Goal: Communication & Community: Answer question/provide support

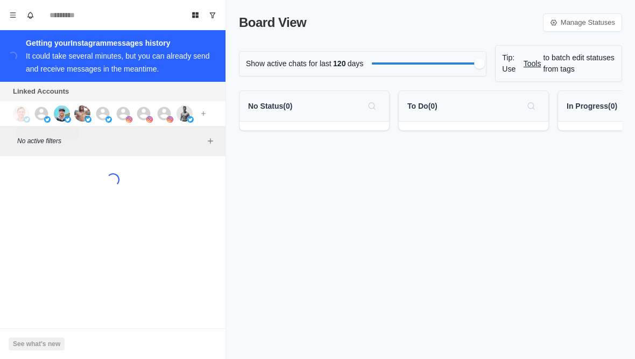
click at [45, 122] on img at bounding box center [47, 119] width 6 height 6
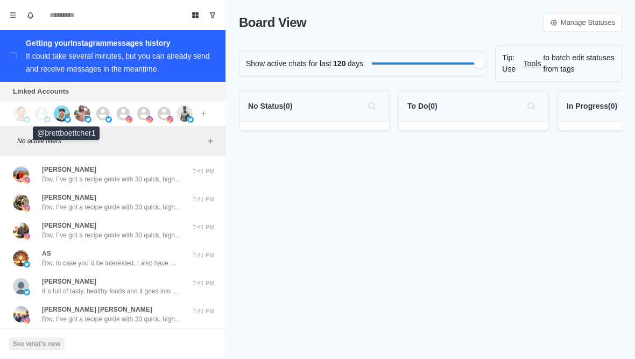
click at [62, 119] on img at bounding box center [62, 113] width 16 height 16
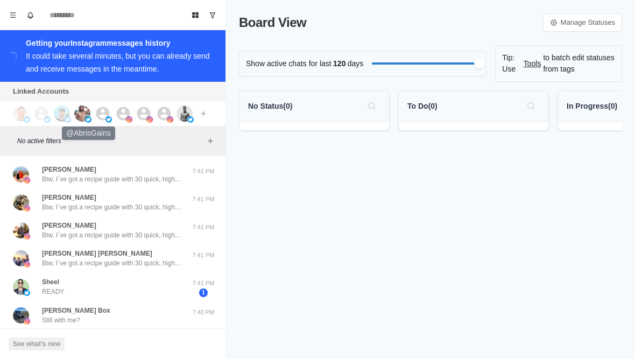
click at [75, 111] on img at bounding box center [82, 113] width 16 height 16
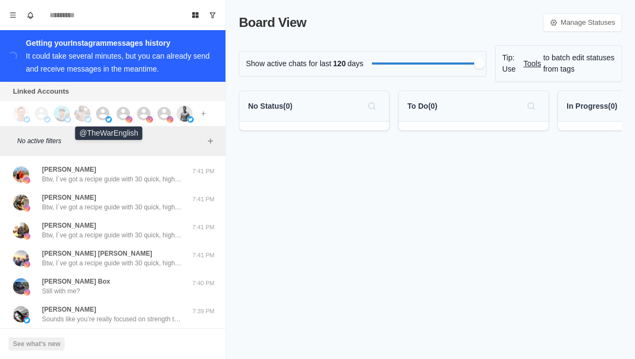
click at [109, 120] on img at bounding box center [108, 119] width 6 height 6
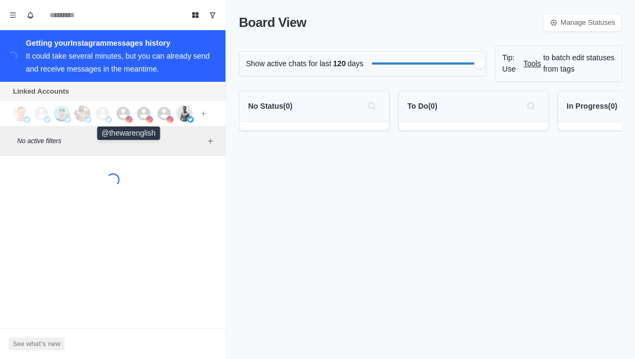
click at [127, 122] on img at bounding box center [129, 119] width 6 height 6
click at [145, 115] on icon at bounding box center [144, 113] width 16 height 16
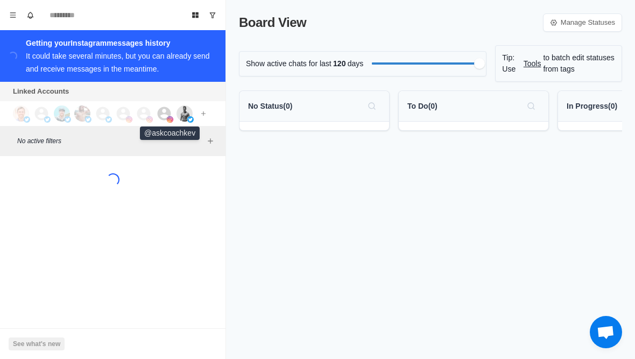
click at [162, 117] on icon at bounding box center [164, 113] width 16 height 16
click at [8, 9] on button "Menu" at bounding box center [12, 14] width 17 height 17
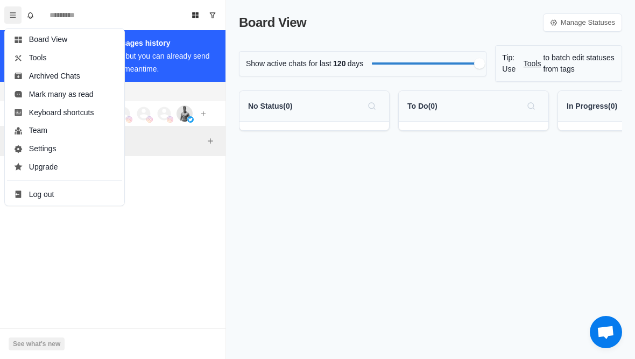
click at [6, 17] on button "Menu" at bounding box center [12, 14] width 17 height 17
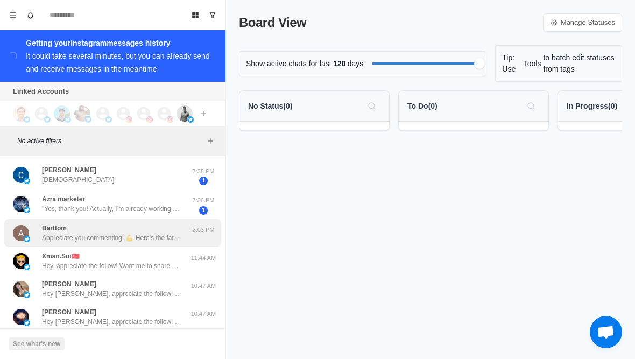
click at [44, 237] on p "Appreciate you commenting! 💪 Here's the fat loss guide you wanted: https://www.…" at bounding box center [112, 238] width 140 height 10
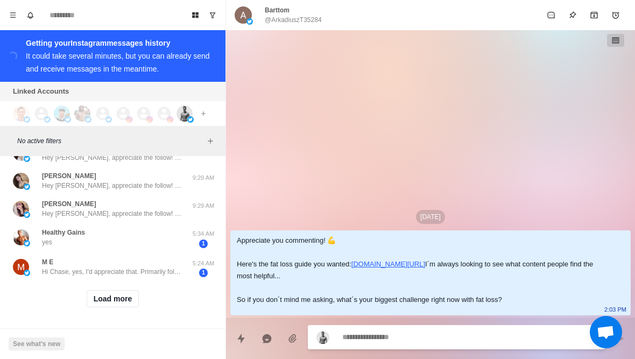
scroll to position [444, 0]
click at [93, 302] on button "Load more" at bounding box center [113, 298] width 53 height 17
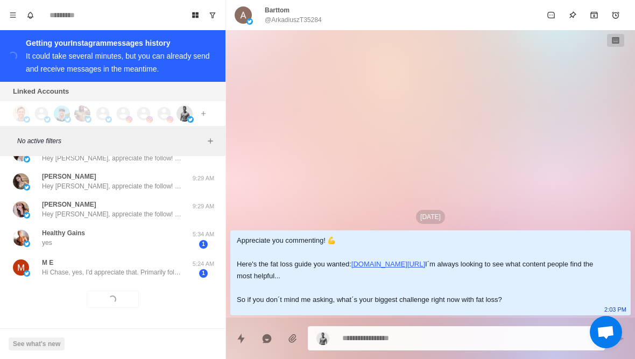
click at [74, 306] on div "Loading... Load more" at bounding box center [112, 299] width 217 height 34
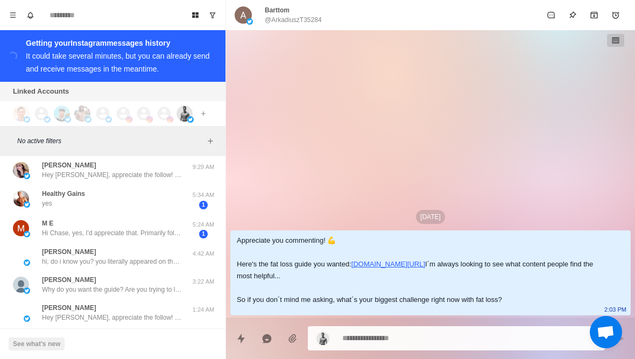
scroll to position [486, 0]
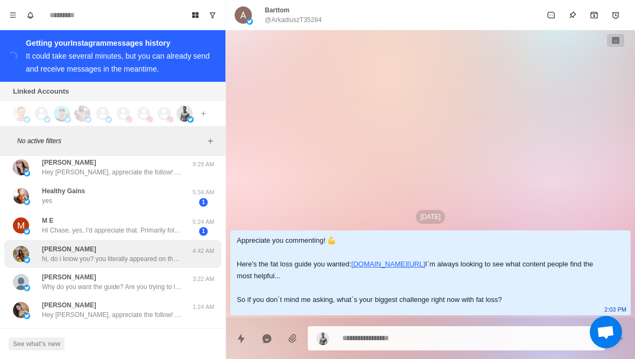
click at [49, 256] on p "hi, do i know you? you literally appeared on the suggested people, andd i thoug…" at bounding box center [112, 259] width 140 height 10
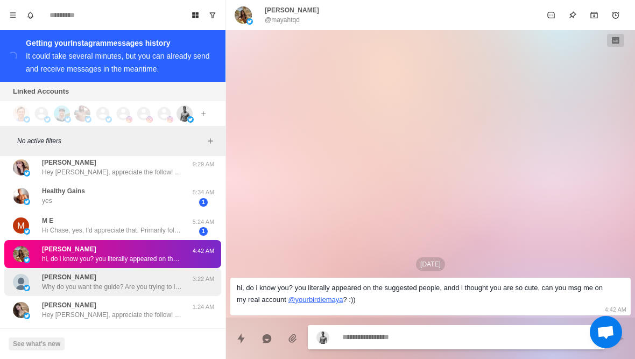
click at [55, 281] on p "Scott Sennott" at bounding box center [69, 277] width 54 height 10
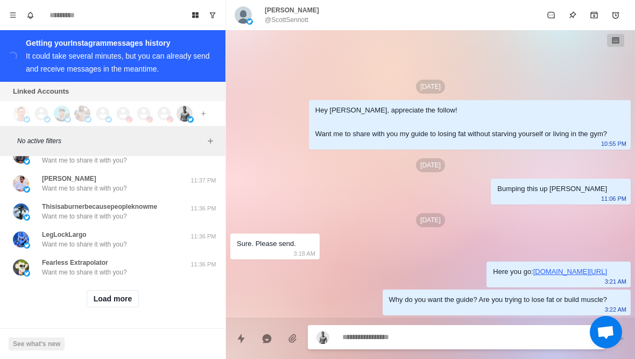
scroll to position [1004, 0]
click at [99, 303] on button "Load more" at bounding box center [113, 298] width 53 height 17
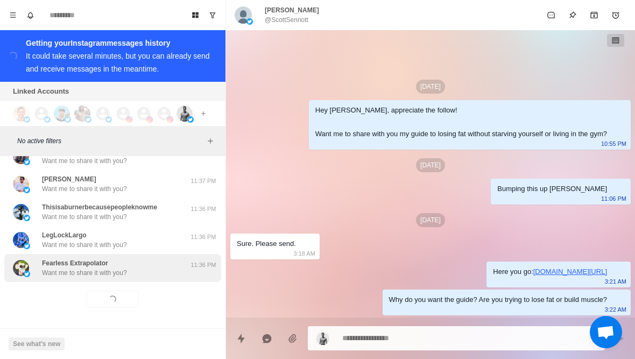
click at [71, 271] on p "Want me to share it with you?" at bounding box center [84, 273] width 85 height 10
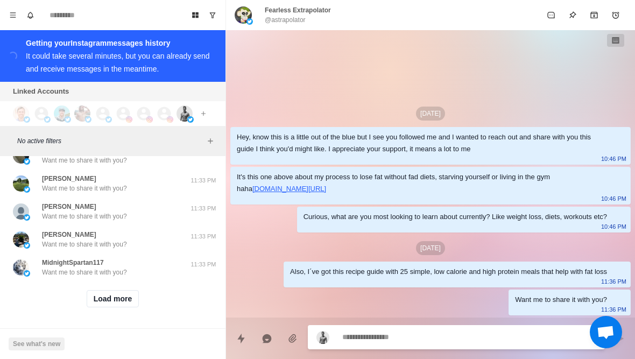
scroll to position [1563, 0]
click at [99, 303] on button "Load more" at bounding box center [113, 298] width 53 height 17
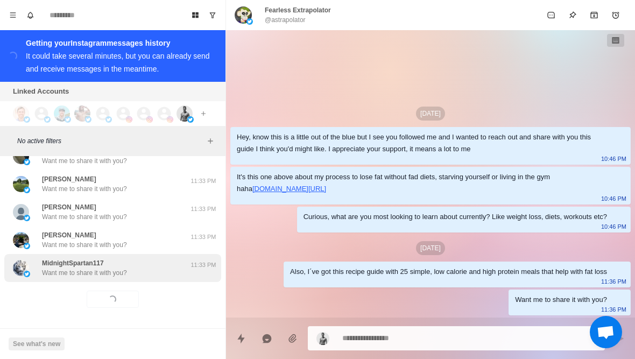
click at [72, 272] on p "Want me to share it with you?" at bounding box center [84, 273] width 85 height 10
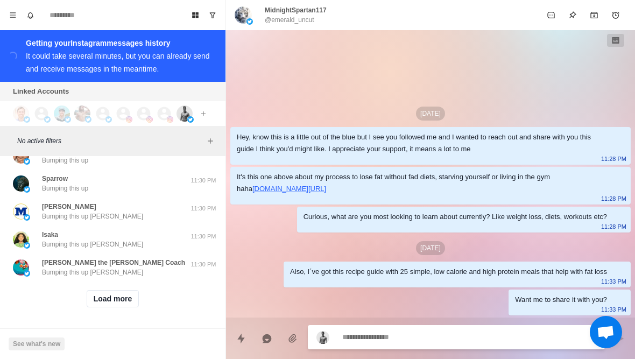
scroll to position [2123, 0]
click at [97, 303] on button "Load more" at bounding box center [113, 298] width 53 height 17
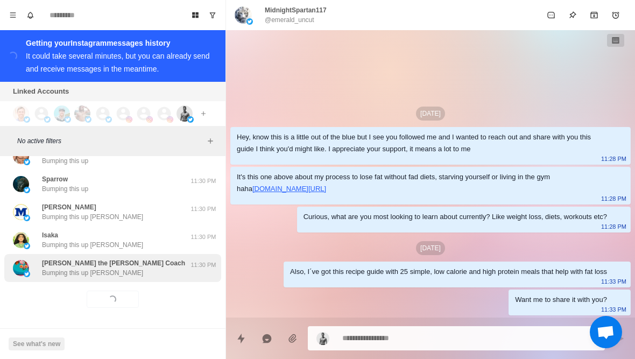
click at [71, 272] on p "Bumping this up Bob" at bounding box center [92, 273] width 101 height 10
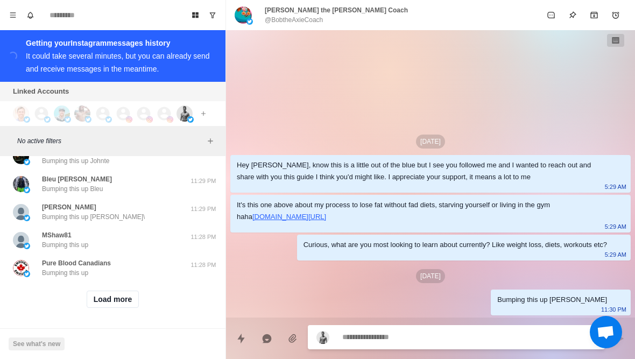
scroll to position [2682, 0]
click at [81, 302] on div "Load more" at bounding box center [112, 299] width 217 height 34
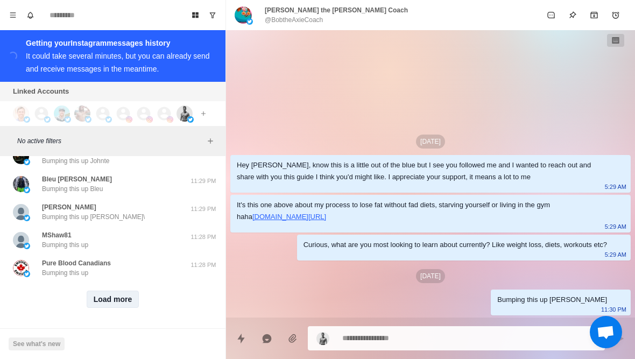
click at [89, 298] on button "Load more" at bounding box center [113, 298] width 53 height 17
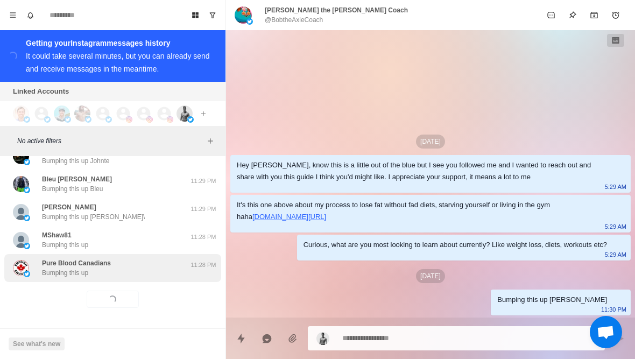
click at [63, 266] on p "Pure Blood Canadians" at bounding box center [76, 263] width 69 height 10
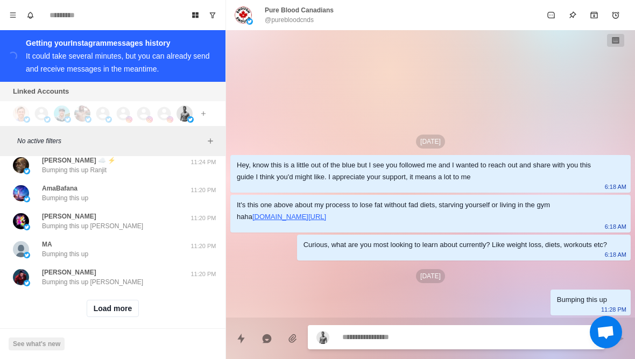
scroll to position [3242, 0]
click at [93, 301] on button "Load more" at bounding box center [113, 308] width 53 height 17
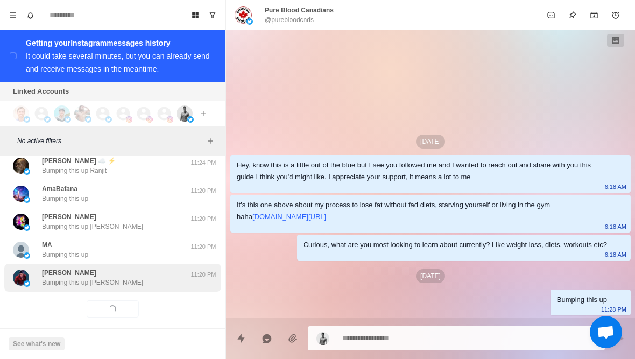
click at [75, 281] on div "Joel Abe Bumping this up Joel 11:20 PM" at bounding box center [112, 278] width 217 height 28
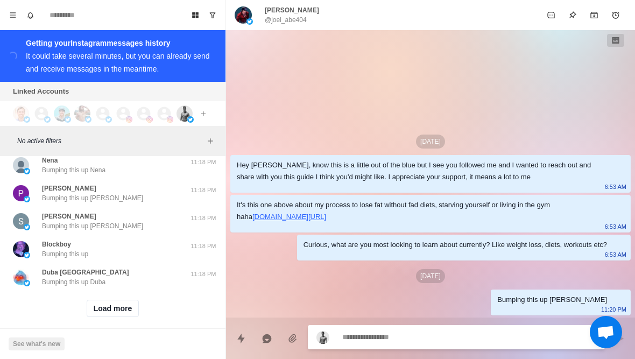
scroll to position [3801, 0]
click at [93, 300] on button "Load more" at bounding box center [113, 308] width 53 height 17
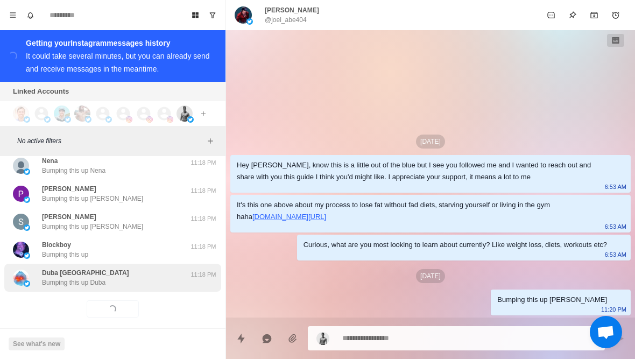
click at [74, 278] on p "Bumping this up Duba" at bounding box center [73, 283] width 63 height 10
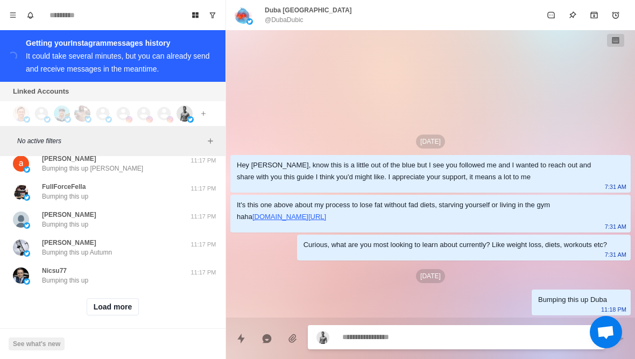
scroll to position [4360, 0]
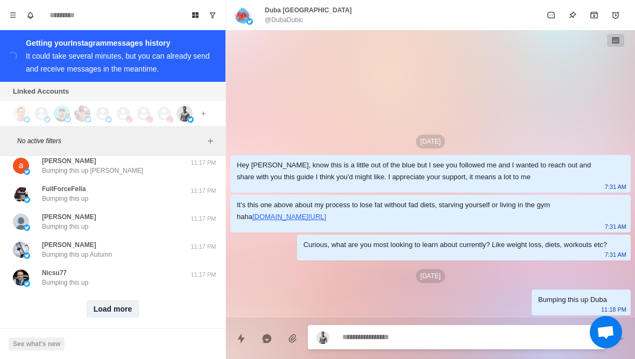
click at [89, 303] on button "Load more" at bounding box center [113, 308] width 53 height 17
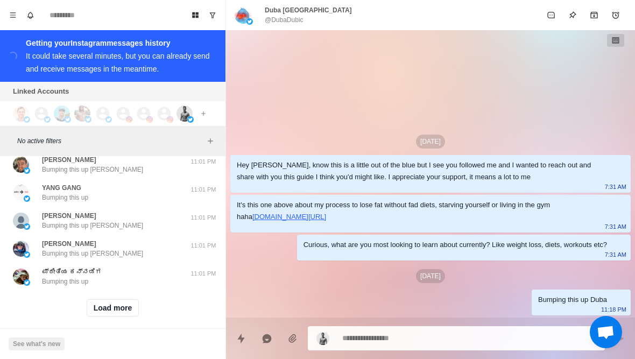
scroll to position [4920, 0]
click at [97, 302] on button "Load more" at bounding box center [113, 308] width 53 height 17
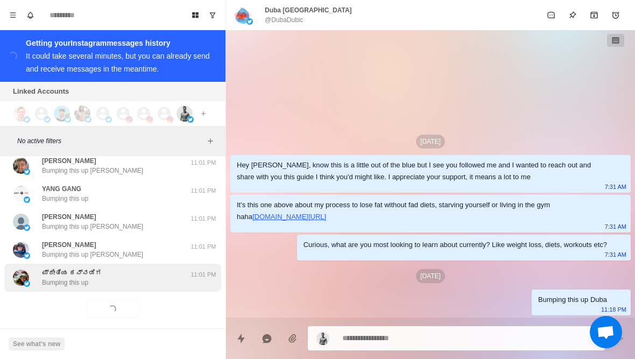
click at [68, 278] on p "Bumping this up" at bounding box center [65, 283] width 46 height 10
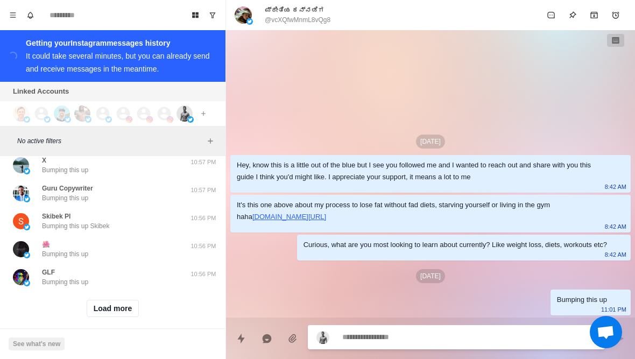
scroll to position [5479, 0]
click at [90, 301] on button "Load more" at bounding box center [113, 308] width 53 height 17
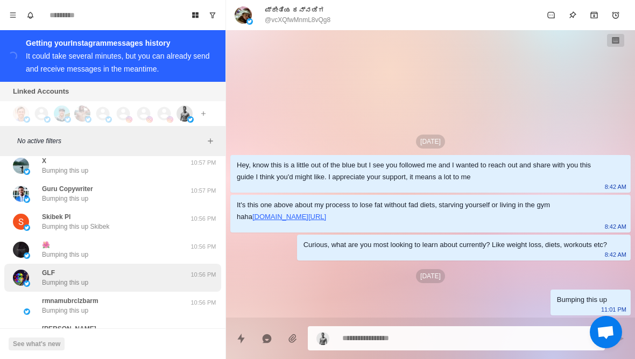
click at [64, 278] on p "Bumping this up" at bounding box center [65, 283] width 46 height 10
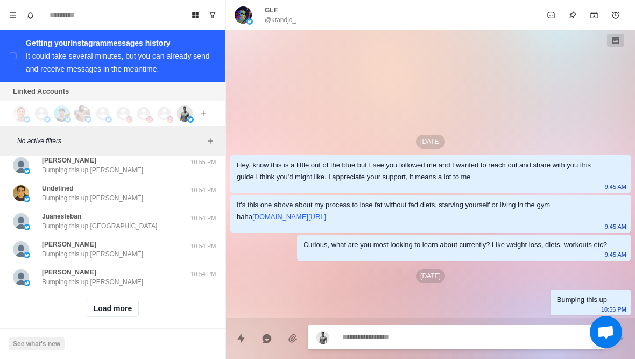
scroll to position [6039, 0]
click at [87, 301] on button "Load more" at bounding box center [113, 308] width 53 height 17
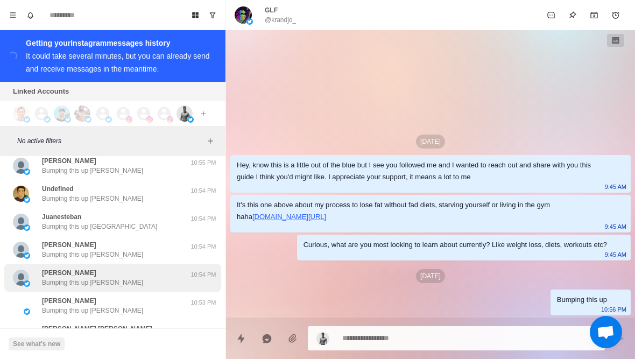
click at [63, 278] on p "Bumping this up Rhys" at bounding box center [92, 283] width 101 height 10
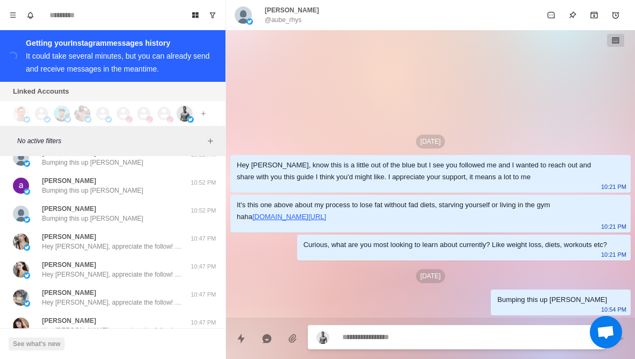
scroll to position [6295, 0]
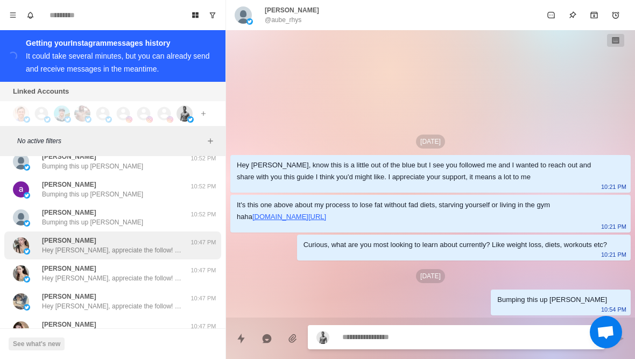
click at [35, 236] on div "Teresa Hey Teresa, appreciate the follow! Want me to share with you my guide to…" at bounding box center [101, 245] width 177 height 19
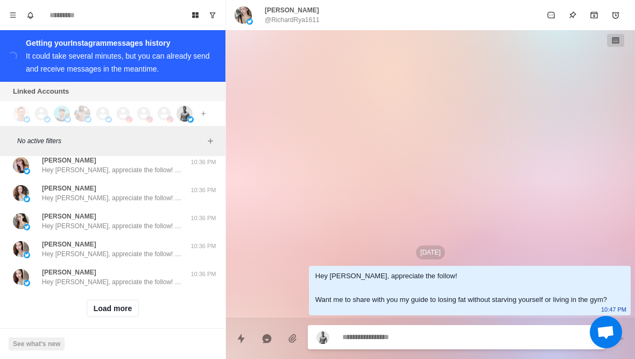
scroll to position [6598, 0]
click at [92, 303] on button "Load more" at bounding box center [113, 308] width 53 height 17
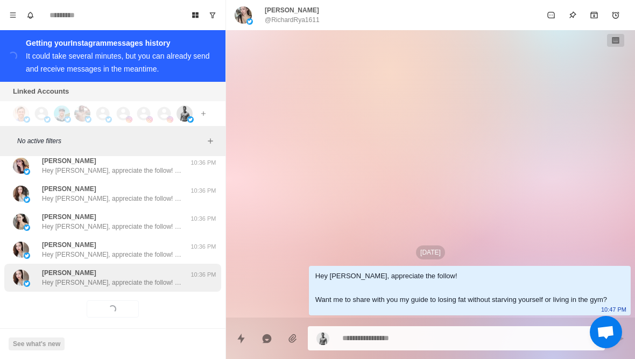
click at [75, 280] on div "Teresa Hey Teresa, appreciate the follow! Want me to share with you my guide to…" at bounding box center [112, 278] width 217 height 28
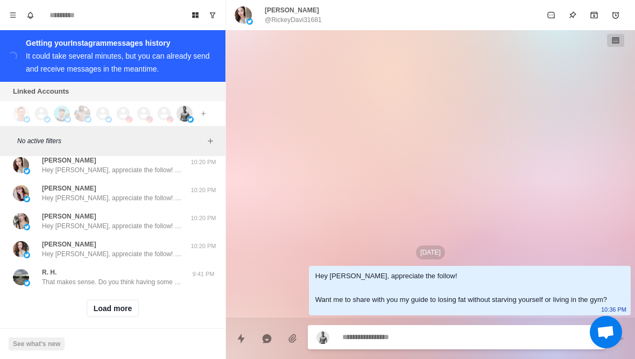
scroll to position [7158, 0]
click at [96, 301] on button "Load more" at bounding box center [113, 308] width 53 height 17
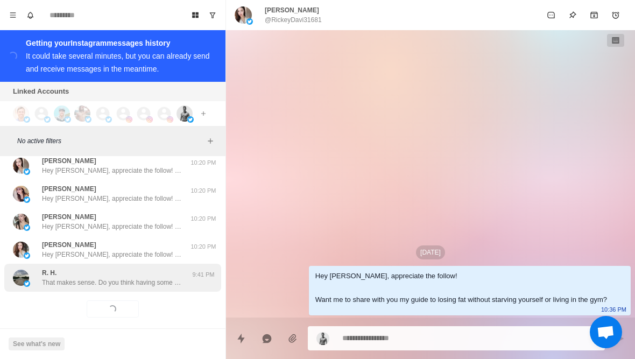
click at [73, 278] on p "That makes sense. Do you think having some guidance or support to dial things i…" at bounding box center [112, 283] width 140 height 10
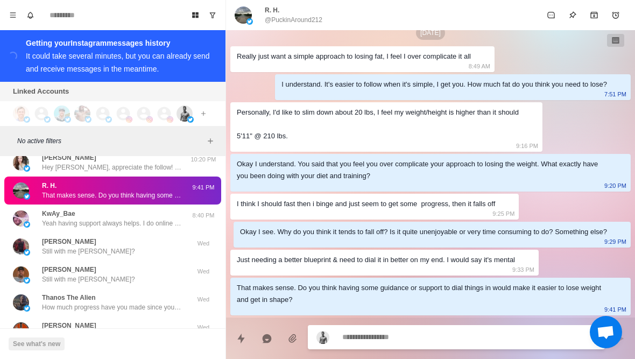
scroll to position [7240, 0]
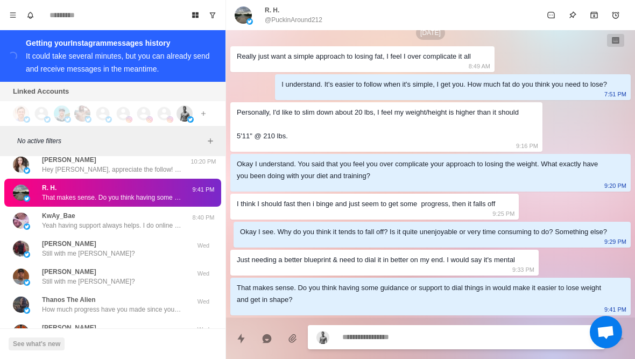
type textarea "*"
type textarea "**********"
type textarea "*"
type textarea "**********"
type textarea "*"
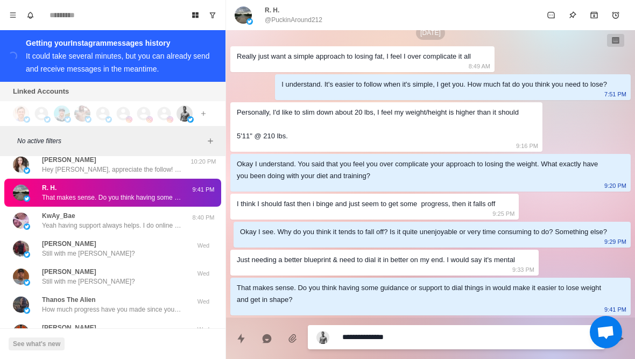
type textarea "**********"
type textarea "*"
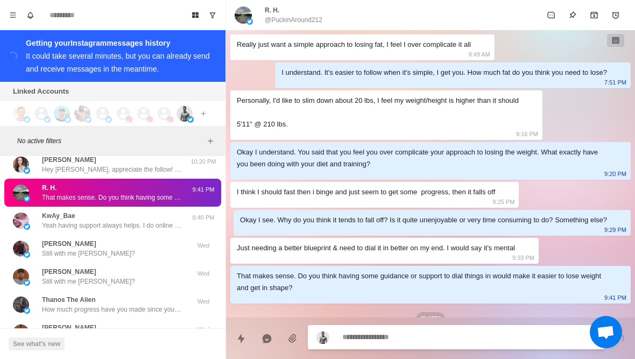
scroll to position [275, 0]
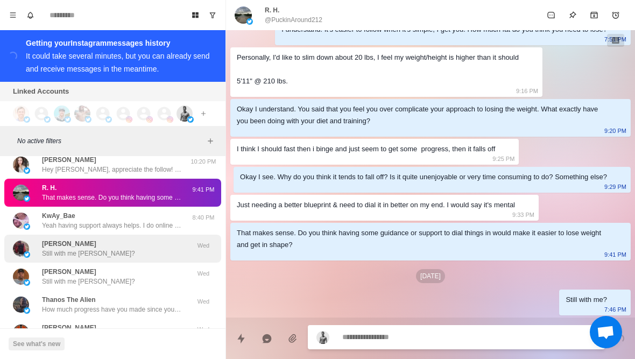
click at [135, 239] on div "Ryan Owusu Still with me Ryan?" at bounding box center [101, 248] width 177 height 19
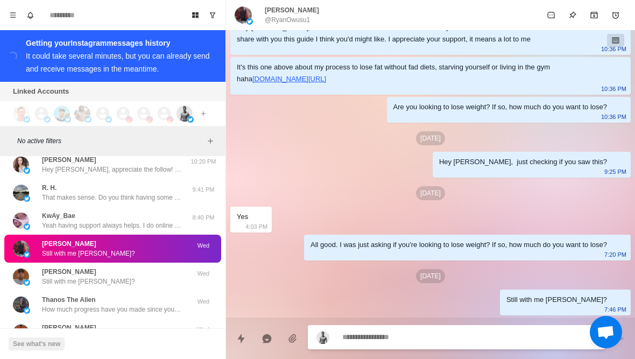
scroll to position [48, 0]
click at [421, 333] on textarea at bounding box center [469, 337] width 254 height 16
type textarea "*"
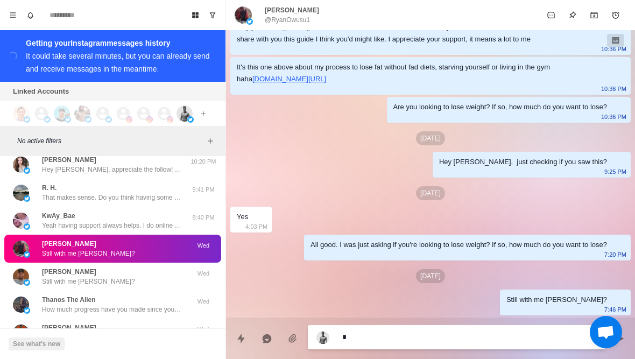
type textarea "**"
type textarea "*"
type textarea "**"
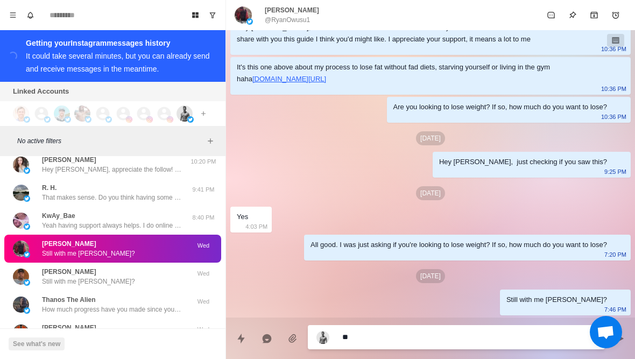
type textarea "*"
type textarea "****"
type textarea "*"
type textarea "**********"
type textarea "*"
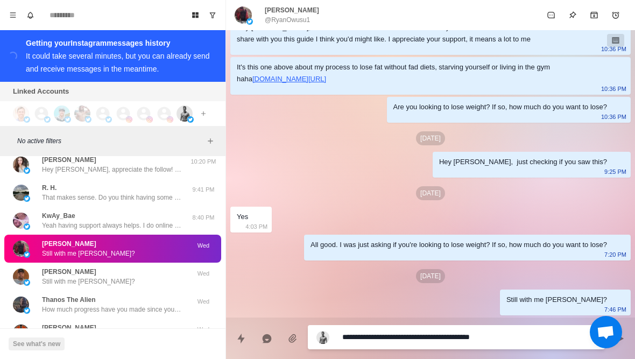
type textarea "**********"
type textarea "*"
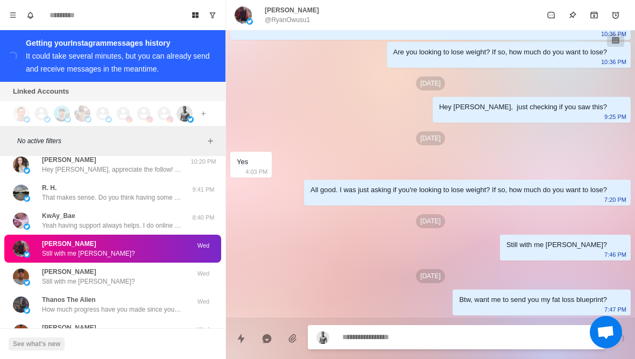
type textarea "*"
type textarea "**"
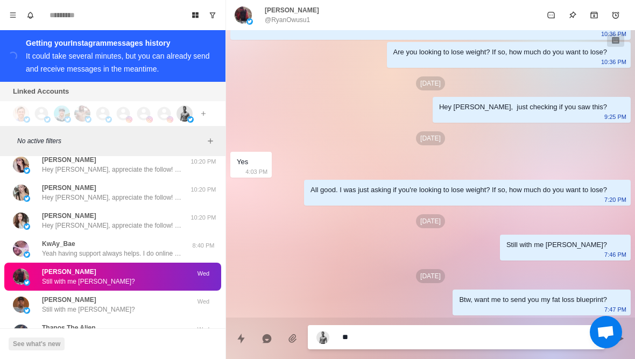
type textarea "*"
type textarea "***"
type textarea "*"
type textarea "****"
type textarea "*"
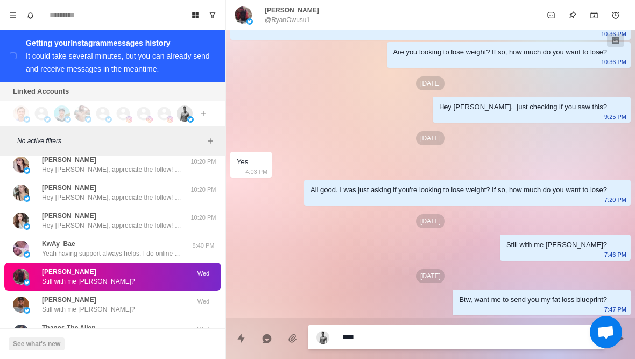
type textarea "**********"
type textarea "*"
type textarea "**********"
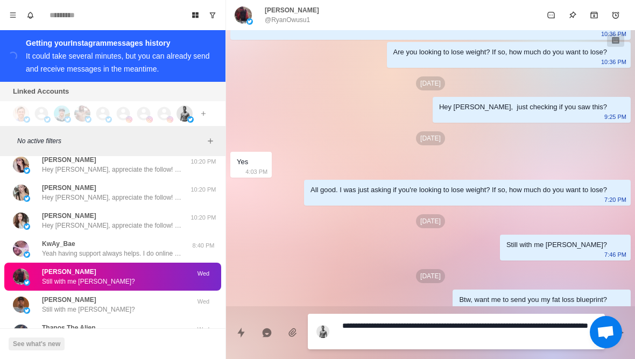
type textarea "*"
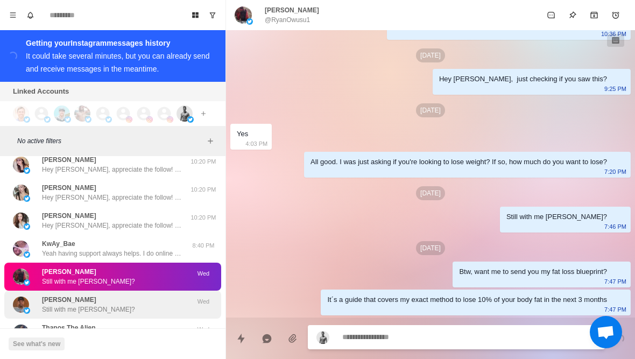
click at [135, 304] on div "Nicholas Wright Still with me Nicholas? Wed" at bounding box center [112, 304] width 217 height 28
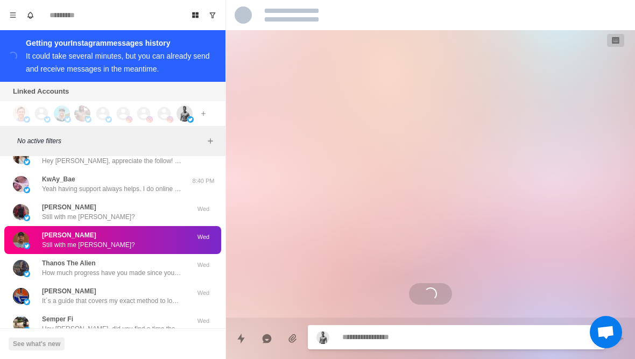
scroll to position [7316, 0]
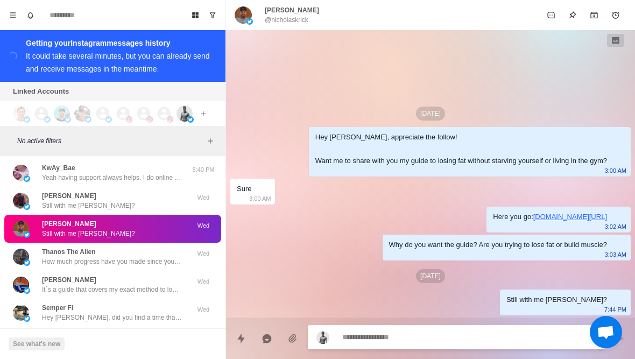
type textarea "*"
type textarea "**"
type textarea "*"
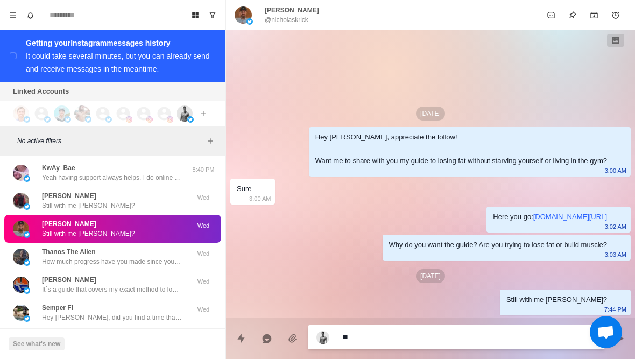
type textarea "***"
type textarea "*"
type textarea "****"
type textarea "*"
type textarea "**********"
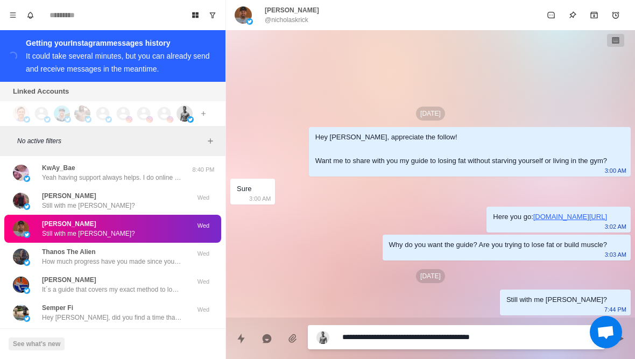
type textarea "*"
type textarea "**********"
type textarea "*"
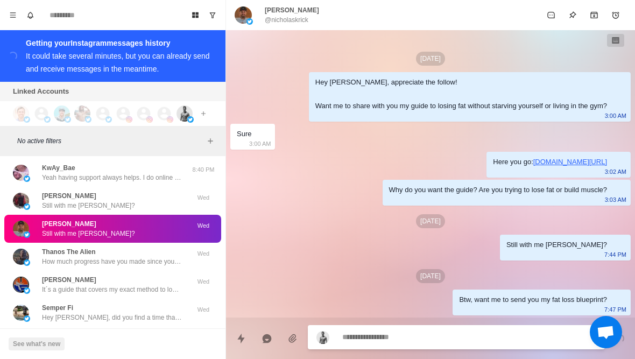
type textarea "*"
type textarea "**"
type textarea "*"
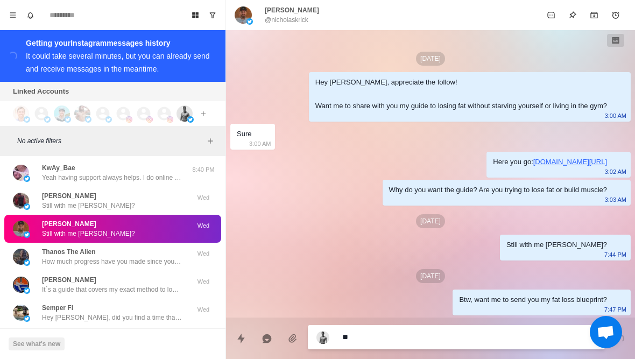
type textarea "***"
type textarea "*"
type textarea "****"
type textarea "*"
type textarea "**********"
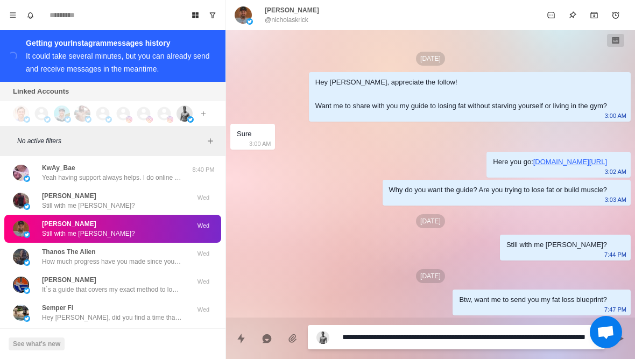
type textarea "*"
type textarea "**********"
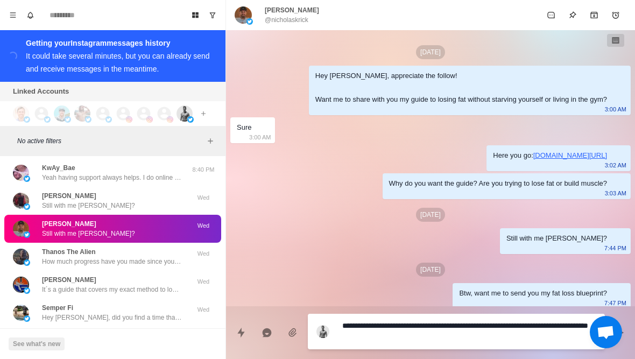
scroll to position [0, 0]
type textarea "*"
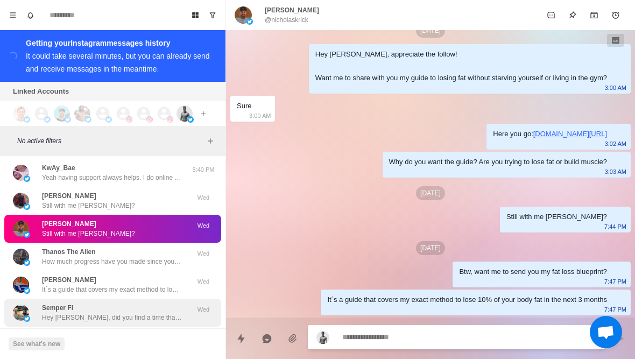
click at [147, 313] on p "Hey Rex, did you find a time that works for you?" at bounding box center [112, 318] width 140 height 10
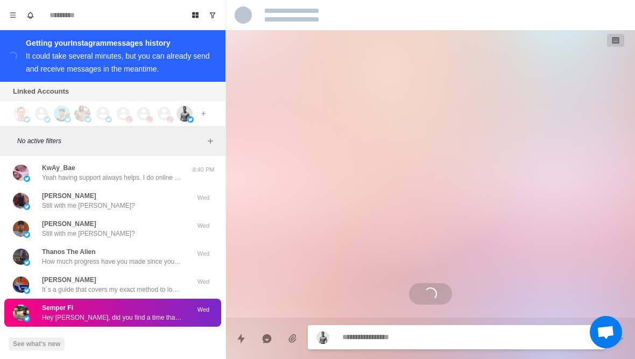
scroll to position [0, 0]
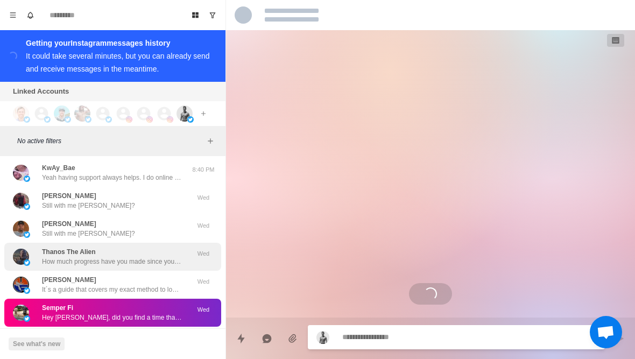
click at [169, 257] on div "Thanos The Alien How much progress have you made since you reduced carbs and po…" at bounding box center [112, 257] width 217 height 28
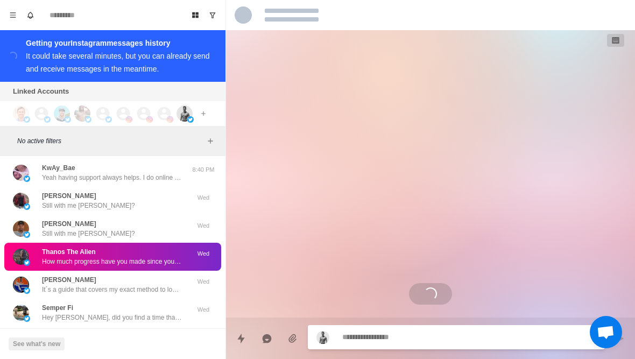
scroll to position [272, 0]
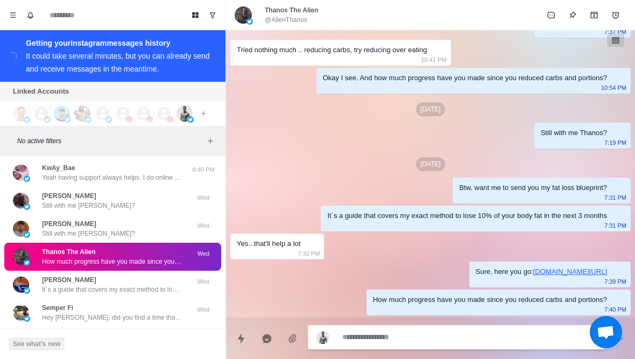
type textarea "*"
type textarea "**********"
type textarea "*"
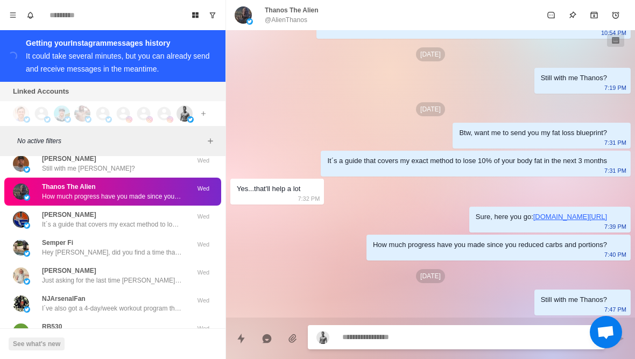
scroll to position [7382, 0]
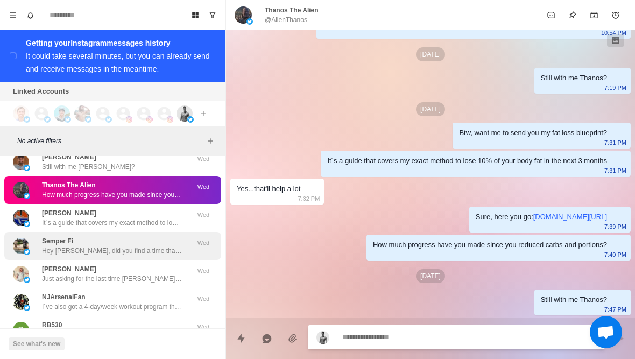
click at [162, 247] on div "Semper Fi Hey Rex, did you find a time that works for you? Wed" at bounding box center [112, 246] width 217 height 28
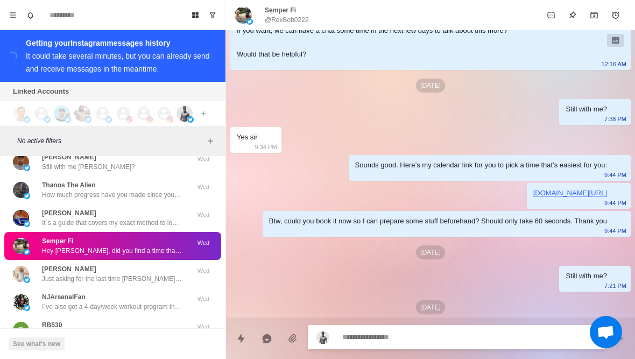
scroll to position [358, 0]
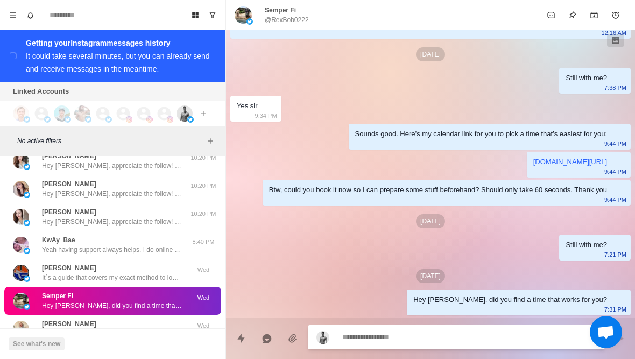
type textarea "*"
type textarea "**********"
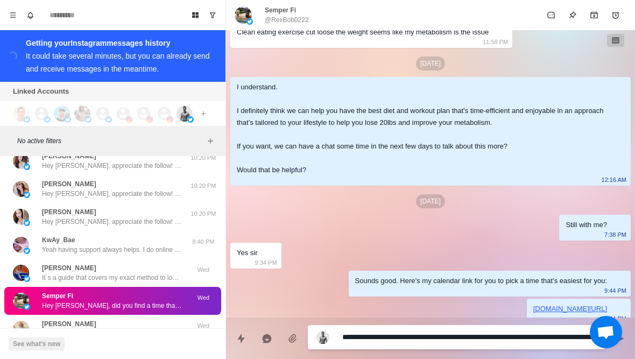
scroll to position [203, 0]
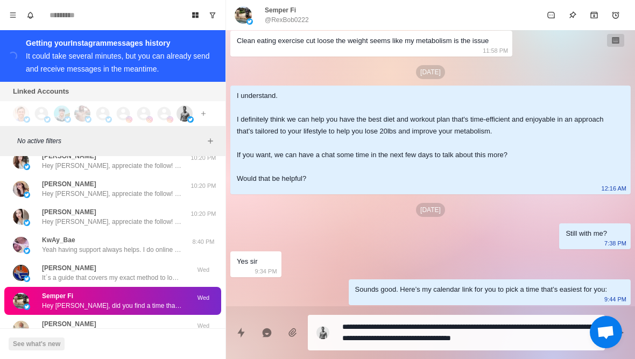
drag, startPoint x: 315, startPoint y: 118, endPoint x: 320, endPoint y: 117, distance: 5.4
click at [320, 117] on div "I understand. I definitely think we can help you have the best diet and workout…" at bounding box center [422, 137] width 370 height 95
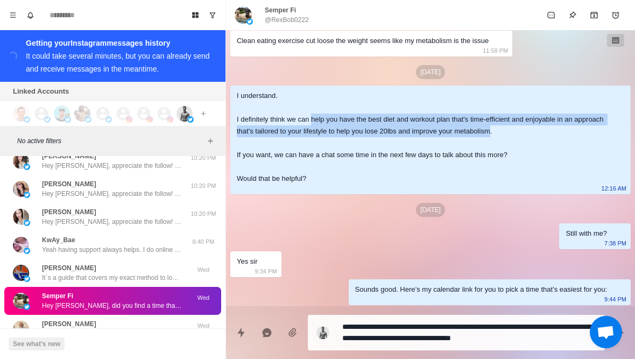
drag, startPoint x: 316, startPoint y: 116, endPoint x: 537, endPoint y: 131, distance: 221.6
click at [537, 131] on div "I understand. I definitely think we can help you have the best diet and workout…" at bounding box center [422, 137] width 370 height 95
copy div "help you have the best diet and workout plan that's time-efficient and enjoyabl…"
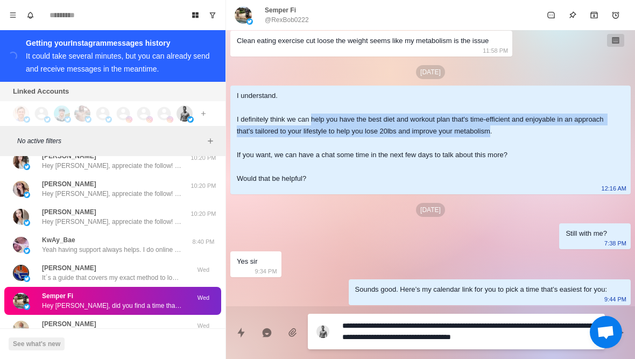
click at [571, 340] on textarea "**********" at bounding box center [469, 331] width 254 height 27
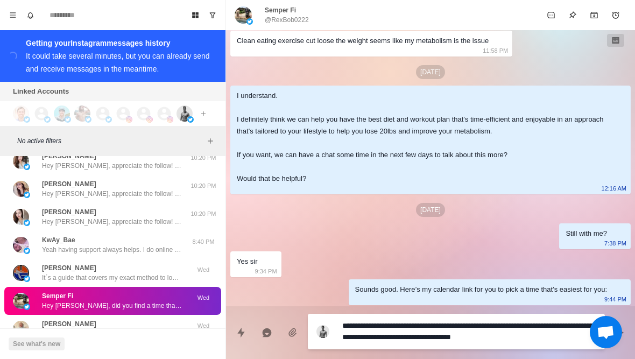
drag, startPoint x: 571, startPoint y: 336, endPoint x: 554, endPoint y: 326, distance: 20.0
click at [554, 326] on textarea "**********" at bounding box center [469, 331] width 254 height 27
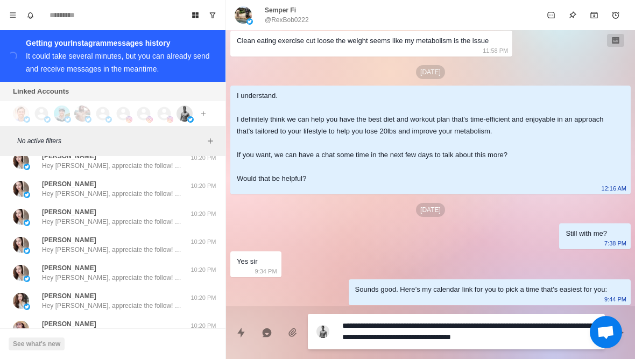
paste textarea "**********"
type textarea "*"
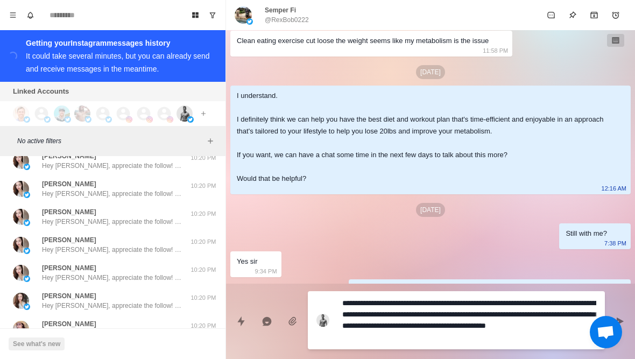
type textarea "**********"
click at [465, 303] on textarea "**********" at bounding box center [469, 319] width 254 height 49
type textarea "*"
type textarea "**********"
type textarea "*"
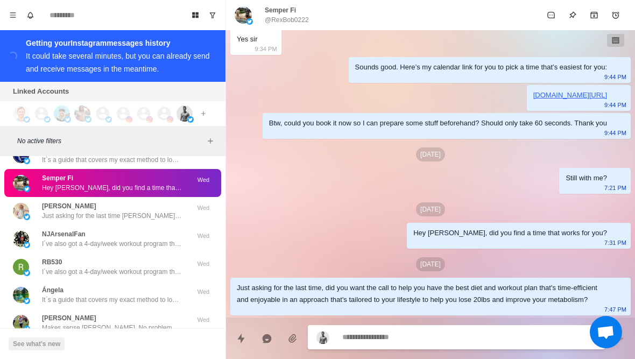
scroll to position [7655, 0]
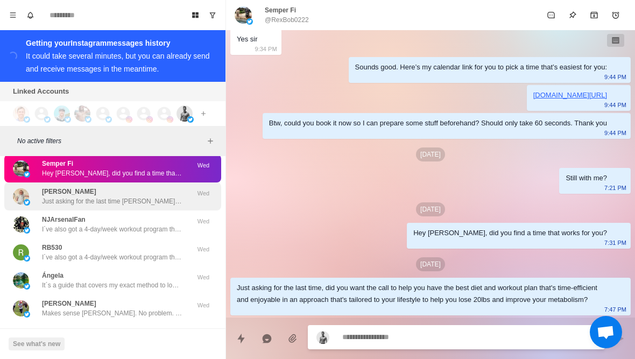
click at [179, 196] on p "Just asking for the last time Patrick, did you want the call to help with this?" at bounding box center [112, 201] width 140 height 10
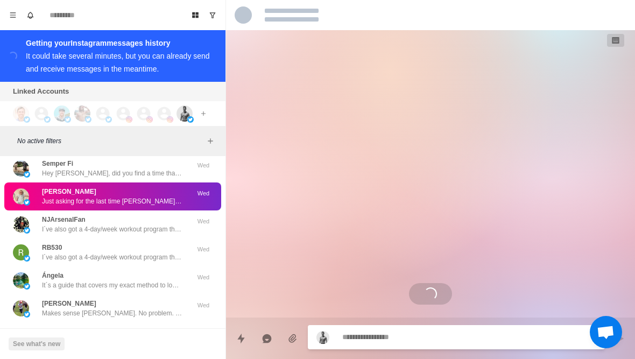
scroll to position [1115, 0]
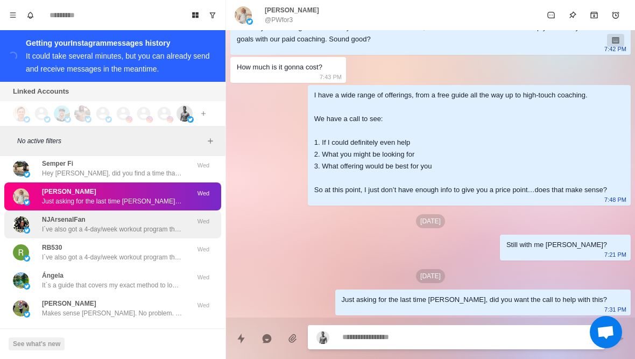
click at [162, 228] on div "NJArsenalFan I´ve also got a 4-day/week workout program that I think goes well …" at bounding box center [112, 224] width 217 height 28
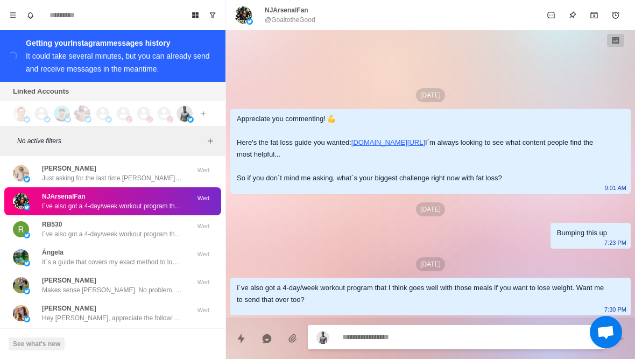
scroll to position [7679, 0]
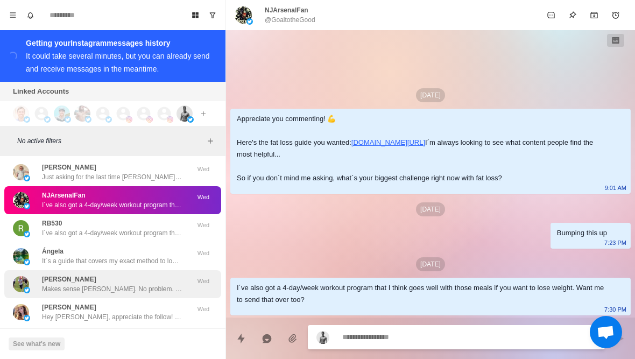
click at [143, 284] on p "Makes sense Hayden. No problem. Thanks for your support!" at bounding box center [112, 289] width 140 height 10
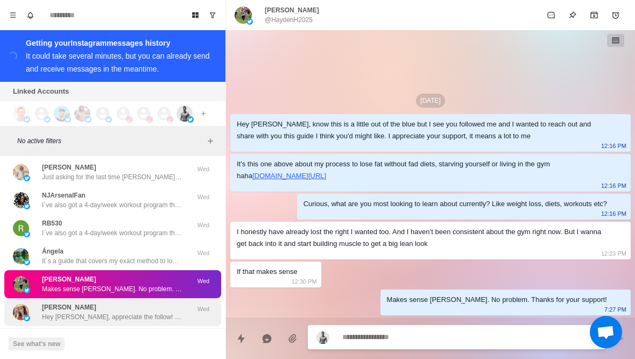
click at [180, 312] on p "Hey Teresa, appreciate the follow! Want me to share with you my guide to losing…" at bounding box center [112, 317] width 140 height 10
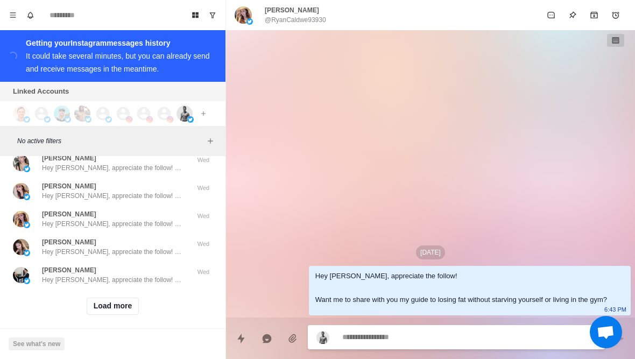
scroll to position [7938, 0]
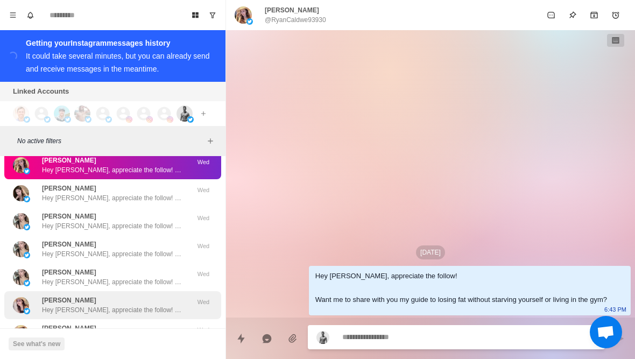
click at [123, 305] on p "Hey Teresa, appreciate the follow! Want me to share with you my guide to losing…" at bounding box center [112, 310] width 140 height 10
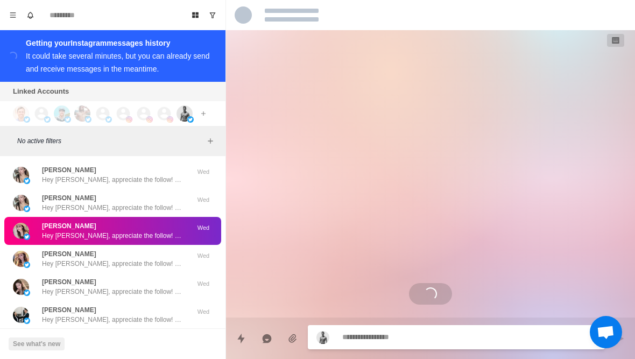
scroll to position [8049, 0]
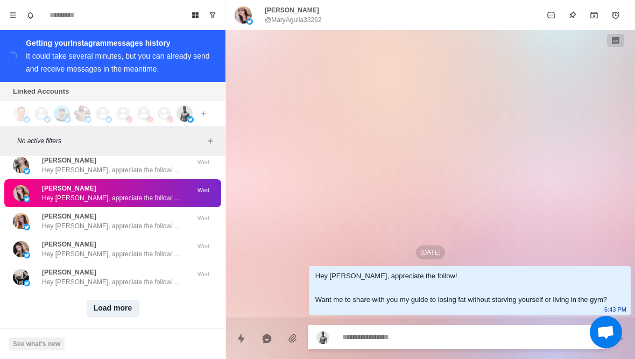
click at [117, 306] on button "Load more" at bounding box center [113, 308] width 53 height 17
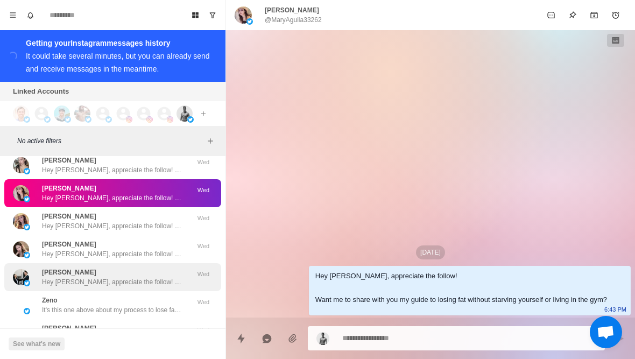
click at [143, 277] on p "Hey Đạt, appreciate the follow! Want me to share with you my guide to losing fa…" at bounding box center [112, 282] width 140 height 10
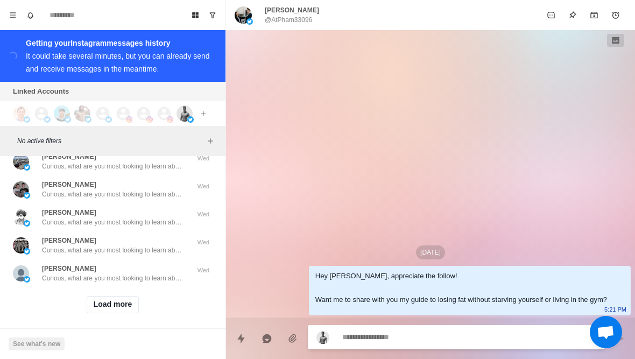
scroll to position [8609, 0]
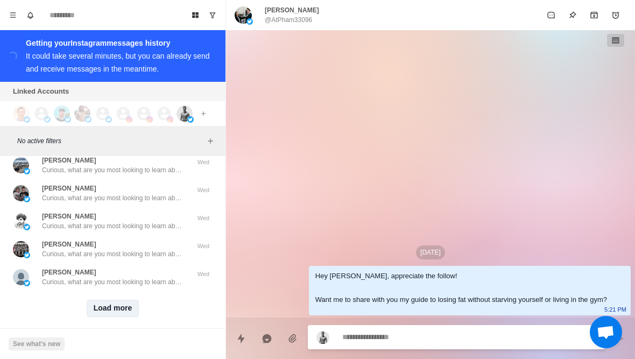
click at [132, 304] on button "Load more" at bounding box center [113, 308] width 53 height 17
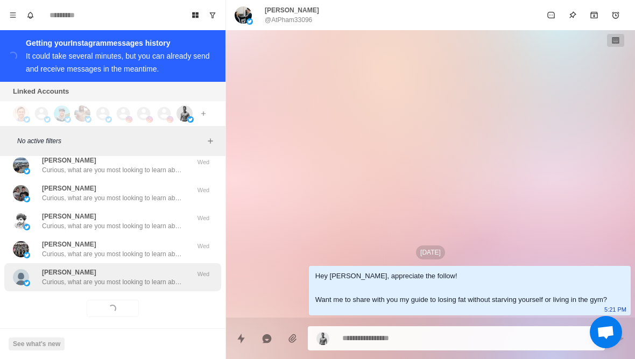
click at [138, 280] on div "Graham Thomson Curious, what are you most looking to learn about currently? Lik…" at bounding box center [112, 277] width 217 height 28
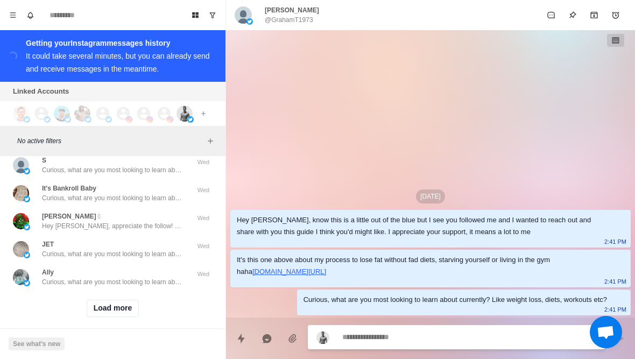
scroll to position [9168, 0]
click at [127, 306] on button "Load more" at bounding box center [113, 308] width 53 height 17
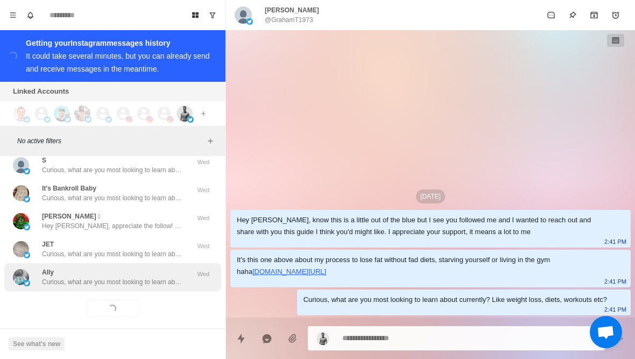
click at [145, 277] on p "Curious, what are you most looking to learn about currently? Like weight loss, …" at bounding box center [112, 282] width 140 height 10
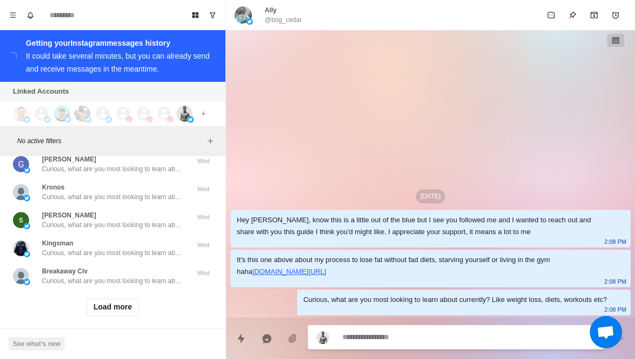
scroll to position [9728, 0]
click at [126, 302] on button "Load more" at bounding box center [113, 308] width 53 height 17
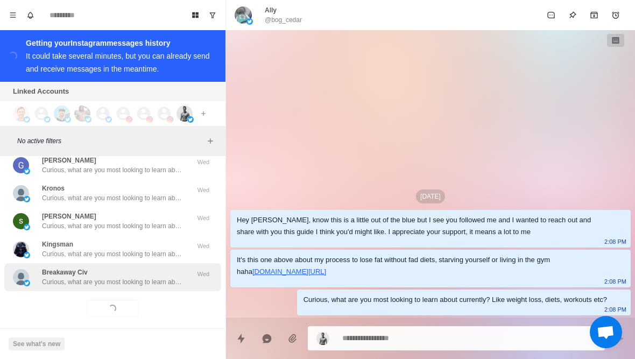
click at [139, 277] on div "Breakaway Civ Curious, what are you most looking to learn about currently? Like…" at bounding box center [112, 277] width 217 height 28
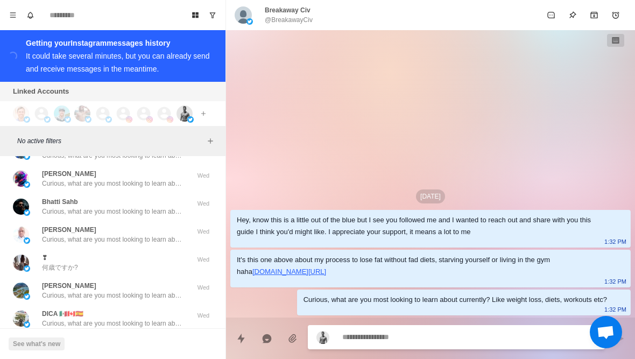
scroll to position [9998, 0]
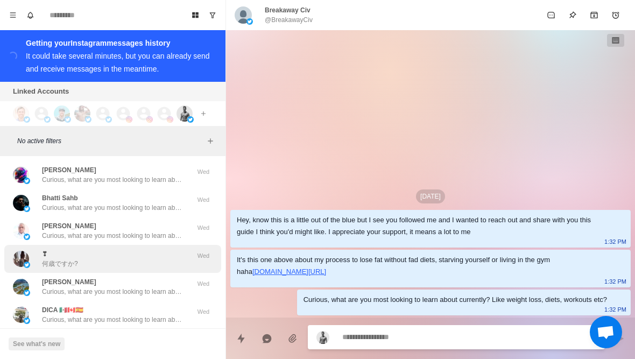
click at [159, 258] on div "❣ 何歳ですか?" at bounding box center [101, 258] width 177 height 19
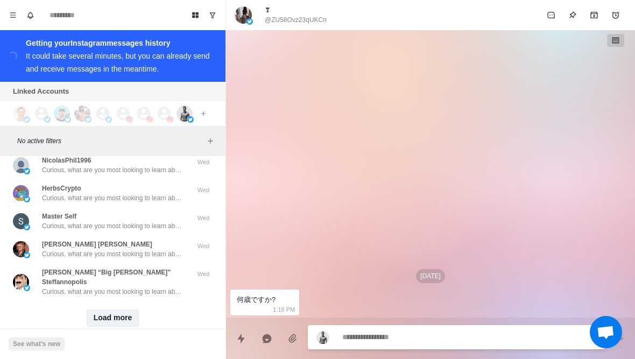
click at [134, 309] on button "Load more" at bounding box center [113, 317] width 53 height 17
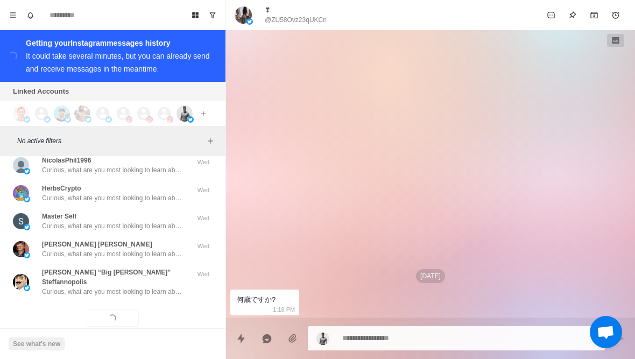
scroll to position [10287, 0]
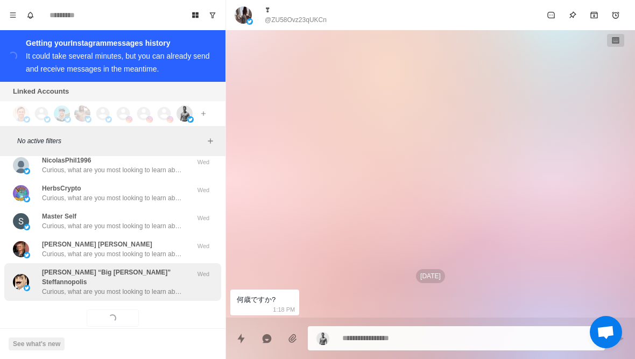
click at [145, 277] on div "Lewis “Big Lou” Steffannopolis Curious, what are you most looking to learn abou…" at bounding box center [112, 282] width 217 height 38
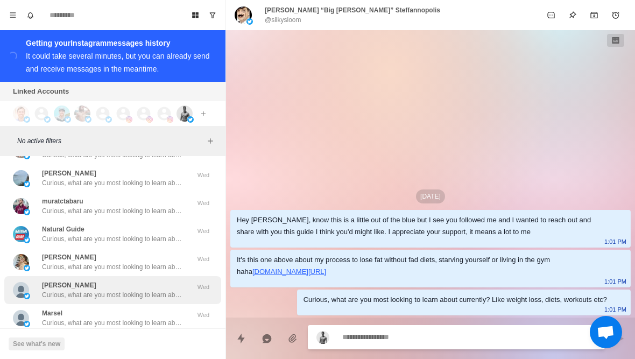
click at [152, 290] on p "Curious, what are you most looking to learn about currently? Like weight loss, …" at bounding box center [112, 295] width 140 height 10
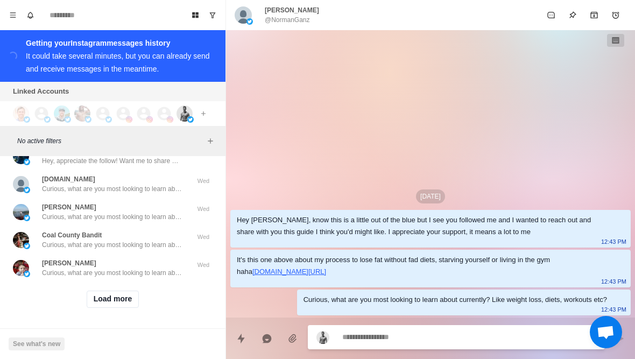
scroll to position [10847, 0]
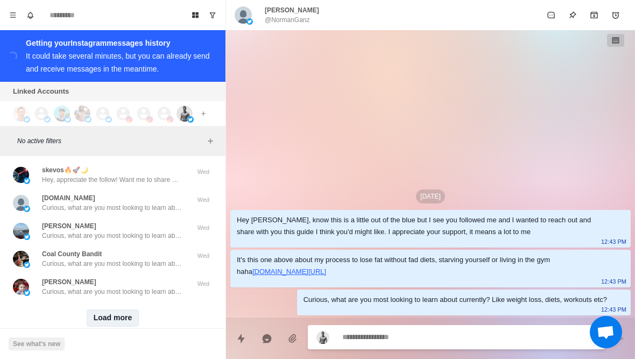
click at [127, 309] on button "Load more" at bounding box center [113, 317] width 53 height 17
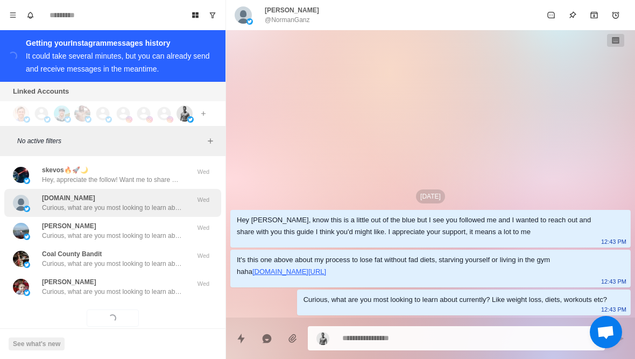
click at [184, 193] on div "AC.Nyc Curious, what are you most looking to learn about currently? Like weight…" at bounding box center [101, 202] width 177 height 19
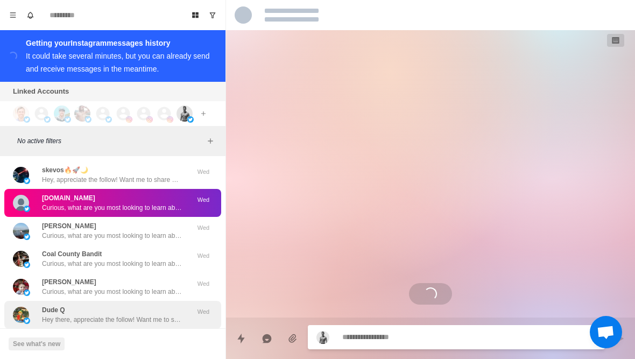
click at [138, 305] on div "Dude Q Hey there, appreciate the follow! Want me to share with you my guide to …" at bounding box center [112, 314] width 140 height 19
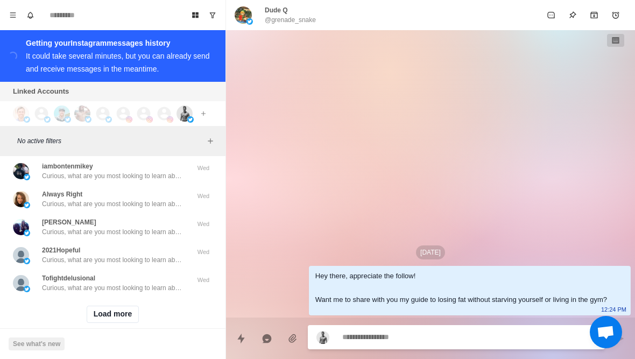
scroll to position [11406, 0]
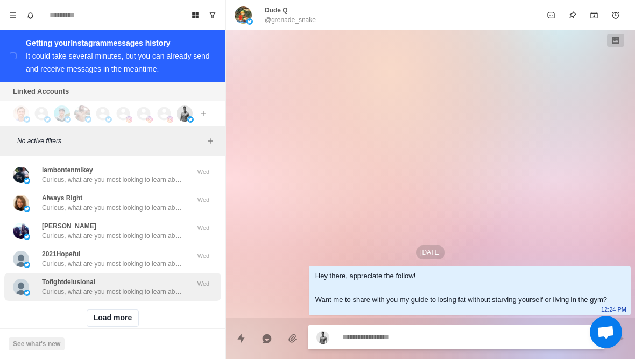
click at [146, 277] on div "Tofightdelusional Curious, what are you most looking to learn about currently? …" at bounding box center [112, 287] width 217 height 28
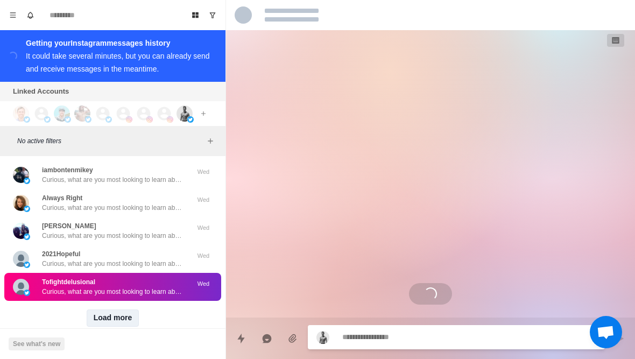
click at [130, 309] on button "Load more" at bounding box center [113, 317] width 53 height 17
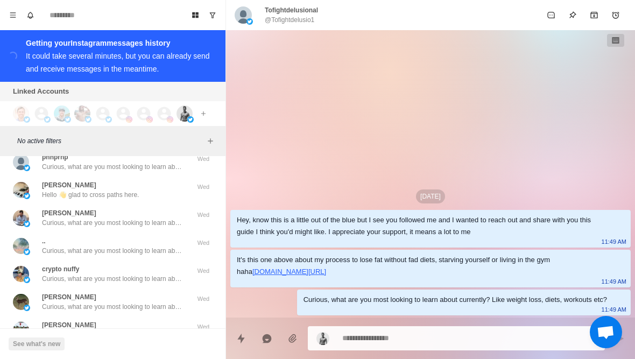
scroll to position [11646, 0]
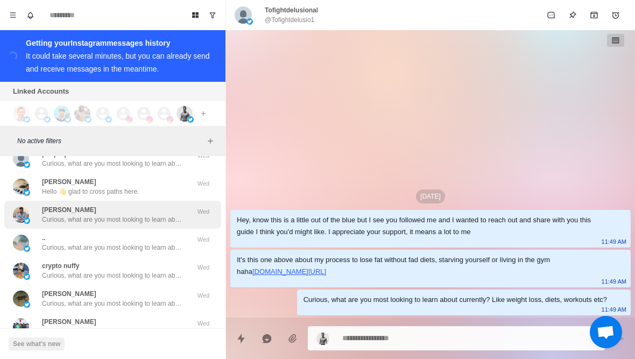
click at [175, 201] on div "İbrahim Alpagut Curious, what are you most looking to learn about currently? Li…" at bounding box center [112, 215] width 217 height 28
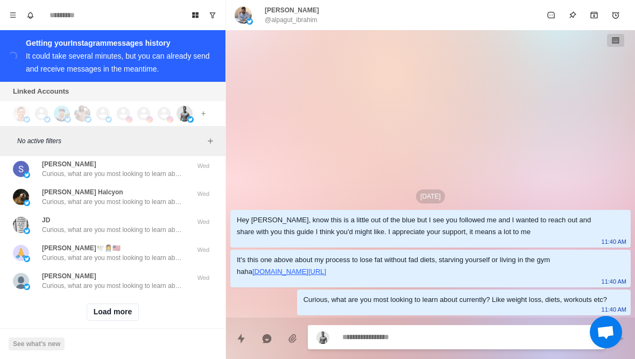
scroll to position [11966, 0]
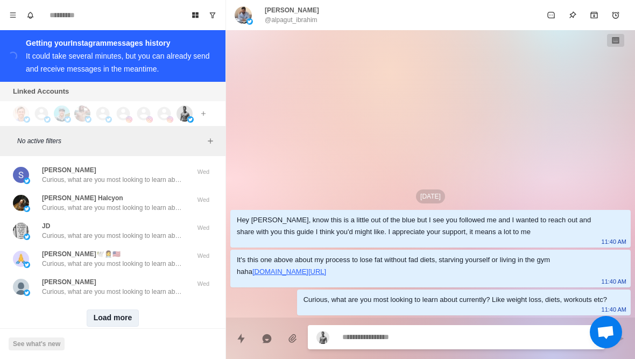
click at [129, 309] on button "Load more" at bounding box center [113, 317] width 53 height 17
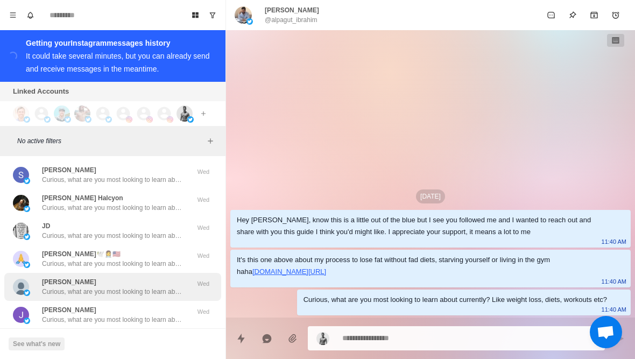
click at [151, 277] on div "Farida Curious, what are you most looking to learn about currently? Like weight…" at bounding box center [112, 286] width 140 height 19
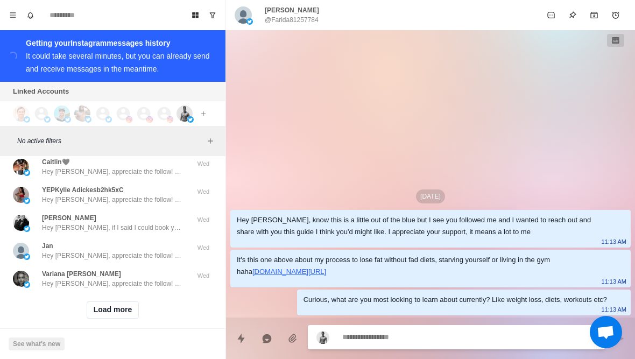
scroll to position [12525, 0]
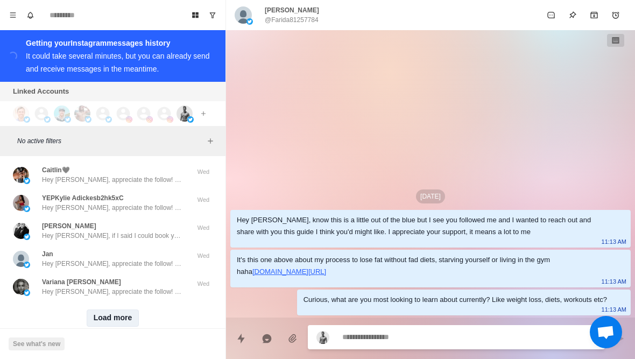
click at [131, 309] on button "Load more" at bounding box center [113, 317] width 53 height 17
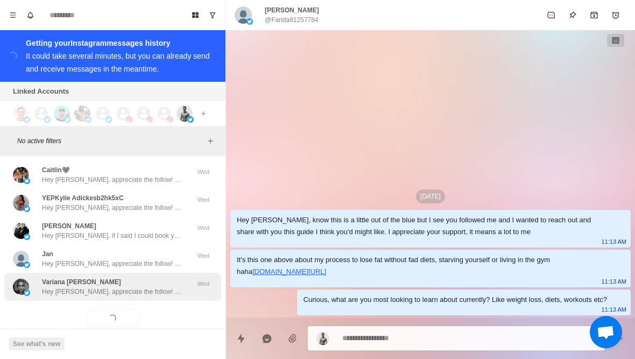
click at [143, 278] on div "Variana Volk Hey Variana, appreciate the follow! Want me to share with you my g…" at bounding box center [112, 287] width 217 height 28
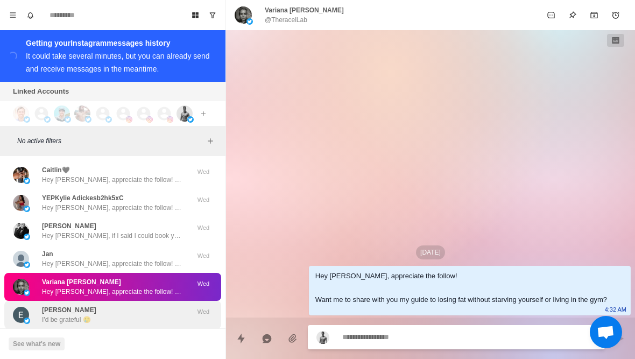
click at [136, 305] on div "Eric Tetteh I'd be grateful 🥲" at bounding box center [101, 314] width 177 height 19
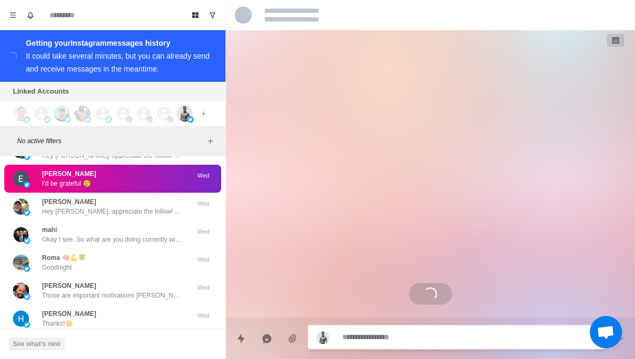
scroll to position [227, 0]
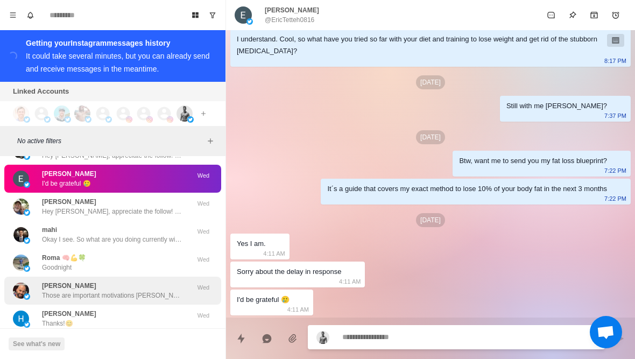
click at [155, 276] on div "Jeremy Dreier Those are important motivations Jeremy. I definitely think we can…" at bounding box center [112, 290] width 217 height 28
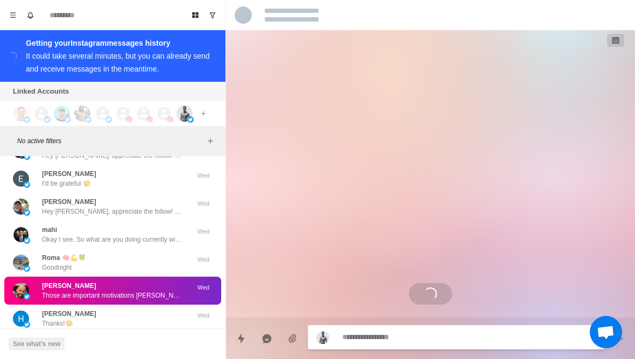
scroll to position [0, 0]
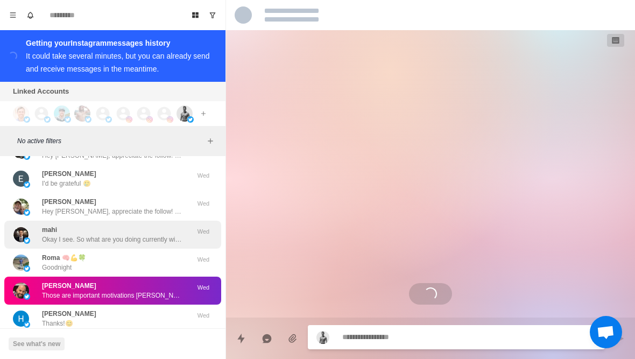
click at [170, 226] on div "mahi Okay I see. So what are you doing currently with your diet? And what do yo…" at bounding box center [112, 235] width 217 height 28
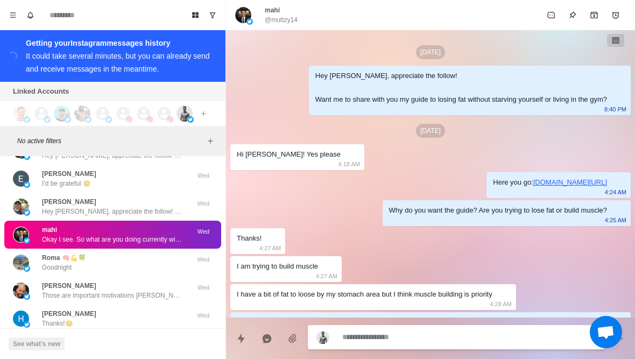
scroll to position [296, 0]
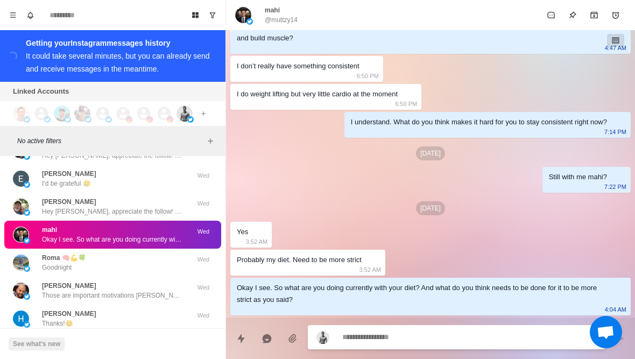
type textarea "*"
type textarea "**********"
type textarea "*"
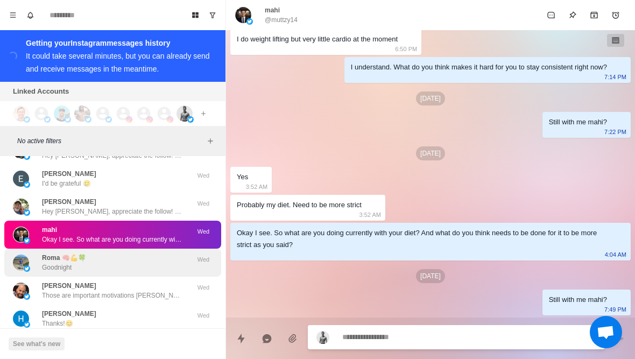
click at [152, 253] on div "Roma 🧠💪🍀 Goodnight" at bounding box center [101, 262] width 177 height 19
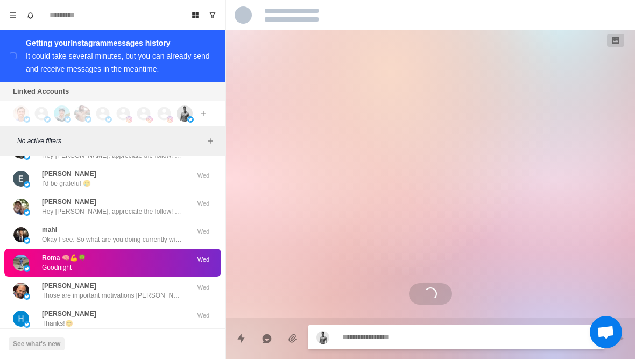
scroll to position [0, 0]
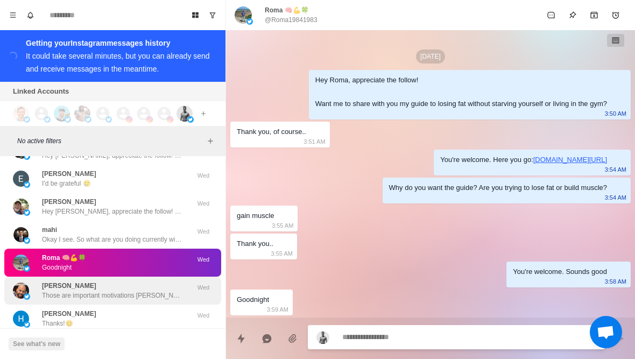
click at [153, 290] on p "Those are important motivations Jeremy. I definitely think we can help you have…" at bounding box center [112, 295] width 140 height 10
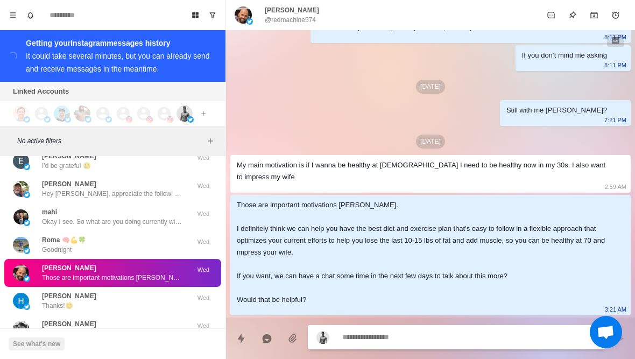
scroll to position [12700, 0]
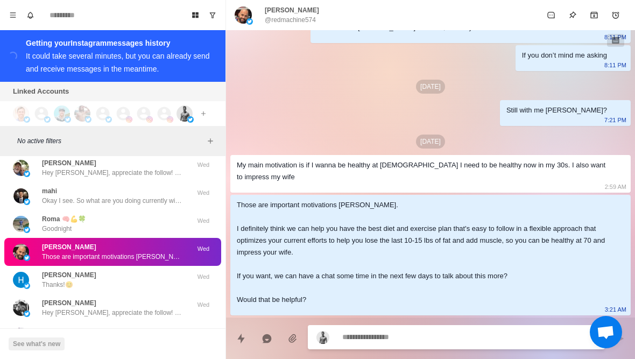
type textarea "*"
type textarea "**********"
type textarea "*"
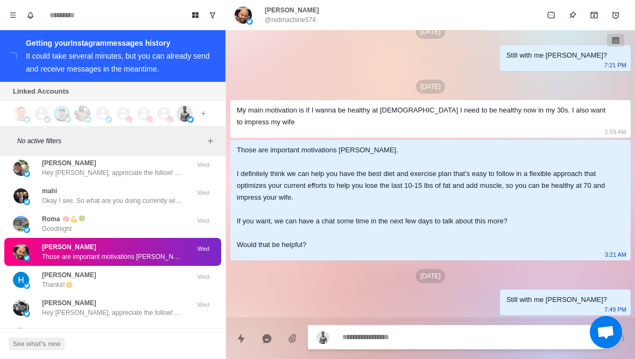
scroll to position [783, 0]
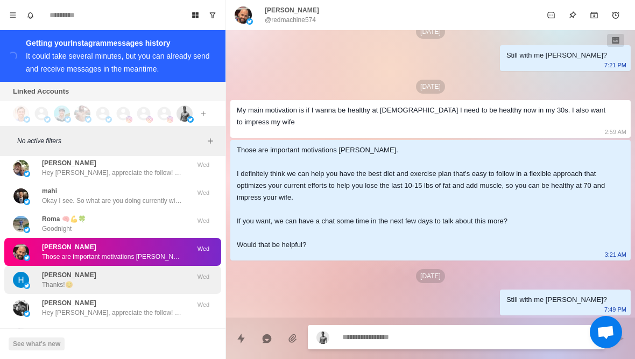
click at [169, 270] on div "Holly Mistine Thanks!😊" at bounding box center [101, 279] width 177 height 19
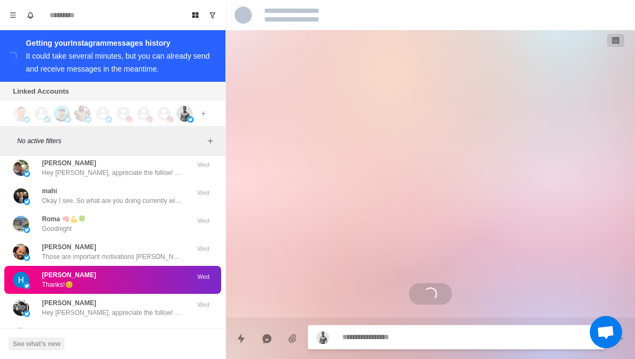
scroll to position [22, 0]
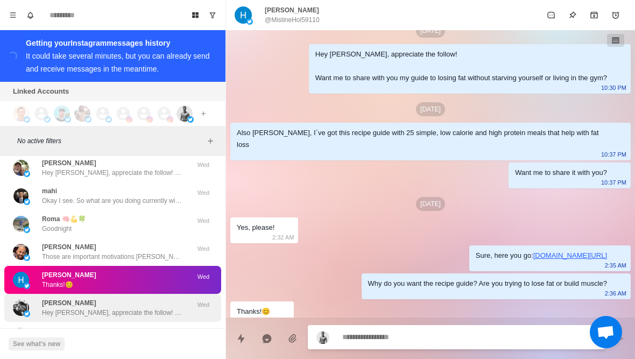
click at [156, 301] on div "Sergio Tejeda Hey Sergio, appreciate the follow! Want me to share with you my g…" at bounding box center [112, 308] width 217 height 28
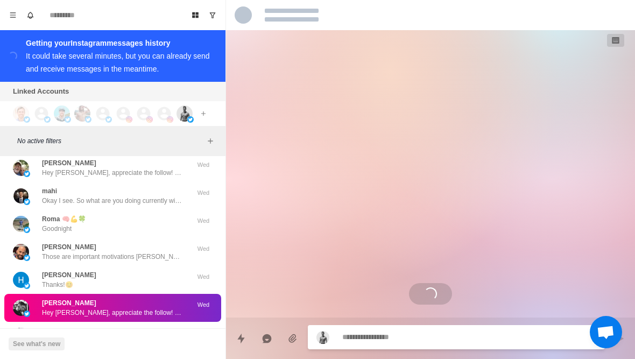
scroll to position [0, 0]
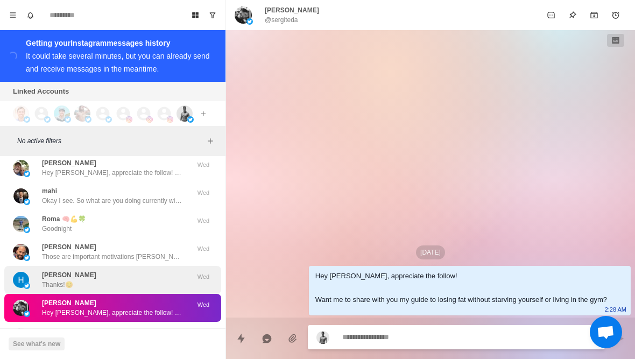
click at [171, 270] on div "Holly Mistine Thanks!😊" at bounding box center [101, 279] width 177 height 19
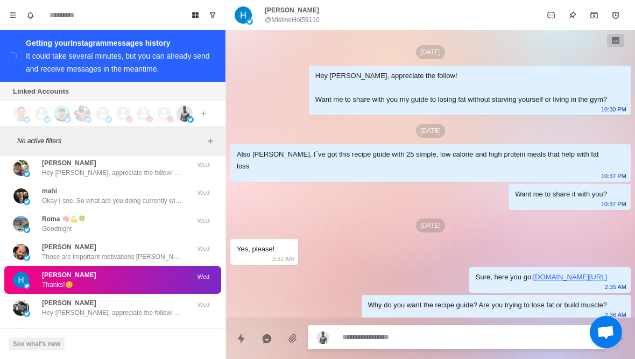
scroll to position [22, 0]
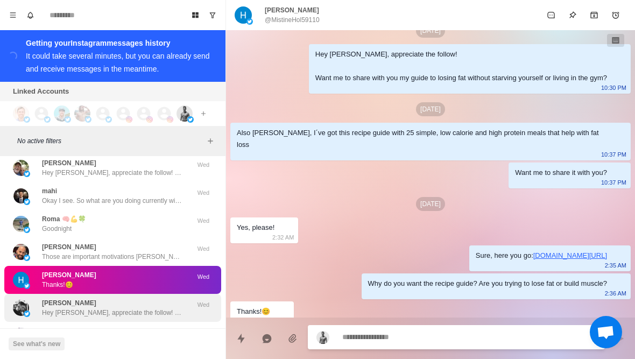
click at [155, 298] on div "Sergio Tejeda Hey Sergio, appreciate the follow! Want me to share with you my g…" at bounding box center [112, 308] width 217 height 28
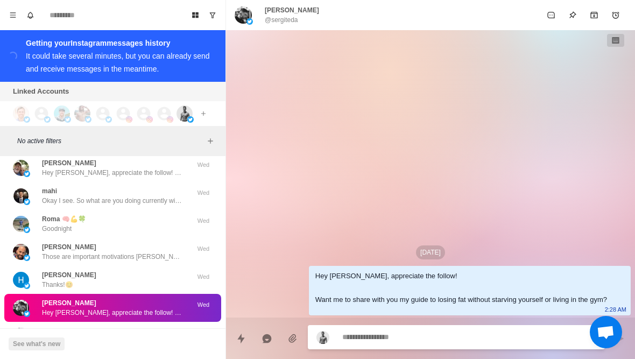
scroll to position [0, 0]
click at [151, 326] on div "Luc Said It Hi. I am 48. Lift weights 5 days a week (dumbbells at home). I get …" at bounding box center [112, 335] width 140 height 19
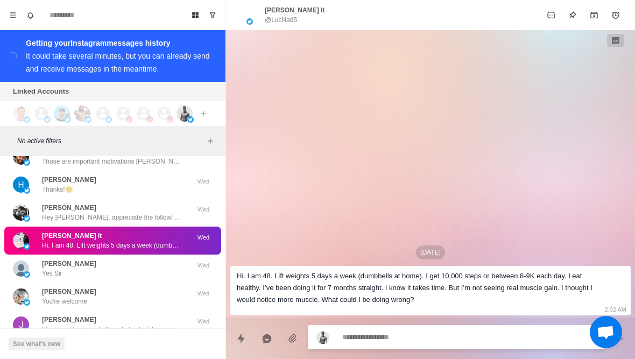
scroll to position [12796, 0]
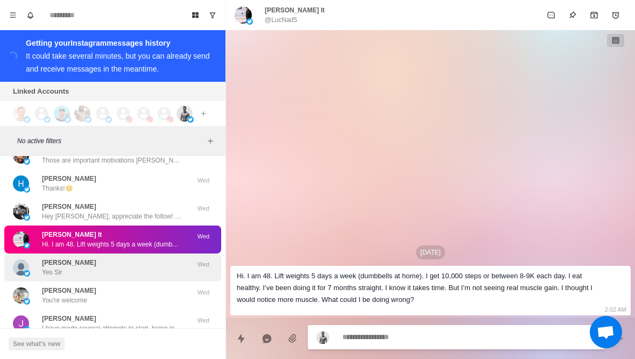
click at [183, 258] on div "Rahul Roy Yes Sir" at bounding box center [101, 267] width 177 height 19
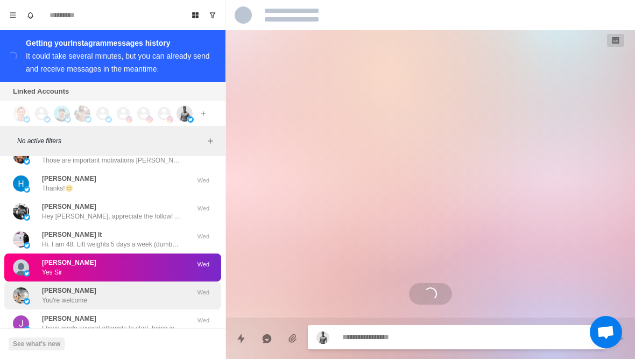
click at [161, 288] on div "Chris Hert You're welcome Wed" at bounding box center [112, 295] width 217 height 28
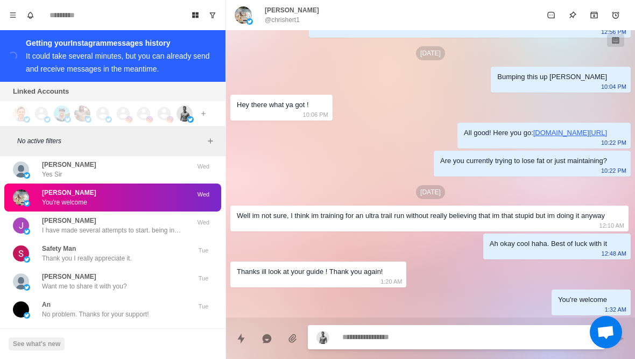
scroll to position [12910, 0]
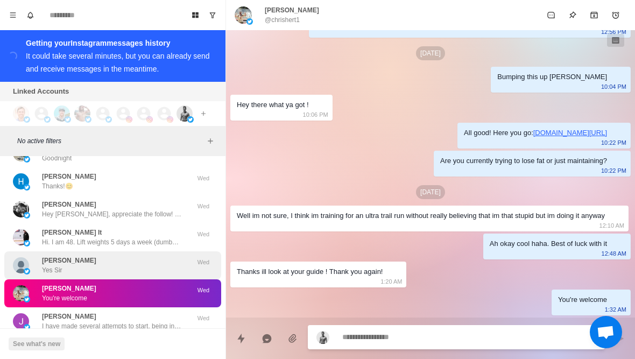
click at [180, 256] on div "Rahul Roy Yes Sir" at bounding box center [101, 265] width 177 height 19
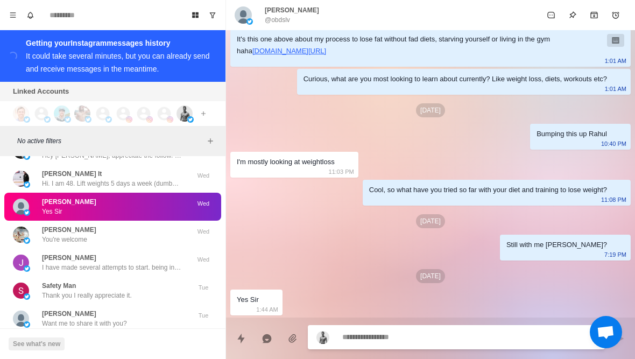
scroll to position [13017, 0]
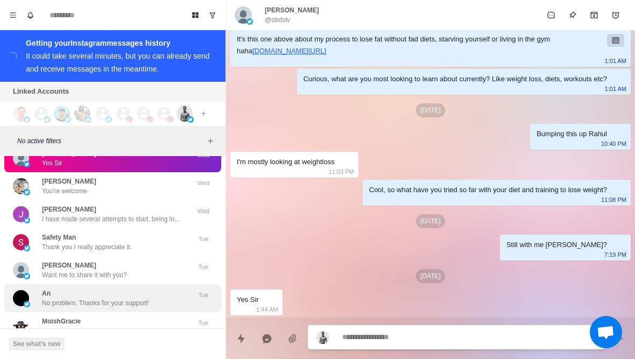
click at [174, 284] on div "An No problem. Thanks for your support! Tue" at bounding box center [112, 298] width 217 height 28
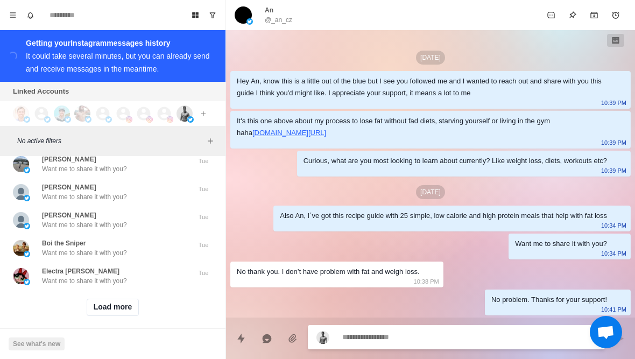
scroll to position [13196, 0]
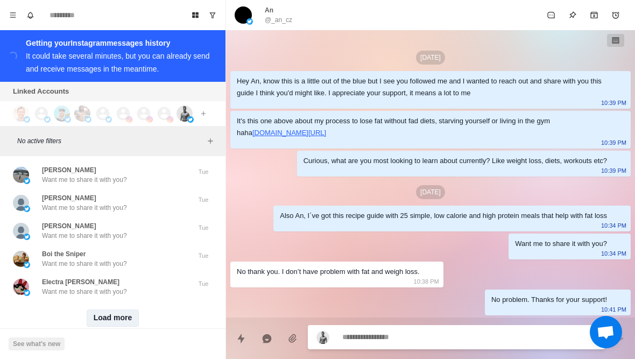
click at [131, 309] on button "Load more" at bounding box center [113, 317] width 53 height 17
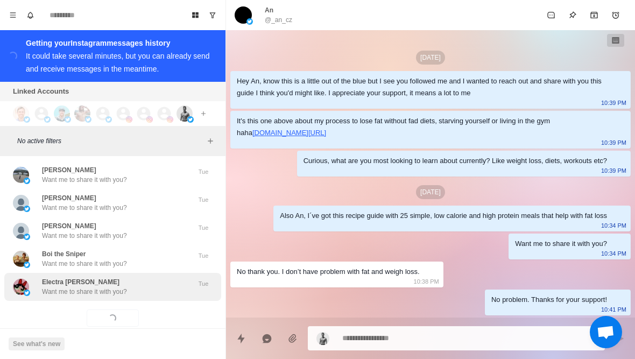
click at [154, 278] on div "Electra Rex Want me to share it with you? Tue" at bounding box center [112, 287] width 217 height 28
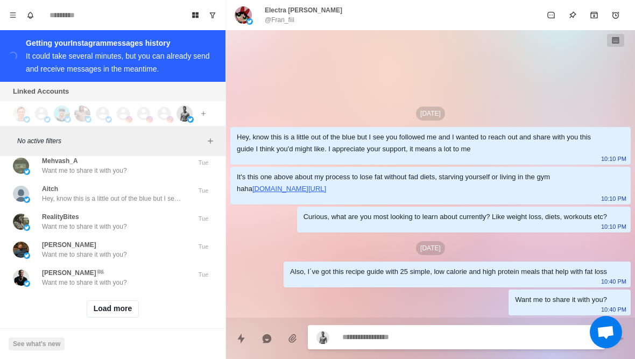
scroll to position [13756, 0]
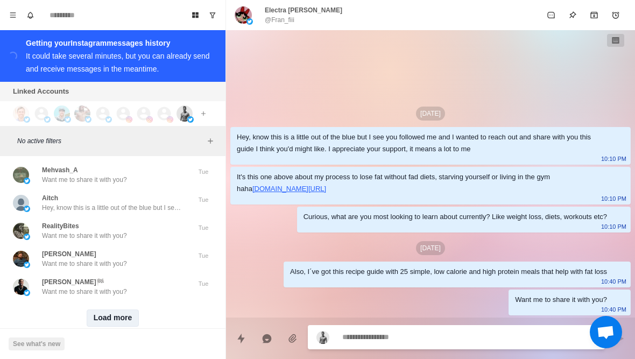
click at [122, 309] on button "Load more" at bounding box center [113, 317] width 53 height 17
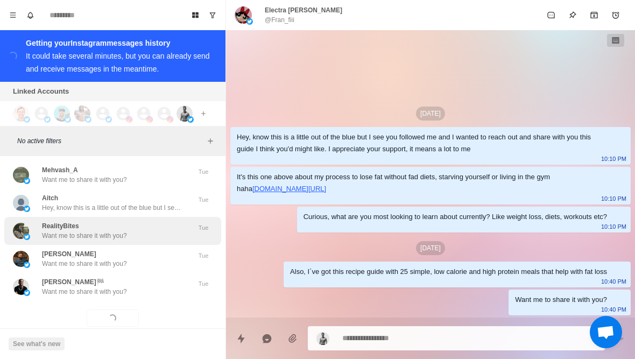
click at [167, 221] on div "RealityBites Want me to share it with you?" at bounding box center [101, 230] width 177 height 19
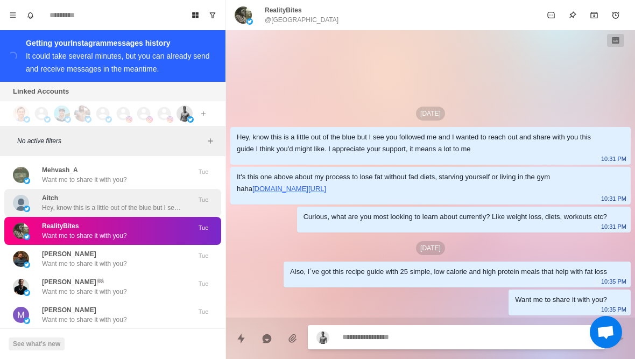
click at [180, 203] on p "Hey, know this is a little out of the blue but I see you followed me and I want…" at bounding box center [112, 208] width 140 height 10
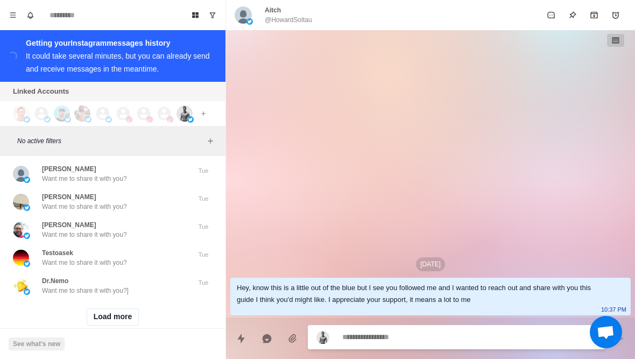
scroll to position [14315, 0]
click at [130, 309] on button "Load more" at bounding box center [113, 317] width 53 height 17
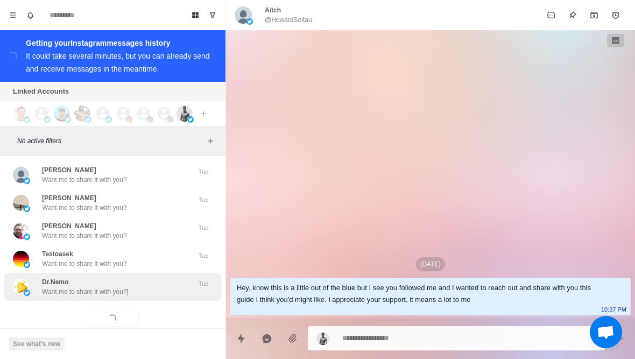
click at [153, 277] on div "Dr.Nemo Want me to share it with you?]" at bounding box center [101, 286] width 177 height 19
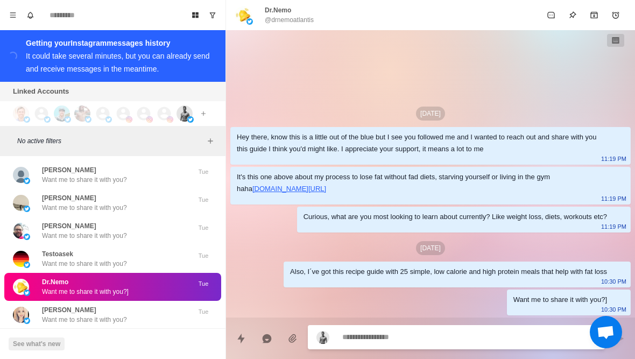
click at [149, 277] on div "Dr.Nemo Want me to share it with you?]" at bounding box center [101, 286] width 177 height 19
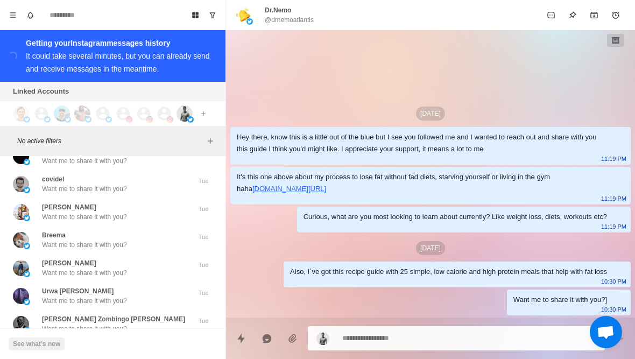
scroll to position [14528, 0]
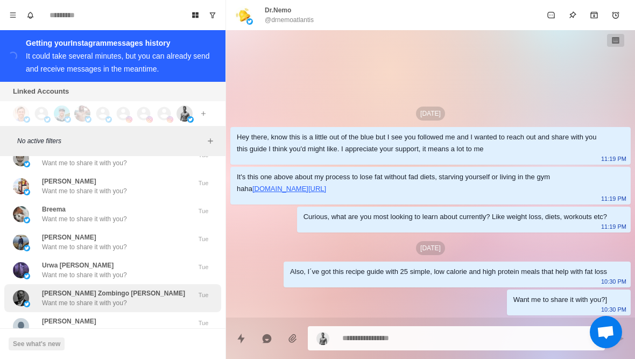
click at [141, 290] on div "Juan Zombingo Perón Want me to share it with you? Tue" at bounding box center [112, 298] width 217 height 28
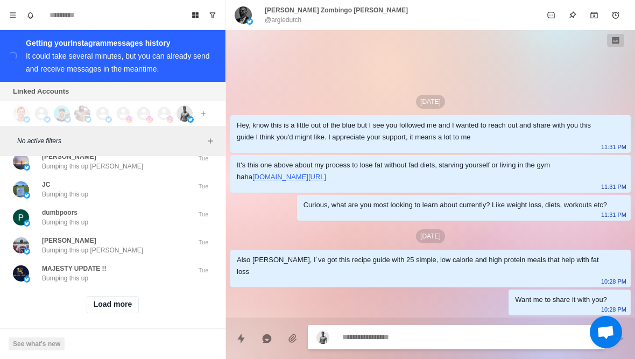
scroll to position [14875, 0]
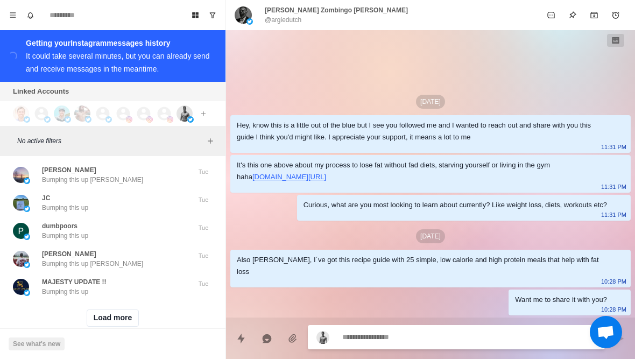
click at [127, 315] on div "Load more" at bounding box center [112, 318] width 217 height 34
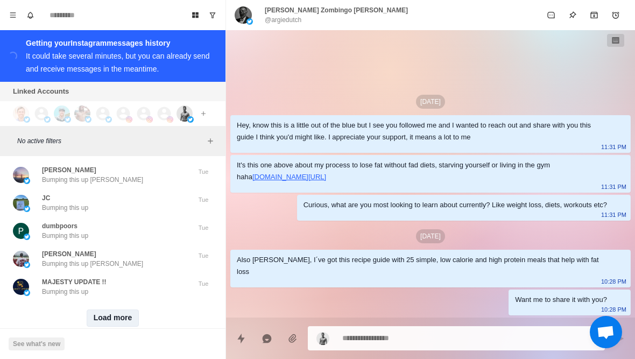
click at [133, 309] on button "Load more" at bounding box center [113, 317] width 53 height 17
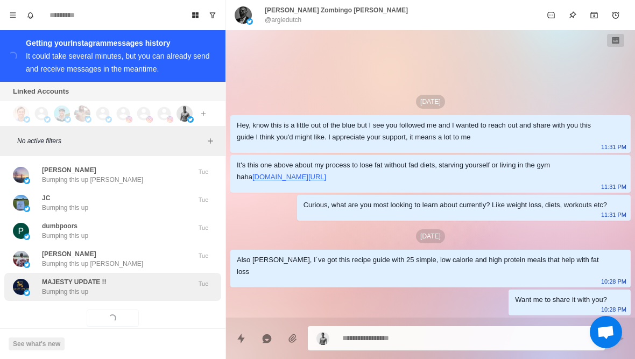
click at [151, 277] on div "MAJESTY UPDATE !! Bumping this up" at bounding box center [101, 286] width 177 height 19
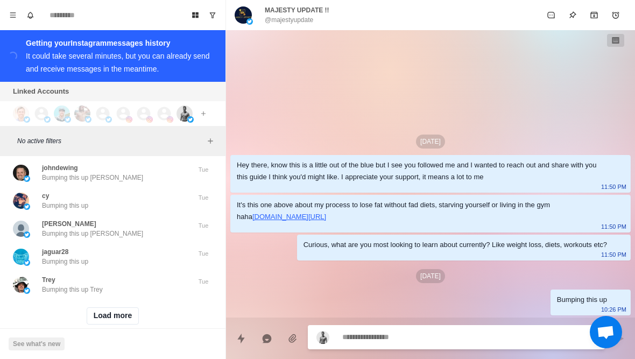
scroll to position [15434, 0]
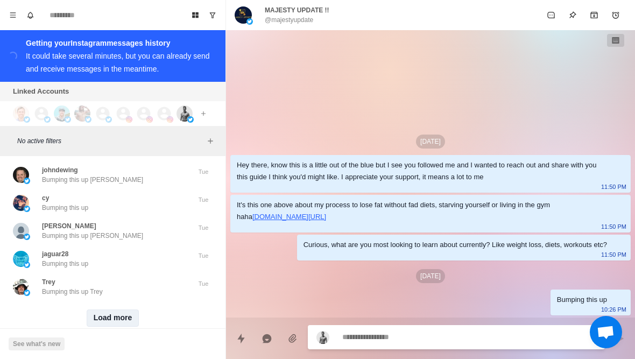
click at [126, 309] on button "Load more" at bounding box center [113, 317] width 53 height 17
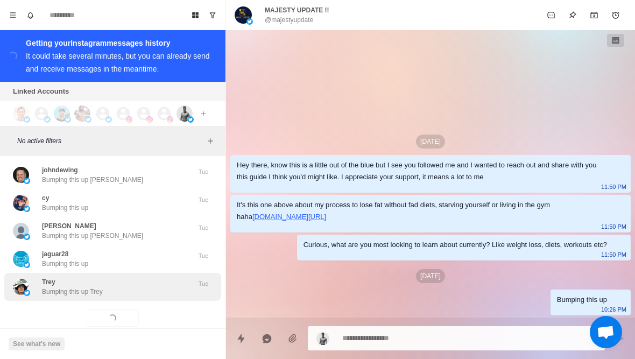
click at [147, 280] on div "Trey Bumping this up Trey Tue" at bounding box center [112, 287] width 217 height 28
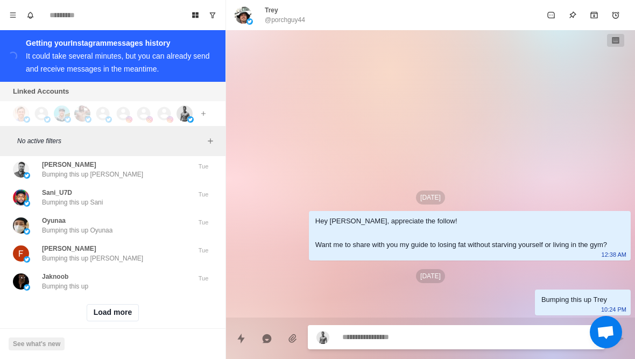
scroll to position [15994, 0]
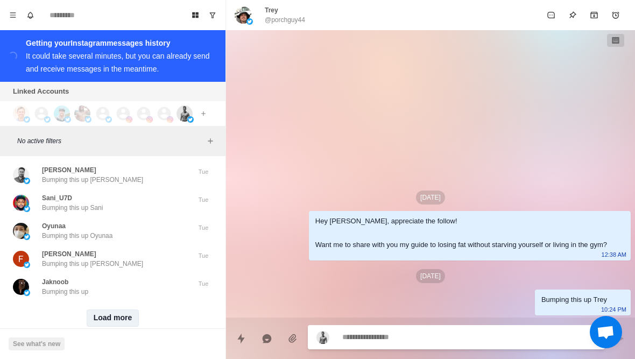
click at [130, 309] on button "Load more" at bounding box center [113, 317] width 53 height 17
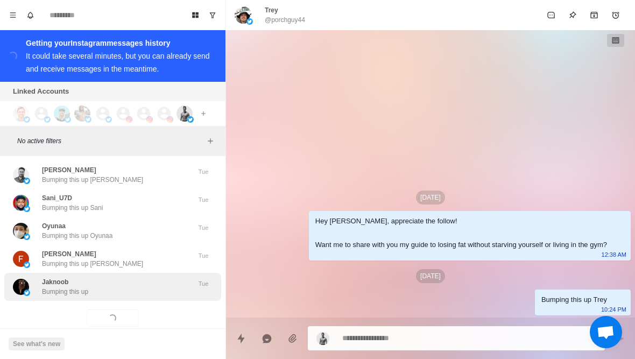
click at [147, 277] on div "Jaknoob Bumping this up" at bounding box center [101, 286] width 177 height 19
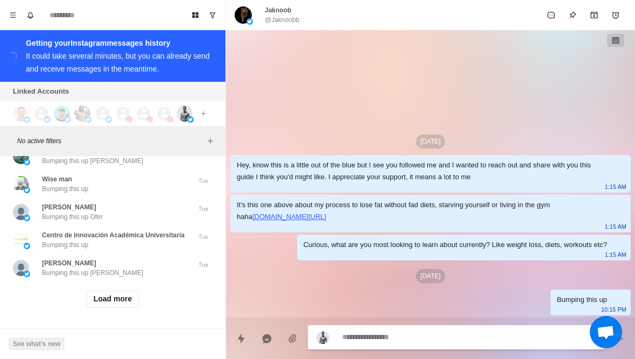
scroll to position [16563, 0]
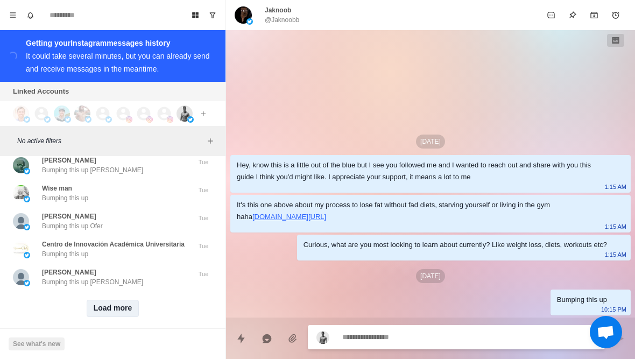
click at [122, 307] on button "Load more" at bounding box center [113, 308] width 53 height 17
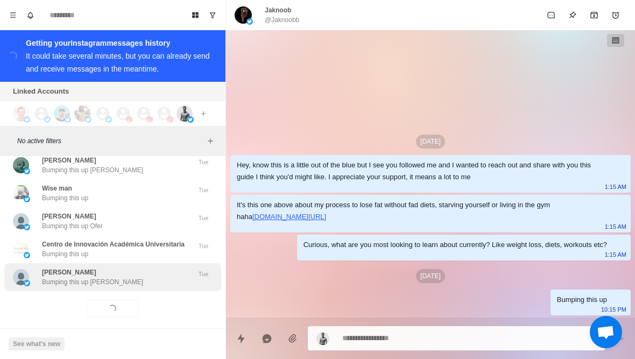
click at [148, 272] on div "William Yetter Bumping this up William" at bounding box center [101, 276] width 177 height 19
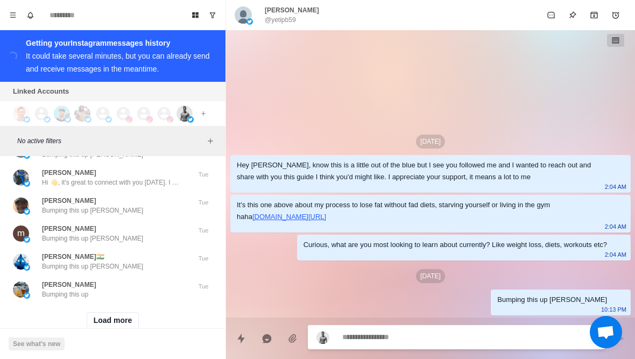
scroll to position [17109, 0]
click at [136, 313] on button "Load more" at bounding box center [113, 321] width 53 height 17
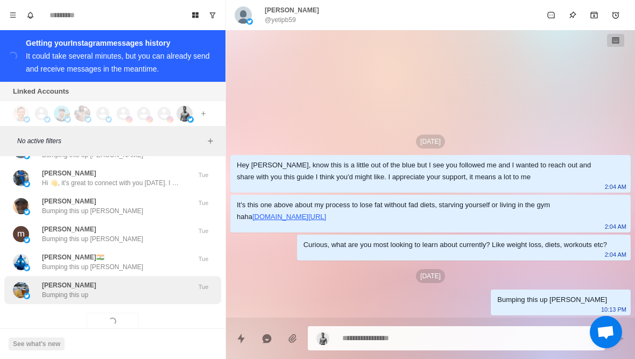
click at [147, 282] on div "Phil Rajan Bumping this up" at bounding box center [101, 289] width 177 height 19
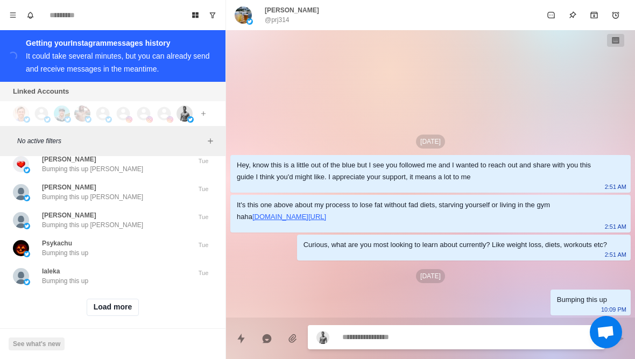
scroll to position [17682, 0]
click at [134, 307] on button "Load more" at bounding box center [113, 308] width 53 height 17
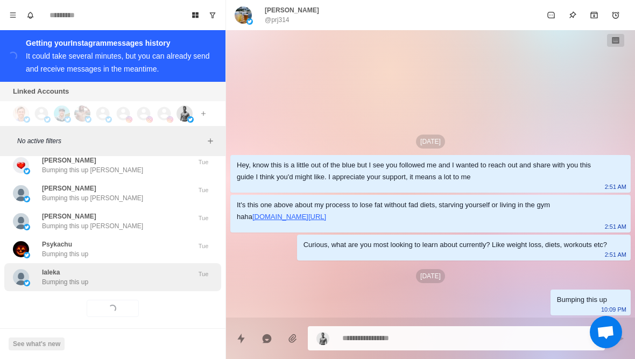
click at [152, 270] on div "Ialeka Bumping this up" at bounding box center [101, 276] width 177 height 19
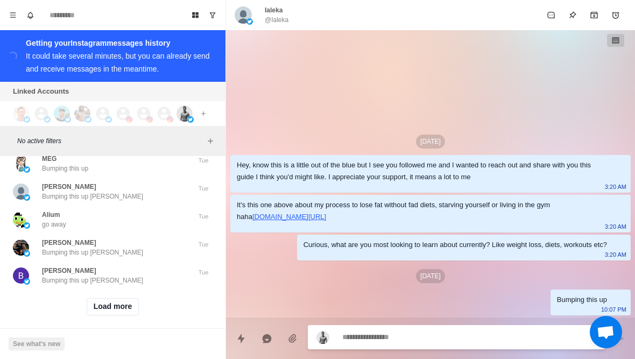
scroll to position [18241, 0]
click at [132, 307] on button "Load more" at bounding box center [113, 308] width 53 height 17
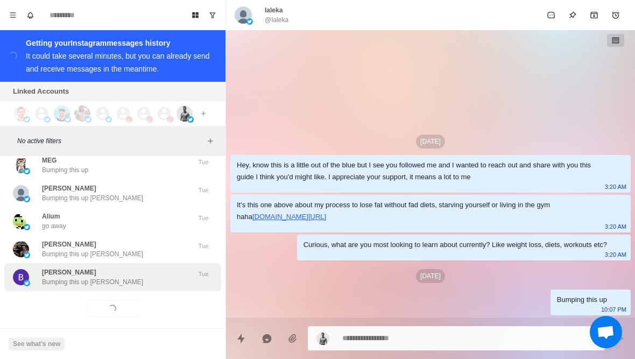
click at [148, 278] on div "Brad Rodery Bumping this up Brad Tue" at bounding box center [112, 277] width 217 height 28
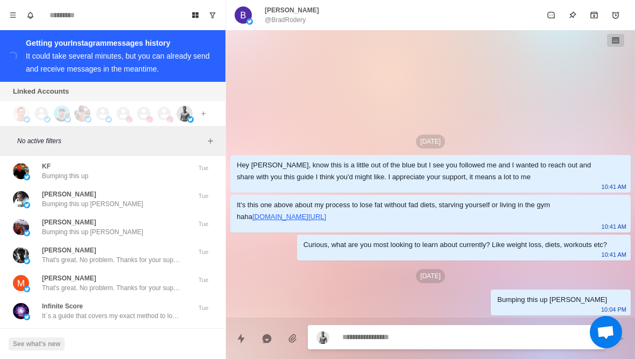
scroll to position [18691, 0]
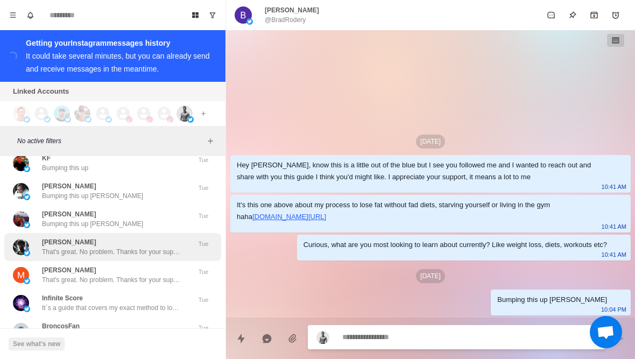
click at [174, 237] on div "Ryan Patrick That's great. No problem. Thanks for your support!" at bounding box center [112, 246] width 140 height 19
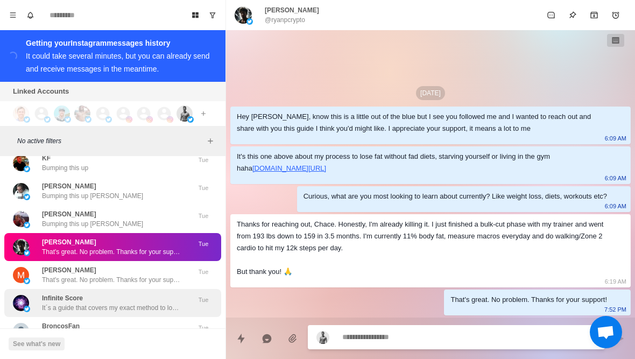
click at [143, 303] on p "It´s a guide that covers my exact method to lose 10% of your body fat in the ne…" at bounding box center [112, 308] width 140 height 10
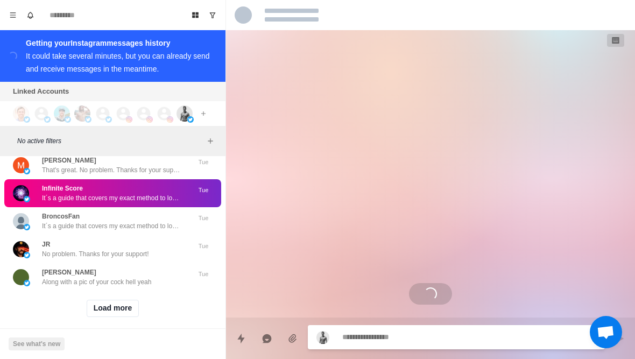
scroll to position [128, 0]
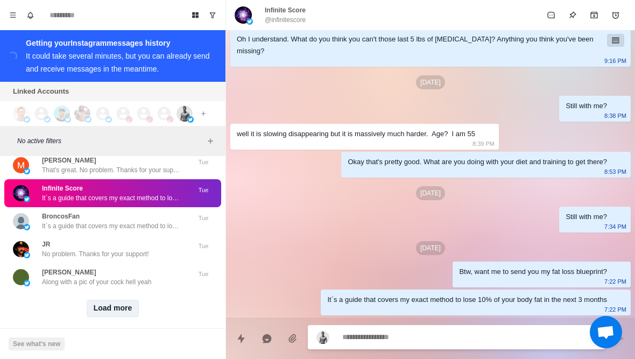
click at [131, 301] on button "Load more" at bounding box center [113, 308] width 53 height 17
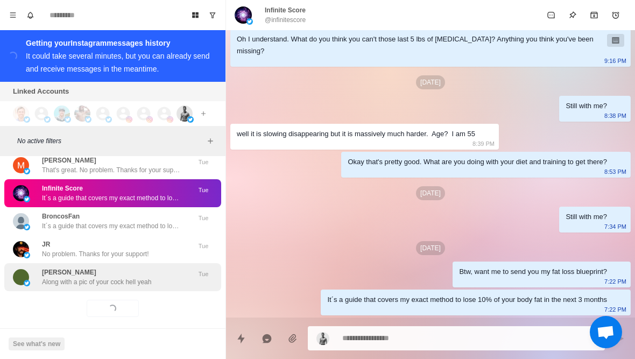
click at [148, 277] on p "Along with a pic of your cock hell yeah" at bounding box center [96, 282] width 109 height 10
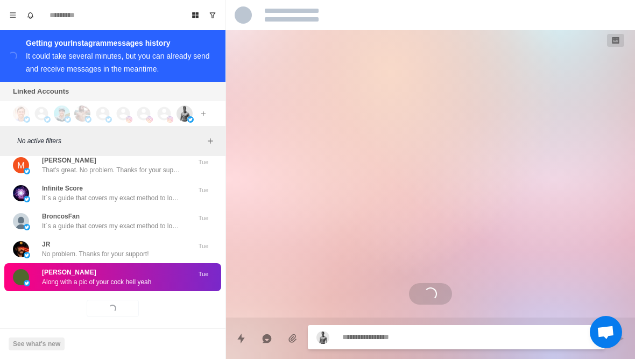
scroll to position [0, 0]
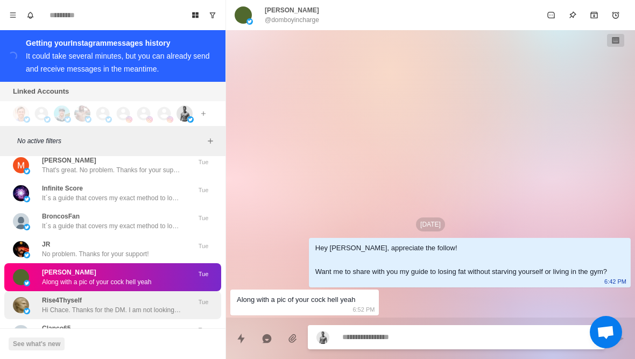
click at [139, 305] on p "Hi Chace. Thanks for the DM. I am not looking for any advice atm. I look forwar…" at bounding box center [112, 310] width 140 height 10
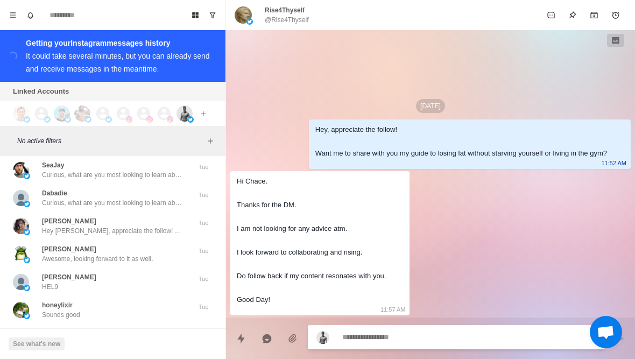
scroll to position [19095, 0]
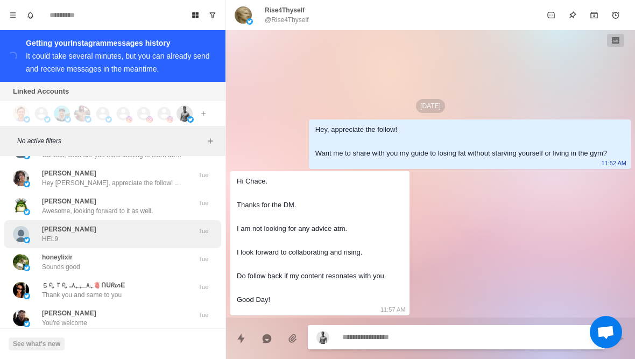
click at [176, 224] on div "rodel villegas HEL9" at bounding box center [101, 233] width 177 height 19
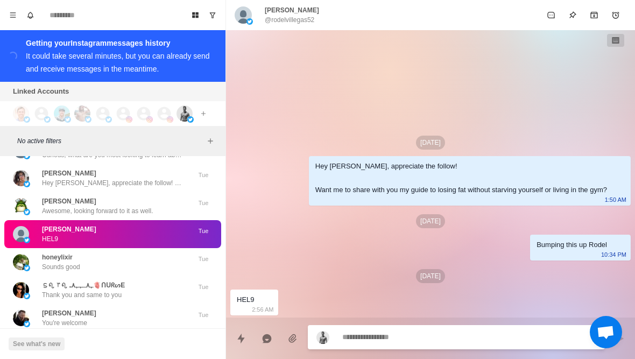
type textarea "*"
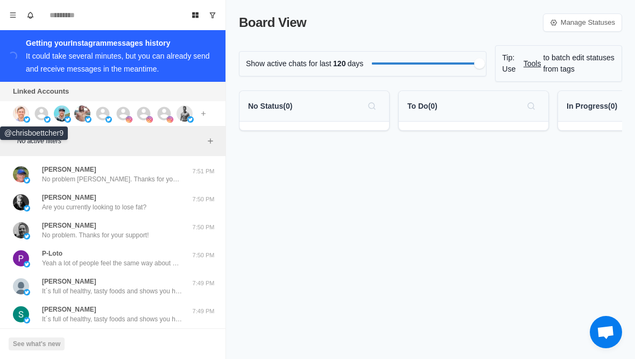
click at [23, 108] on img at bounding box center [21, 113] width 16 height 16
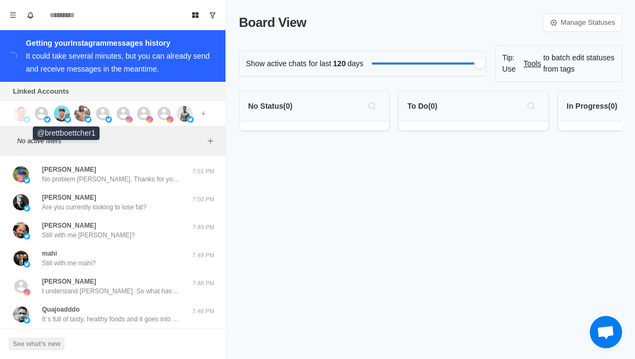
click at [70, 110] on div at bounding box center [68, 113] width 29 height 16
click at [88, 110] on img at bounding box center [82, 113] width 16 height 16
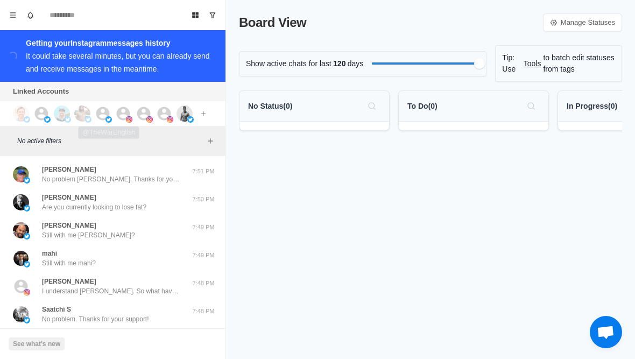
click at [96, 103] on div "Connect X account Connect Instagram account Additional account cost: +$5/month" at bounding box center [111, 113] width 223 height 25
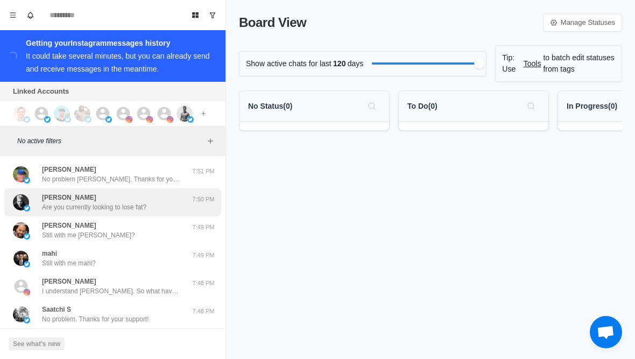
click at [99, 197] on div "Dave Durker Are you currently looking to lose fat?" at bounding box center [94, 202] width 104 height 19
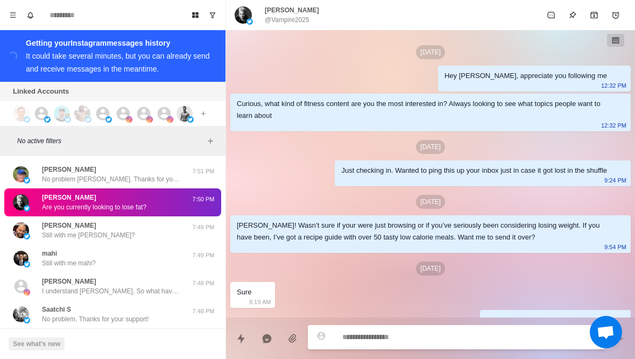
scroll to position [48, 0]
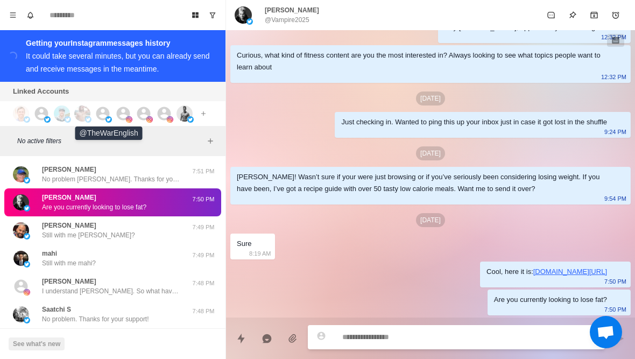
click at [102, 111] on icon at bounding box center [103, 113] width 16 height 16
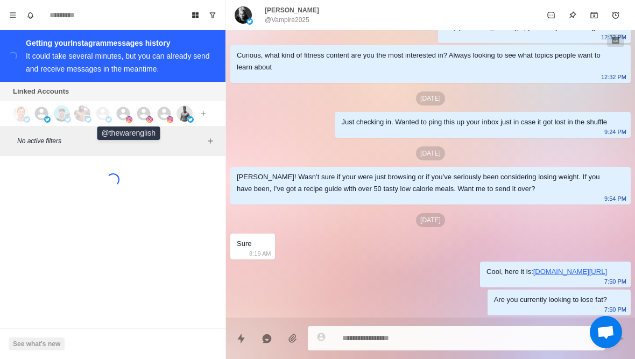
click at [120, 108] on icon at bounding box center [123, 113] width 16 height 16
click at [144, 111] on icon at bounding box center [144, 113] width 16 height 16
click at [159, 112] on icon at bounding box center [164, 113] width 13 height 13
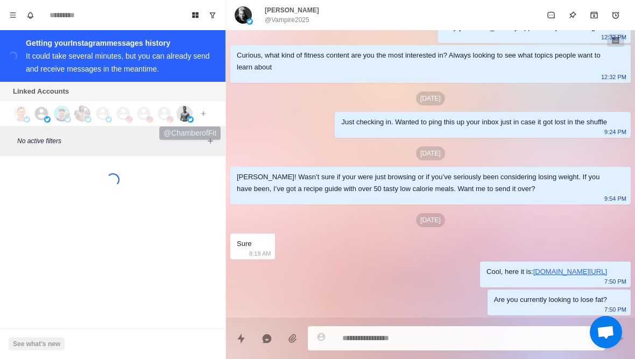
click at [178, 114] on img at bounding box center [184, 113] width 16 height 16
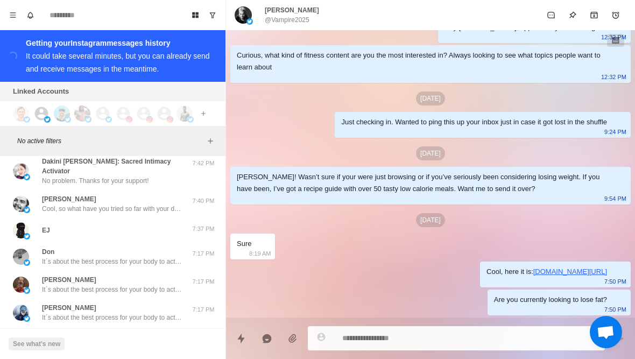
scroll to position [37, 0]
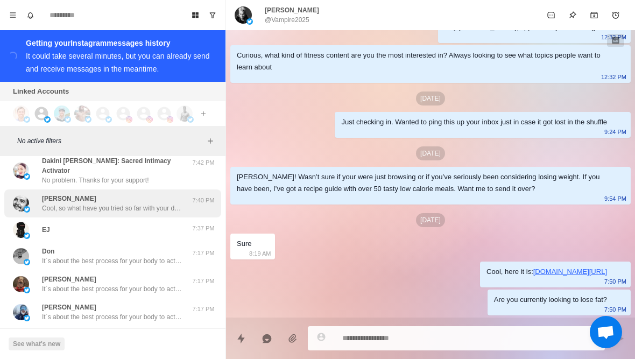
click at [190, 205] on div "7:40 PM" at bounding box center [203, 203] width 27 height 19
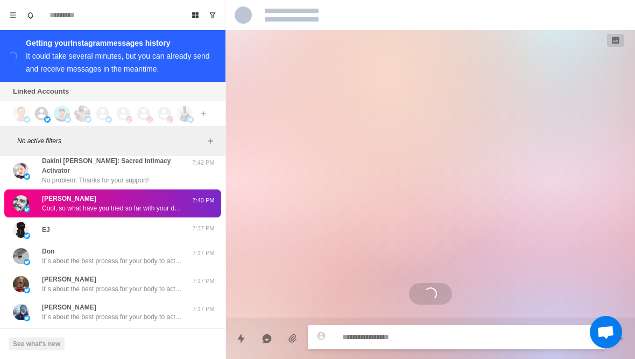
scroll to position [0, 0]
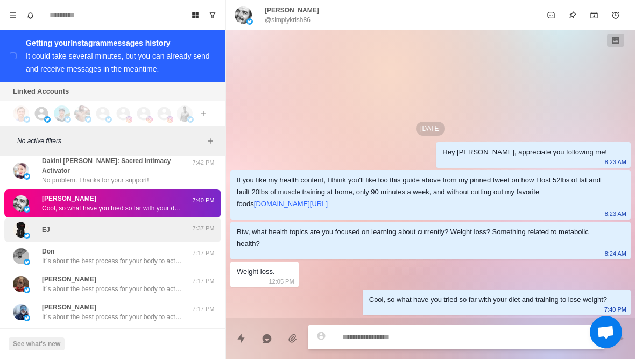
click at [180, 234] on div "EJ" at bounding box center [101, 230] width 177 height 16
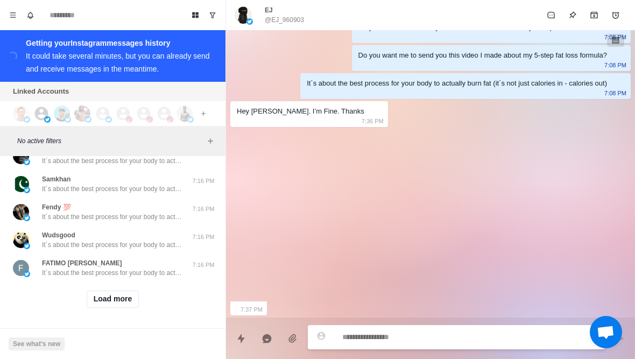
scroll to position [455, 0]
click at [138, 300] on button "Load more" at bounding box center [113, 298] width 53 height 17
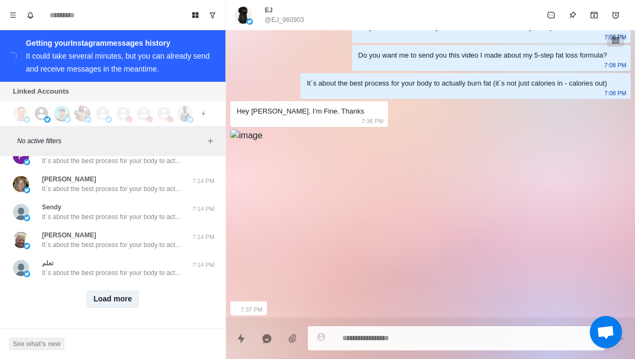
scroll to position [1015, 0]
click at [132, 298] on button "Load more" at bounding box center [113, 298] width 53 height 17
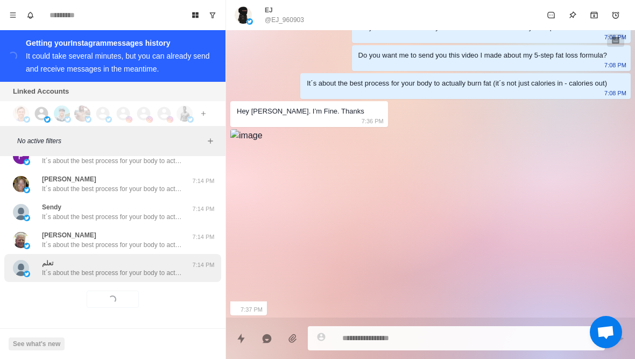
click at [143, 275] on p "It´s about the best process for your body to actually burn fat (it´s not just c…" at bounding box center [112, 273] width 140 height 10
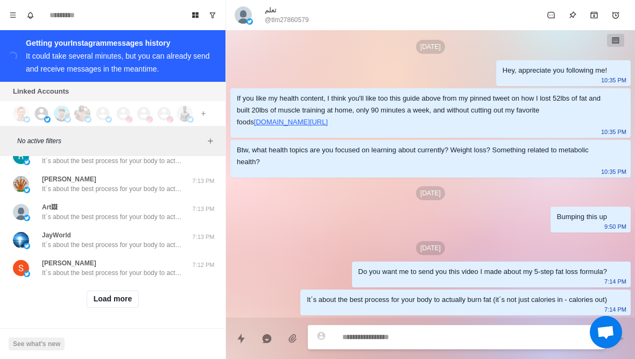
scroll to position [1574, 0]
click at [116, 306] on button "Load more" at bounding box center [113, 298] width 53 height 17
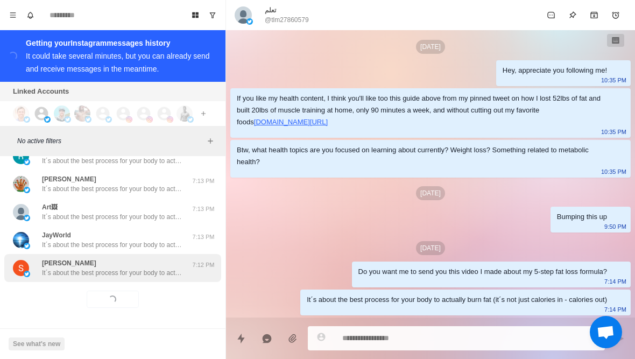
click at [126, 274] on p "It´s about the best process for your body to actually burn fat (it´s not just c…" at bounding box center [112, 273] width 140 height 10
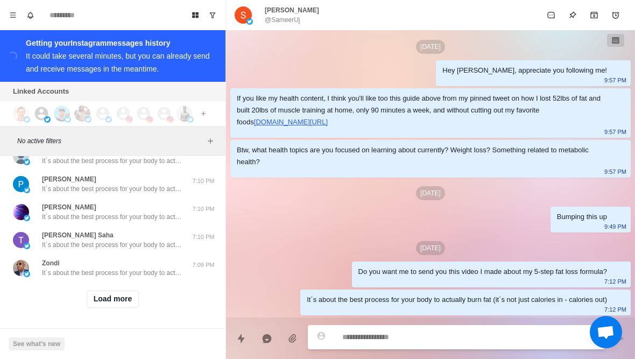
scroll to position [2133, 0]
click at [117, 296] on button "Load more" at bounding box center [113, 298] width 53 height 17
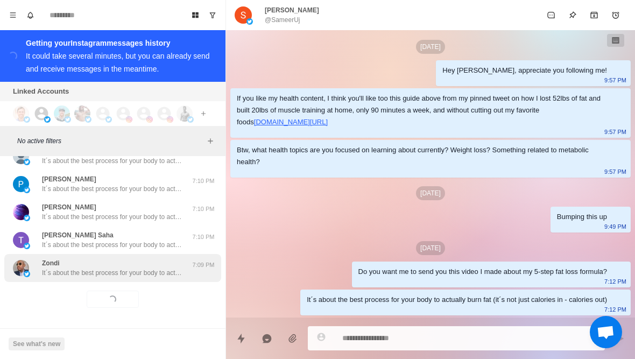
click at [130, 273] on p "It´s about the best process for your body to actually burn fat (it´s not just c…" at bounding box center [112, 273] width 140 height 10
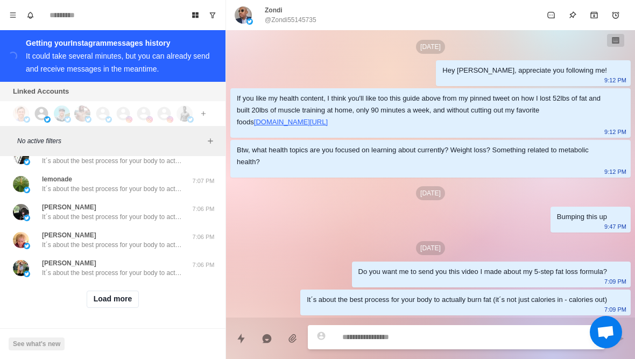
scroll to position [2693, 0]
click at [101, 299] on button "Load more" at bounding box center [113, 298] width 53 height 17
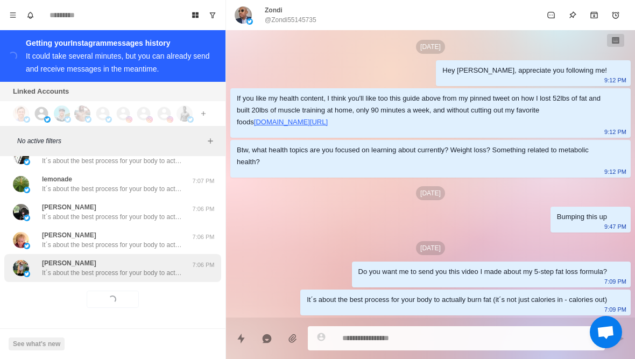
click at [80, 276] on p "It´s about the best process for your body to actually burn fat (it´s not just c…" at bounding box center [112, 273] width 140 height 10
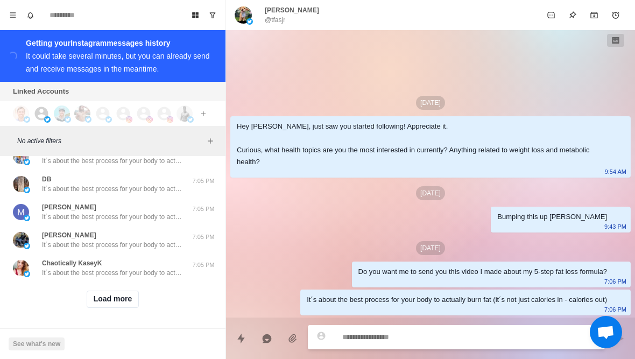
scroll to position [3252, 0]
click at [109, 304] on button "Load more" at bounding box center [113, 298] width 53 height 17
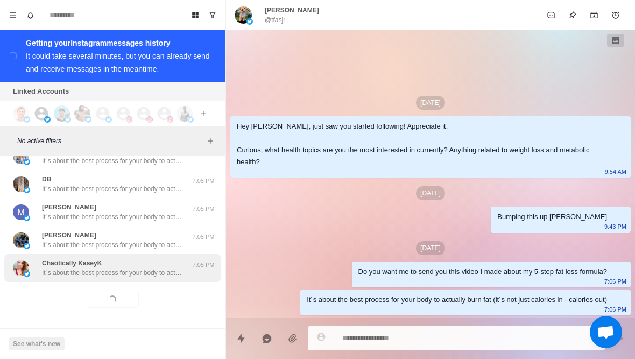
click at [101, 278] on div "Chaotically KaseyK It´s about the best process for your body to actually burn f…" at bounding box center [112, 268] width 217 height 28
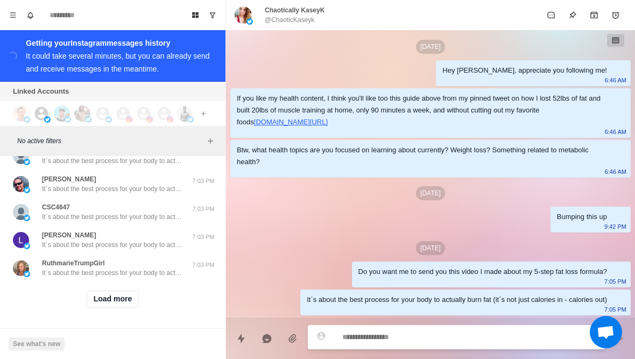
scroll to position [3812, 0]
click at [98, 301] on button "Load more" at bounding box center [113, 298] width 53 height 17
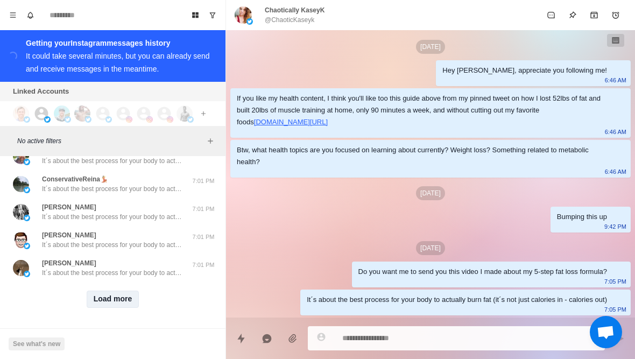
scroll to position [4371, 0]
click at [121, 306] on button "Load more" at bounding box center [113, 298] width 53 height 17
click at [130, 303] on button "Load more" at bounding box center [113, 298] width 53 height 17
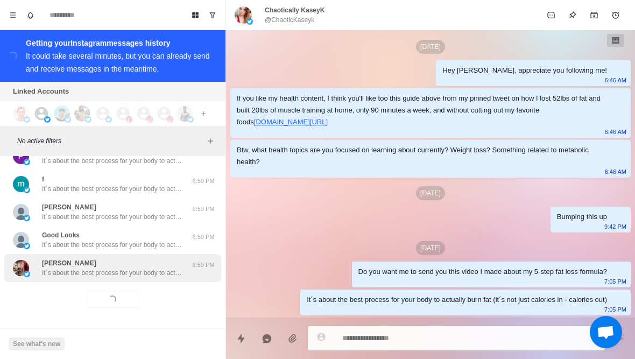
click at [161, 268] on p "It´s about the best process for your body to actually burn fat (it´s not just c…" at bounding box center [112, 273] width 140 height 10
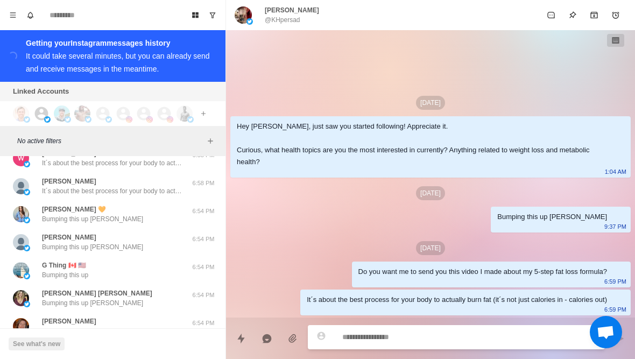
scroll to position [5320, 0]
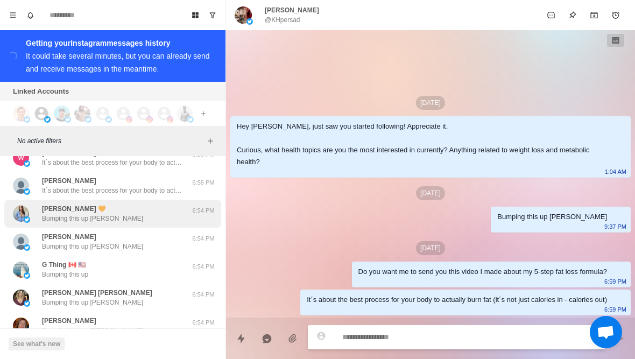
click at [175, 216] on div "Lucy 🧡 Bumping this up Lucy" at bounding box center [101, 213] width 177 height 19
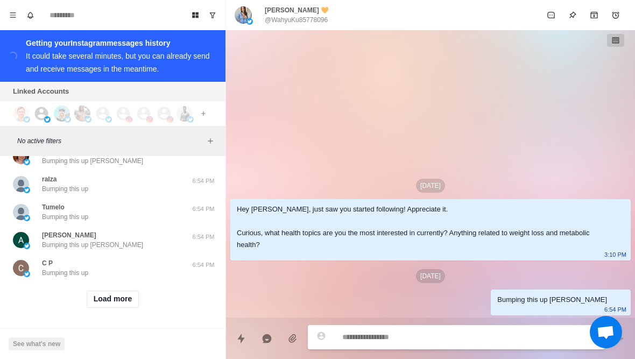
scroll to position [5490, 0]
click at [130, 299] on button "Load more" at bounding box center [113, 298] width 53 height 17
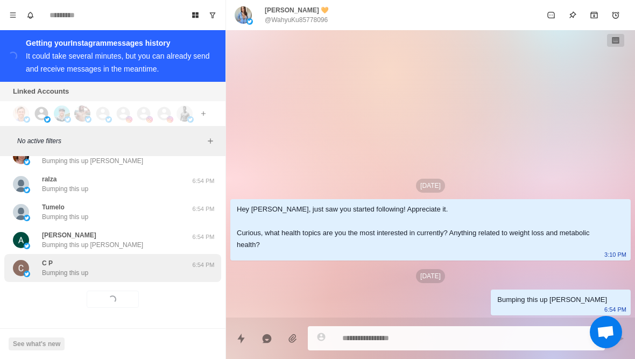
click at [144, 272] on div "C P Bumping this up" at bounding box center [101, 267] width 177 height 19
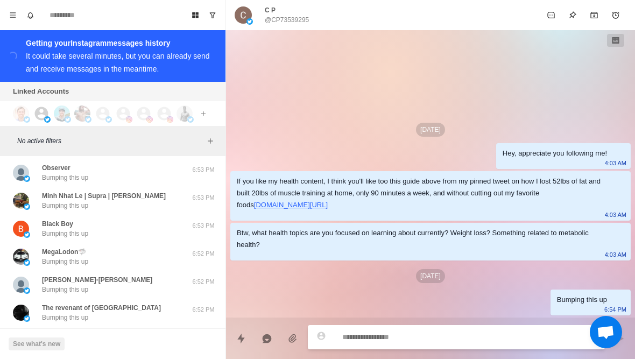
scroll to position [5977, 0]
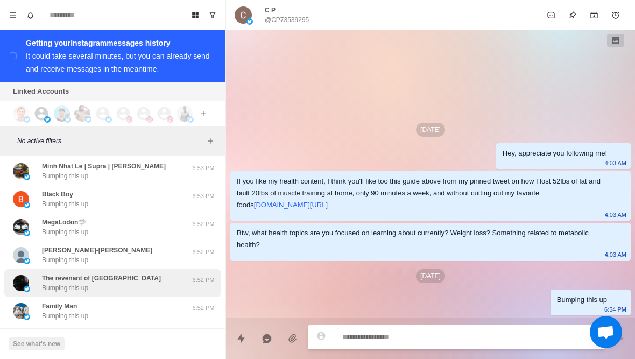
click at [153, 274] on div "The revenant of Wall Street Bumping this up" at bounding box center [101, 282] width 177 height 19
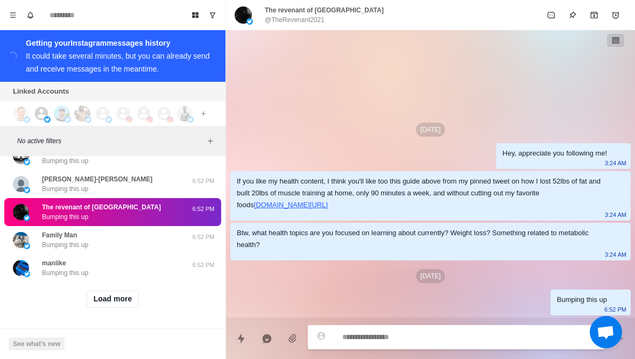
scroll to position [6049, 0]
click at [138, 304] on button "Load more" at bounding box center [113, 298] width 53 height 17
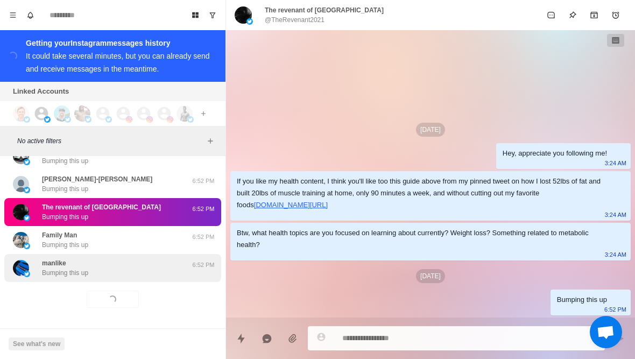
click at [156, 278] on div "manlike Bumping this up 6:52 PM" at bounding box center [112, 268] width 217 height 28
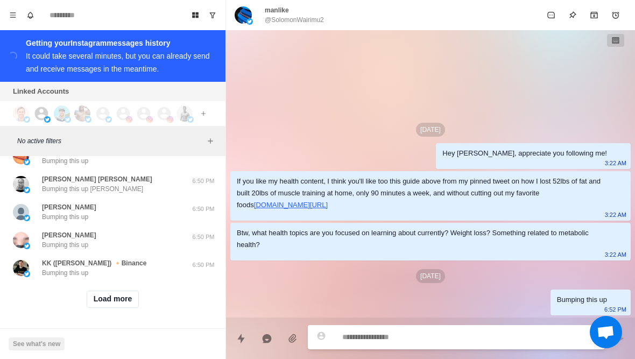
scroll to position [6609, 0]
click at [127, 300] on button "Load more" at bounding box center [113, 298] width 53 height 17
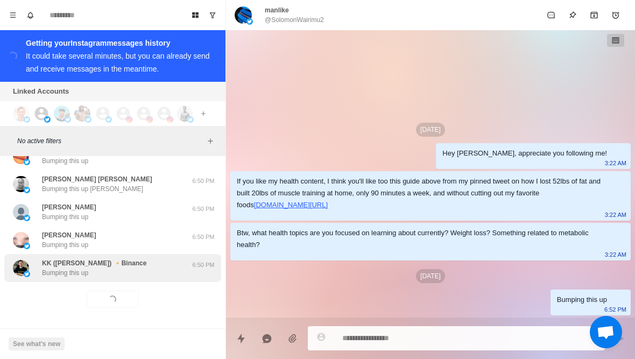
click at [146, 271] on div "KK (Kyrylo Khomiakov) 🔸Binance Bumping this up" at bounding box center [94, 267] width 104 height 19
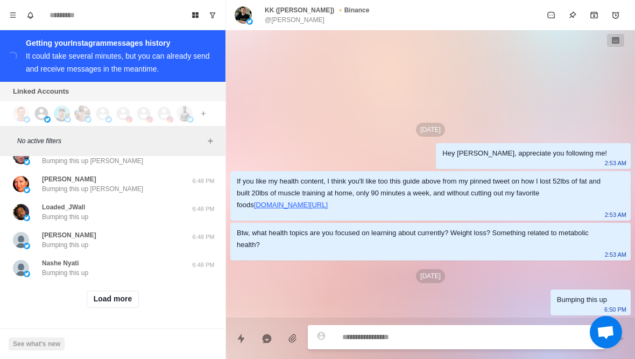
scroll to position [7168, 0]
click at [132, 298] on button "Load more" at bounding box center [113, 298] width 53 height 17
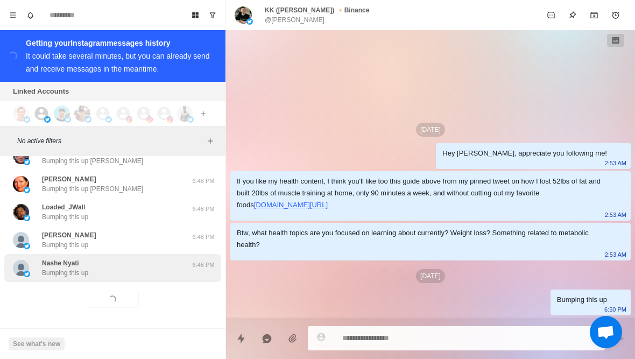
click at [152, 267] on div "Nashe Nyati Bumping this up" at bounding box center [101, 267] width 177 height 19
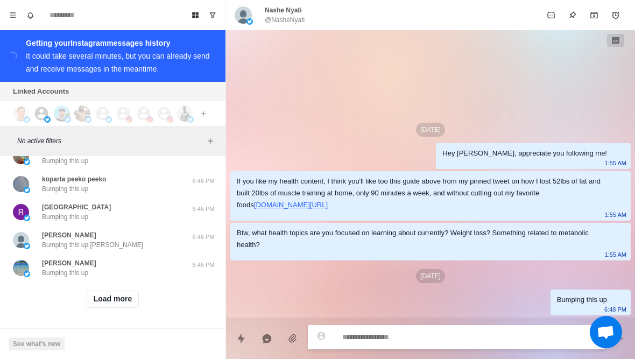
scroll to position [7728, 0]
click at [128, 306] on button "Load more" at bounding box center [113, 298] width 53 height 17
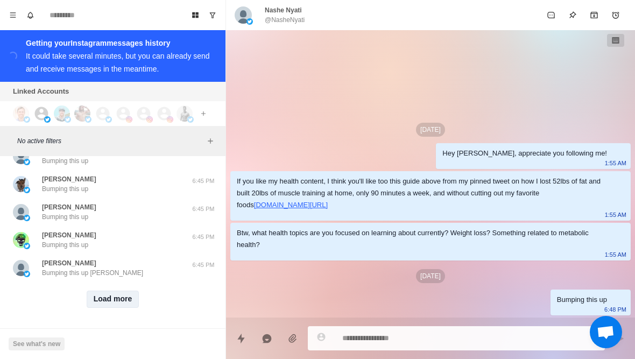
scroll to position [8287, 0]
click at [132, 298] on button "Load more" at bounding box center [113, 298] width 53 height 17
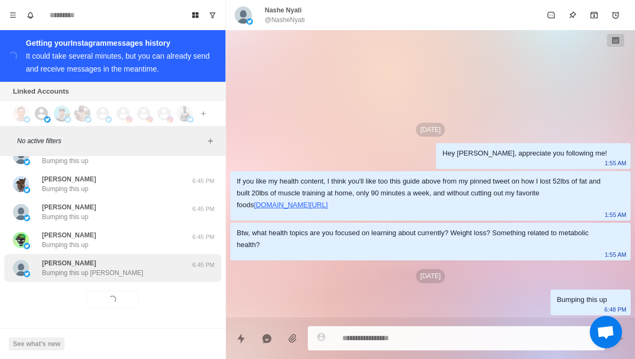
click at [153, 269] on div "Robin Pugh Bumping this up Robin" at bounding box center [101, 267] width 177 height 19
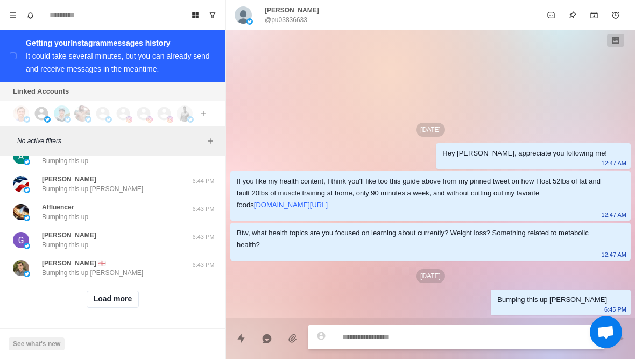
scroll to position [8847, 0]
click at [133, 303] on button "Load more" at bounding box center [113, 298] width 53 height 17
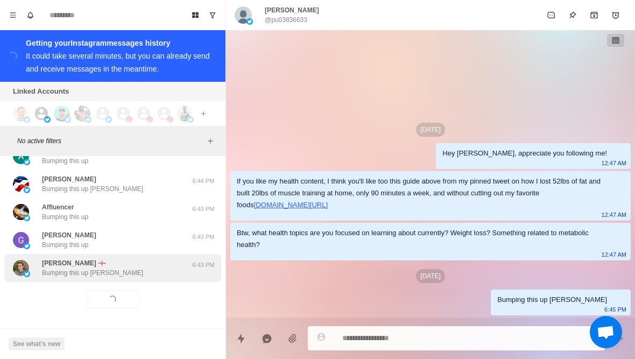
click at [147, 279] on div "Ray Pereda 🏴󠁧󠁢󠁥󠁮󠁧󠁿 Bumping this up Ray 6:43 PM" at bounding box center [112, 268] width 217 height 28
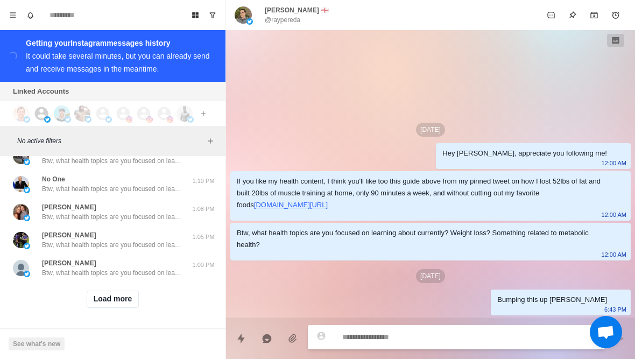
scroll to position [9406, 0]
click at [135, 300] on button "Load more" at bounding box center [113, 298] width 53 height 17
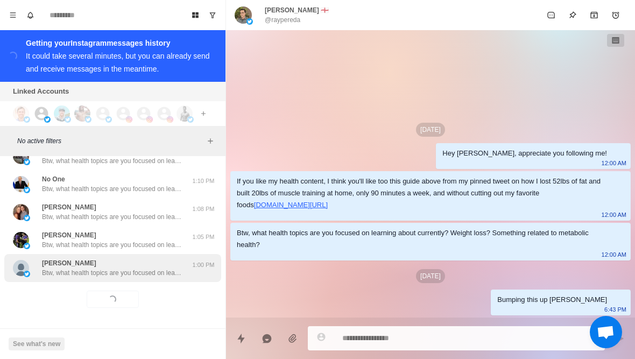
click at [154, 272] on p "Btw, what health topics are you focused on learning about currently? Weight los…" at bounding box center [112, 273] width 140 height 10
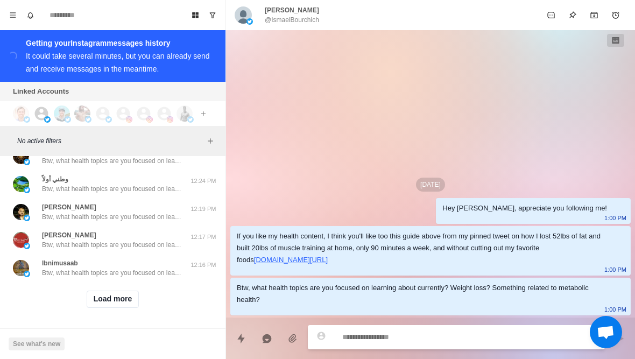
scroll to position [9966, 0]
click at [137, 304] on button "Load more" at bounding box center [113, 298] width 53 height 17
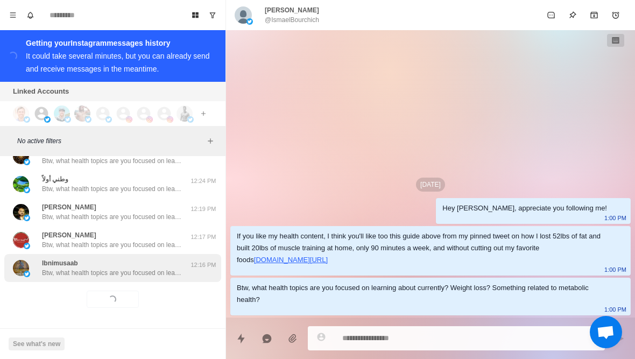
click at [155, 274] on p "Btw, what health topics are you focused on learning about currently? Weight los…" at bounding box center [112, 273] width 140 height 10
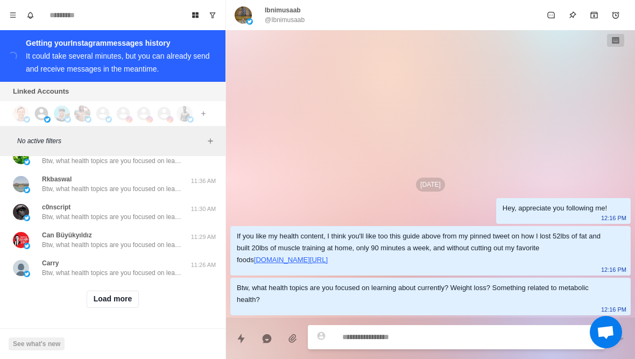
scroll to position [10525, 0]
click at [131, 299] on button "Load more" at bounding box center [113, 298] width 53 height 17
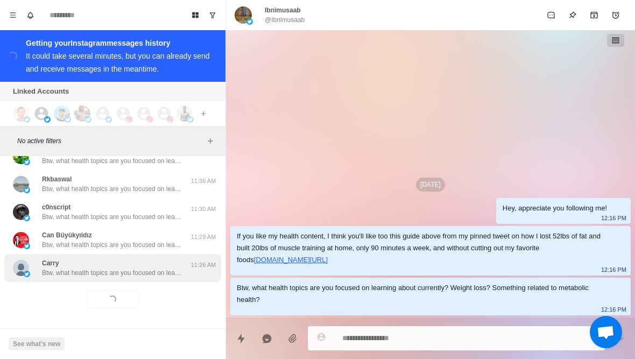
click at [150, 271] on p "Btw, what health topics are you focused on learning about currently? Weight los…" at bounding box center [112, 273] width 140 height 10
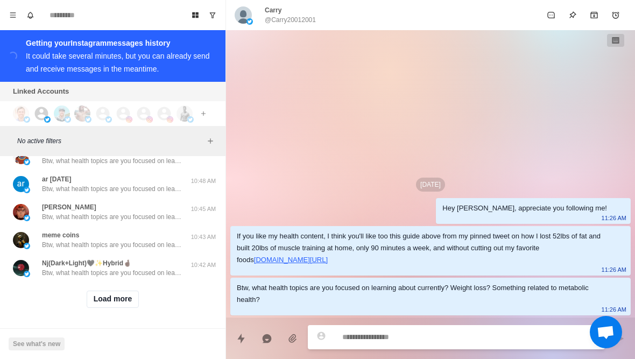
scroll to position [11084, 0]
click at [102, 301] on button "Load more" at bounding box center [113, 298] width 53 height 17
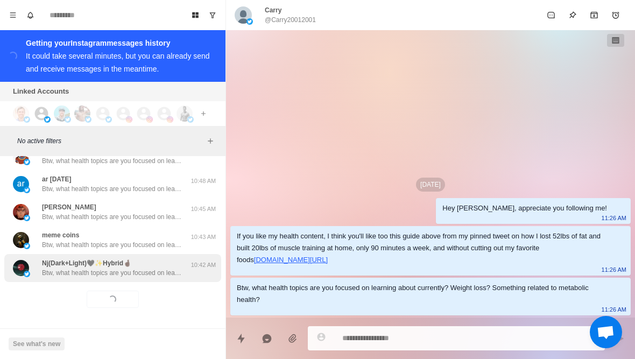
click at [63, 260] on p "Nj(Dark+Light)🖤✨Hybrid🤞🏿" at bounding box center [86, 263] width 89 height 10
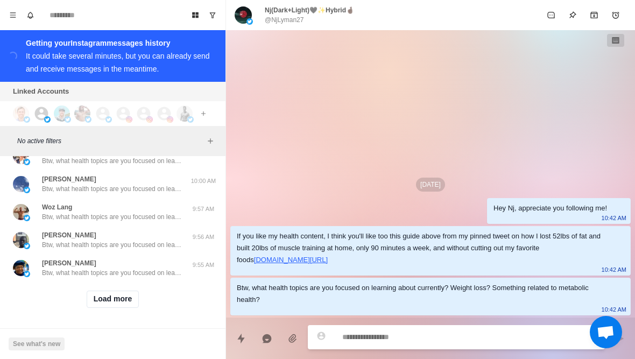
scroll to position [11644, 0]
click at [98, 303] on button "Load more" at bounding box center [113, 298] width 53 height 17
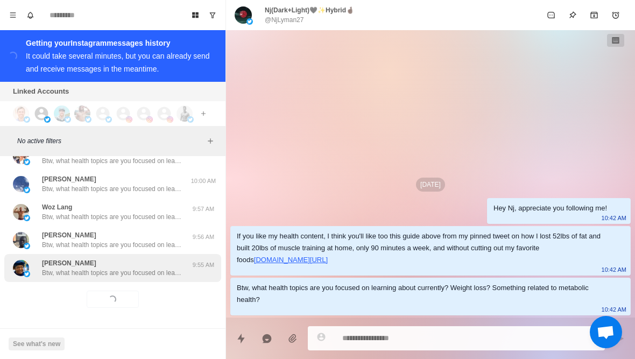
click at [79, 278] on div "Chrystal Porter Btw, what health topics are you focused on learning about curre…" at bounding box center [112, 268] width 217 height 28
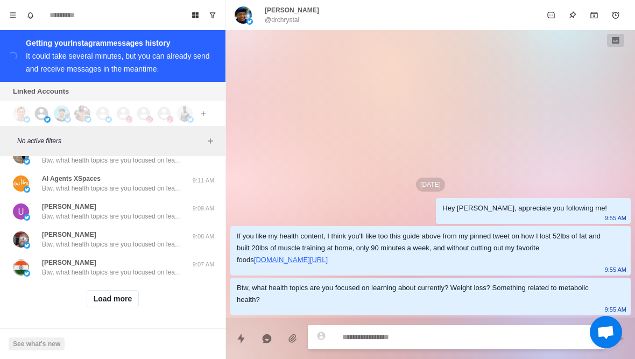
scroll to position [12204, 0]
click at [96, 290] on button "Load more" at bounding box center [113, 298] width 53 height 17
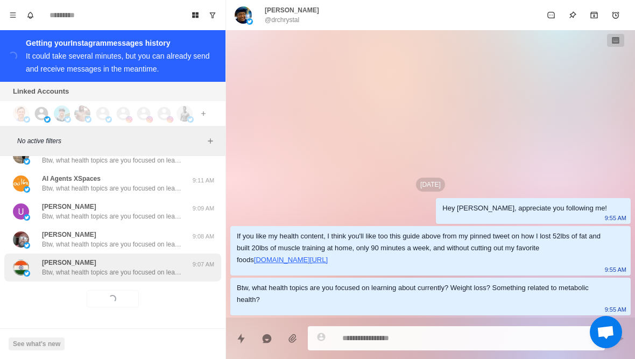
click at [71, 271] on p "Btw, what health topics are you focused on learning about currently? Weight los…" at bounding box center [112, 272] width 140 height 10
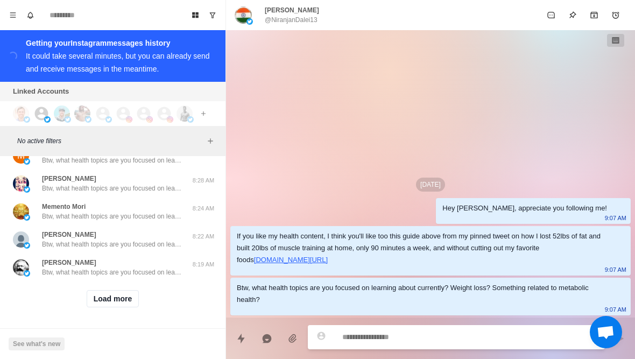
scroll to position [12764, 0]
click at [107, 295] on button "Load more" at bounding box center [113, 298] width 53 height 17
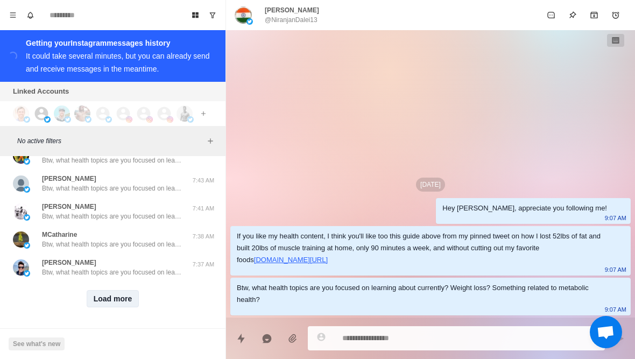
scroll to position [13323, 0]
click at [100, 296] on button "Load more" at bounding box center [113, 298] width 53 height 17
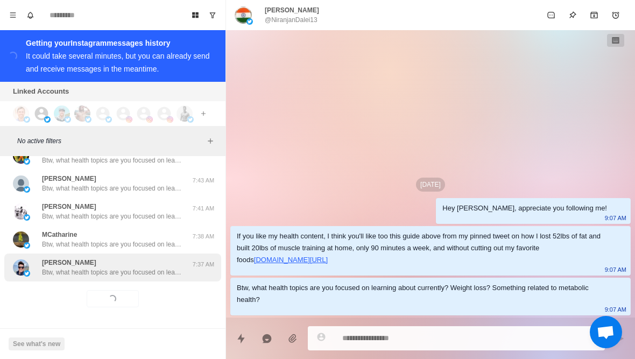
click at [74, 274] on p "Btw, what health topics are you focused on learning about currently? Weight los…" at bounding box center [112, 272] width 140 height 10
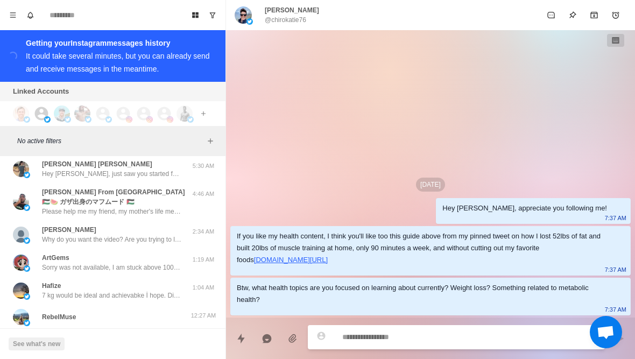
scroll to position [13637, 0]
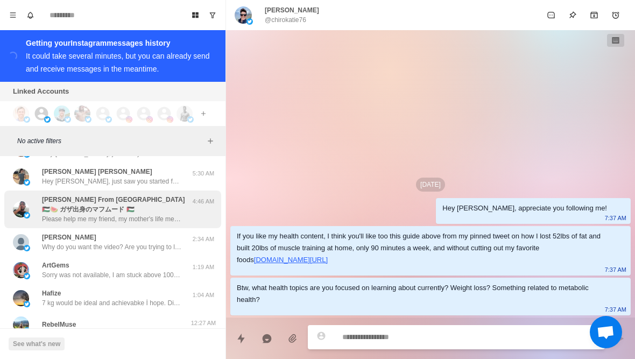
click at [27, 217] on img at bounding box center [27, 215] width 6 height 6
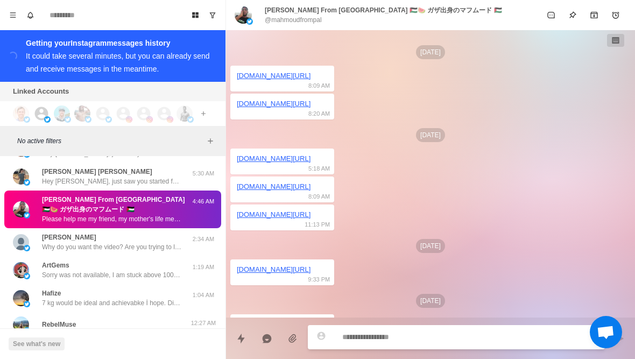
scroll to position [2198, 0]
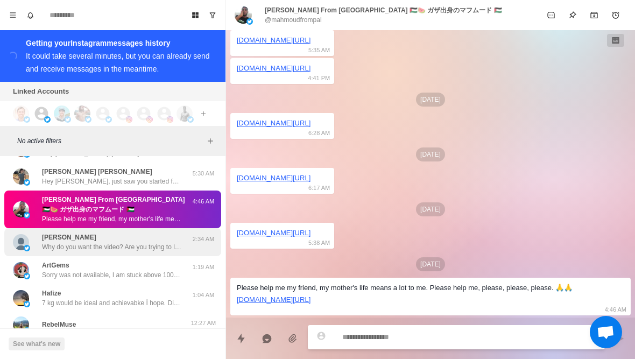
click at [34, 240] on div "TAMBER PROCTOR Why do you want the video? Are you trying to lose fat or build m…" at bounding box center [101, 241] width 177 height 19
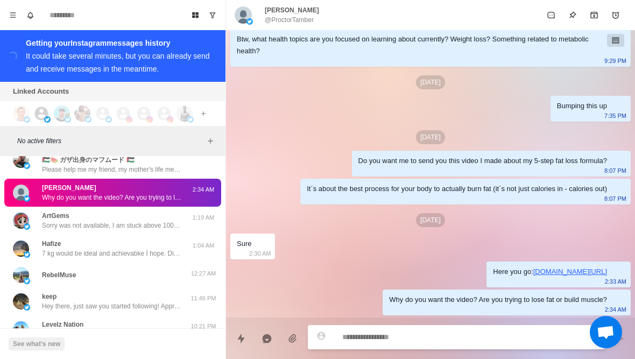
scroll to position [13697, 0]
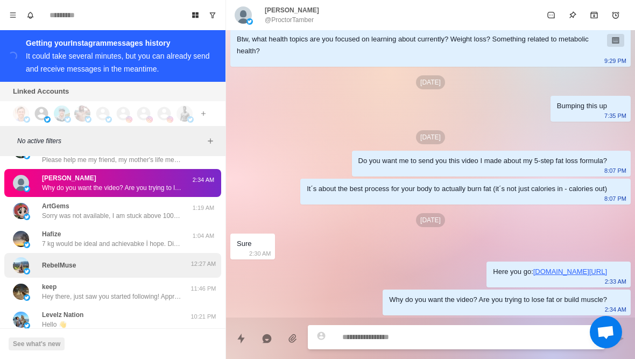
click at [36, 273] on div "RebelMuse" at bounding box center [101, 265] width 177 height 16
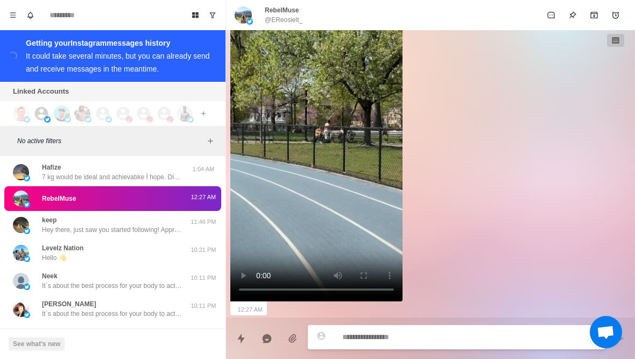
scroll to position [217, 0]
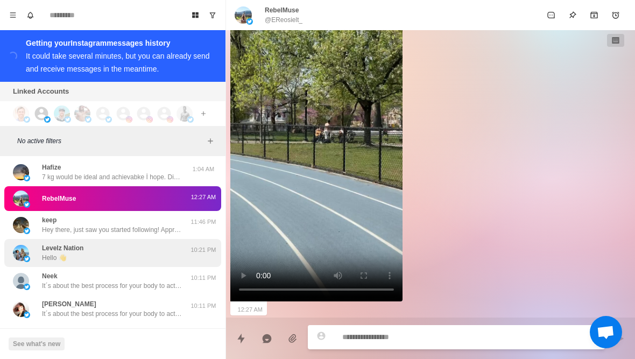
click at [34, 255] on div "Levelz Nation Hello 👋" at bounding box center [101, 252] width 177 height 19
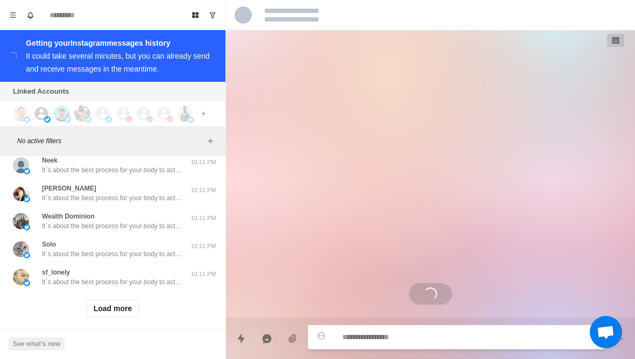
scroll to position [13878, 0]
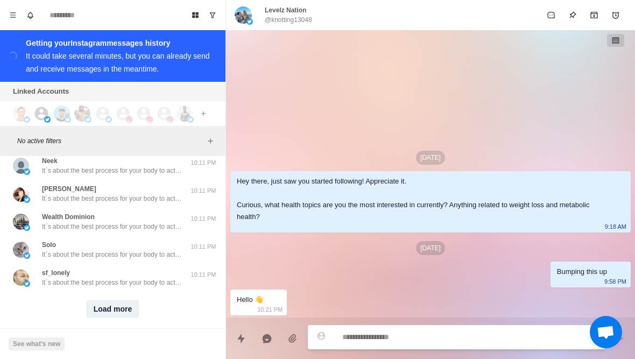
click at [105, 316] on button "Load more" at bounding box center [113, 308] width 53 height 17
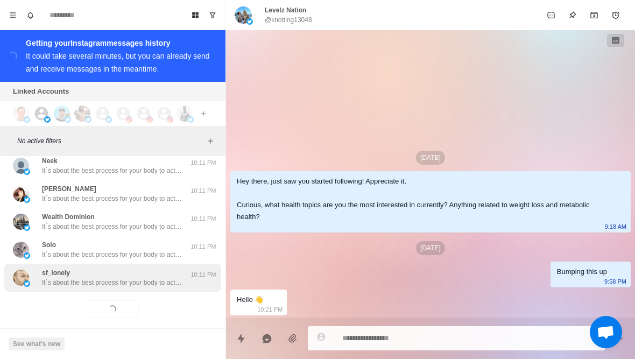
click at [62, 282] on p "It´s about the best process for your body to actually burn fat (it´s not just c…" at bounding box center [112, 283] width 140 height 10
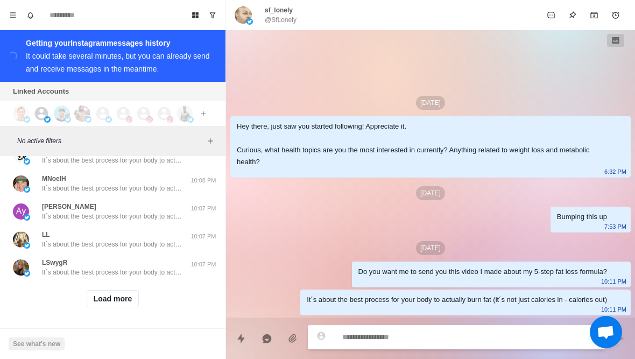
scroll to position [14449, 0]
click at [104, 301] on button "Load more" at bounding box center [113, 298] width 53 height 17
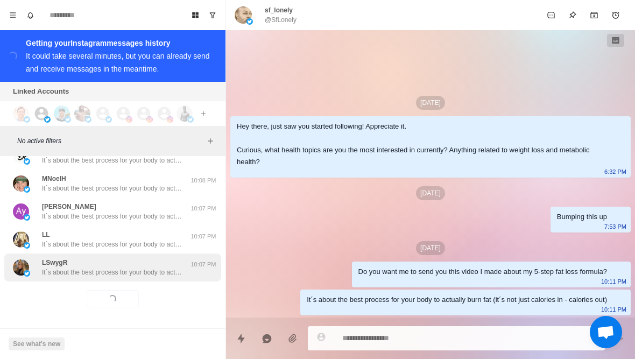
click at [80, 274] on p "It´s about the best process for your body to actually burn fat (it´s not just c…" at bounding box center [112, 272] width 140 height 10
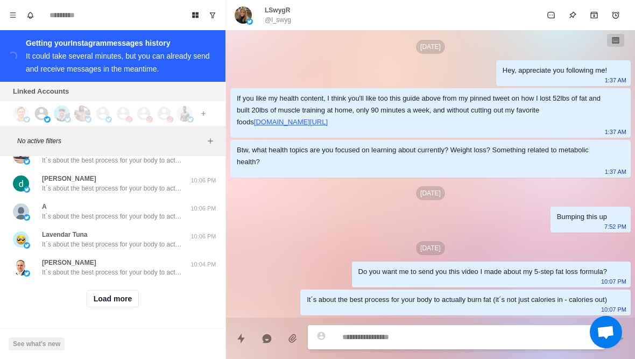
scroll to position [15008, 0]
click at [104, 302] on button "Load more" at bounding box center [113, 298] width 53 height 17
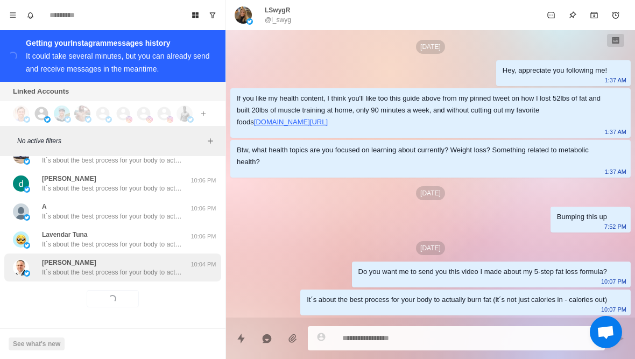
click at [88, 276] on p "It´s about the best process for your body to actually burn fat (it´s not just c…" at bounding box center [112, 272] width 140 height 10
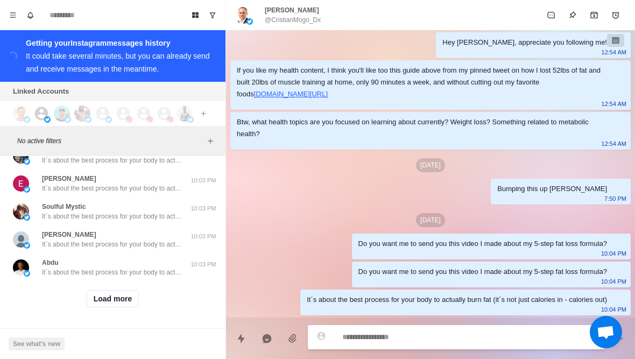
scroll to position [15567, 0]
click at [105, 301] on button "Load more" at bounding box center [113, 298] width 53 height 17
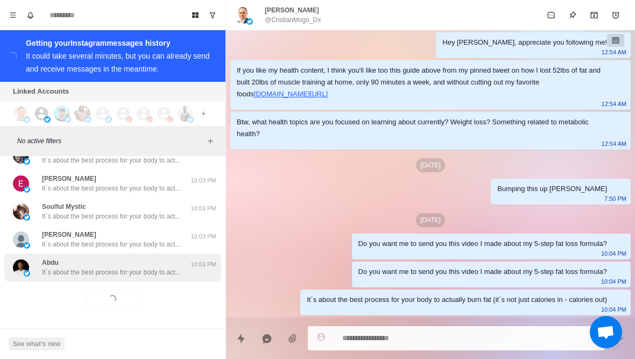
click at [79, 267] on div "Abdu It´s about the best process for your body to actually burn fat (it´s not j…" at bounding box center [112, 267] width 140 height 19
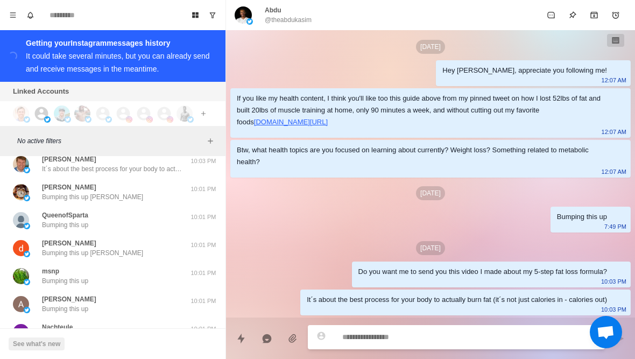
scroll to position [15754, 0]
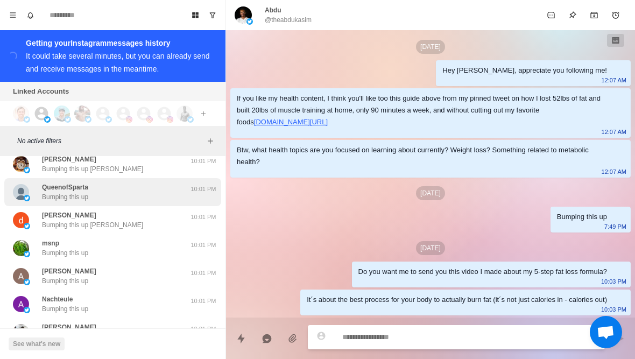
click at [33, 183] on div "QueenofSparta Bumping this up" at bounding box center [101, 191] width 177 height 19
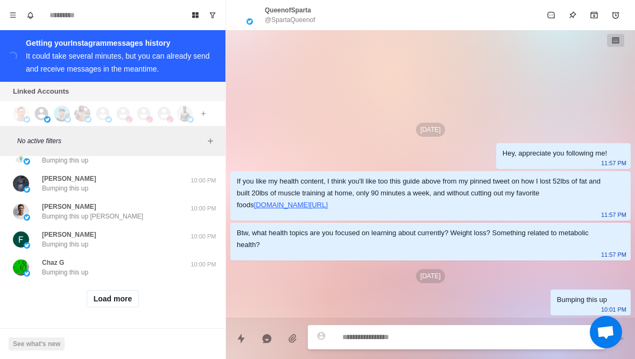
scroll to position [16127, 0]
click at [98, 301] on button "Load more" at bounding box center [113, 298] width 53 height 17
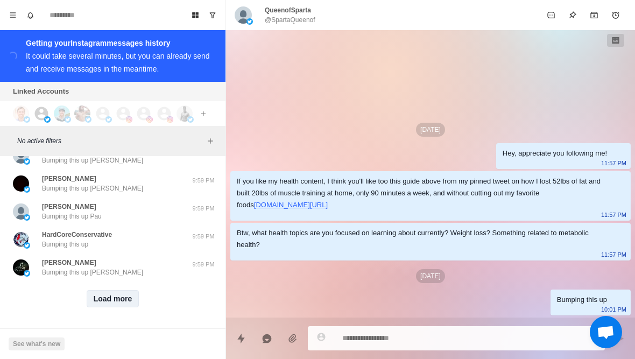
scroll to position [16686, 0]
click at [97, 301] on button "Load more" at bounding box center [113, 298] width 53 height 17
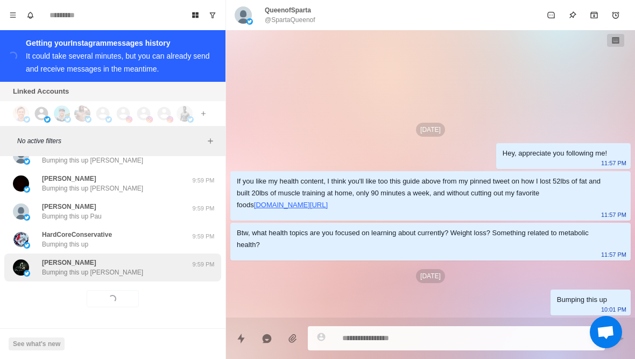
click at [72, 271] on p "Bumping this up Adam" at bounding box center [92, 272] width 101 height 10
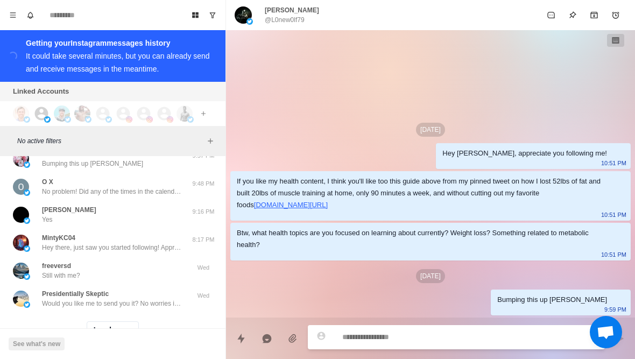
scroll to position [17212, 0]
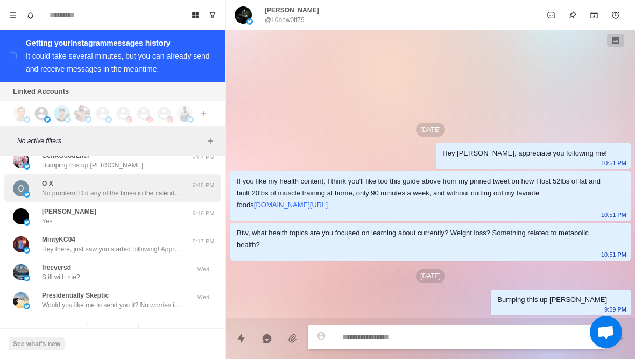
click at [29, 186] on img at bounding box center [21, 188] width 16 height 16
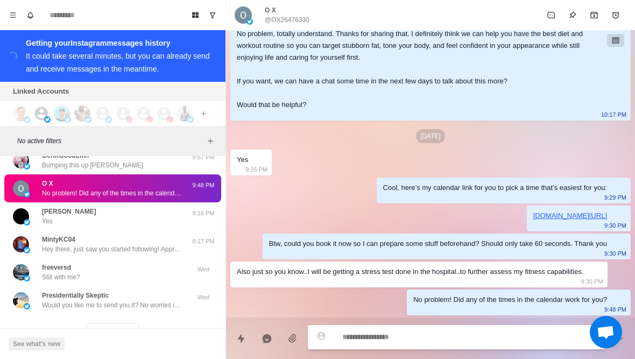
scroll to position [1212, 0]
click at [240, 329] on button "Quick replies" at bounding box center [241, 339] width 22 height 22
type textarea "*"
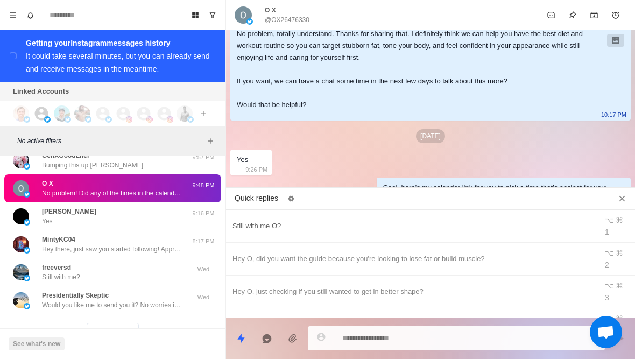
click at [247, 220] on div "Still with me O?" at bounding box center [411, 226] width 358 height 12
type textarea "**********"
click at [387, 336] on textarea "**********" at bounding box center [469, 338] width 254 height 16
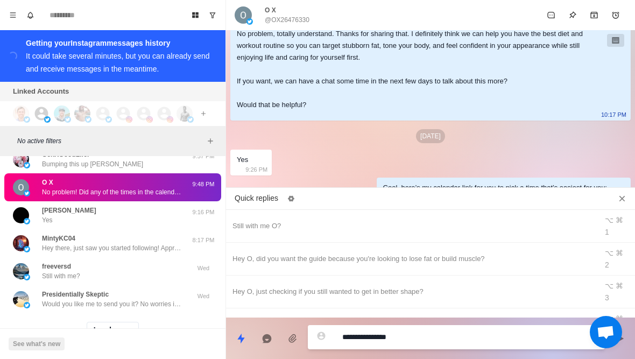
type textarea "*"
type textarea "**********"
type textarea "*"
type textarea "**********"
type textarea "*"
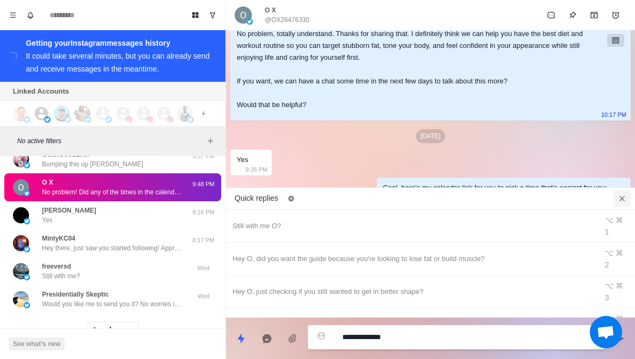
type textarea "**********"
click at [618, 193] on icon "Close quick replies" at bounding box center [621, 198] width 11 height 11
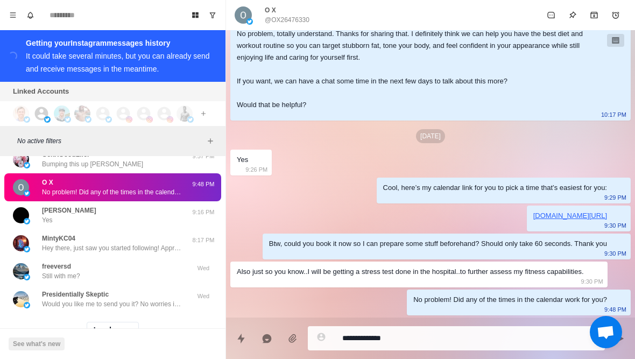
click at [426, 344] on textarea "**********" at bounding box center [469, 338] width 254 height 16
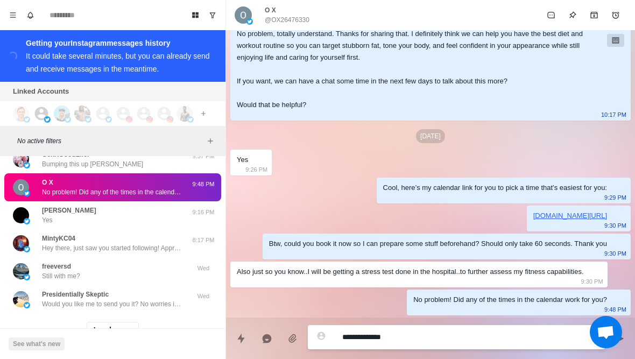
type textarea "*"
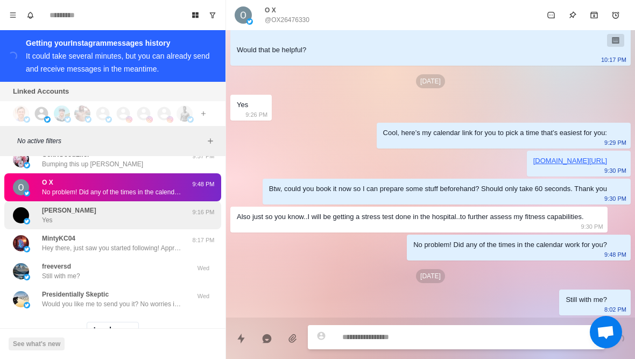
click at [41, 213] on div "Asante Emmanuel Yes" at bounding box center [101, 214] width 177 height 19
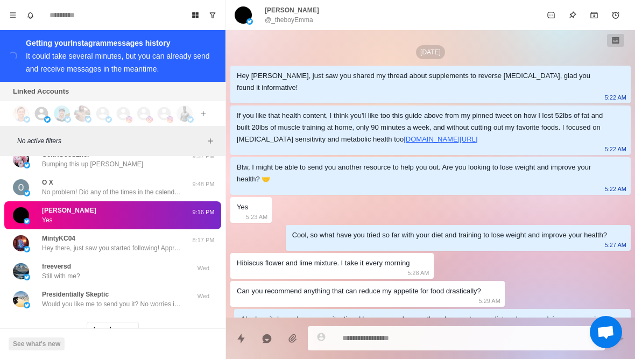
scroll to position [196, 0]
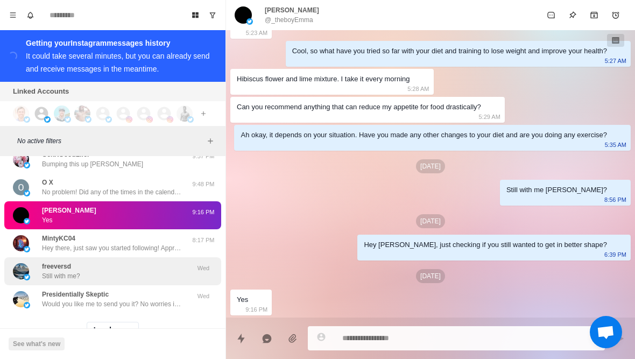
click at [40, 269] on div "freeversd Still with me?" at bounding box center [101, 270] width 177 height 19
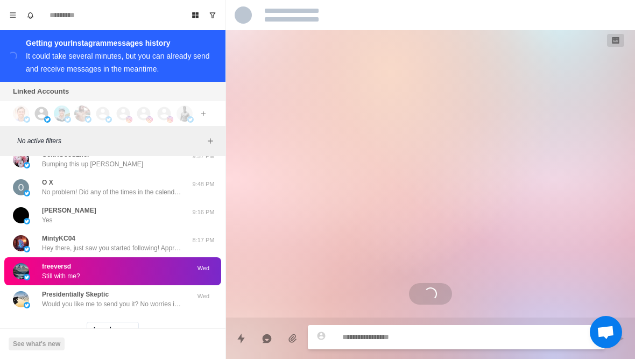
scroll to position [0, 0]
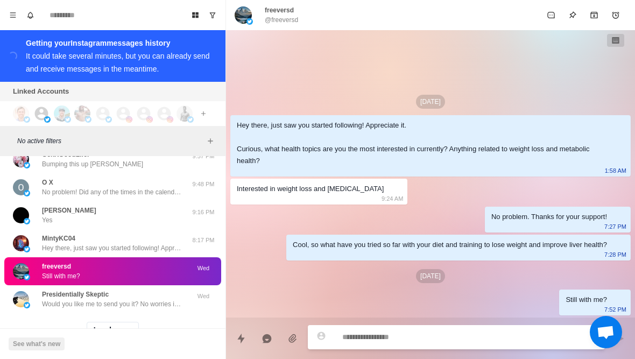
type textarea "*"
type textarea "**"
type textarea "*"
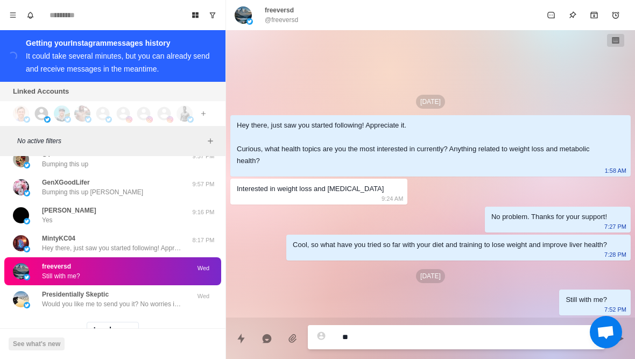
type textarea "***"
type textarea "*"
type textarea "*****"
type textarea "*"
type textarea "**********"
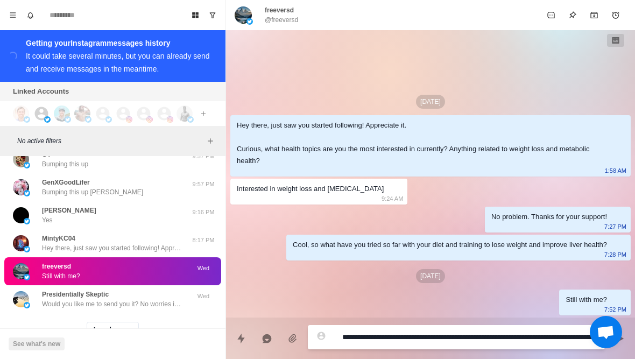
type textarea "*"
type textarea "**********"
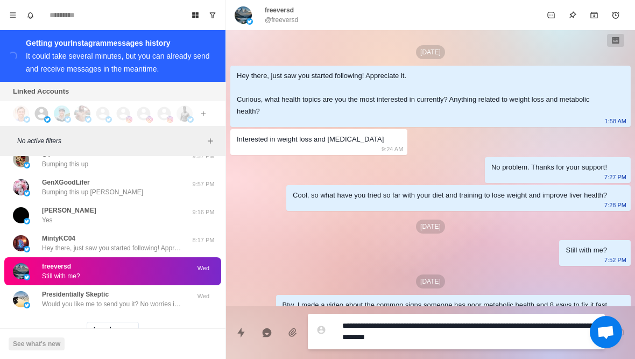
type textarea "*"
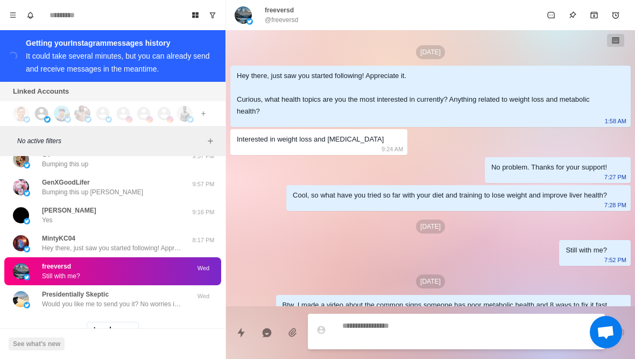
scroll to position [5, 0]
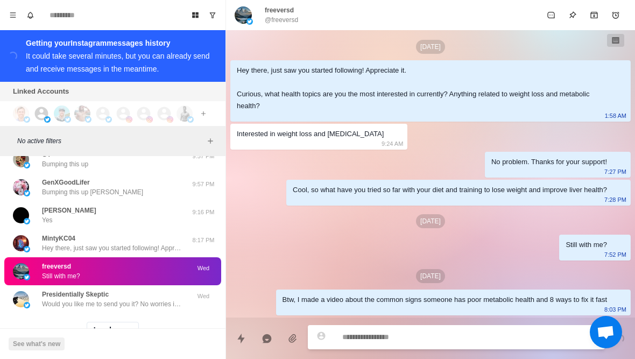
type textarea "*"
type textarea "**"
type textarea "*"
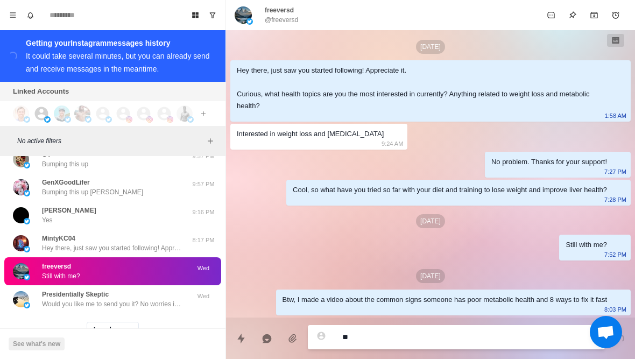
type textarea "***"
type textarea "*"
type textarea "****"
type textarea "*"
type textarea "*****"
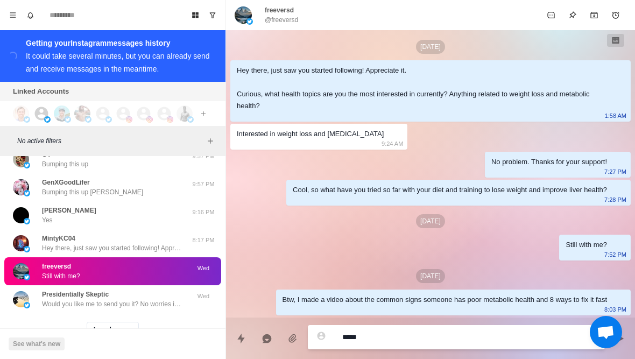
type textarea "*"
type textarea "******"
type textarea "*"
type textarea "*****"
type textarea "*"
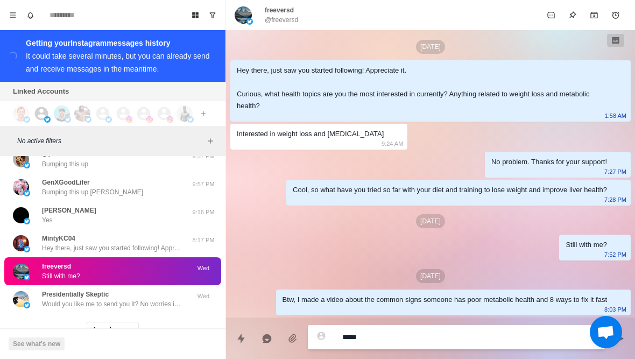
type textarea "*****"
type textarea "*"
type textarea "*****"
type textarea "*"
type textarea "****"
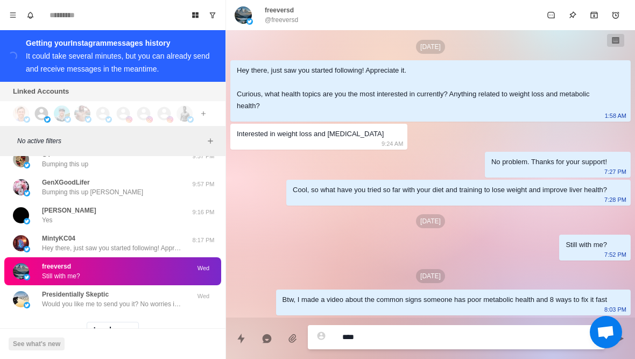
type textarea "*"
type textarea "***"
type textarea "*"
type textarea "**"
type textarea "*"
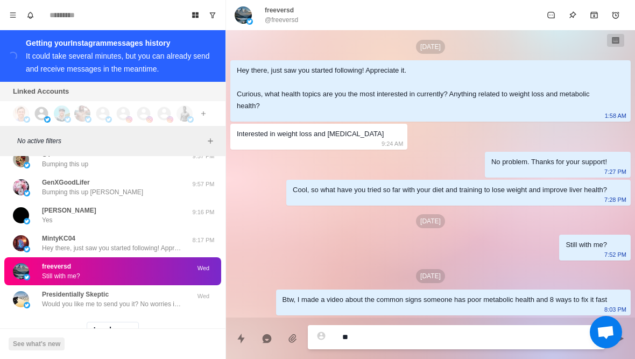
type textarea "*"
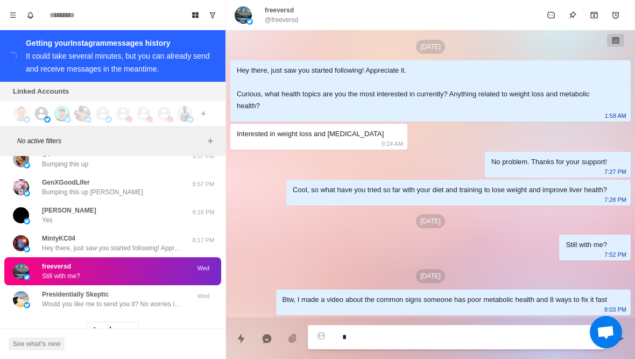
type textarea "**"
type textarea "*"
type textarea "***"
type textarea "*"
type textarea "****"
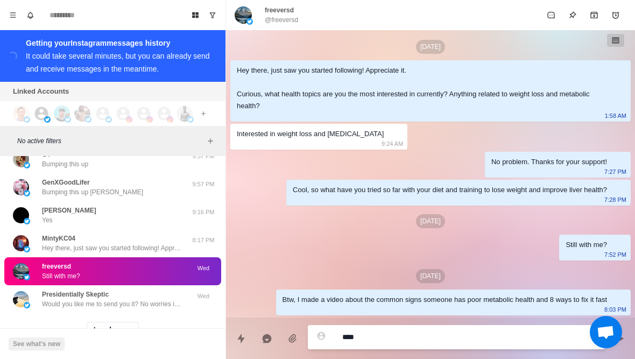
type textarea "*"
type textarea "*****"
type textarea "*"
type textarea "**********"
type textarea "*"
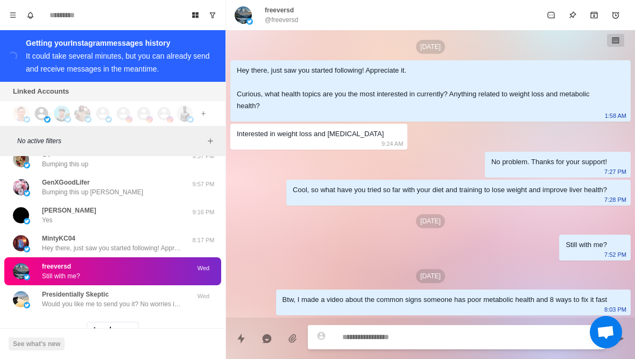
scroll to position [33, 0]
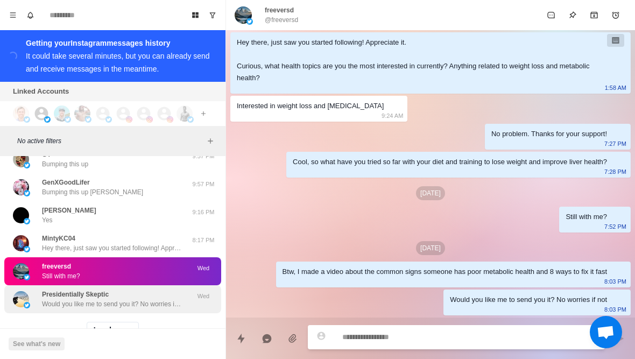
click at [38, 290] on div "Presidentially Skeptic Would you like me to send you it? No worries if not" at bounding box center [101, 298] width 177 height 19
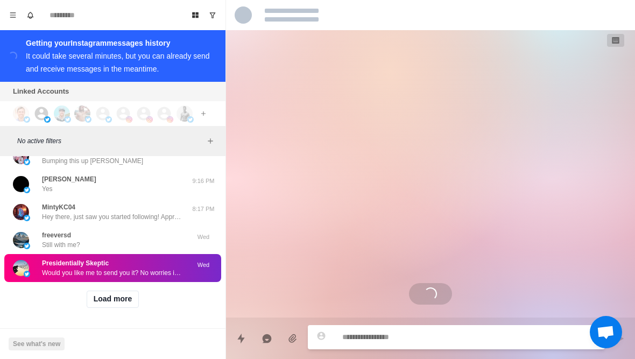
scroll to position [17245, 0]
click at [105, 306] on button "Load more" at bounding box center [113, 298] width 53 height 17
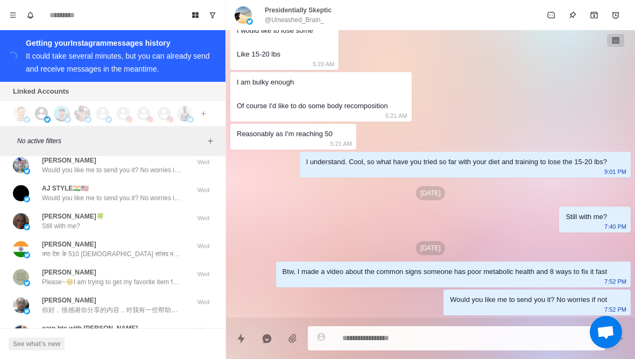
scroll to position [17375, 0]
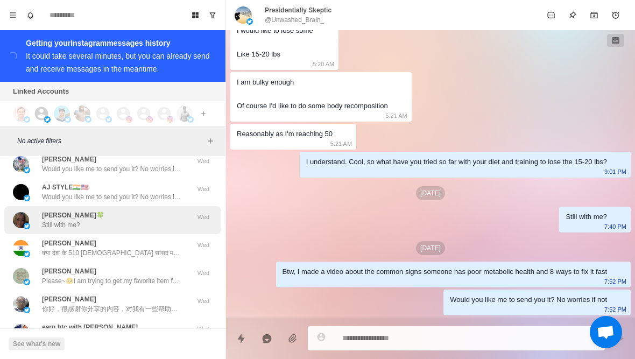
click at [34, 226] on div "Bonnie Brownlee🍀 Still with me?" at bounding box center [101, 219] width 177 height 19
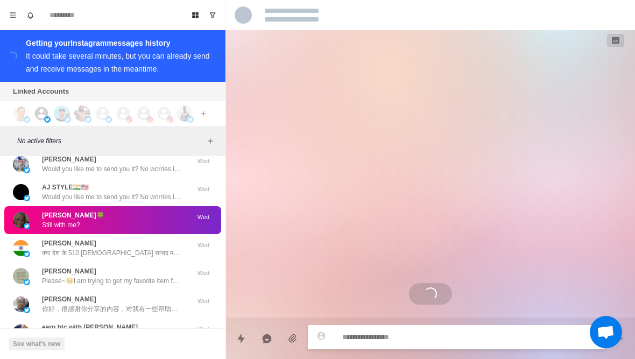
scroll to position [347, 0]
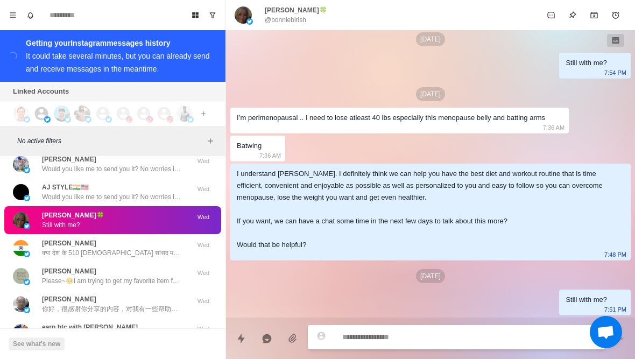
type textarea "*"
type textarea "**********"
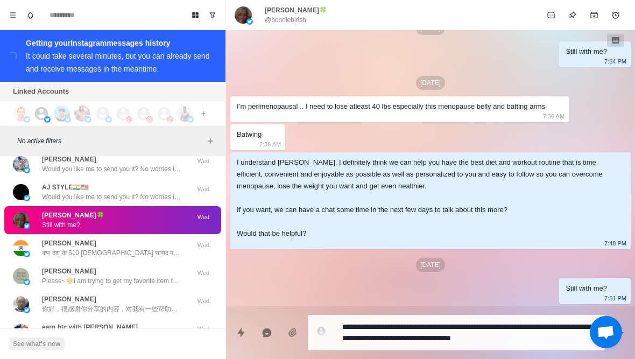
click at [381, 171] on div "I understand Bonnie. I definitely think we can help you have the best diet and …" at bounding box center [422, 198] width 370 height 83
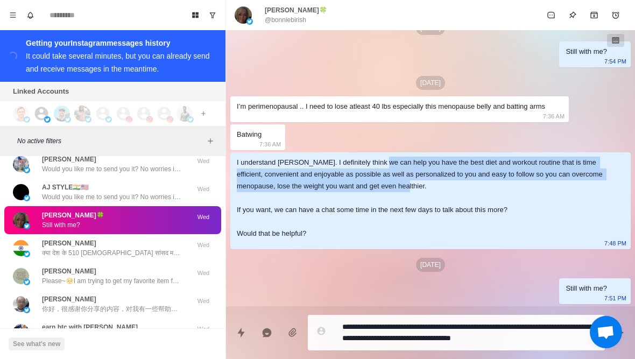
drag, startPoint x: 385, startPoint y: 173, endPoint x: 470, endPoint y: 194, distance: 87.2
click at [470, 194] on div "I understand Bonnie. I definitely think we can help you have the best diet and …" at bounding box center [422, 198] width 370 height 83
copy div "help you have the best diet and workout routine that is time efficient, conveni…"
click at [563, 339] on textarea "**********" at bounding box center [469, 332] width 254 height 27
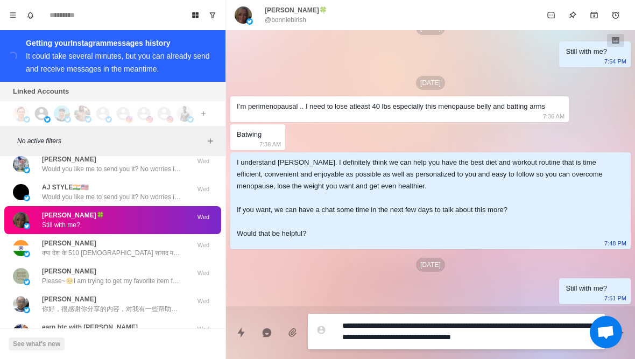
drag, startPoint x: 563, startPoint y: 339, endPoint x: 551, endPoint y: 328, distance: 16.4
click at [551, 328] on textarea "**********" at bounding box center [469, 331] width 254 height 27
paste textarea "**********"
type textarea "*"
type textarea "**********"
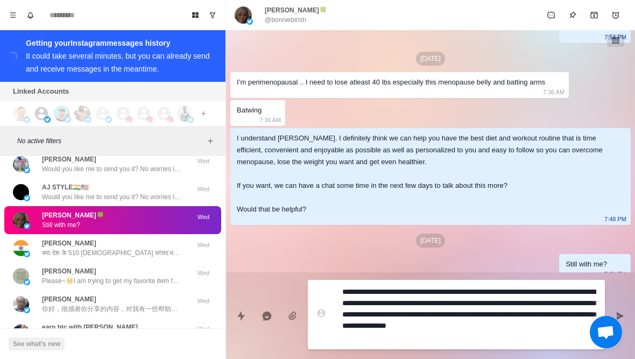
type textarea "*"
type textarea "**********"
type textarea "*"
type textarea "**********"
type textarea "*"
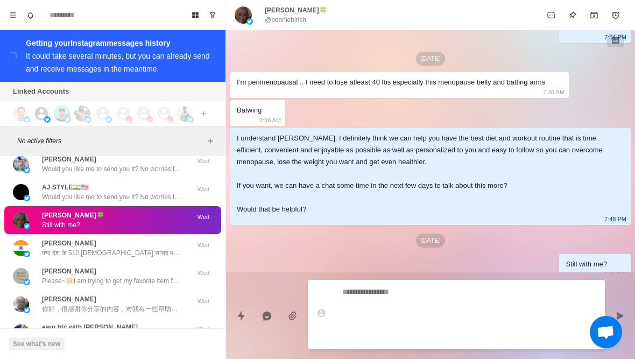
scroll to position [426, 0]
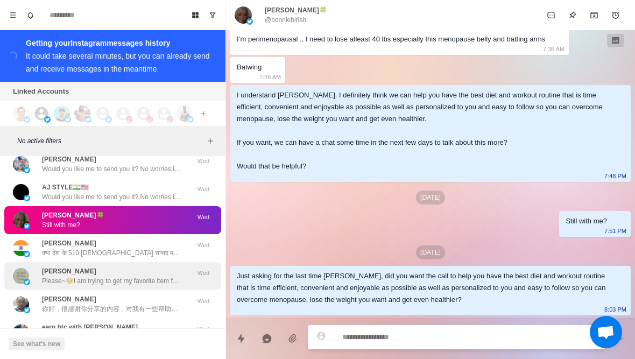
click at [27, 276] on img at bounding box center [21, 276] width 16 height 16
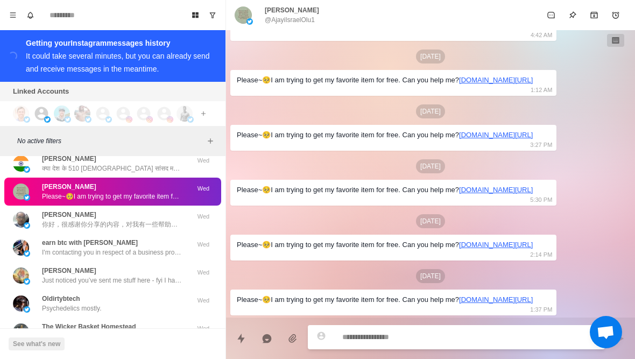
scroll to position [17485, 0]
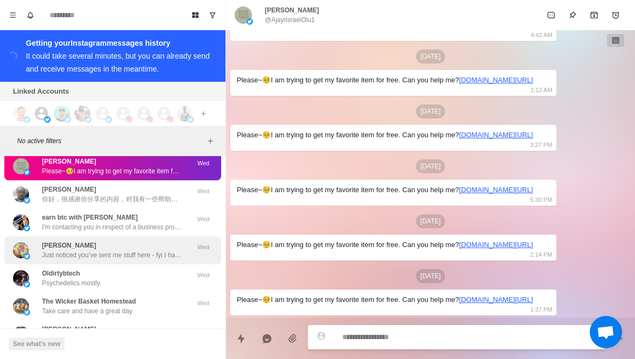
click at [21, 252] on img at bounding box center [21, 250] width 16 height 16
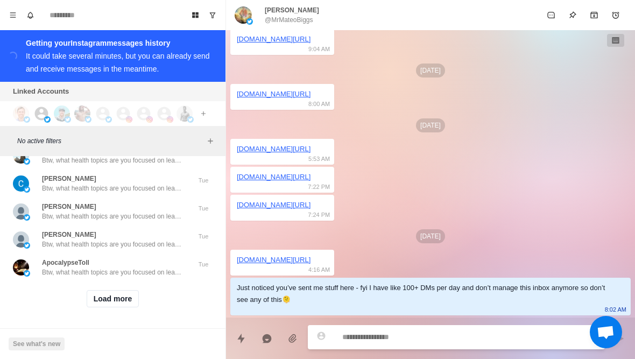
scroll to position [17861, 0]
click at [108, 303] on button "Load more" at bounding box center [113, 298] width 53 height 17
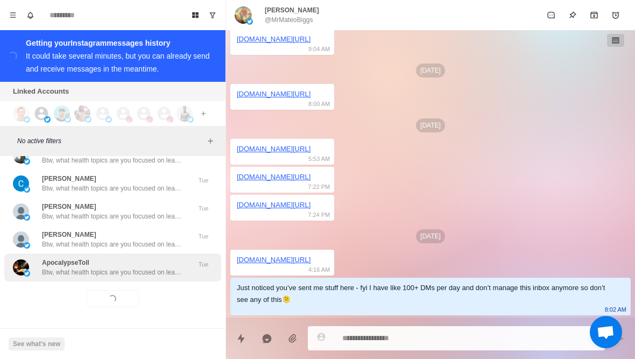
click at [71, 277] on div "ApocalypseToll Btw, what health topics are you focused on learning about curren…" at bounding box center [112, 267] width 217 height 28
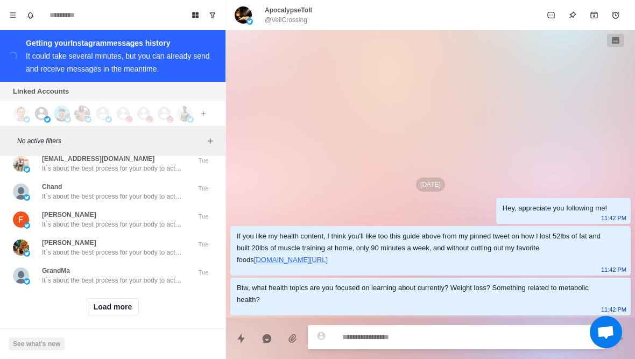
scroll to position [18421, 0]
click at [105, 301] on button "Load more" at bounding box center [113, 307] width 53 height 17
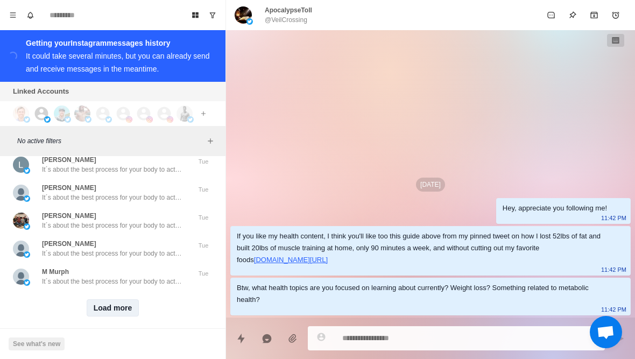
scroll to position [18980, 0]
click at [109, 303] on button "Load more" at bounding box center [113, 307] width 53 height 17
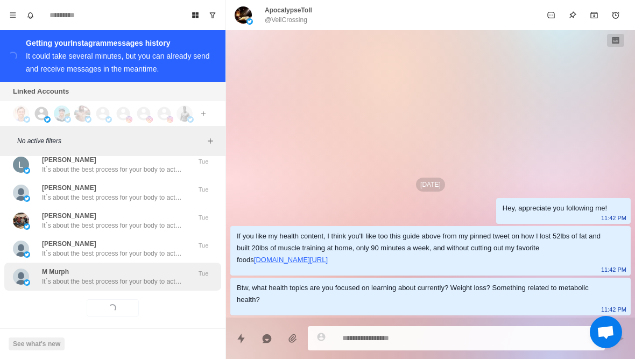
click at [88, 276] on p "It´s about the best process for your body to actually burn fat (it´s not just c…" at bounding box center [112, 281] width 140 height 10
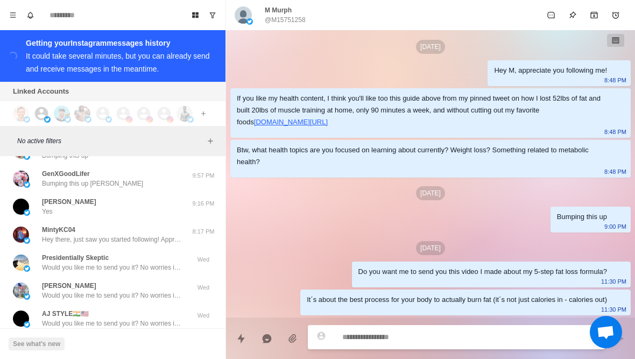
scroll to position [17345, 0]
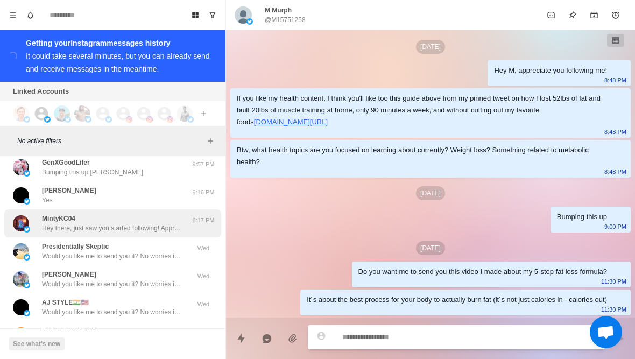
click at [44, 237] on div "MintyKC04 Hey there, just saw you started following! Appreciate it. Curious, wh…" at bounding box center [112, 223] width 217 height 28
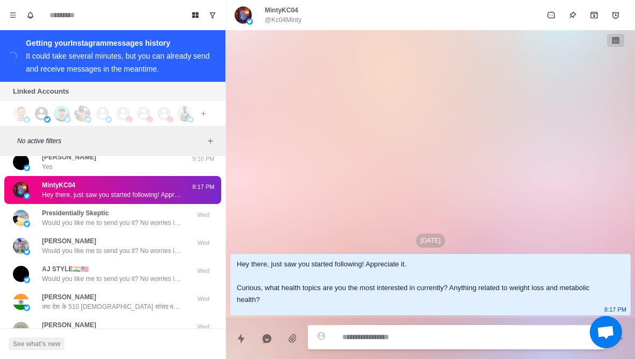
scroll to position [17382, 0]
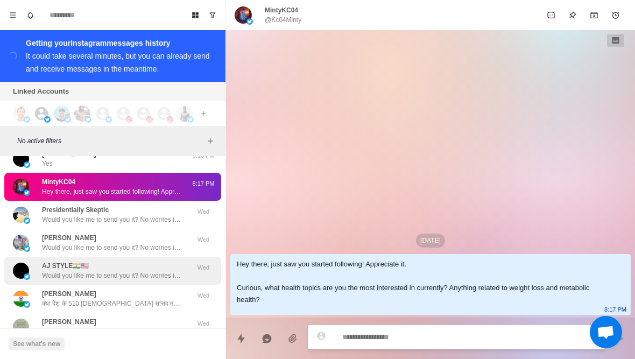
click at [55, 264] on p "AJ STYLE🇮🇳🇺🇸" at bounding box center [65, 266] width 47 height 10
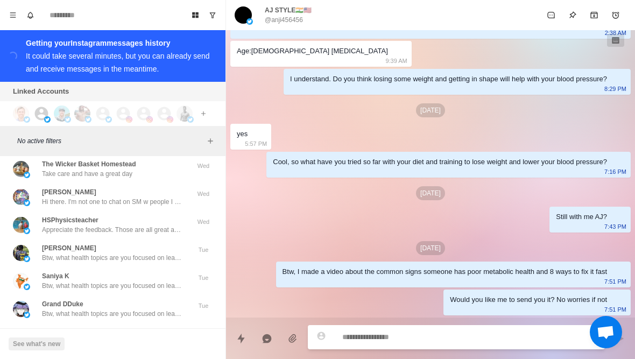
scroll to position [17692, 0]
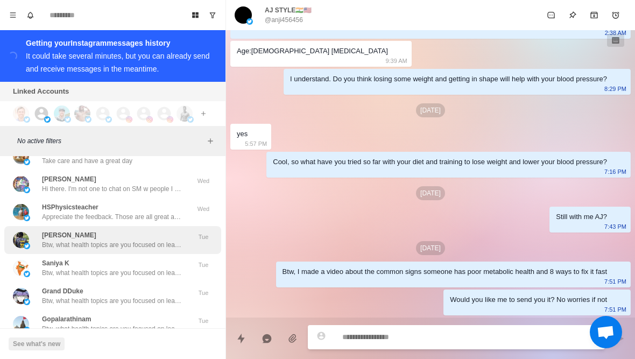
click at [46, 237] on p "Peter Mpiluka" at bounding box center [69, 235] width 54 height 10
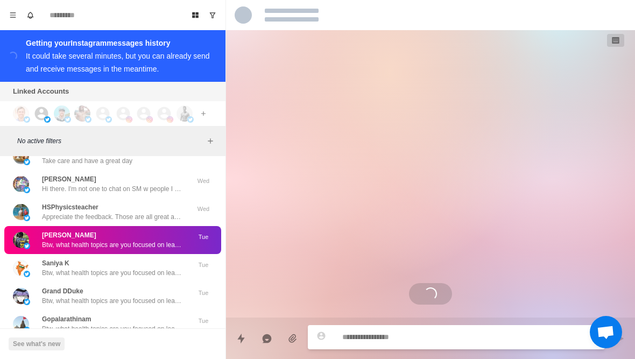
scroll to position [0, 0]
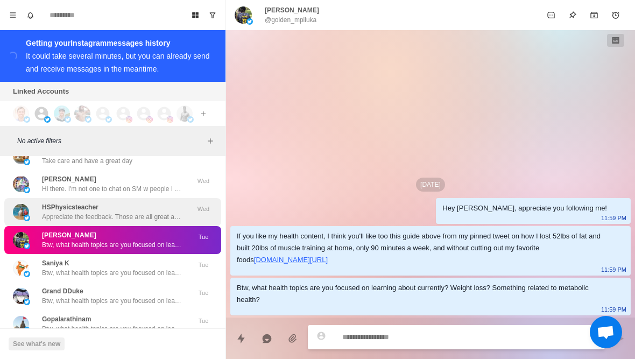
click at [41, 224] on div "HSPhysicsteacher Appreciate the feedback. Those are all great and advanced topi…" at bounding box center [112, 212] width 217 height 28
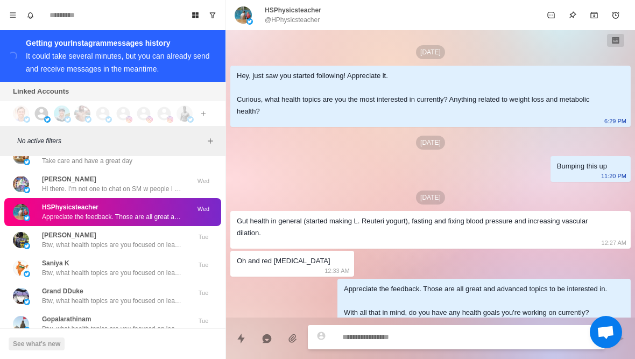
scroll to position [13, 0]
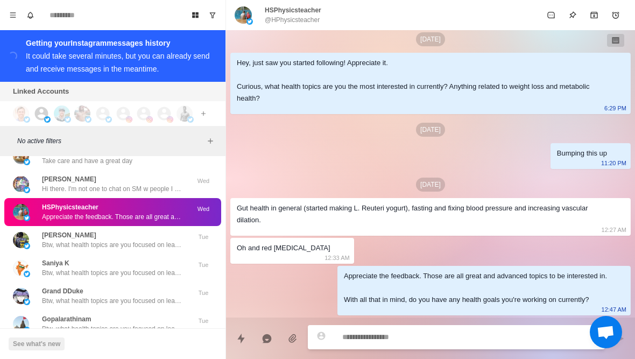
type textarea "*"
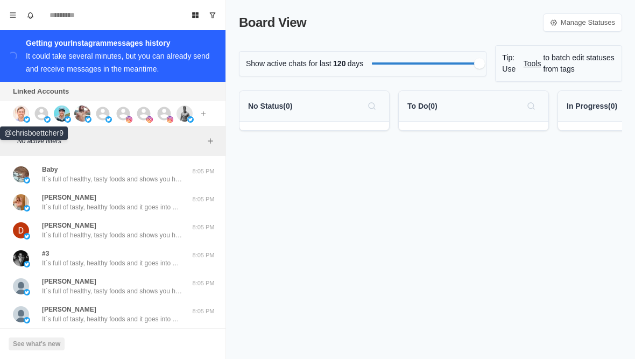
click at [16, 115] on img at bounding box center [21, 113] width 16 height 16
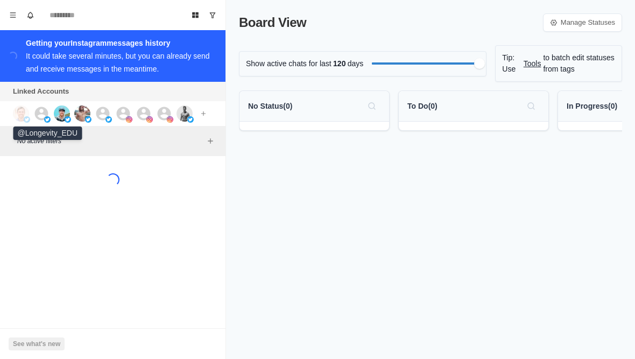
click at [42, 116] on icon at bounding box center [41, 113] width 16 height 16
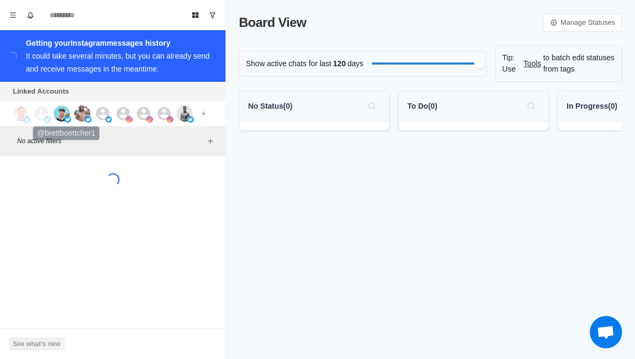
click at [63, 112] on img at bounding box center [62, 113] width 16 height 16
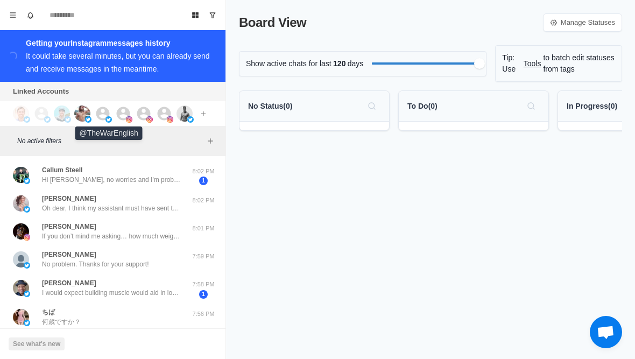
click at [109, 109] on icon at bounding box center [103, 113] width 16 height 16
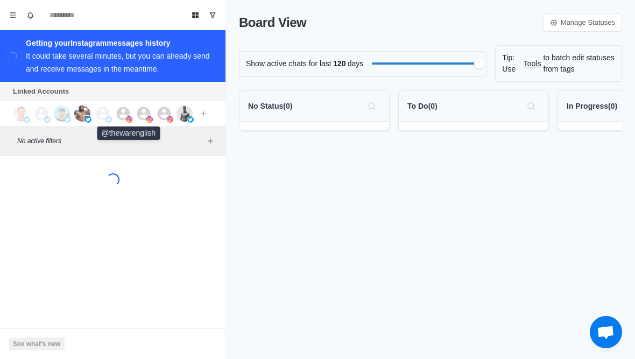
click at [130, 121] on img at bounding box center [129, 119] width 6 height 6
click at [143, 114] on icon at bounding box center [143, 113] width 13 height 13
click at [167, 119] on img at bounding box center [170, 119] width 6 height 6
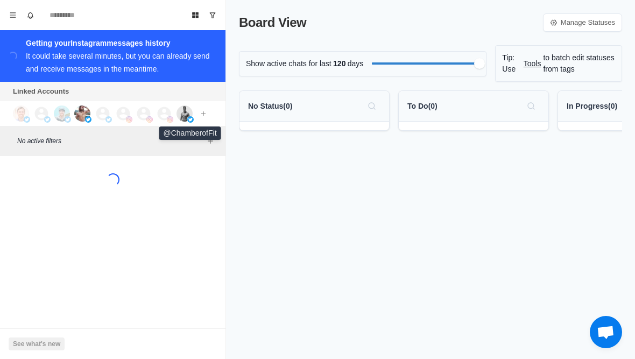
click at [181, 118] on img at bounding box center [184, 113] width 16 height 16
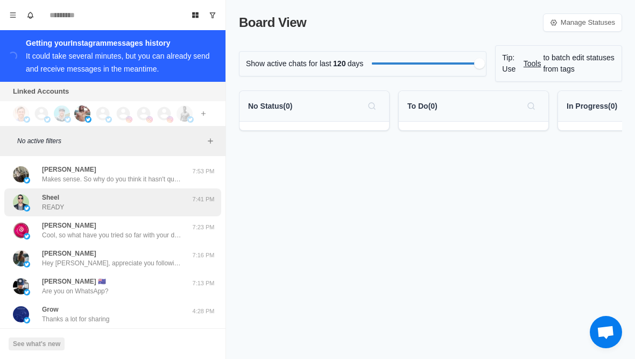
click at [82, 202] on div "[PERSON_NAME] READY" at bounding box center [101, 202] width 177 height 19
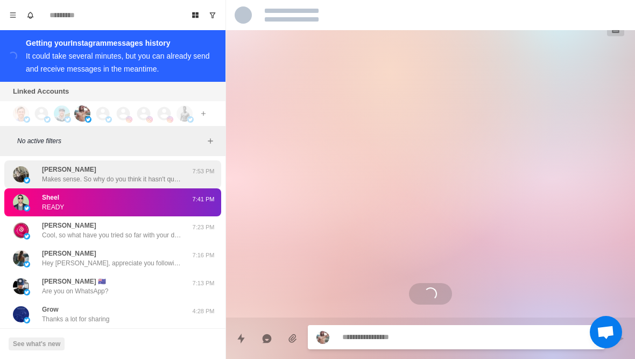
click at [55, 177] on p "Makes sense. So why do you think it hasn't quite worked for you so far to lose …" at bounding box center [112, 179] width 140 height 10
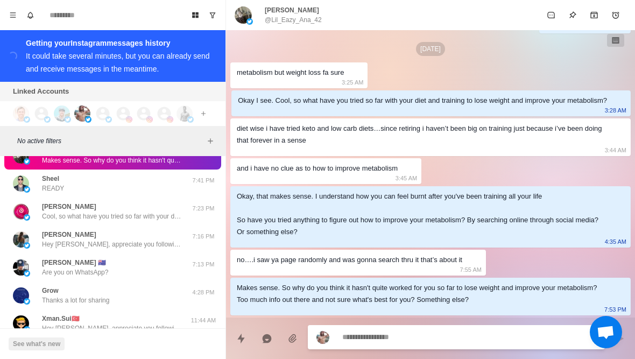
scroll to position [20, 0]
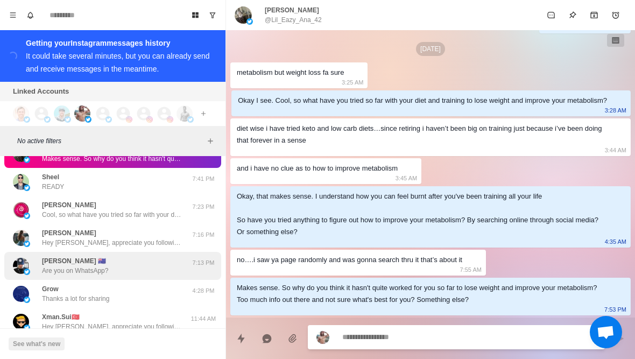
click at [40, 264] on div "[PERSON_NAME] 🇦🇺 Are you on WhatsApp?" at bounding box center [101, 265] width 177 height 19
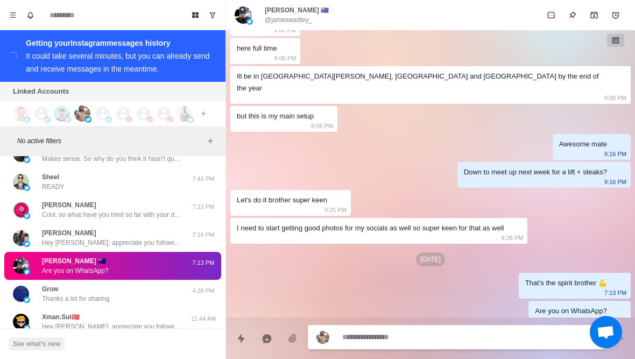
scroll to position [111, 0]
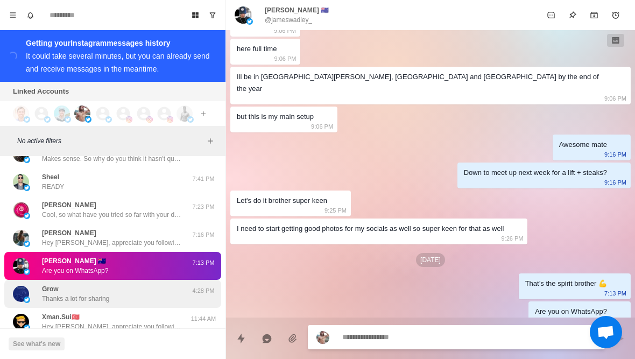
click at [43, 302] on p "Thanks a lot for sharing" at bounding box center [75, 299] width 67 height 10
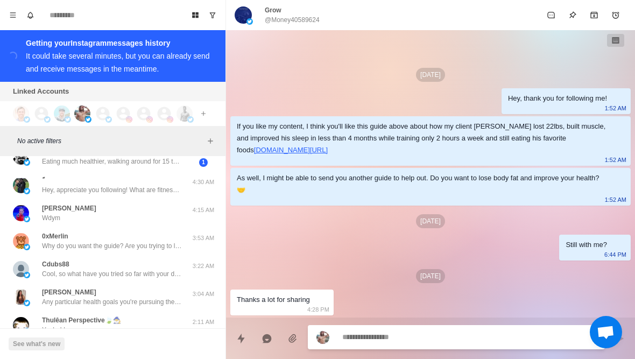
scroll to position [409, 0]
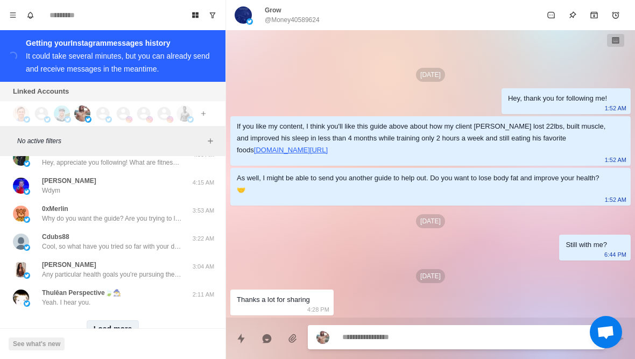
click at [103, 323] on button "Load more" at bounding box center [113, 328] width 53 height 17
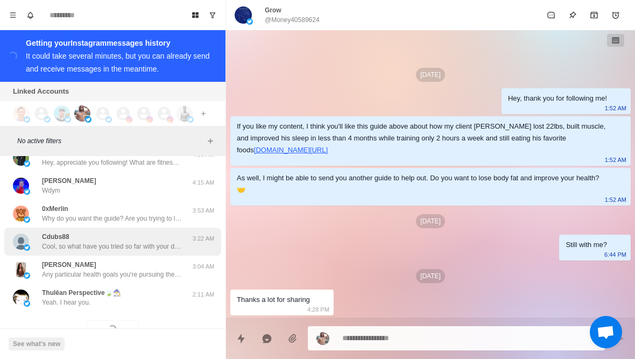
click at [42, 244] on p "Cool, so what have you tried so far with your diet and training to lose weight …" at bounding box center [112, 247] width 140 height 10
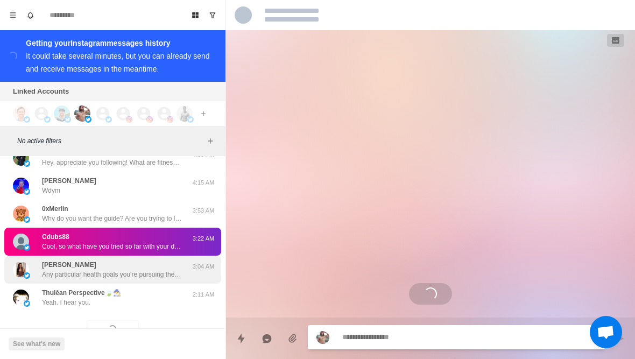
click at [48, 275] on p "Any particular health goals you're pursuing these days? Like losing fat or buil…" at bounding box center [112, 274] width 140 height 10
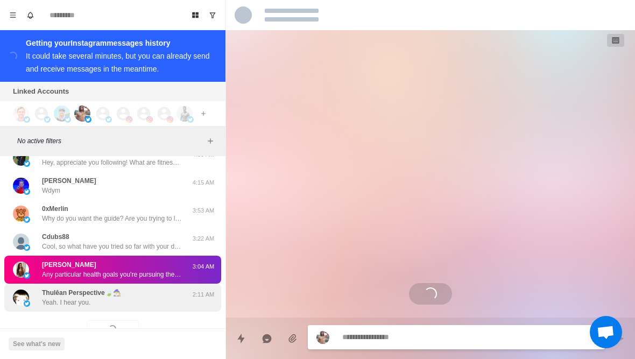
click at [43, 292] on p "Thulêan Perspective🍃🧙‍♂️" at bounding box center [81, 293] width 79 height 10
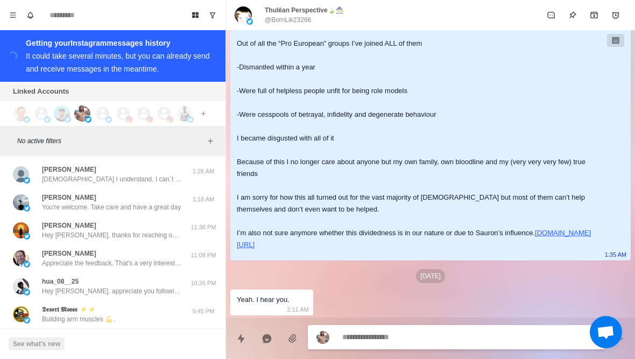
scroll to position [647, 0]
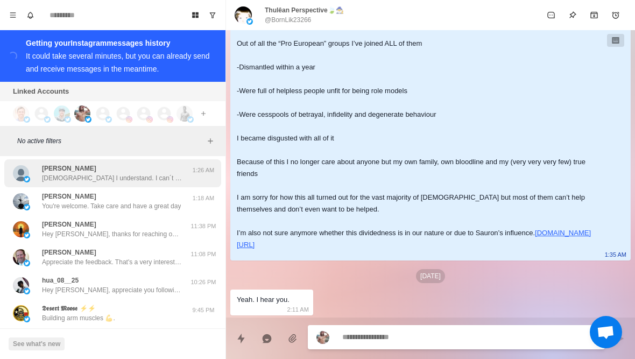
click at [24, 177] on img at bounding box center [27, 179] width 6 height 6
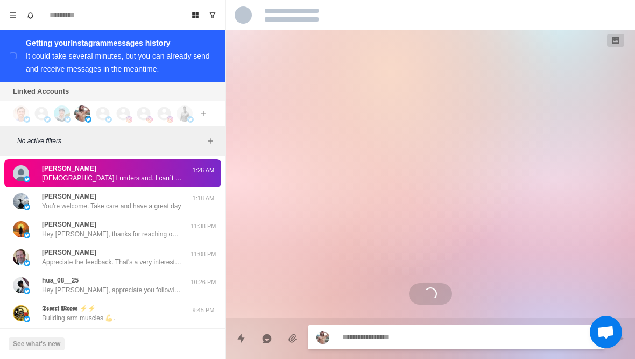
scroll to position [948, 0]
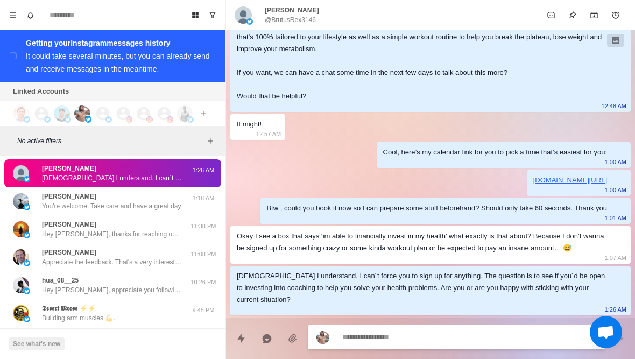
type textarea "*"
type textarea "**********"
type textarea "*"
type textarea "**********"
type textarea "*"
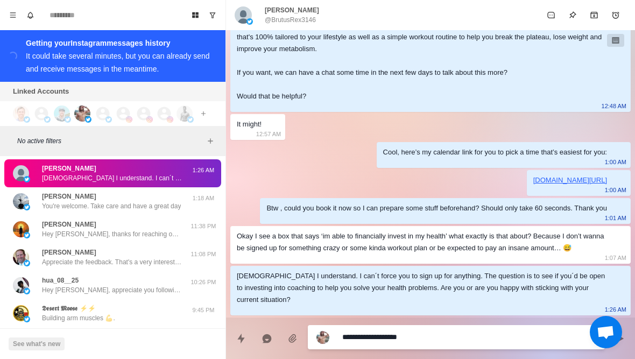
type textarea "**********"
type textarea "*"
type textarea "**********"
type textarea "*"
type textarea "**********"
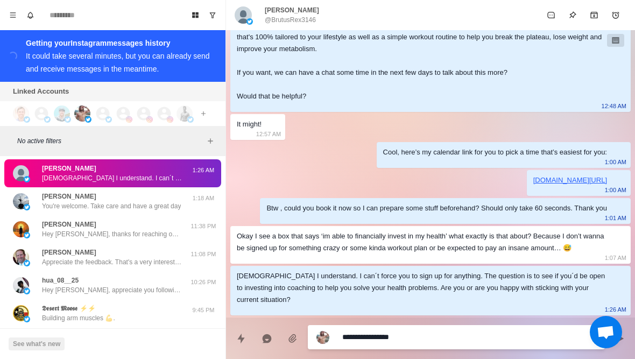
type textarea "*"
type textarea "**********"
type textarea "*"
type textarea "**********"
type textarea "*"
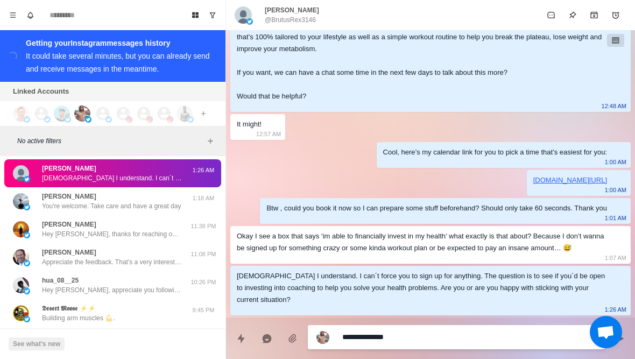
type textarea "**********"
type textarea "*"
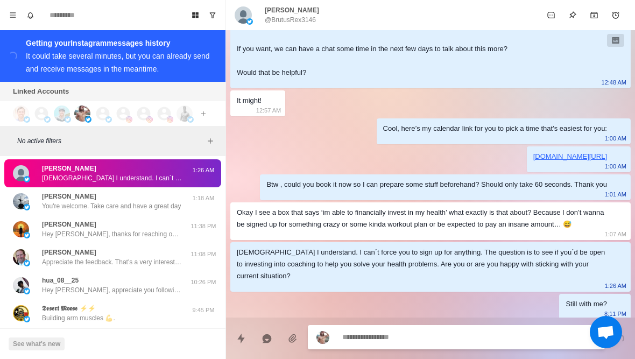
scroll to position [976, 0]
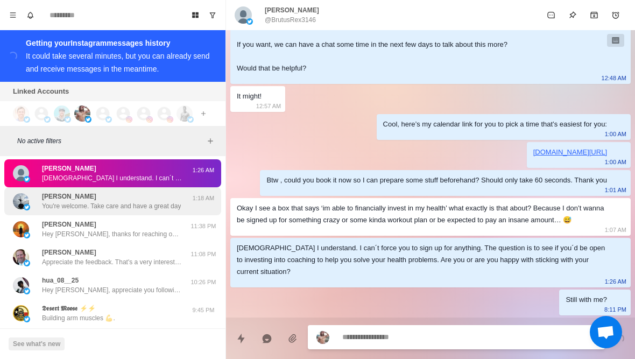
click at [145, 205] on p "You're welcome. Take care and have a great day" at bounding box center [111, 206] width 139 height 10
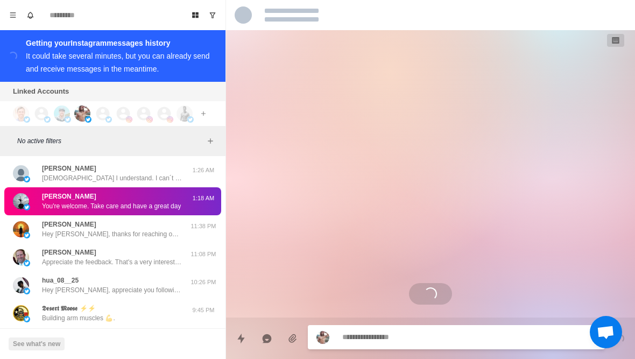
scroll to position [0, 0]
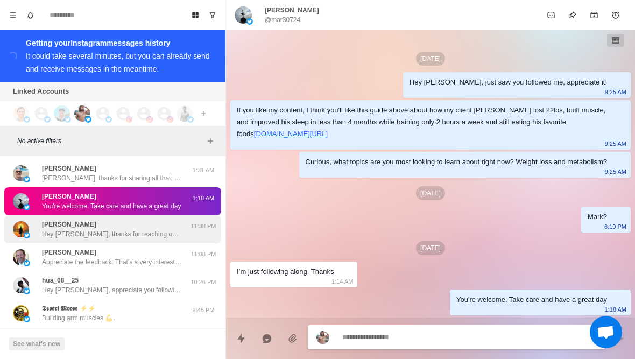
click at [153, 224] on div "[PERSON_NAME], thanks for reaching out! I’m really into fitness and love workin…" at bounding box center [112, 228] width 140 height 19
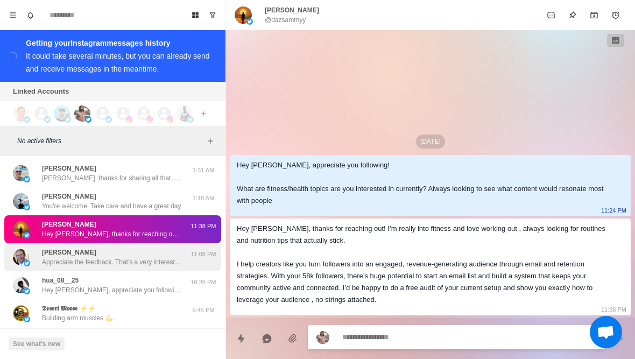
click at [154, 268] on div "[PERSON_NAME] Appreciate the feedback. That's a very interesting topic to be fo…" at bounding box center [112, 257] width 217 height 28
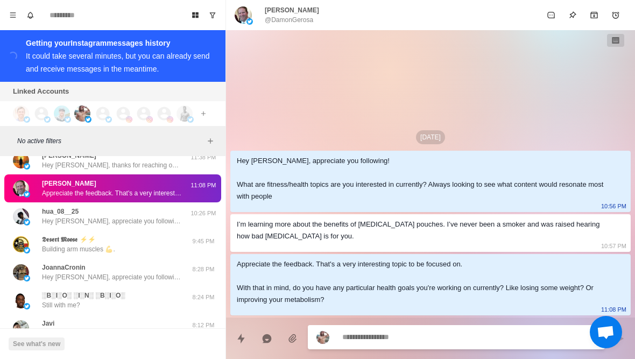
scroll to position [717, 0]
type textarea "*"
type textarea "**********"
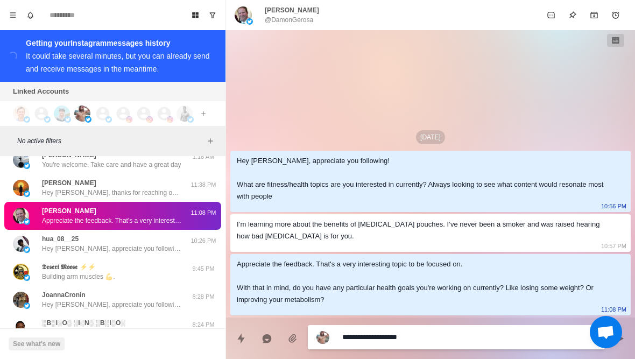
type textarea "*"
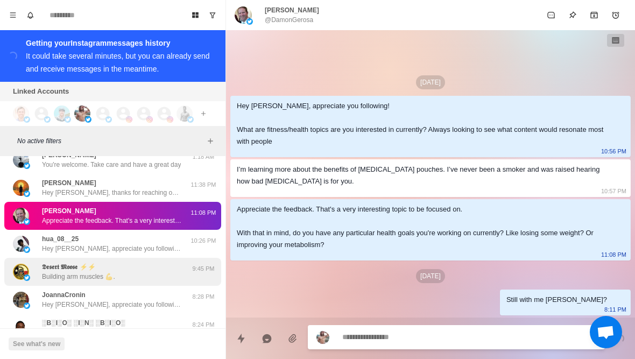
click at [136, 259] on div "𝕯𝖊𝖘𝖊𝖗𝖙 𝕸𝖔𝖔𝖘𝖊 ⚡⚡ Building arm muscles 💪. 9:45 PM" at bounding box center [112, 272] width 217 height 28
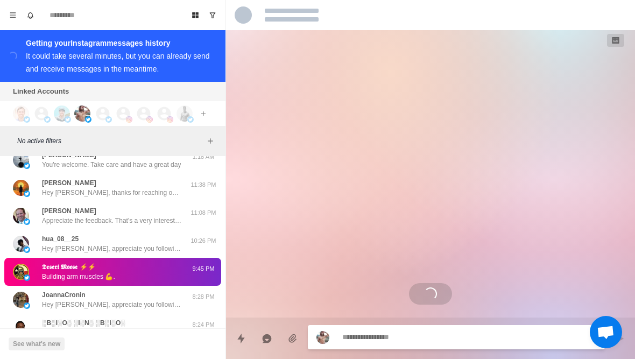
click at [127, 274] on div "𝕯𝖊𝖘𝖊𝖗𝖙 𝕸𝖔𝖔𝖘𝖊 ⚡⚡ Building arm muscles 💪." at bounding box center [101, 271] width 177 height 19
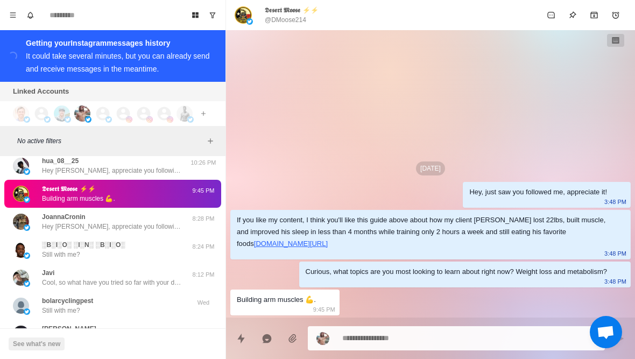
scroll to position [796, 0]
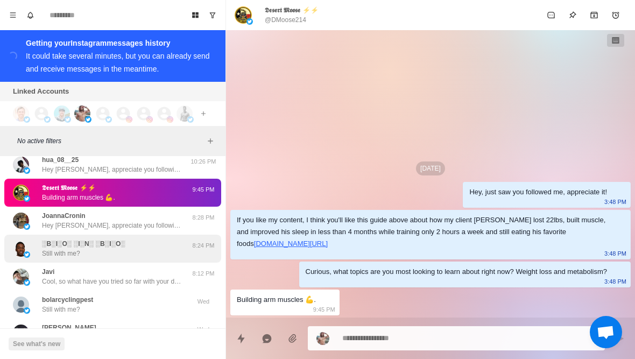
click at [125, 245] on p "░B░I░O░ ░I░N░ ░B░I░O░" at bounding box center [83, 244] width 83 height 10
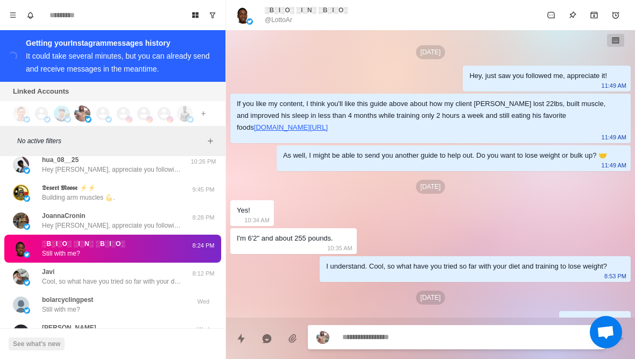
scroll to position [230, 0]
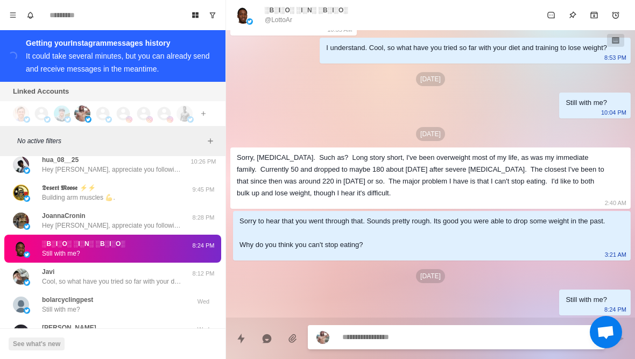
type textarea "*"
type textarea "**********"
click at [389, 337] on textarea "**********" at bounding box center [469, 337] width 254 height 16
type textarea "*"
type textarea "**********"
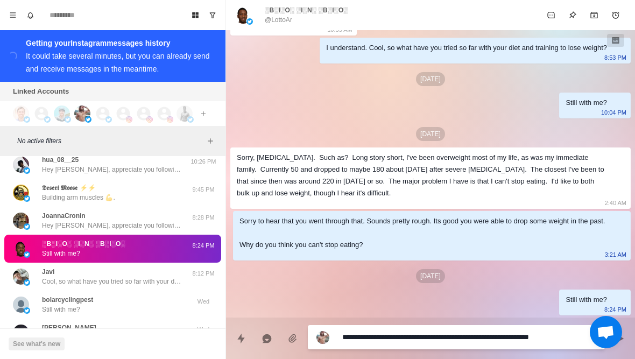
type textarea "*"
type textarea "**********"
type textarea "*"
type textarea "**********"
type textarea "*"
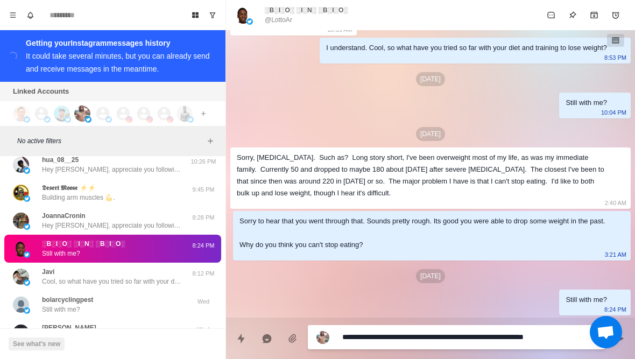
type textarea "**********"
type textarea "*"
type textarea "**********"
type textarea "*"
type textarea "**********"
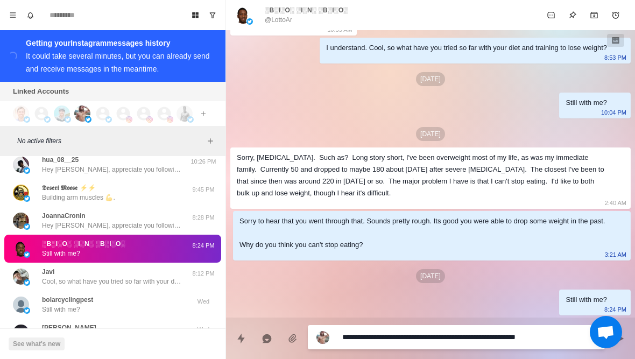
type textarea "*"
type textarea "**********"
type textarea "*"
type textarea "**********"
type textarea "*"
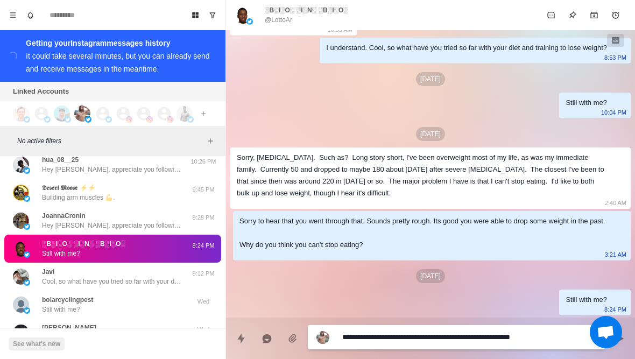
type textarea "**********"
type textarea "*"
type textarea "**********"
type textarea "*"
type textarea "**********"
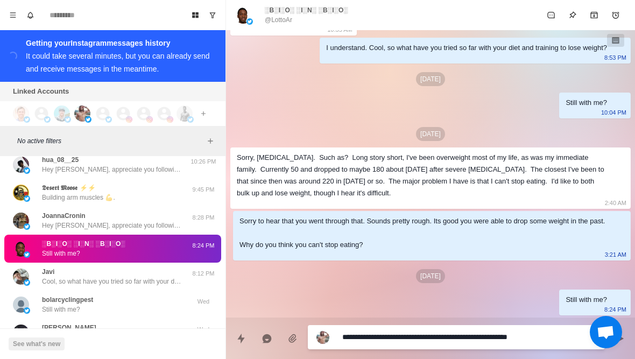
type textarea "*"
type textarea "**********"
type textarea "*"
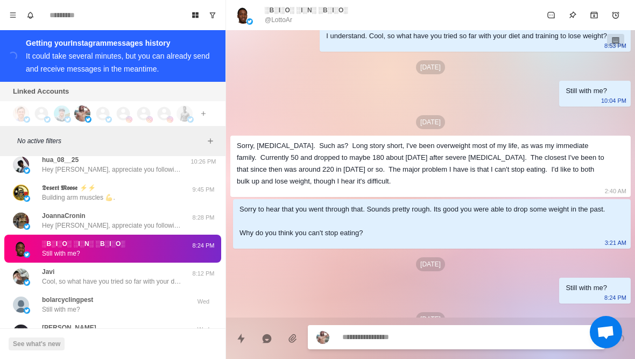
scroll to position [285, 0]
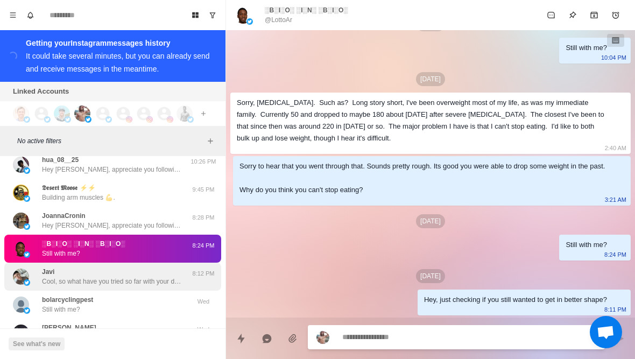
click at [138, 282] on p "Cool, so what have you tried so far with your diet and training to lose weight …" at bounding box center [112, 281] width 140 height 10
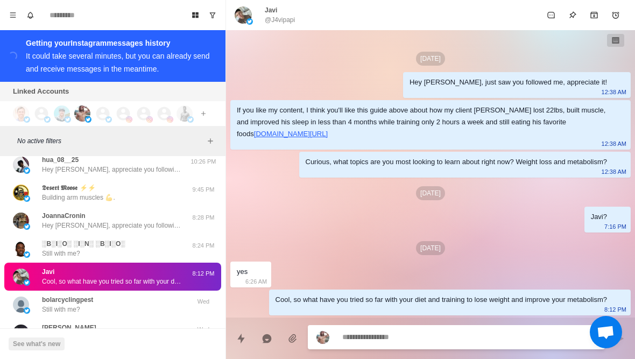
type textarea "*"
type textarea "**********"
type textarea "*"
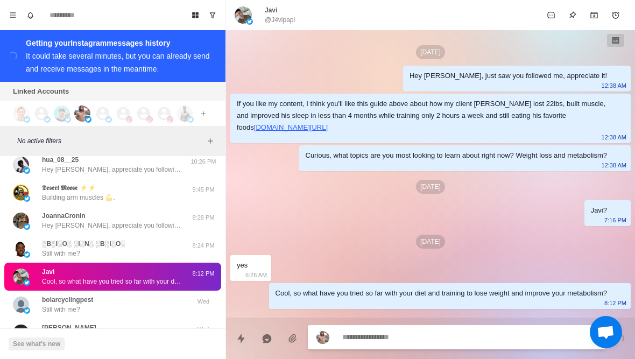
scroll to position [48, 0]
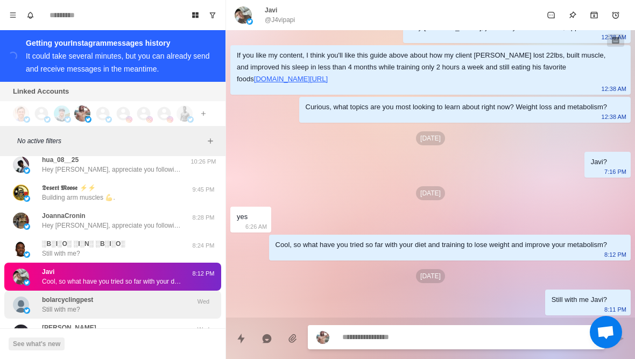
click at [149, 313] on div "bolarcyclingpest Still with me?" at bounding box center [101, 304] width 177 height 19
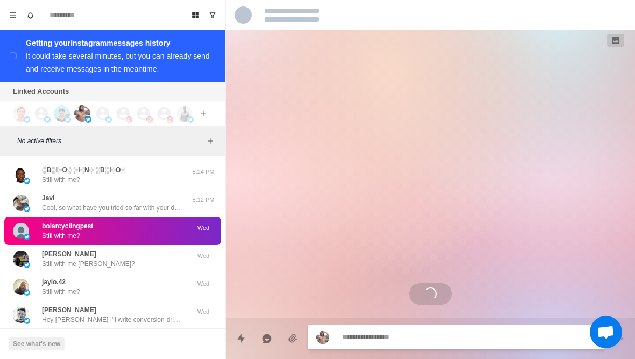
scroll to position [771, 0]
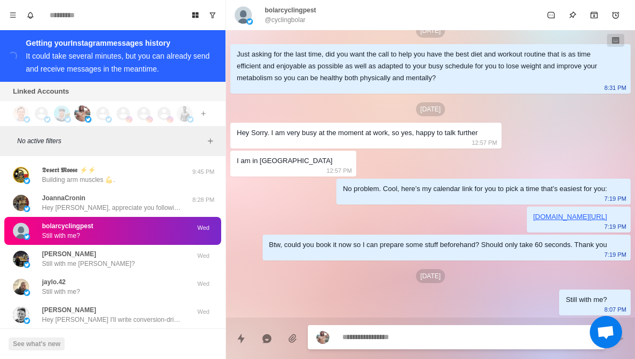
type textarea "*"
type textarea "**********"
click at [411, 331] on textarea "**********" at bounding box center [469, 337] width 254 height 16
type textarea "*"
type textarea "**********"
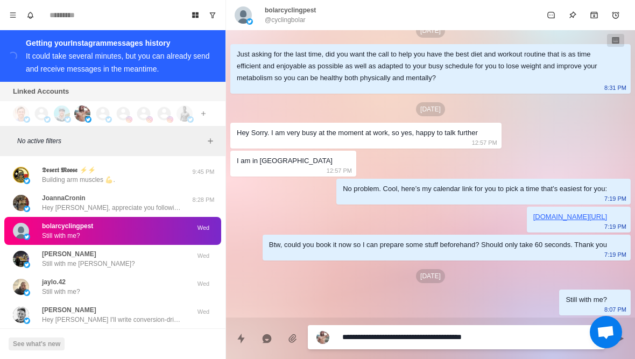
type textarea "*"
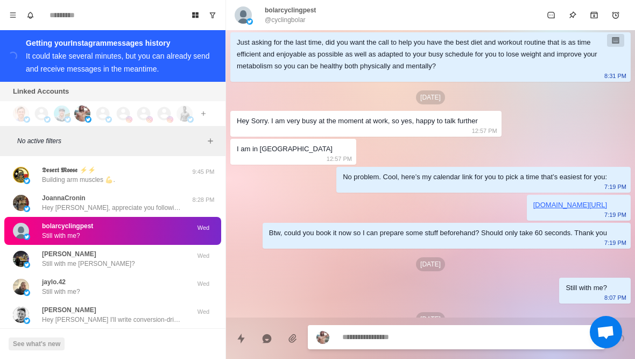
scroll to position [826, 0]
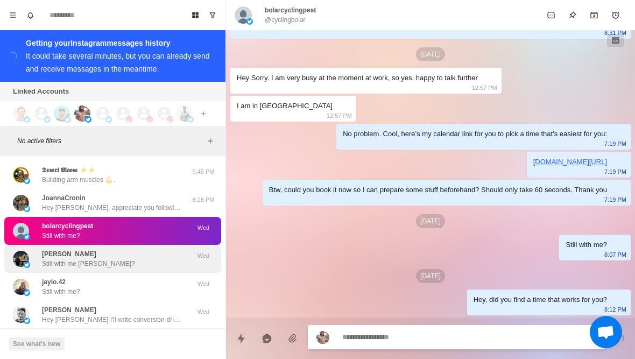
click at [145, 261] on div "Evan Erickson Still with me Evan?" at bounding box center [101, 258] width 177 height 19
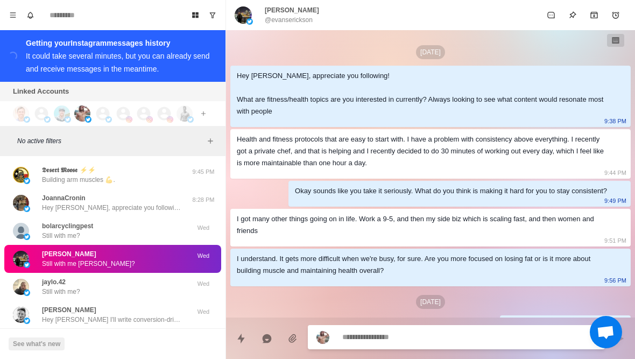
scroll to position [26, 0]
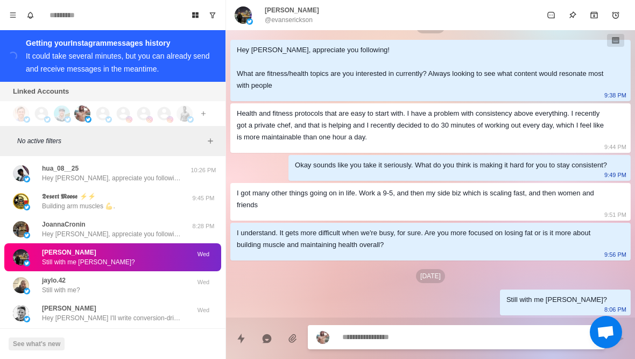
type textarea "*"
type textarea "**********"
type textarea "*"
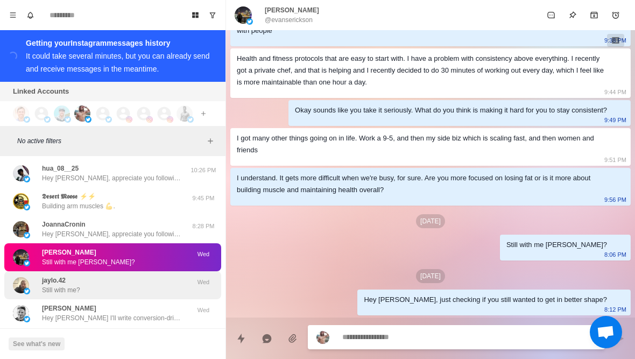
click at [141, 289] on div "jaylo.42 Still with me?" at bounding box center [101, 284] width 177 height 19
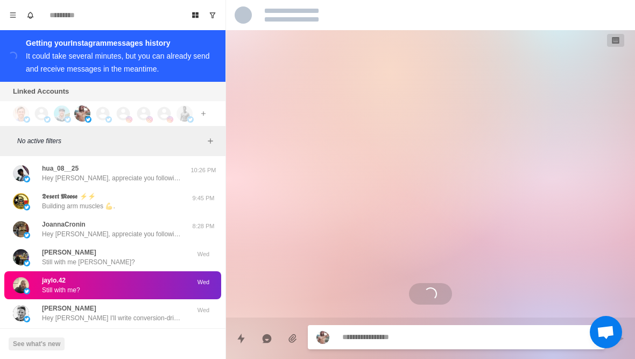
scroll to position [623, 0]
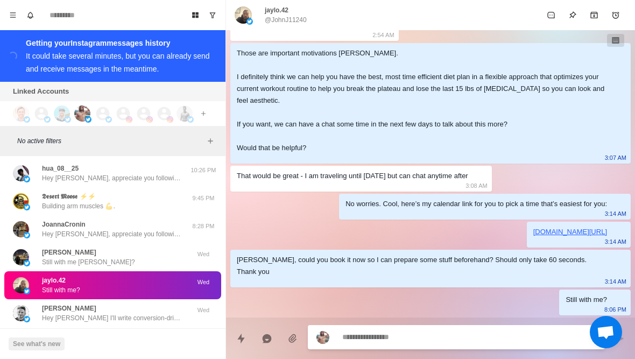
type textarea "*"
type textarea "**********"
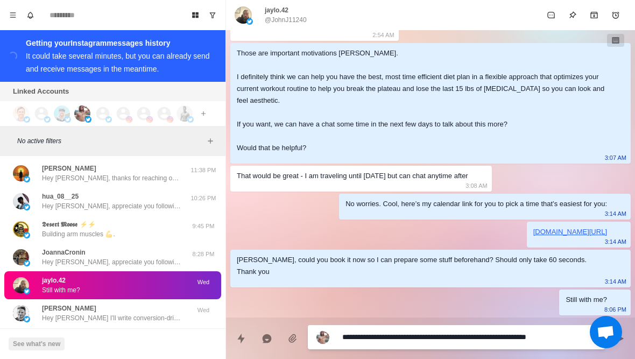
type textarea "*"
type textarea "**********"
click at [370, 337] on textarea "**********" at bounding box center [469, 337] width 254 height 16
type textarea "*"
type textarea "**********"
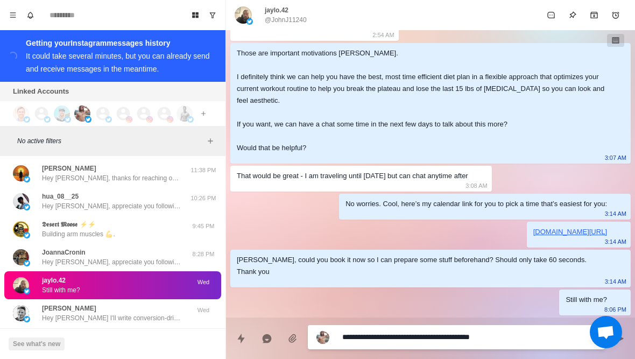
type textarea "*"
type textarea "**********"
type textarea "*"
type textarea "**********"
type textarea "*"
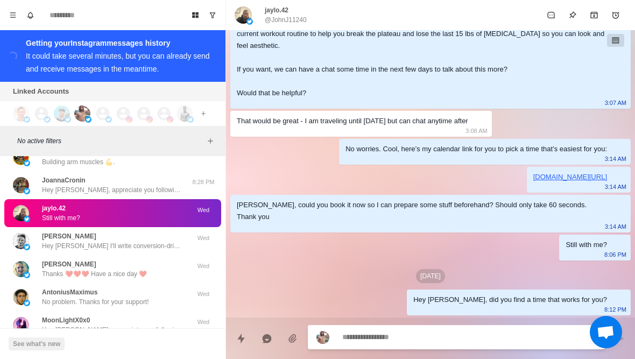
scroll to position [942, 0]
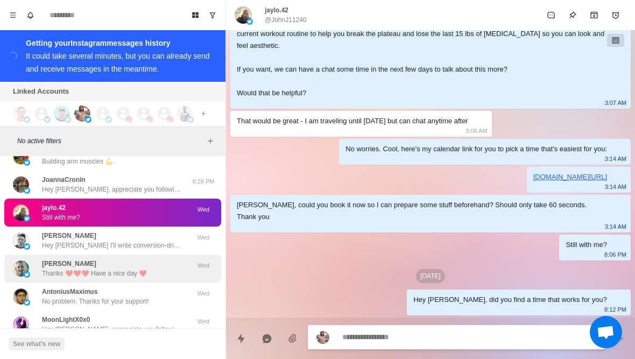
click at [166, 264] on div "Christina Ardahl Thanks ❤️❤️❤️ Have a nice day ❤️" at bounding box center [101, 268] width 177 height 19
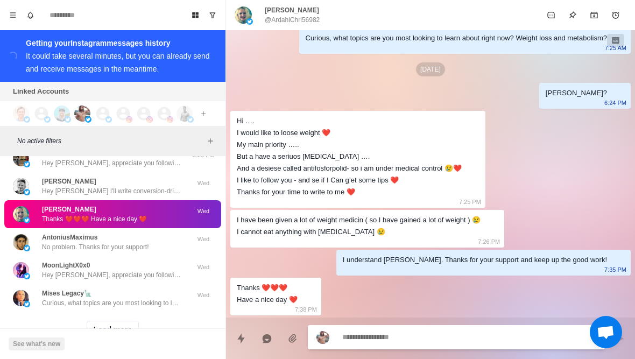
scroll to position [1001, 0]
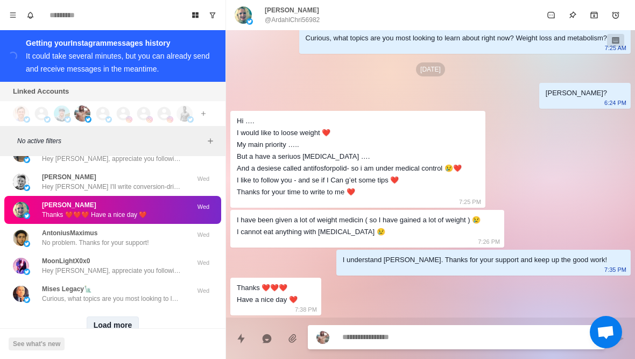
click at [101, 323] on button "Load more" at bounding box center [113, 324] width 53 height 17
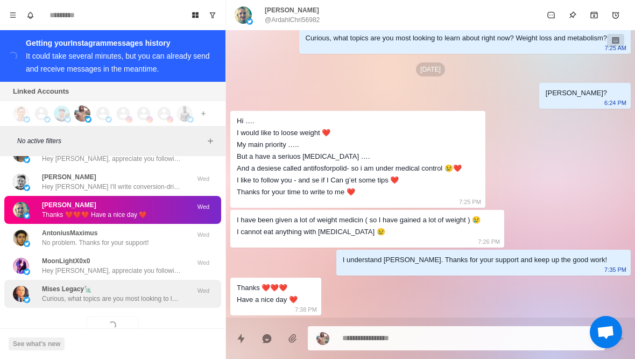
click at [83, 299] on p "Curious, what topics are you most looking to learn about right now? Weight loss…" at bounding box center [112, 299] width 140 height 10
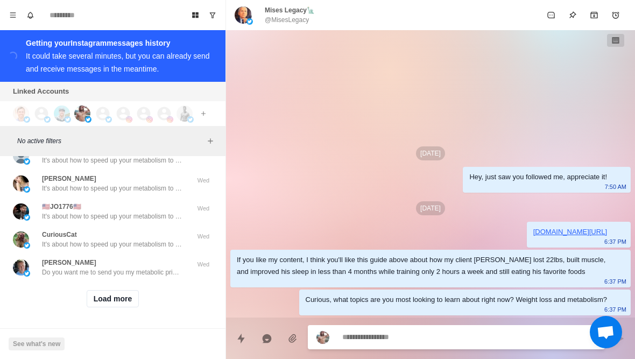
scroll to position [1587, 0]
click at [94, 295] on button "Load more" at bounding box center [113, 298] width 53 height 17
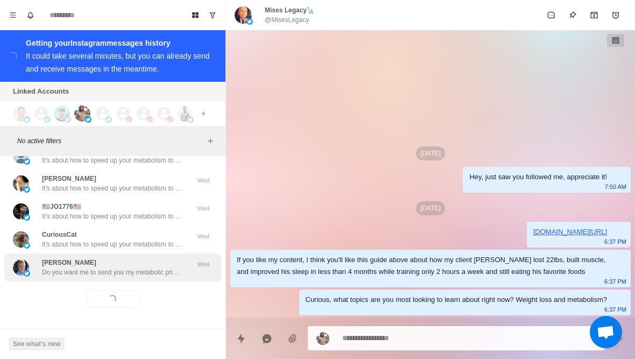
click at [79, 277] on div "Karl Smith Do you want me to send you my metabolic priming blueprint? Wed" at bounding box center [112, 267] width 217 height 28
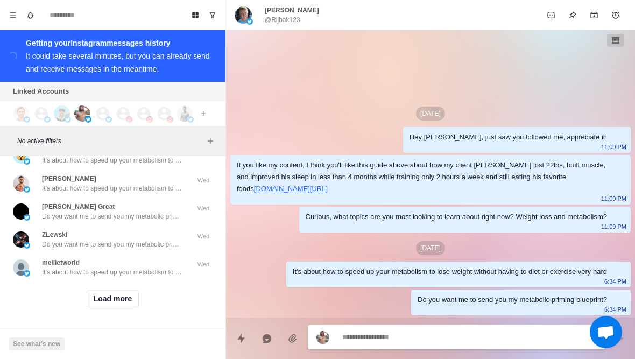
scroll to position [2146, 0]
click at [109, 299] on button "Load more" at bounding box center [113, 298] width 53 height 17
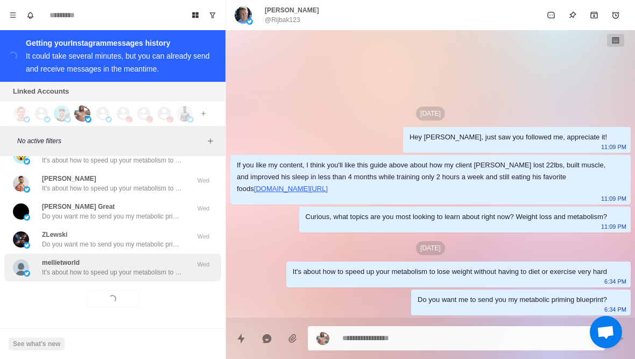
click at [89, 270] on p "It's about how to speed up your metabolism to lose weight without having to die…" at bounding box center [112, 272] width 140 height 10
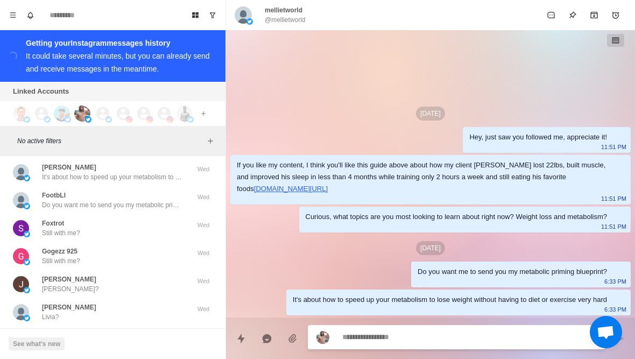
scroll to position [2303, 0]
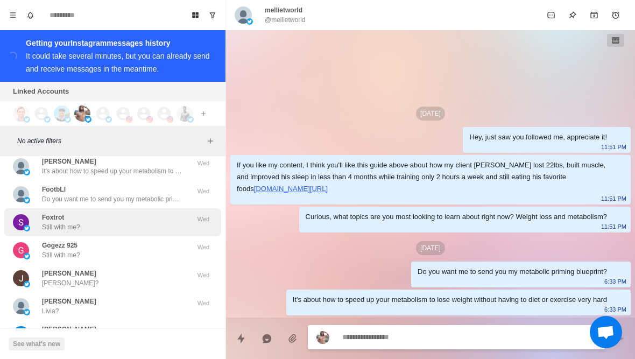
click at [38, 220] on div "Foxtrot Still with me?" at bounding box center [101, 221] width 177 height 19
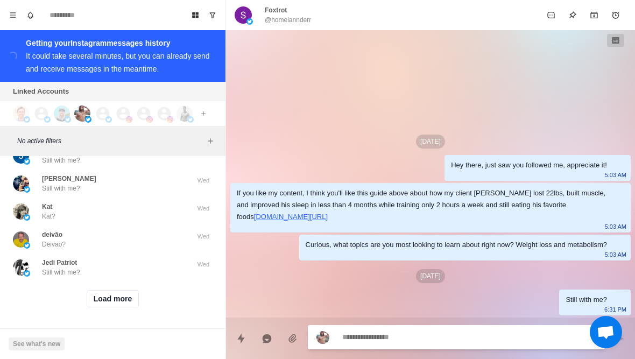
scroll to position [2706, 0]
click at [105, 301] on button "Load more" at bounding box center [113, 298] width 53 height 17
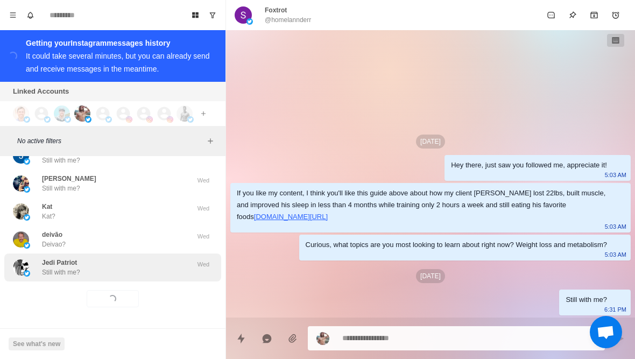
click at [71, 267] on p "Still with me?" at bounding box center [61, 272] width 38 height 10
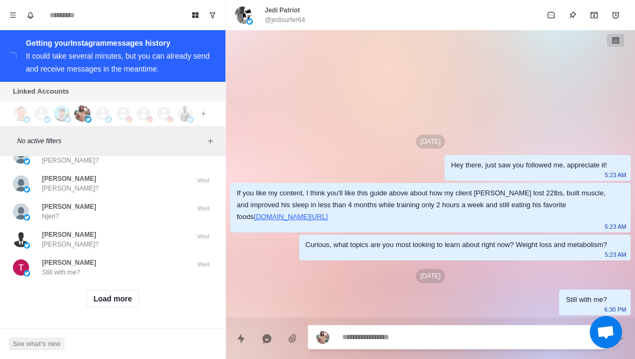
scroll to position [3265, 0]
click at [100, 304] on button "Load more" at bounding box center [113, 298] width 53 height 17
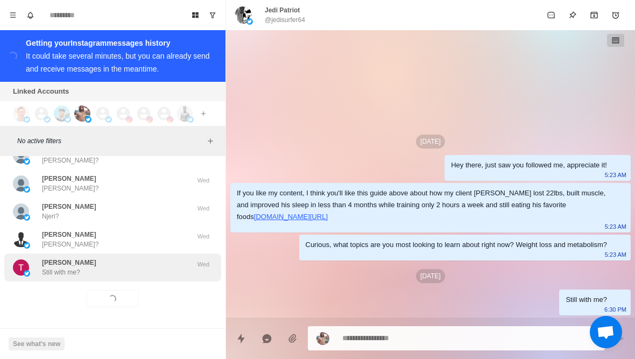
click at [74, 276] on p "Still with me?" at bounding box center [61, 272] width 38 height 10
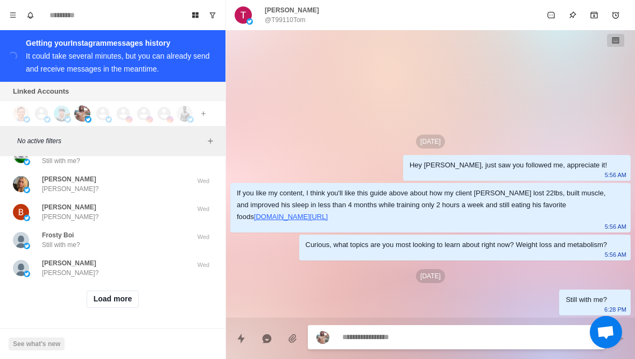
scroll to position [3826, 0]
click at [96, 299] on button "Load more" at bounding box center [113, 298] width 53 height 17
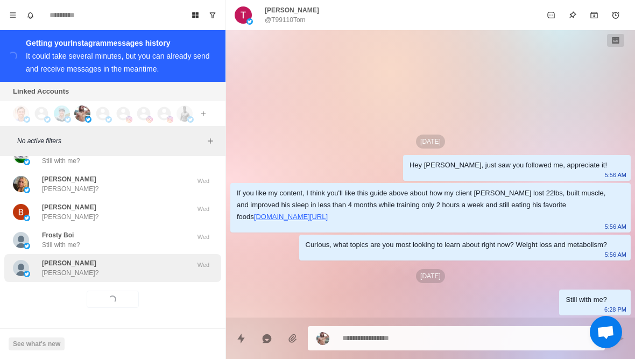
click at [68, 275] on div "Eileen Eileen?" at bounding box center [101, 267] width 177 height 19
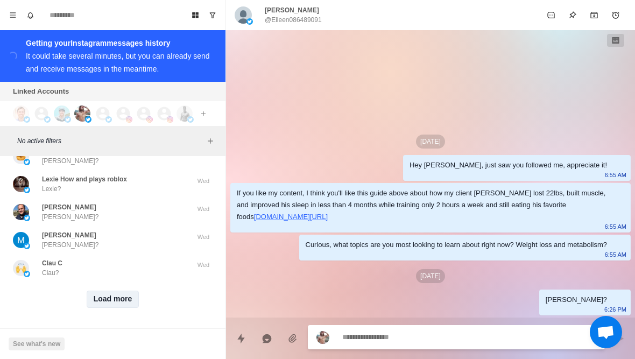
click at [101, 302] on button "Load more" at bounding box center [113, 298] width 53 height 17
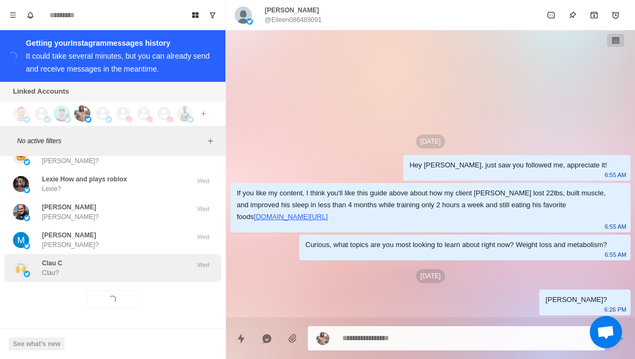
click at [76, 272] on div "Clau C Clau?" at bounding box center [101, 267] width 177 height 19
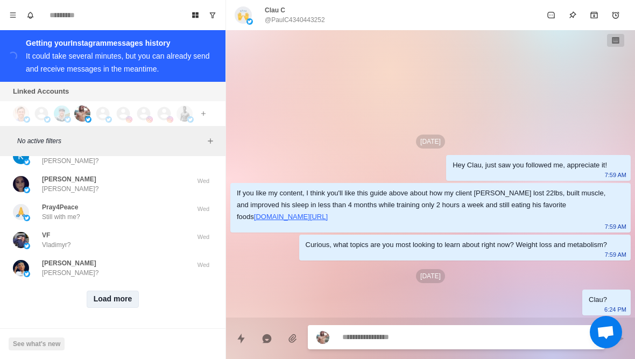
click at [100, 301] on button "Load more" at bounding box center [113, 298] width 53 height 17
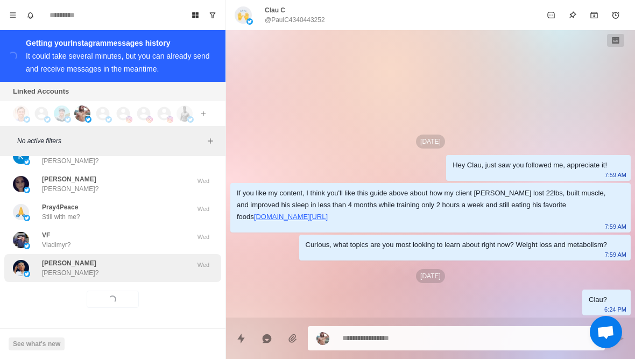
click at [59, 269] on div "Léo Leo?" at bounding box center [101, 267] width 177 height 19
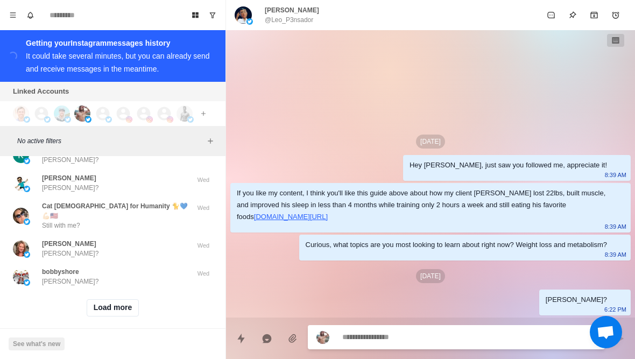
scroll to position [5504, 0]
click at [109, 307] on button "Load more" at bounding box center [113, 308] width 53 height 17
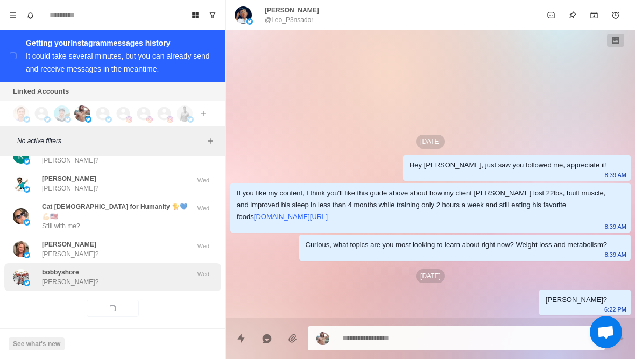
click at [101, 275] on div "bobbyshore Bobby?" at bounding box center [101, 276] width 177 height 19
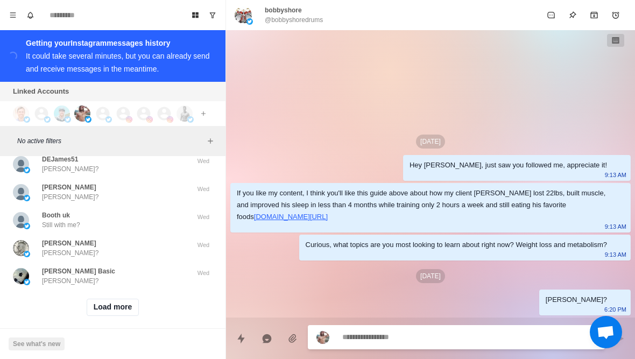
scroll to position [6063, 0]
click at [109, 300] on button "Load more" at bounding box center [113, 308] width 53 height 17
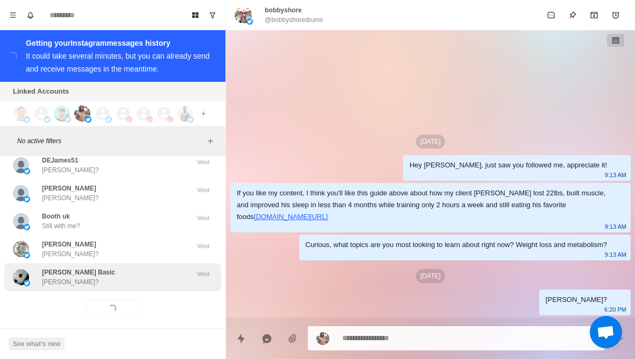
click at [74, 267] on div "Dan Basic Dan?" at bounding box center [101, 276] width 177 height 19
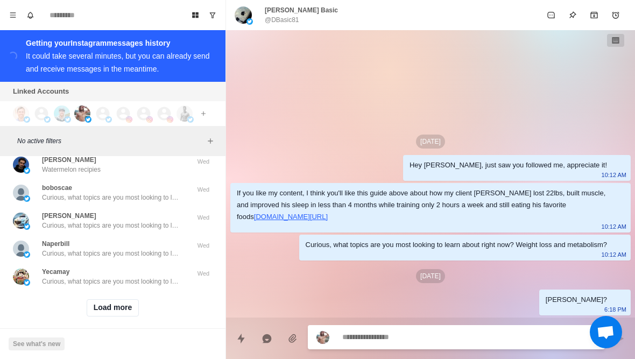
scroll to position [6623, 0]
click at [105, 306] on button "Load more" at bounding box center [113, 308] width 53 height 17
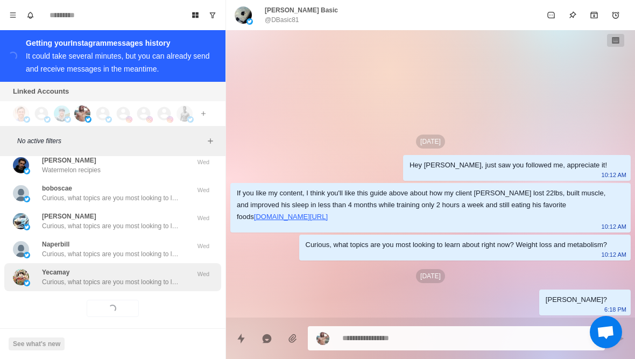
click at [77, 277] on p "Curious, what topics are you most looking to learn about right now? Weight loss…" at bounding box center [112, 282] width 140 height 10
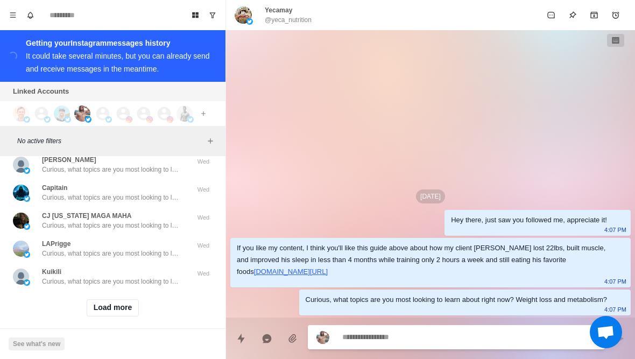
scroll to position [7192, 0]
click at [97, 302] on button "Load more" at bounding box center [113, 308] width 53 height 17
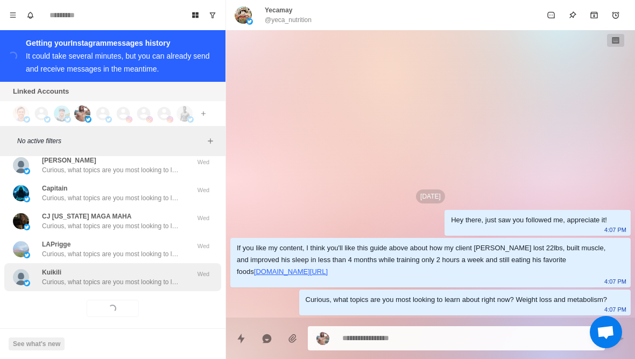
click at [70, 277] on p "Curious, what topics are you most looking to learn about right now? Weight loss…" at bounding box center [112, 282] width 140 height 10
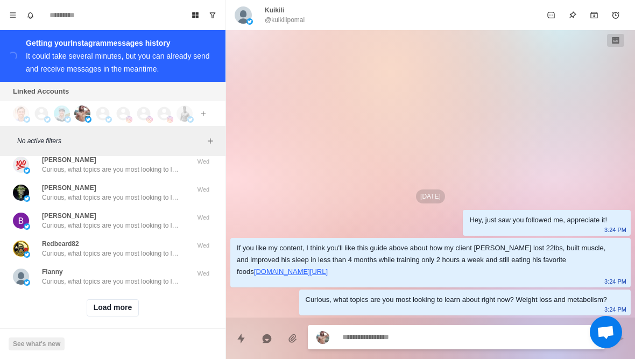
scroll to position [7751, 0]
click at [102, 303] on button "Load more" at bounding box center [113, 308] width 53 height 17
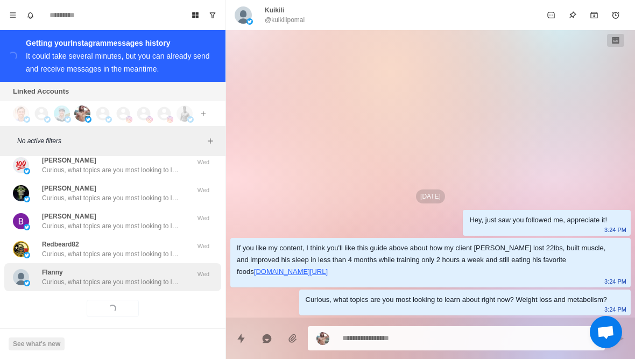
click at [75, 277] on p "Curious, what topics are you most looking to learn about right now? Weight loss…" at bounding box center [112, 282] width 140 height 10
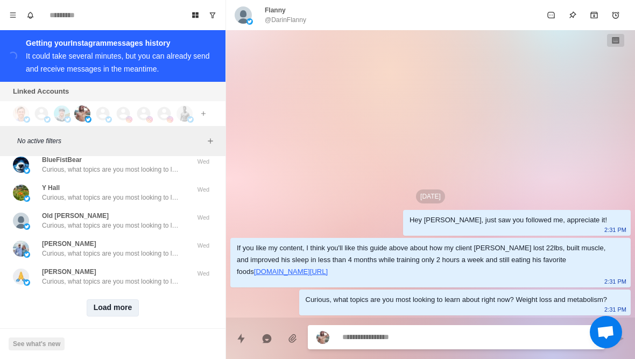
click at [103, 301] on button "Load more" at bounding box center [113, 307] width 53 height 17
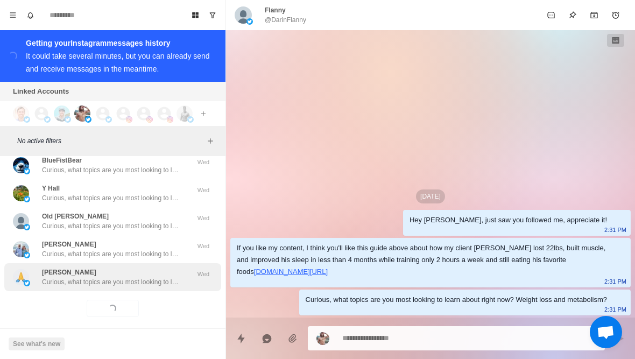
click at [84, 277] on p "Curious, what topics are you most looking to learn about right now? Weight loss…" at bounding box center [112, 282] width 140 height 10
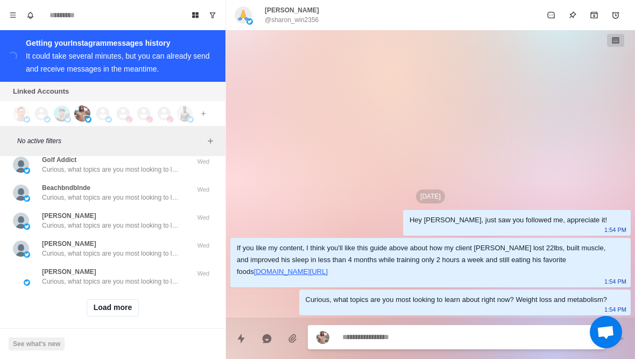
scroll to position [8870, 0]
click at [100, 302] on button "Load more" at bounding box center [113, 308] width 53 height 17
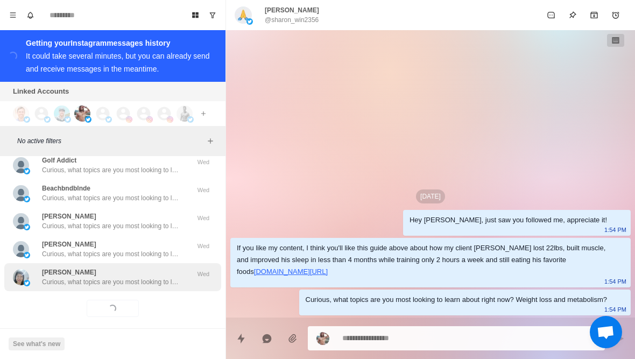
click at [77, 277] on p "Curious, what topics are you most looking to learn about right now? Weight loss…" at bounding box center [112, 282] width 140 height 10
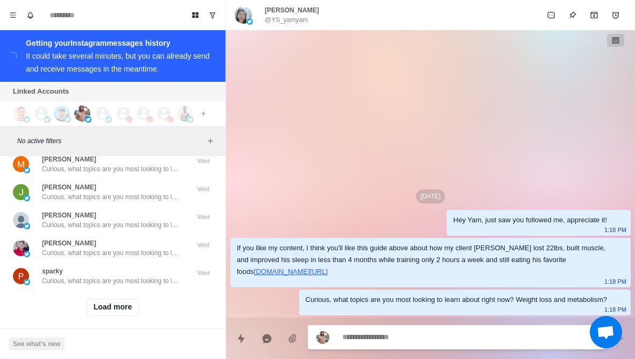
scroll to position [9430, 0]
click at [105, 302] on button "Load more" at bounding box center [113, 308] width 53 height 17
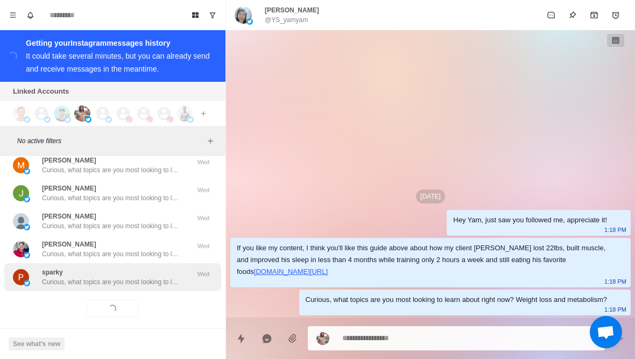
click at [82, 278] on div "sparky Curious, what topics are you most looking to learn about right now? Weig…" at bounding box center [112, 277] width 217 height 28
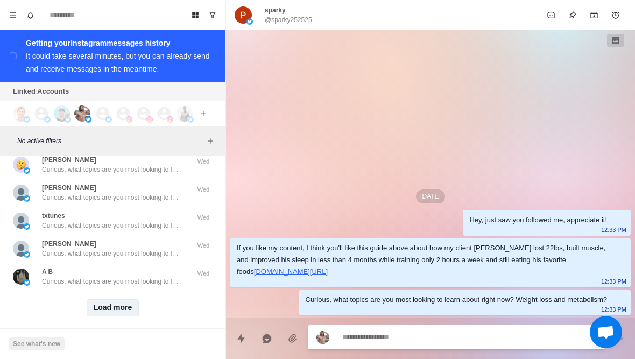
click at [95, 301] on button "Load more" at bounding box center [113, 307] width 53 height 17
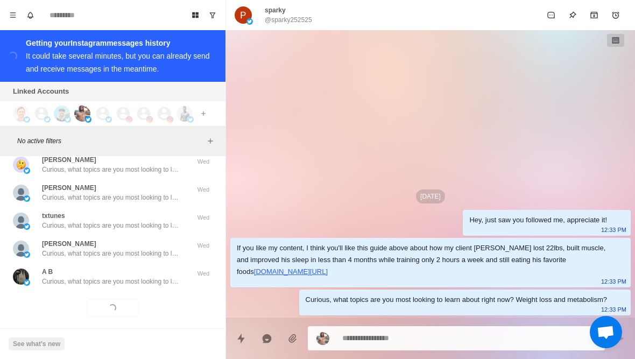
scroll to position [9989, 0]
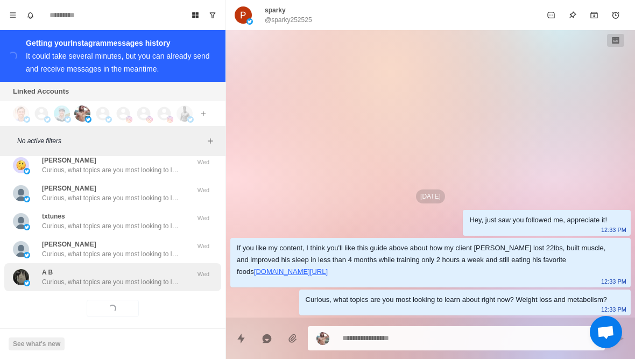
click at [73, 277] on p "Curious, what topics are you most looking to learn about right now? Weight loss…" at bounding box center [112, 282] width 140 height 10
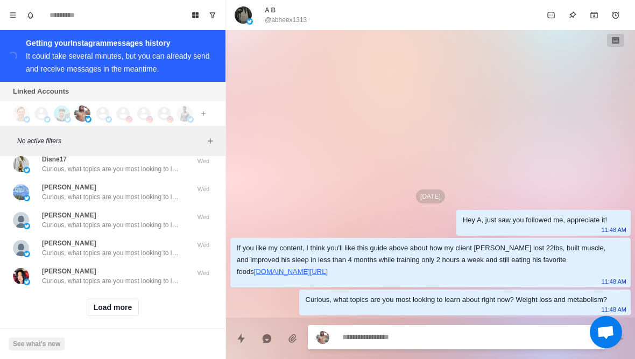
scroll to position [10548, 0]
click at [105, 299] on button "Load more" at bounding box center [113, 307] width 53 height 17
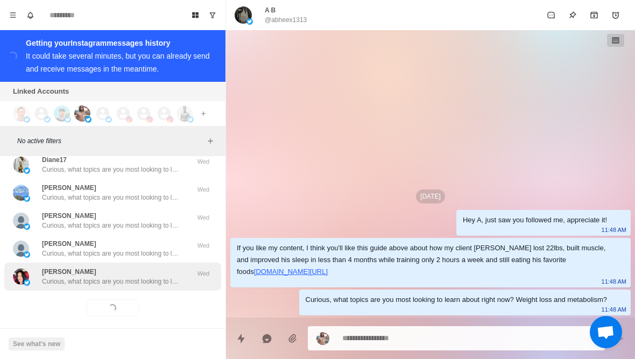
click at [91, 276] on p "Curious, what topics are you most looking to learn about right now? Weight loss…" at bounding box center [112, 281] width 140 height 10
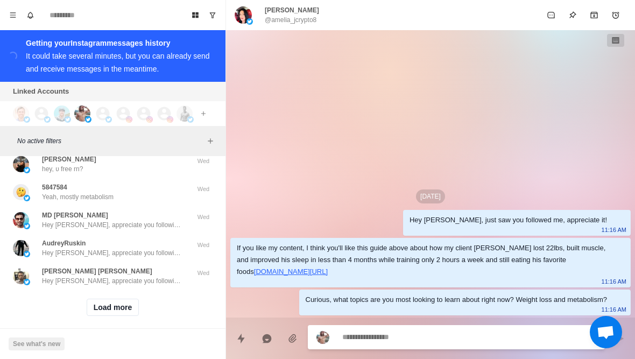
scroll to position [11107, 0]
click at [103, 301] on button "Load more" at bounding box center [113, 307] width 53 height 17
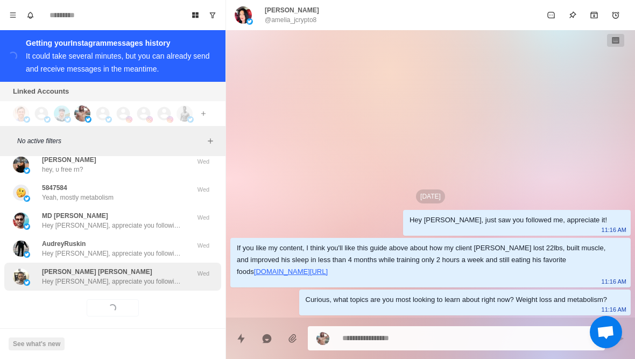
click at [87, 276] on p "Hey Muhammad, appreciate you following! What are fitness/health topics are you …" at bounding box center [112, 281] width 140 height 10
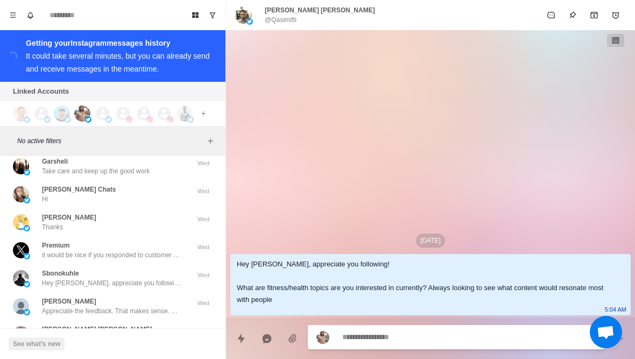
scroll to position [11329, 0]
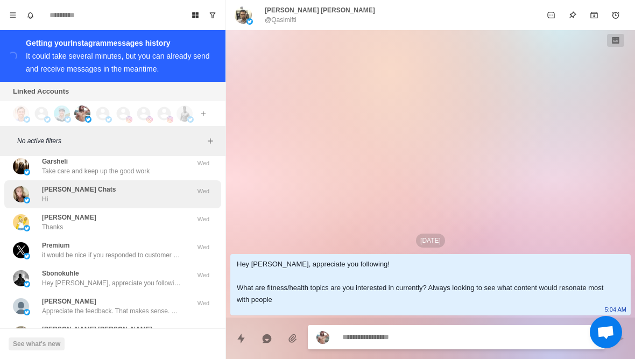
click at [40, 190] on div "Nikki Benz Chats Hi" at bounding box center [101, 194] width 177 height 19
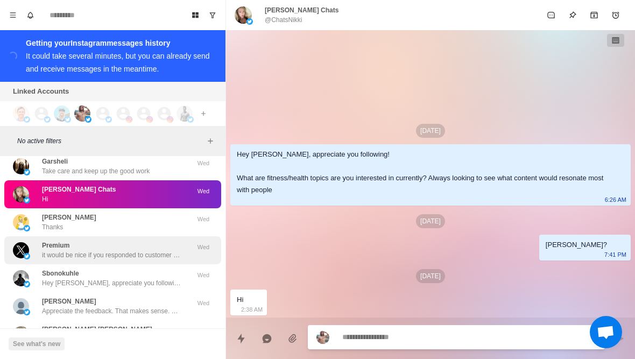
click at [62, 236] on div "Premium it would be nice if you responded to customer support inquiries though …" at bounding box center [112, 250] width 217 height 28
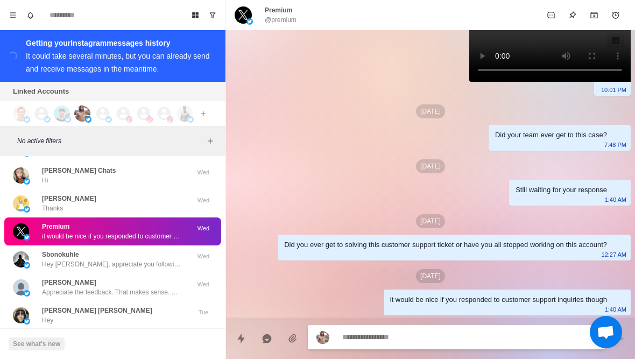
scroll to position [11349, 0]
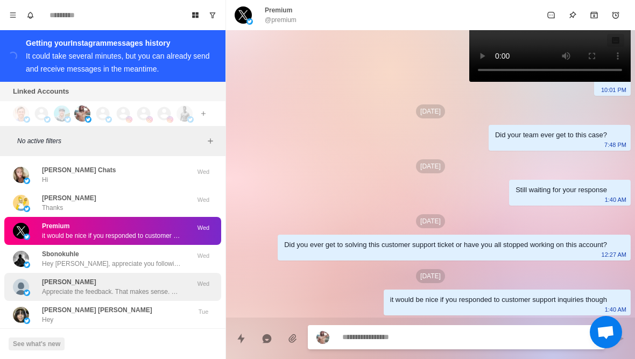
click at [45, 277] on p "Anish Vasisth" at bounding box center [69, 282] width 54 height 10
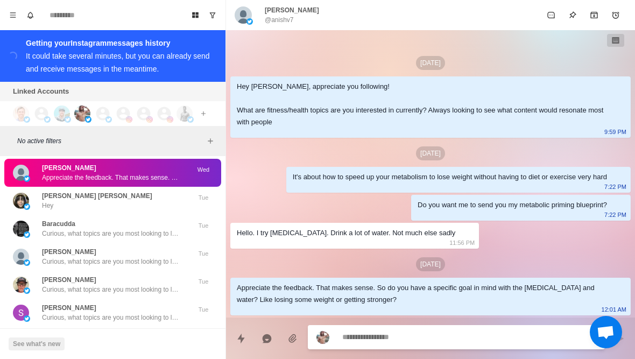
scroll to position [11464, 0]
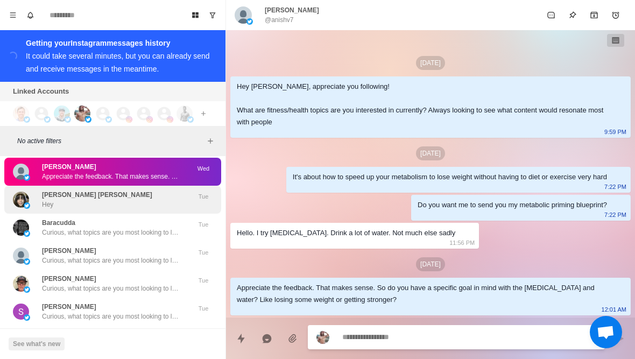
click at [27, 202] on img at bounding box center [27, 205] width 6 height 6
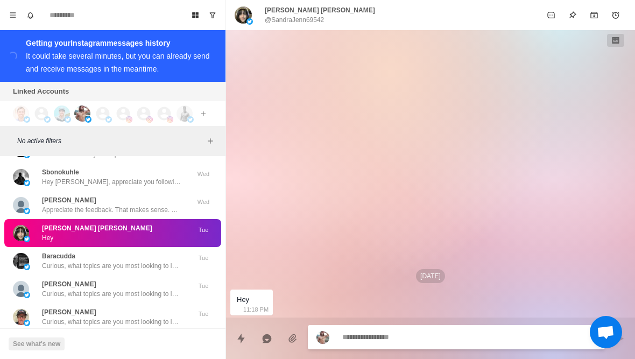
scroll to position [11430, 0]
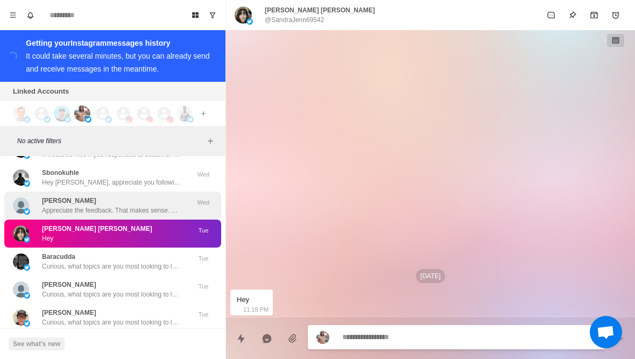
click at [29, 208] on img at bounding box center [27, 211] width 6 height 6
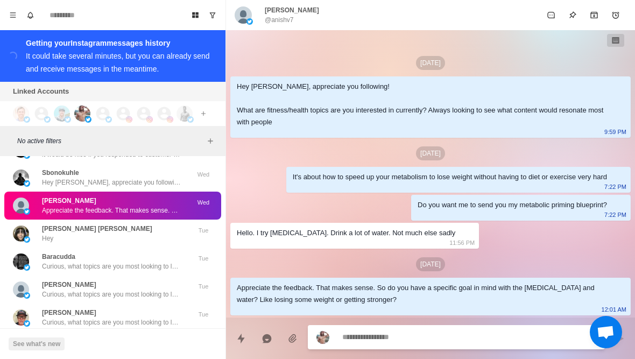
type textarea "*"
type textarea "**********"
type textarea "*"
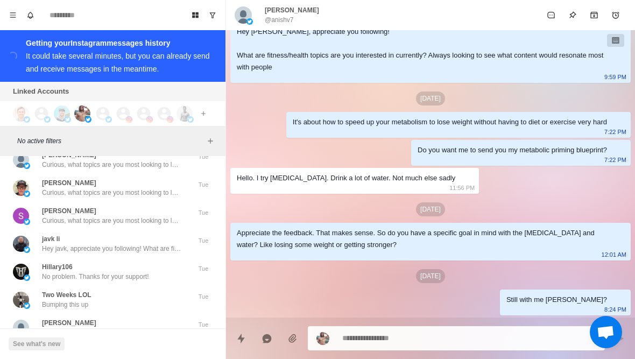
scroll to position [11584, 0]
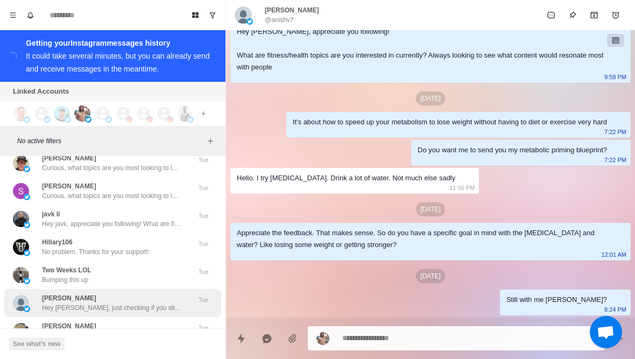
click at [41, 302] on div "Frank Hey Frank, just checking if you still wanted to get in better shape?" at bounding box center [101, 302] width 177 height 19
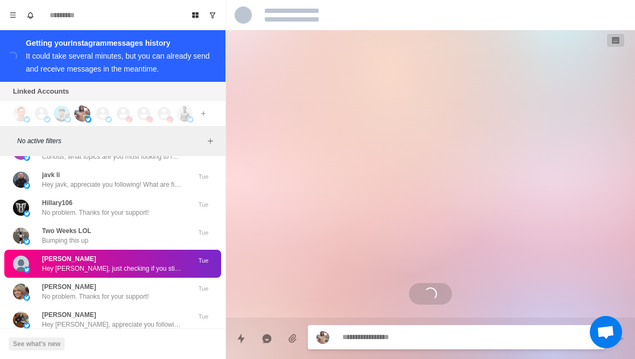
scroll to position [146, 0]
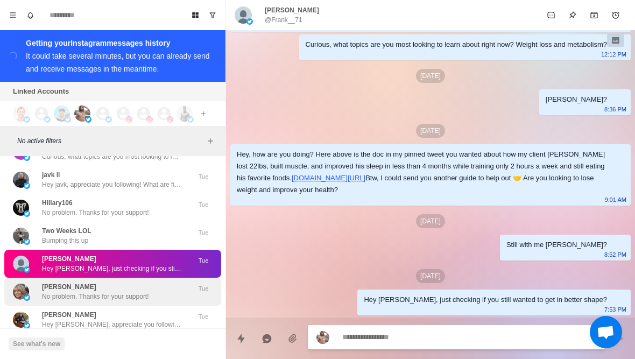
click at [37, 291] on div "Patti Teeter No problem. Thanks for your support!" at bounding box center [101, 291] width 177 height 19
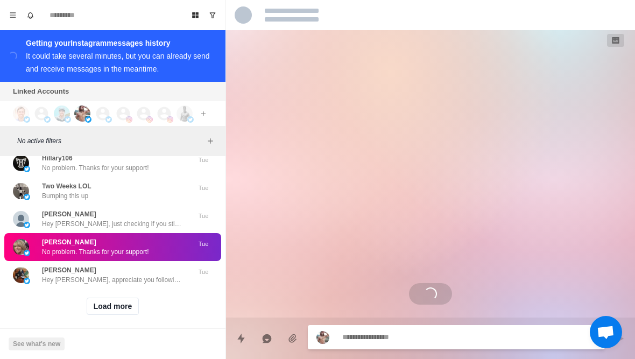
scroll to position [11664, 0]
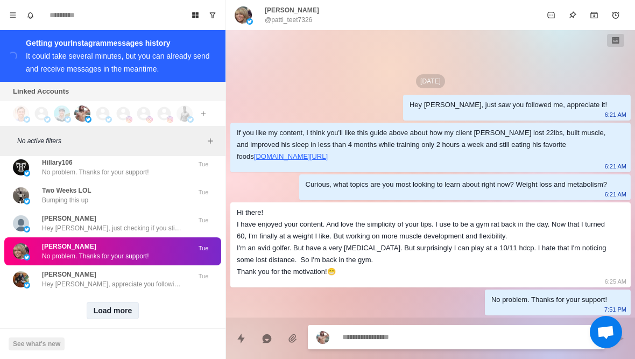
click at [102, 309] on button "Load more" at bounding box center [113, 310] width 53 height 17
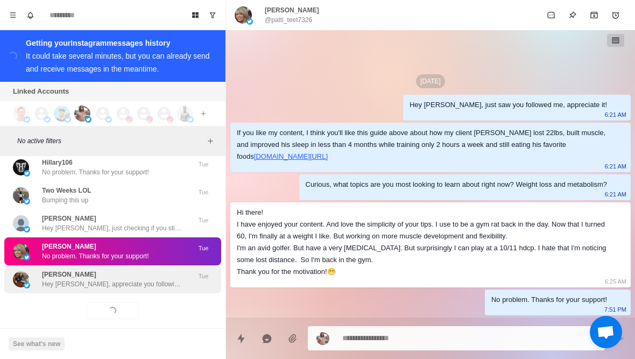
click at [79, 283] on div "Denis Otieno Hey Denis, appreciate you following! What are fitness/health topic…" at bounding box center [112, 279] width 217 height 28
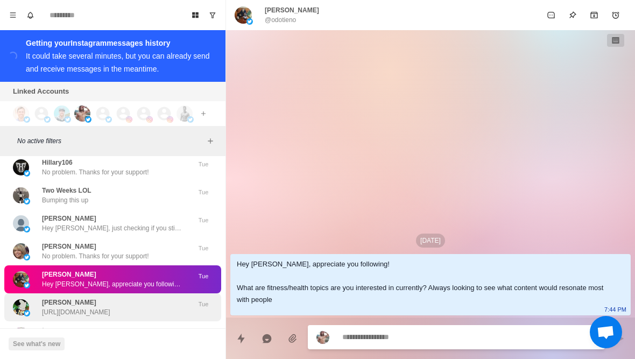
click at [46, 307] on p "https://gamma.app/docs/How-My-Client-Devin-Lost-22lbs-Built-Muscle-and-Took-His…" at bounding box center [76, 312] width 68 height 10
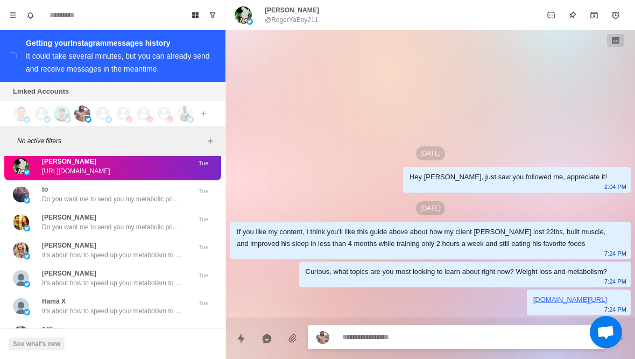
scroll to position [11857, 0]
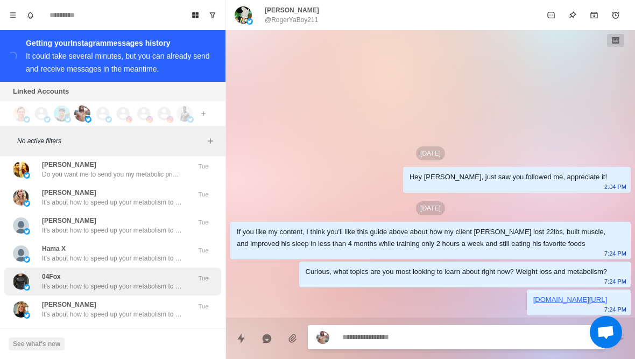
click at [39, 267] on div "04Fox It's about how to speed up your metabolism to lose weight without having …" at bounding box center [112, 281] width 217 height 28
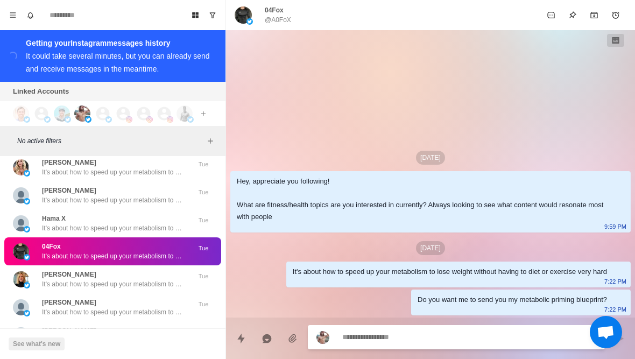
scroll to position [11894, 0]
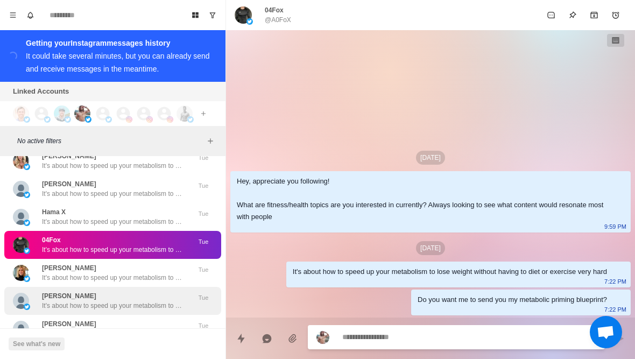
click at [39, 294] on div "Magnus Bengtsson It's about how to speed up your metabolism to lose weight with…" at bounding box center [101, 300] width 177 height 19
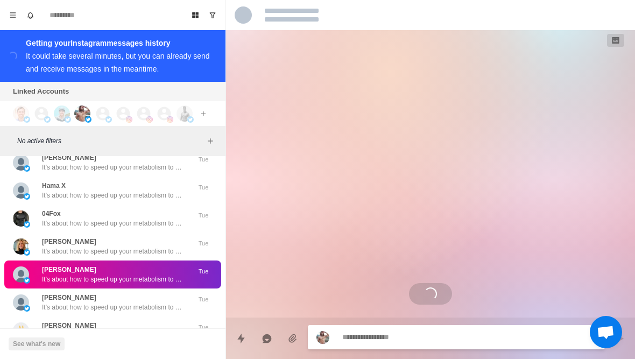
scroll to position [11938, 0]
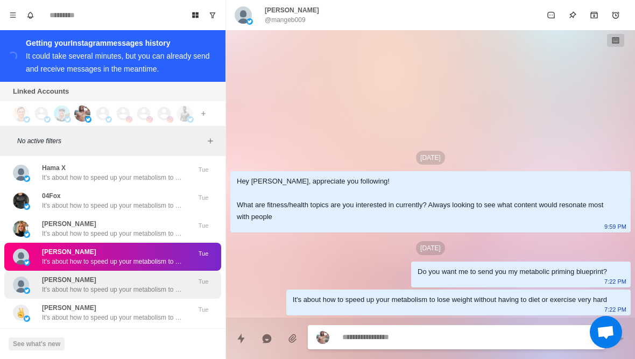
click at [41, 283] on div "Bill D'Amore It's about how to speed up your metabolism to lose weight without …" at bounding box center [101, 284] width 177 height 19
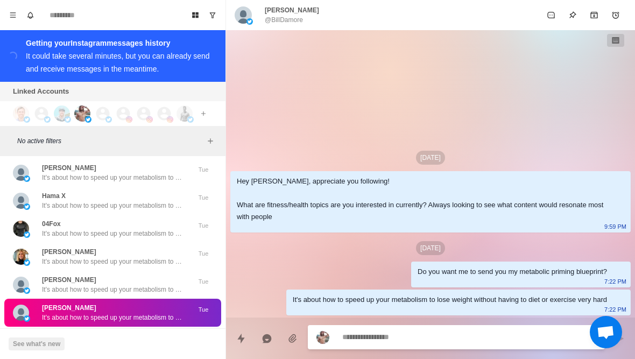
type textarea "*"
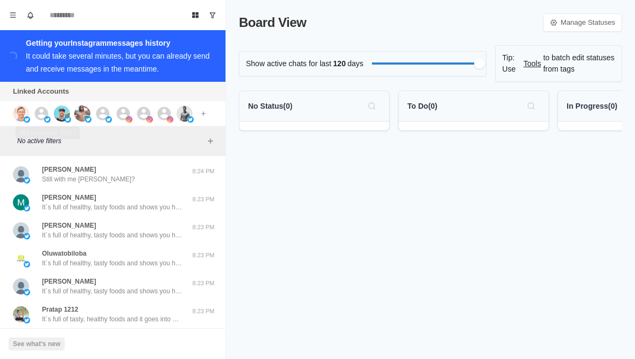
click at [41, 111] on icon at bounding box center [41, 113] width 16 height 16
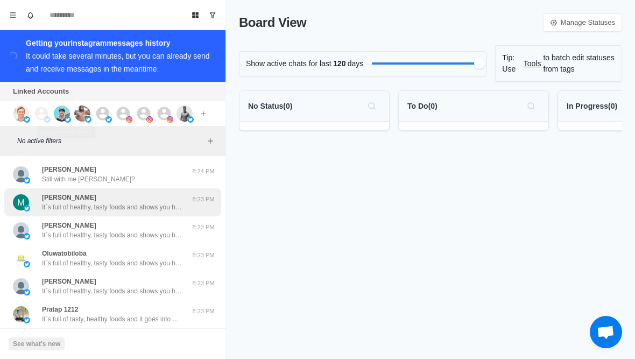
click at [66, 207] on p "It´s full of healthy, tasty foods and shows you how to avoid foods in the groce…" at bounding box center [112, 207] width 140 height 10
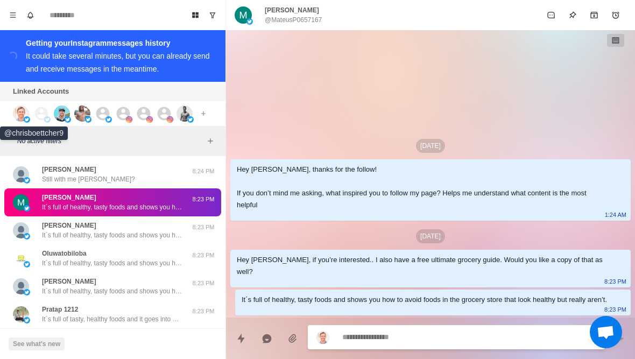
click at [16, 114] on img at bounding box center [21, 113] width 16 height 16
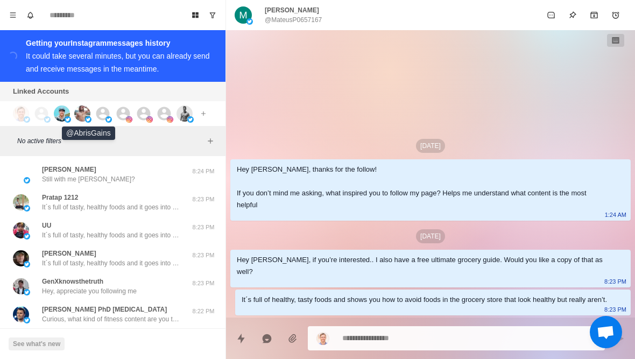
click at [87, 115] on img at bounding box center [82, 113] width 16 height 16
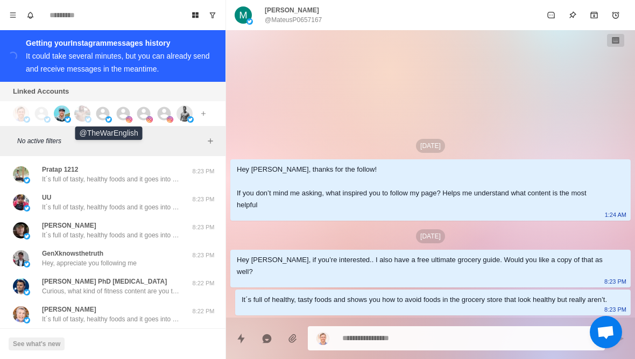
click at [109, 114] on icon at bounding box center [102, 113] width 13 height 13
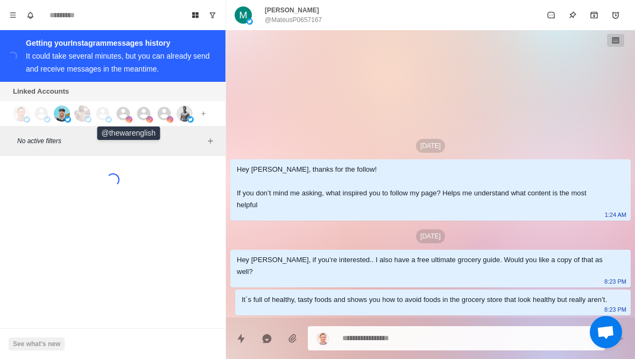
click at [122, 115] on icon at bounding box center [123, 113] width 13 height 13
click at [141, 117] on icon at bounding box center [144, 113] width 16 height 16
click at [167, 120] on img at bounding box center [170, 119] width 6 height 6
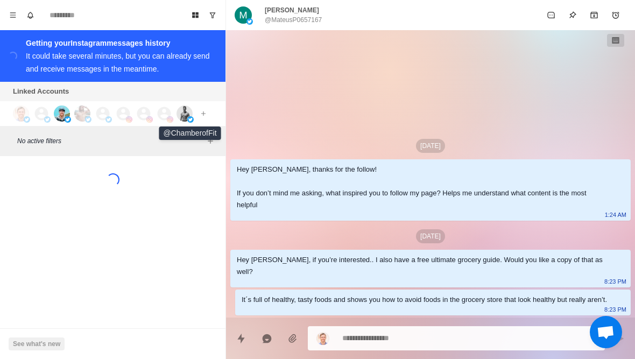
click at [182, 116] on img at bounding box center [184, 113] width 16 height 16
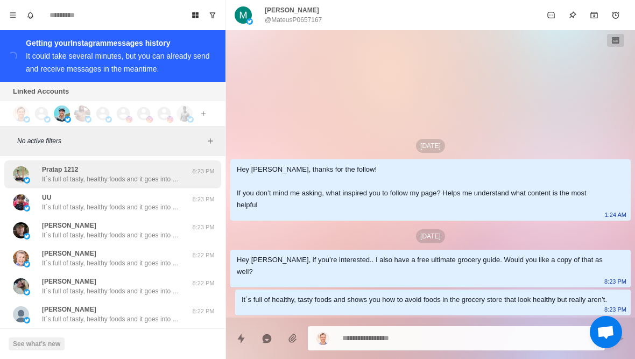
click at [34, 182] on div "Pratap 1212 It´s full of tasty, healthy foods and it goes into how to avoid foo…" at bounding box center [101, 174] width 177 height 19
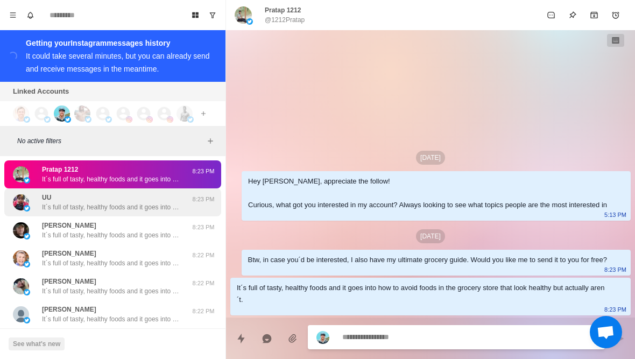
click at [44, 205] on p "It´s full of tasty, healthy foods and it goes into how to avoid foods in the gr…" at bounding box center [112, 207] width 140 height 10
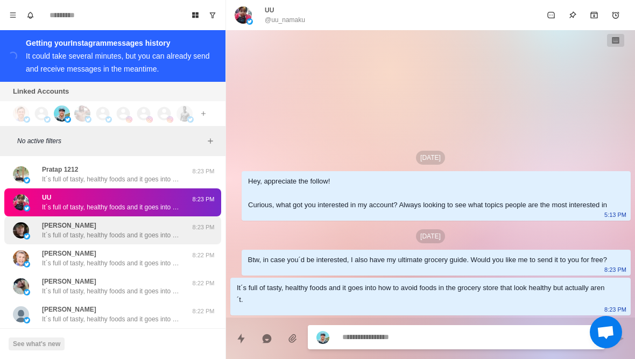
click at [52, 237] on p "It´s full of tasty, healthy foods and it goes into how to avoid foods in the gr…" at bounding box center [112, 235] width 140 height 10
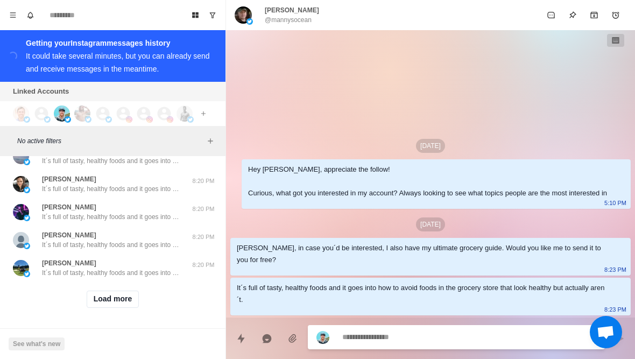
scroll to position [439, 0]
click at [101, 299] on button "Load more" at bounding box center [113, 298] width 53 height 17
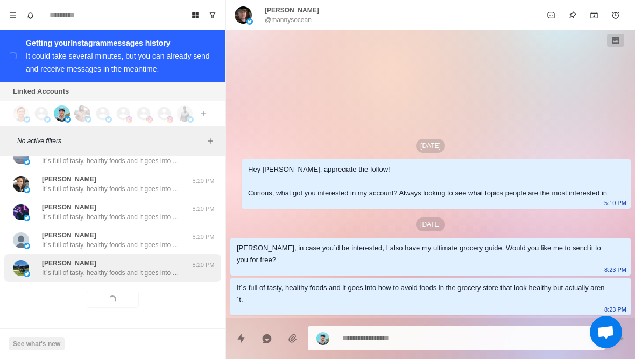
click at [64, 274] on p "It´s full of tasty, healthy foods and it goes into how to avoid foods in the gr…" at bounding box center [112, 273] width 140 height 10
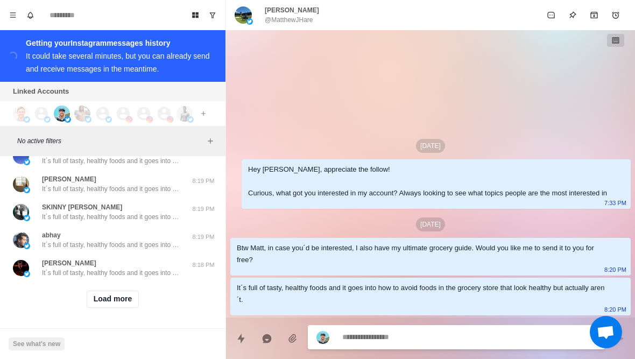
scroll to position [1222, 0]
click at [105, 304] on button "Load more" at bounding box center [113, 298] width 53 height 17
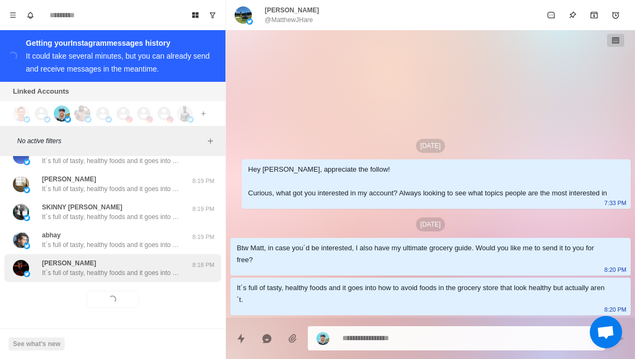
click at [82, 265] on div "ryan howard It´s full of tasty, healthy foods and it goes into how to avoid foo…" at bounding box center [112, 267] width 140 height 19
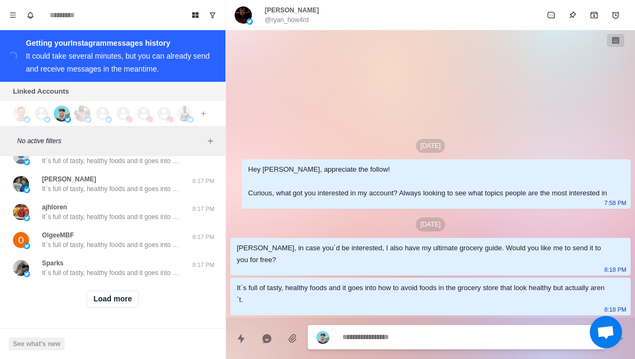
scroll to position [1782, 0]
click at [101, 300] on button "Load more" at bounding box center [113, 298] width 53 height 17
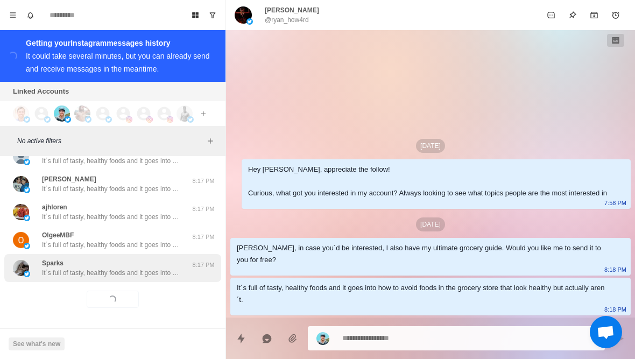
click at [73, 276] on p "It´s full of tasty, healthy foods and it goes into how to avoid foods in the gr…" at bounding box center [112, 273] width 140 height 10
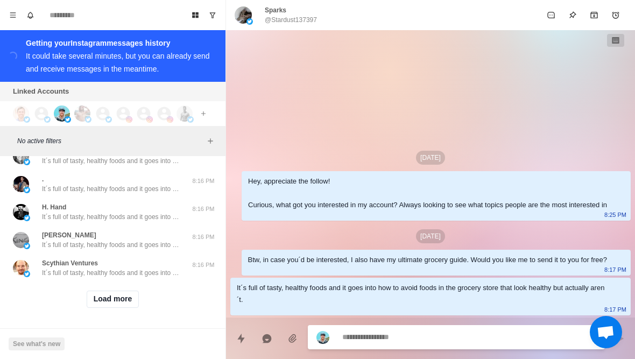
scroll to position [2341, 0]
click at [108, 306] on button "Load more" at bounding box center [113, 298] width 53 height 17
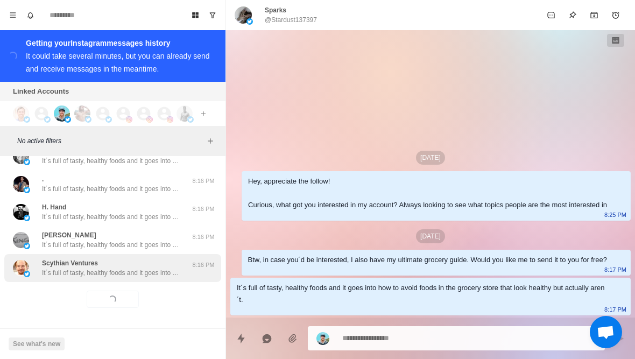
click at [82, 274] on p "It´s full of tasty, healthy foods and it goes into how to avoid foods in the gr…" at bounding box center [112, 273] width 140 height 10
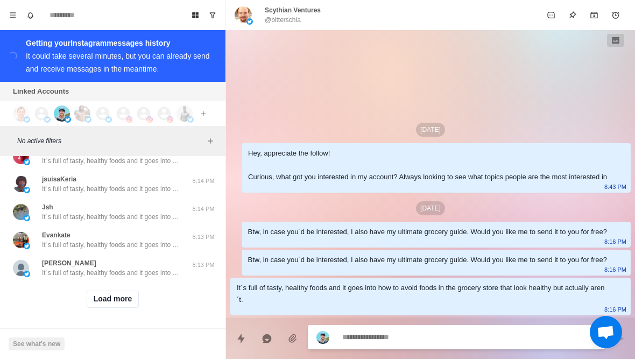
scroll to position [2900, 0]
click at [100, 303] on button "Load more" at bounding box center [113, 298] width 53 height 17
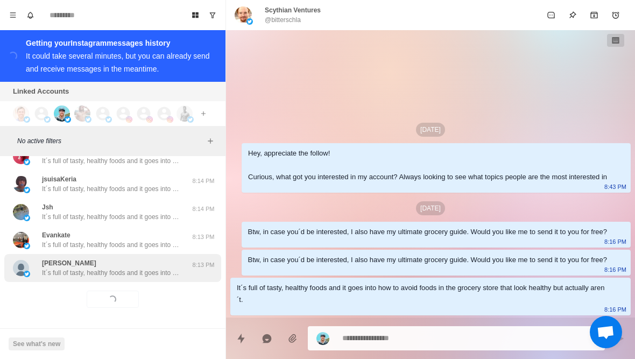
click at [82, 272] on p "It´s full of tasty, healthy foods and it goes into how to avoid foods in the gr…" at bounding box center [112, 273] width 140 height 10
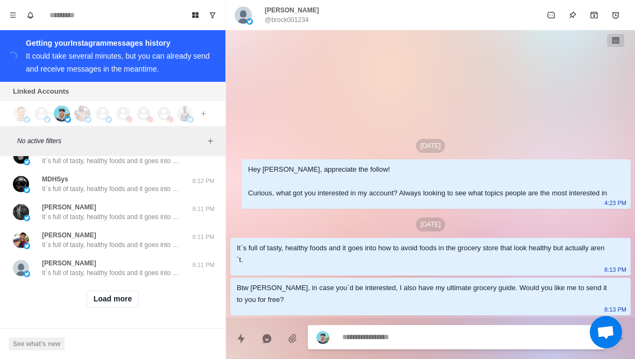
scroll to position [3460, 0]
click at [102, 301] on button "Load more" at bounding box center [113, 298] width 53 height 17
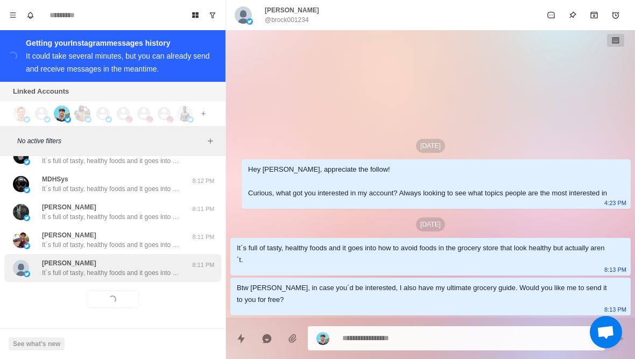
click at [88, 275] on p "It´s full of tasty, healthy foods and it goes into how to avoid foods in the gr…" at bounding box center [112, 273] width 140 height 10
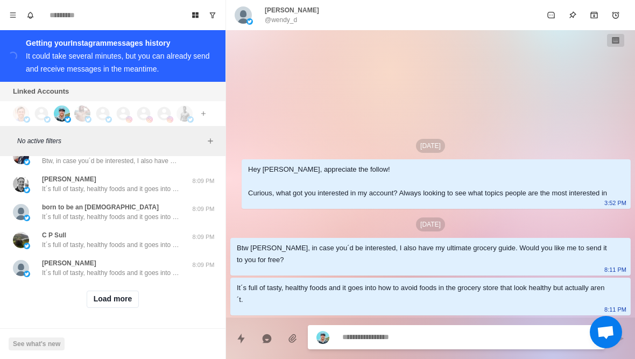
scroll to position [4019, 0]
click at [98, 298] on button "Load more" at bounding box center [113, 298] width 53 height 17
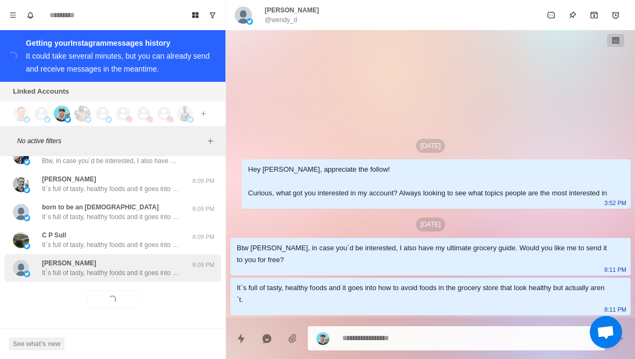
click at [74, 272] on p "It´s full of tasty, healthy foods and it goes into how to avoid foods in the gr…" at bounding box center [112, 273] width 140 height 10
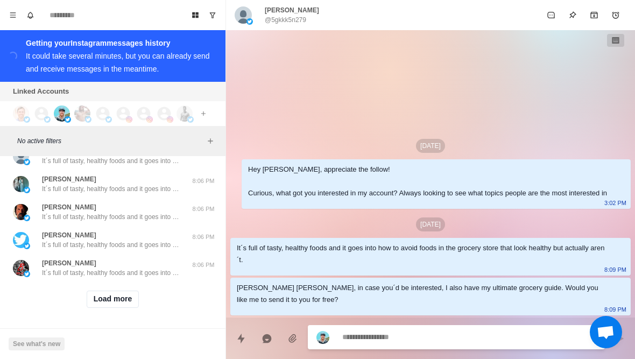
scroll to position [4579, 0]
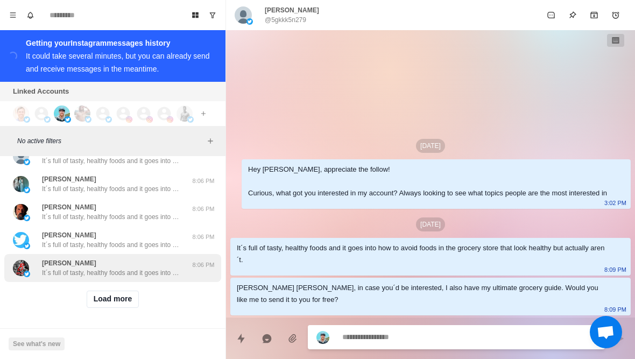
click at [143, 276] on p "It´s full of tasty, healthy foods and it goes into how to avoid foods in the gr…" at bounding box center [112, 273] width 140 height 10
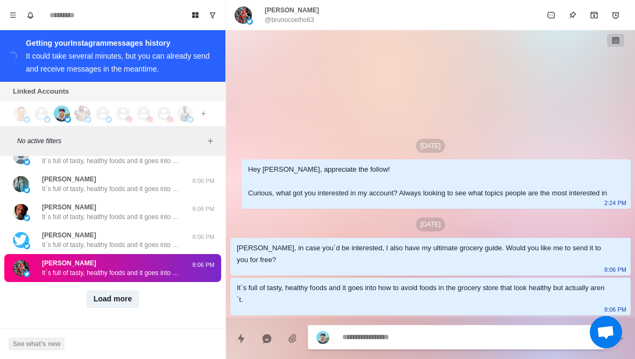
click at [127, 296] on button "Load more" at bounding box center [113, 298] width 53 height 17
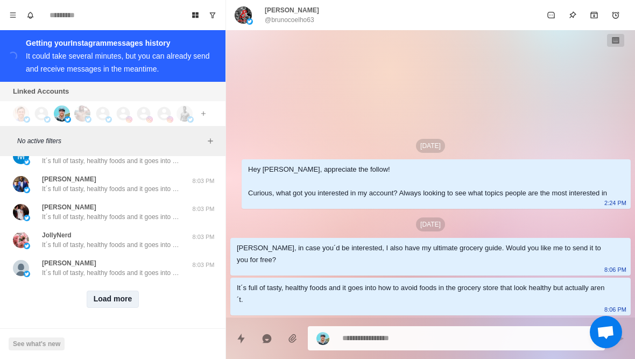
click at [127, 303] on button "Load more" at bounding box center [113, 298] width 53 height 17
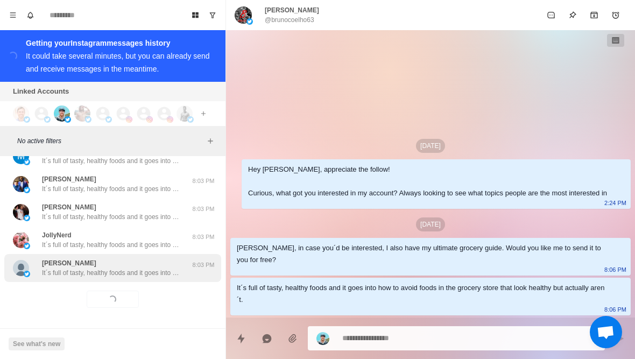
click at [148, 278] on div "Diptajit Dutta It´s full of tasty, healthy foods and it goes into how to avoid …" at bounding box center [112, 268] width 217 height 28
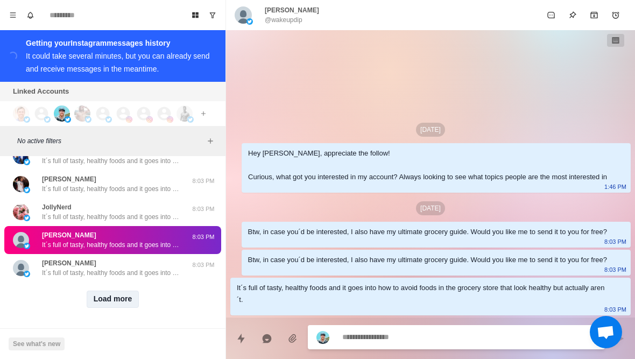
click at [138, 302] on button "Load more" at bounding box center [113, 298] width 53 height 17
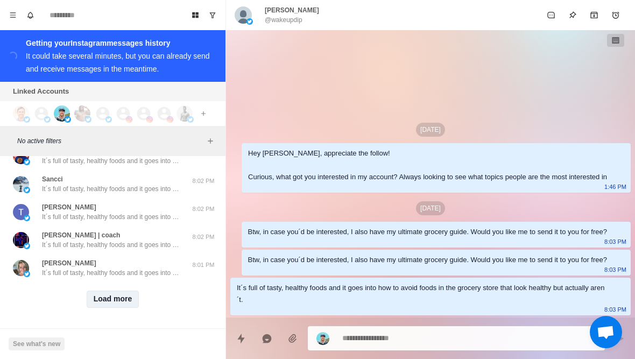
scroll to position [6257, 0]
click at [119, 301] on button "Load more" at bounding box center [113, 298] width 53 height 17
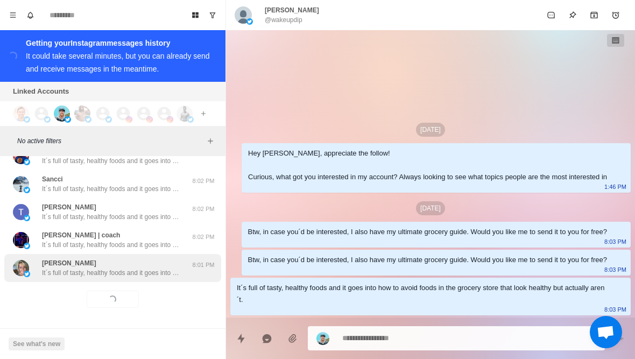
click at [123, 280] on div "Cami Gable It´s full of tasty, healthy foods and it goes into how to avoid food…" at bounding box center [112, 268] width 217 height 28
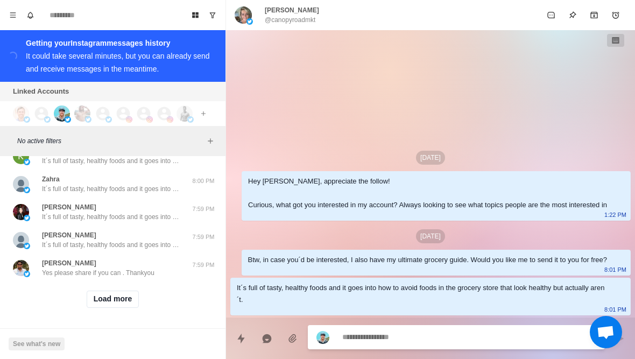
scroll to position [6817, 0]
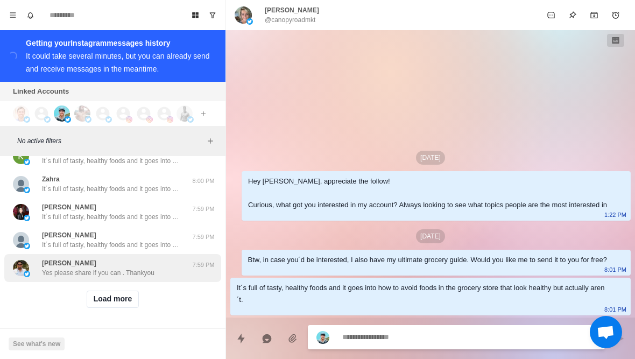
click at [146, 280] on div "kranthi velagaleti Yes please share if you can . Thankyou 7:59 PM" at bounding box center [112, 268] width 217 height 28
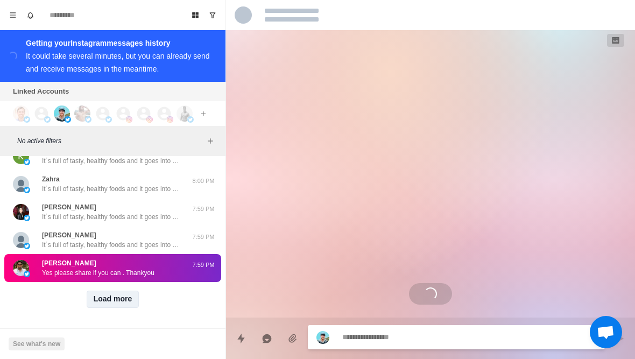
click at [126, 300] on button "Load more" at bounding box center [113, 298] width 53 height 17
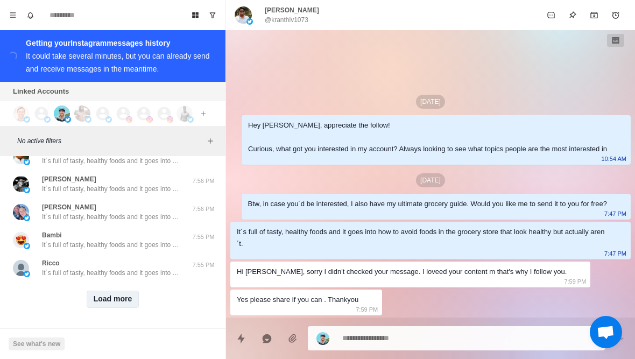
scroll to position [7376, 0]
click at [119, 306] on button "Load more" at bounding box center [113, 298] width 53 height 17
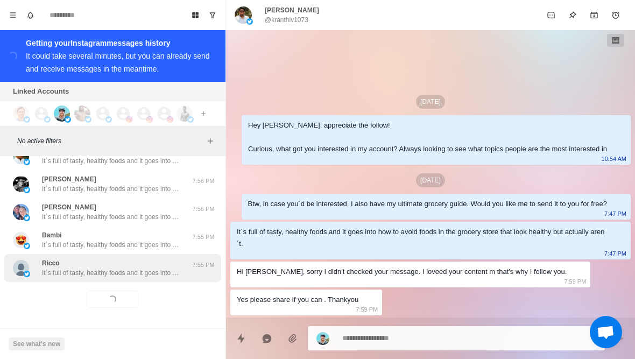
click at [144, 279] on div "Ricco It´s full of tasty, healthy foods and it goes into how to avoid foods in …" at bounding box center [112, 268] width 217 height 28
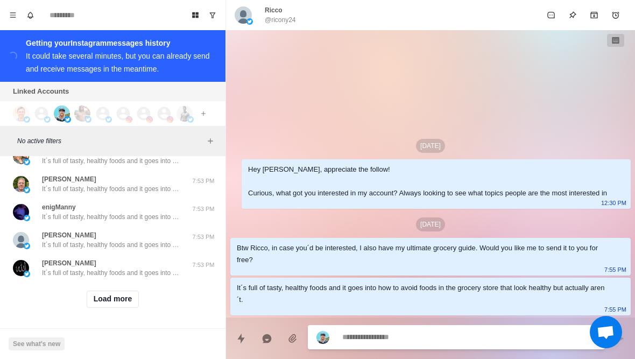
scroll to position [7935, 0]
click at [117, 307] on button "Load more" at bounding box center [113, 298] width 53 height 17
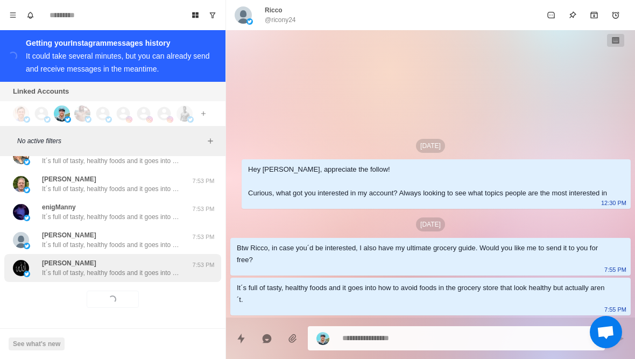
click at [144, 274] on p "It´s full of tasty, healthy foods and it goes into how to avoid foods in the gr…" at bounding box center [112, 273] width 140 height 10
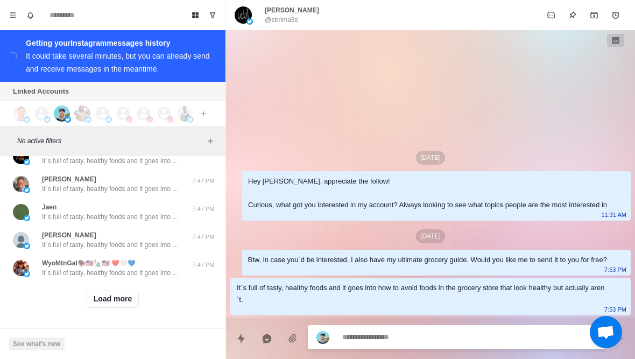
scroll to position [8495, 0]
click at [125, 302] on button "Load more" at bounding box center [113, 298] width 53 height 17
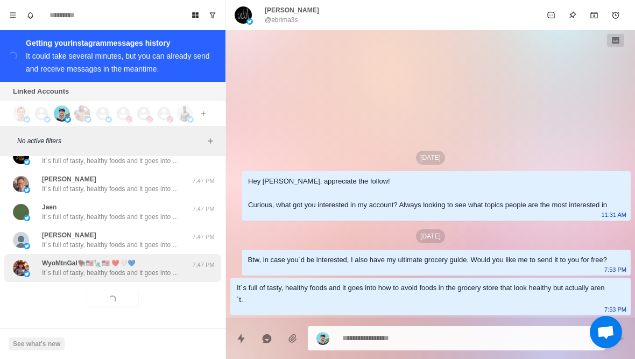
click at [161, 267] on div "WyoMtnGal🦬🇺🇸🗽🇺🇸 ❤️🤍💙 It´s full of tasty, healthy foods and it goes into how to …" at bounding box center [112, 267] width 140 height 19
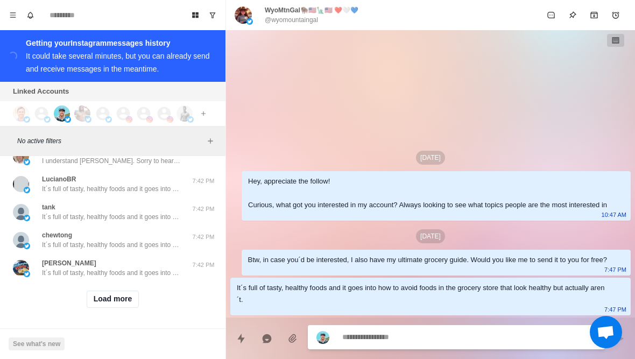
scroll to position [9054, 0]
click at [122, 302] on button "Load more" at bounding box center [113, 298] width 53 height 17
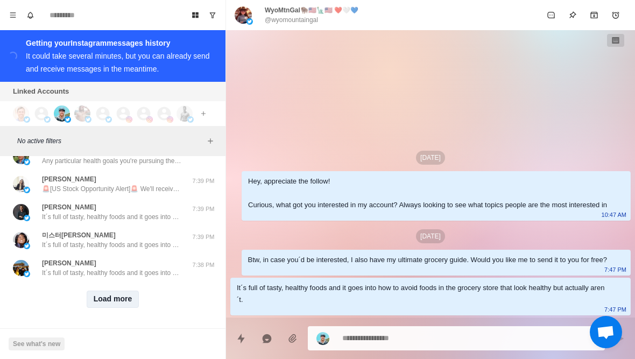
scroll to position [9614, 0]
click at [137, 296] on button "Load more" at bounding box center [113, 298] width 53 height 17
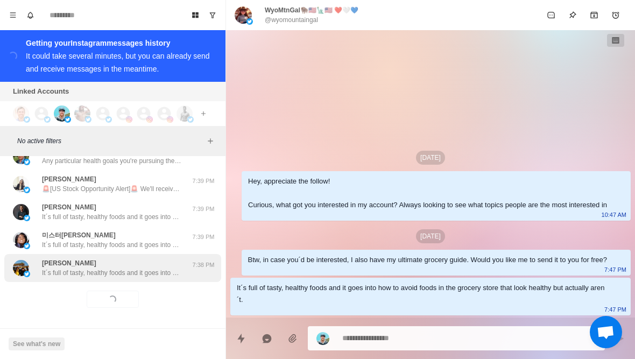
click at [152, 274] on p "It´s full of tasty, healthy foods and it goes into how to avoid foods in the gr…" at bounding box center [112, 273] width 140 height 10
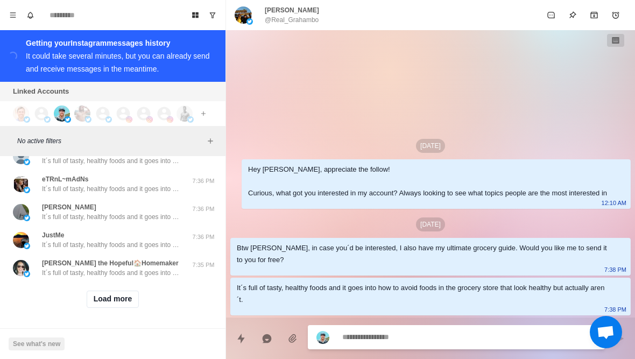
scroll to position [10173, 0]
click at [123, 303] on button "Load more" at bounding box center [113, 298] width 53 height 17
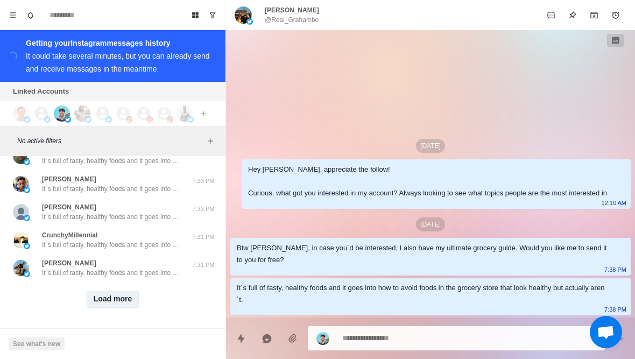
click at [127, 299] on button "Load more" at bounding box center [113, 298] width 53 height 17
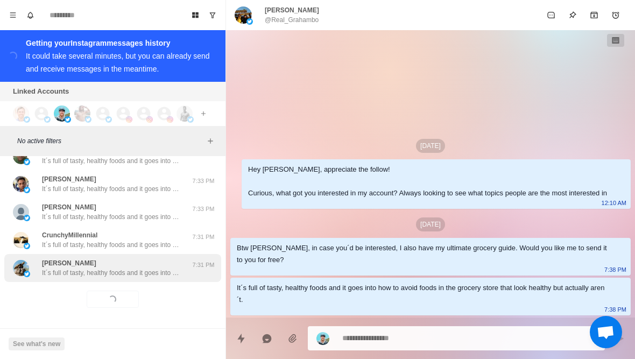
click at [145, 278] on div "Luke A It´s full of tasty, healthy foods and it goes into how to avoid foods in…" at bounding box center [112, 268] width 217 height 28
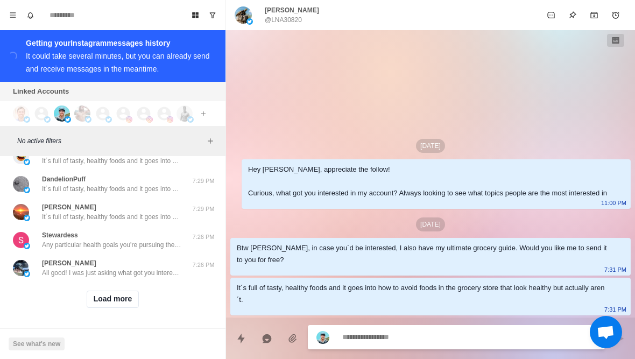
scroll to position [11292, 0]
click at [117, 303] on button "Load more" at bounding box center [113, 298] width 53 height 17
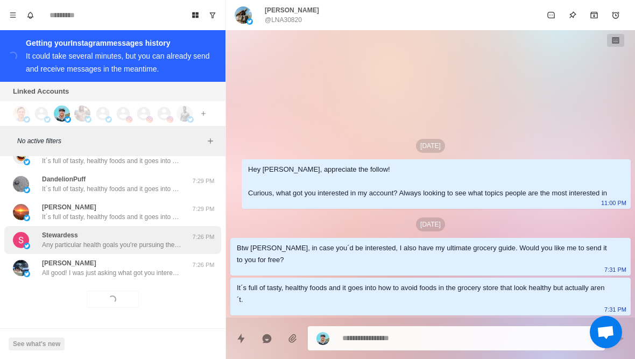
click at [151, 249] on p "Any particular health goals you're pursuing these days? Like losing fat or buil…" at bounding box center [112, 245] width 140 height 10
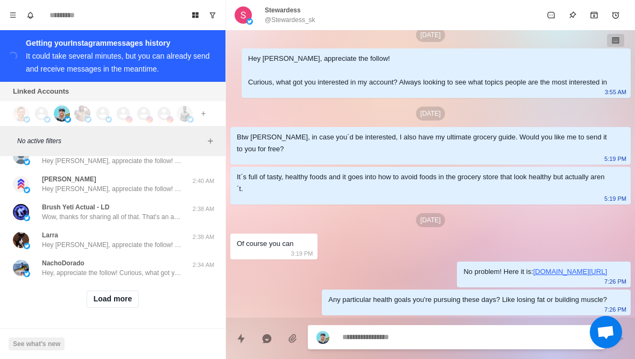
scroll to position [11852, 0]
click at [126, 304] on button "Load more" at bounding box center [113, 298] width 53 height 17
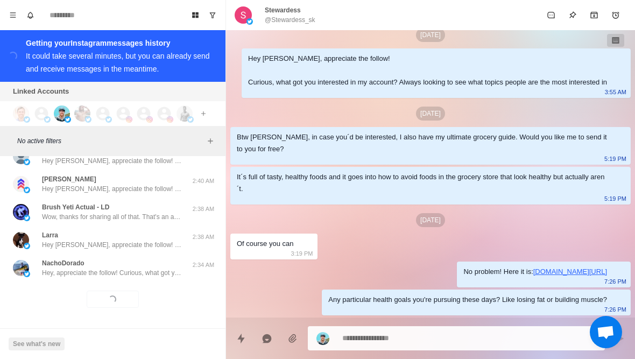
click at [129, 315] on div "Loading... Load more" at bounding box center [112, 299] width 217 height 34
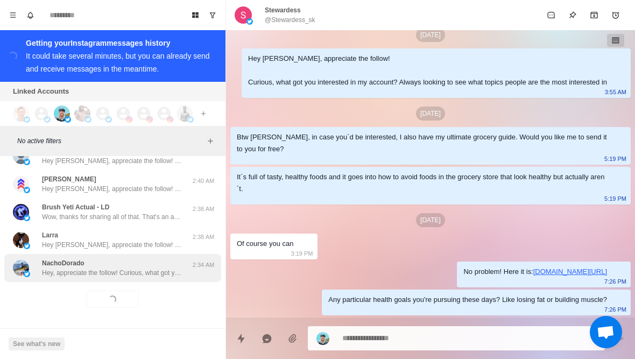
click at [140, 279] on div "NachoDorado Hey, appreciate the follow! Curious, what got you interested in my …" at bounding box center [112, 268] width 217 height 28
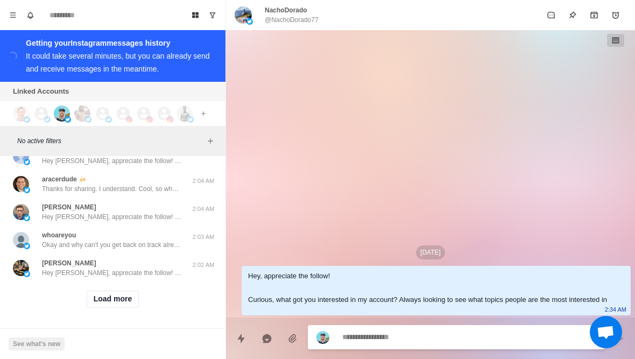
scroll to position [12411, 0]
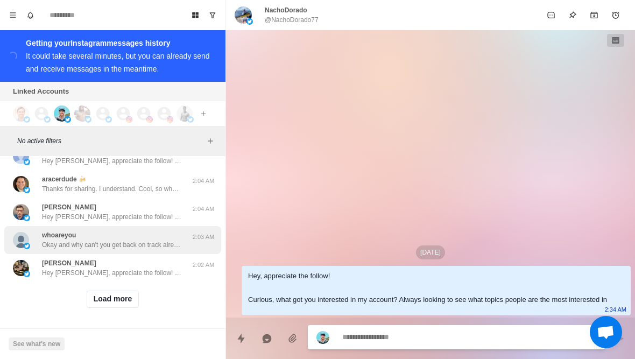
click at [158, 237] on div "whoareyou Okay and why can't you get back on track already? Does what you have …" at bounding box center [112, 239] width 140 height 19
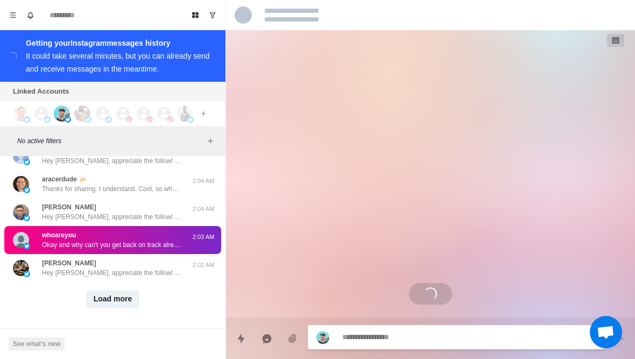
click at [121, 296] on button "Load more" at bounding box center [113, 298] width 53 height 17
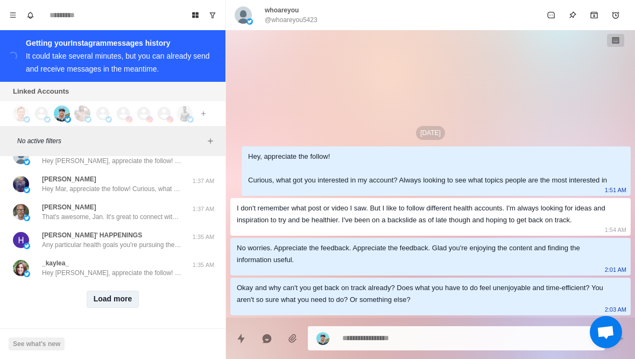
scroll to position [12970, 0]
click at [125, 304] on button "Load more" at bounding box center [113, 298] width 53 height 17
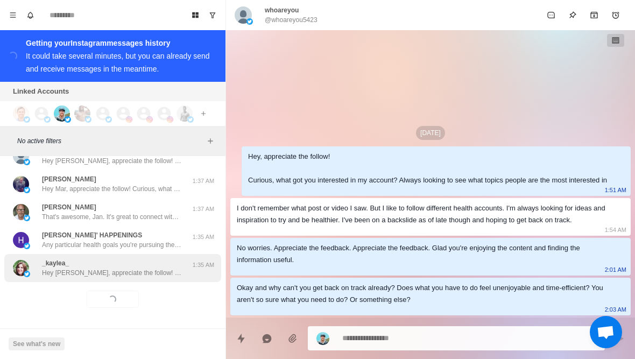
click at [149, 271] on p "Hey Kaylea, appreciate the follow! Curious, what got you interested in my accou…" at bounding box center [112, 273] width 140 height 10
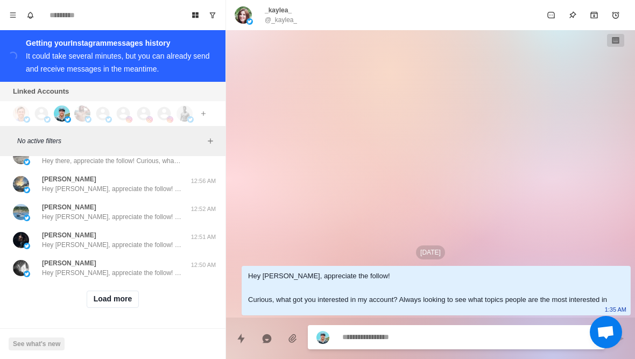
scroll to position [13530, 0]
click at [129, 306] on button "Load more" at bounding box center [113, 298] width 53 height 17
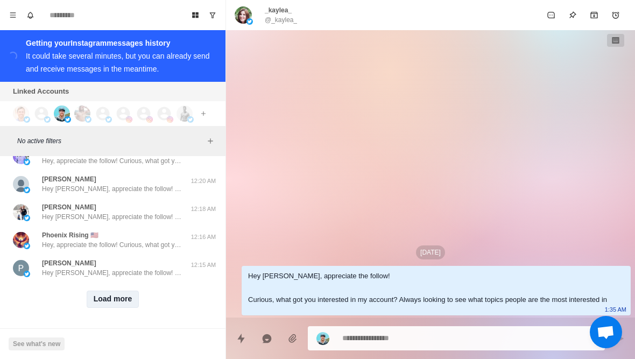
scroll to position [14089, 0]
click at [122, 306] on button "Load more" at bounding box center [113, 298] width 53 height 17
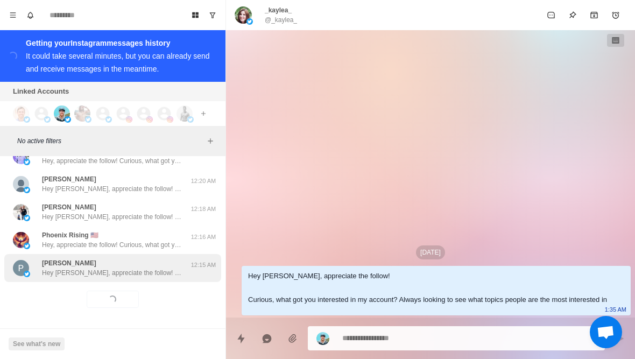
click at [150, 274] on p "Hey Pragnesh, appreciate the follow! Curious, what got you interested in my acc…" at bounding box center [112, 273] width 140 height 10
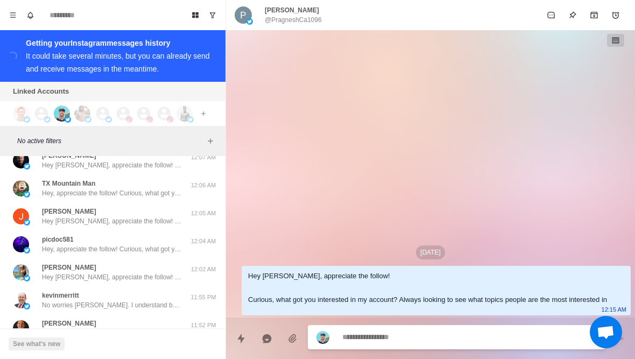
scroll to position [14329, 0]
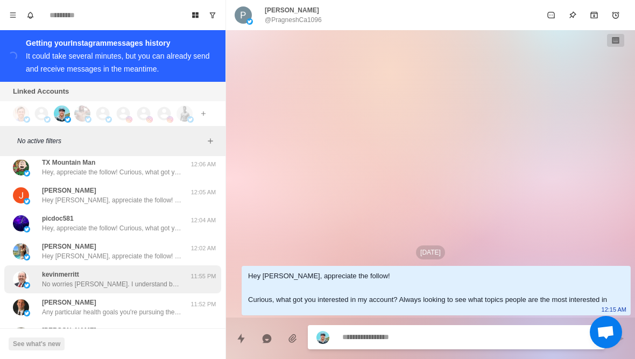
click at [162, 279] on div "kevinmerritt No worries Kevin. I understand being busy. Sounds like you're alre…" at bounding box center [112, 278] width 140 height 19
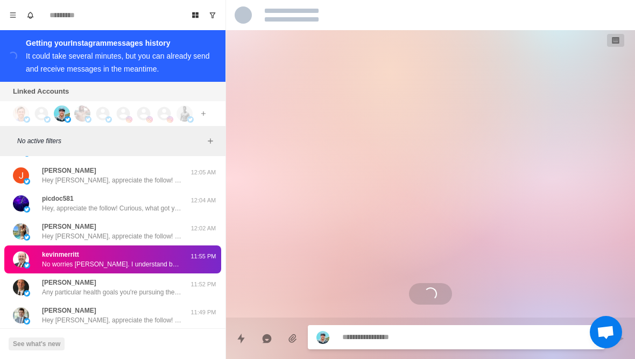
scroll to position [165, 0]
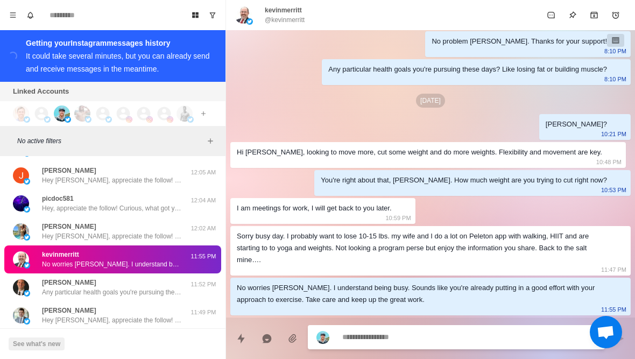
type textarea "*"
type textarea "**"
type textarea "*"
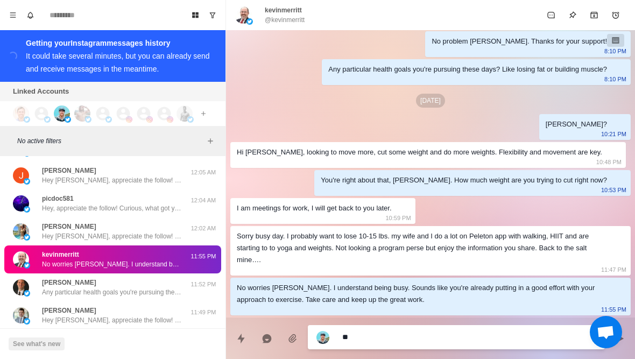
type textarea "***"
type textarea "*"
type textarea "****"
type textarea "*"
type textarea "*****"
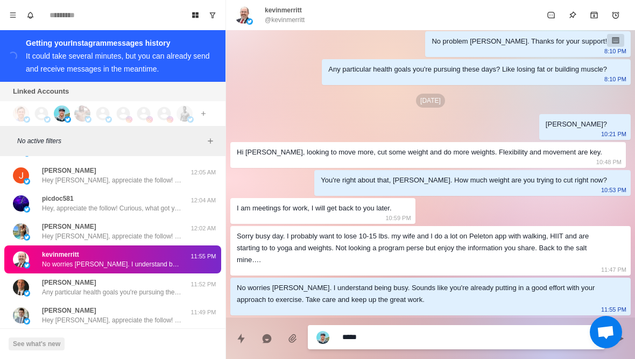
type textarea "*"
type textarea "******"
type textarea "*"
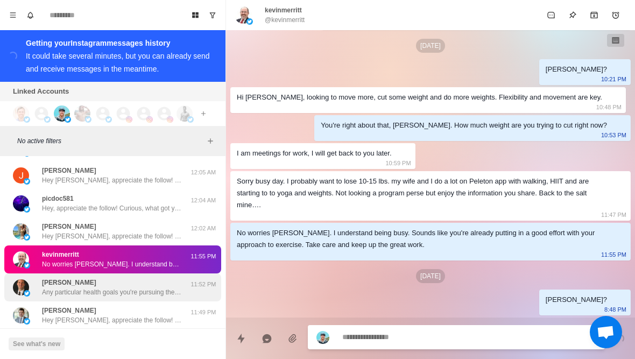
click at [155, 292] on p "Any particular health goals you're pursuing these days? Like losing fat or buil…" at bounding box center [112, 292] width 140 height 10
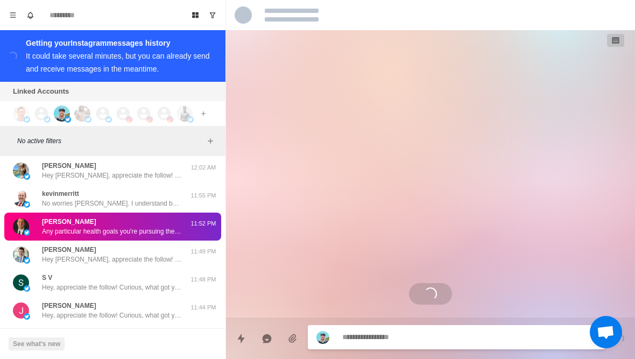
scroll to position [318, 0]
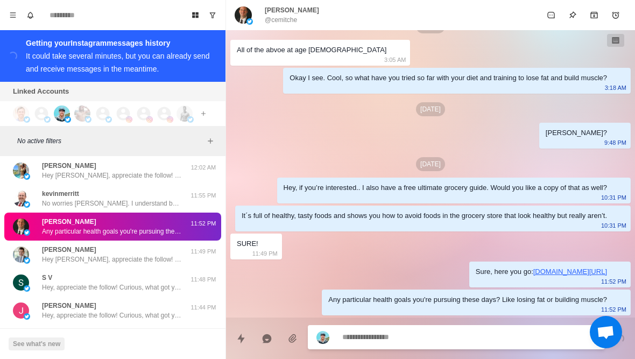
type textarea "*"
type textarea "**"
type textarea "*"
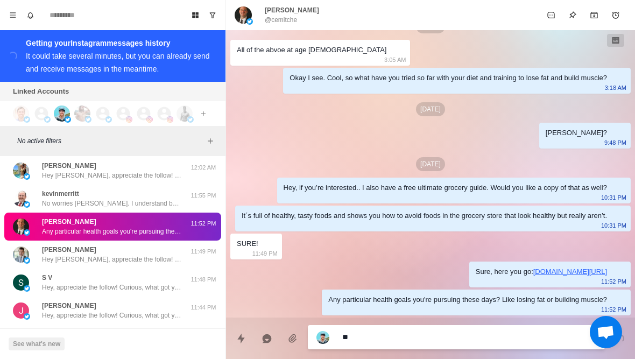
type textarea "***"
type textarea "*"
type textarea "****"
type textarea "*"
type textarea "*****"
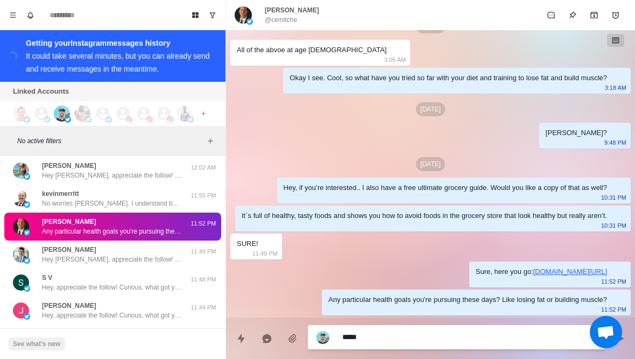
type textarea "*"
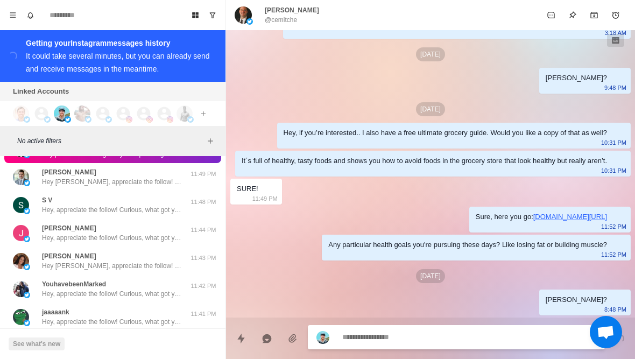
scroll to position [14508, 0]
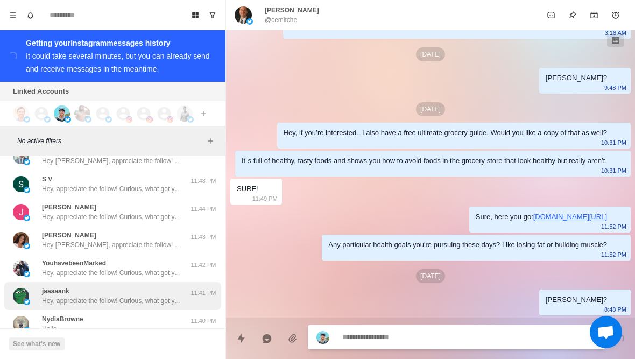
click at [153, 293] on div "jaaaaank Hey, appreciate the follow! Curious, what got you interested in my acc…" at bounding box center [112, 295] width 140 height 19
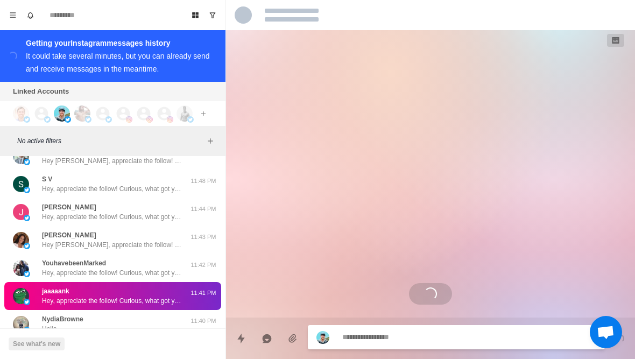
scroll to position [14547, 0]
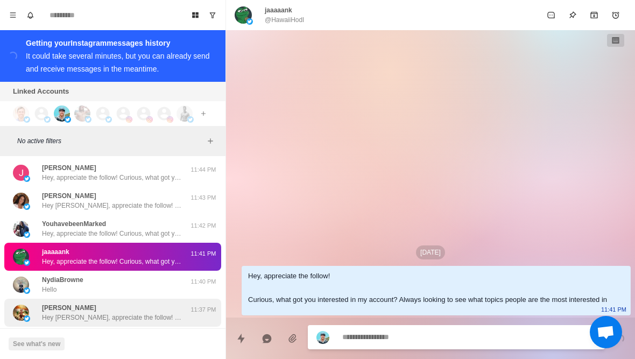
click at [136, 302] on div "Ed Norton Hey Ed, appreciate the follow! Curious, what got you interested in my…" at bounding box center [112, 313] width 217 height 28
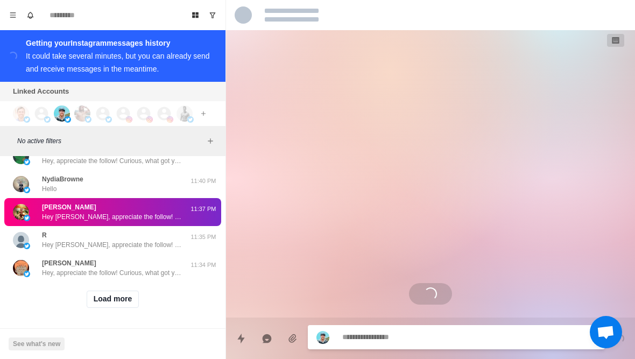
scroll to position [14649, 0]
click at [114, 307] on button "Load more" at bounding box center [113, 298] width 53 height 17
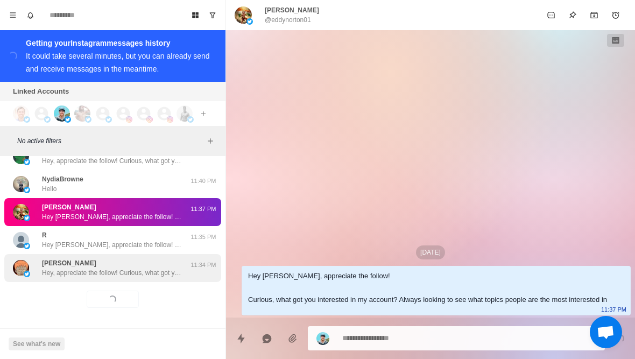
click at [137, 281] on div "Himmy Buffett Hey, appreciate the follow! Curious, what got you interested in m…" at bounding box center [112, 268] width 217 height 28
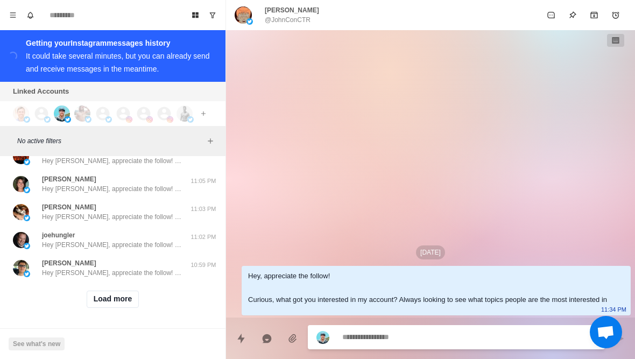
scroll to position [15208, 0]
click at [120, 304] on button "Load more" at bounding box center [113, 298] width 53 height 17
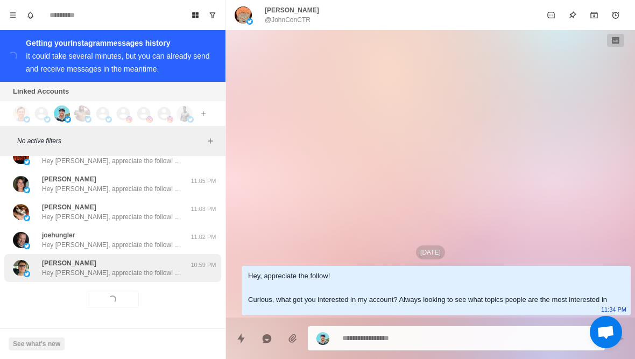
click at [143, 273] on p "Hey Jim, appreciate the follow! Curious, what got you interested in my account?…" at bounding box center [112, 273] width 140 height 10
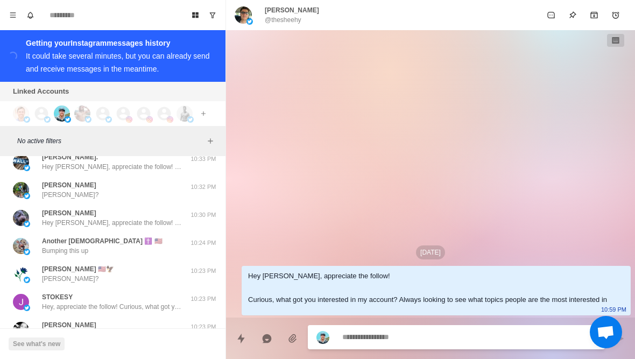
scroll to position [15728, 0]
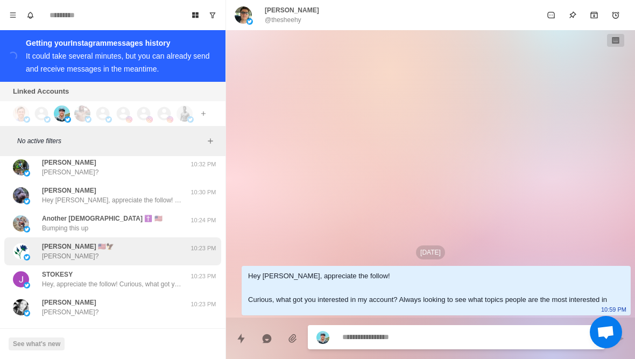
click at [167, 250] on div "Mary Cooper 🇺🇸🦅 Mary?" at bounding box center [101, 251] width 177 height 19
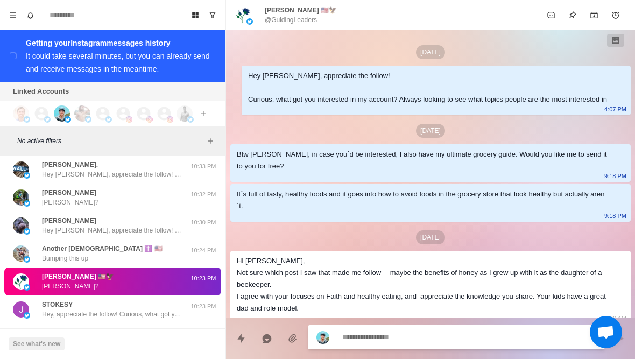
scroll to position [143, 0]
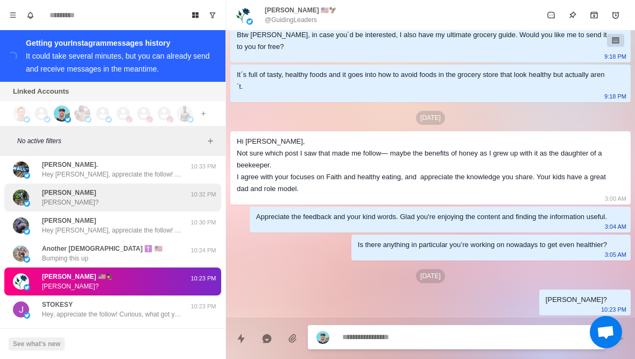
click at [181, 205] on div "Kevin FitzPatrick Kevin?" at bounding box center [101, 197] width 177 height 19
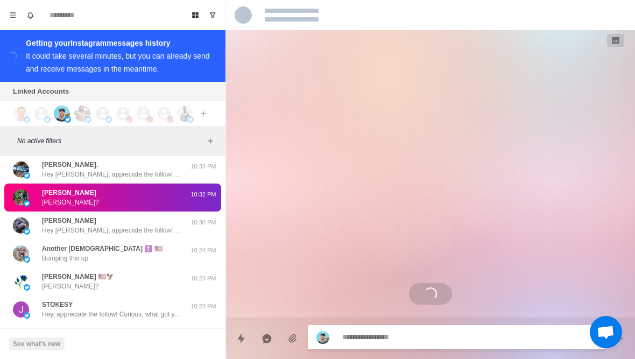
scroll to position [0, 0]
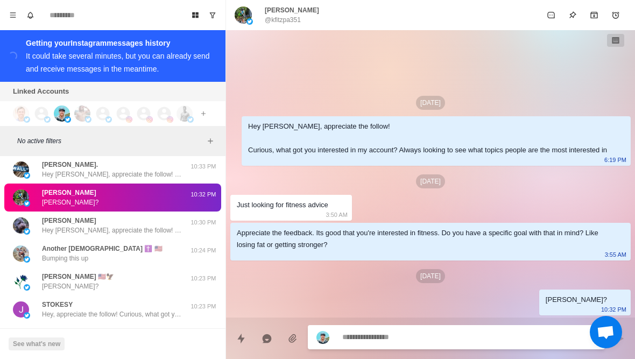
type textarea "*"
type textarea "**"
type textarea "*"
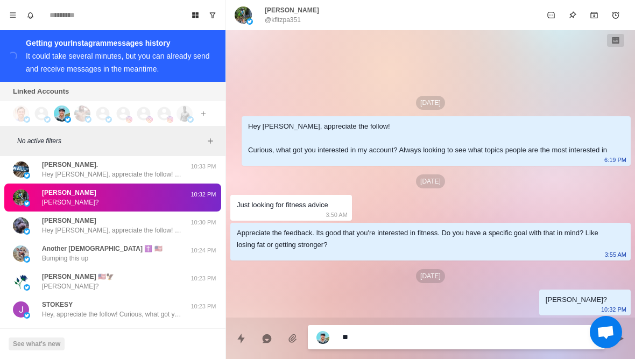
type textarea "***"
type textarea "*"
type textarea "*****"
type textarea "*"
type textarea "**********"
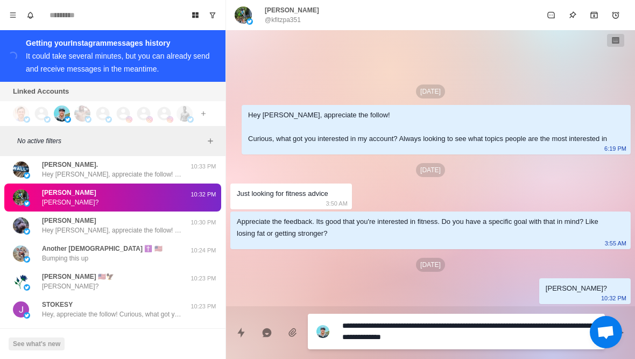
type textarea "*"
type textarea "**********"
type textarea "*"
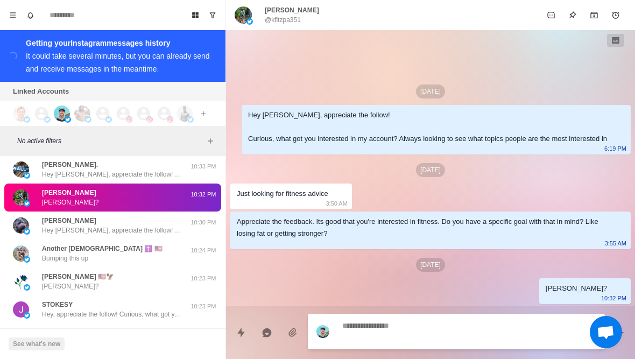
scroll to position [16, 0]
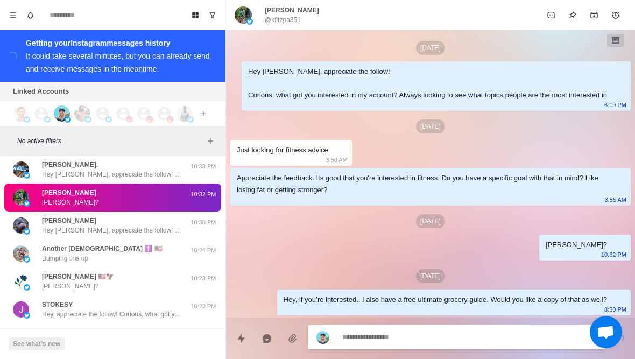
type textarea "*"
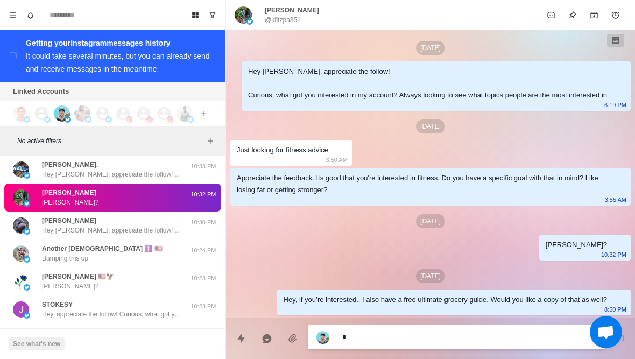
type textarea "*"
type textarea "**"
type textarea "*"
type textarea "***"
type textarea "*"
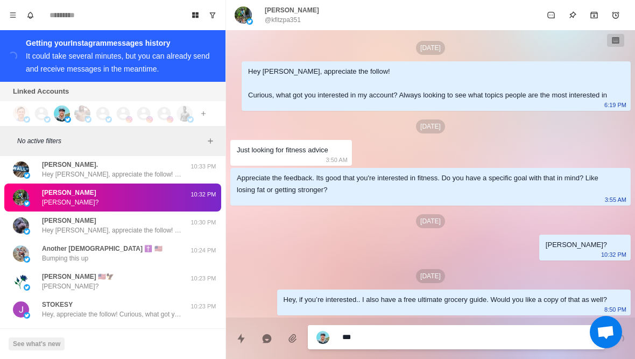
type textarea "****"
type textarea "*"
type textarea "*****"
type textarea "*"
type textarea "**********"
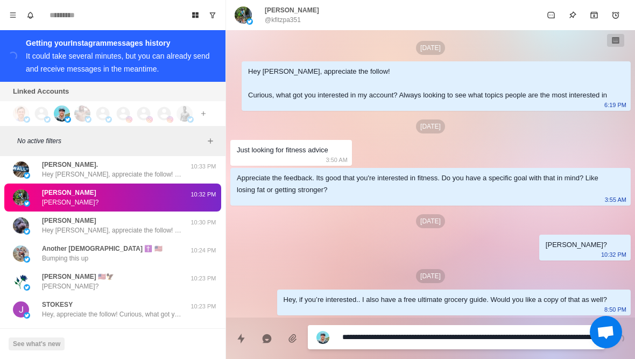
type textarea "*"
type textarea "**********"
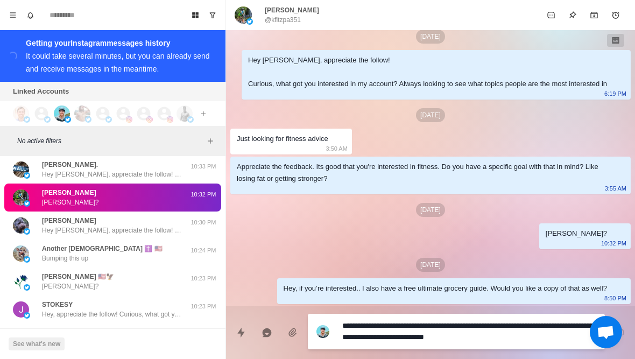
type textarea "*"
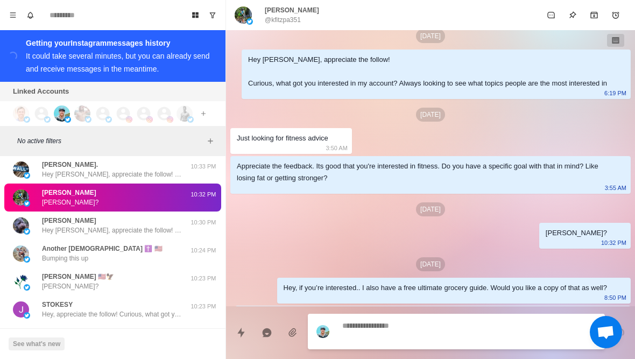
scroll to position [56, 0]
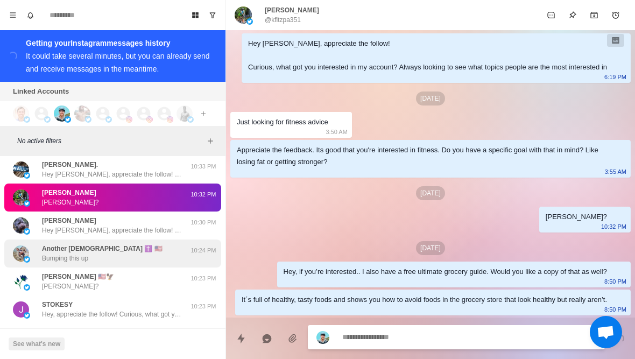
click at [161, 252] on div "Another Flanagan ✝️ 🇺🇸 Bumping this up" at bounding box center [101, 253] width 177 height 19
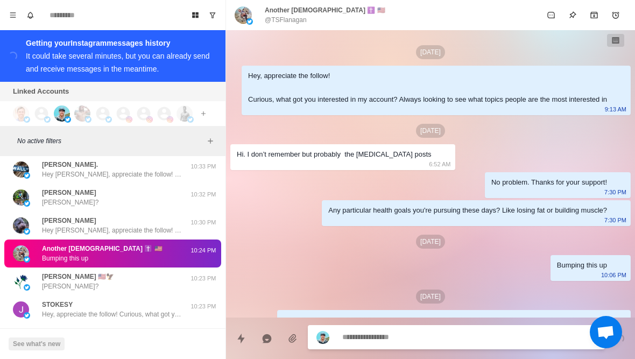
scroll to position [238, 0]
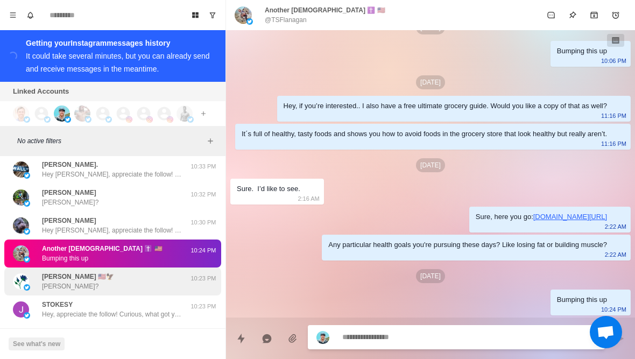
click at [155, 292] on div "Mary Cooper 🇺🇸🦅 Mary? 10:23 PM" at bounding box center [112, 281] width 217 height 28
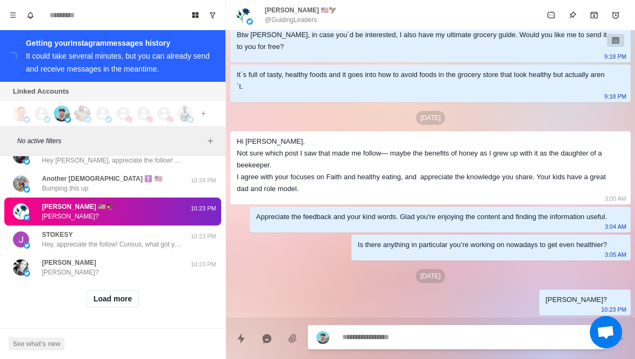
scroll to position [15769, 0]
click at [133, 303] on button "Load more" at bounding box center [113, 298] width 53 height 17
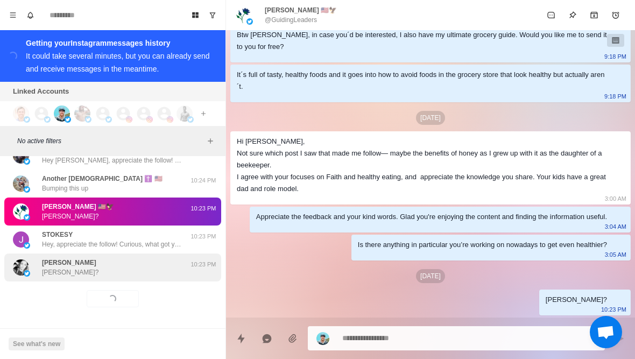
click at [149, 273] on div "Evelyn Walborn Evelyn?" at bounding box center [101, 267] width 177 height 19
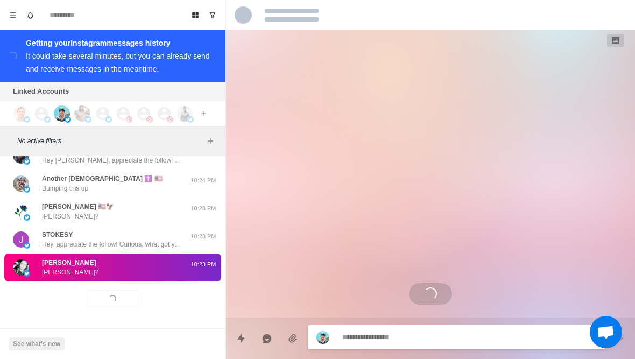
scroll to position [0, 0]
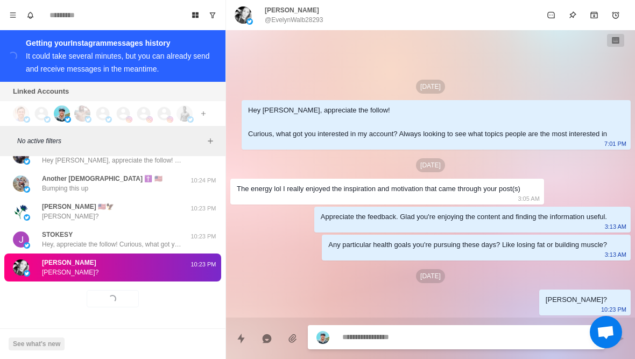
type textarea "*"
type textarea "**"
type textarea "*"
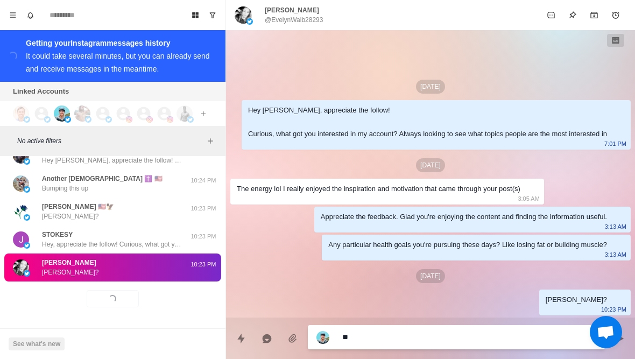
type textarea "***"
type textarea "*"
type textarea "****"
type textarea "*"
type textarea "*****"
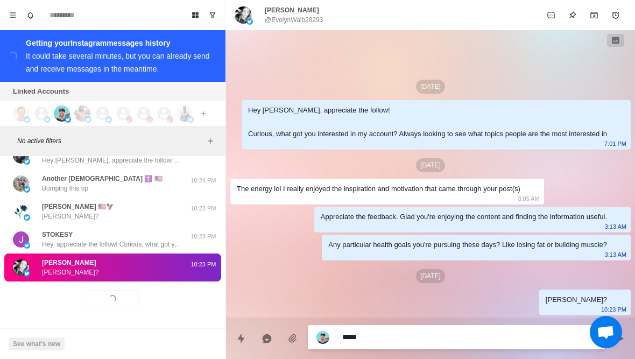
type textarea "*"
type textarea "**********"
type textarea "*"
type textarea "**********"
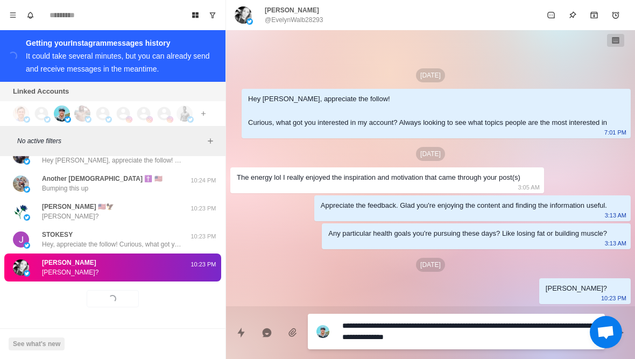
type textarea "*"
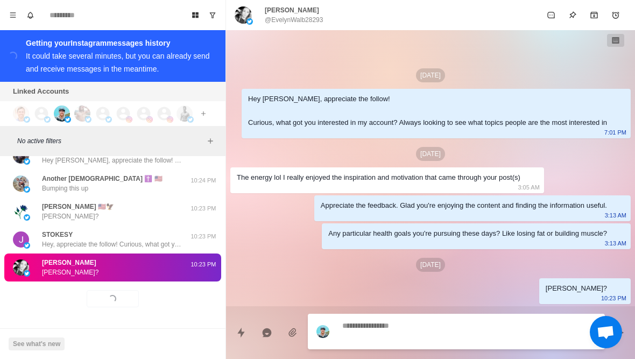
scroll to position [32, 0]
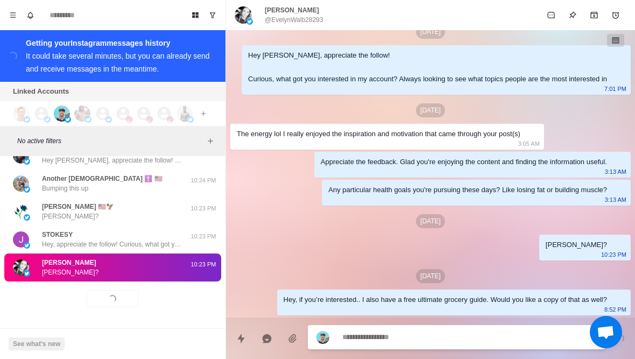
type textarea "*"
type textarea "**"
type textarea "*"
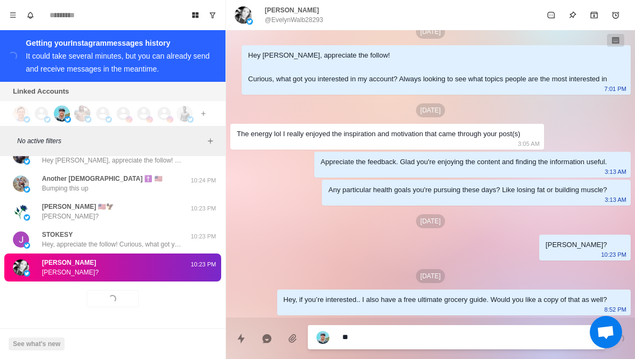
type textarea "***"
type textarea "*"
type textarea "****"
type textarea "*"
type textarea "*****"
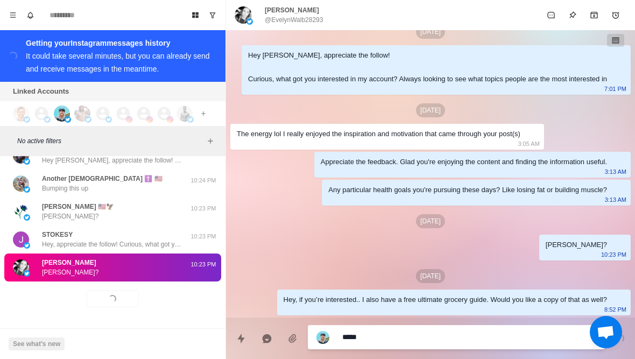
type textarea "*"
type textarea "**********"
type textarea "*"
type textarea "**********"
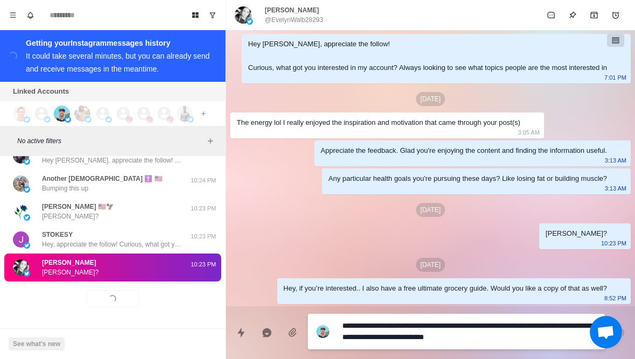
type textarea "*"
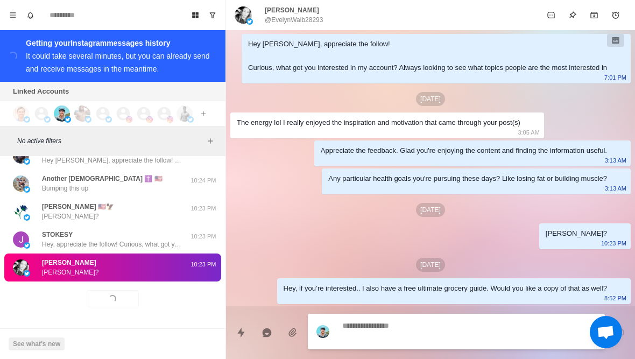
scroll to position [72, 0]
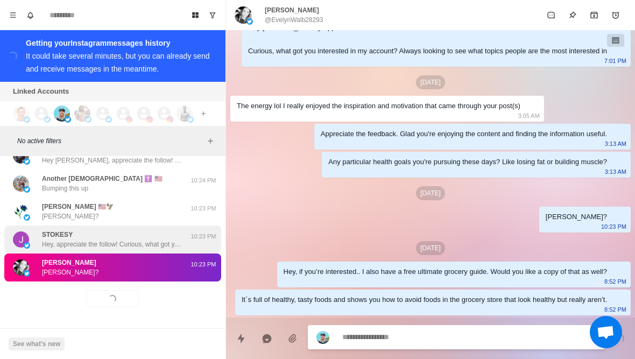
click at [150, 244] on p "Hey, appreciate the follow! Curious, what got you interested in my account? Alw…" at bounding box center [112, 244] width 140 height 10
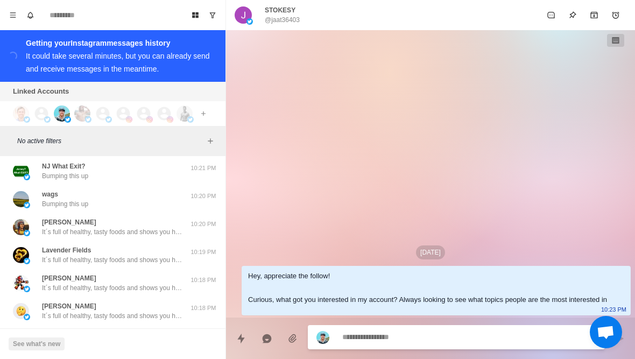
scroll to position [15977, 0]
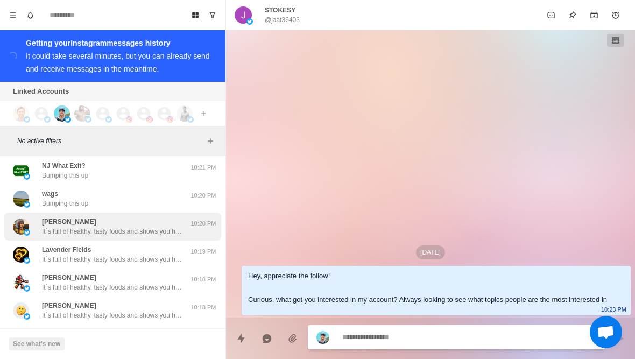
click at [167, 239] on div "Frank Granch It´s full of healthy, tasty foods and shows you how to avoid foods…" at bounding box center [112, 226] width 217 height 28
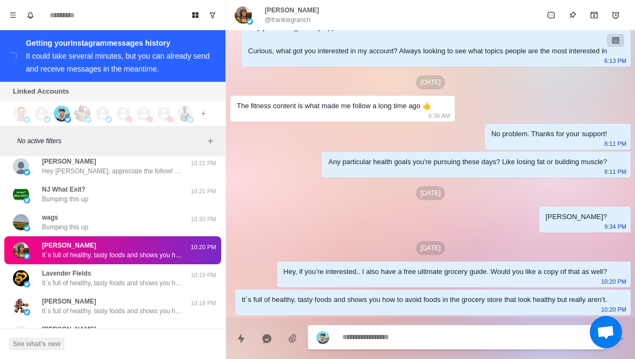
scroll to position [15953, 0]
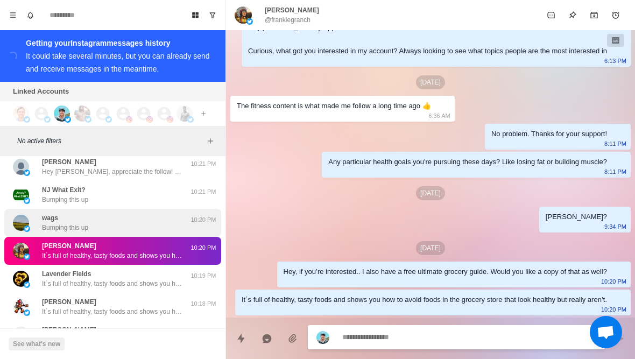
click at [182, 225] on div "wags Bumping this up" at bounding box center [101, 222] width 177 height 19
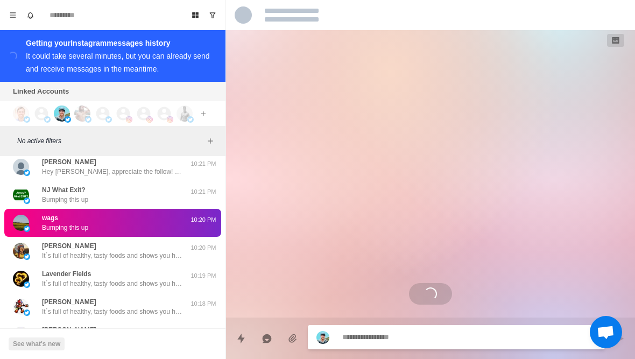
scroll to position [179, 0]
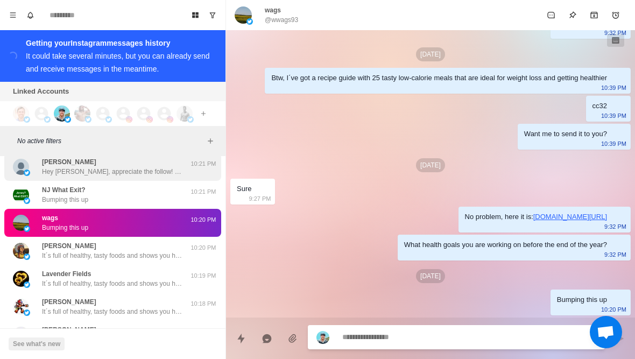
click at [187, 175] on div "Tom Mayette Hey Tom, appreciate the follow! Curious, what got you interested in…" at bounding box center [101, 166] width 177 height 19
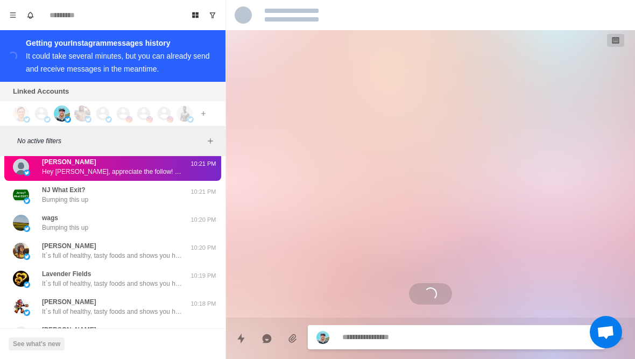
scroll to position [0, 0]
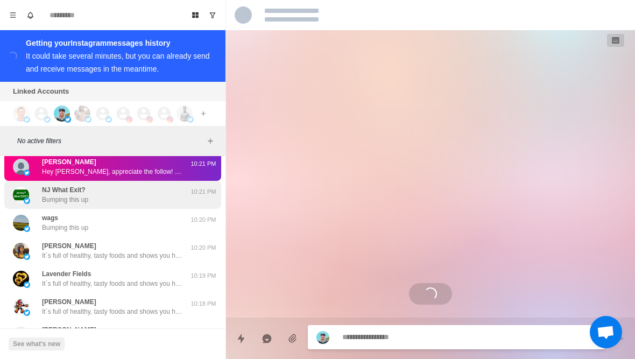
click at [174, 202] on div "NJ What Exit? Bumping this up" at bounding box center [101, 194] width 177 height 19
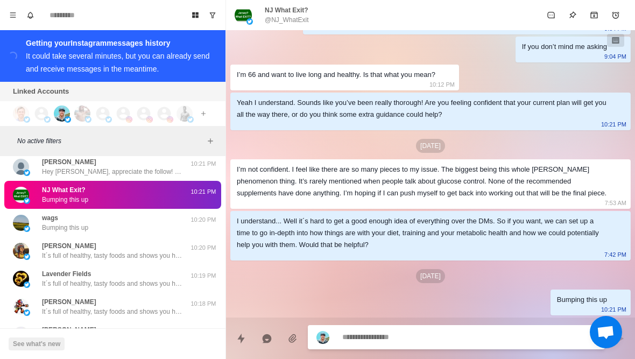
scroll to position [668, 0]
click at [452, 344] on textarea at bounding box center [469, 337] width 254 height 16
type textarea "*"
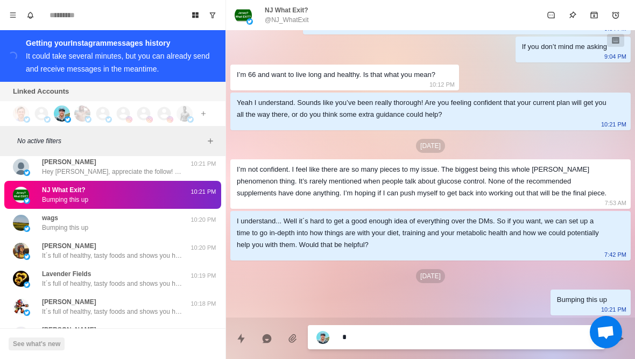
type textarea "**"
type textarea "*"
type textarea "***"
type textarea "*"
type textarea "****"
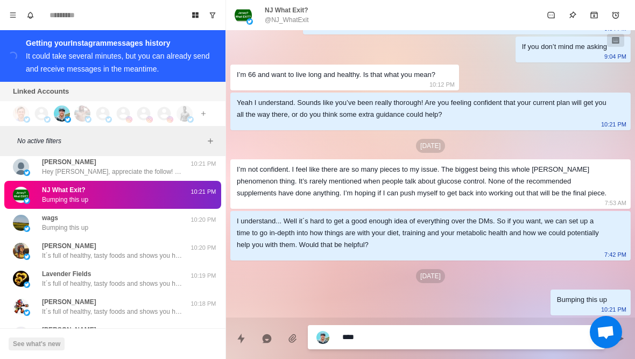
type textarea "*"
type textarea "*****"
type textarea "*"
type textarea "**********"
type textarea "*"
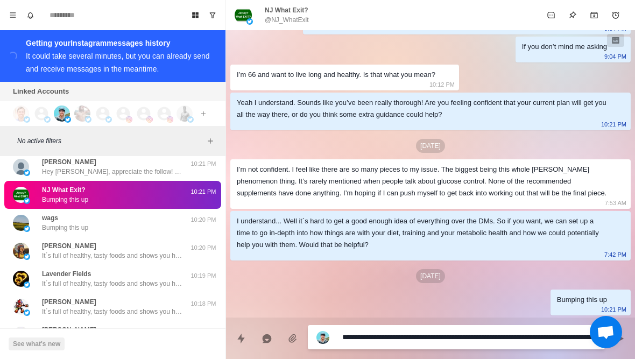
type textarea "**********"
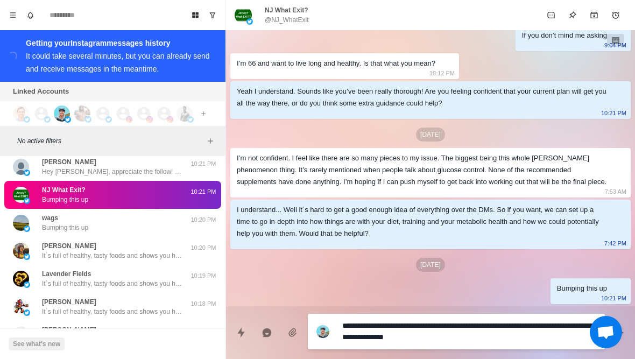
type textarea "*"
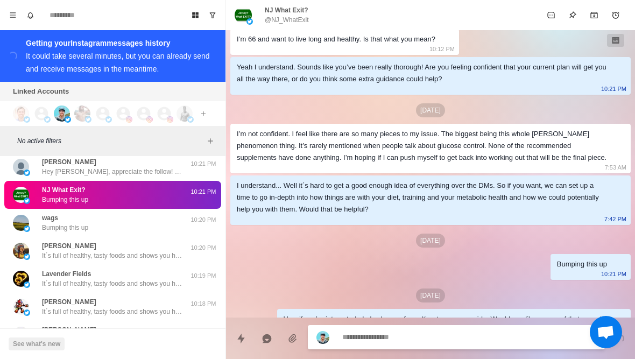
scroll to position [723, 0]
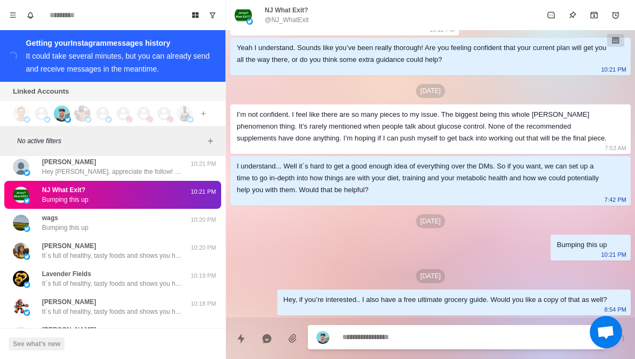
type textarea "*"
type textarea "**"
type textarea "*"
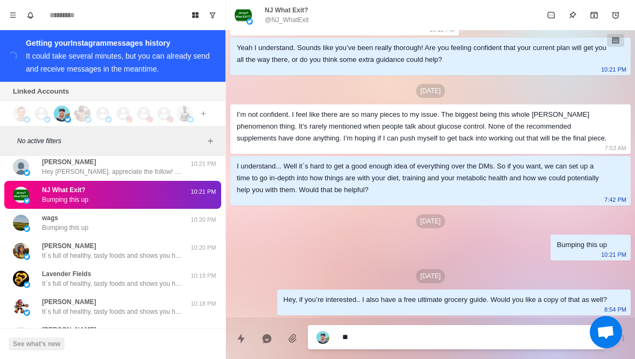
type textarea "***"
type textarea "*"
type textarea "****"
type textarea "*"
type textarea "*****"
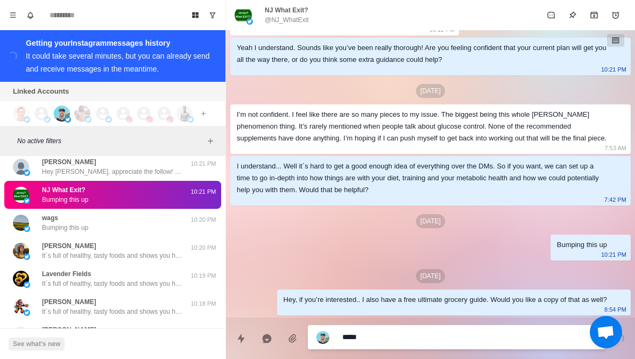
type textarea "*"
type textarea "**********"
type textarea "*"
type textarea "**********"
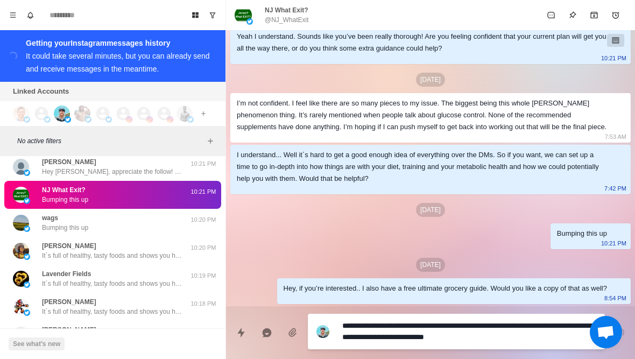
type textarea "*"
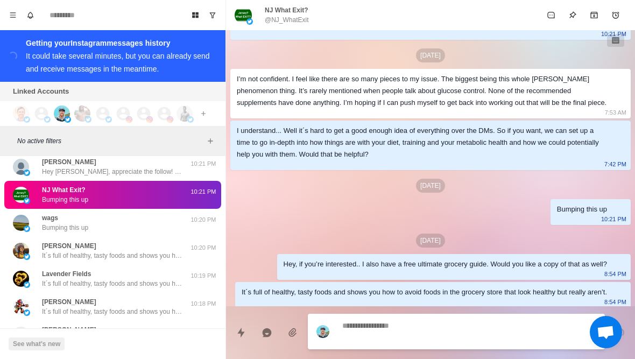
scroll to position [763, 0]
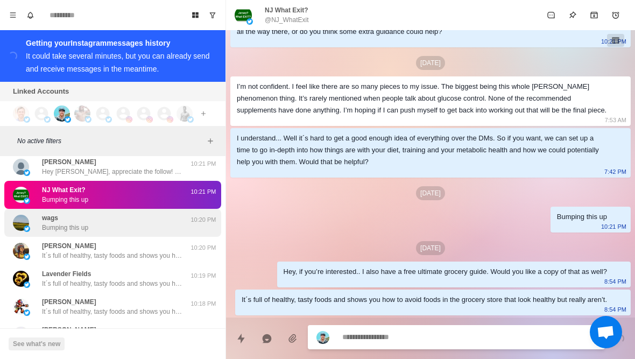
click at [188, 230] on div "wags Bumping this up" at bounding box center [101, 222] width 177 height 19
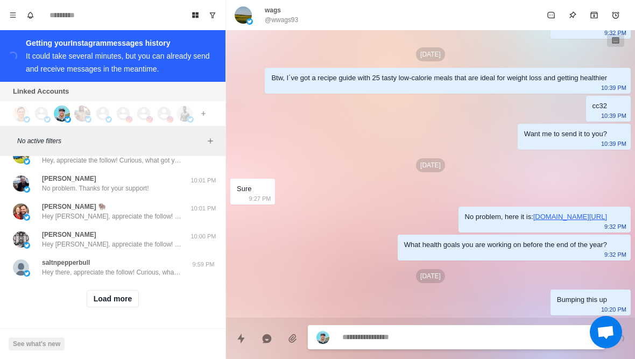
scroll to position [16328, 0]
click at [132, 305] on button "Load more" at bounding box center [113, 298] width 53 height 17
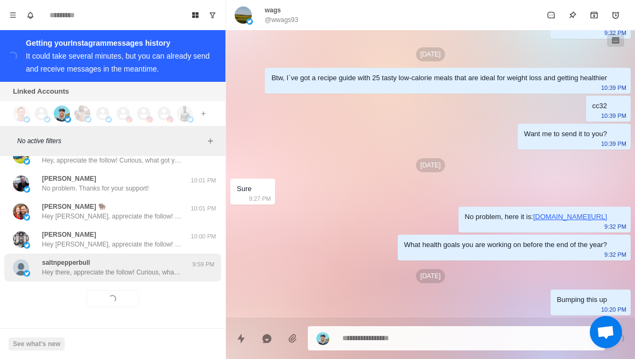
click at [170, 268] on p "Hey there, appreciate the follow! Curious, what got you interested in my accoun…" at bounding box center [112, 272] width 140 height 10
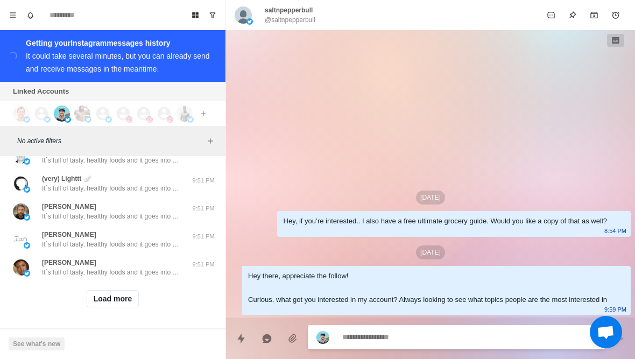
scroll to position [16888, 0]
click at [127, 302] on button "Load more" at bounding box center [113, 298] width 53 height 17
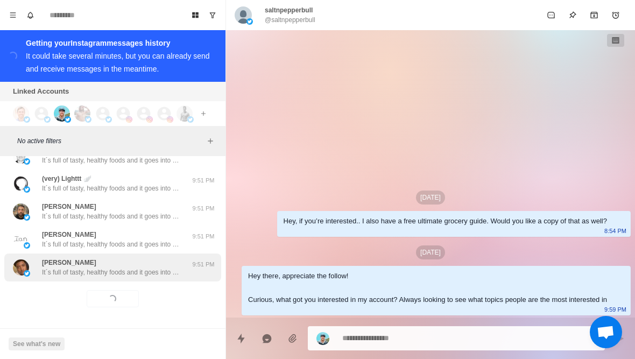
click at [162, 276] on p "It´s full of tasty, healthy foods and it goes into how to avoid foods in the gr…" at bounding box center [112, 272] width 140 height 10
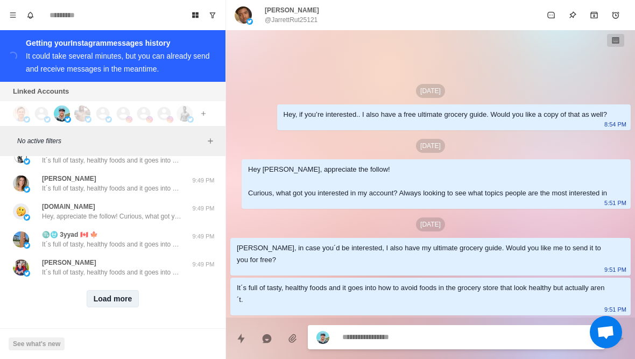
click at [130, 302] on button "Load more" at bounding box center [113, 298] width 53 height 17
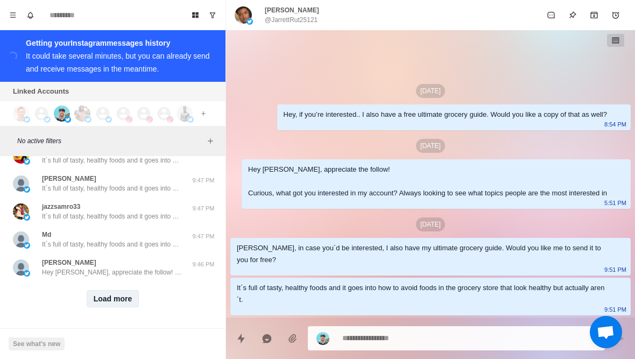
scroll to position [18006, 0]
click at [128, 301] on button "Load more" at bounding box center [113, 298] width 53 height 17
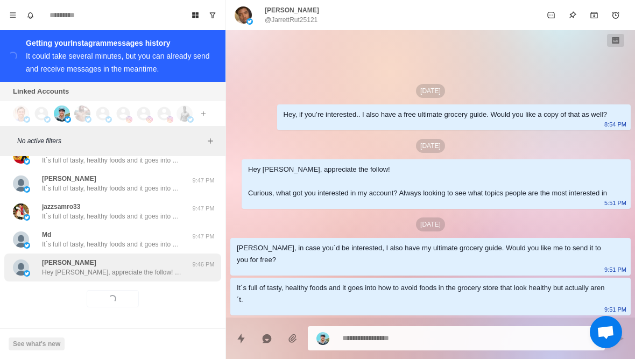
click at [151, 268] on p "Hey Sean, appreciate the follow! Curious, what got you interested in my account…" at bounding box center [112, 272] width 140 height 10
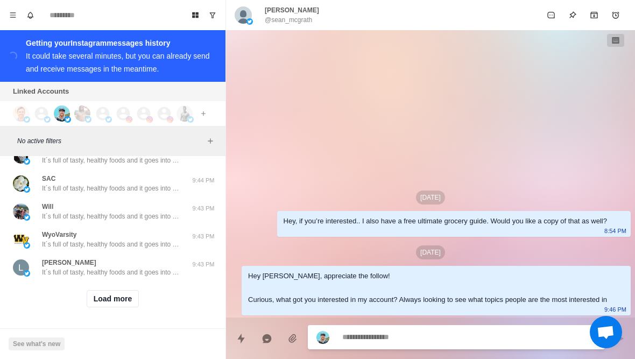
scroll to position [18566, 0]
click at [120, 304] on button "Load more" at bounding box center [113, 298] width 53 height 17
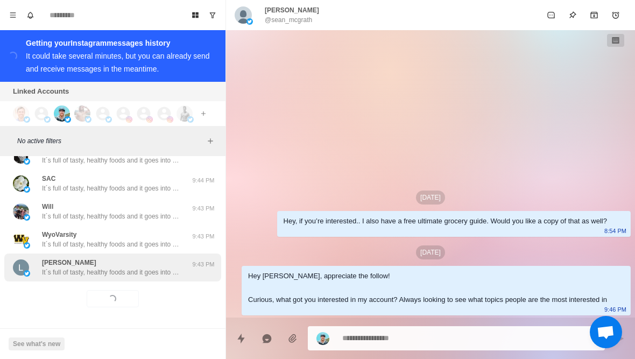
click at [123, 280] on div "Lynn Borodach It´s full of tasty, healthy foods and it goes into how to avoid f…" at bounding box center [112, 267] width 217 height 28
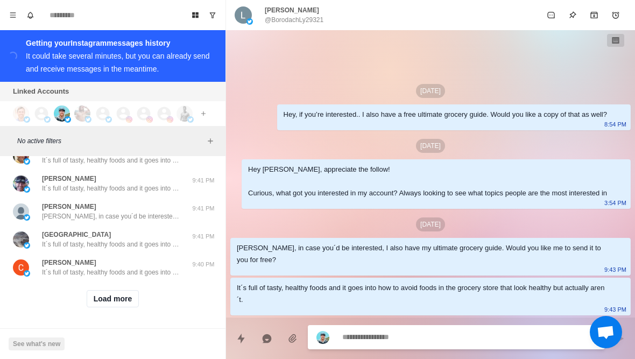
scroll to position [19125, 0]
click at [124, 301] on button "Load more" at bounding box center [113, 298] width 53 height 17
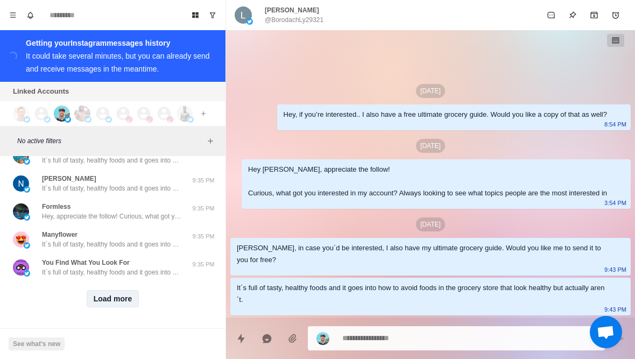
scroll to position [19685, 0]
click at [122, 298] on button "Load more" at bounding box center [113, 298] width 53 height 17
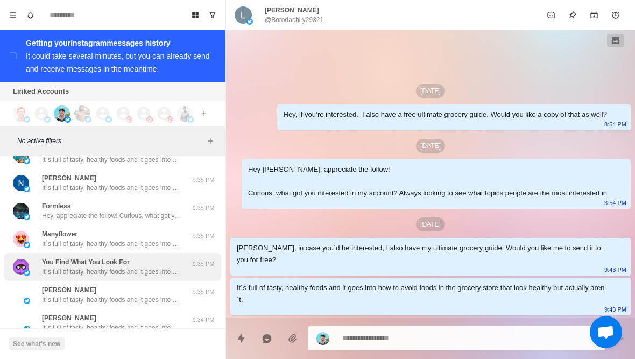
click at [157, 274] on p "It´s full of tasty, healthy foods and it goes into how to avoid foods in the gr…" at bounding box center [112, 272] width 140 height 10
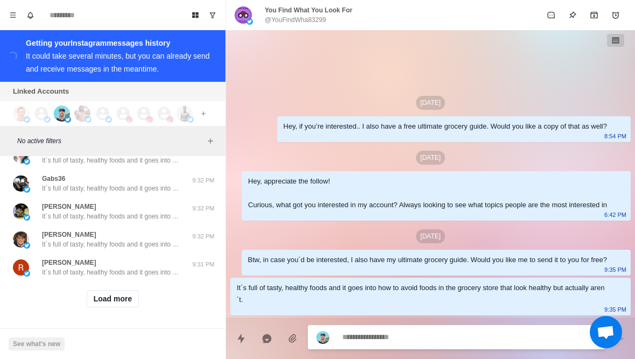
scroll to position [20244, 0]
click at [124, 307] on button "Load more" at bounding box center [113, 298] width 53 height 17
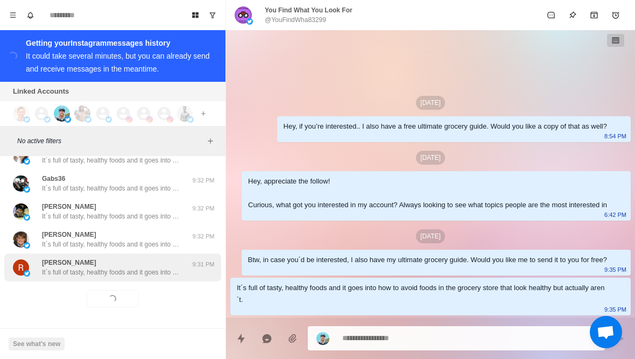
click at [153, 280] on div "Russ Wise It´s full of tasty, healthy foods and it goes into how to avoid foods…" at bounding box center [112, 267] width 217 height 28
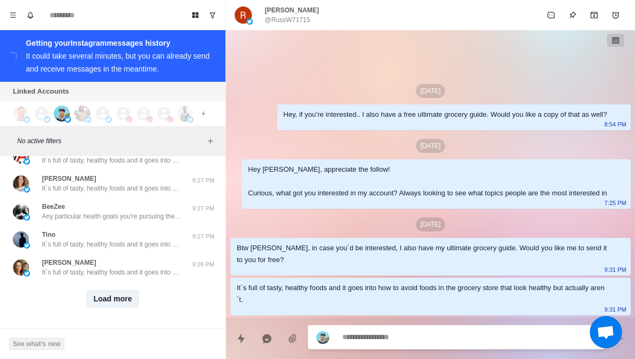
click at [120, 302] on button "Load more" at bounding box center [113, 298] width 53 height 17
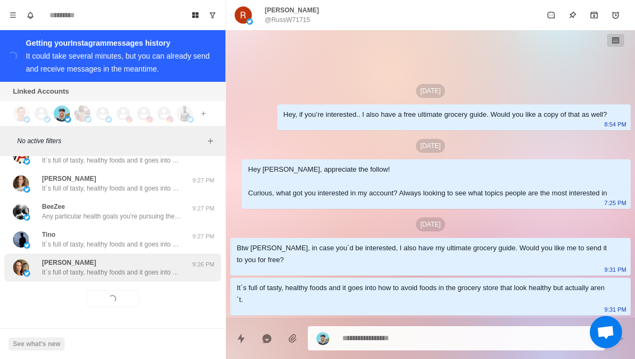
click at [147, 274] on p "It´s full of tasty, healthy foods and it goes into how to avoid foods in the gr…" at bounding box center [112, 272] width 140 height 10
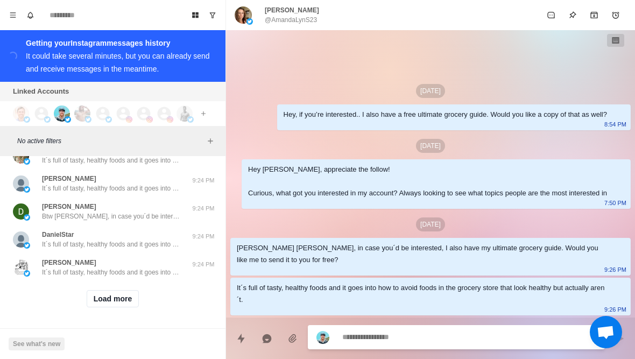
scroll to position [21363, 0]
click at [128, 301] on button "Load more" at bounding box center [113, 298] width 53 height 17
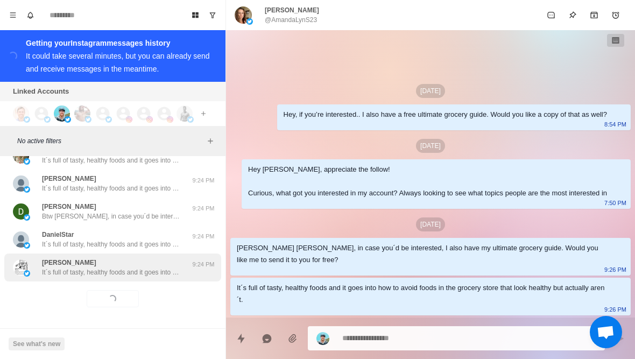
click at [149, 278] on div "John Johnson It´s full of tasty, healthy foods and it goes into how to avoid fo…" at bounding box center [112, 267] width 217 height 28
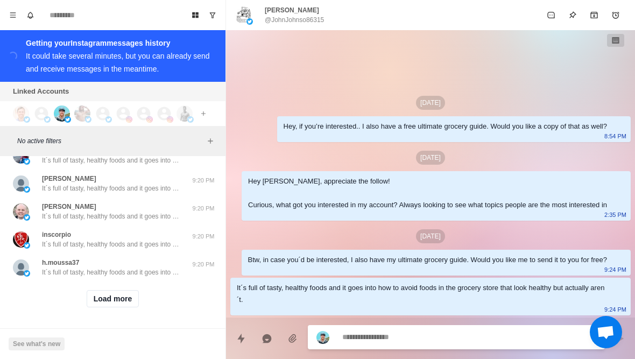
scroll to position [21922, 0]
click at [125, 304] on button "Load more" at bounding box center [113, 298] width 53 height 17
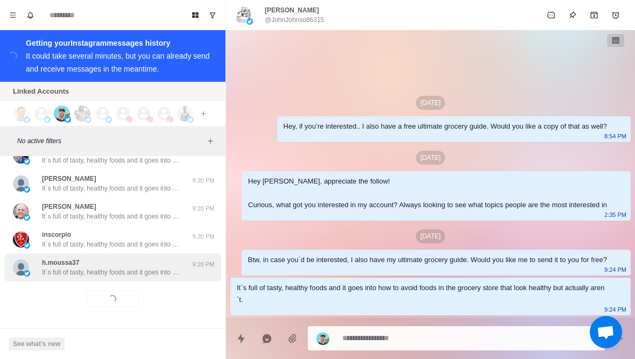
click at [143, 276] on p "It´s full of tasty, healthy foods and it goes into how to avoid foods in the gr…" at bounding box center [112, 272] width 140 height 10
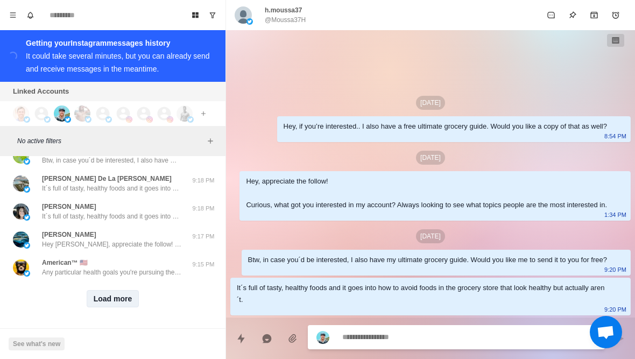
click at [126, 300] on button "Load more" at bounding box center [113, 298] width 53 height 17
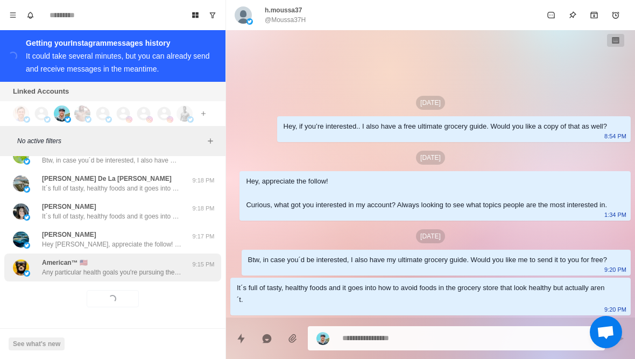
click at [143, 280] on div "American™ 🇺🇲 Any particular health goals you're pursuing these days? Like losin…" at bounding box center [112, 267] width 217 height 28
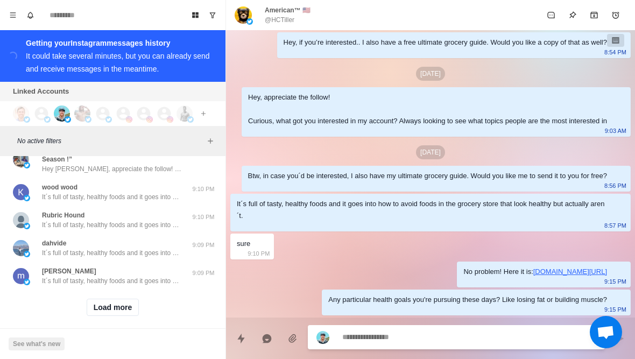
scroll to position [23051, 0]
click at [118, 306] on button "Load more" at bounding box center [113, 307] width 53 height 17
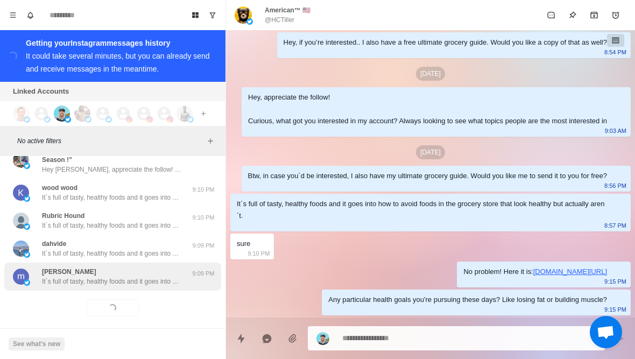
click at [134, 280] on div "meg coker It´s full of tasty, healthy foods and it goes into how to avoid foods…" at bounding box center [112, 277] width 217 height 28
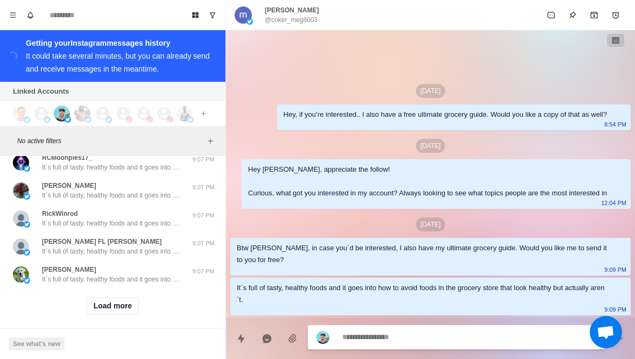
scroll to position [23610, 0]
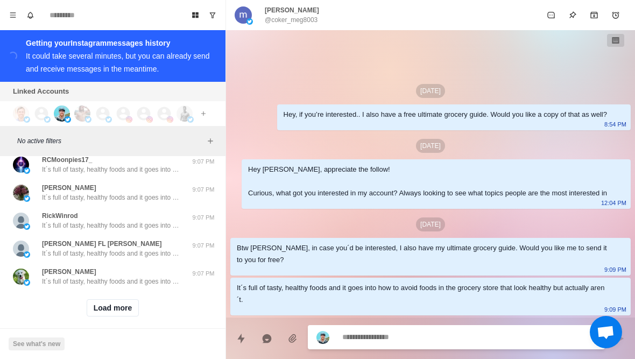
click at [129, 313] on div "Load more" at bounding box center [112, 307] width 217 height 34
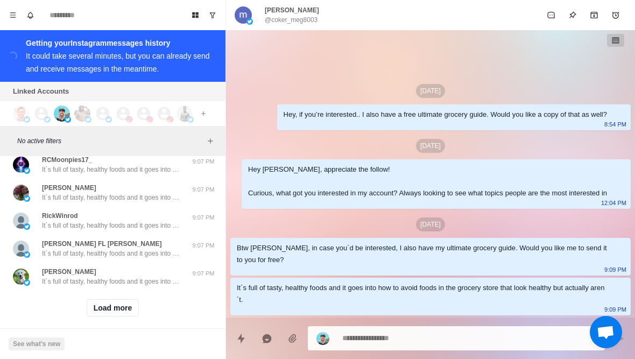
click at [146, 291] on div "Load more" at bounding box center [112, 307] width 217 height 34
click at [131, 303] on button "Load more" at bounding box center [113, 307] width 53 height 17
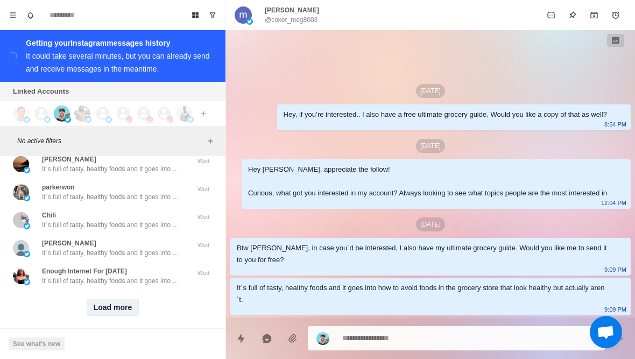
scroll to position [24170, 0]
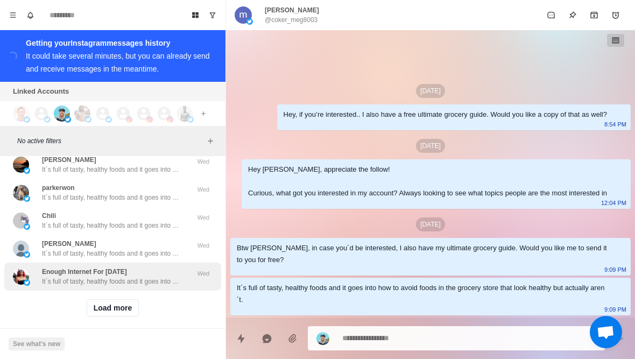
click at [167, 276] on p "It´s full of tasty, healthy foods and it goes into how to avoid foods in the gr…" at bounding box center [112, 281] width 140 height 10
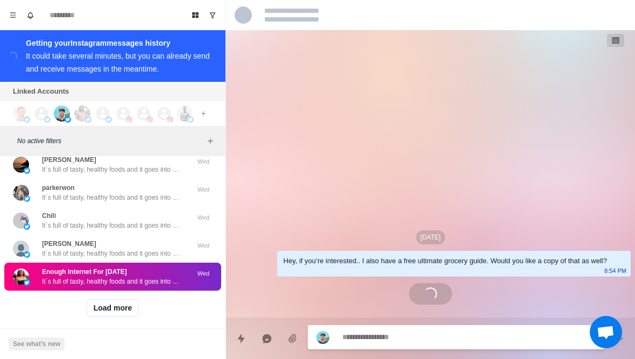
click at [145, 292] on div "Load more" at bounding box center [112, 307] width 217 height 34
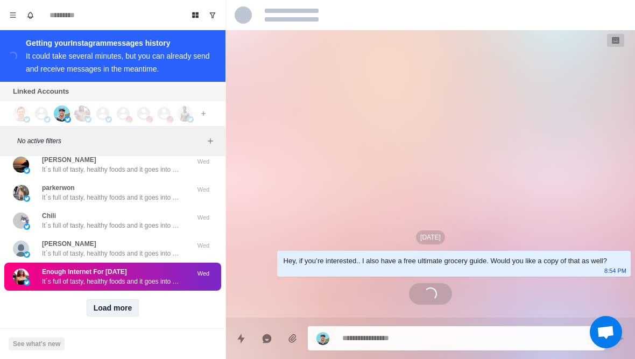
click at [134, 305] on button "Load more" at bounding box center [113, 307] width 53 height 17
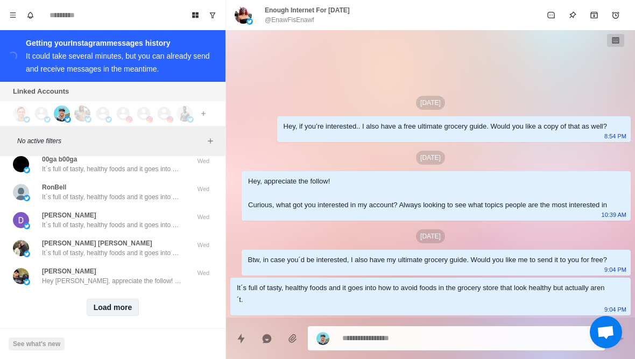
scroll to position [24729, 0]
click at [139, 301] on button "Load more" at bounding box center [113, 307] width 53 height 17
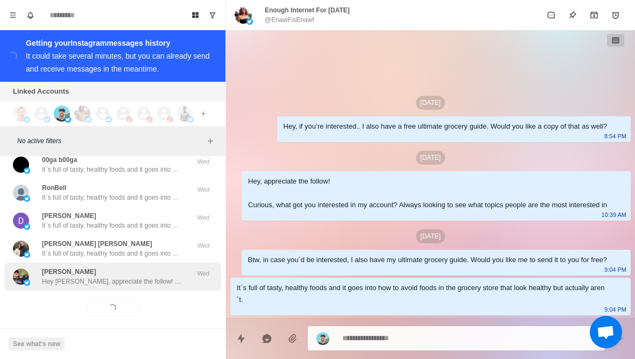
click at [154, 277] on div "Mark Miller Hey Mark, appreciate the follow! Curious, what got you interested i…" at bounding box center [112, 277] width 217 height 28
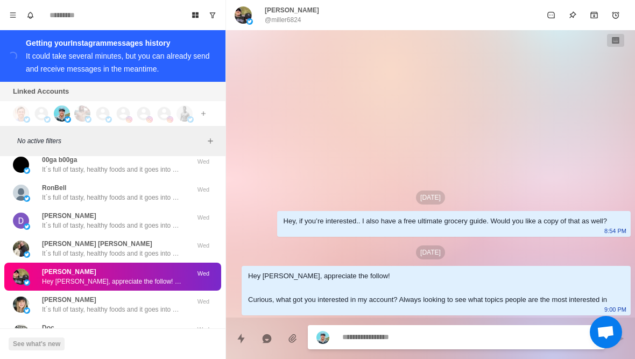
click at [306, 140] on div "Sep 18 Hey, if you’re interested.. I also have a free ultimate grocery guide. W…" at bounding box center [430, 173] width 409 height 287
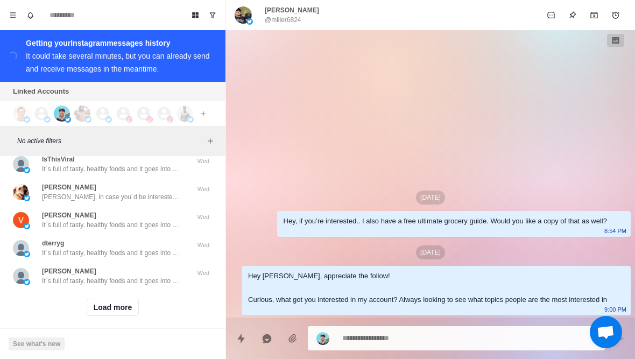
scroll to position [25289, 0]
click at [130, 307] on button "Load more" at bounding box center [113, 307] width 53 height 17
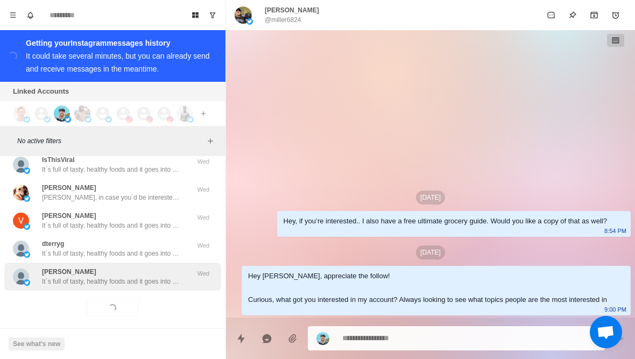
click at [164, 276] on p "It´s full of tasty, healthy foods and it goes into how to avoid foods in the gr…" at bounding box center [112, 281] width 140 height 10
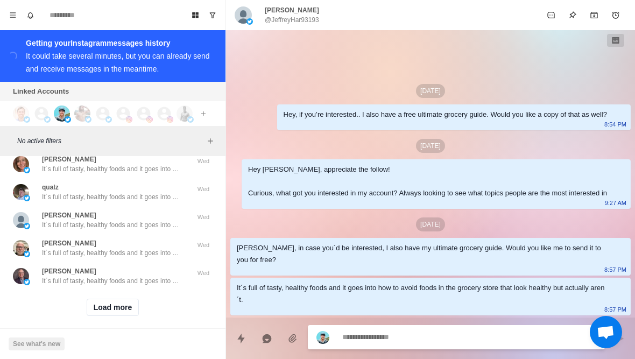
scroll to position [25848, 0]
click at [132, 303] on button "Load more" at bounding box center [113, 307] width 53 height 17
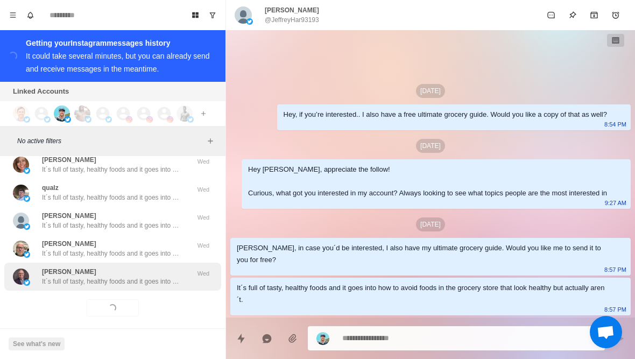
click at [147, 280] on div "Matthew McClellan It´s full of tasty, healthy foods and it goes into how to avo…" at bounding box center [112, 277] width 217 height 28
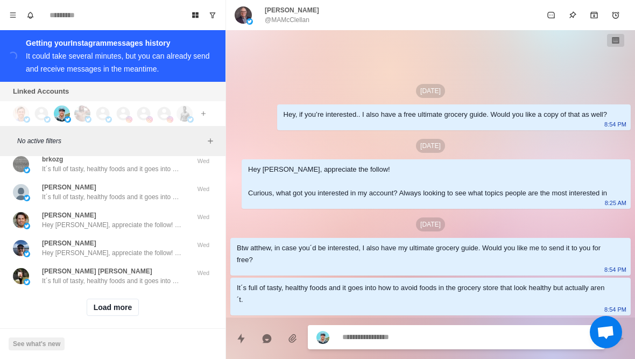
scroll to position [26408, 0]
click at [136, 306] on button "Load more" at bounding box center [113, 307] width 53 height 17
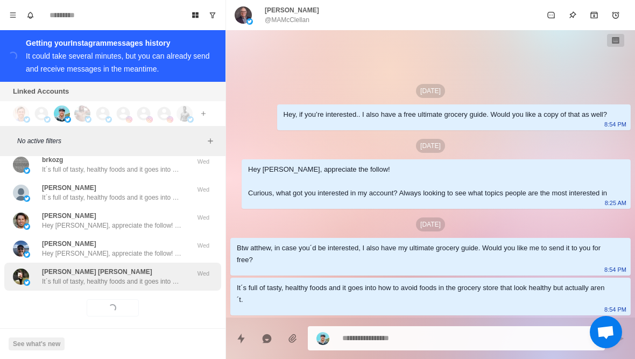
click at [155, 281] on div "Marie Claire It´s full of tasty, healthy foods and it goes into how to avoid fo…" at bounding box center [112, 277] width 217 height 28
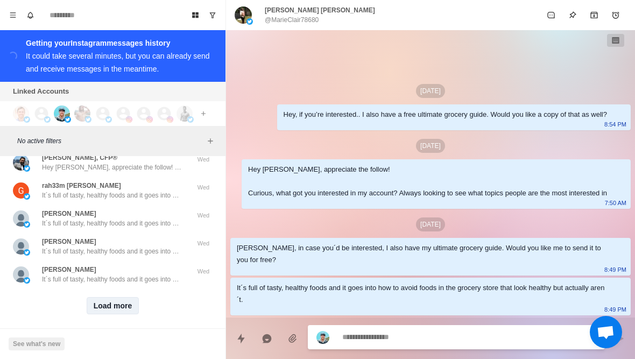
click at [136, 301] on button "Load more" at bounding box center [113, 305] width 53 height 17
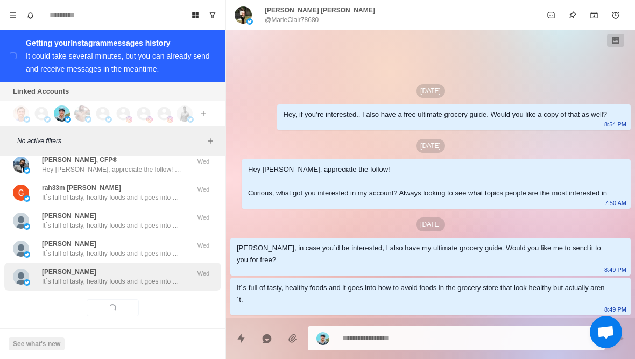
click at [144, 280] on div "David Bohm It´s full of tasty, healthy foods and it goes into how to avoid food…" at bounding box center [112, 277] width 217 height 28
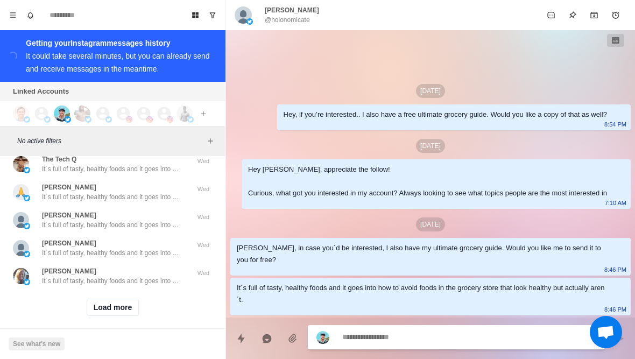
scroll to position [27527, 0]
click at [132, 300] on button "Load more" at bounding box center [113, 307] width 53 height 17
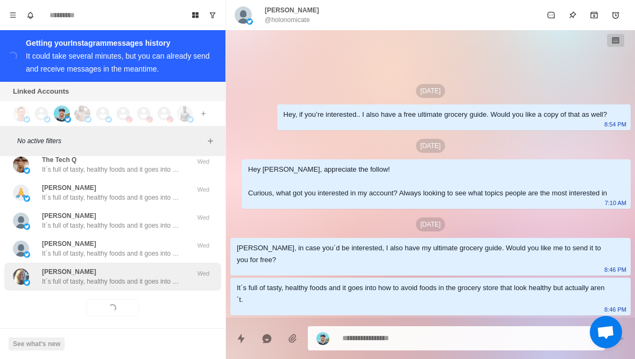
click at [147, 278] on div "Mary Buchanan It´s full of tasty, healthy foods and it goes into how to avoid f…" at bounding box center [112, 277] width 217 height 28
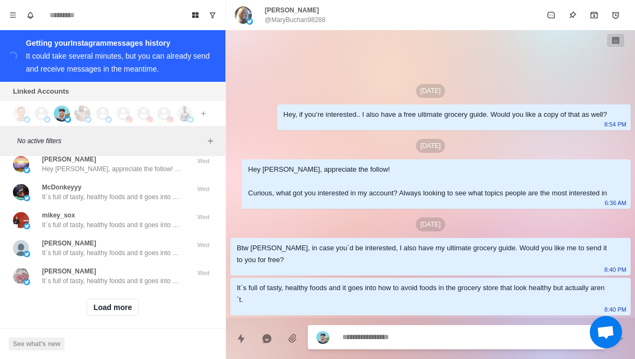
scroll to position [28086, 0]
click at [129, 302] on button "Load more" at bounding box center [113, 307] width 53 height 17
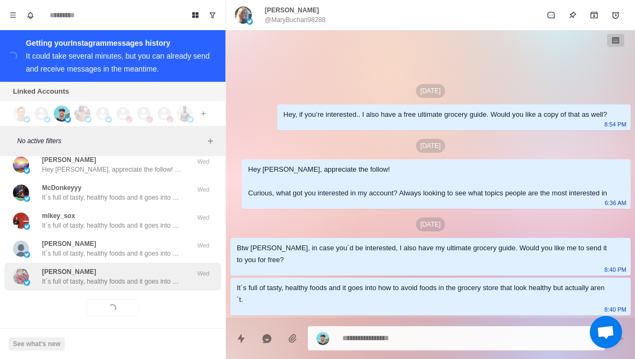
click at [150, 278] on div "Liz It´s full of tasty, healthy foods and it goes into how to avoid foods in th…" at bounding box center [112, 277] width 217 height 28
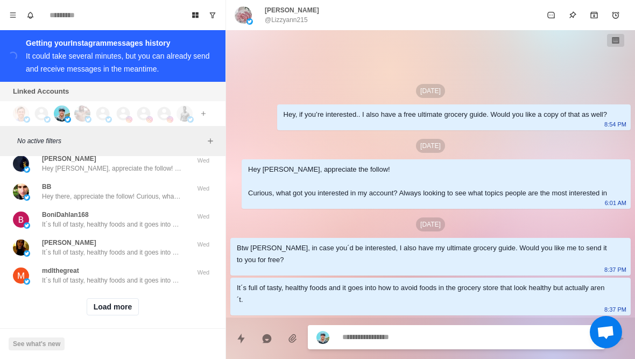
scroll to position [28645, 0]
click at [130, 306] on button "Load more" at bounding box center [113, 307] width 53 height 17
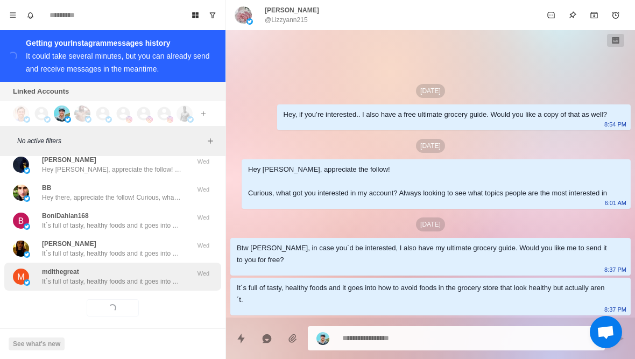
click at [162, 276] on p "It´s full of tasty, healthy foods and it goes into how to avoid foods in the gr…" at bounding box center [112, 281] width 140 height 10
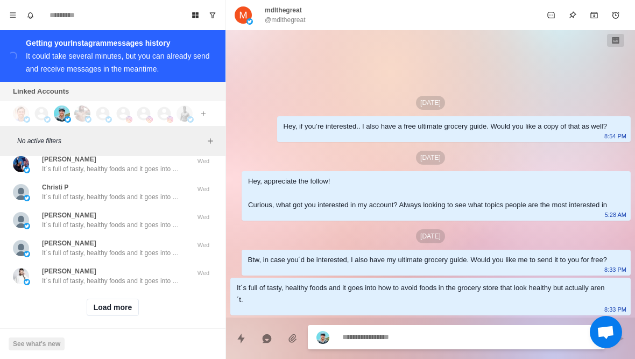
scroll to position [29205, 0]
click at [128, 306] on button "Load more" at bounding box center [113, 307] width 53 height 17
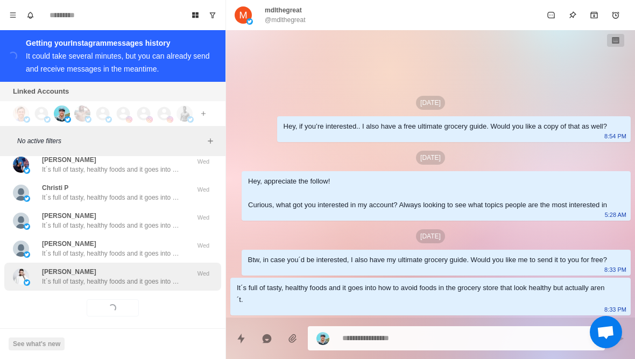
click at [152, 278] on div "Sten Dryden It´s full of tasty, healthy foods and it goes into how to avoid foo…" at bounding box center [112, 277] width 217 height 28
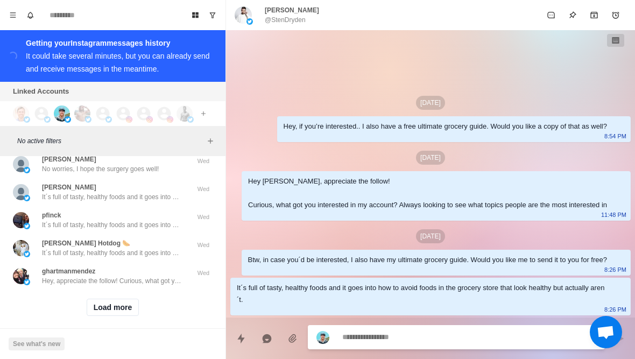
scroll to position [29764, 0]
click at [112, 303] on button "Load more" at bounding box center [113, 307] width 53 height 17
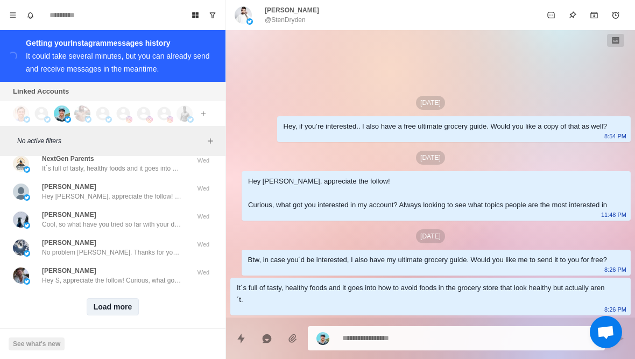
scroll to position [30324, 0]
click at [129, 304] on button "Load more" at bounding box center [113, 307] width 53 height 17
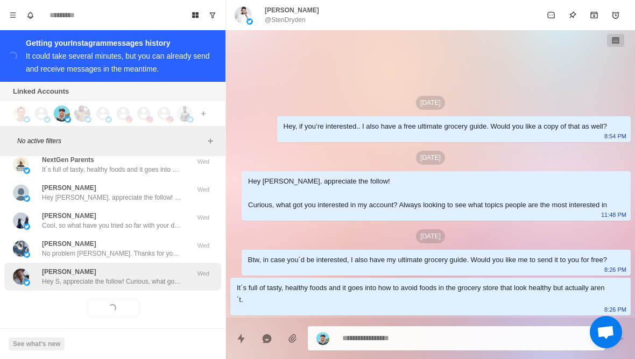
click at [155, 281] on div "S Peters Hey S, appreciate the follow! Curious, what got you interested in my a…" at bounding box center [112, 277] width 217 height 28
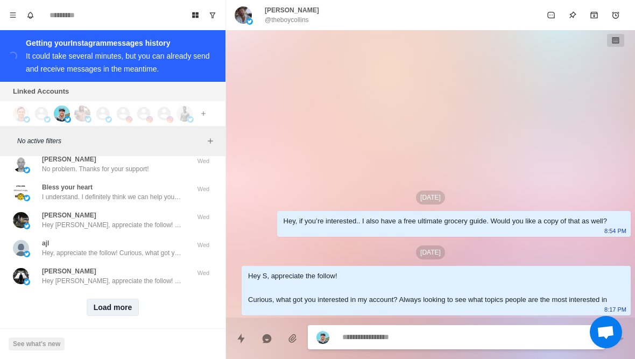
click at [115, 302] on button "Load more" at bounding box center [113, 307] width 53 height 17
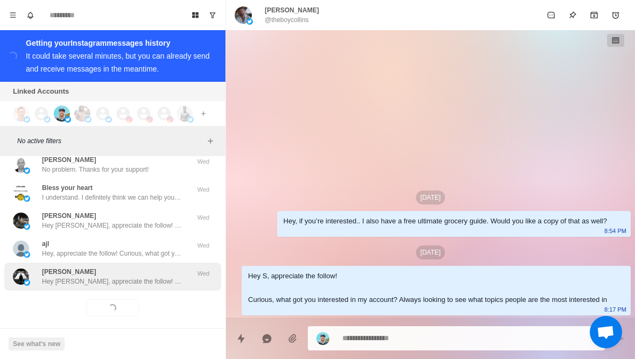
click at [130, 276] on p "Hey Henry, appreciate the follow! Curious, what got you interested in my accoun…" at bounding box center [112, 281] width 140 height 10
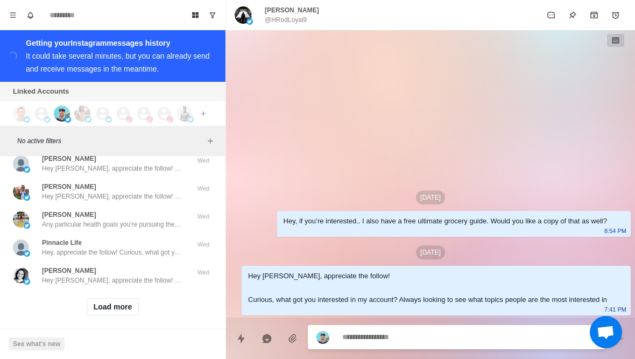
scroll to position [31443, 0]
click at [124, 299] on button "Load more" at bounding box center [113, 307] width 53 height 17
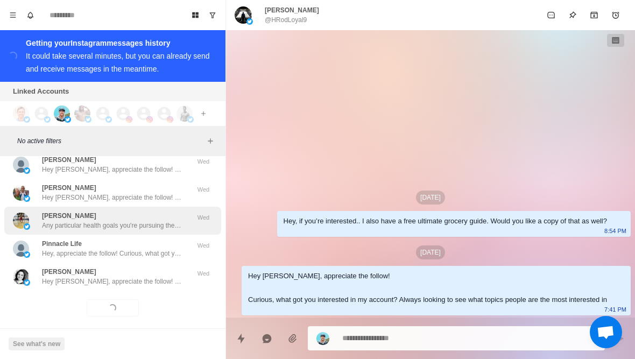
click at [161, 211] on div "Dante K Any particular health goals you're pursuing these days? Like losing fat…" at bounding box center [112, 220] width 140 height 19
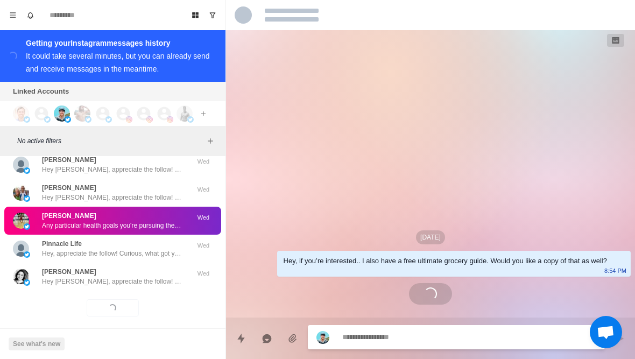
scroll to position [84, 0]
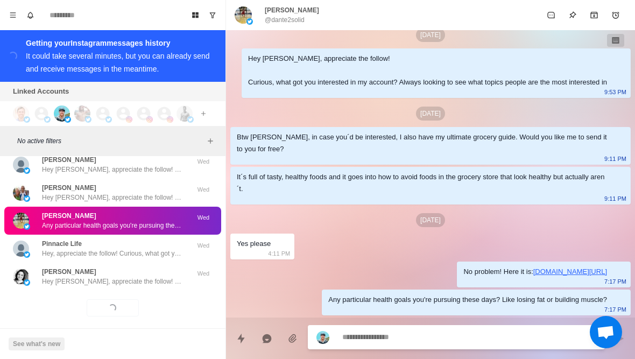
type textarea "*"
type textarea "******"
type textarea "*"
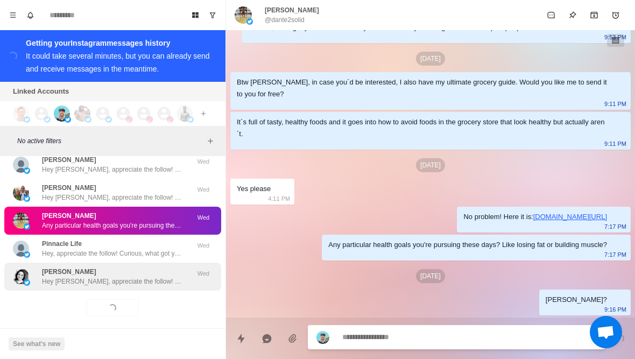
click at [142, 267] on div "Michelle Hockman Hey Michelle, appreciate the follow! Curious, what got you int…" at bounding box center [112, 276] width 140 height 19
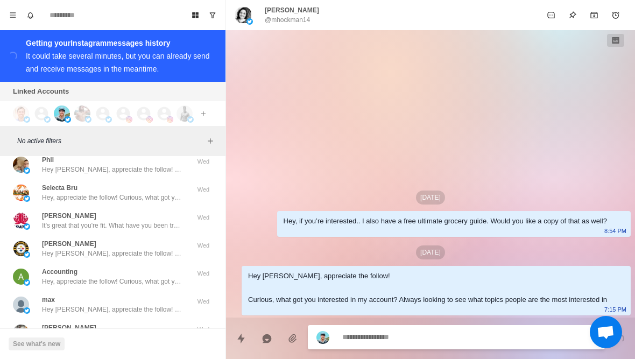
scroll to position [31247, 0]
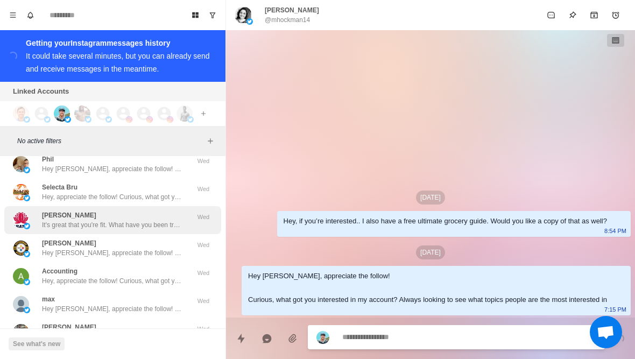
click at [179, 220] on p "It's great that you're fit. What have you been trying so far with your diet and…" at bounding box center [112, 225] width 140 height 10
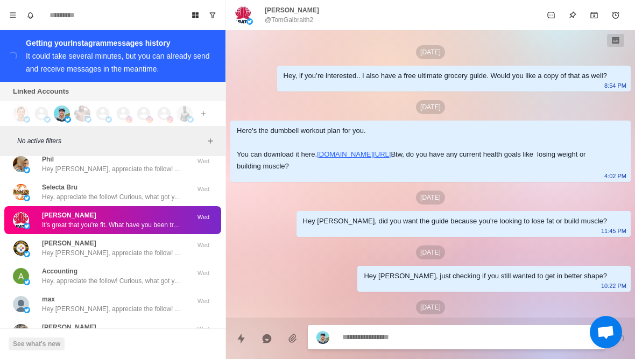
scroll to position [466, 0]
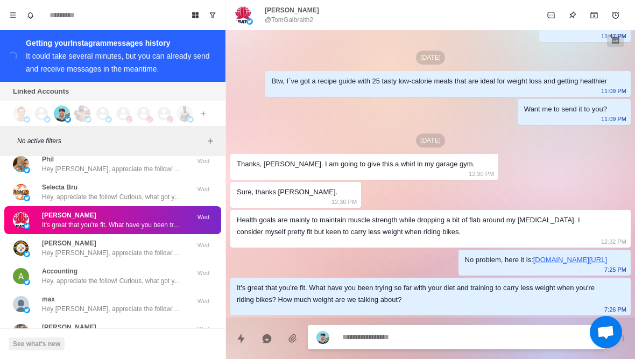
type textarea "*"
type textarea "****"
type textarea "*"
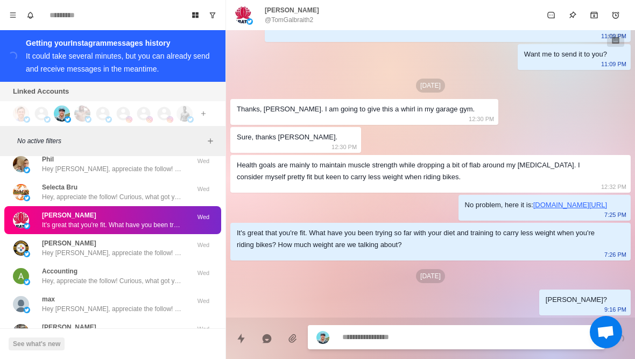
scroll to position [521, 0]
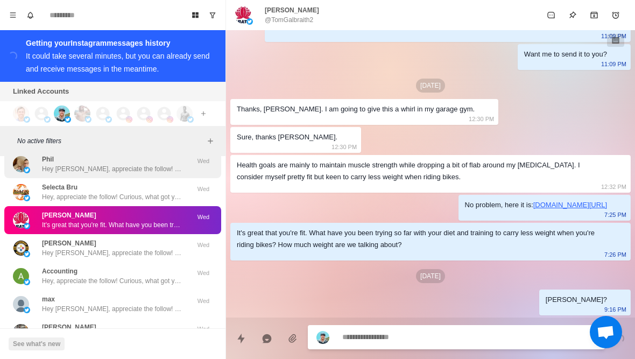
click at [155, 164] on p "Hey Phil, appreciate the follow! Curious, what got you interested in my account…" at bounding box center [112, 169] width 140 height 10
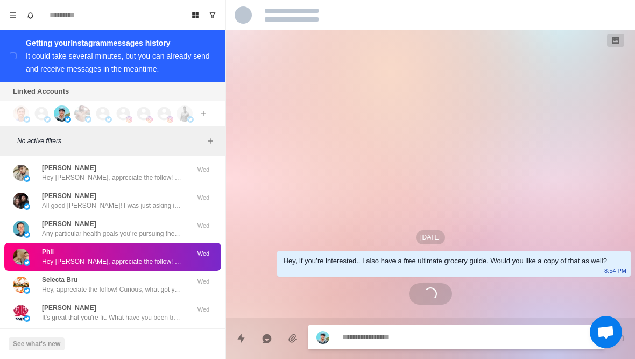
scroll to position [31153, 0]
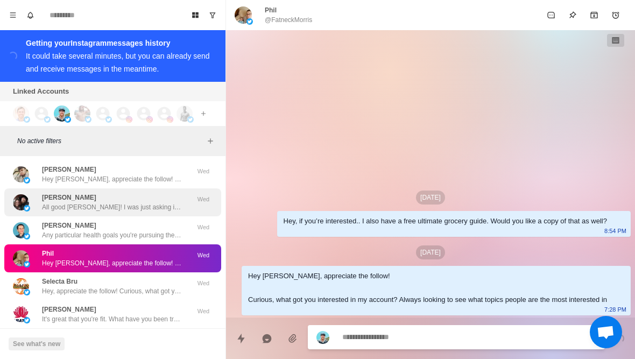
click at [165, 202] on p "All good Robert! I was just asking if it's part of you staying healthy lose wei…" at bounding box center [112, 207] width 140 height 10
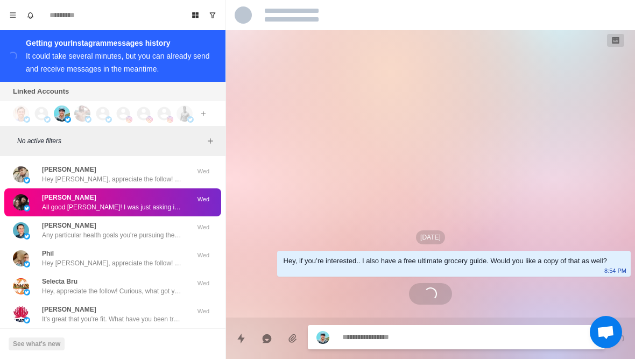
scroll to position [273, 0]
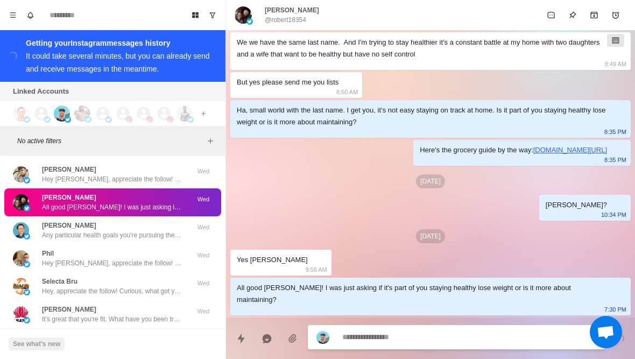
type textarea "*"
type textarea "*******"
type textarea "*"
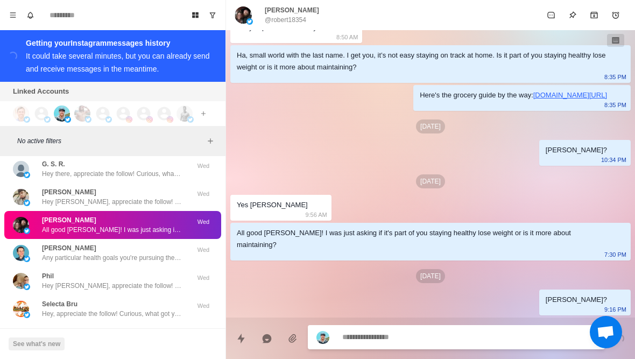
scroll to position [31087, 0]
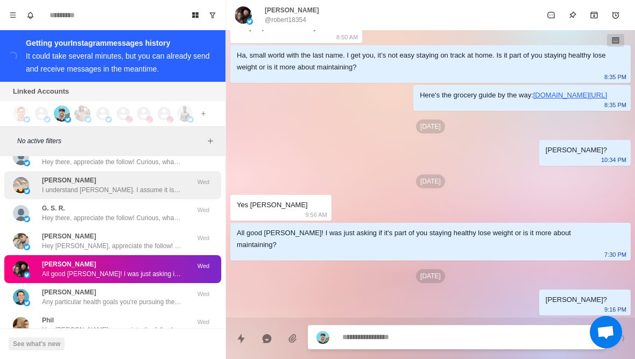
click at [144, 185] on p "I understand Marie. I assume it is a little harder to exercise with your back i…" at bounding box center [112, 190] width 140 height 10
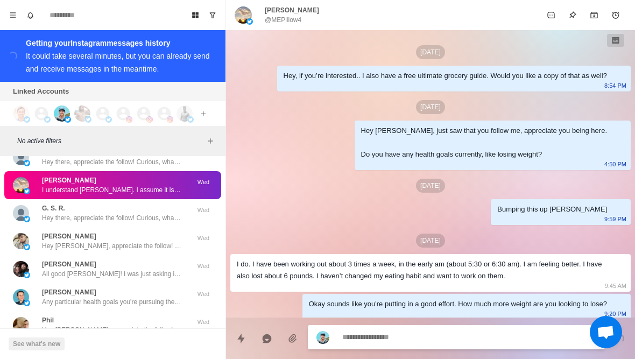
scroll to position [379, 0]
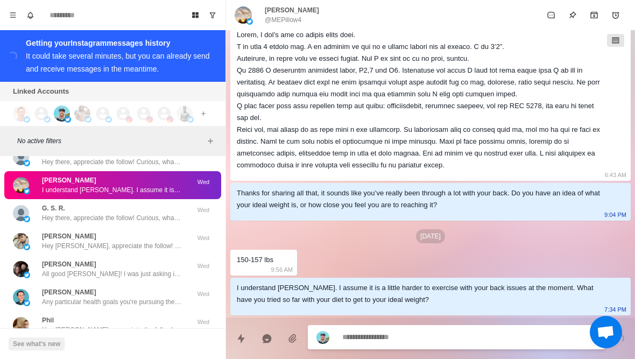
type textarea "*"
type textarea "******"
type textarea "*"
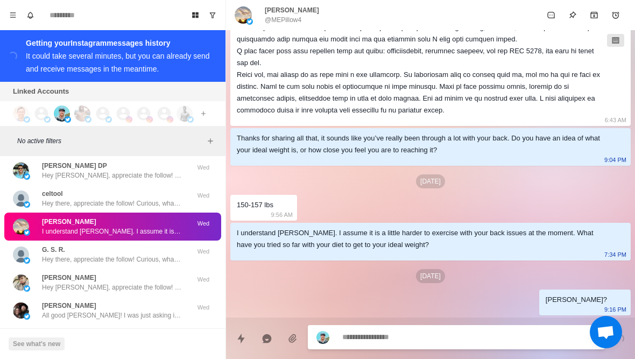
scroll to position [31006, 0]
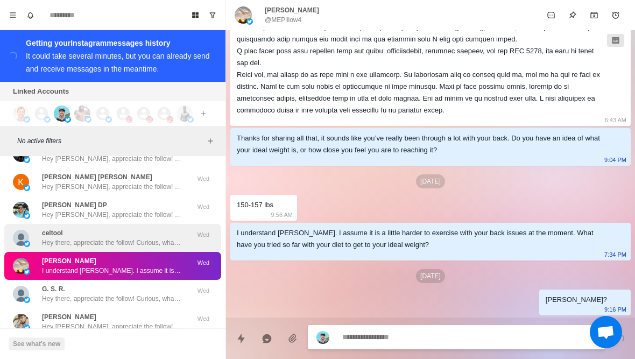
click at [149, 238] on p "Hey there, appreciate the follow! Curious, what got you interested in my accoun…" at bounding box center [112, 243] width 140 height 10
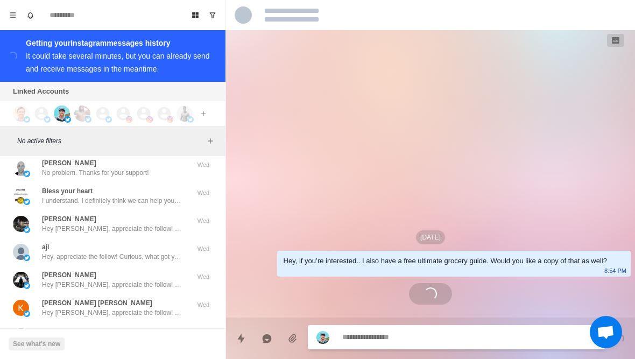
scroll to position [30871, 0]
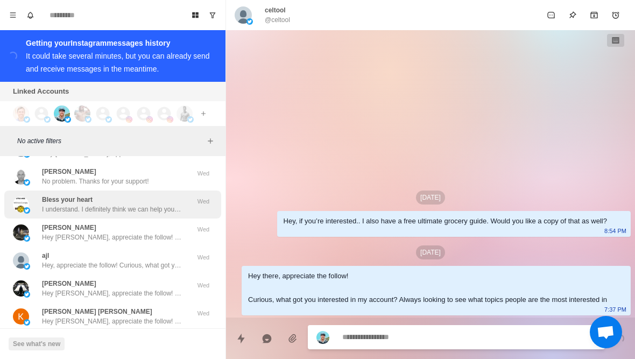
click at [171, 195] on div "Bless your heart I understand. I definitely think we can help you have the best…" at bounding box center [112, 204] width 140 height 19
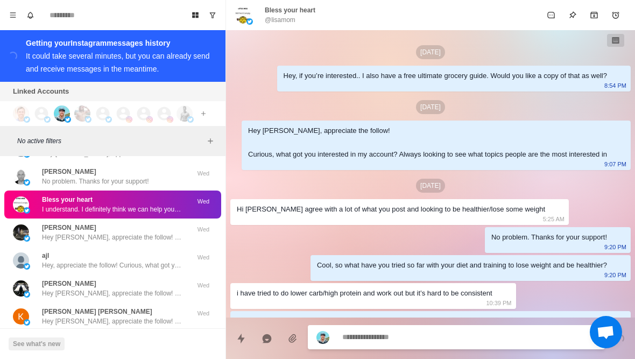
scroll to position [349, 0]
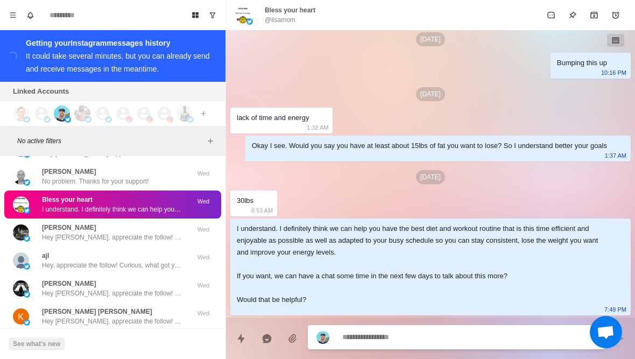
type textarea "*"
type textarea "**********"
type textarea "*"
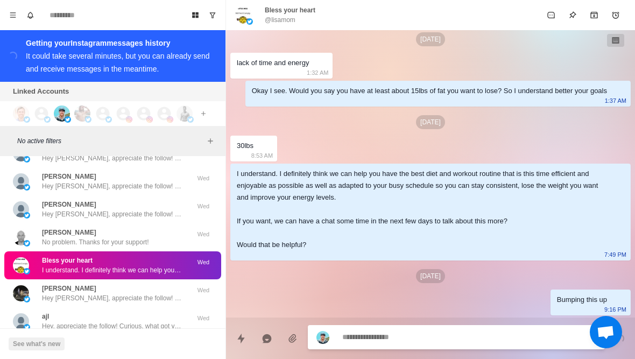
scroll to position [30807, 0]
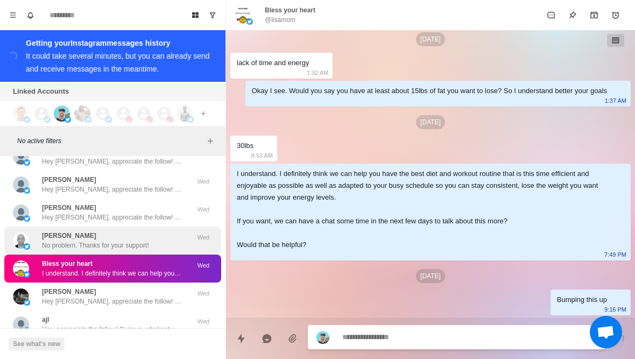
click at [159, 232] on div "Dimitrios Kavvathas No problem. Thanks for your support!" at bounding box center [101, 240] width 177 height 19
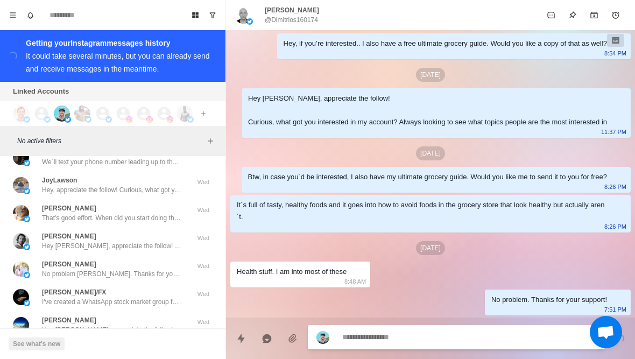
scroll to position [30533, 0]
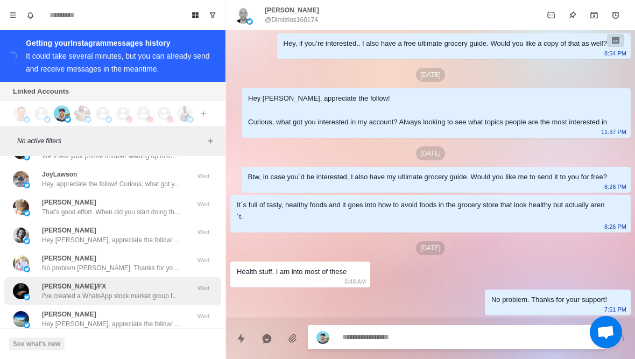
click at [155, 291] on p "I've created a WhatsApp stock market group for stock enthusiasts around the wor…" at bounding box center [112, 296] width 140 height 10
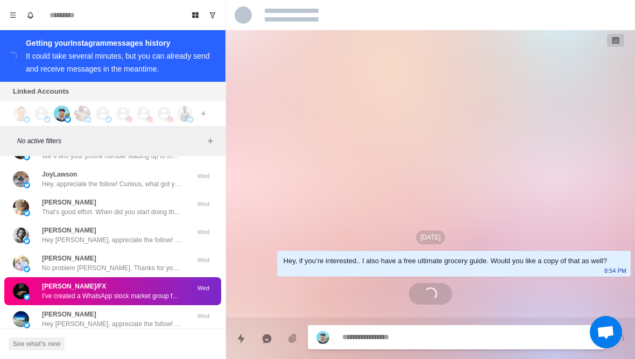
scroll to position [0, 0]
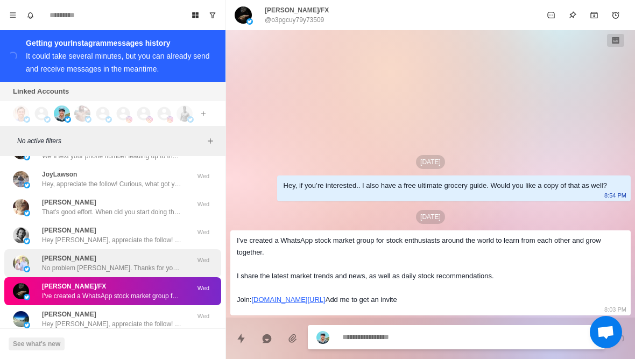
click at [154, 263] on p "No problem Peggy. Thanks for your support!" at bounding box center [112, 268] width 140 height 10
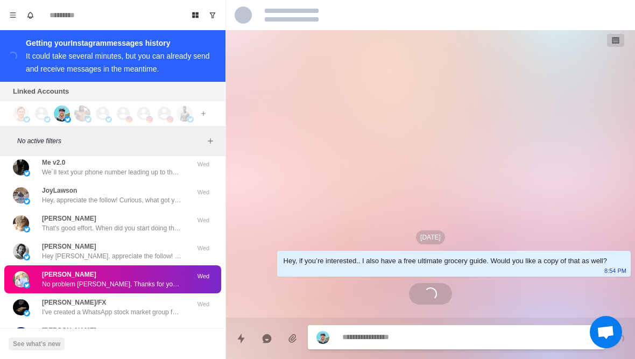
scroll to position [30515, 0]
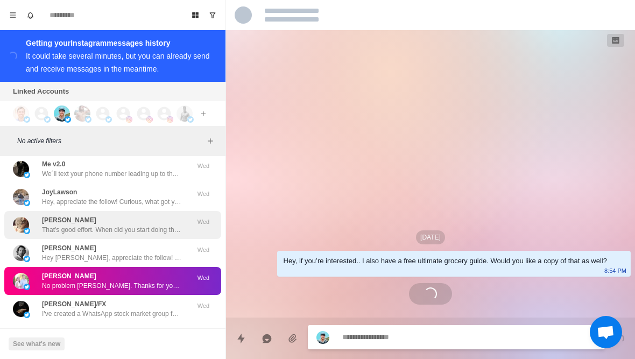
click at [171, 225] on p "That's good effort. When did you start doing that and how much fat have you los…" at bounding box center [112, 230] width 140 height 10
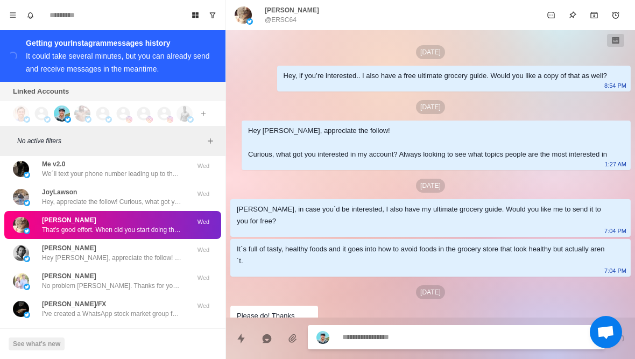
scroll to position [303, 0]
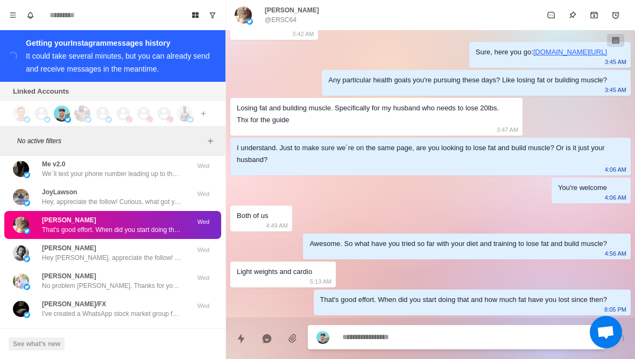
type textarea "*"
type textarea "**********"
type textarea "*"
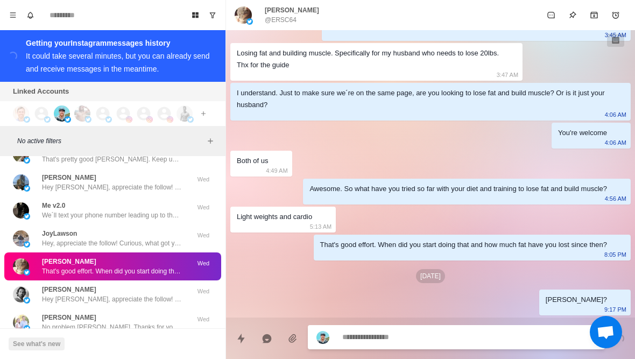
scroll to position [30469, 0]
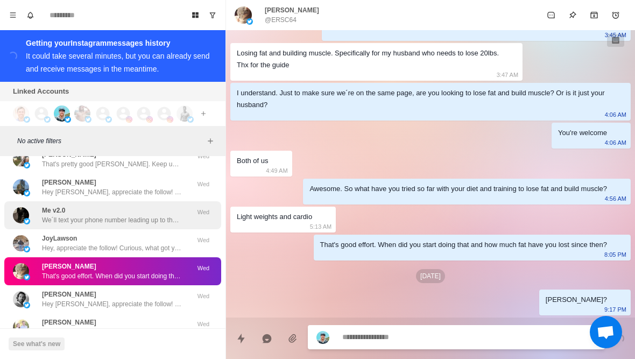
click at [157, 215] on p "We´ll text your phone number leading up to the call. Talk soon!" at bounding box center [112, 220] width 140 height 10
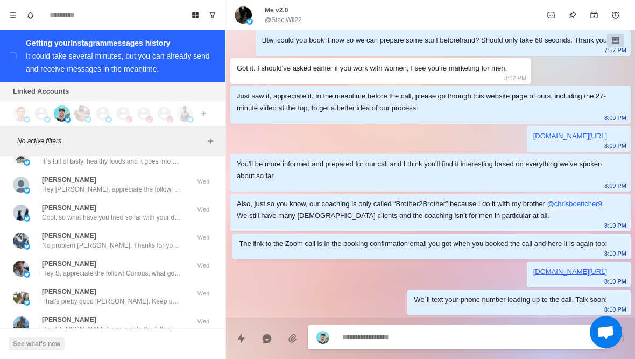
scroll to position [30331, 0]
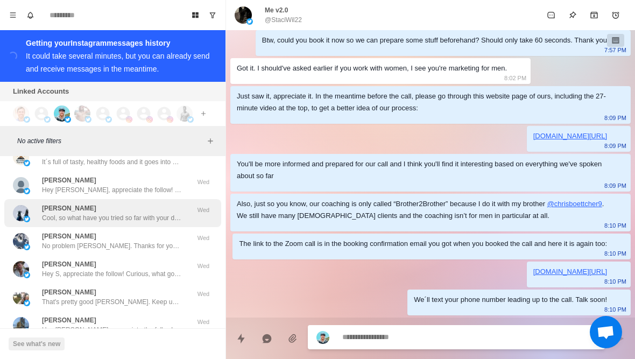
click at [176, 213] on p "Cool, so what have you tried so far with your diet and training to lose weight?" at bounding box center [112, 218] width 140 height 10
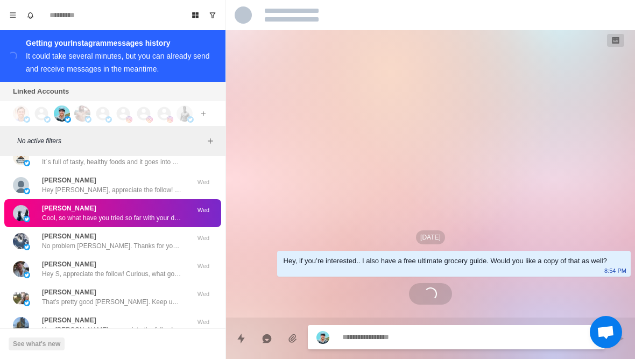
scroll to position [0, 0]
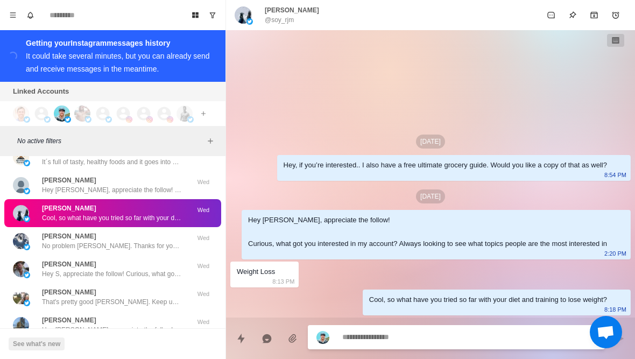
type textarea "*"
type textarea "********"
type textarea "*"
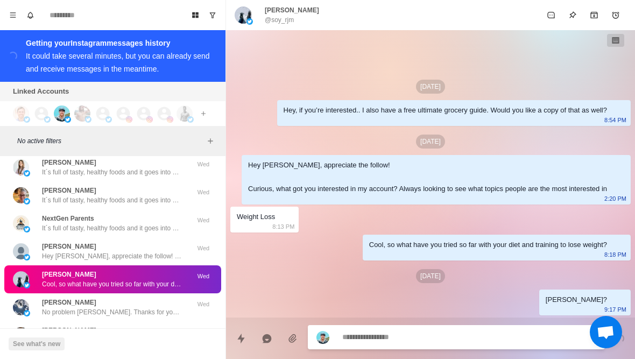
scroll to position [30263, 0]
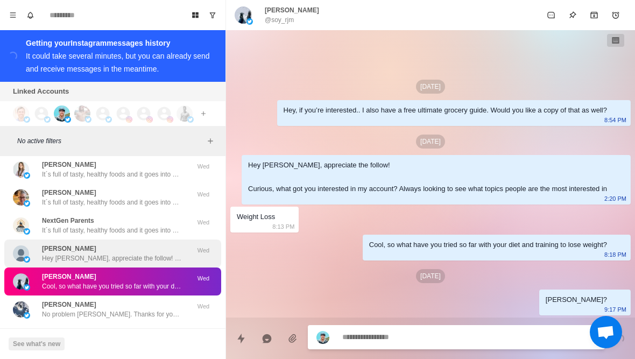
click at [154, 244] on div "Jerry Kehr Hey Jerry, appreciate the follow! Curious, what got you interested i…" at bounding box center [112, 253] width 140 height 19
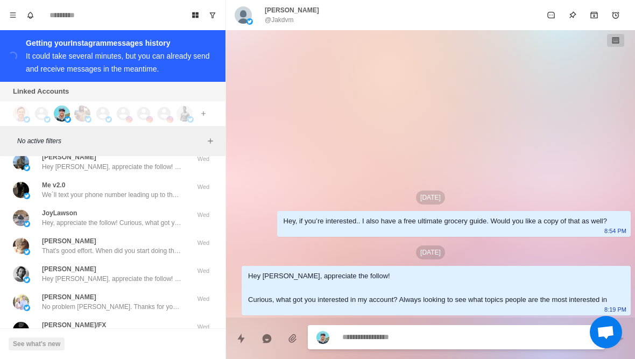
scroll to position [30495, 0]
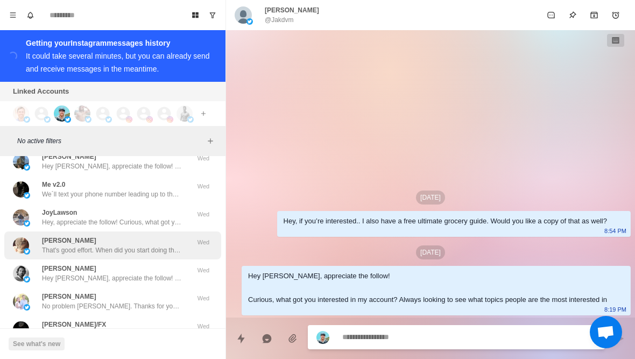
click at [179, 245] on p "That's good effort. When did you start doing that and how much fat have you los…" at bounding box center [112, 250] width 140 height 10
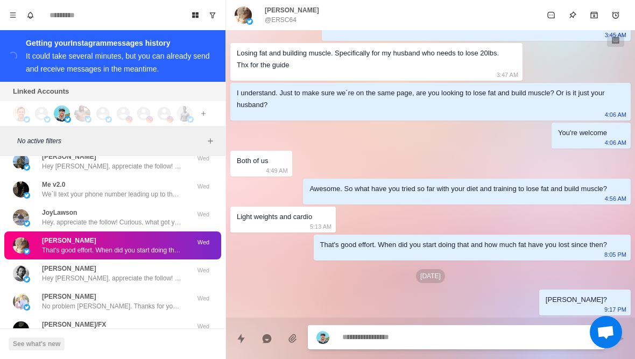
scroll to position [30517, 0]
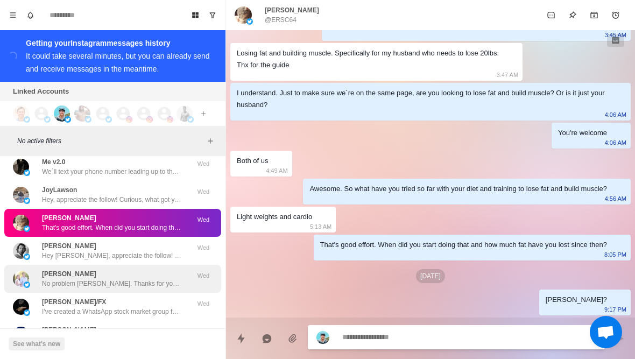
click at [167, 280] on div "Peggy Burt Edwards No problem Peggy. Thanks for your support! Wed" at bounding box center [112, 279] width 217 height 28
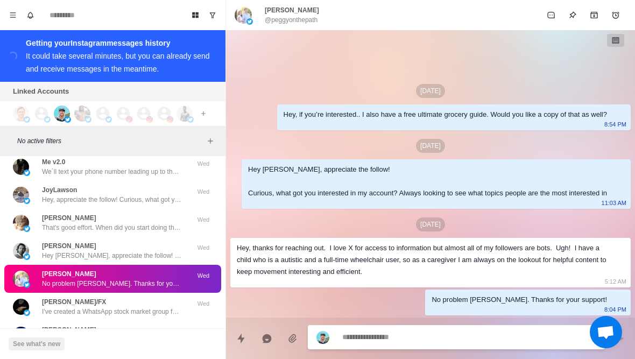
scroll to position [0, 0]
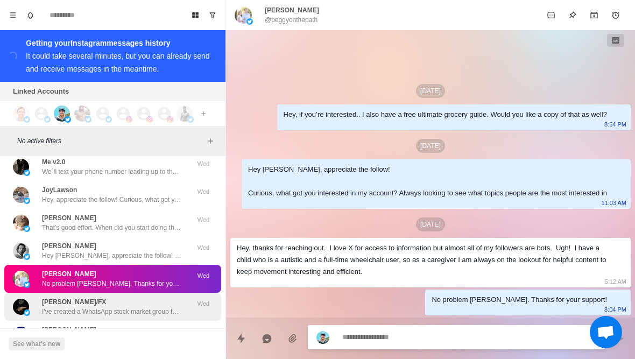
click at [158, 309] on div "Gail J Helms/FX I've created a WhatsApp stock market group for stock enthusiast…" at bounding box center [112, 307] width 217 height 28
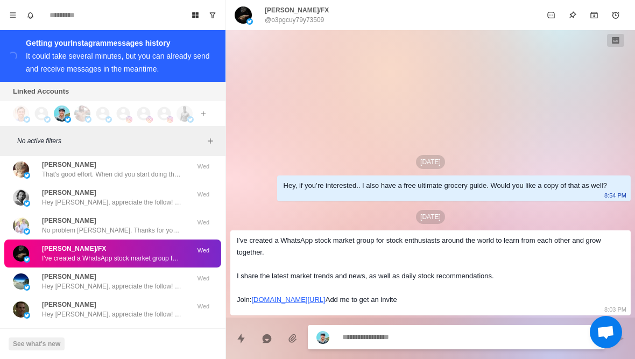
scroll to position [30570, 0]
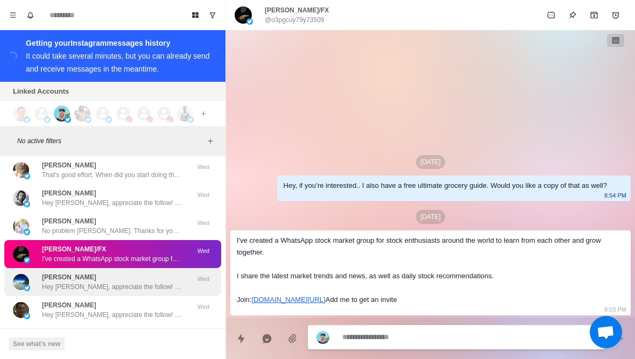
click at [170, 272] on div "Robert Hey Robert, appreciate the follow! Curious, what got you interested in m…" at bounding box center [112, 281] width 140 height 19
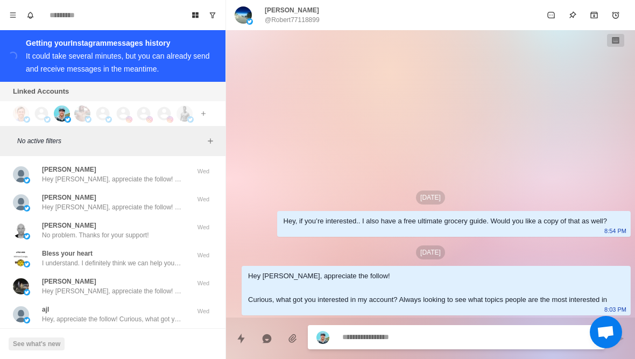
scroll to position [30819, 0]
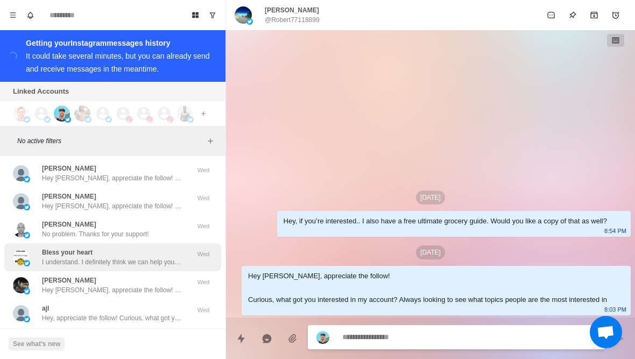
click at [171, 257] on p "I understand. I definitely think we can help you have the best diet and workout…" at bounding box center [112, 262] width 140 height 10
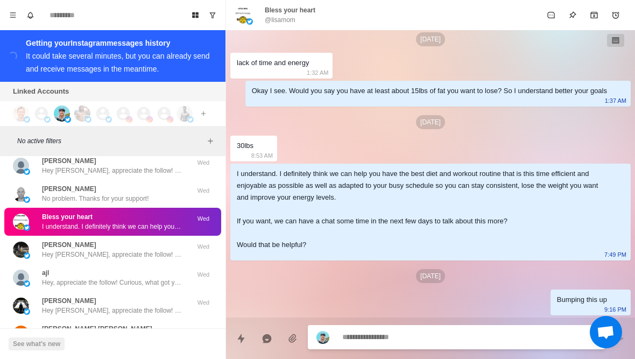
scroll to position [30856, 0]
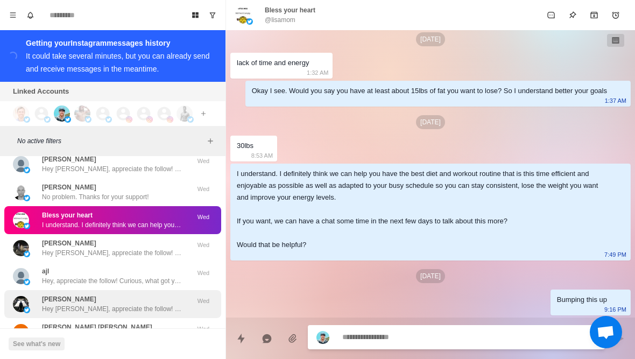
click at [166, 290] on div "Henry Rodriguez Hey Henry, appreciate the follow! Curious, what got you interes…" at bounding box center [112, 304] width 217 height 28
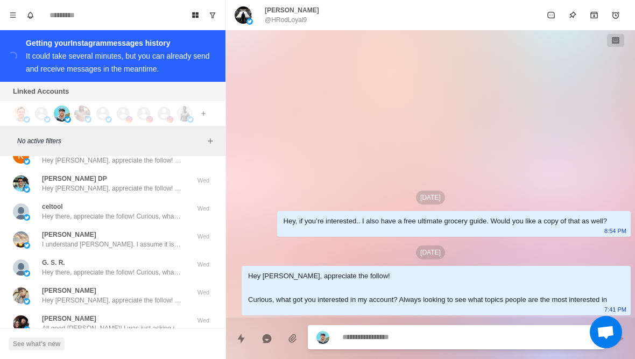
scroll to position [31038, 0]
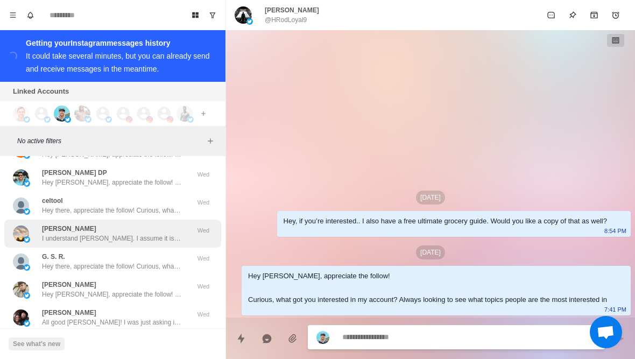
click at [179, 235] on div "Marie I understand Marie. I assume it is a little harder to exercise with your …" at bounding box center [112, 233] width 217 height 28
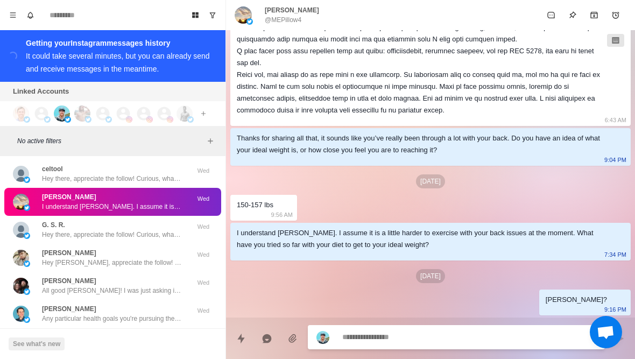
scroll to position [31079, 0]
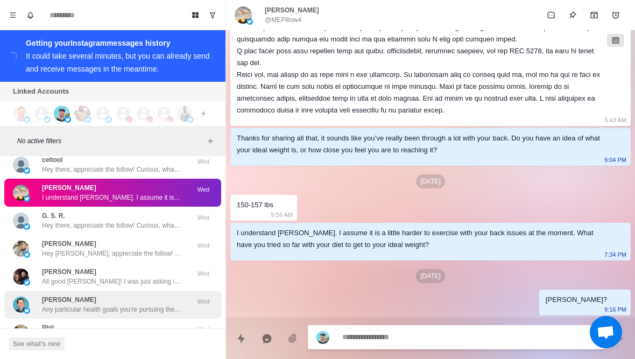
click at [158, 295] on div "Zoran Urbanc Any particular health goals you're pursuing these days? Like losin…" at bounding box center [112, 304] width 140 height 19
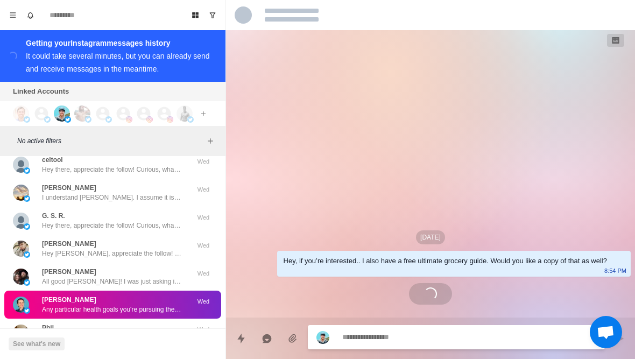
scroll to position [0, 0]
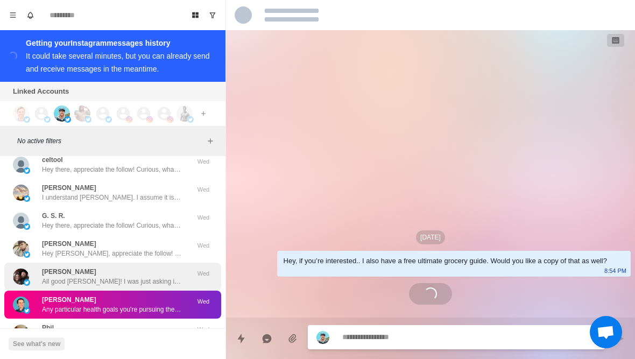
click at [167, 276] on p "All good Robert! I was just asking if it's part of you staying healthy lose wei…" at bounding box center [112, 281] width 140 height 10
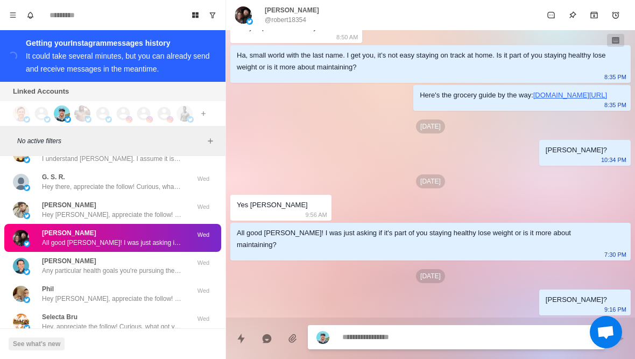
scroll to position [31118, 0]
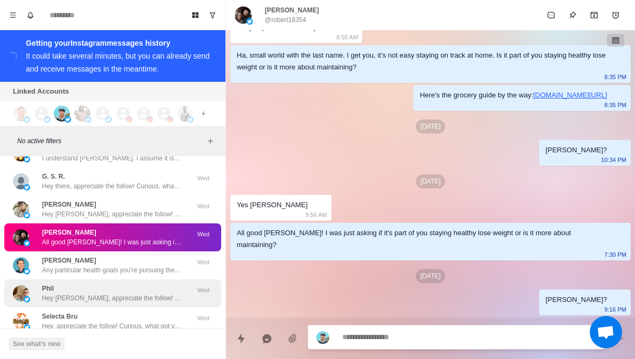
click at [161, 293] on p "Hey Phil, appreciate the follow! Curious, what got you interested in my account…" at bounding box center [112, 298] width 140 height 10
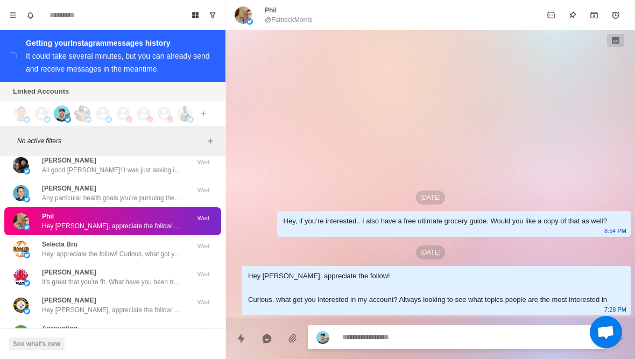
scroll to position [31191, 0]
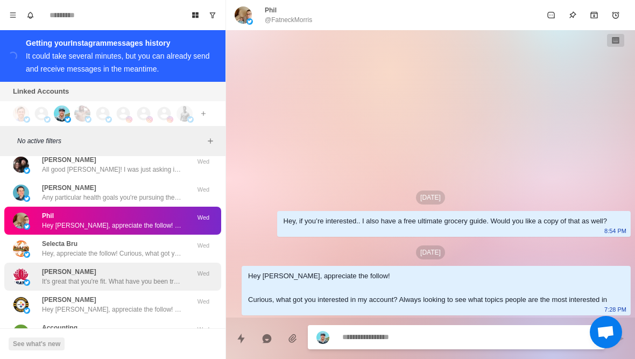
click at [169, 276] on p "It's great that you're fit. What have you been trying so far with your diet and…" at bounding box center [112, 281] width 140 height 10
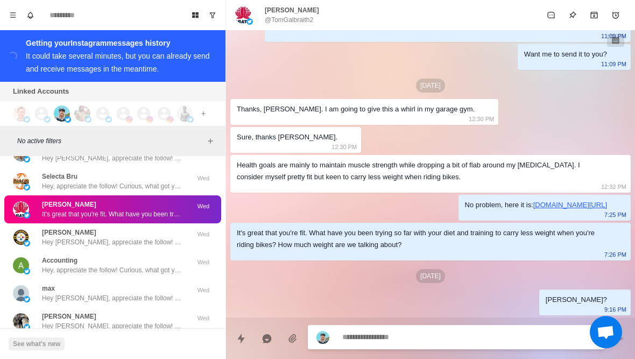
scroll to position [31292, 0]
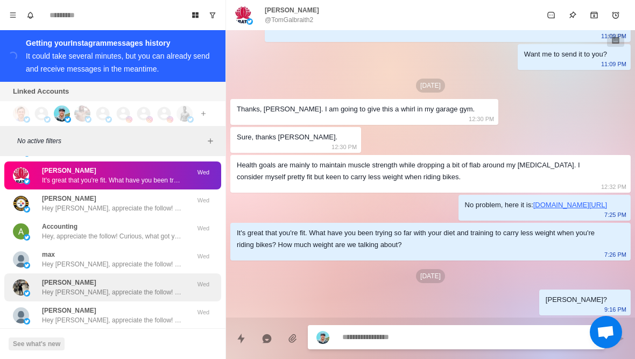
click at [159, 288] on div "Chris Hey Chris, appreciate the follow! Curious, what got you interested in my …" at bounding box center [112, 287] width 217 height 28
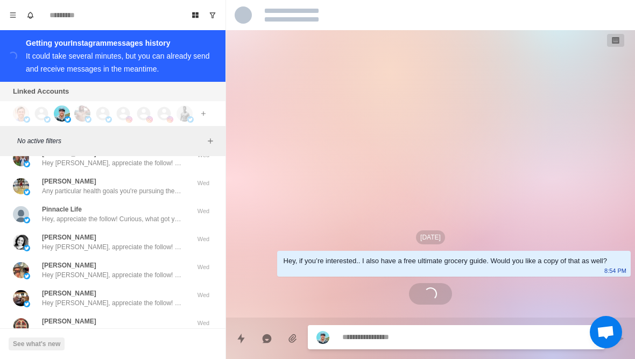
scroll to position [31481, 0]
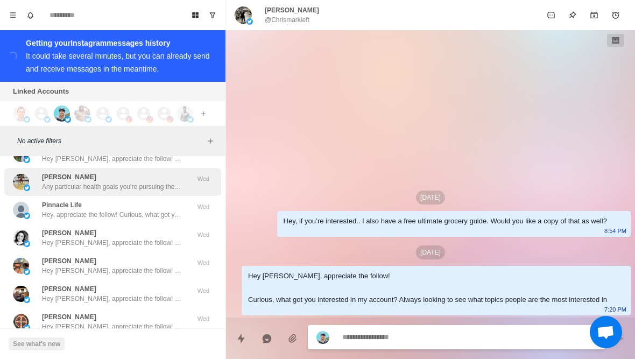
click at [185, 174] on div "Dante K Any particular health goals you're pursuing these days? Like losing fat…" at bounding box center [101, 181] width 177 height 19
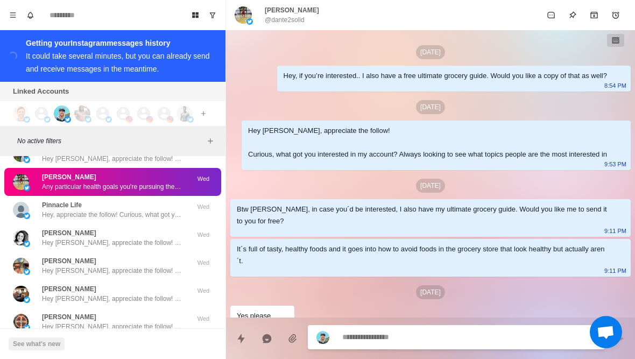
scroll to position [139, 0]
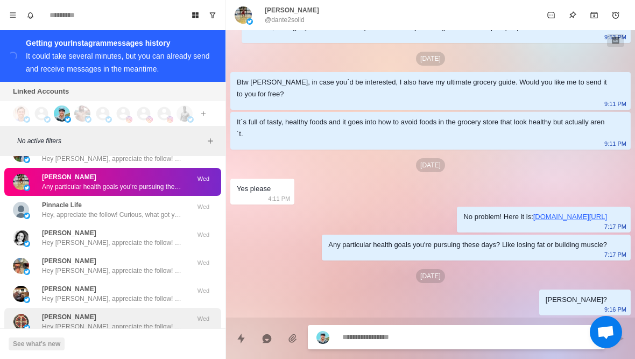
click at [128, 312] on div "Eddy Hey Eddy, appreciate the follow! Curious, what got you interested in my ac…" at bounding box center [112, 321] width 140 height 19
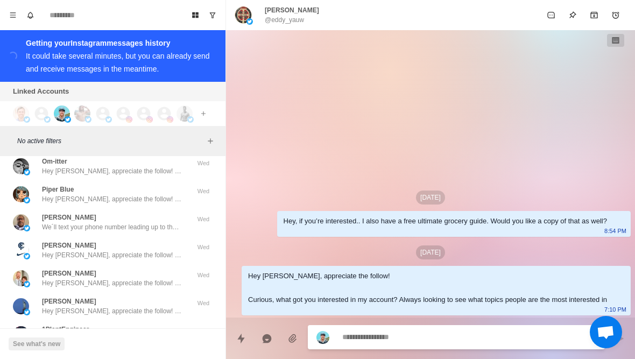
scroll to position [31694, 0]
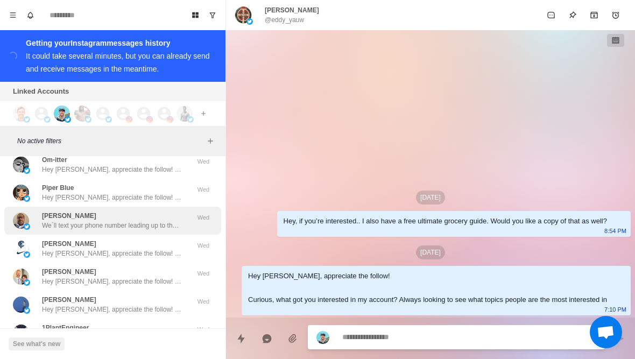
click at [175, 221] on p "We´ll text your phone number leading up to the call. Talk soon!" at bounding box center [112, 226] width 140 height 10
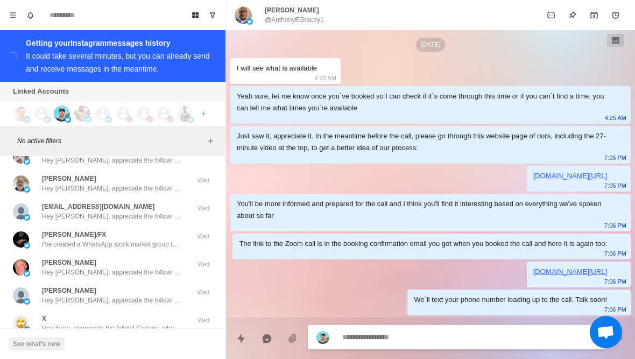
scroll to position [31900, 0]
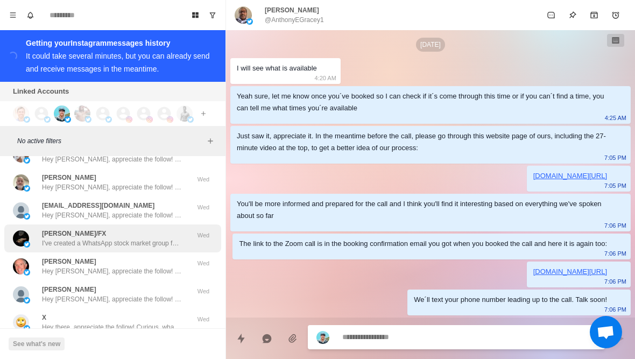
click at [183, 237] on div "Gail J Helms/FX I've created a WhatsApp stock market group for stock enthusiast…" at bounding box center [101, 238] width 177 height 19
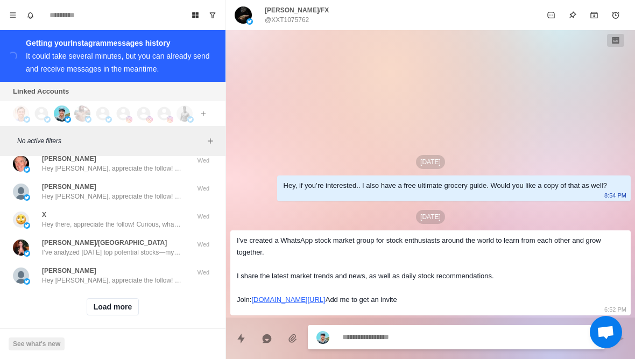
scroll to position [32002, 0]
click at [122, 304] on button "Load more" at bounding box center [113, 307] width 53 height 17
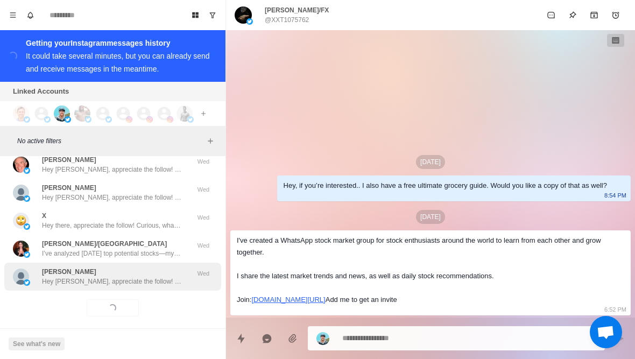
click at [148, 276] on p "Hey Emanuel, appreciate the follow! Curious, what got you interested in my acco…" at bounding box center [112, 281] width 140 height 10
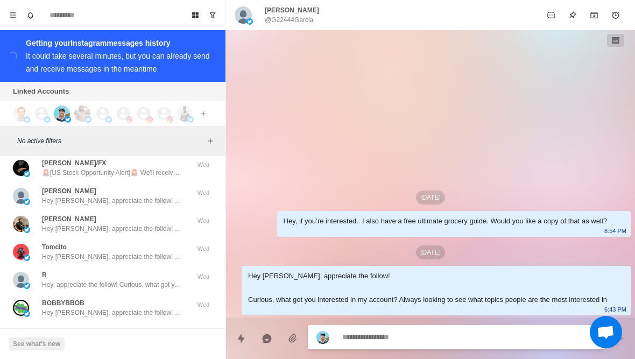
scroll to position [32309, 0]
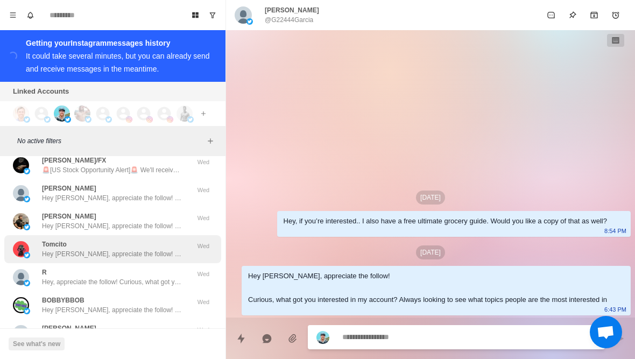
click at [166, 249] on p "Hey Tom, appreciate the follow! Curious, what got you interested in my account?…" at bounding box center [112, 254] width 140 height 10
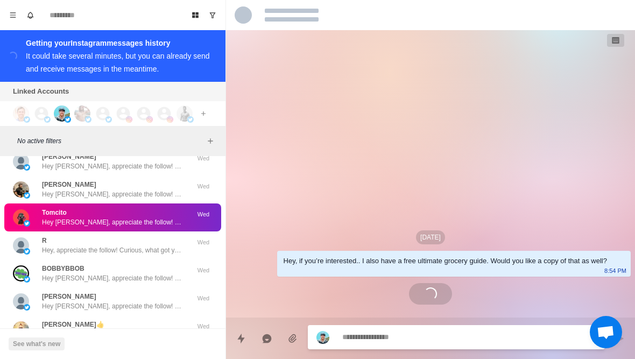
scroll to position [32291, 0]
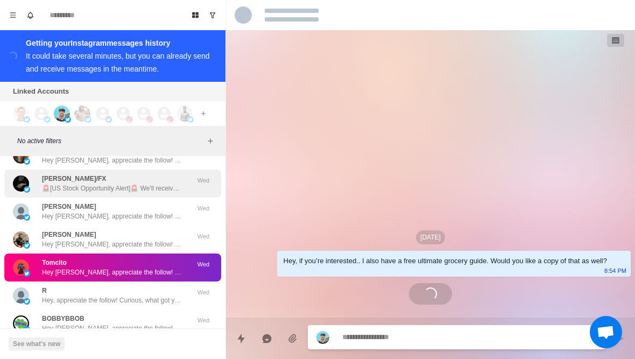
click at [178, 187] on div "Gail J Helms/FX 🚨[US Stock Opportunity Alert]🚨 We'll receive daily notification…" at bounding box center [112, 183] width 217 height 28
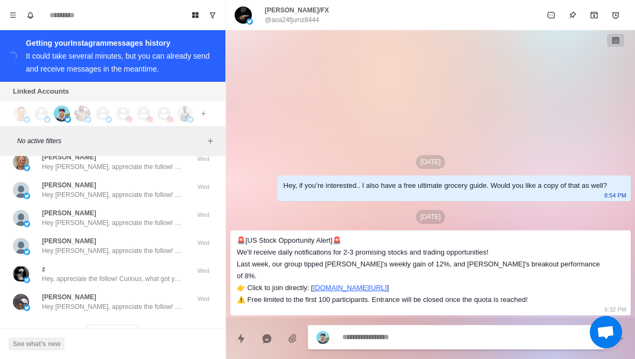
scroll to position [32551, 0]
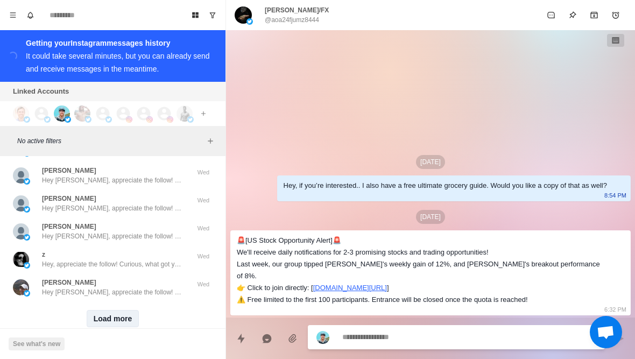
click at [128, 315] on button "Load more" at bounding box center [113, 318] width 53 height 17
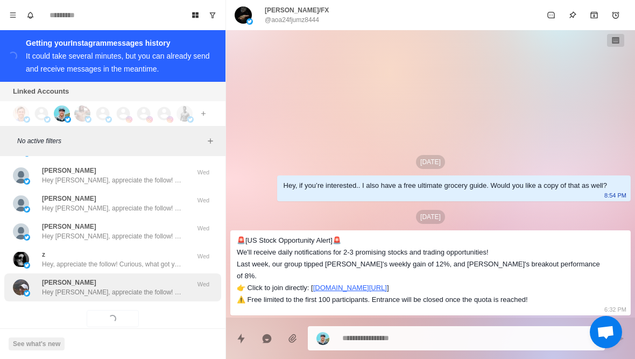
click at [143, 287] on p "Hey George, appreciate the follow! Curious, what got you interested in my accou…" at bounding box center [112, 292] width 140 height 10
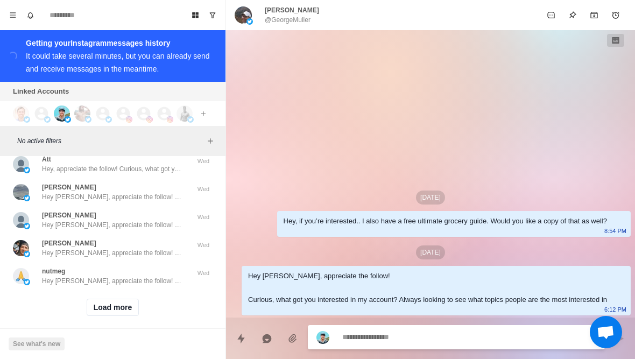
scroll to position [33121, 0]
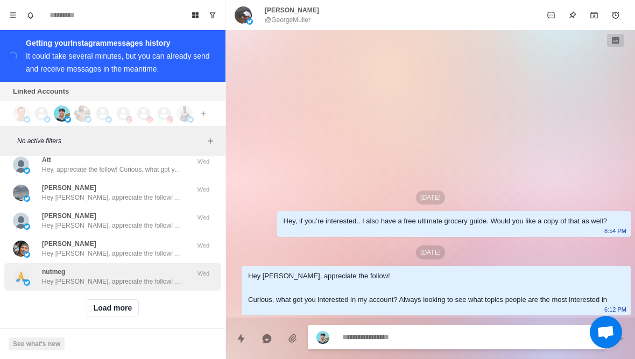
click at [133, 280] on div "nutmeg Hey Michele, appreciate the follow! Curious, what got you interested in …" at bounding box center [112, 277] width 217 height 28
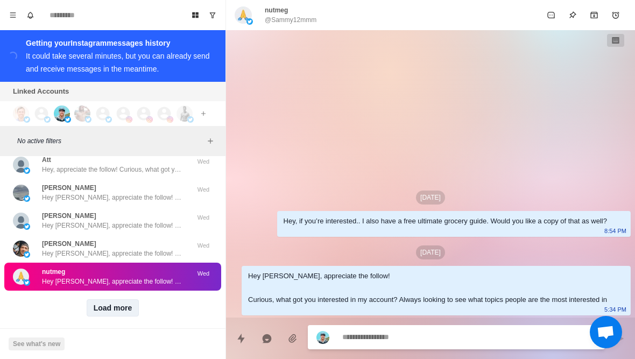
click at [130, 302] on button "Load more" at bounding box center [113, 307] width 53 height 17
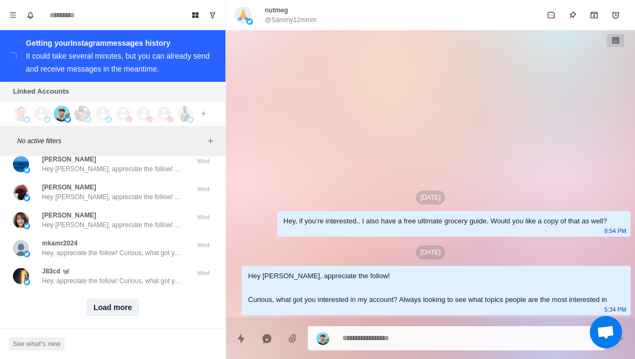
scroll to position [33680, 0]
click at [124, 302] on button "Load more" at bounding box center [113, 307] width 53 height 17
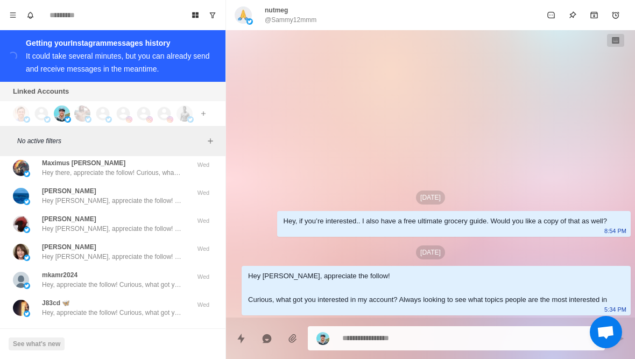
scroll to position [33648, 0]
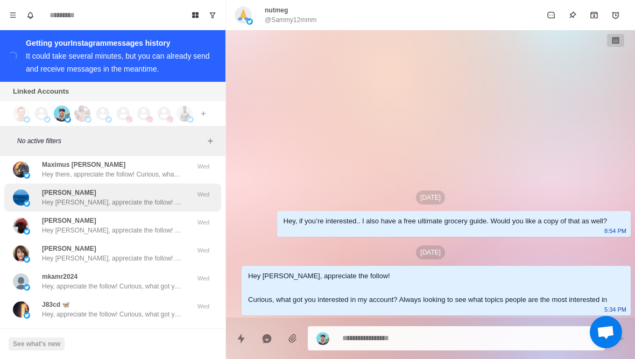
click at [164, 188] on div "Robert Rand Hey Robert, appreciate the follow! Curious, what got you interested…" at bounding box center [112, 197] width 140 height 19
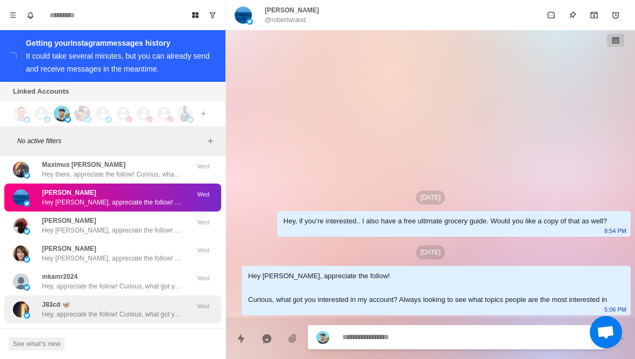
click at [131, 300] on div "J83cd 🦋 Hey, appreciate the follow! Curious, what got you interested in my acco…" at bounding box center [112, 309] width 140 height 19
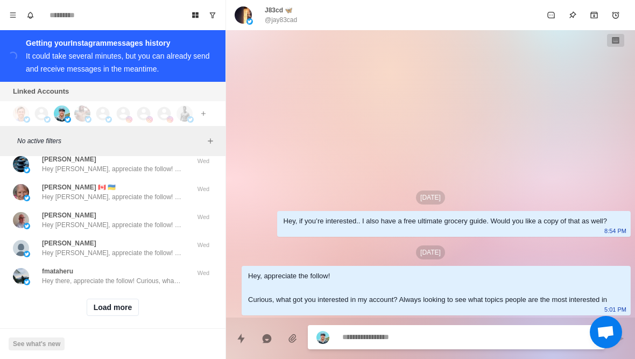
scroll to position [34240, 0]
click at [118, 307] on button "Load more" at bounding box center [113, 307] width 53 height 17
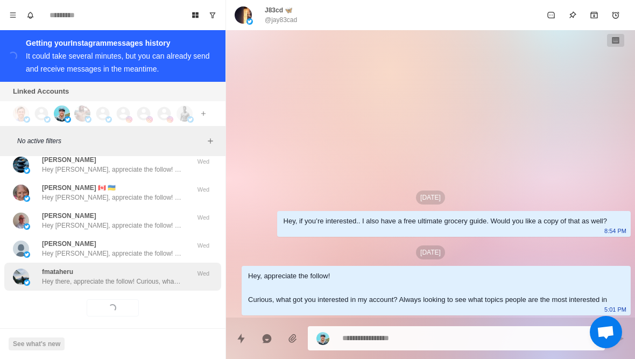
click at [133, 278] on div "fmataheru Hey there, appreciate the follow! Curious, what got you interested in…" at bounding box center [112, 277] width 217 height 28
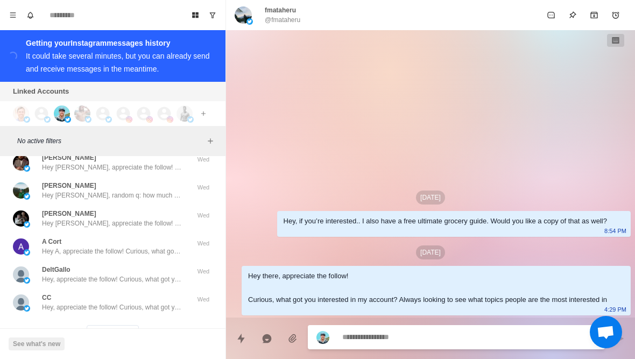
scroll to position [34775, 0]
click at [125, 324] on button "Load more" at bounding box center [113, 332] width 53 height 17
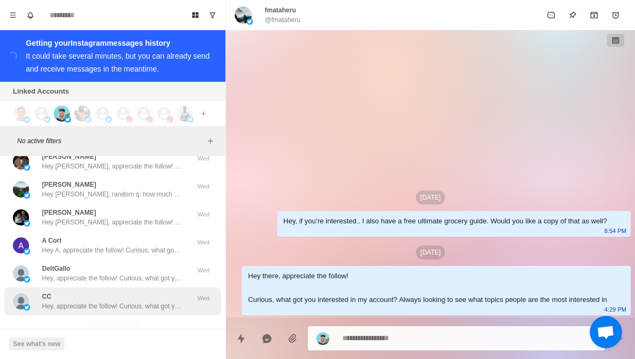
click at [138, 301] on p "Hey, appreciate the follow! Curious, what got you interested in my account? Alw…" at bounding box center [112, 306] width 140 height 10
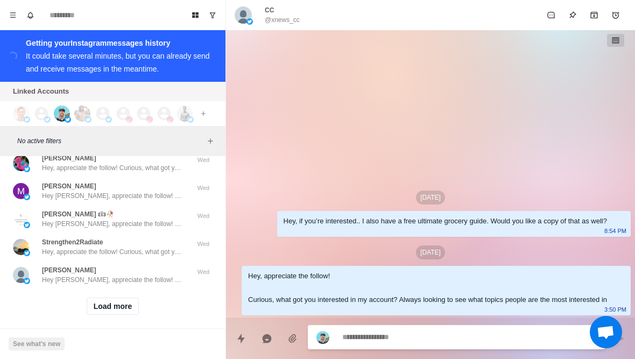
scroll to position [35359, 0]
click at [119, 300] on button "Load more" at bounding box center [113, 307] width 53 height 17
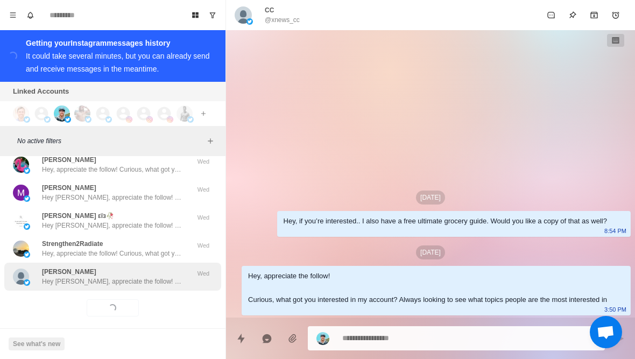
click at [140, 276] on p "Hey Larry, appreciate the follow! Curious, what got you interested in my accoun…" at bounding box center [112, 281] width 140 height 10
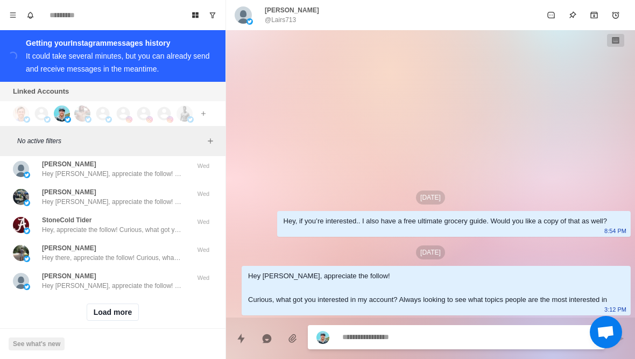
scroll to position [35918, 0]
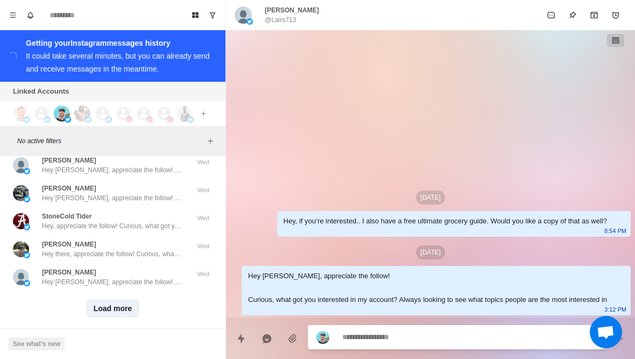
click at [117, 302] on button "Load more" at bounding box center [113, 308] width 53 height 17
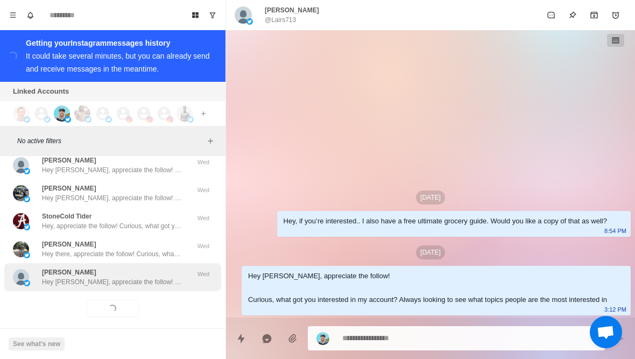
click at [138, 279] on div "John Hey John, appreciate the follow! Curious, what got you interested in my ac…" at bounding box center [112, 277] width 217 height 28
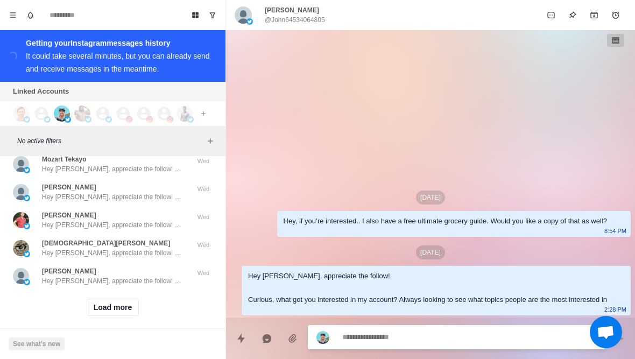
scroll to position [36478, 0]
click at [123, 300] on button "Load more" at bounding box center [113, 307] width 53 height 17
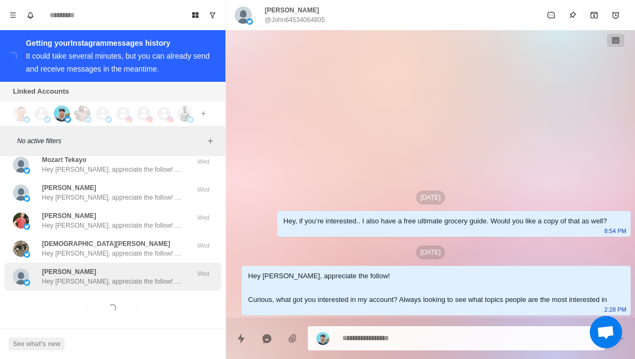
click at [139, 276] on p "Hey peter, appreciate the follow! Curious, what got you interested in my accoun…" at bounding box center [112, 281] width 140 height 10
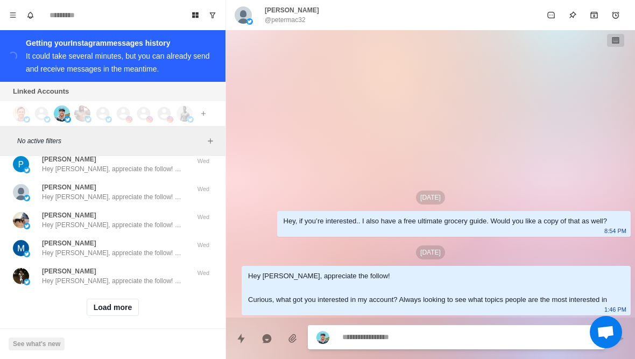
scroll to position [37037, 0]
click at [118, 306] on button "Load more" at bounding box center [113, 307] width 53 height 17
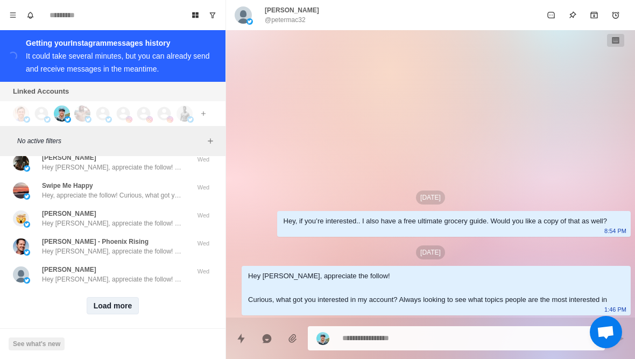
scroll to position [37596, 0]
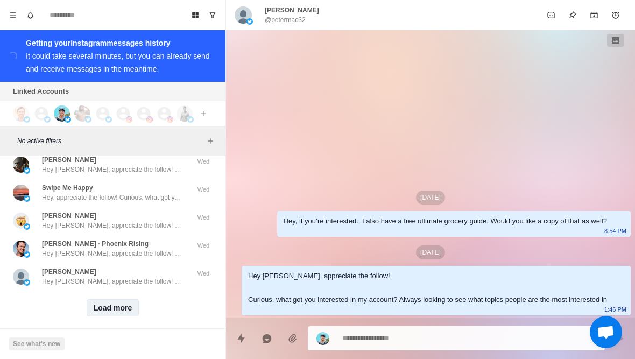
click at [120, 301] on button "Load more" at bounding box center [113, 307] width 53 height 17
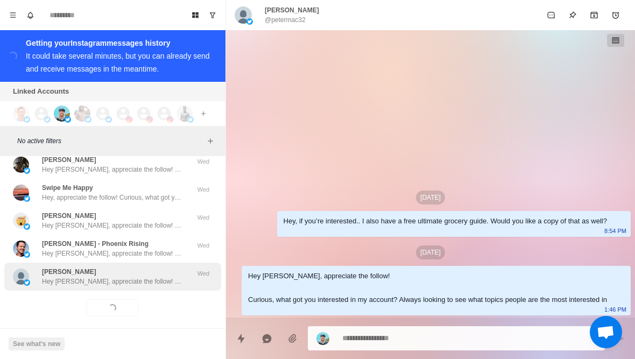
click at [135, 276] on p "Hey Gisella, appreciate the follow! Curious, what got you interested in my acco…" at bounding box center [112, 281] width 140 height 10
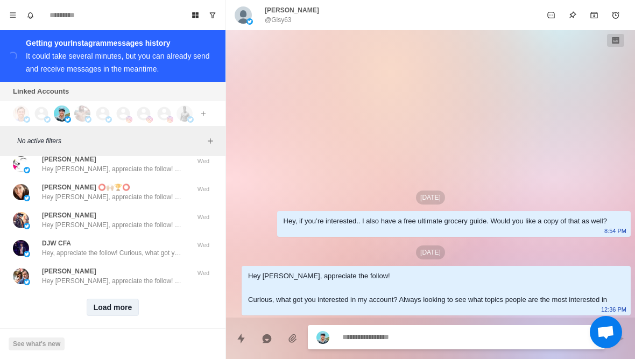
click at [119, 306] on button "Load more" at bounding box center [113, 307] width 53 height 17
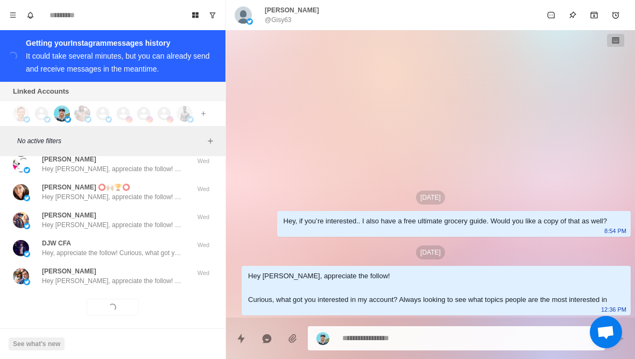
scroll to position [38156, 0]
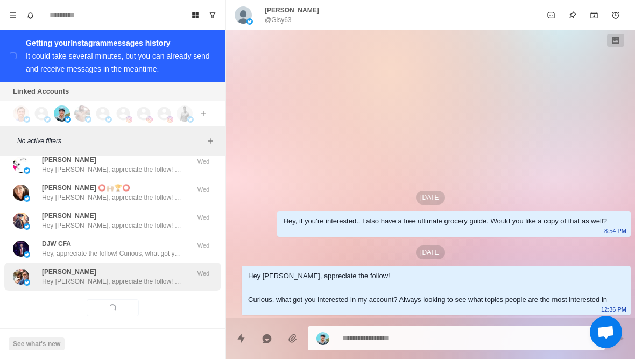
click at [136, 281] on div "James B Hey James, appreciate the follow! Curious, what got you interested in m…" at bounding box center [112, 277] width 217 height 28
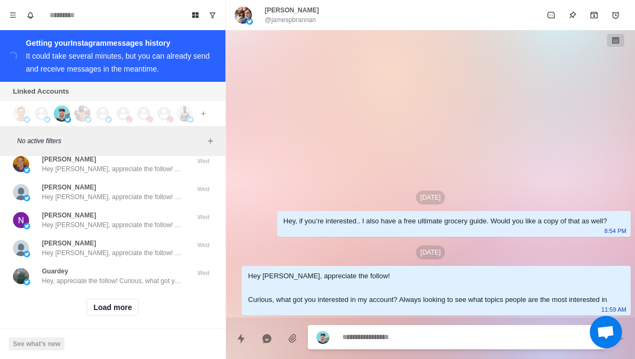
scroll to position [38715, 0]
click at [130, 304] on button "Load more" at bounding box center [113, 307] width 53 height 17
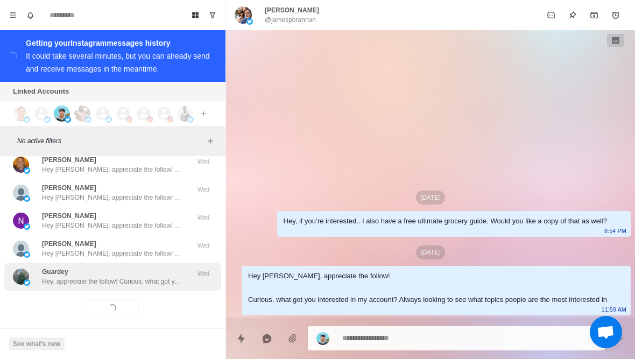
click at [158, 278] on div "Guardey Hey, appreciate the follow! Curious, what got you interested in my acco…" at bounding box center [112, 277] width 217 height 28
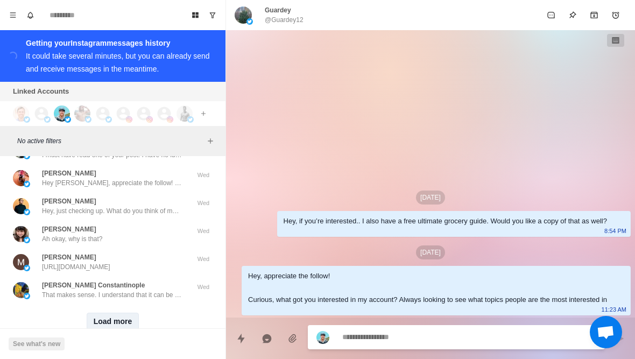
click at [119, 313] on button "Load more" at bounding box center [113, 321] width 53 height 17
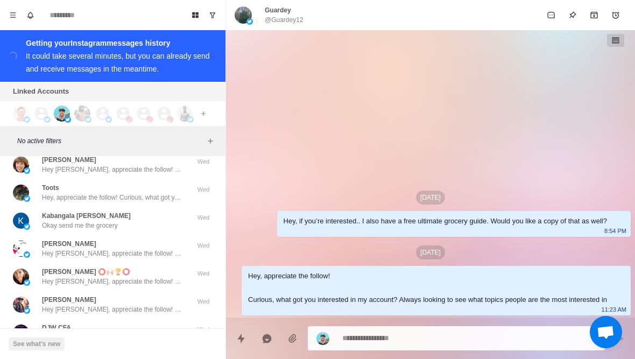
scroll to position [38071, 0]
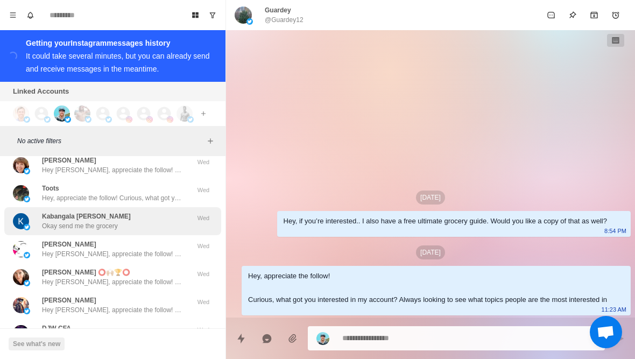
click at [166, 222] on div "Kabangala Michael Okay send me the grocery Wed" at bounding box center [112, 221] width 217 height 28
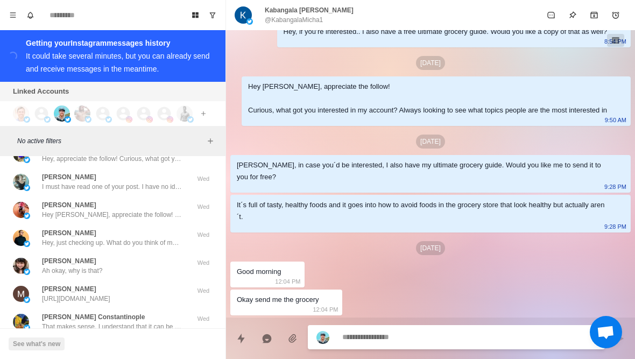
scroll to position [39240, 0]
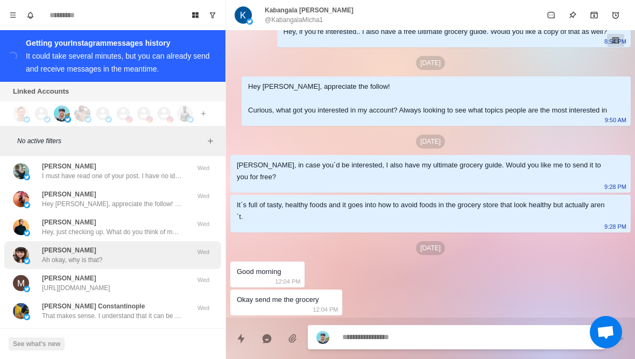
click at [147, 250] on div "Jennifer Ah okay, why is that?" at bounding box center [101, 254] width 177 height 19
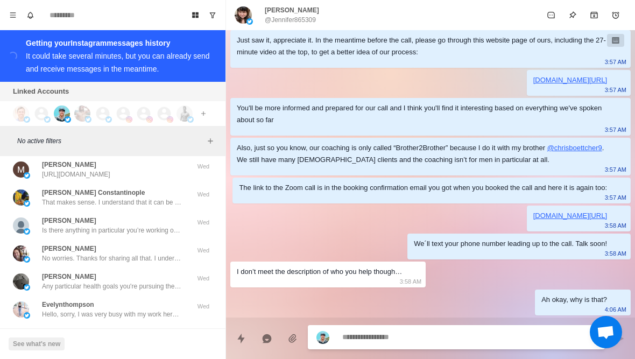
scroll to position [39355, 0]
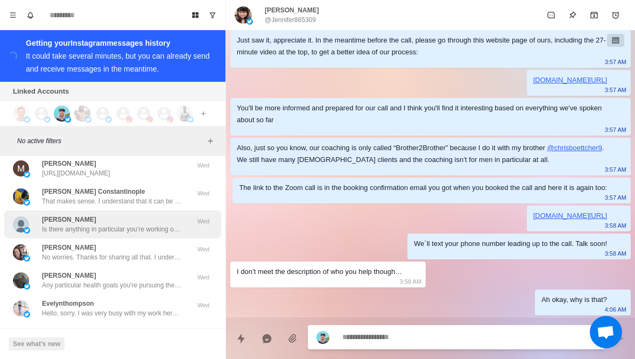
click at [169, 215] on div "Jennifer McWethy Is there anything in particular you’re working on nowadays to …" at bounding box center [112, 224] width 140 height 19
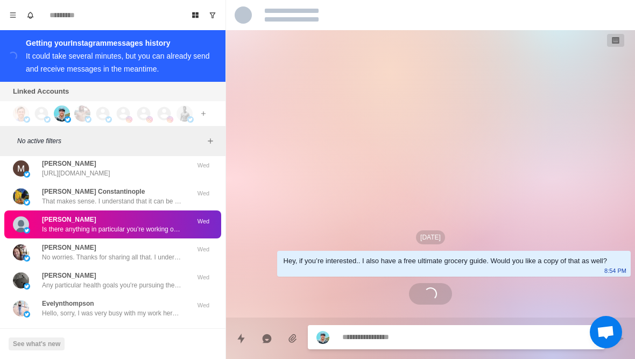
scroll to position [0, 0]
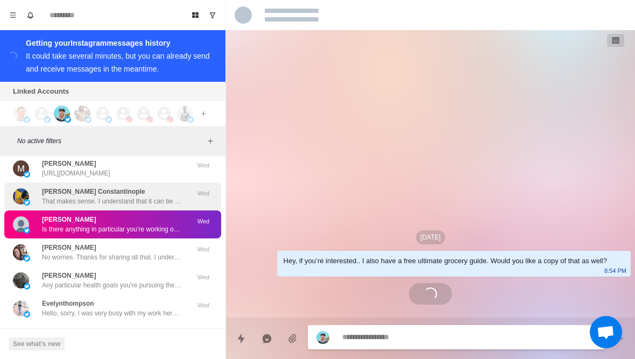
click at [165, 196] on p "That makes sense. I understand that it can be quite difficult to stick to a die…" at bounding box center [112, 201] width 140 height 10
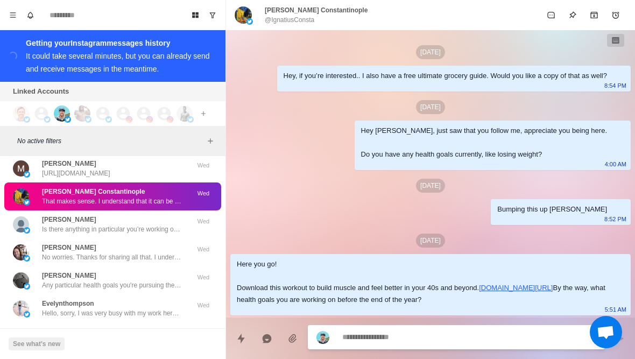
scroll to position [813, 0]
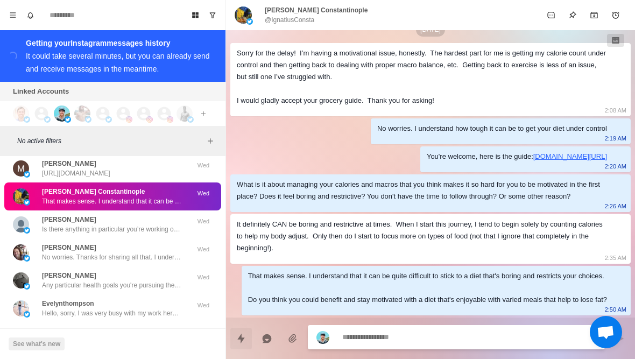
click at [246, 343] on icon "Quick replies" at bounding box center [241, 338] width 11 height 11
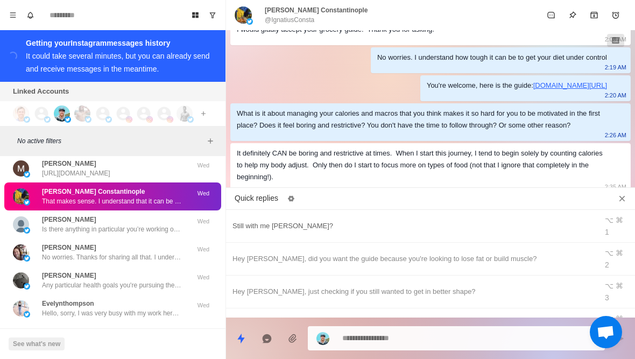
type textarea "*"
click at [332, 220] on div "Still with me Ignatius?" at bounding box center [411, 226] width 358 height 12
type textarea "**********"
click at [628, 343] on button "Send message" at bounding box center [620, 339] width 22 height 22
type textarea "*"
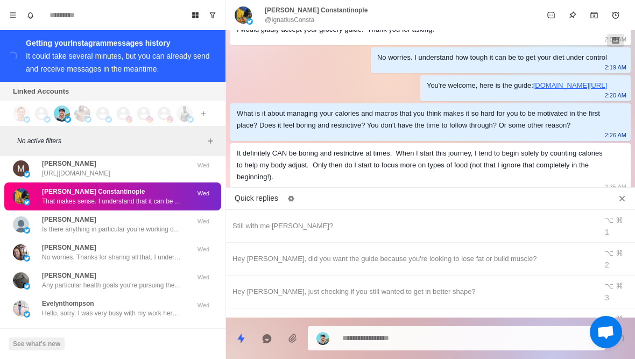
scroll to position [998, 0]
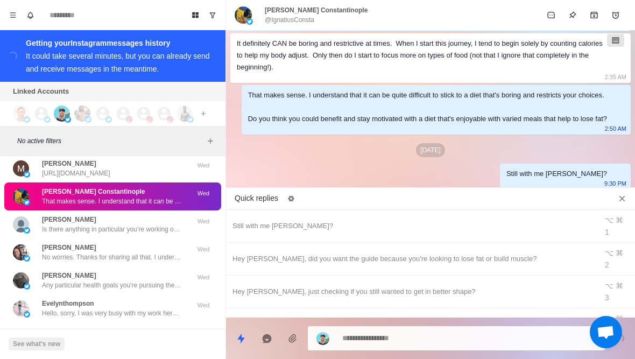
click at [629, 200] on button "Close quick replies" at bounding box center [621, 198] width 17 height 17
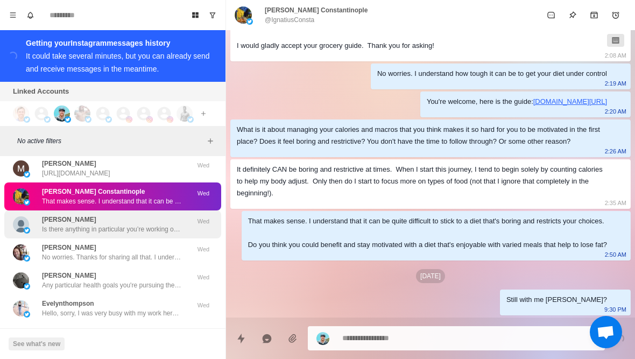
click at [151, 224] on p "Is there anything in particular you’re working on nowadays to get even healthie…" at bounding box center [112, 229] width 140 height 10
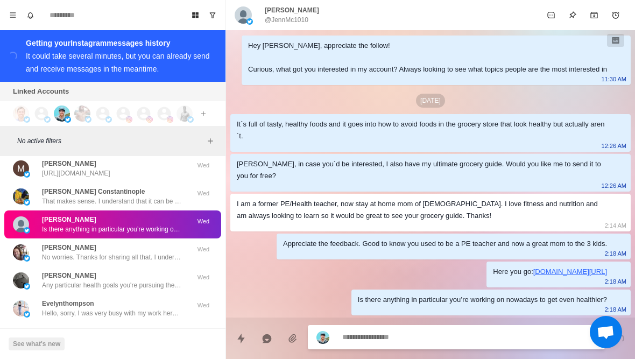
scroll to position [97, 0]
click at [242, 339] on icon "Quick replies" at bounding box center [240, 338] width 7 height 10
type textarea "*"
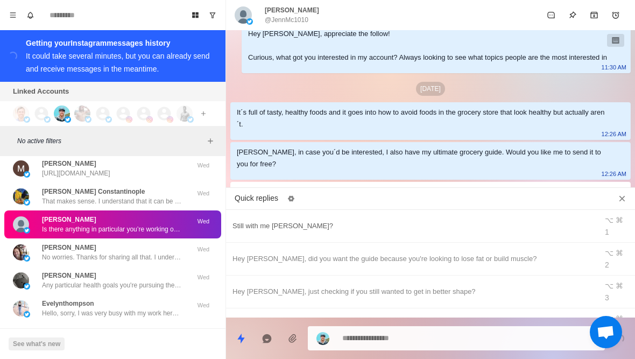
click at [317, 220] on div "Still with me Jennifer?" at bounding box center [411, 226] width 358 height 12
type textarea "**********"
click at [521, 339] on textarea "**********" at bounding box center [469, 338] width 254 height 16
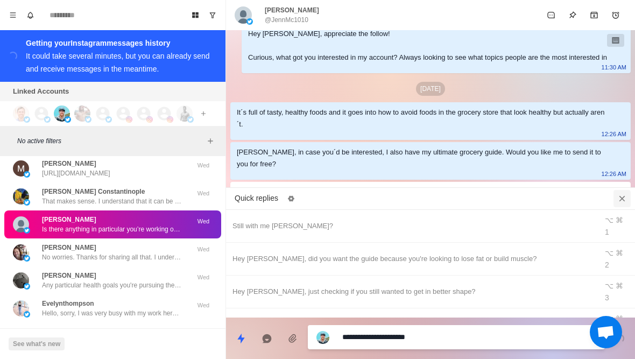
click at [615, 196] on button "Close quick replies" at bounding box center [621, 198] width 17 height 17
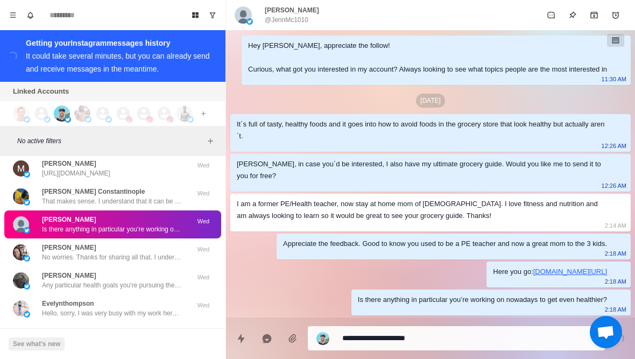
click at [505, 342] on textarea "**********" at bounding box center [469, 338] width 254 height 16
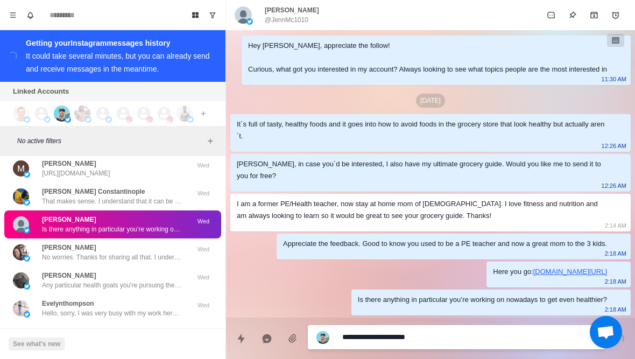
type textarea "*"
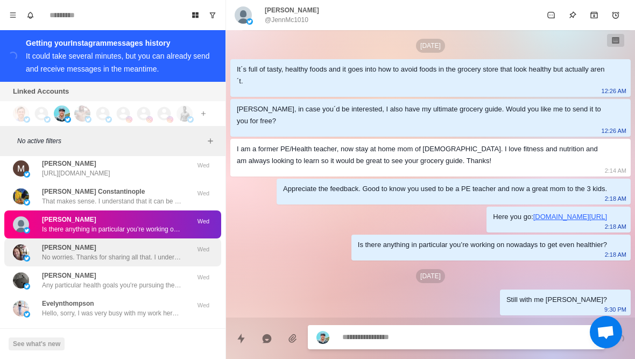
click at [147, 253] on div "Laura Beville No worries. Thanks for sharing all that. I understand that it can…" at bounding box center [112, 252] width 217 height 28
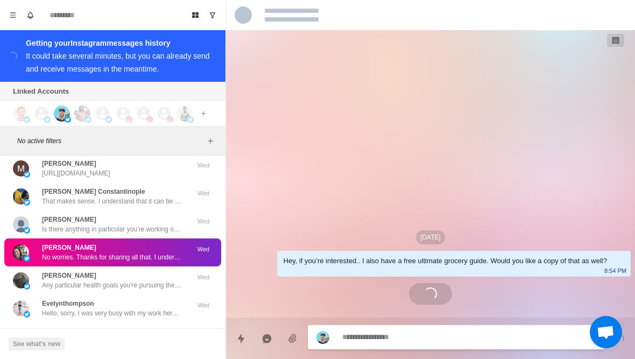
scroll to position [0, 0]
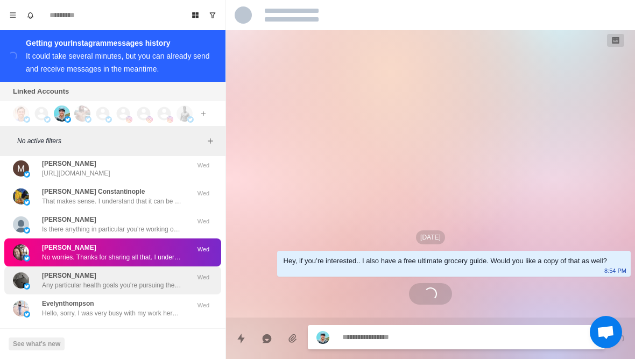
click at [139, 280] on p "Any particular health goals you're pursuing these days? Like losing fat or buil…" at bounding box center [112, 285] width 140 height 10
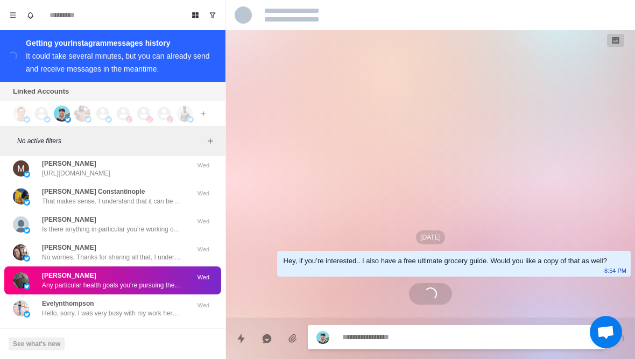
scroll to position [84, 0]
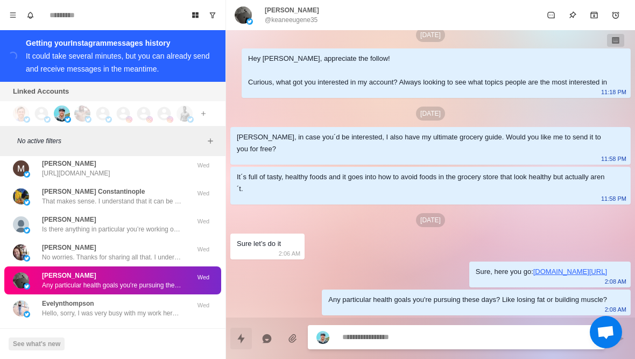
click at [244, 345] on button "Quick replies" at bounding box center [241, 339] width 22 height 22
type textarea "*"
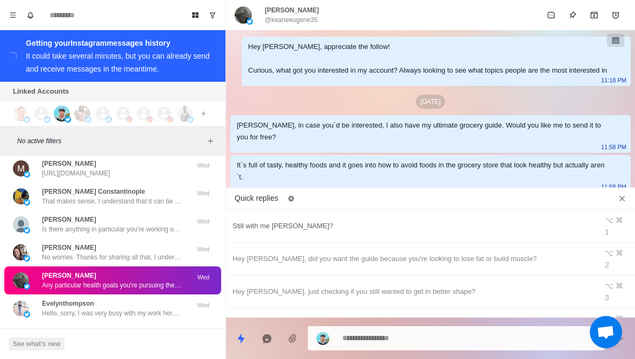
click at [297, 220] on div "Still with me Keane?" at bounding box center [411, 226] width 358 height 12
type textarea "**********"
click at [628, 202] on button "Close quick replies" at bounding box center [621, 198] width 17 height 17
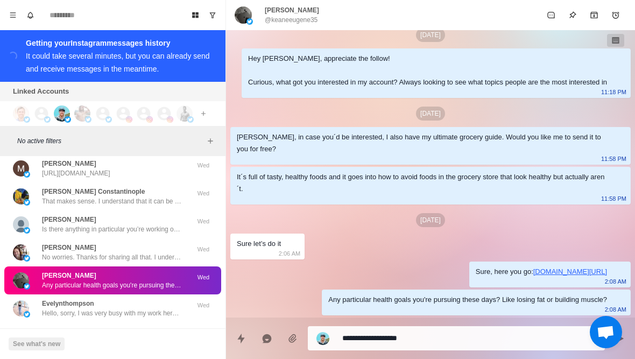
click at [385, 337] on textarea "**********" at bounding box center [469, 338] width 254 height 16
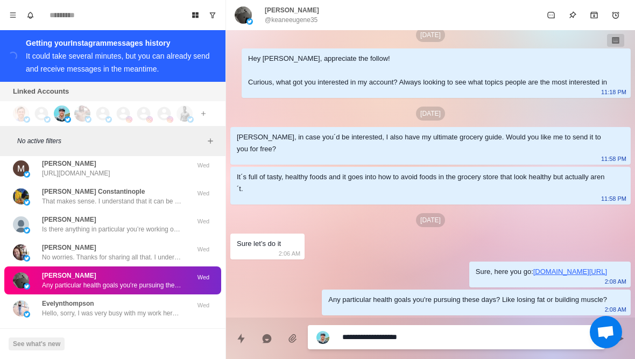
type textarea "*"
type textarea "**********"
type textarea "*"
type textarea "**********"
type textarea "*"
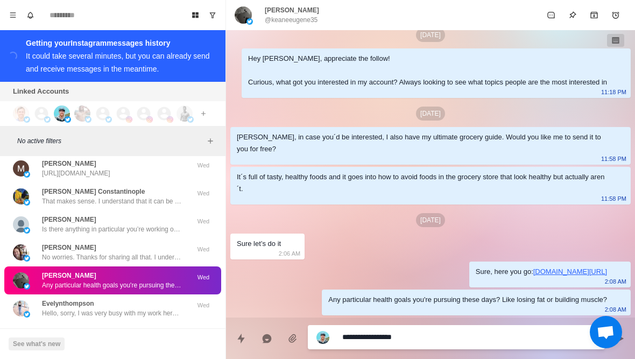
type textarea "**********"
type textarea "*"
type textarea "**********"
type textarea "*"
type textarea "**********"
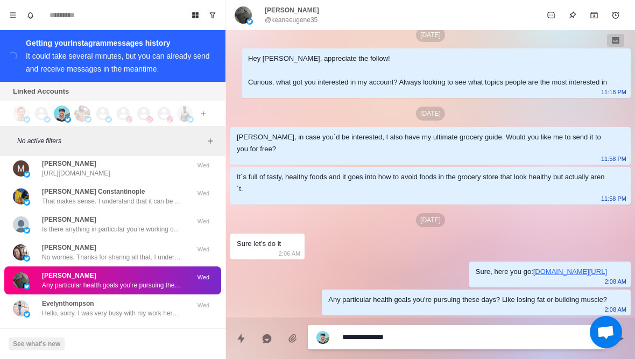
type textarea "*"
type textarea "**********"
type textarea "*"
type textarea "**********"
type textarea "*"
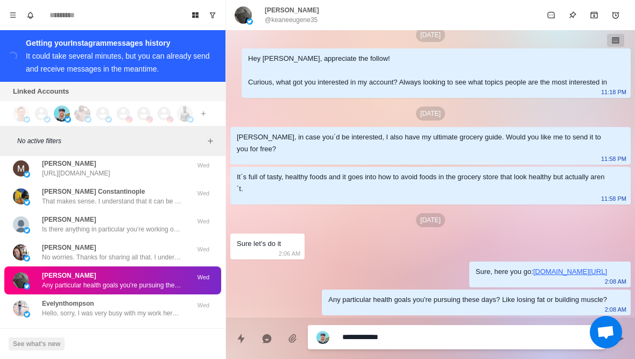
type textarea "**********"
type textarea "*"
type textarea "**********"
type textarea "*"
type textarea "**********"
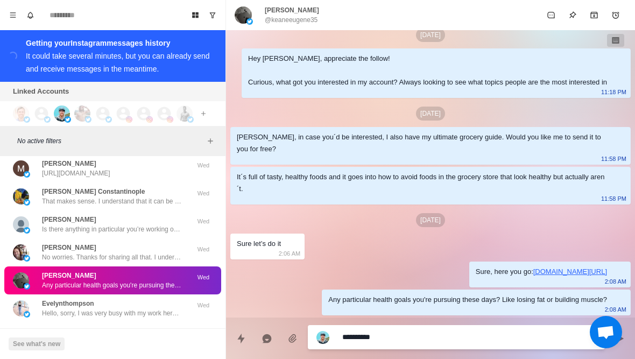
type textarea "*"
type textarea "*********"
type textarea "*"
type textarea "********"
type textarea "*"
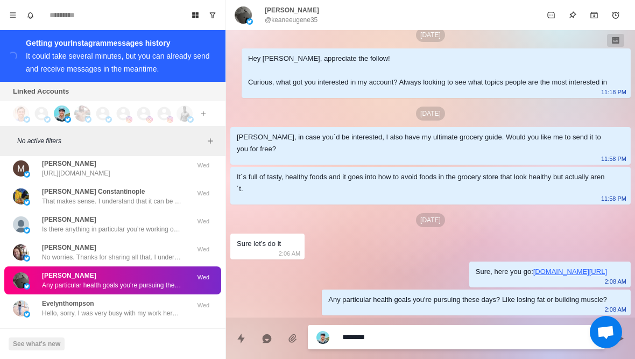
type textarea "*******"
type textarea "*"
type textarea "******"
type textarea "*"
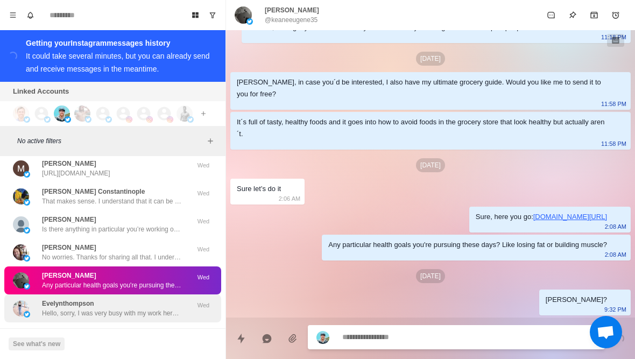
click at [134, 308] on p "Hello, sorry, I was very busy with my work here, so I didn't have a chance to u…" at bounding box center [112, 313] width 140 height 10
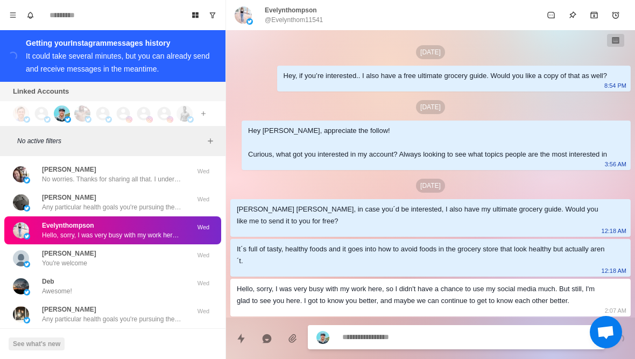
scroll to position [13, 0]
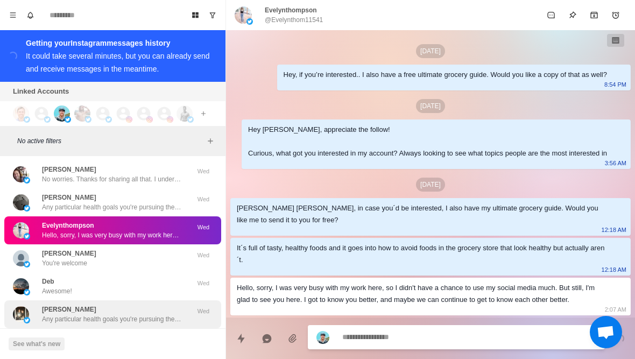
click at [125, 314] on p "Any particular health goals you're pursuing these days? Like losing fat or buil…" at bounding box center [112, 319] width 140 height 10
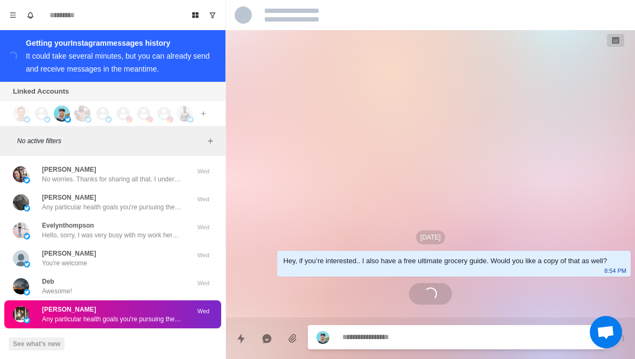
scroll to position [84, 0]
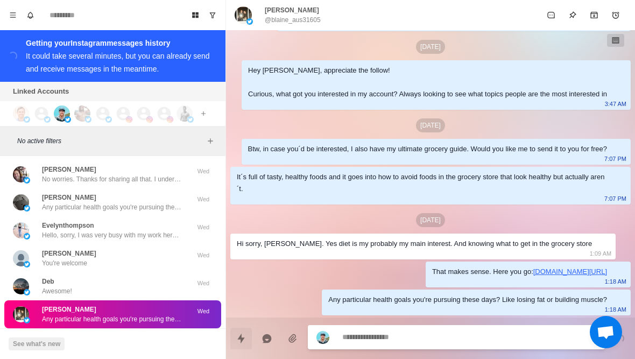
click at [245, 340] on icon "Quick replies" at bounding box center [241, 338] width 11 height 11
type textarea "*"
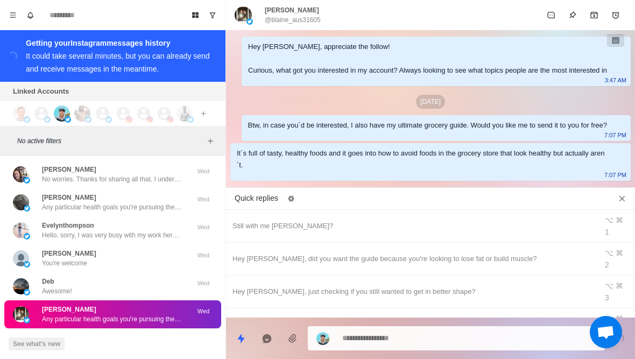
click at [320, 351] on div "Blaine?" at bounding box center [411, 357] width 358 height 12
type textarea "*******"
click at [625, 195] on icon "Close quick replies" at bounding box center [621, 198] width 11 height 11
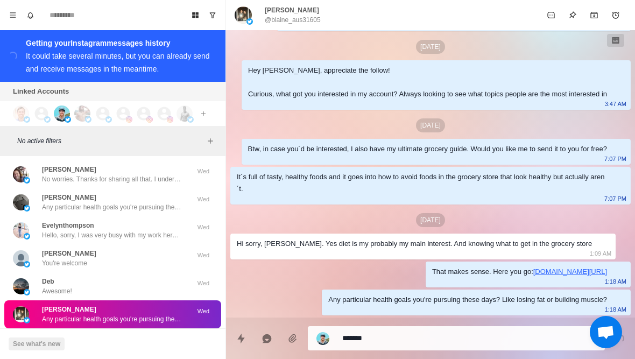
click at [524, 344] on textarea "*******" at bounding box center [469, 338] width 254 height 16
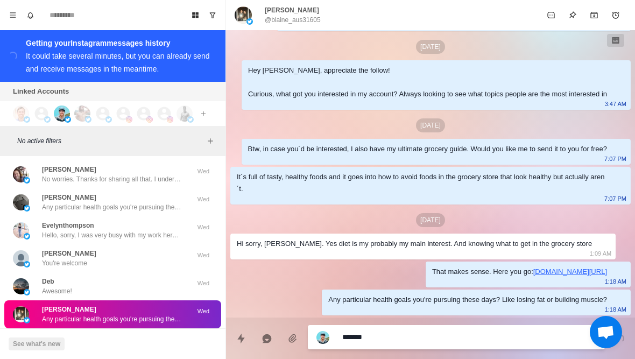
type textarea "*"
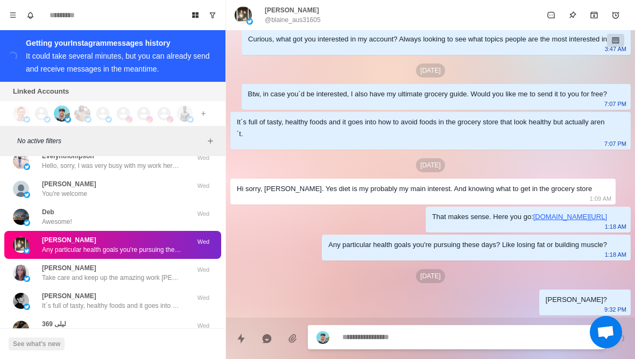
scroll to position [39507, 0]
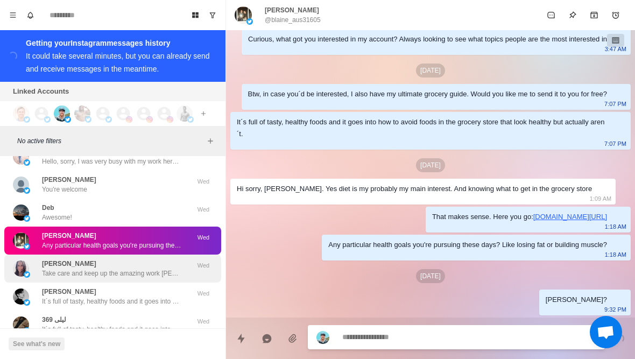
click at [133, 268] on p "Take care and keep up the amazing work Erin" at bounding box center [112, 273] width 140 height 10
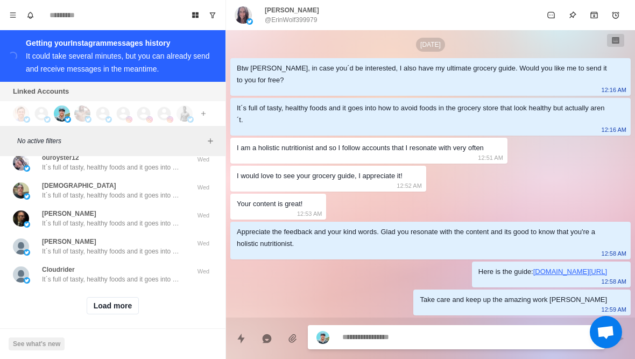
scroll to position [39834, 0]
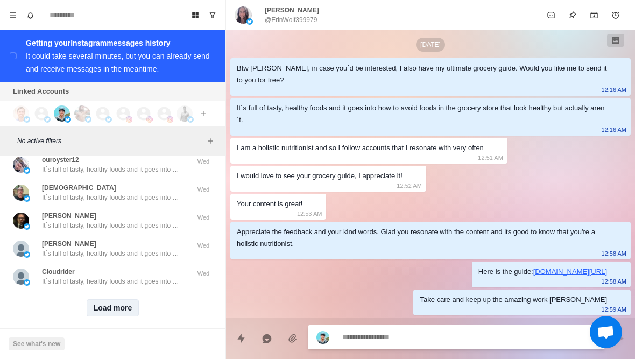
click at [122, 301] on button "Load more" at bounding box center [113, 307] width 53 height 17
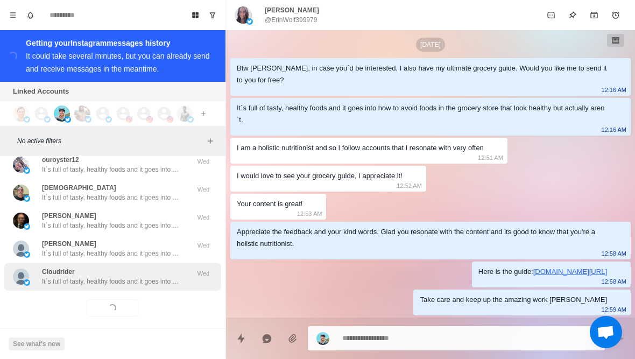
click at [154, 276] on p "It´s full of tasty, healthy foods and it goes into how to avoid foods in the gr…" at bounding box center [112, 281] width 140 height 10
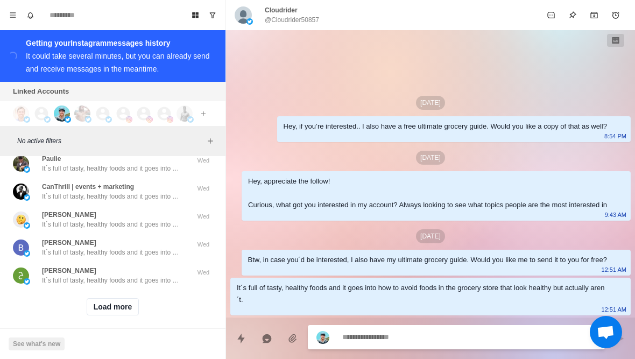
scroll to position [40394, 0]
click at [120, 304] on button "Load more" at bounding box center [113, 307] width 53 height 17
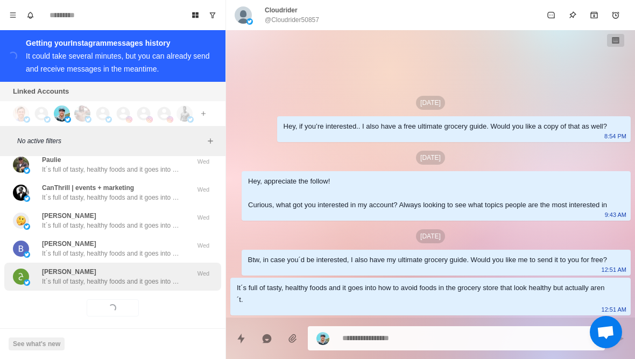
click at [173, 276] on p "It´s full of tasty, healthy foods and it goes into how to avoid foods in the gr…" at bounding box center [112, 281] width 140 height 10
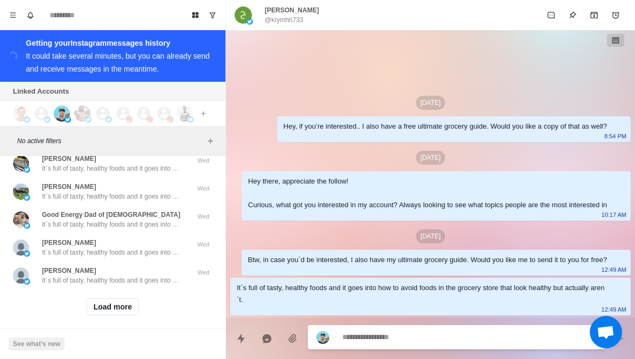
scroll to position [40953, 0]
click at [125, 299] on button "Load more" at bounding box center [113, 307] width 53 height 17
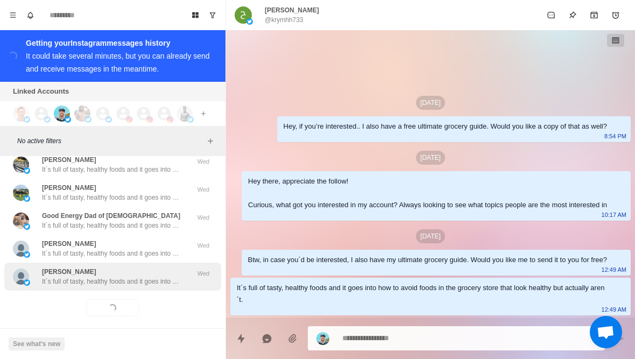
click at [140, 281] on div "Miriam Zappier It´s full of tasty, healthy foods and it goes into how to avoid …" at bounding box center [112, 277] width 217 height 28
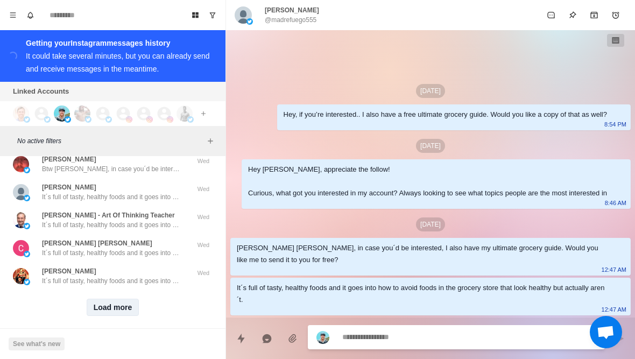
click at [123, 302] on button "Load more" at bounding box center [113, 307] width 53 height 17
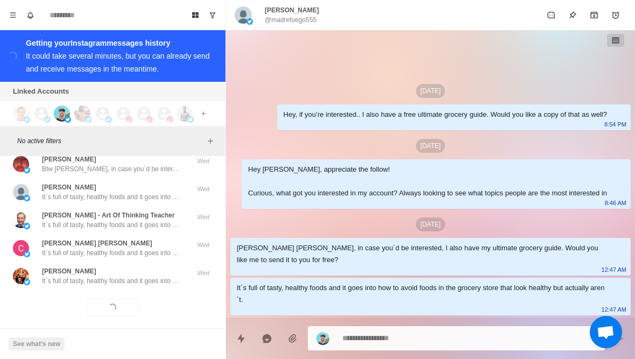
scroll to position [41513, 0]
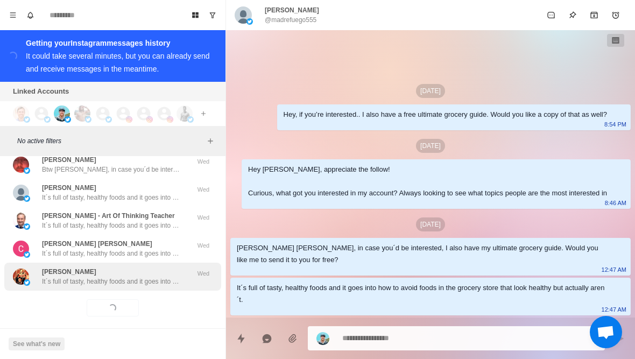
click at [134, 276] on p "It´s full of tasty, healthy foods and it goes into how to avoid foods in the gr…" at bounding box center [112, 281] width 140 height 10
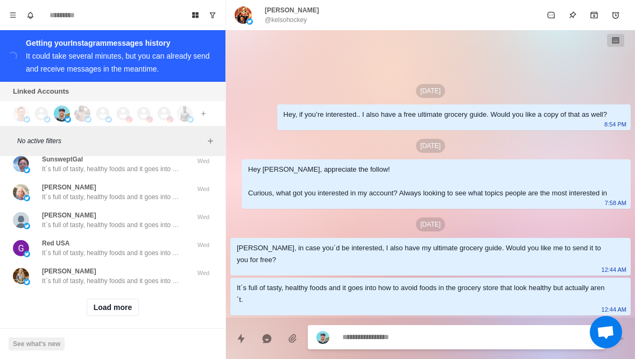
scroll to position [42072, 0]
click at [128, 306] on button "Load more" at bounding box center [113, 307] width 53 height 17
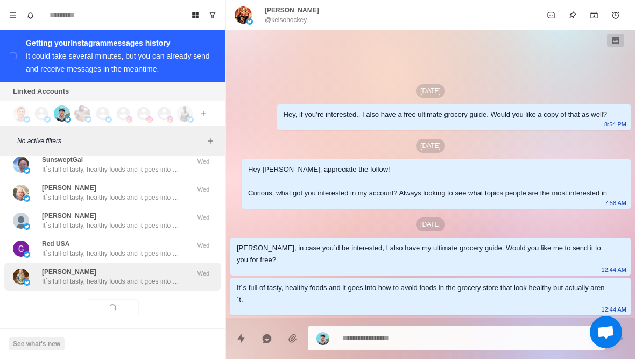
click at [156, 279] on div "Lisa Cook It´s full of tasty, healthy foods and it goes into how to avoid foods…" at bounding box center [112, 277] width 217 height 28
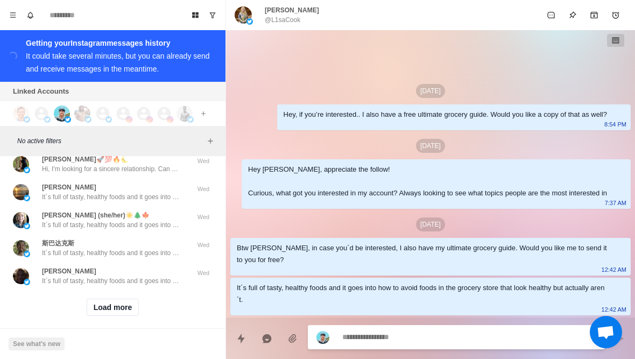
scroll to position [42631, 0]
click at [122, 301] on button "Load more" at bounding box center [113, 307] width 53 height 17
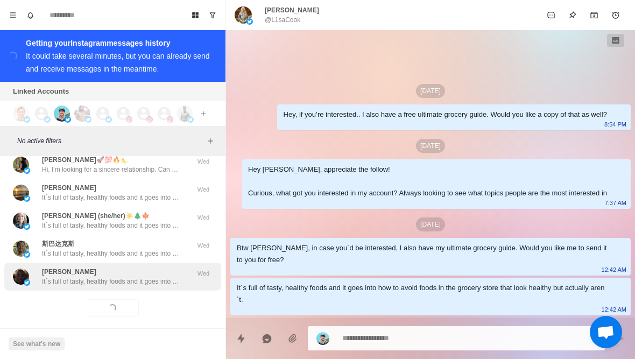
click at [136, 276] on p "It´s full of tasty, healthy foods and it goes into how to avoid foods in the gr…" at bounding box center [112, 281] width 140 height 10
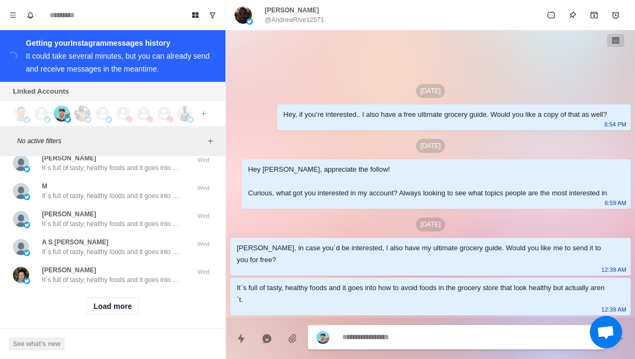
scroll to position [43191, 0]
click at [124, 302] on button "Load more" at bounding box center [113, 307] width 53 height 17
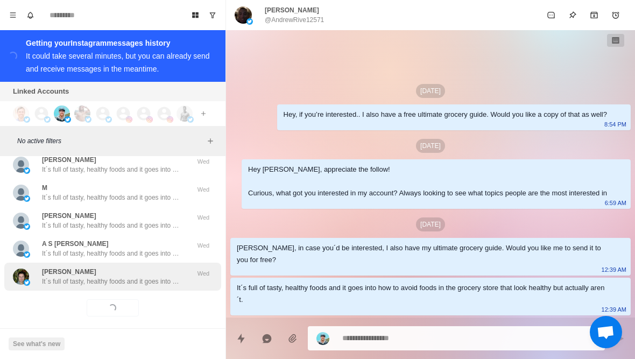
click at [140, 276] on p "It´s full of tasty, healthy foods and it goes into how to avoid foods in the gr…" at bounding box center [112, 281] width 140 height 10
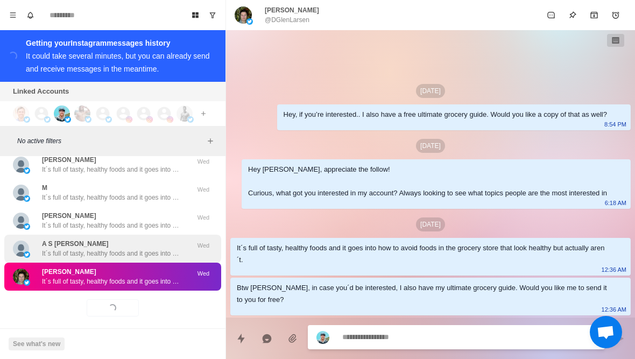
click at [164, 239] on div "A S Victor It´s full of tasty, healthy foods and it goes into how to avoid food…" at bounding box center [112, 248] width 140 height 19
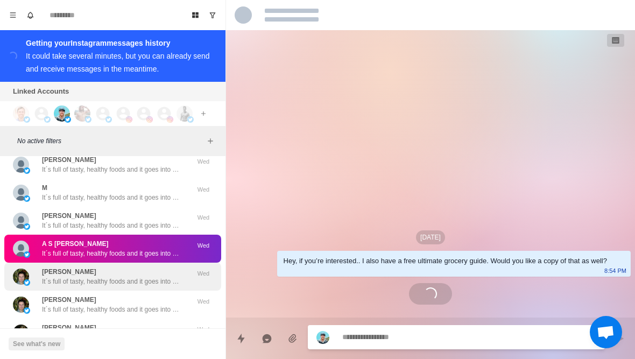
click at [150, 276] on p "It´s full of tasty, healthy foods and it goes into how to avoid foods in the gr…" at bounding box center [112, 281] width 140 height 10
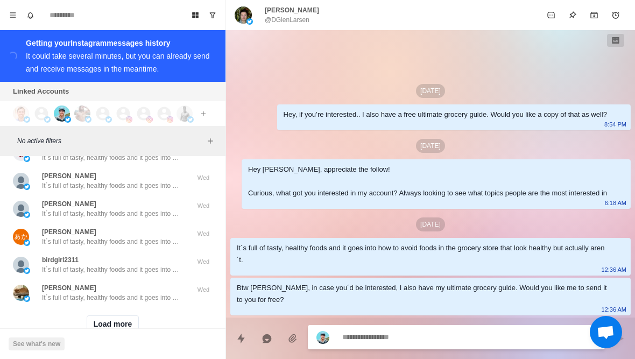
scroll to position [43735, 0]
click at [118, 316] on button "Load more" at bounding box center [113, 322] width 53 height 17
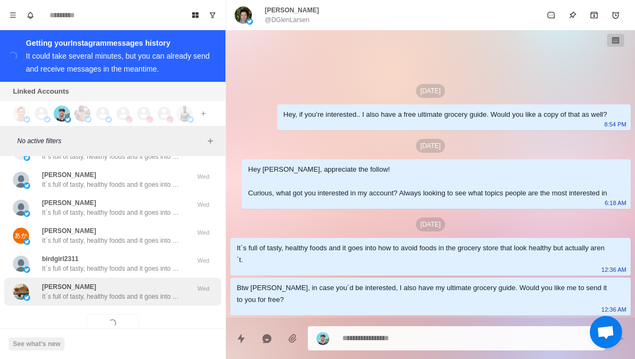
click at [132, 282] on div "Barbara It´s full of tasty, healthy foods and it goes into how to avoid foods i…" at bounding box center [112, 291] width 140 height 19
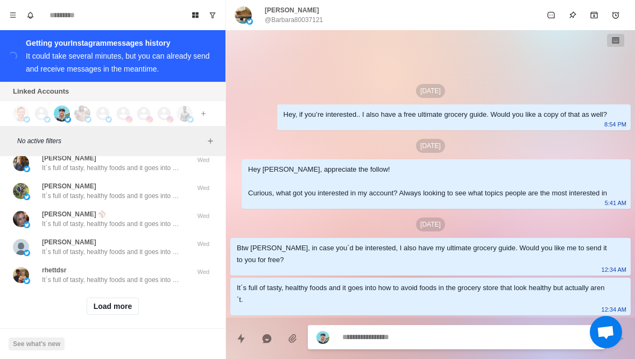
scroll to position [44310, 0]
click at [124, 303] on button "Load more" at bounding box center [113, 307] width 53 height 17
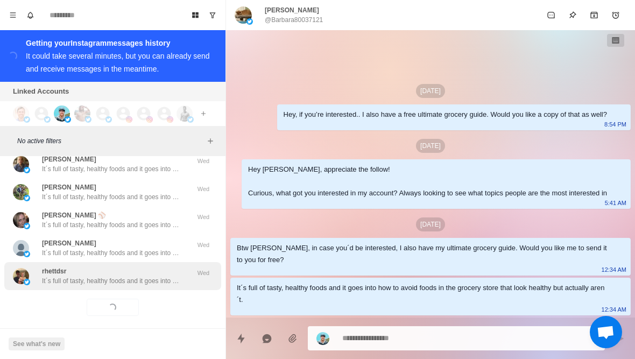
click at [148, 276] on p "It´s full of tasty, healthy foods and it goes into how to avoid foods in the gr…" at bounding box center [112, 281] width 140 height 10
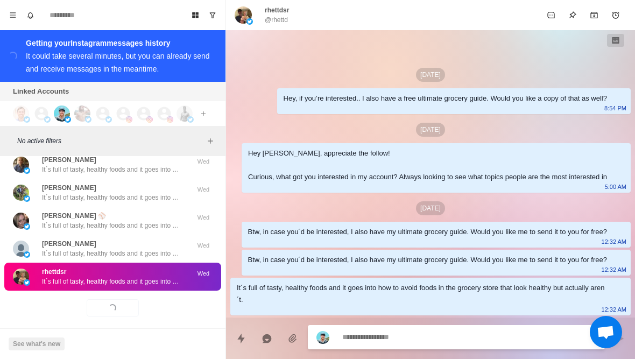
scroll to position [13, 0]
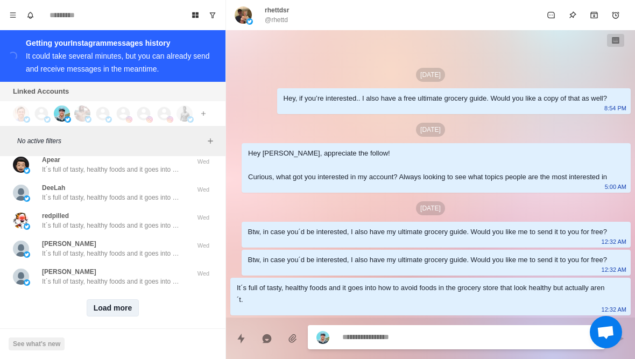
click at [121, 302] on button "Load more" at bounding box center [113, 307] width 53 height 17
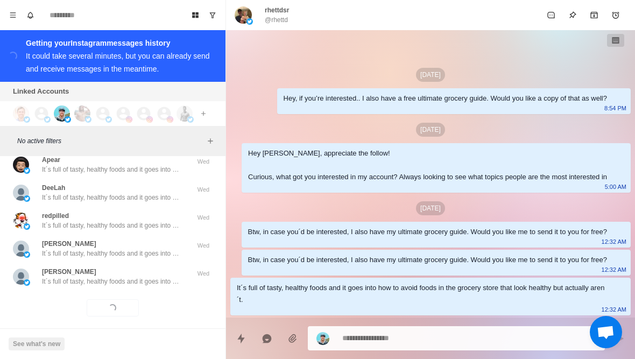
scroll to position [44869, 0]
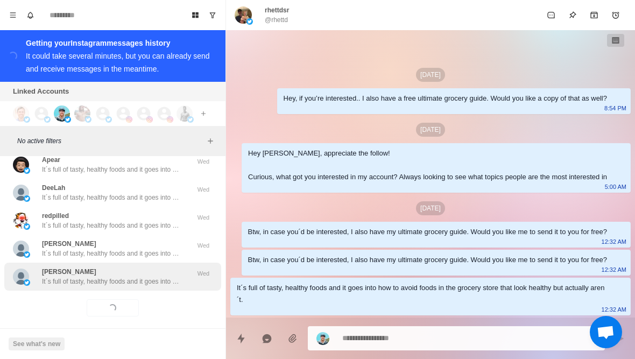
click at [137, 276] on p "It´s full of tasty, healthy foods and it goes into how to avoid foods in the gr…" at bounding box center [112, 281] width 140 height 10
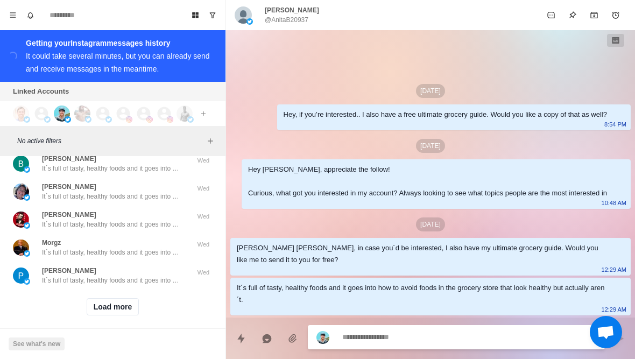
scroll to position [45429, 0]
click at [126, 301] on button "Load more" at bounding box center [113, 307] width 53 height 17
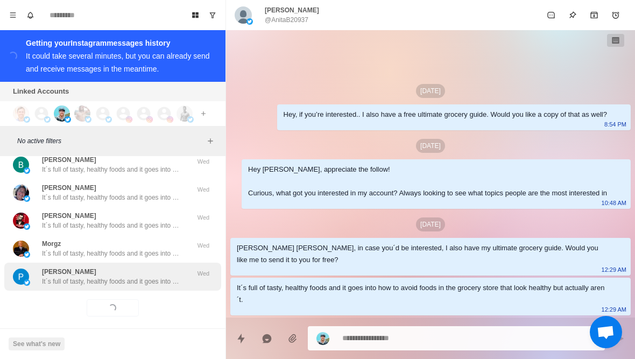
click at [138, 276] on p "It´s full of tasty, healthy foods and it goes into how to avoid foods in the gr…" at bounding box center [112, 281] width 140 height 10
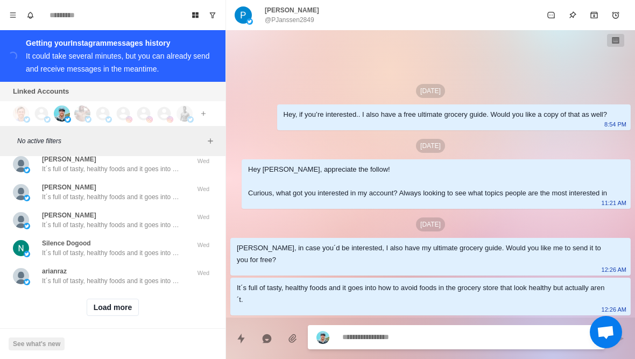
scroll to position [45988, 0]
click at [119, 303] on button "Load more" at bounding box center [113, 307] width 53 height 17
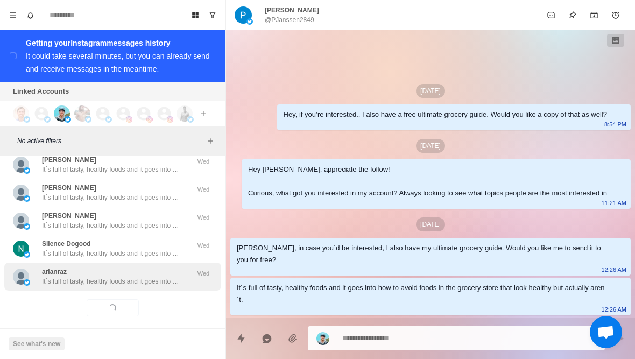
click at [135, 280] on div "arianraz It´s full of tasty, healthy foods and it goes into how to avoid foods …" at bounding box center [112, 277] width 217 height 28
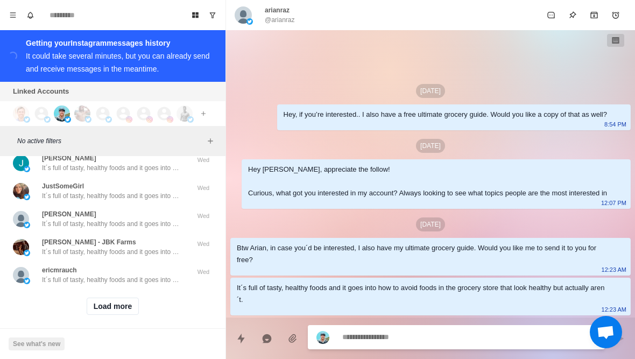
scroll to position [46548, 0]
click at [122, 301] on button "Load more" at bounding box center [113, 307] width 53 height 17
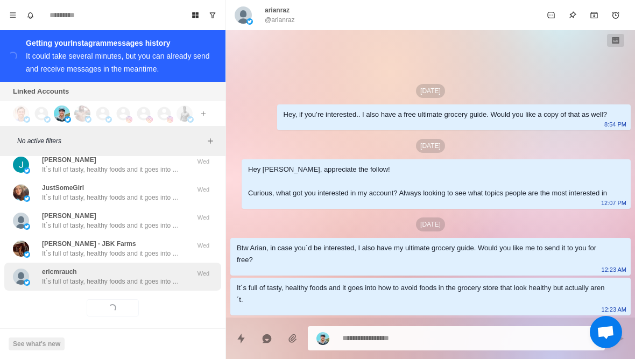
click at [140, 278] on div "ericmrauch It´s full of tasty, healthy foods and it goes into how to avoid food…" at bounding box center [112, 277] width 217 height 28
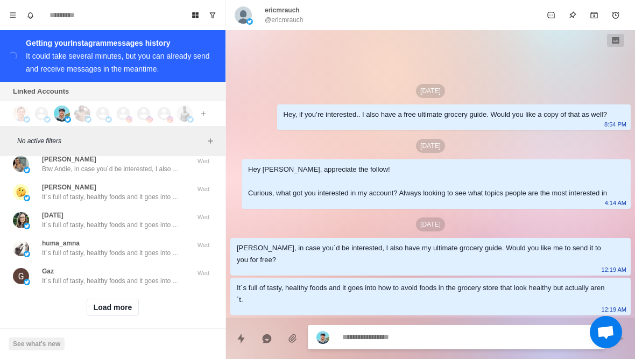
scroll to position [47107, 0]
click at [119, 306] on button "Load more" at bounding box center [113, 307] width 53 height 17
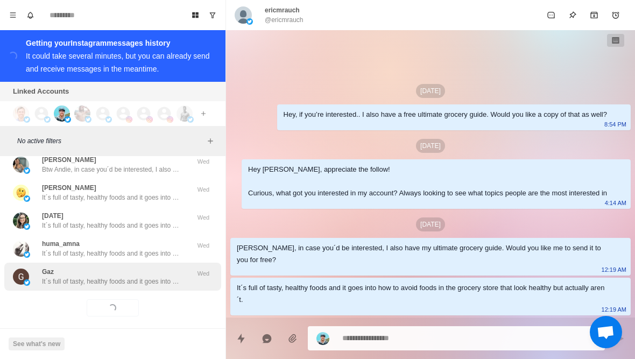
click at [151, 276] on p "It´s full of tasty, healthy foods and it goes into how to avoid foods in the gr…" at bounding box center [112, 281] width 140 height 10
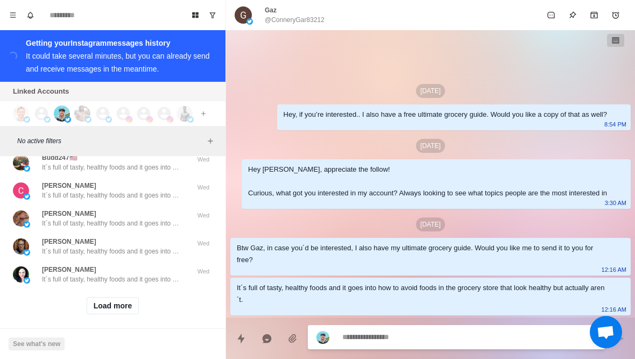
scroll to position [47666, 0]
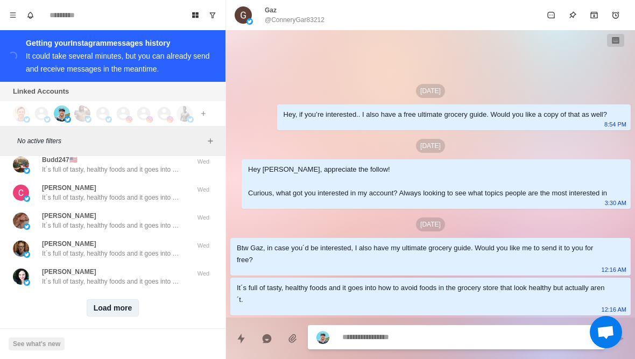
click at [117, 306] on button "Load more" at bounding box center [113, 307] width 53 height 17
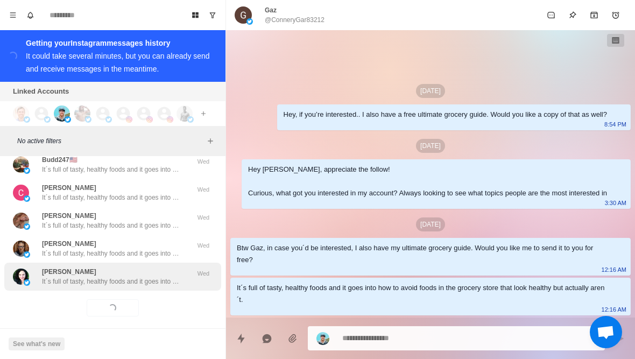
click at [130, 280] on div "Susan Hollander It´s full of tasty, healthy foods and it goes into how to avoid…" at bounding box center [112, 277] width 217 height 28
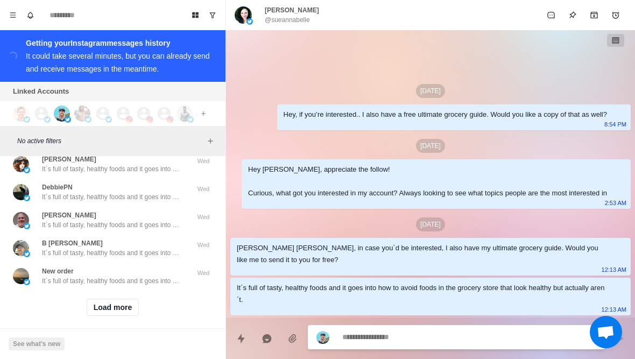
scroll to position [48226, 0]
click at [126, 304] on button "Load more" at bounding box center [113, 307] width 53 height 17
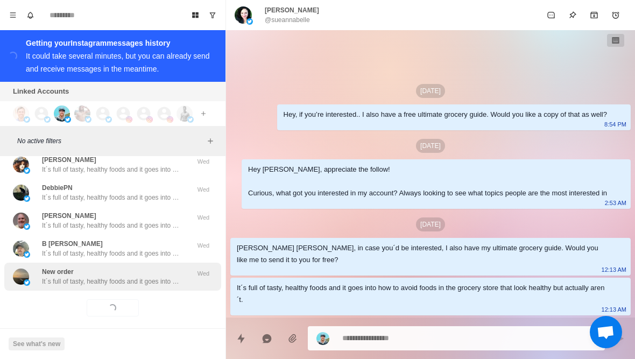
click at [155, 278] on div "New order It´s full of tasty, healthy foods and it goes into how to avoid foods…" at bounding box center [112, 277] width 217 height 28
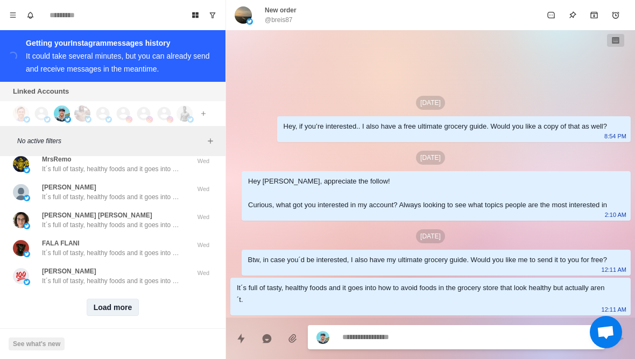
click at [123, 302] on button "Load more" at bounding box center [113, 307] width 53 height 17
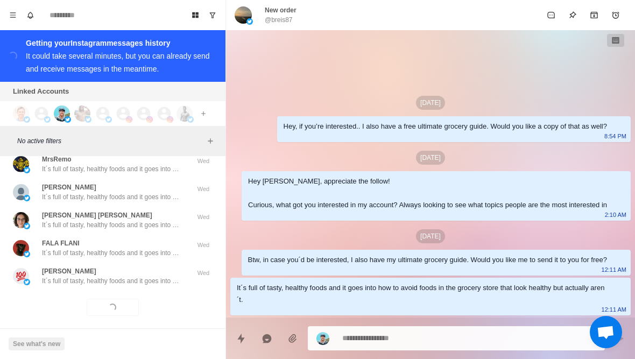
scroll to position [48785, 0]
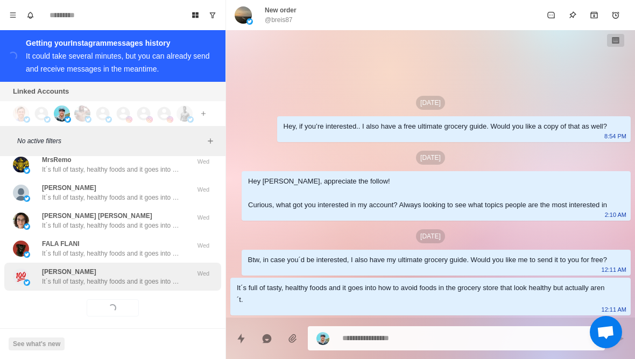
click at [136, 280] on div "Don Thiessen It´s full of tasty, healthy foods and it goes into how to avoid fo…" at bounding box center [112, 277] width 217 height 28
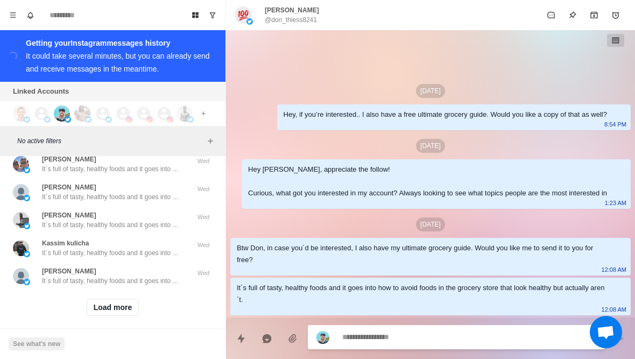
scroll to position [49345, 0]
click at [122, 306] on button "Load more" at bounding box center [113, 307] width 53 height 17
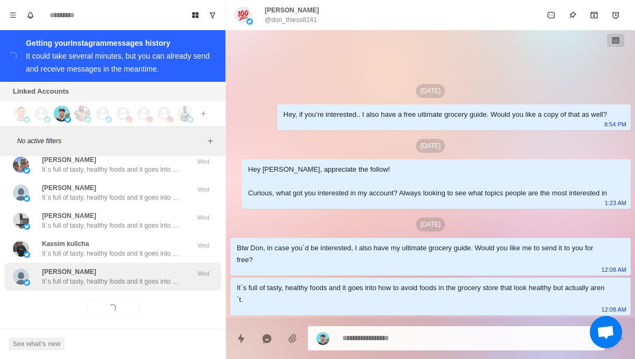
click at [151, 276] on p "It´s full of tasty, healthy foods and it goes into how to avoid foods in the gr…" at bounding box center [112, 281] width 140 height 10
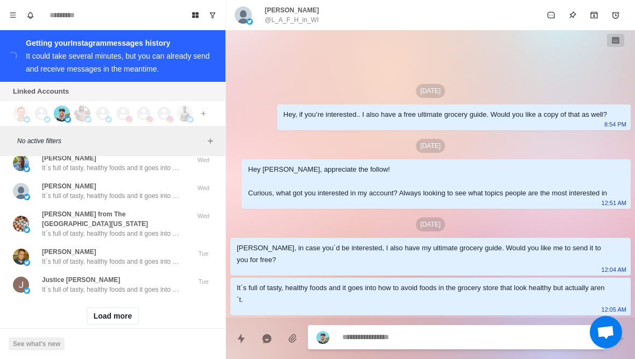
scroll to position [49904, 0]
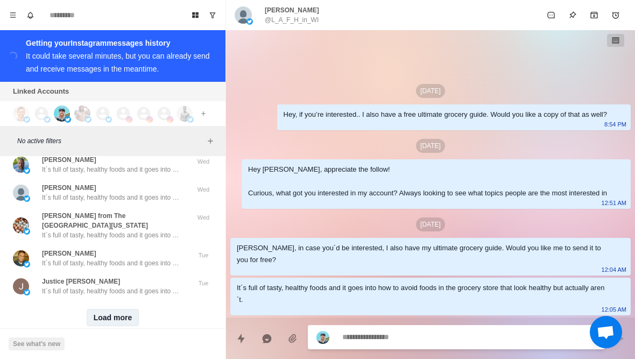
click at [120, 309] on button "Load more" at bounding box center [113, 317] width 53 height 17
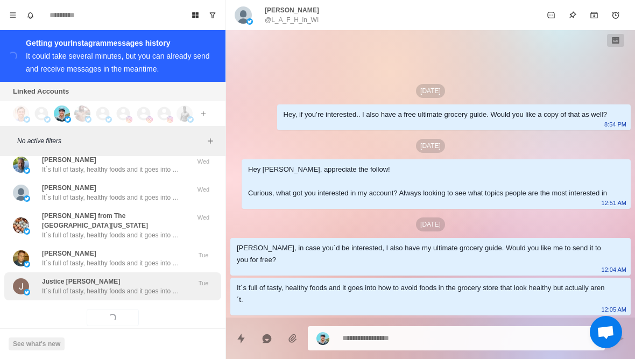
click at [165, 286] on p "It´s full of tasty, healthy foods and it goes into how to avoid foods in the gr…" at bounding box center [112, 291] width 140 height 10
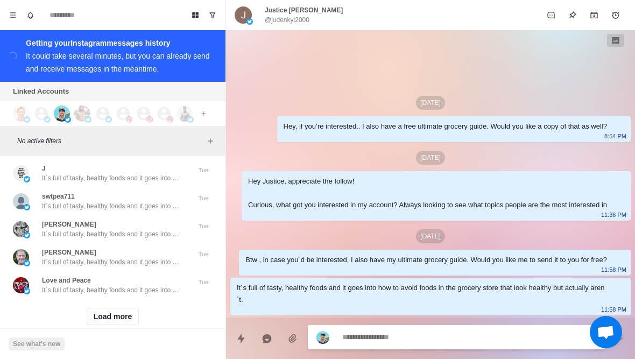
scroll to position [50464, 0]
click at [118, 309] on button "Load more" at bounding box center [113, 317] width 53 height 17
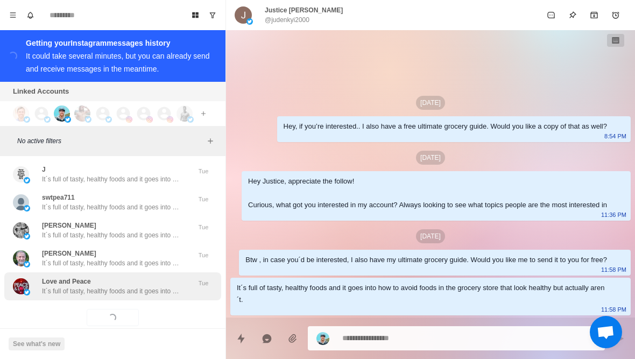
click at [165, 286] on p "It´s full of tasty, healthy foods and it goes into how to avoid foods in the gr…" at bounding box center [112, 291] width 140 height 10
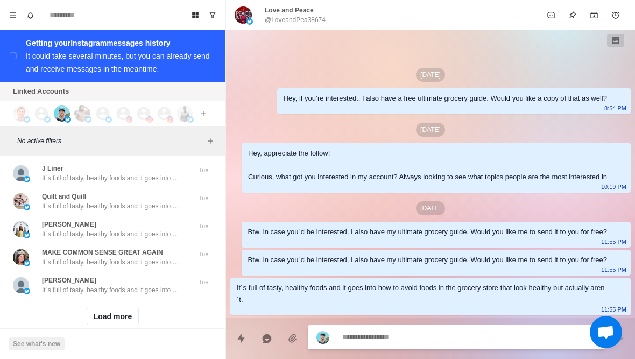
scroll to position [51023, 0]
click at [127, 309] on button "Load more" at bounding box center [113, 317] width 53 height 17
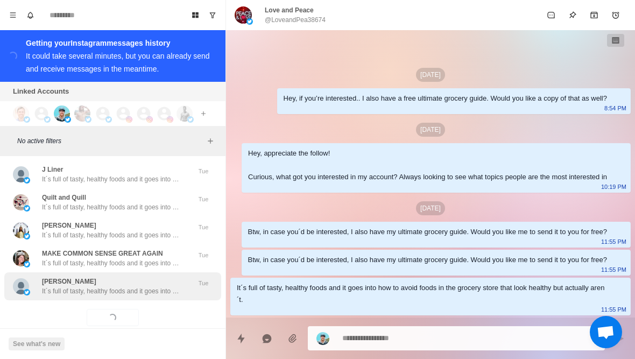
click at [166, 286] on p "It´s full of tasty, healthy foods and it goes into how to avoid foods in the gr…" at bounding box center [112, 291] width 140 height 10
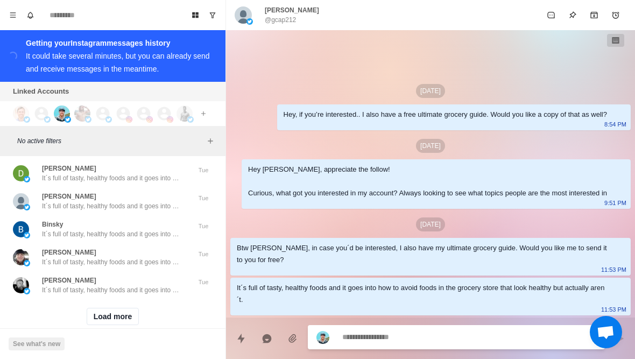
scroll to position [51582, 0]
click at [119, 309] on button "Load more" at bounding box center [113, 317] width 53 height 17
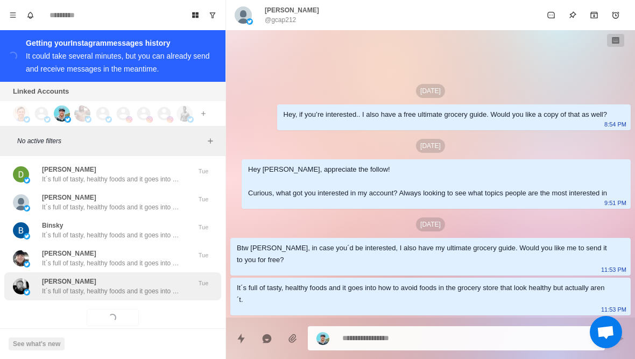
click at [150, 278] on div "Cory D. Wiles It´s full of tasty, healthy foods and it goes into how to avoid f…" at bounding box center [112, 286] width 217 height 28
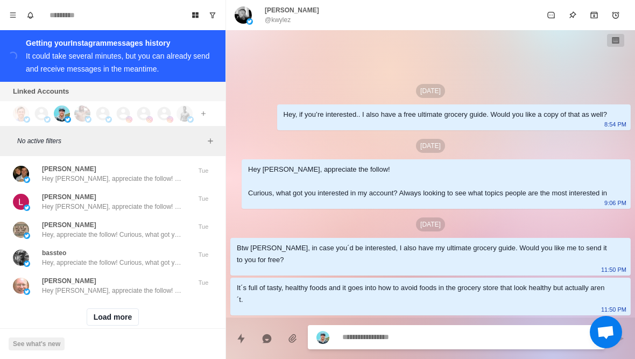
scroll to position [52142, 0]
click at [131, 309] on button "Load more" at bounding box center [113, 317] width 53 height 17
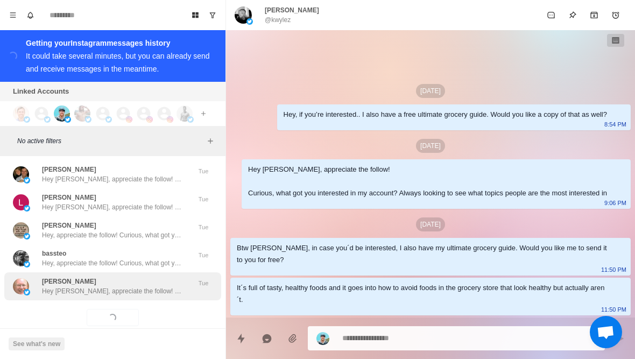
click at [155, 286] on p "Hey Tom, appreciate the follow! Curious, what got you interested in my account?…" at bounding box center [112, 291] width 140 height 10
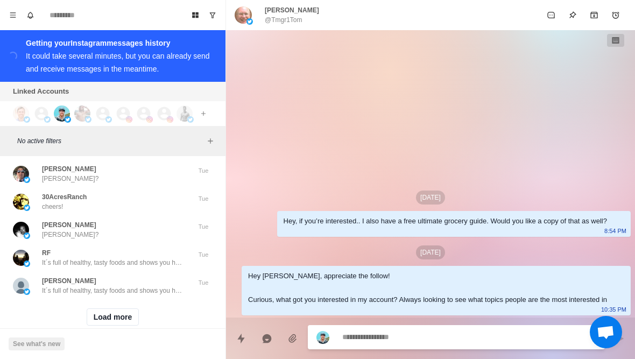
scroll to position [52701, 0]
click at [98, 309] on button "Load more" at bounding box center [113, 317] width 53 height 17
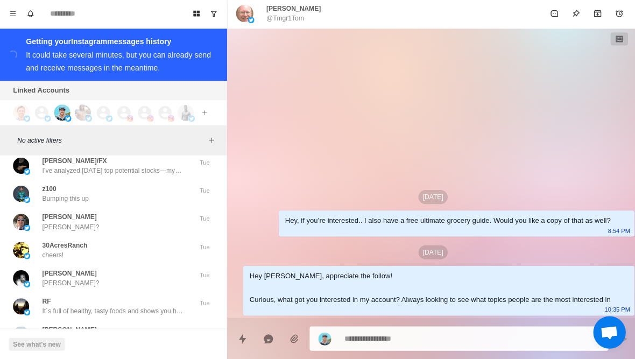
scroll to position [52642, 0]
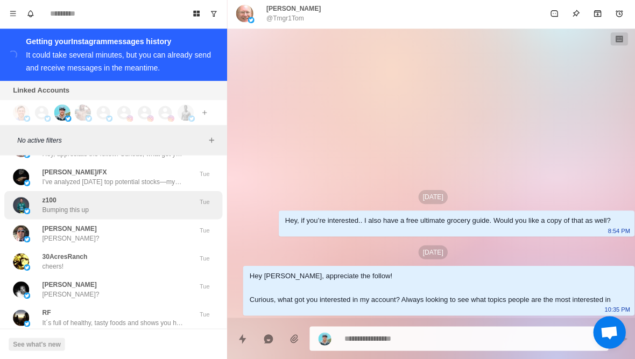
click at [34, 196] on div "z100 Bumping this up" at bounding box center [101, 205] width 177 height 19
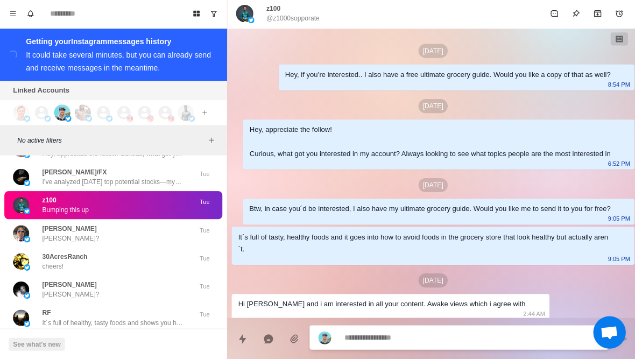
scroll to position [139, 0]
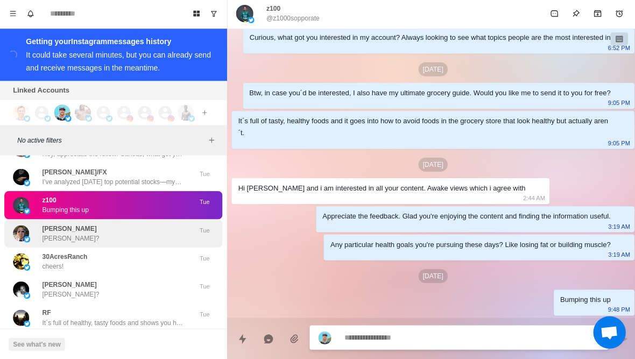
click at [24, 236] on img at bounding box center [27, 239] width 6 height 6
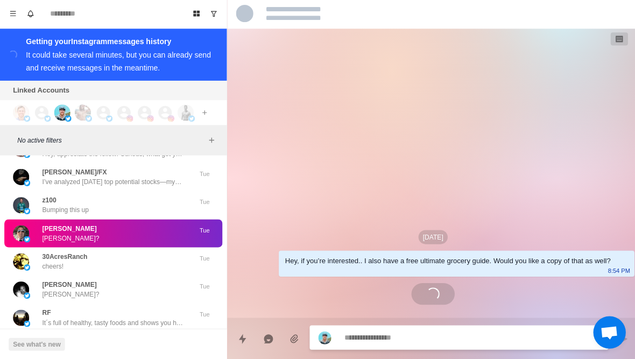
scroll to position [1514, 0]
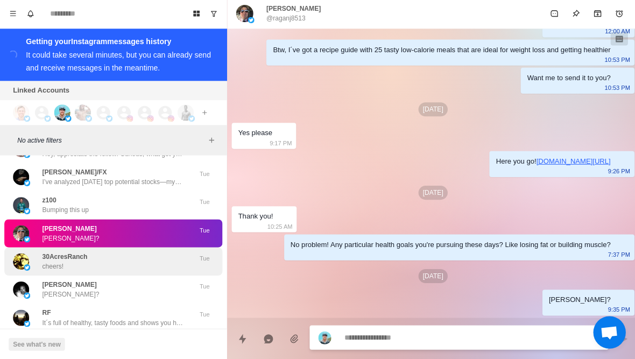
click at [31, 252] on div "30AcresRanch cheers!" at bounding box center [101, 261] width 177 height 19
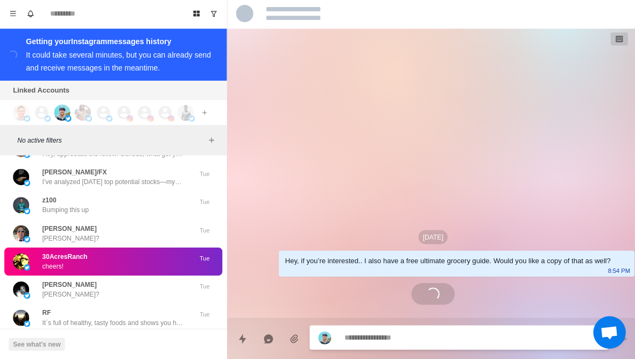
scroll to position [28, 0]
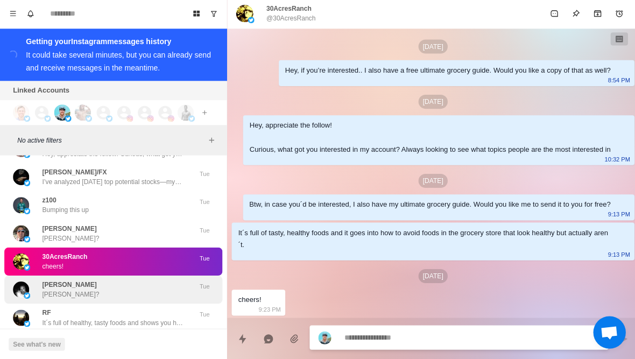
click at [38, 280] on div "Joseph Parson Joseph?" at bounding box center [101, 289] width 177 height 19
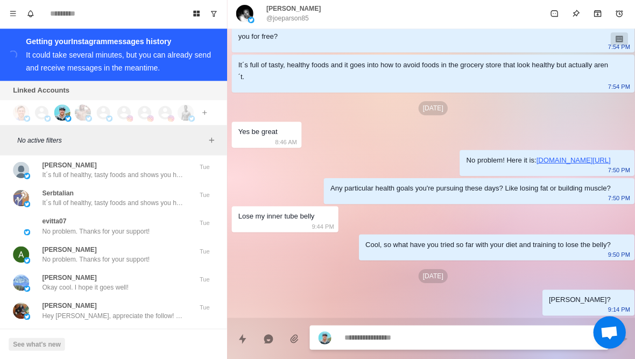
scroll to position [52820, 0]
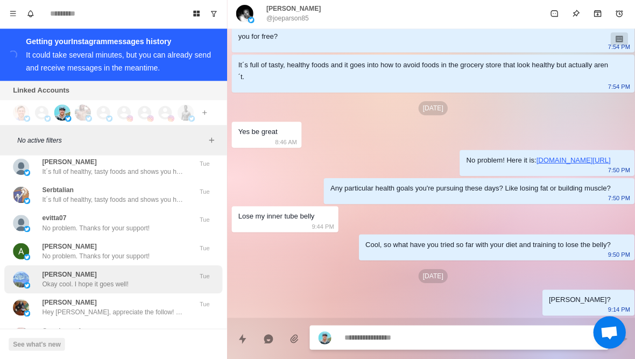
click at [44, 279] on p "Okay cool. I hope it goes well!" at bounding box center [85, 284] width 86 height 10
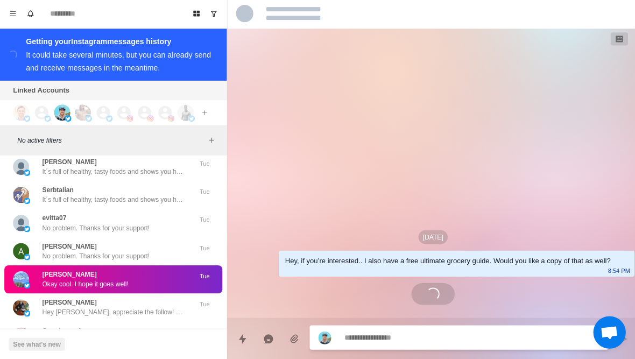
scroll to position [0, 0]
type textarea "*"
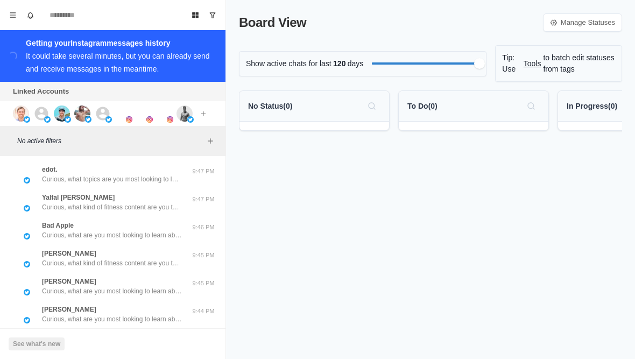
scroll to position [2, 0]
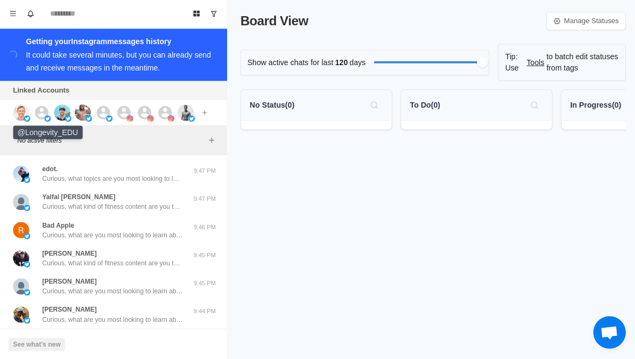
click at [40, 113] on icon at bounding box center [41, 113] width 13 height 13
click at [66, 112] on img at bounding box center [62, 113] width 16 height 16
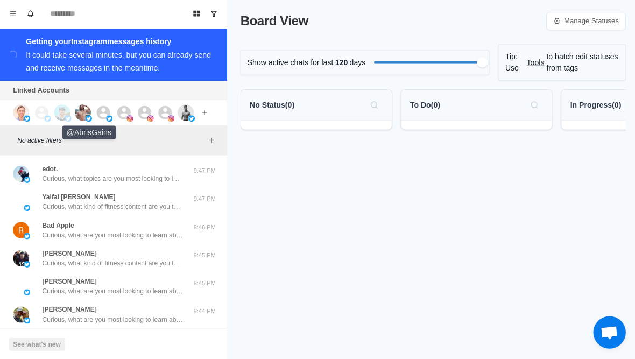
click at [84, 114] on img at bounding box center [82, 113] width 16 height 16
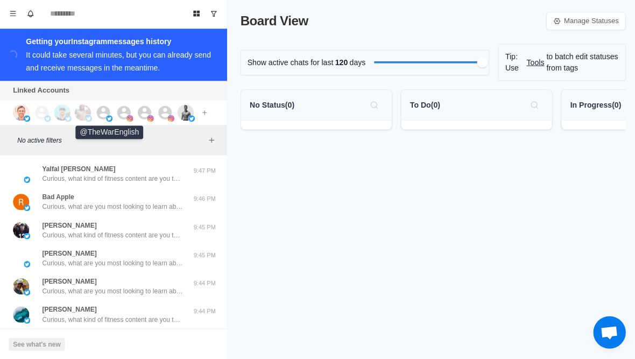
click at [101, 115] on icon at bounding box center [103, 113] width 16 height 16
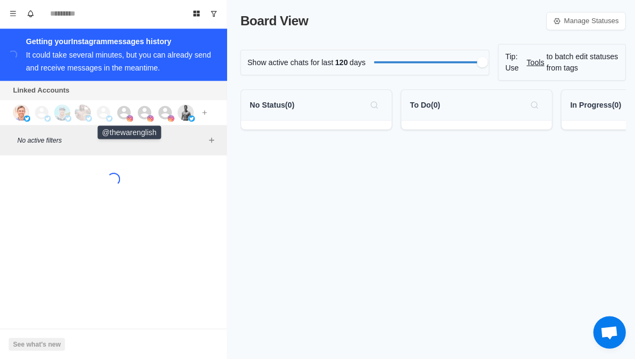
click at [123, 115] on icon at bounding box center [123, 113] width 16 height 16
click at [138, 115] on icon at bounding box center [143, 113] width 13 height 13
click at [159, 116] on icon at bounding box center [164, 113] width 13 height 13
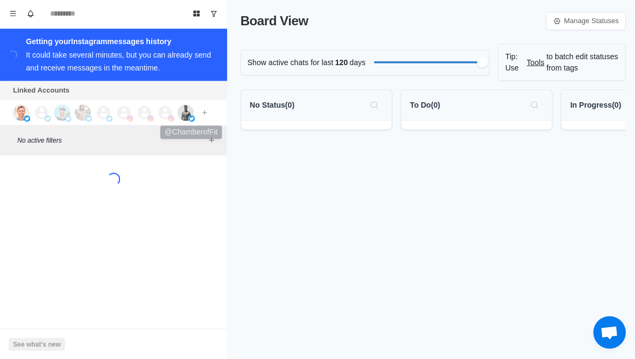
click at [182, 118] on img at bounding box center [184, 113] width 16 height 16
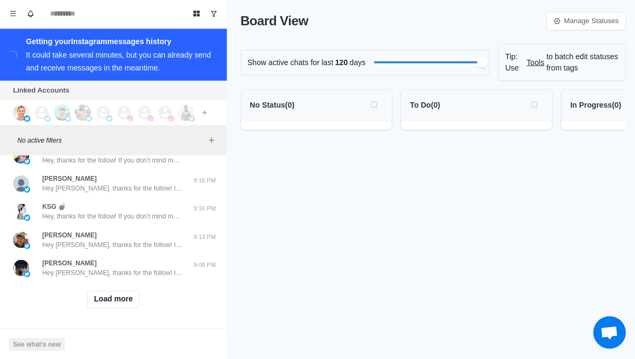
scroll to position [439, 0]
click at [111, 296] on button "Load more" at bounding box center [113, 298] width 53 height 17
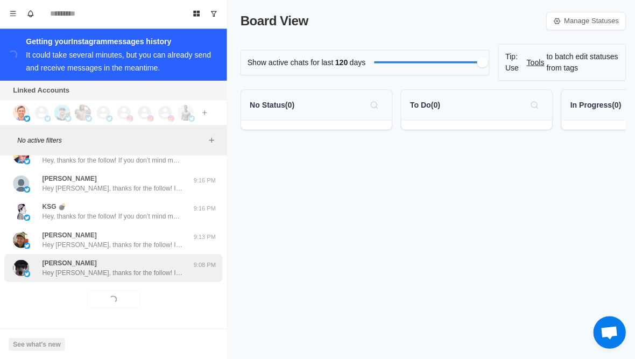
click at [80, 275] on p "Hey [PERSON_NAME], thanks for the follow! If you don’t mind me asking, what ins…" at bounding box center [112, 273] width 140 height 10
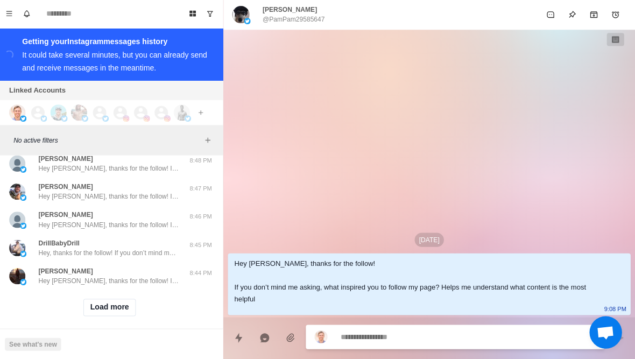
scroll to position [998, 0]
click at [106, 299] on button "Load more" at bounding box center [113, 307] width 53 height 17
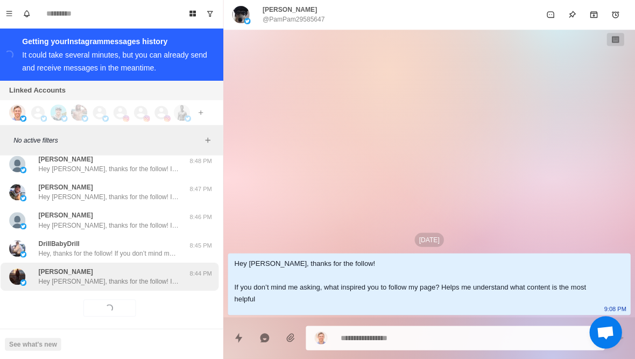
click at [83, 276] on p "Hey [PERSON_NAME], thanks for the follow! If you don’t mind me asking, what ins…" at bounding box center [112, 281] width 140 height 10
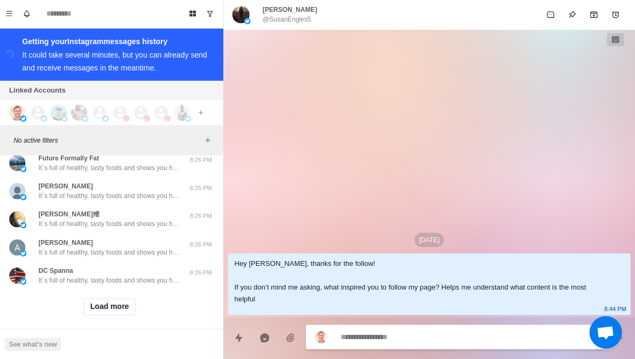
scroll to position [1558, 0]
click at [102, 301] on button "Load more" at bounding box center [113, 307] width 53 height 17
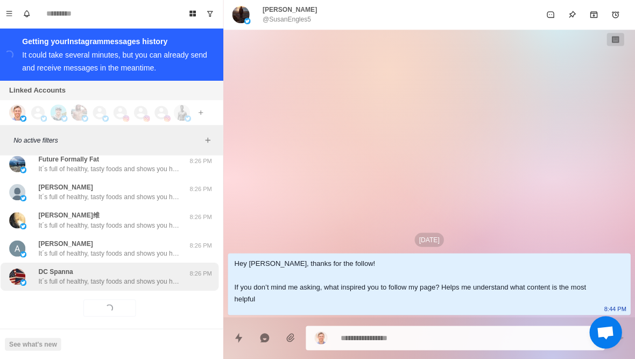
click at [74, 276] on p "It´s full of healthy, tasty foods and shows you how to avoid foods in the groce…" at bounding box center [112, 281] width 140 height 10
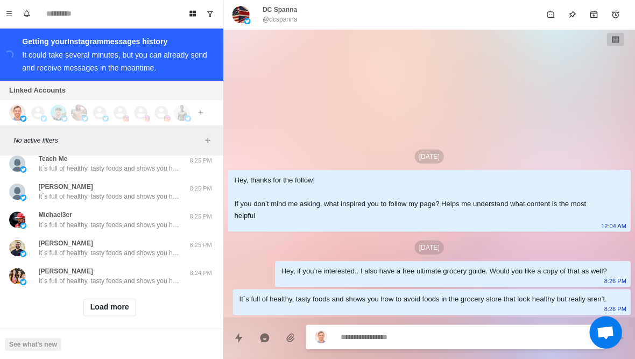
scroll to position [2117, 0]
click at [103, 300] on button "Load more" at bounding box center [113, 307] width 53 height 17
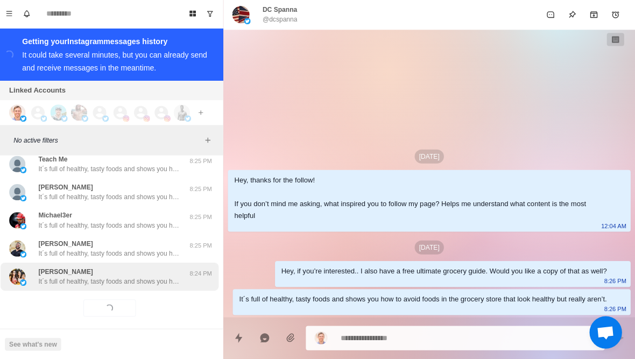
click at [73, 276] on p "It´s full of healthy, tasty foods and shows you how to avoid foods in the groce…" at bounding box center [112, 281] width 140 height 10
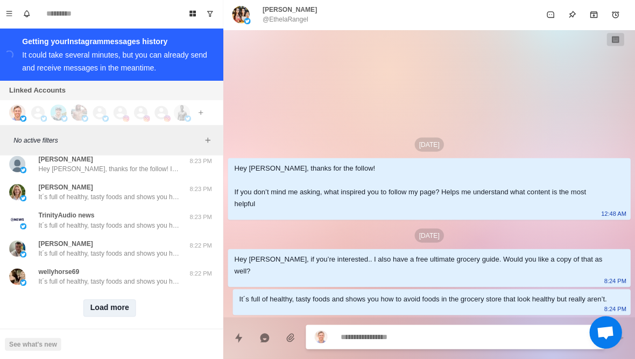
click at [97, 300] on button "Load more" at bounding box center [113, 307] width 53 height 17
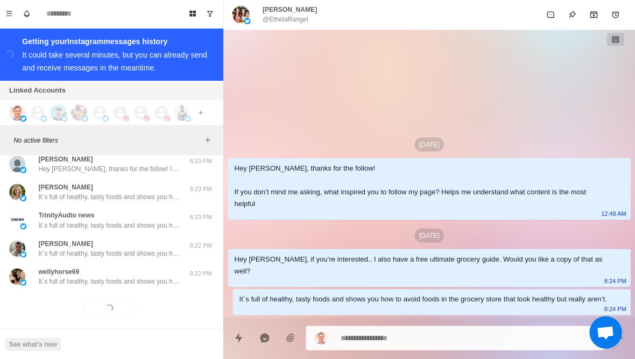
scroll to position [2677, 0]
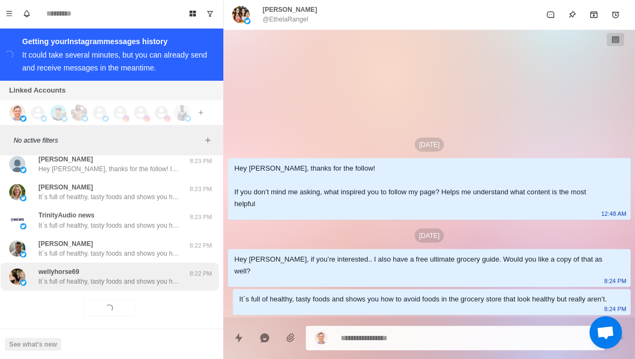
click at [59, 276] on p "It´s full of healthy, tasty foods and shows you how to avoid foods in the groce…" at bounding box center [112, 281] width 140 height 10
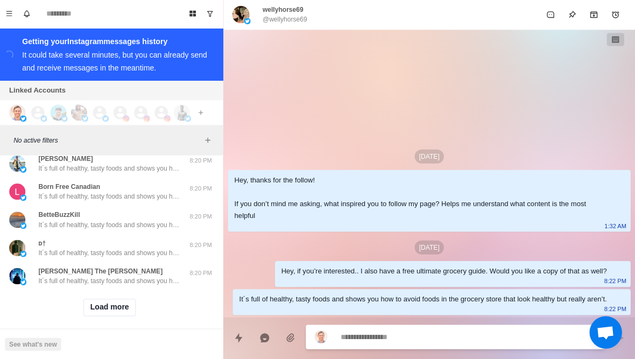
scroll to position [3246, 0]
click at [100, 299] on button "Load more" at bounding box center [113, 307] width 53 height 17
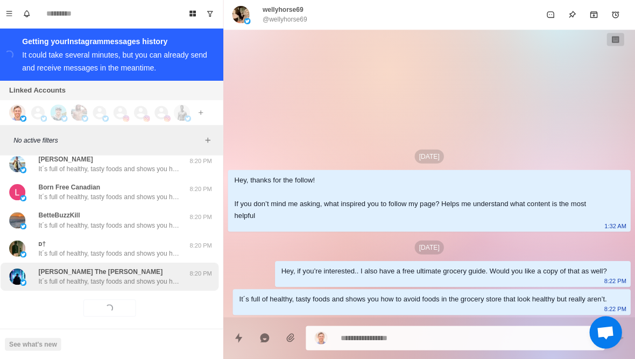
click at [47, 276] on p "It´s full of healthy, tasty foods and shows you how to avoid foods in the groce…" at bounding box center [112, 281] width 140 height 10
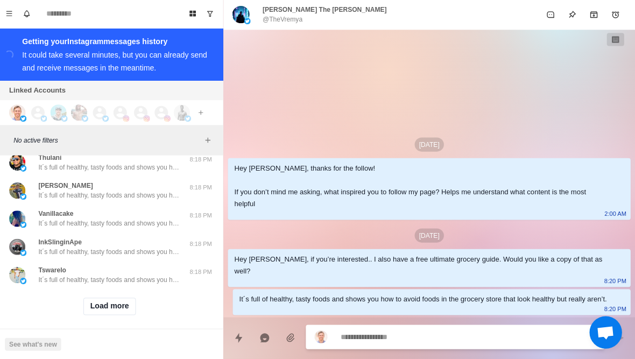
scroll to position [3805, 0]
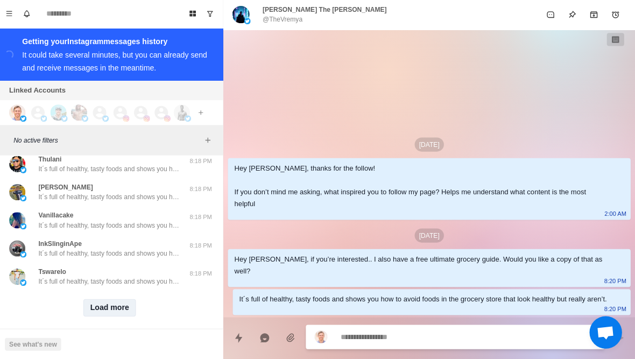
click at [101, 303] on button "Load more" at bounding box center [113, 307] width 53 height 17
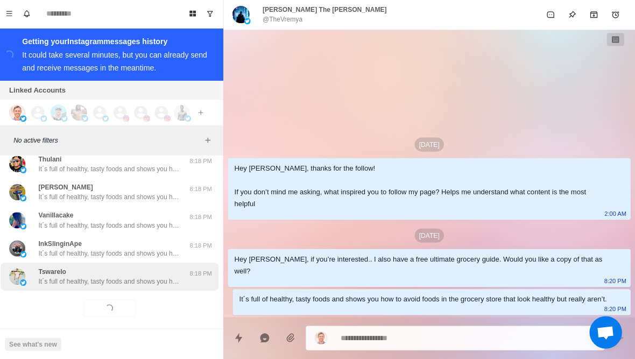
click at [61, 276] on p "It´s full of healthy, tasty foods and shows you how to avoid foods in the groce…" at bounding box center [112, 281] width 140 height 10
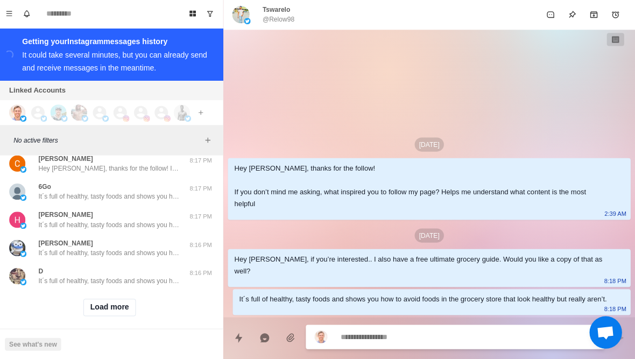
scroll to position [4365, 0]
click at [98, 301] on button "Load more" at bounding box center [113, 307] width 53 height 17
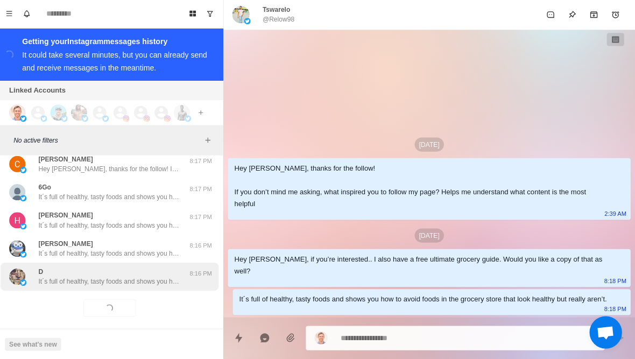
click at [72, 276] on p "It´s full of healthy, tasty foods and shows you how to avoid foods in the groce…" at bounding box center [112, 281] width 140 height 10
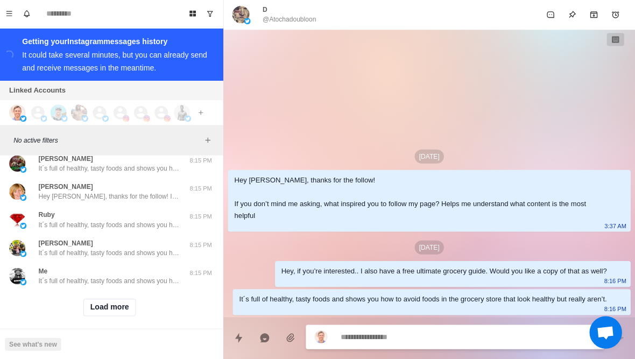
scroll to position [4924, 0]
click at [95, 301] on button "Load more" at bounding box center [113, 307] width 53 height 17
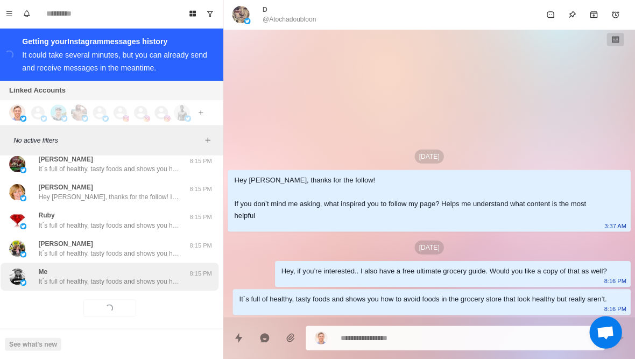
click at [72, 276] on div "Me It´s full of healthy, tasty foods and shows you how to avoid foods in the gr…" at bounding box center [112, 277] width 217 height 28
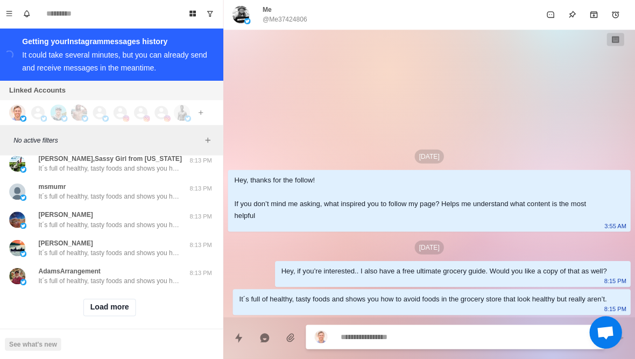
scroll to position [5484, 0]
click at [103, 301] on button "Load more" at bounding box center [113, 307] width 53 height 17
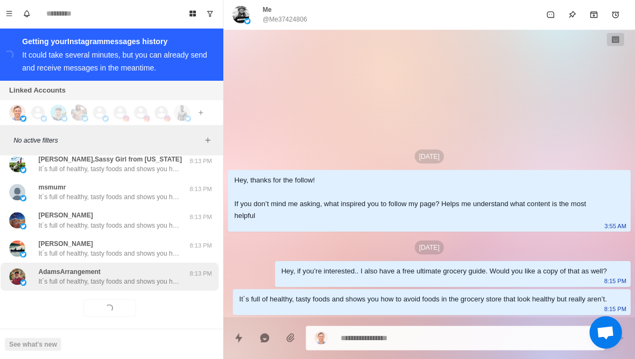
click at [79, 276] on div "AdamsArrangement It´s full of healthy, tasty foods and shows you how to avoid f…" at bounding box center [112, 277] width 217 height 28
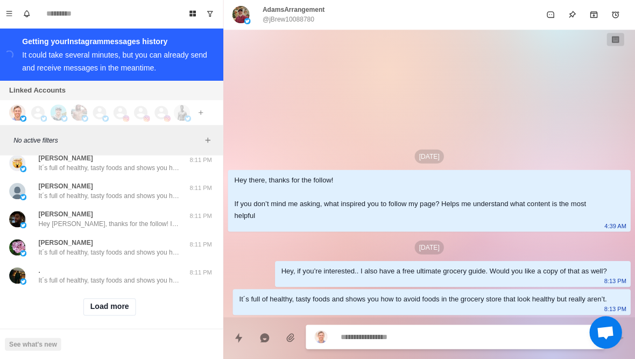
scroll to position [6043, 0]
click at [97, 303] on button "Load more" at bounding box center [113, 307] width 53 height 17
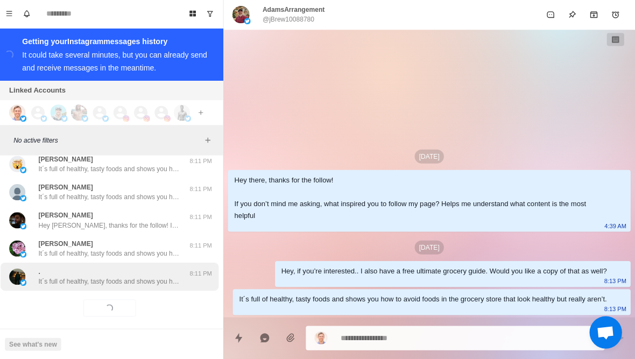
click at [65, 276] on p "It´s full of healthy, tasty foods and shows you how to avoid foods in the groce…" at bounding box center [112, 281] width 140 height 10
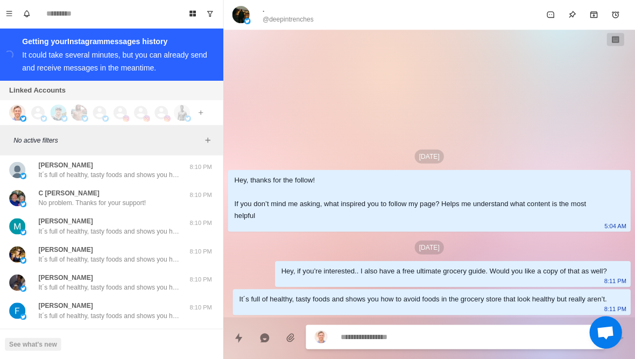
scroll to position [6232, 0]
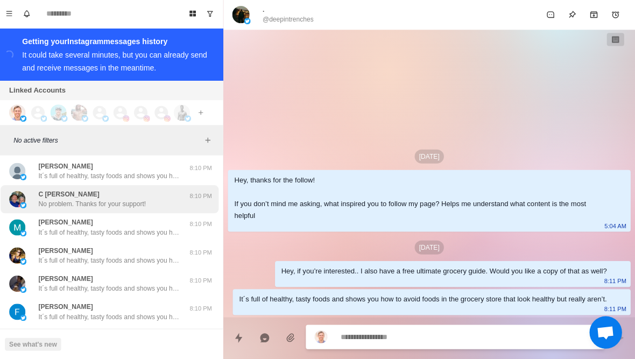
click at [30, 190] on div "C [PERSON_NAME] No problem. Thanks for your support!" at bounding box center [101, 199] width 177 height 19
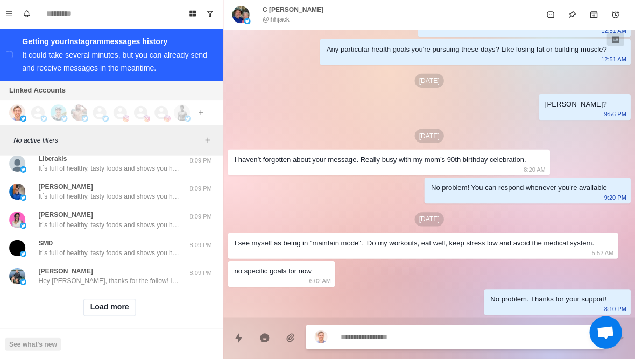
scroll to position [6602, 0]
click at [95, 303] on button "Load more" at bounding box center [113, 307] width 53 height 17
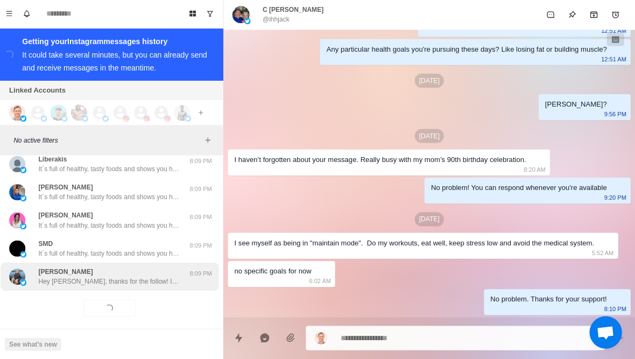
click at [72, 276] on div "[PERSON_NAME] Hey [PERSON_NAME], thanks for the follow! If you don’t mind me as…" at bounding box center [112, 277] width 217 height 28
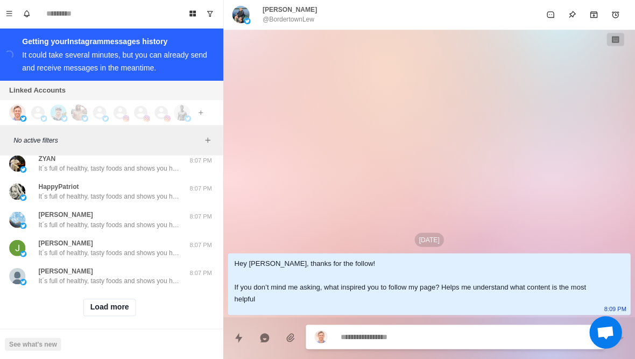
scroll to position [7162, 0]
click at [97, 304] on button "Load more" at bounding box center [113, 307] width 53 height 17
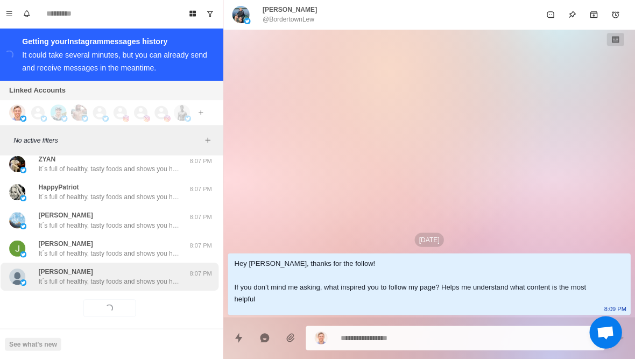
click at [82, 276] on p "It´s full of healthy, tasty foods and shows you how to avoid foods in the groce…" at bounding box center [112, 281] width 140 height 10
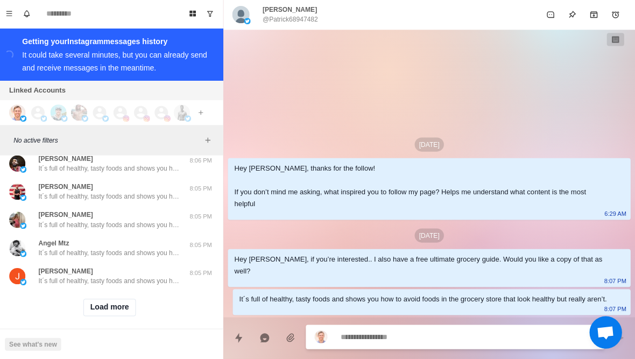
scroll to position [7721, 0]
click at [101, 299] on button "Load more" at bounding box center [113, 307] width 53 height 17
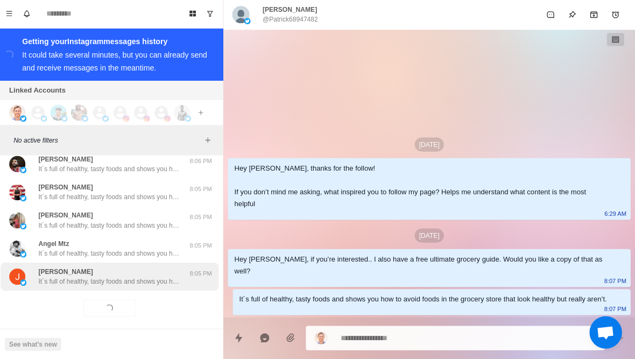
click at [87, 278] on div "[PERSON_NAME] It´s full of healthy, tasty foods and shows you how to avoid food…" at bounding box center [112, 277] width 217 height 28
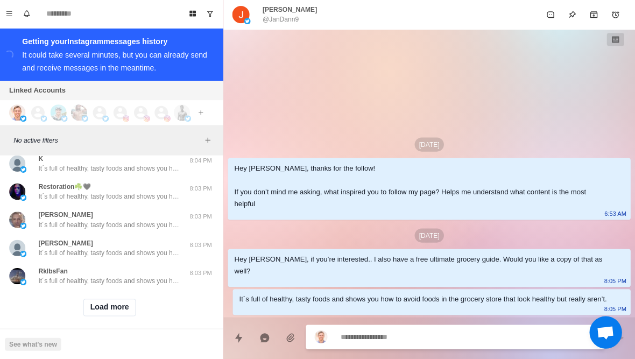
scroll to position [8281, 0]
click at [102, 299] on button "Load more" at bounding box center [113, 307] width 53 height 17
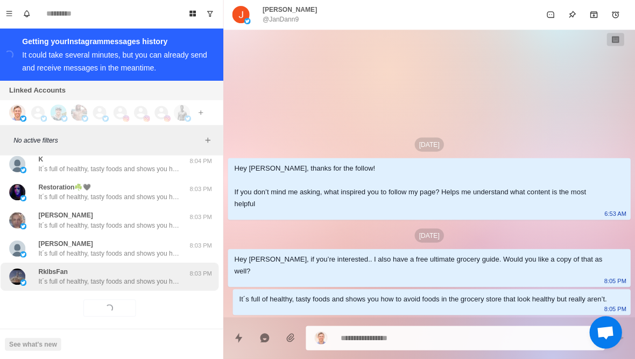
click at [86, 276] on p "It´s full of healthy, tasty foods and shows you how to avoid foods in the groce…" at bounding box center [112, 281] width 140 height 10
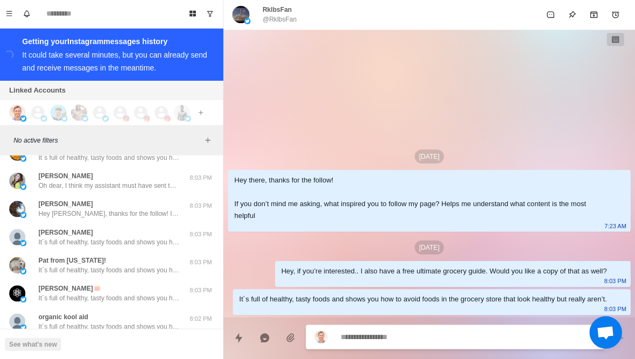
scroll to position [8459, 0]
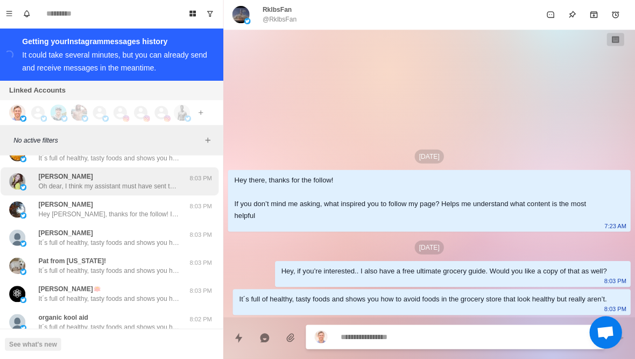
click at [25, 185] on img at bounding box center [27, 188] width 6 height 6
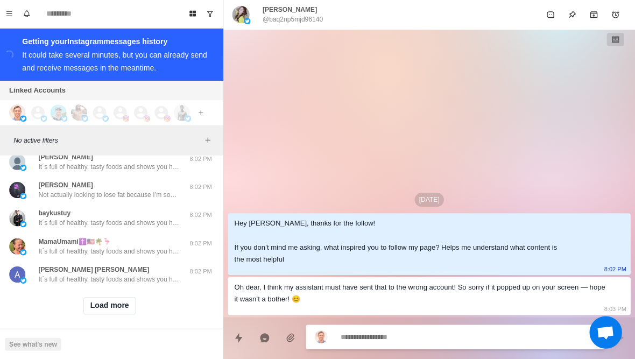
scroll to position [8840, 0]
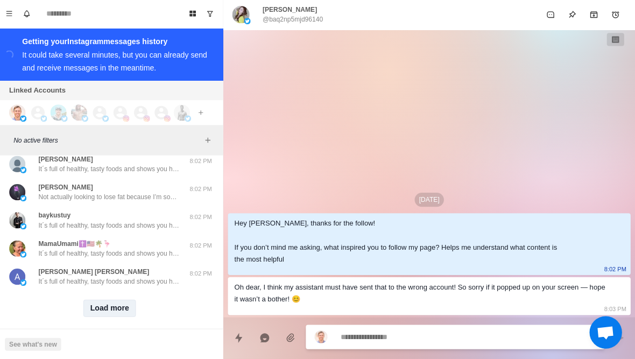
click at [109, 302] on button "Load more" at bounding box center [113, 307] width 53 height 17
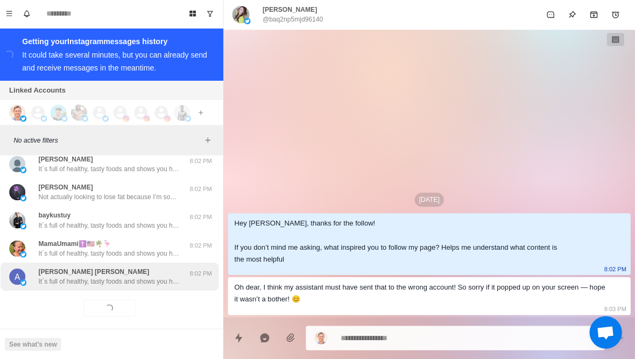
click at [77, 278] on div "[PERSON_NAME] [PERSON_NAME] It´s full of healthy, tasty foods and shows you how…" at bounding box center [112, 277] width 217 height 28
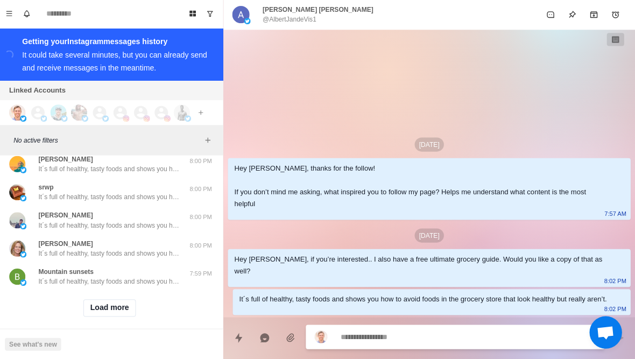
scroll to position [9400, 0]
click at [99, 301] on button "Load more" at bounding box center [113, 307] width 53 height 17
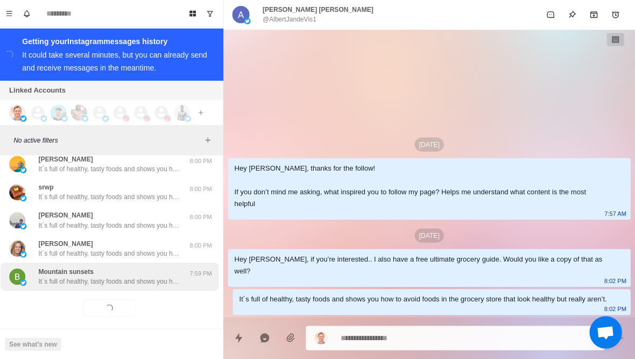
click at [73, 276] on p "It´s full of healthy, tasty foods and shows you how to avoid foods in the groce…" at bounding box center [112, 281] width 140 height 10
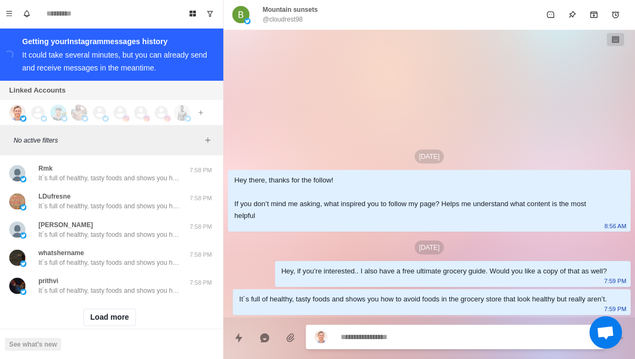
scroll to position [9959, 0]
click at [91, 309] on button "Load more" at bounding box center [113, 317] width 53 height 17
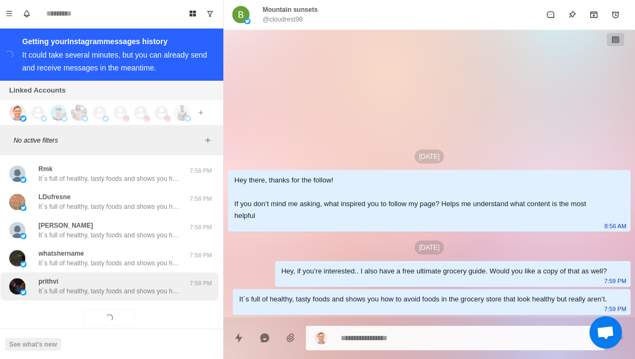
click at [68, 286] on p "It´s full of healthy, tasty foods and shows you how to avoid foods in the groce…" at bounding box center [112, 291] width 140 height 10
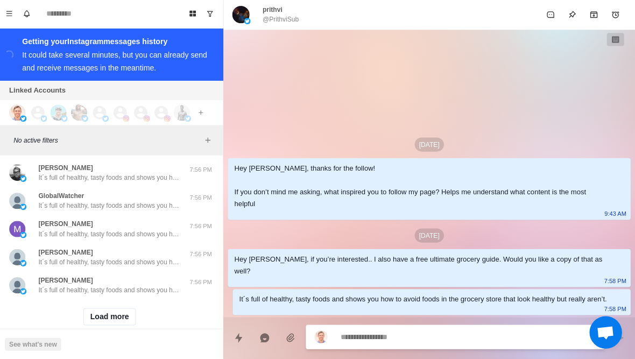
scroll to position [10519, 0]
click at [95, 309] on button "Load more" at bounding box center [113, 317] width 53 height 17
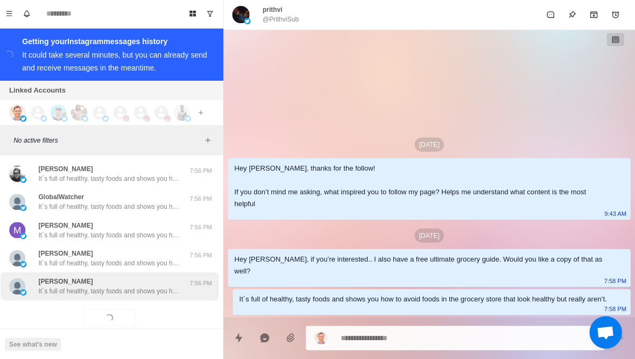
click at [67, 286] on p "It´s full of healthy, tasty foods and shows you how to avoid foods in the groce…" at bounding box center [112, 291] width 140 height 10
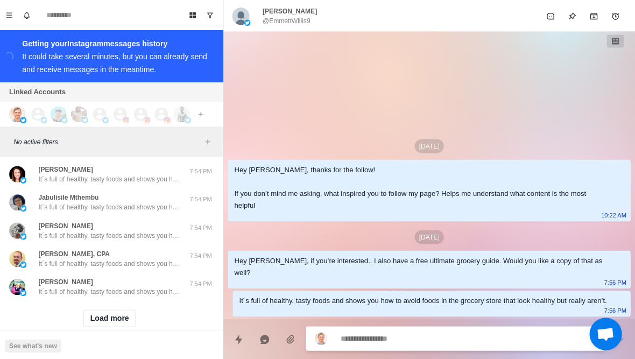
scroll to position [11078, 0]
click at [97, 309] on button "Load more" at bounding box center [113, 317] width 53 height 17
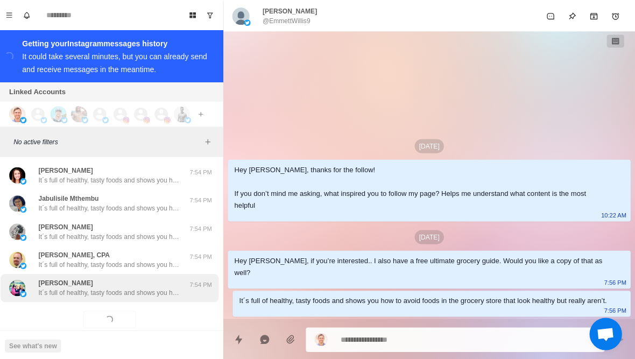
click at [60, 276] on p "[PERSON_NAME]" at bounding box center [69, 281] width 54 height 10
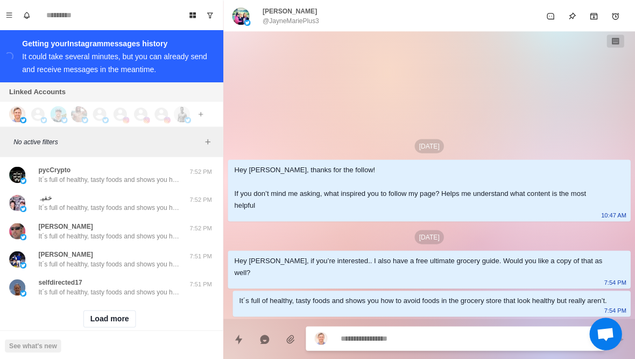
scroll to position [11637, 0]
click at [96, 309] on button "Load more" at bounding box center [113, 317] width 53 height 17
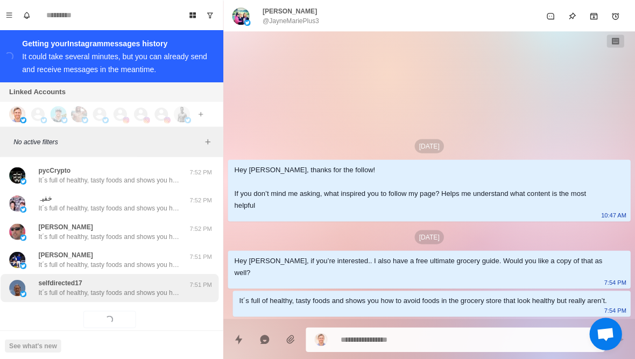
click at [67, 286] on p "It´s full of healthy, tasty foods and shows you how to avoid foods in the groce…" at bounding box center [112, 291] width 140 height 10
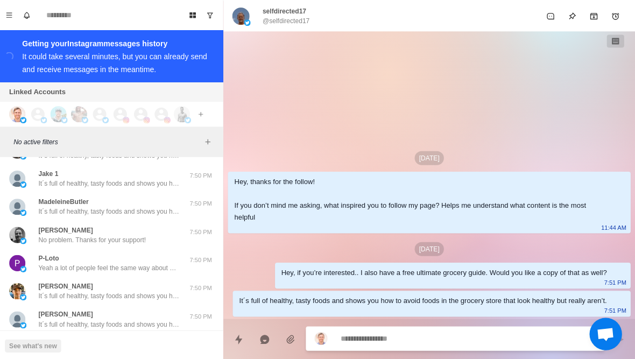
scroll to position [12053, 0]
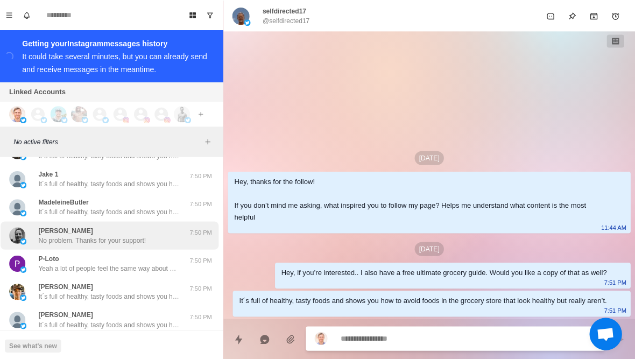
click at [34, 224] on div "[PERSON_NAME] No problem. Thanks for your support!" at bounding box center [101, 233] width 177 height 19
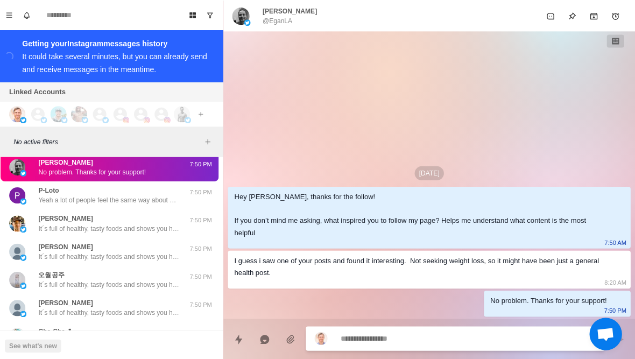
scroll to position [12120, 0]
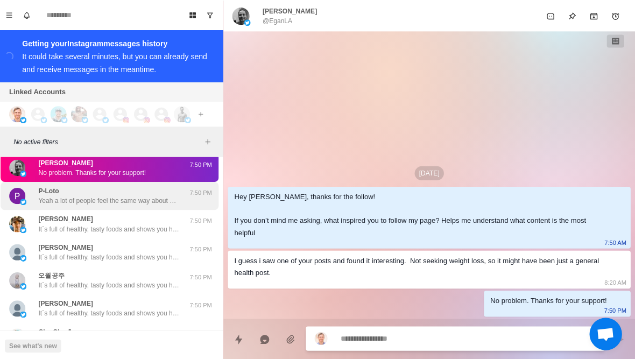
click at [45, 195] on p "Yeah a lot of people feel the same way about modern medicine. No problem. Thank…" at bounding box center [112, 200] width 140 height 10
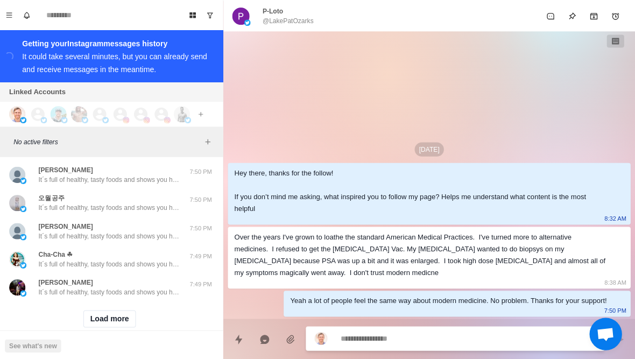
scroll to position [12197, 0]
click at [94, 309] on button "Load more" at bounding box center [113, 317] width 53 height 17
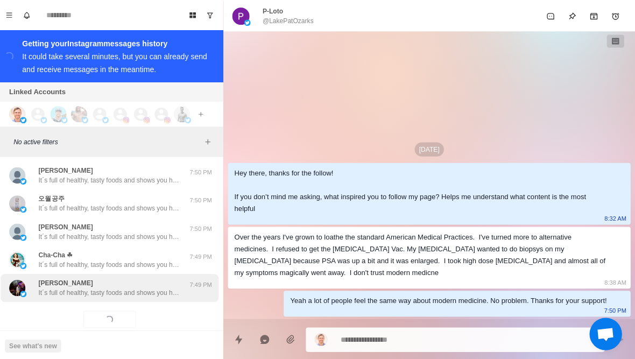
click at [67, 286] on p "It´s full of healthy, tasty foods and shows you how to avoid foods in the groce…" at bounding box center [112, 291] width 140 height 10
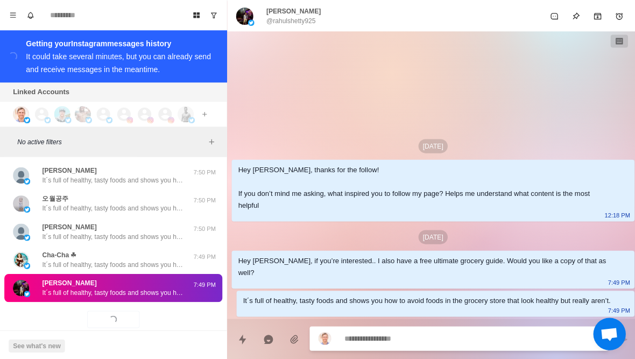
click at [323, 339] on img at bounding box center [322, 336] width 13 height 13
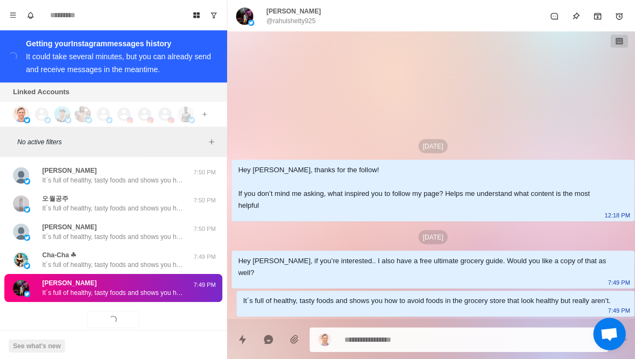
click at [379, 340] on textarea at bounding box center [469, 338] width 254 height 16
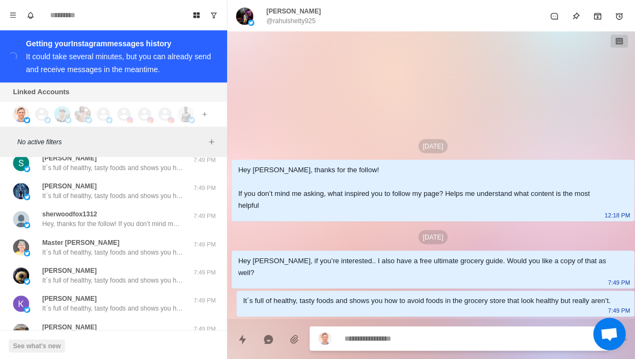
scroll to position [12370, 0]
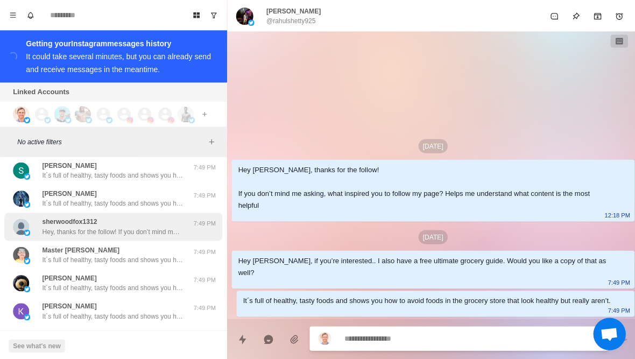
click at [40, 216] on div "sherwoodfox1312 Hey, thanks for the follow! If you don’t mind me asking, what i…" at bounding box center [101, 225] width 177 height 19
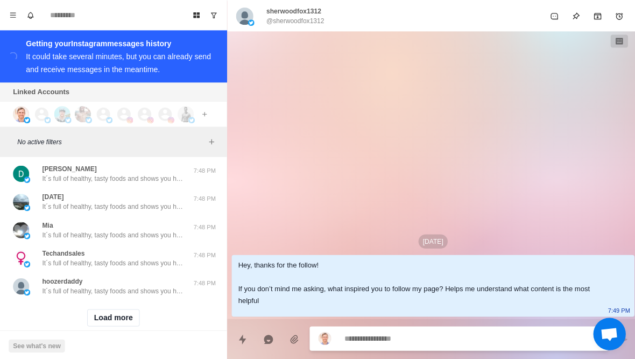
scroll to position [12756, 0]
click at [100, 309] on button "Load more" at bounding box center [113, 317] width 53 height 17
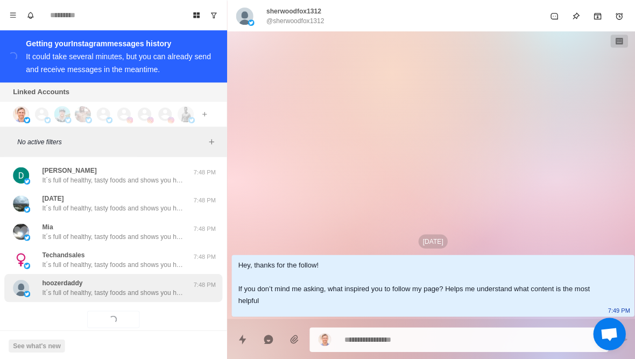
click at [74, 286] on p "It´s full of healthy, tasty foods and shows you how to avoid foods in the groce…" at bounding box center [112, 291] width 140 height 10
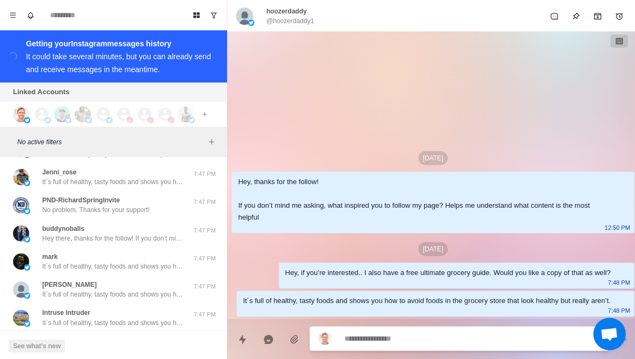
scroll to position [13062, 0]
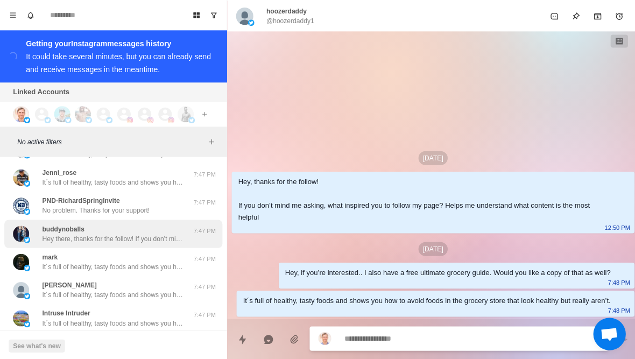
click at [40, 223] on div "buddynoballs Hey there, thanks for the follow! If you don’t mind me asking, wha…" at bounding box center [101, 232] width 177 height 19
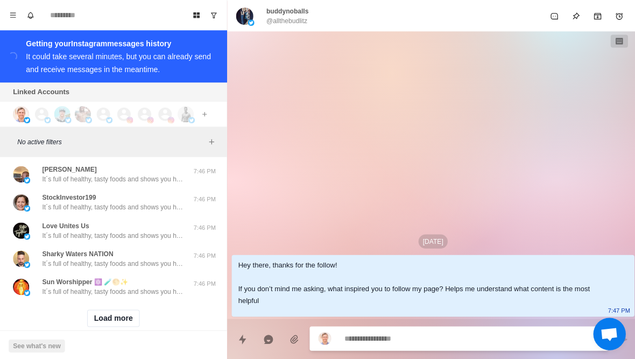
scroll to position [13316, 0]
click at [98, 309] on button "Load more" at bounding box center [113, 317] width 53 height 17
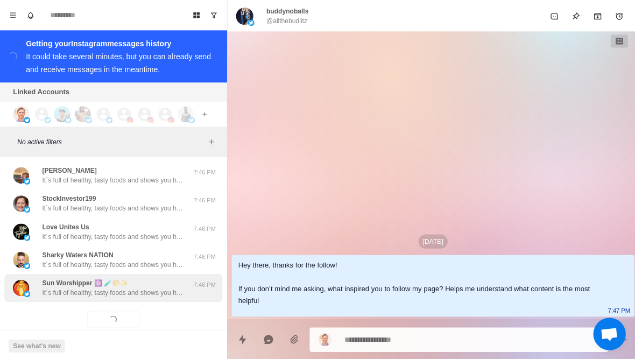
click at [69, 286] on p "It´s full of healthy, tasty foods and shows you how to avoid foods in the groce…" at bounding box center [112, 291] width 140 height 10
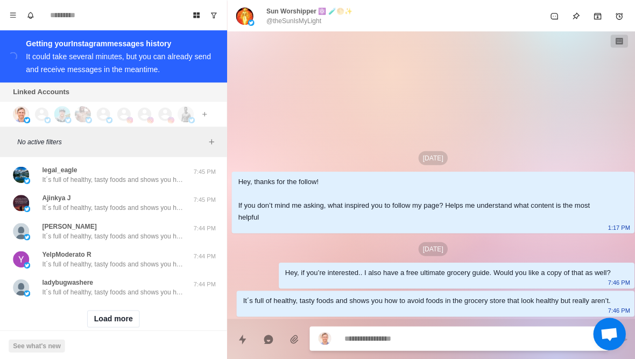
scroll to position [13875, 0]
click at [102, 309] on button "Load more" at bounding box center [113, 317] width 53 height 17
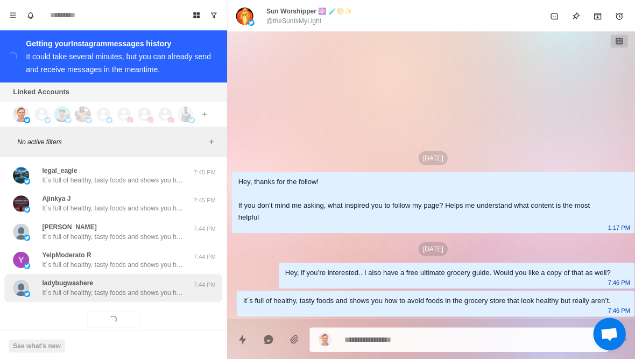
click at [72, 286] on p "It´s full of healthy, tasty foods and shows you how to avoid foods in the groce…" at bounding box center [112, 291] width 140 height 10
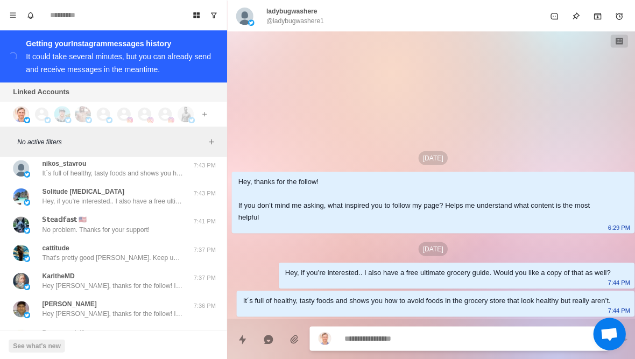
scroll to position [14217, 0]
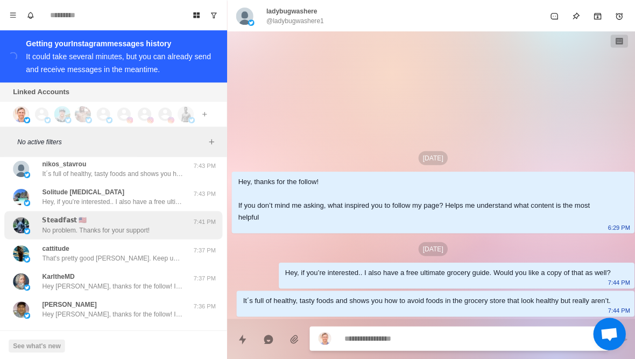
click at [29, 216] on img at bounding box center [21, 224] width 16 height 16
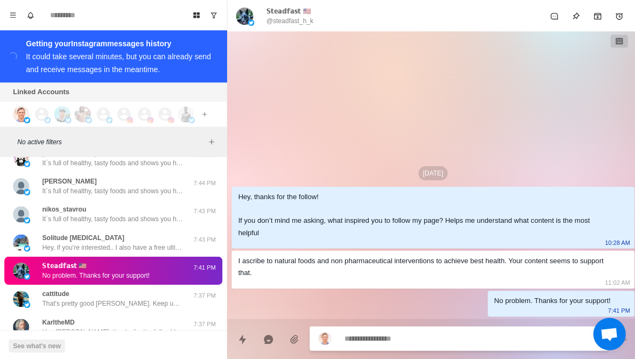
scroll to position [14198, 0]
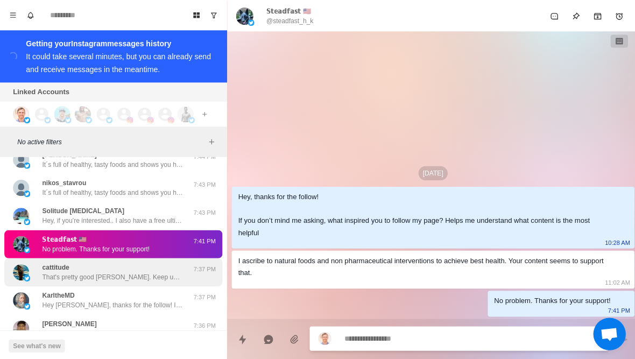
click at [47, 271] on p "That's pretty good [PERSON_NAME]. Keep up the good work!" at bounding box center [112, 276] width 140 height 10
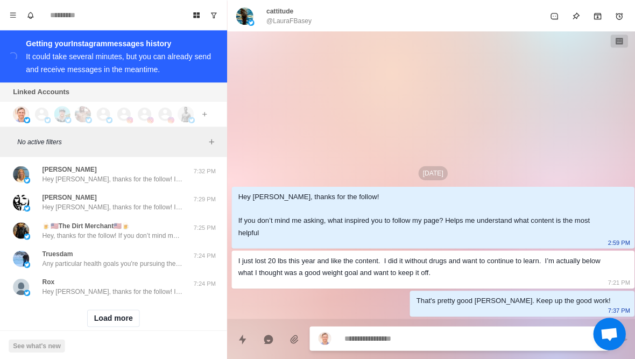
scroll to position [14435, 0]
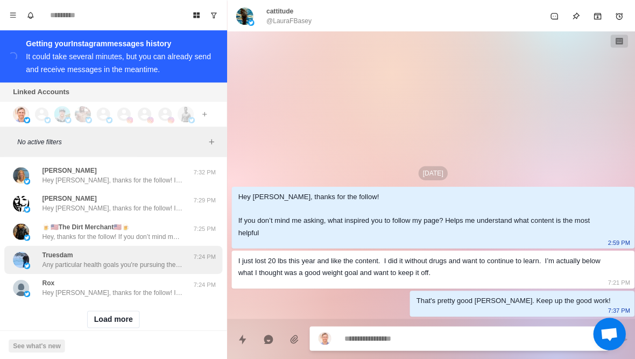
click at [61, 258] on p "Any particular health goals you're pursuing these days? Like losing fat or buil…" at bounding box center [112, 263] width 140 height 10
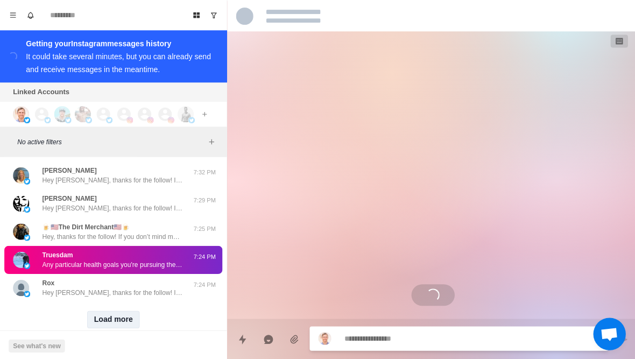
click at [95, 309] on button "Load more" at bounding box center [113, 317] width 53 height 17
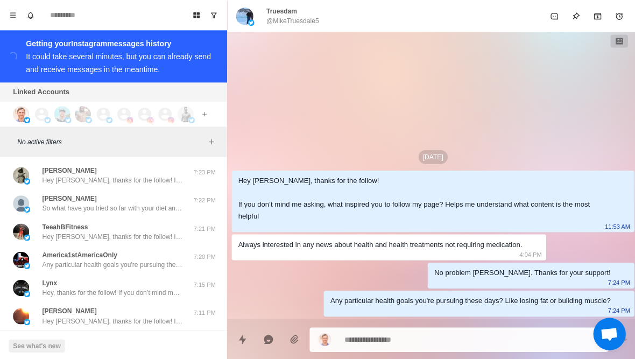
scroll to position [14576, 0]
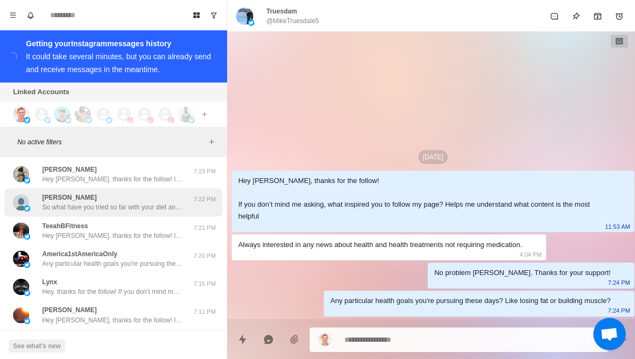
click at [29, 193] on img at bounding box center [21, 201] width 16 height 16
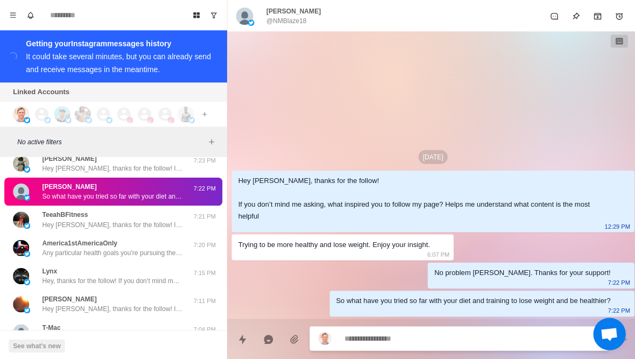
scroll to position [14587, 0]
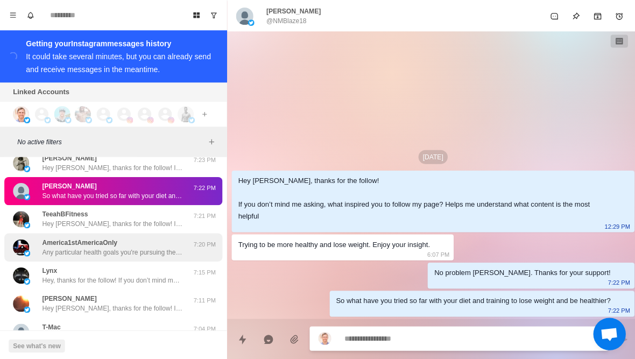
click at [22, 238] on img at bounding box center [21, 246] width 16 height 16
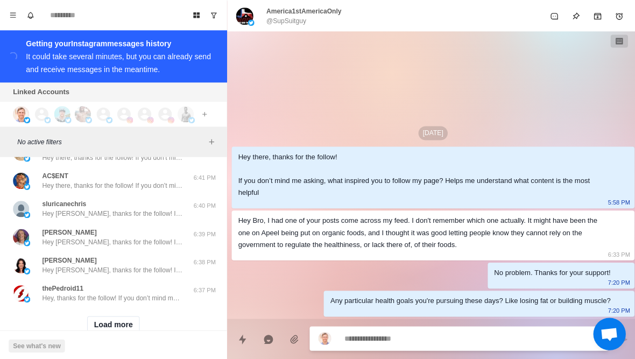
scroll to position [14990, 0]
click at [91, 313] on button "Load more" at bounding box center [113, 321] width 53 height 17
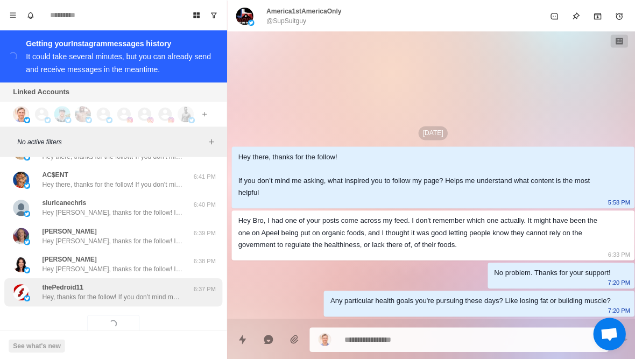
click at [68, 285] on div "thePedroid11 Hey, thanks for the follow! If you don’t mind me asking, what insp…" at bounding box center [112, 290] width 217 height 28
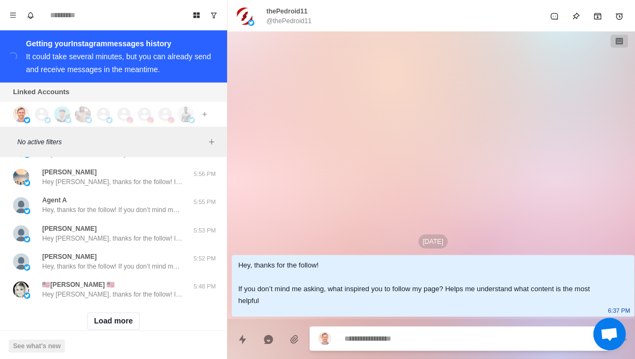
scroll to position [15551, 0]
click at [102, 311] on button "Load more" at bounding box center [113, 319] width 53 height 17
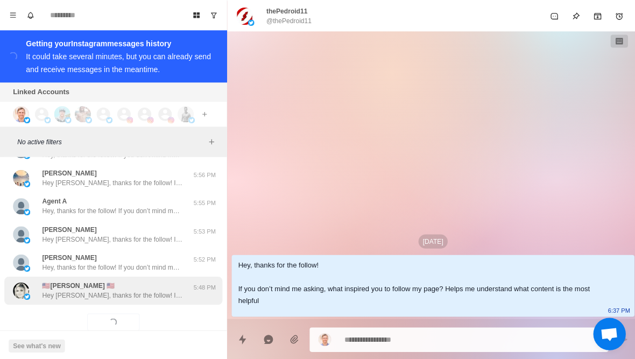
click at [70, 282] on div "🇺🇸[PERSON_NAME] 🇺🇸 Hey [PERSON_NAME], thanks for the follow! If you don’t mind …" at bounding box center [112, 289] width 217 height 28
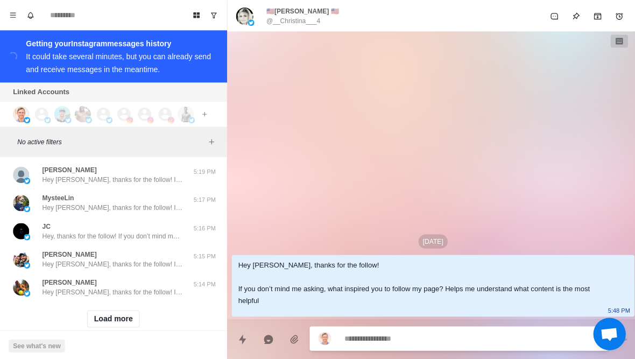
scroll to position [16113, 0]
click at [102, 309] on button "Load more" at bounding box center [113, 317] width 53 height 17
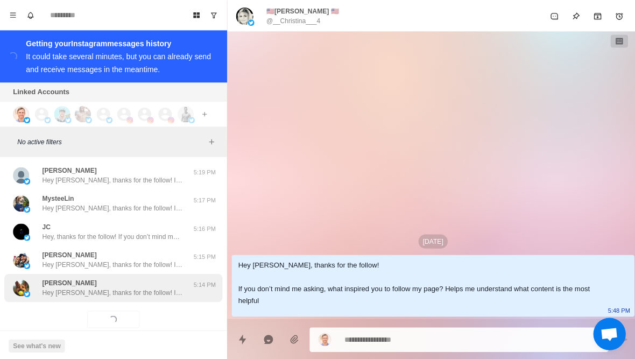
click at [75, 286] on p "Hey [PERSON_NAME], thanks for the follow! If you don’t mind me asking, what ins…" at bounding box center [112, 291] width 140 height 10
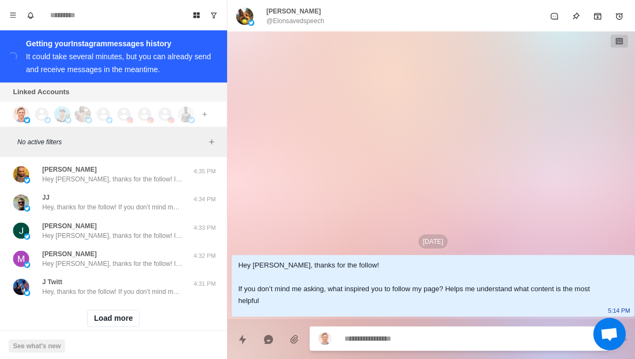
scroll to position [16672, 0]
click at [95, 309] on button "Load more" at bounding box center [113, 317] width 53 height 17
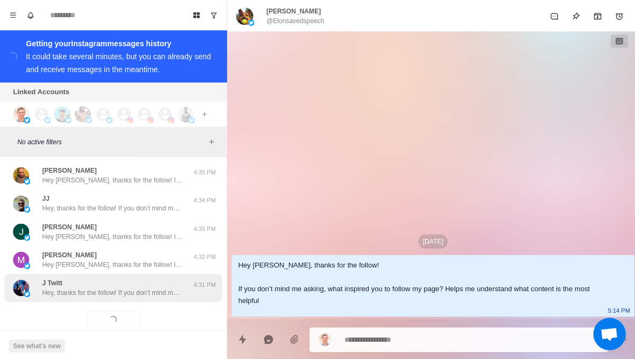
click at [69, 286] on p "Hey, thanks for the follow! If you don’t mind me asking, what inspired you to f…" at bounding box center [112, 291] width 140 height 10
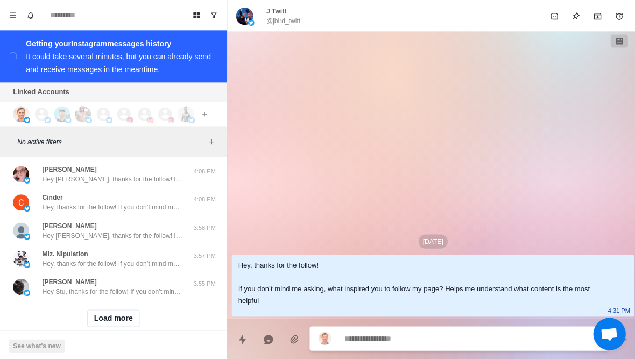
scroll to position [17232, 0]
click at [101, 309] on button "Load more" at bounding box center [113, 317] width 53 height 17
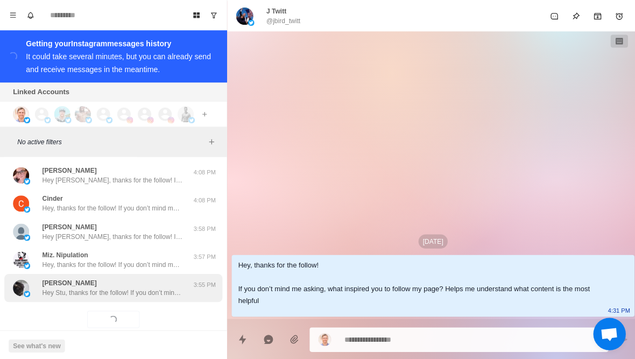
click at [69, 278] on div "[PERSON_NAME] Hey Stu, thanks for the follow! If you don’t mind me asking, what…" at bounding box center [112, 286] width 217 height 28
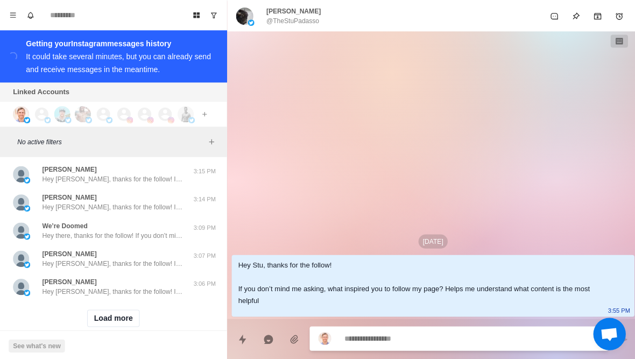
scroll to position [17791, 0]
click at [100, 309] on button "Load more" at bounding box center [113, 317] width 53 height 17
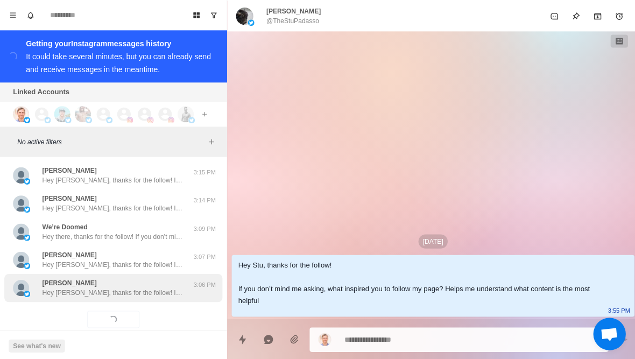
click at [76, 286] on p "Hey [PERSON_NAME], thanks for the follow! If you don’t mind me asking, what ins…" at bounding box center [112, 291] width 140 height 10
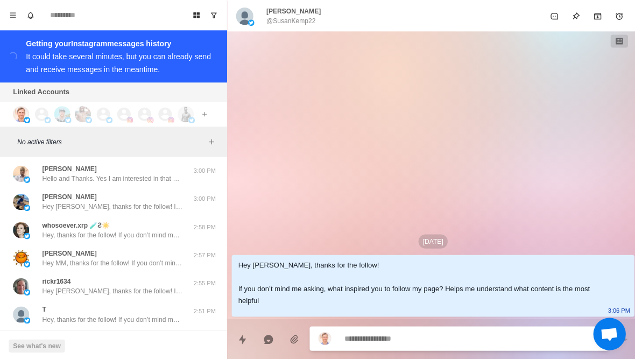
scroll to position [18018, 0]
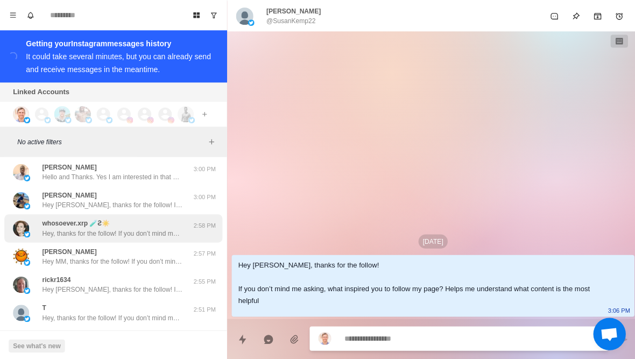
click at [15, 219] on img at bounding box center [21, 227] width 16 height 16
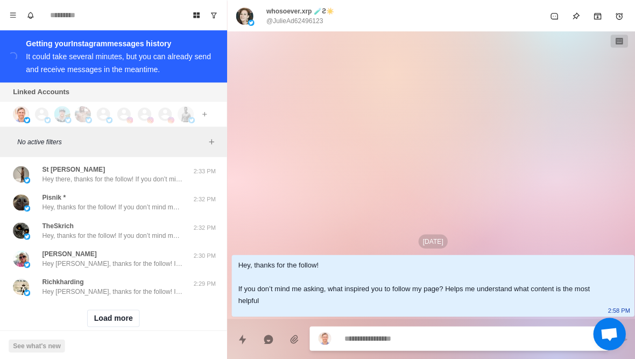
scroll to position [18351, 0]
click at [95, 309] on button "Load more" at bounding box center [113, 317] width 53 height 17
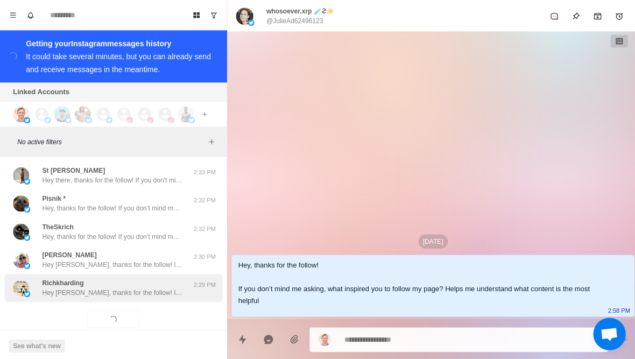
click at [72, 286] on p "Hey [PERSON_NAME], thanks for the follow! If you don’t mind me asking, what ins…" at bounding box center [112, 291] width 140 height 10
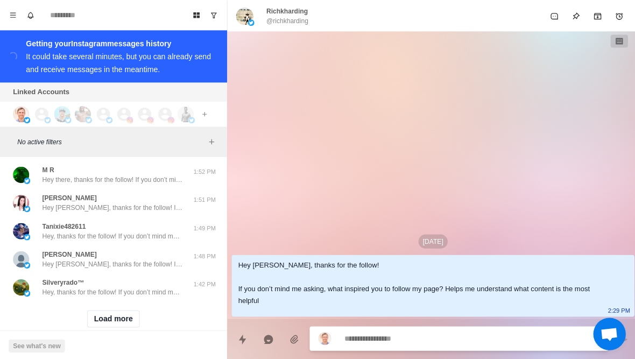
scroll to position [18910, 0]
click at [96, 309] on button "Load more" at bounding box center [113, 317] width 53 height 17
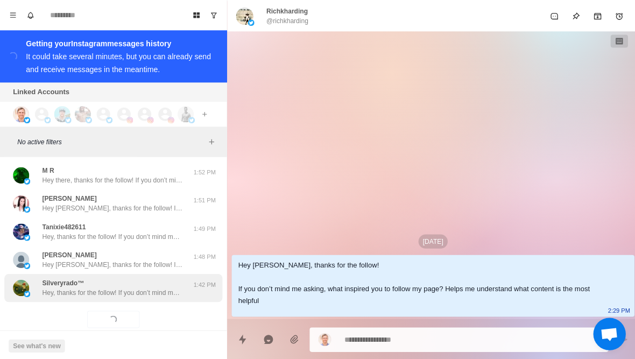
click at [74, 281] on div "Silveryrado™ Hey, thanks for the follow! If you don’t mind me asking, what insp…" at bounding box center [112, 286] width 217 height 28
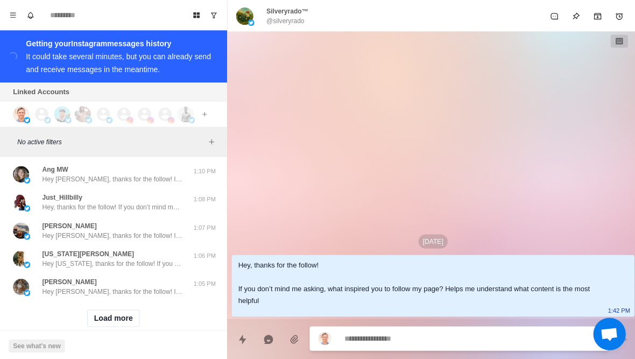
scroll to position [19470, 0]
click at [93, 309] on button "Load more" at bounding box center [113, 317] width 53 height 17
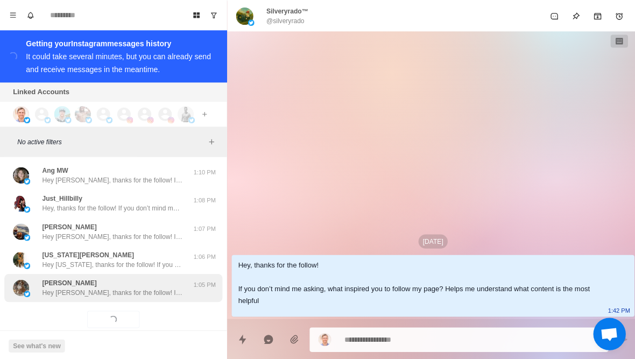
click at [75, 280] on div "[PERSON_NAME] Hey [PERSON_NAME], thanks for the follow! If you don’t mind me as…" at bounding box center [112, 286] width 217 height 28
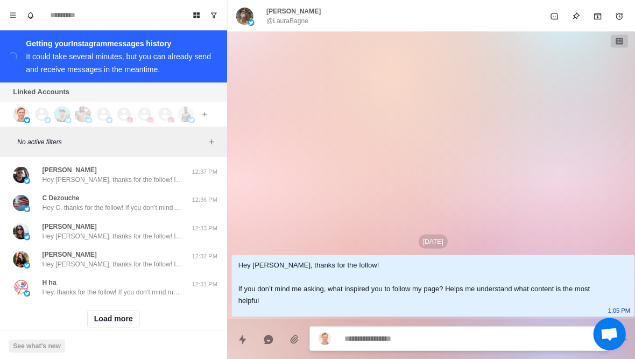
scroll to position [20029, 0]
click at [92, 309] on button "Load more" at bounding box center [113, 317] width 53 height 17
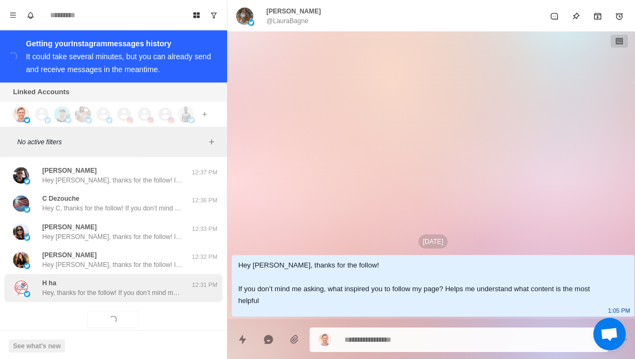
click at [70, 286] on p "Hey, thanks for the follow! If you don’t mind me asking, what inspired you to f…" at bounding box center [112, 291] width 140 height 10
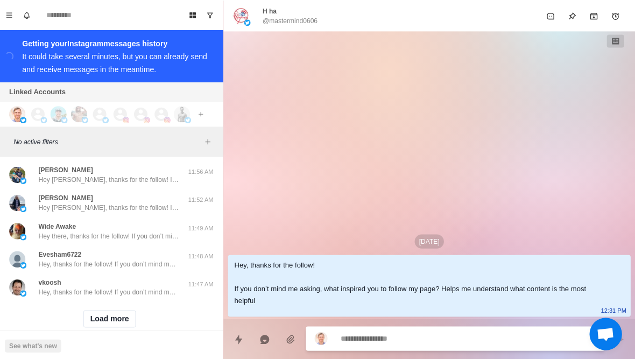
scroll to position [20588, 0]
click at [96, 309] on button "Load more" at bounding box center [113, 317] width 53 height 17
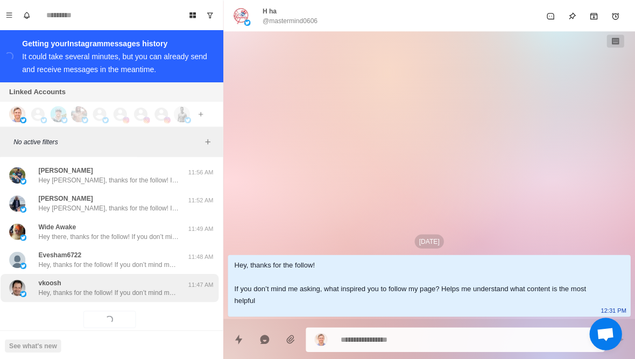
click at [68, 280] on div "vkoosh Hey, thanks for the follow! If you don’t mind me asking, what inspired y…" at bounding box center [112, 286] width 217 height 28
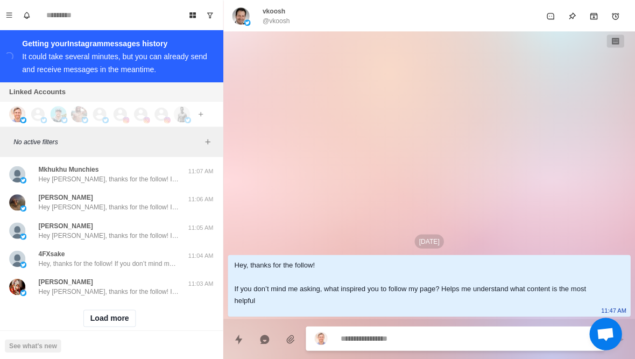
scroll to position [21148, 0]
click at [91, 309] on button "Load more" at bounding box center [113, 317] width 53 height 17
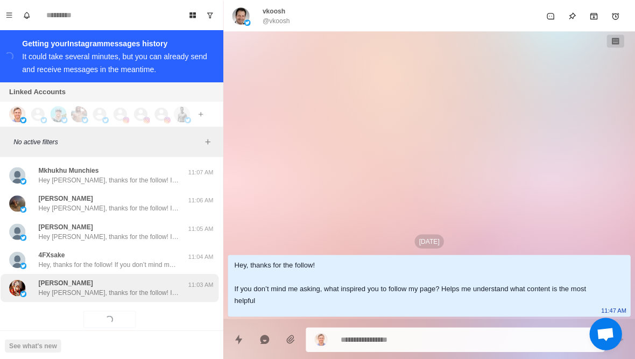
click at [60, 280] on div "[PERSON_NAME] Hey [PERSON_NAME], thanks for the follow! If you don’t mind me as…" at bounding box center [112, 286] width 217 height 28
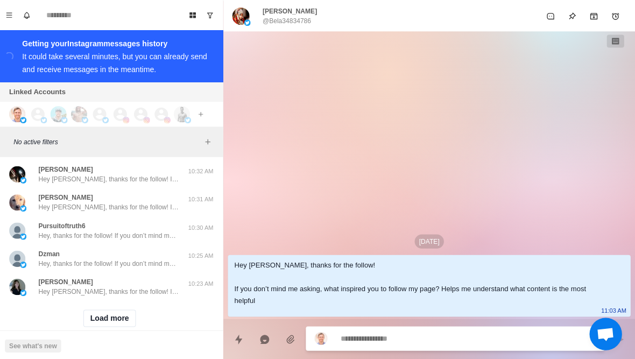
scroll to position [21707, 0]
click at [94, 309] on button "Load more" at bounding box center [113, 317] width 53 height 17
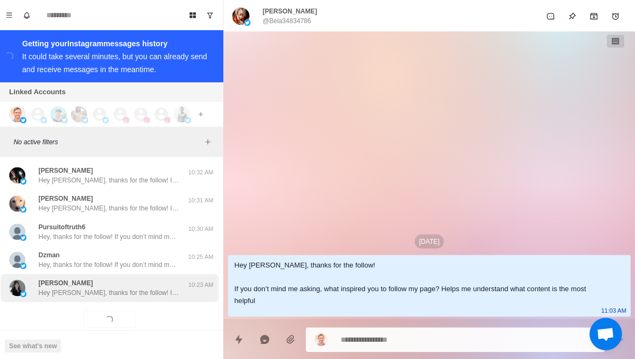
click at [63, 286] on p "Hey [PERSON_NAME], thanks for the follow! If you don’t mind me asking, what ins…" at bounding box center [112, 291] width 140 height 10
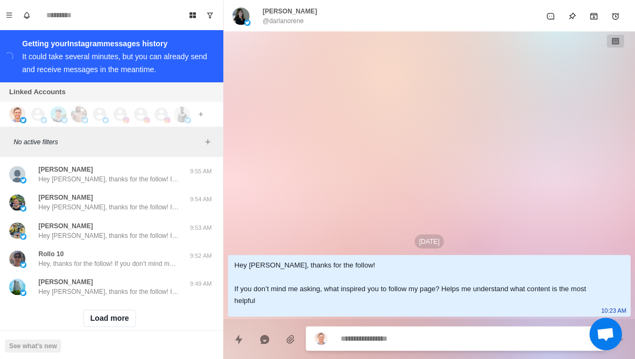
scroll to position [22267, 0]
click at [90, 309] on button "Load more" at bounding box center [113, 317] width 53 height 17
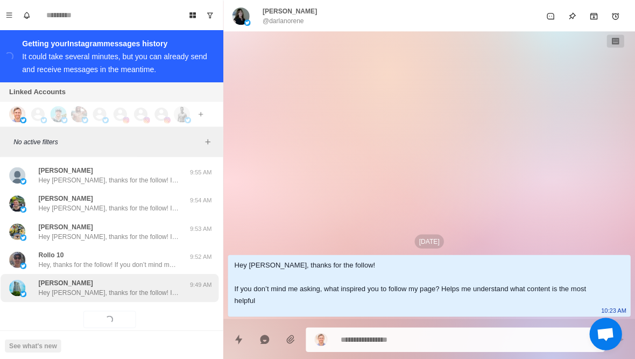
click at [67, 279] on div "[PERSON_NAME] Hey [PERSON_NAME], thanks for the follow! If you don’t mind me as…" at bounding box center [112, 286] width 217 height 28
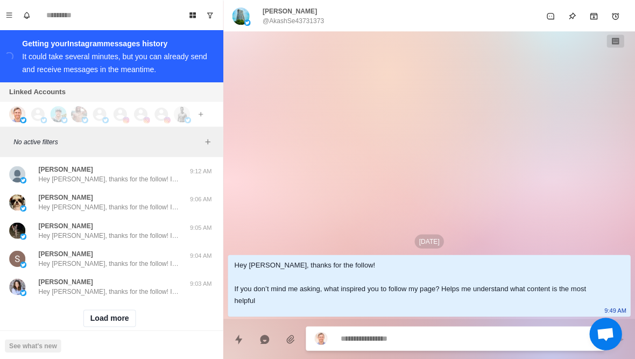
scroll to position [22826, 0]
click at [100, 309] on button "Load more" at bounding box center [113, 317] width 53 height 17
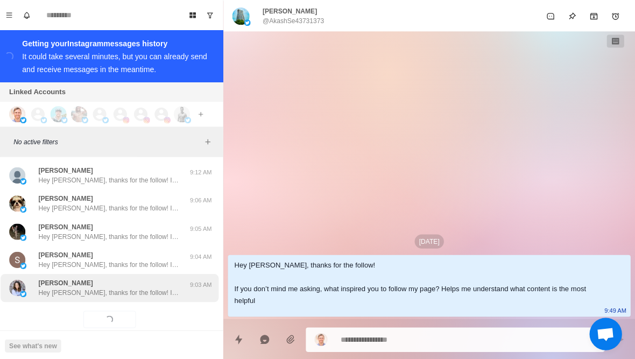
click at [77, 279] on div "[PERSON_NAME] Hey [PERSON_NAME], thanks for the follow! If you don’t mind me as…" at bounding box center [112, 286] width 217 height 28
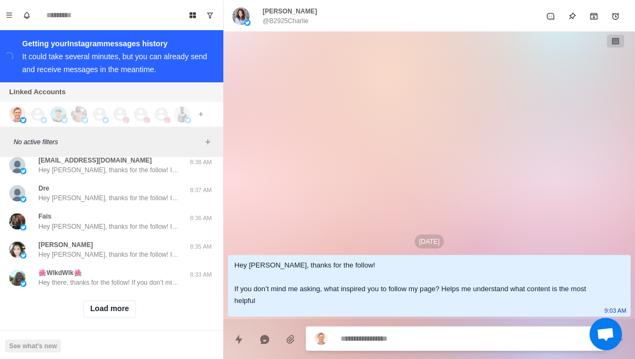
scroll to position [23395, 0]
click at [98, 305] on button "Load more" at bounding box center [113, 307] width 53 height 17
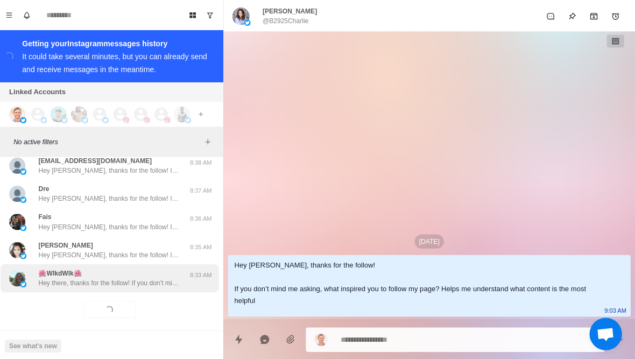
click at [72, 276] on p "Hey there, thanks for the follow! If you don’t mind me asking, what inspired yo…" at bounding box center [112, 281] width 140 height 10
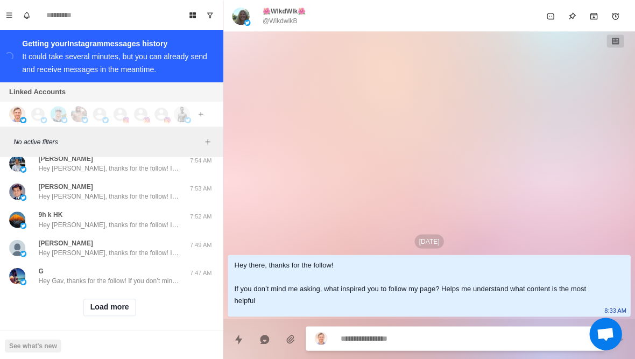
scroll to position [23955, 0]
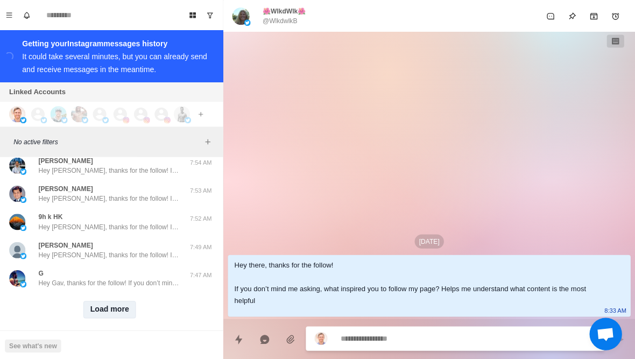
click at [96, 299] on button "Load more" at bounding box center [113, 307] width 53 height 17
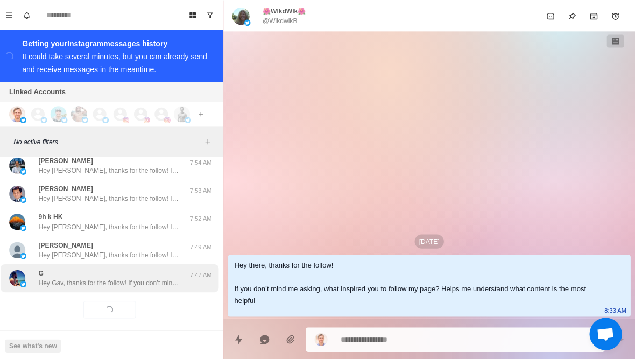
click at [69, 276] on p "Hey Gav, thanks for the follow! If you don’t mind me asking, what inspired you …" at bounding box center [112, 281] width 140 height 10
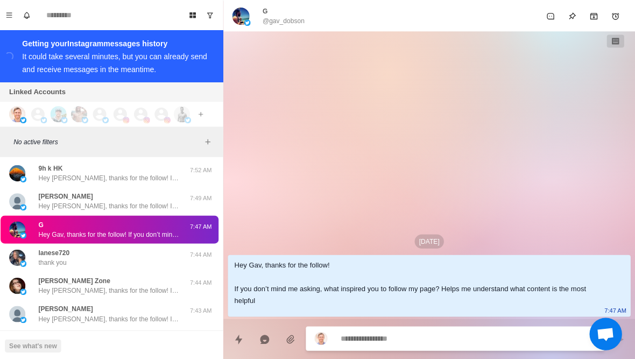
scroll to position [24014, 0]
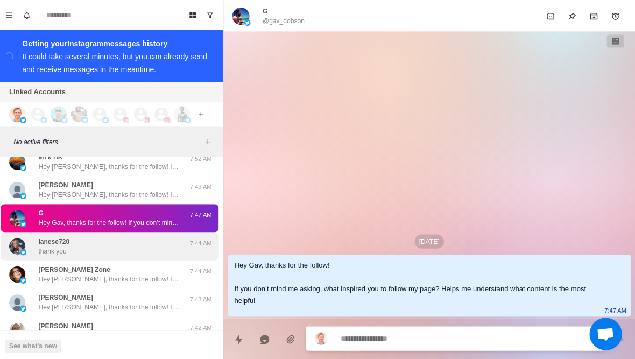
click at [31, 235] on div "lanese720 thank you" at bounding box center [101, 244] width 177 height 19
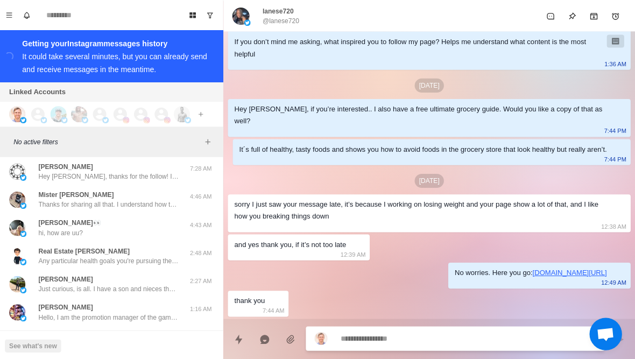
scroll to position [24368, 0]
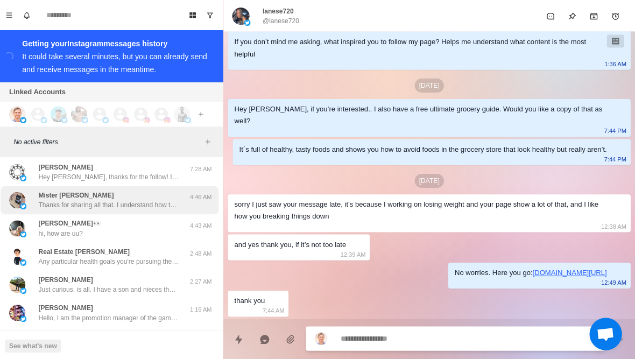
click at [36, 194] on div "Mister [PERSON_NAME] Thanks for sharing all that. I understand how tough it can…" at bounding box center [101, 198] width 177 height 19
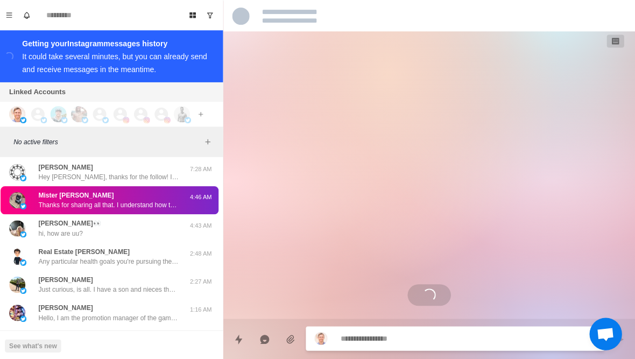
scroll to position [109, 0]
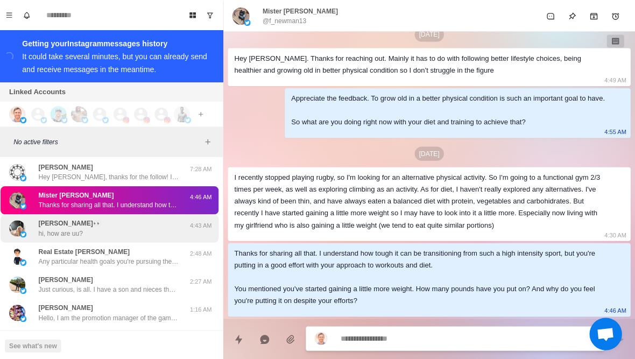
click at [29, 217] on div "[PERSON_NAME]👀 hi, how are uu?" at bounding box center [101, 226] width 177 height 19
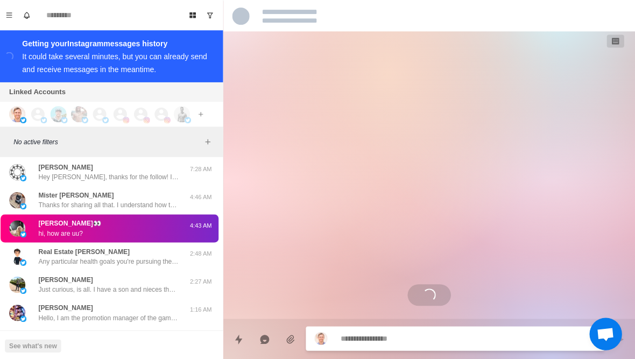
scroll to position [0, 0]
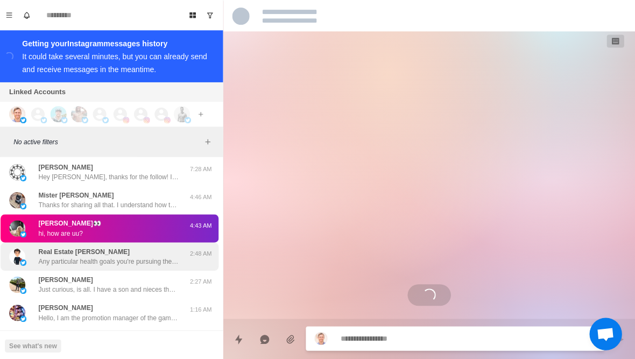
click at [37, 245] on div "Real Estate [PERSON_NAME] Any particular health goals you're pursuing these day…" at bounding box center [101, 254] width 177 height 19
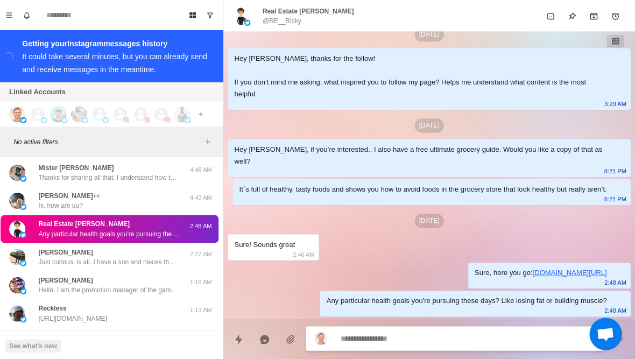
scroll to position [24396, 0]
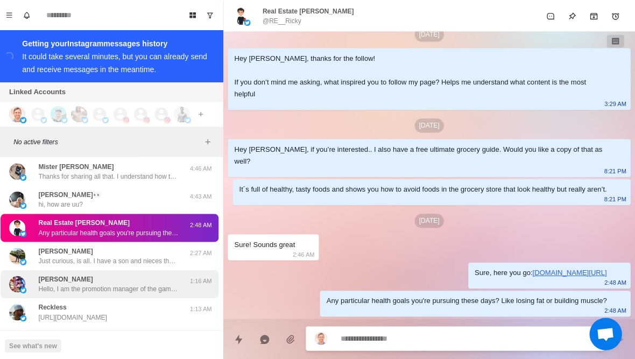
click at [42, 282] on p "Hello, I am the promotion manager of the game. We update a variety of slot game…" at bounding box center [112, 287] width 140 height 10
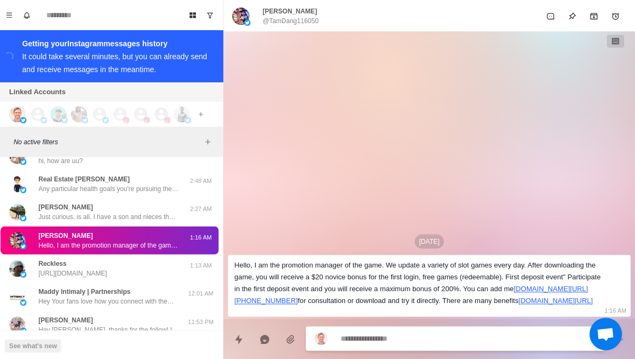
scroll to position [24452, 0]
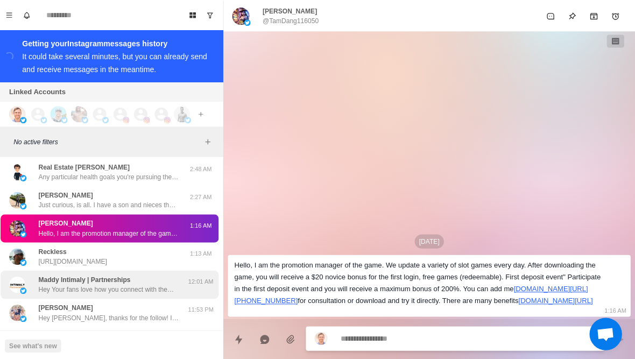
click at [42, 283] on p "Hey Your fans love how you connect with them and your energy They’re hooked not…" at bounding box center [112, 288] width 140 height 10
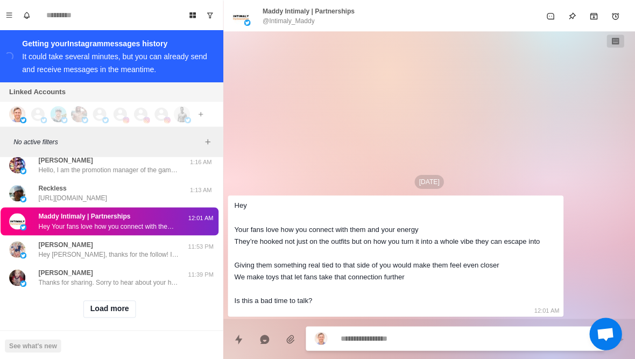
scroll to position [24514, 0]
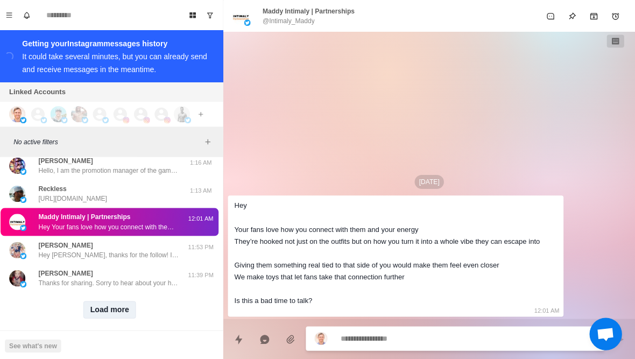
click at [103, 307] on button "Load more" at bounding box center [113, 307] width 53 height 17
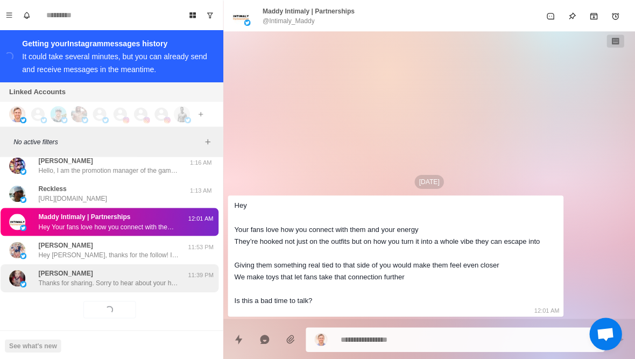
click at [68, 276] on p "Thanks for sharing. Sorry to hear about your health and the severe injuries you…" at bounding box center [112, 281] width 140 height 10
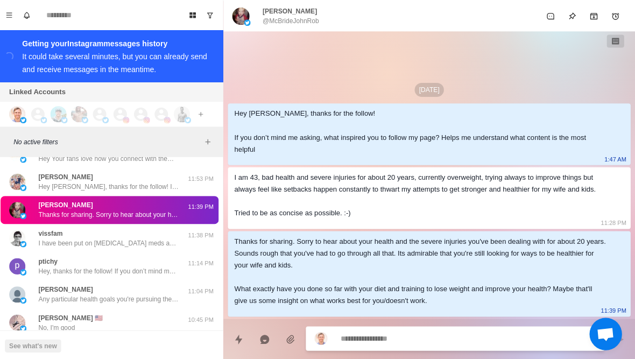
scroll to position [24581, 0]
type textarea "*"
type textarea "**********"
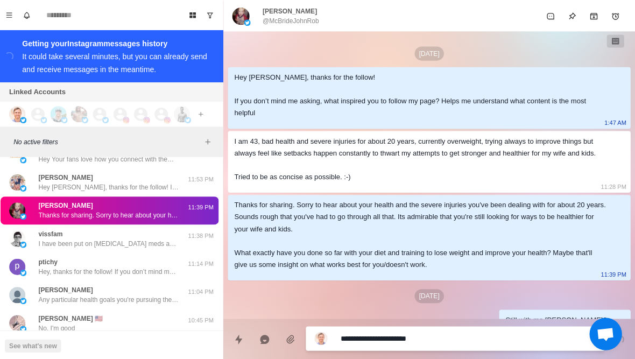
type textarea "*"
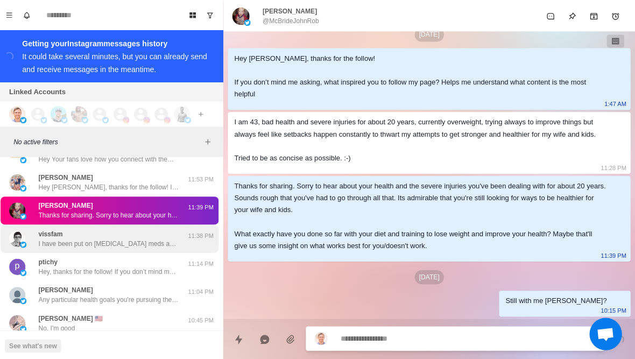
click at [58, 237] on p "I have been put on [MEDICAL_DATA] meds and would like to get off of them. And […" at bounding box center [112, 242] width 140 height 10
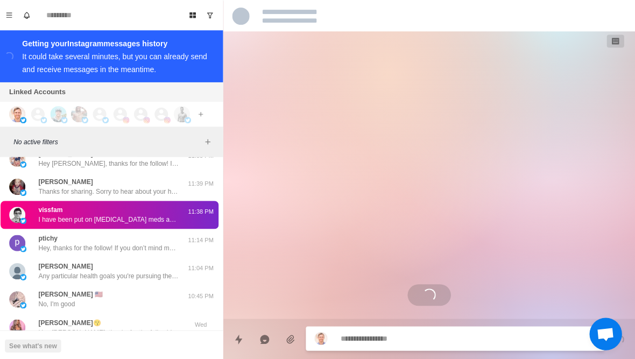
scroll to position [24607, 0]
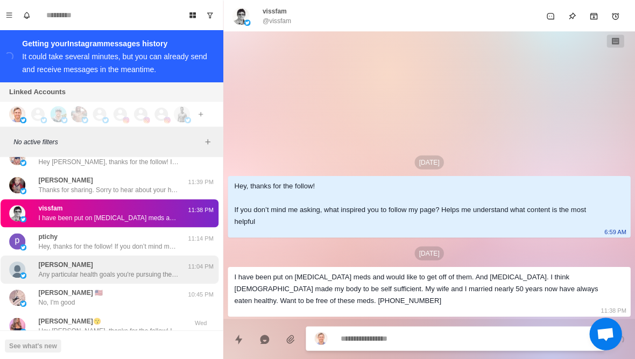
click at [35, 263] on div "[PERSON_NAME] Any particular health goals you're pursuing these days? Like losi…" at bounding box center [101, 267] width 177 height 19
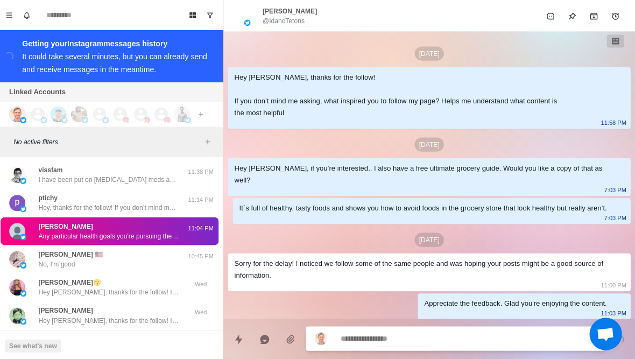
scroll to position [31, 0]
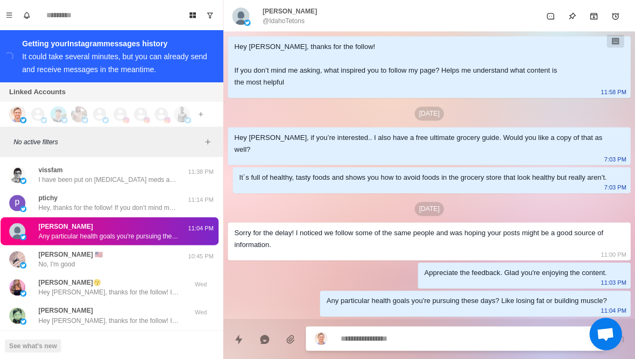
type textarea "*"
type textarea "******"
type textarea "*"
type textarea "**********"
type textarea "*"
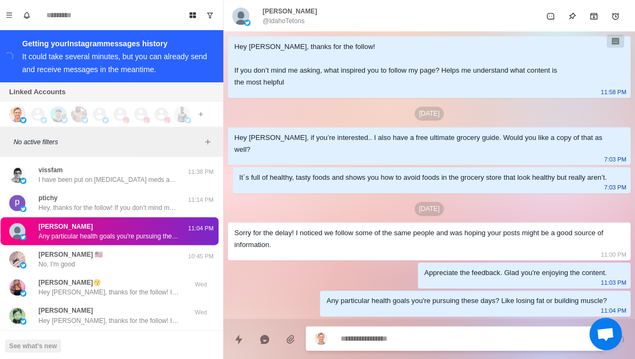
scroll to position [86, 0]
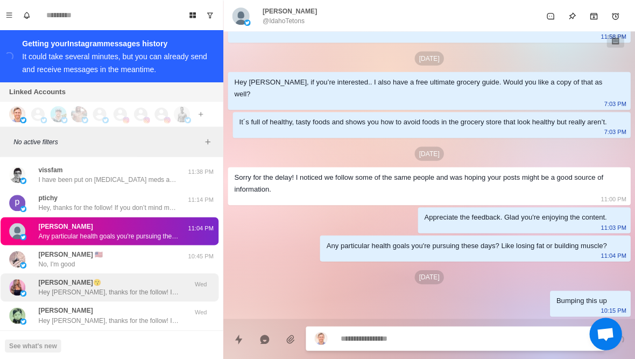
click at [47, 286] on p "Hey [PERSON_NAME], thanks for the follow! If you don’t mind me asking, what ins…" at bounding box center [112, 291] width 140 height 10
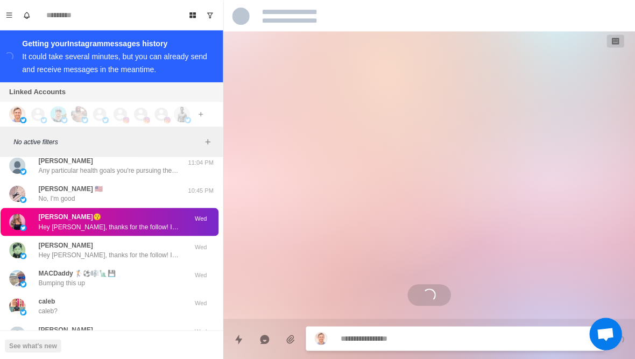
scroll to position [24715, 0]
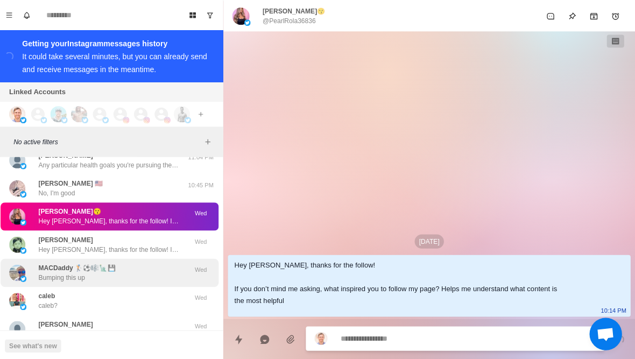
click at [42, 271] on p "Bumping this up" at bounding box center [65, 276] width 46 height 10
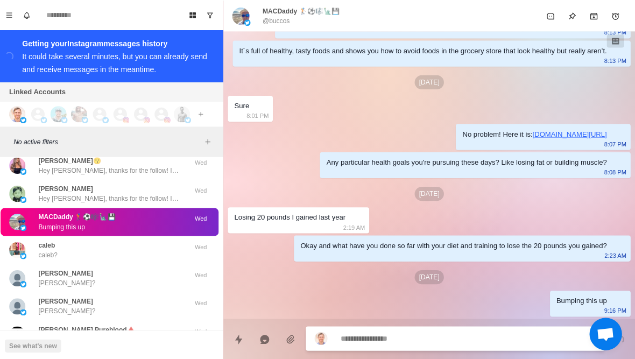
scroll to position [24782, 0]
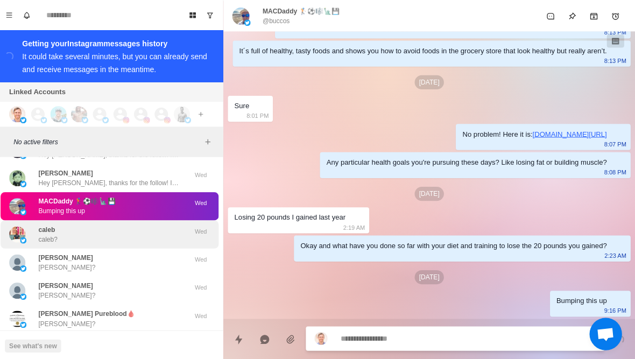
click at [24, 236] on img at bounding box center [27, 239] width 6 height 6
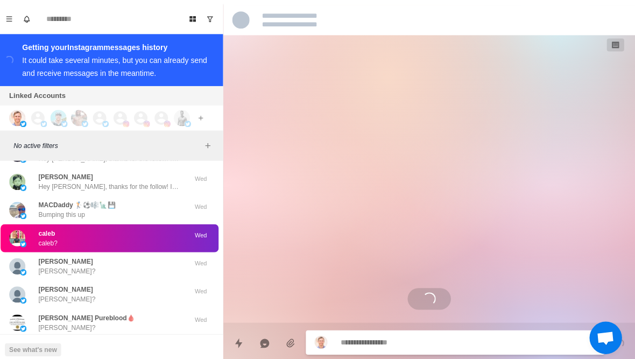
scroll to position [0, 0]
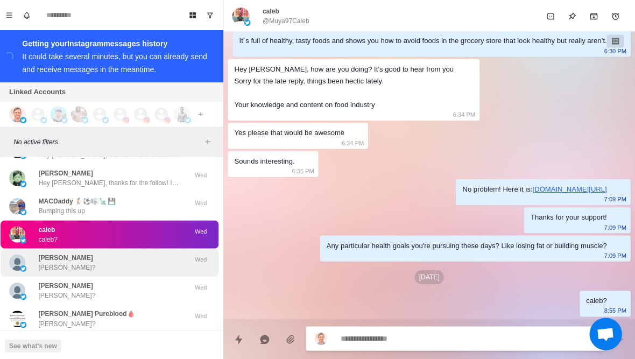
click at [25, 264] on img at bounding box center [27, 267] width 6 height 6
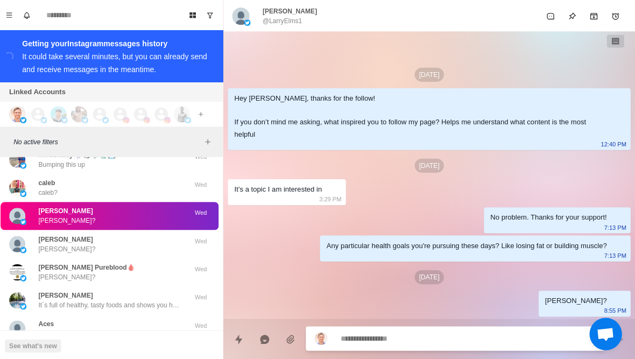
type textarea "*"
type textarea "**"
type textarea "*"
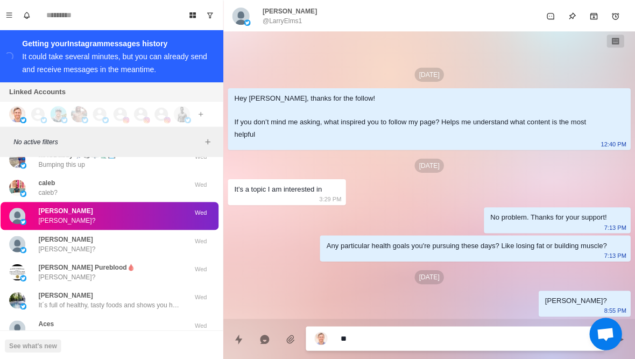
type textarea "***"
type textarea "*"
type textarea "****"
type textarea "*"
type textarea "*****"
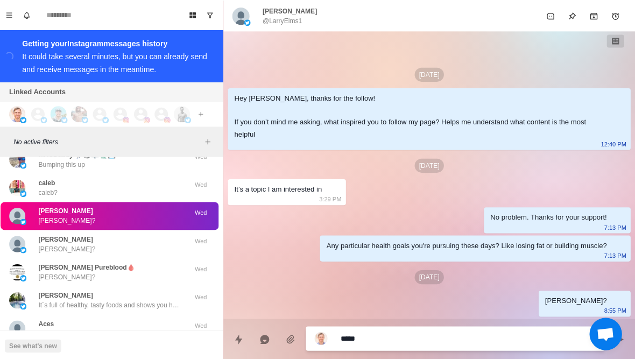
type textarea "*"
type textarea "**********"
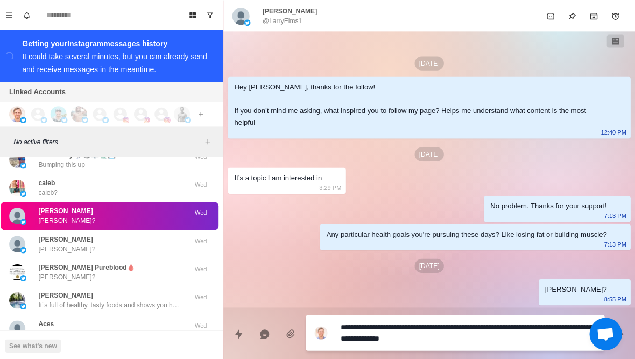
type textarea "*"
type textarea "**********"
type textarea "*"
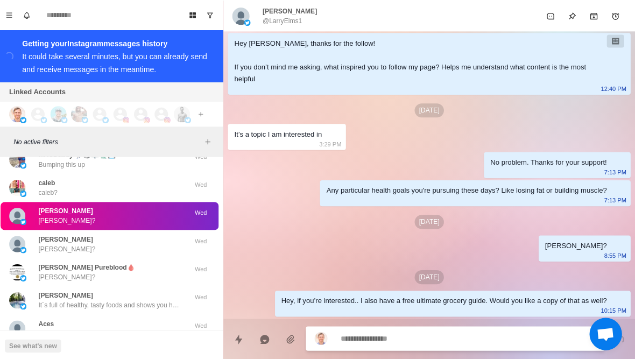
type textarea "*"
type textarea "**"
type textarea "*"
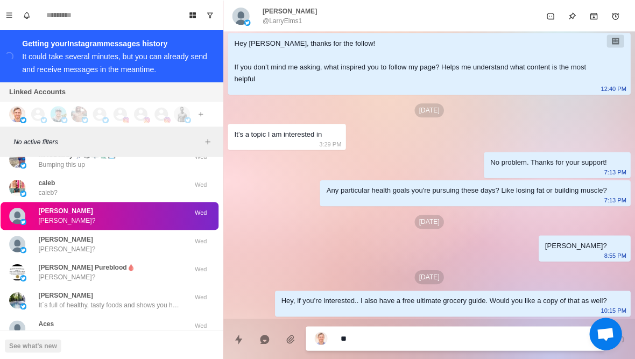
type textarea "***"
type textarea "*"
type textarea "****"
type textarea "*"
type textarea "*****"
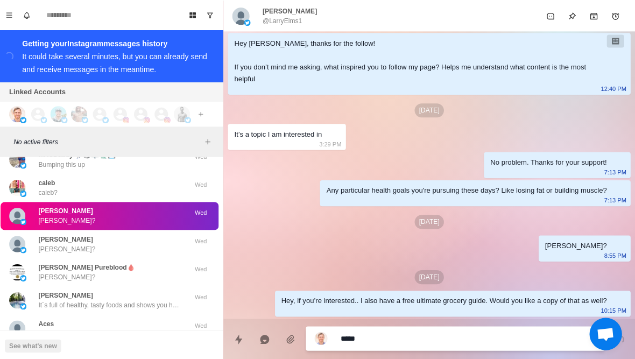
type textarea "*"
type textarea "**********"
type textarea "*"
type textarea "**********"
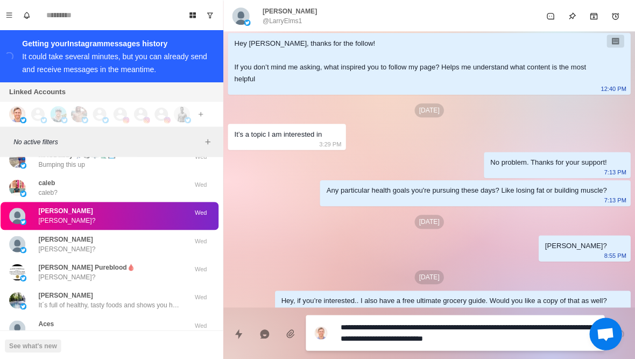
type textarea "*"
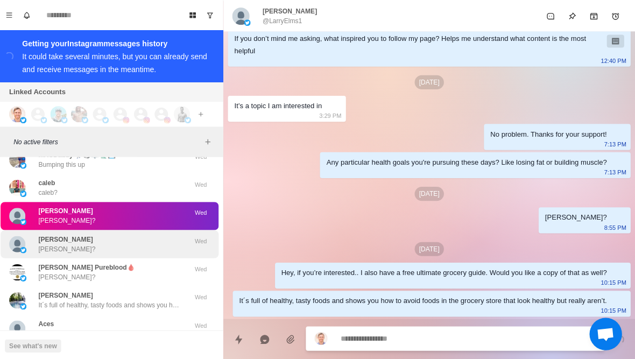
click at [42, 243] on p "[PERSON_NAME]?" at bounding box center [70, 248] width 56 height 10
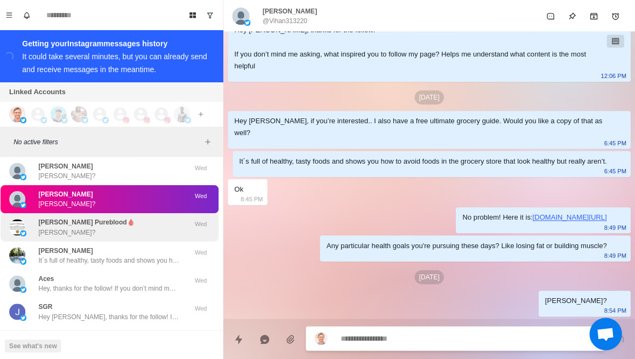
click at [16, 218] on img at bounding box center [21, 226] width 16 height 16
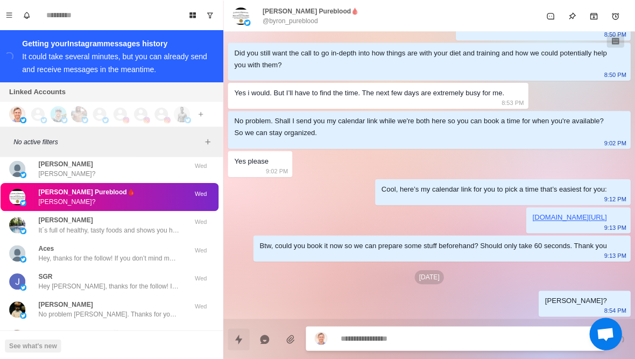
click at [242, 340] on icon "Quick replies" at bounding box center [241, 337] width 11 height 11
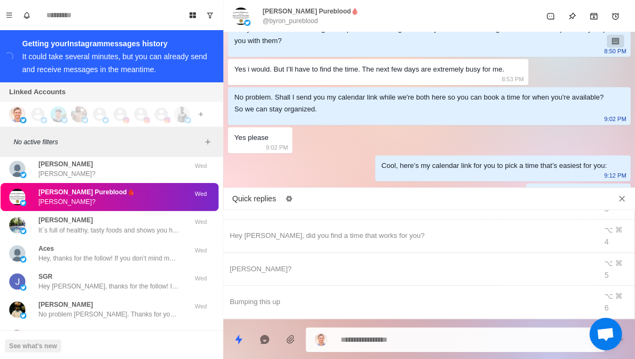
type textarea "*"
type textarea "**********"
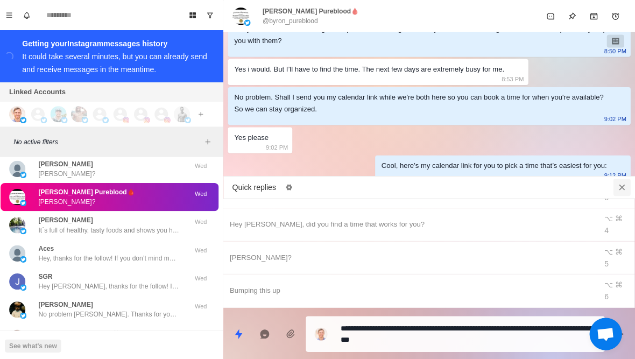
click at [619, 185] on icon "Close quick replies" at bounding box center [621, 186] width 11 height 11
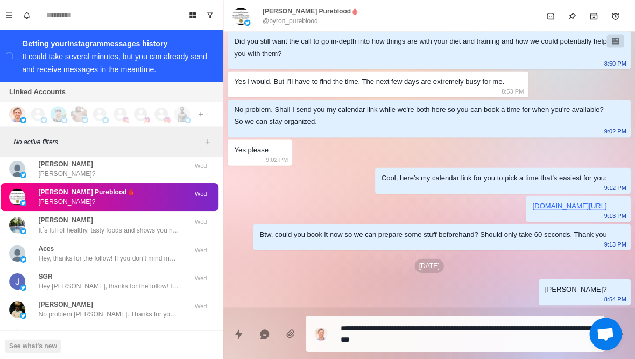
click at [527, 343] on textarea "**********" at bounding box center [469, 331] width 254 height 27
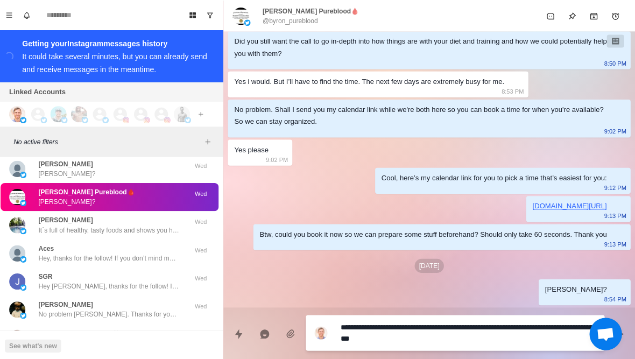
type textarea "*"
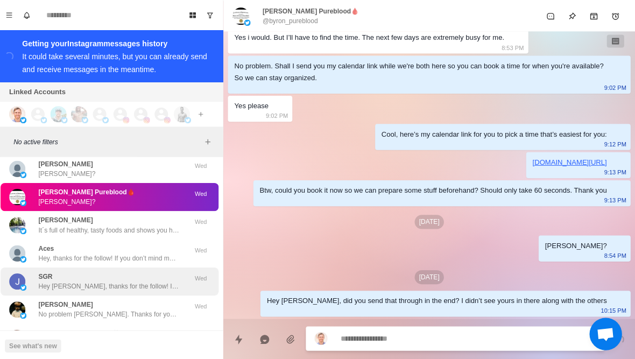
click at [44, 281] on div "SGR Hey [PERSON_NAME], thanks for the follow! If you don’t mind me asking, what…" at bounding box center [112, 280] width 217 height 28
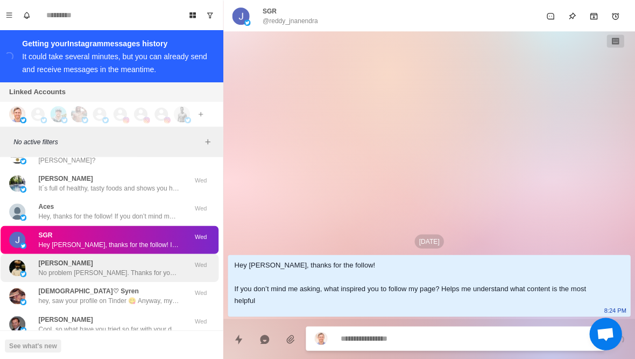
click at [36, 263] on div "[PERSON_NAME] No problem [PERSON_NAME]. Thanks for your support!" at bounding box center [101, 266] width 177 height 19
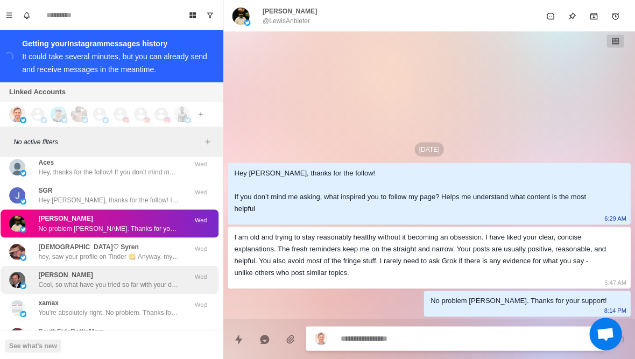
click at [42, 278] on p "Cool, so what have you tried so far with your diet and training to lose fat and…" at bounding box center [112, 283] width 140 height 10
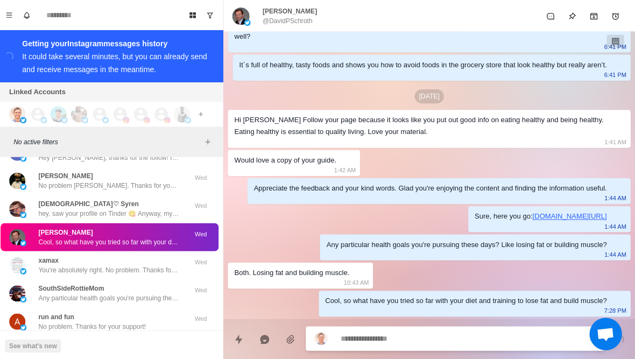
type textarea "*"
type textarea "******"
type textarea "*"
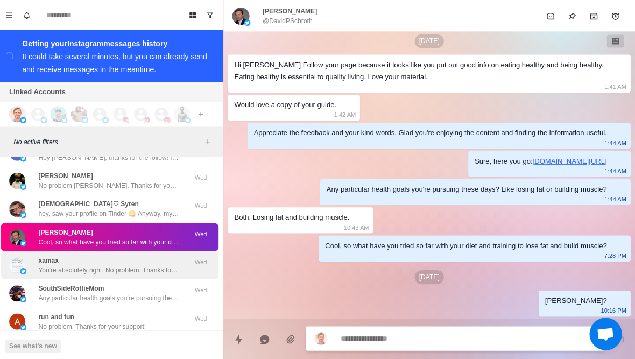
click at [42, 264] on p "You're absolutely right. No problem. Thanks for your support!" at bounding box center [112, 269] width 140 height 10
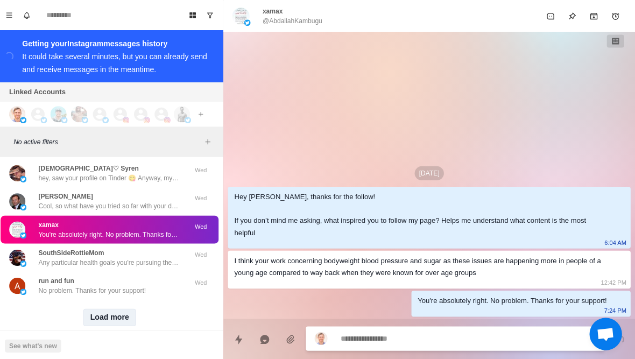
click at [102, 312] on button "Load more" at bounding box center [113, 315] width 53 height 17
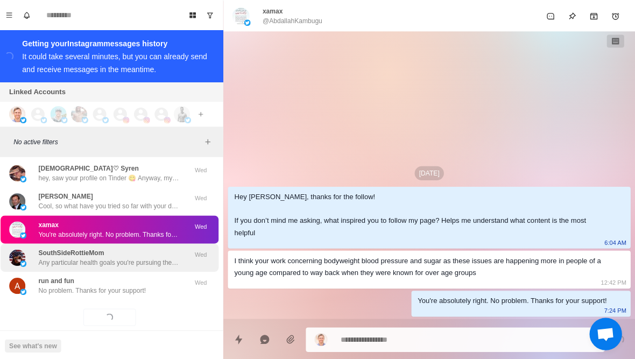
click at [46, 256] on p "Any particular health goals you're pursuing these days? Like losing fat or buil…" at bounding box center [112, 261] width 140 height 10
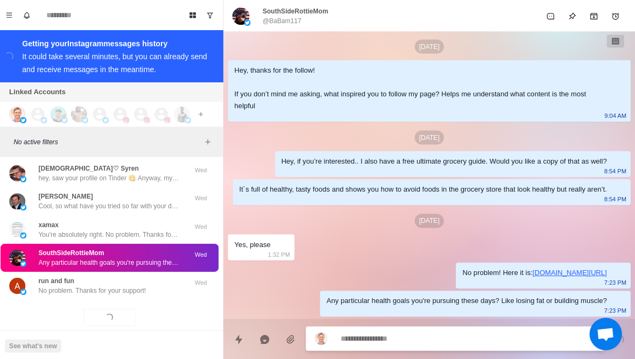
type textarea "*"
type textarea "**********"
type textarea "*"
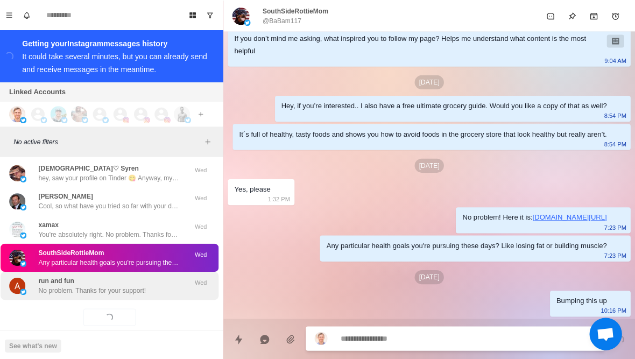
click at [52, 284] on p "No problem. Thanks for your support!" at bounding box center [95, 289] width 107 height 10
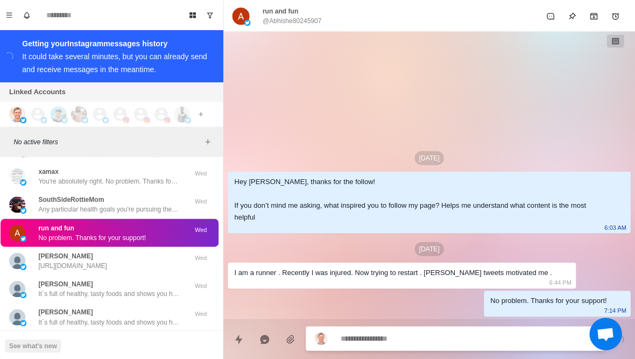
scroll to position [25120, 0]
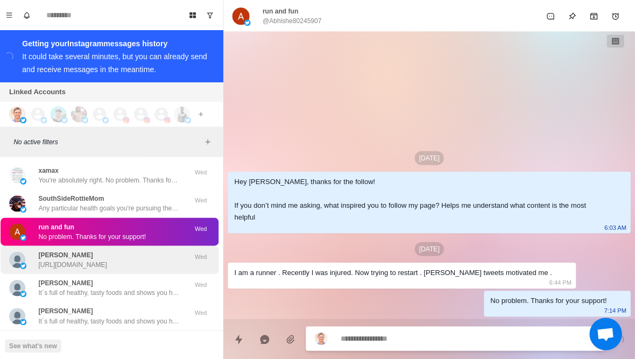
click at [25, 250] on img at bounding box center [21, 258] width 16 height 16
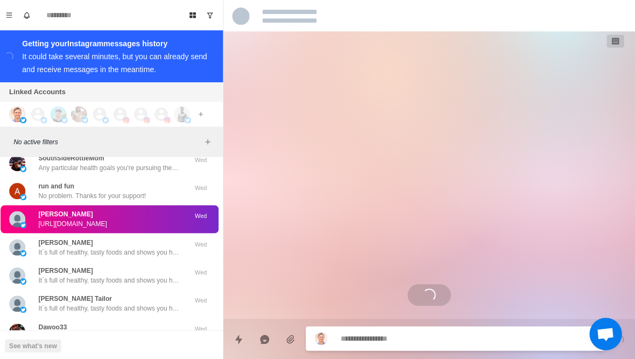
scroll to position [25166, 0]
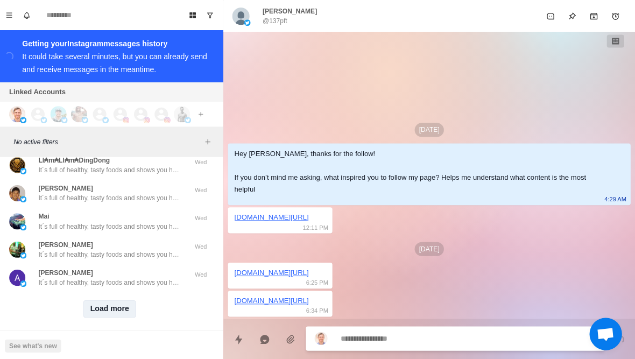
click at [98, 299] on button "Load more" at bounding box center [113, 307] width 53 height 17
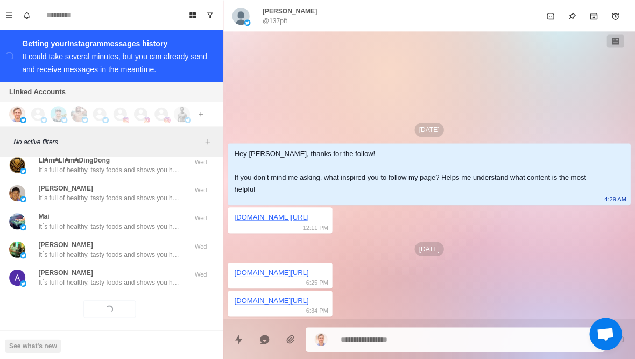
scroll to position [25633, 0]
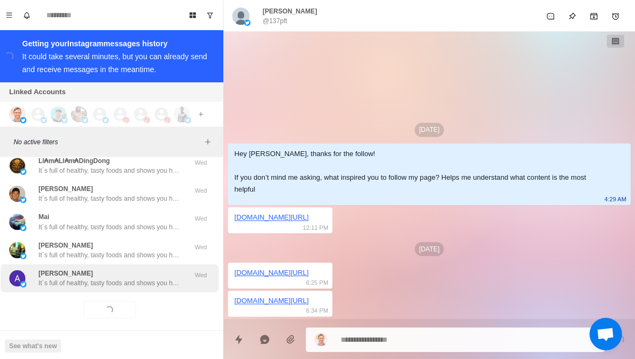
click at [69, 276] on p "It´s full of healthy, tasty foods and shows you how to avoid foods in the groce…" at bounding box center [112, 281] width 140 height 10
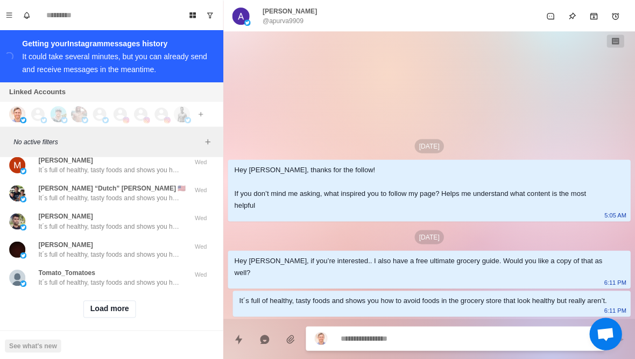
scroll to position [26193, 0]
click at [98, 299] on button "Load more" at bounding box center [113, 307] width 53 height 17
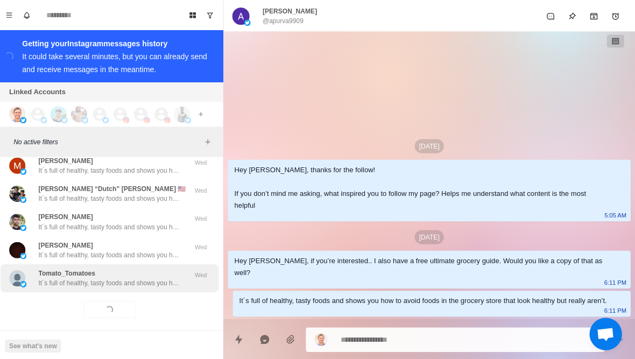
click at [65, 276] on p "It´s full of healthy, tasty foods and shows you how to avoid foods in the groce…" at bounding box center [112, 281] width 140 height 10
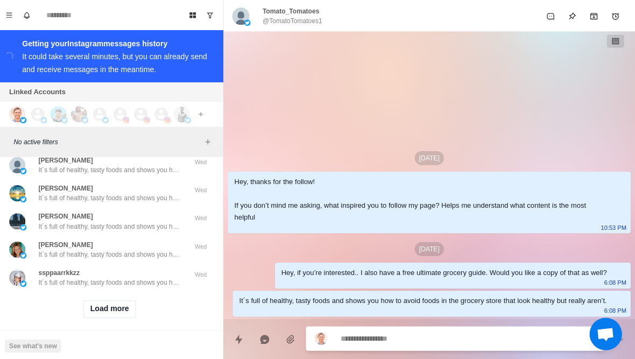
scroll to position [26752, 0]
click at [95, 301] on button "Load more" at bounding box center [113, 307] width 53 height 17
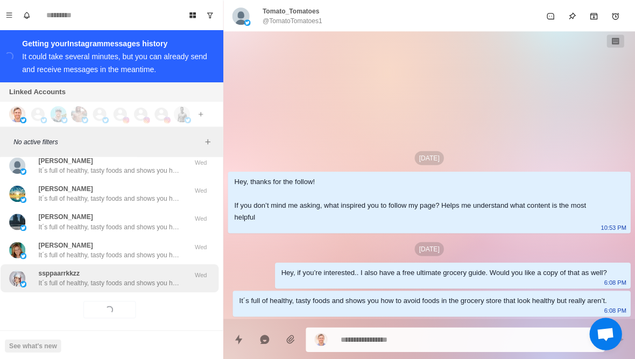
click at [73, 276] on p "It´s full of healthy, tasty foods and shows you how to avoid foods in the groce…" at bounding box center [112, 281] width 140 height 10
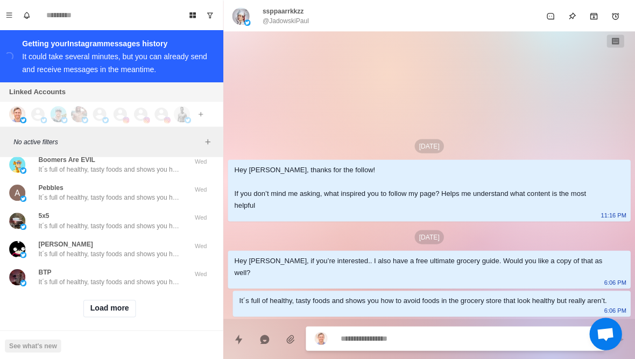
scroll to position [27311, 0]
click at [96, 303] on button "Load more" at bounding box center [113, 307] width 53 height 17
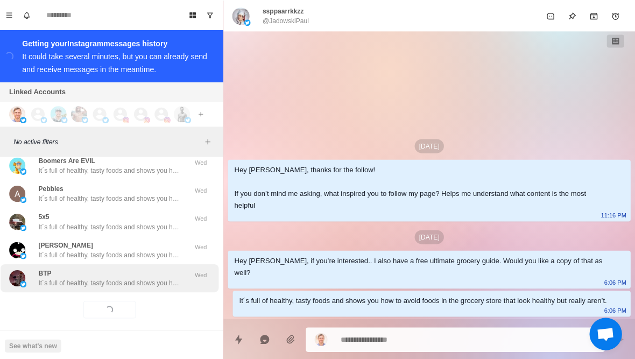
click at [74, 276] on p "It´s full of healthy, tasty foods and shows you how to avoid foods in the groce…" at bounding box center [112, 281] width 140 height 10
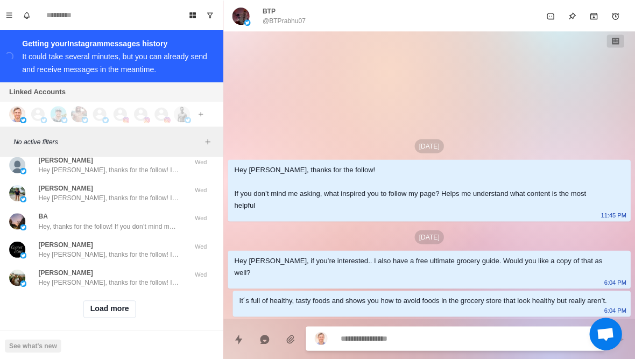
scroll to position [27871, 0]
click at [98, 302] on button "Load more" at bounding box center [113, 307] width 53 height 17
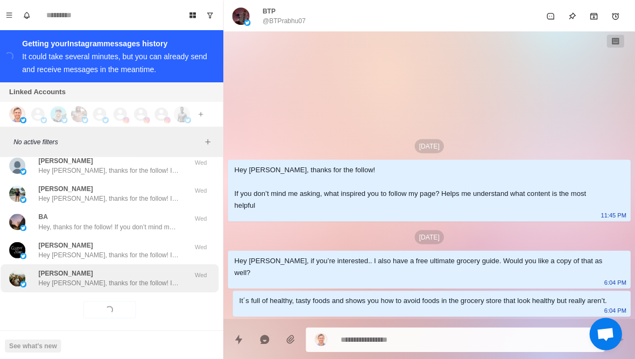
click at [81, 276] on p "Hey [PERSON_NAME], thanks for the follow! If you don’t mind me asking, what ins…" at bounding box center [112, 281] width 140 height 10
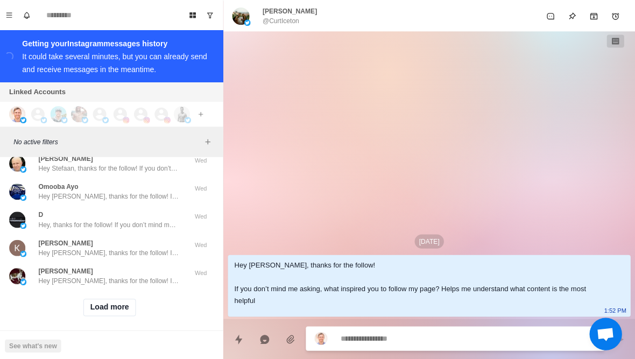
scroll to position [28430, 0]
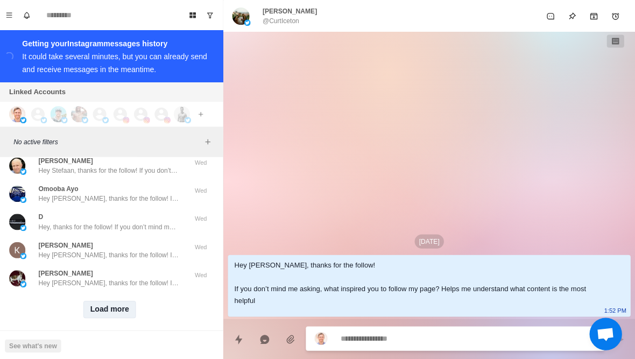
click at [101, 299] on button "Load more" at bounding box center [113, 307] width 53 height 17
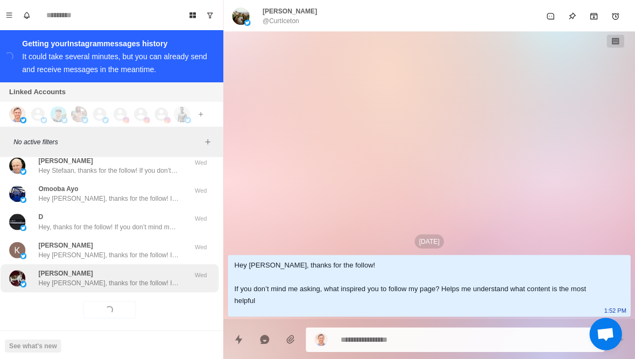
click at [73, 279] on div "[PERSON_NAME] Hey [PERSON_NAME], thanks for the follow! If you don’t mind me as…" at bounding box center [112, 277] width 217 height 28
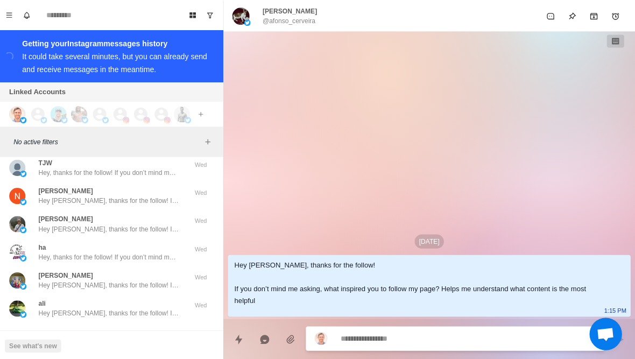
scroll to position [28979, 0]
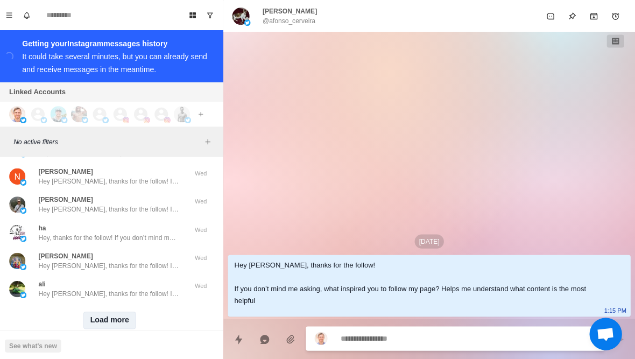
click at [93, 312] on button "Load more" at bounding box center [113, 318] width 53 height 17
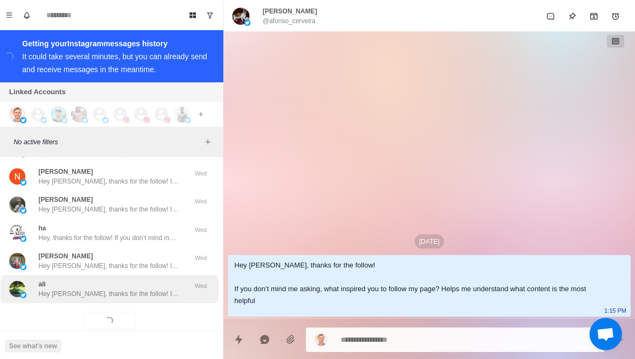
click at [54, 278] on div "[PERSON_NAME], thanks for the follow! If you don’t mind me asking, what inspire…" at bounding box center [112, 287] width 140 height 19
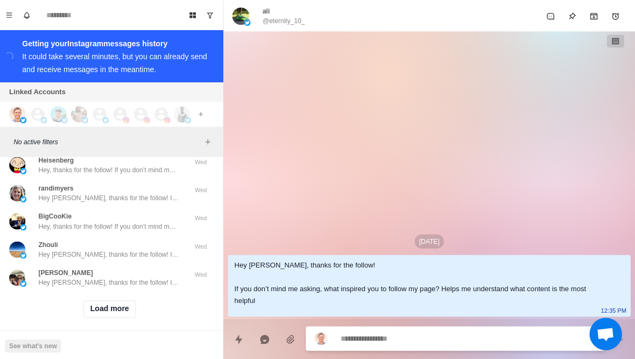
scroll to position [29549, 0]
click at [95, 307] on button "Load more" at bounding box center [113, 307] width 53 height 17
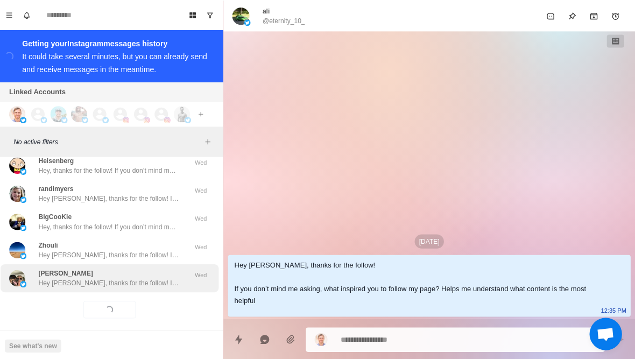
click at [62, 276] on p "Hey [PERSON_NAME], thanks for the follow! If you don’t mind me asking, what ins…" at bounding box center [112, 281] width 140 height 10
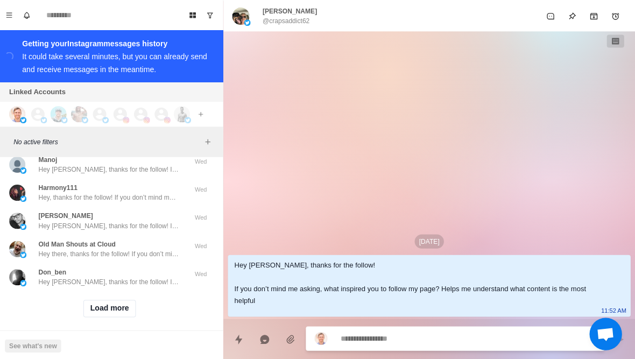
scroll to position [30109, 0]
click at [97, 303] on button "Load more" at bounding box center [113, 307] width 53 height 17
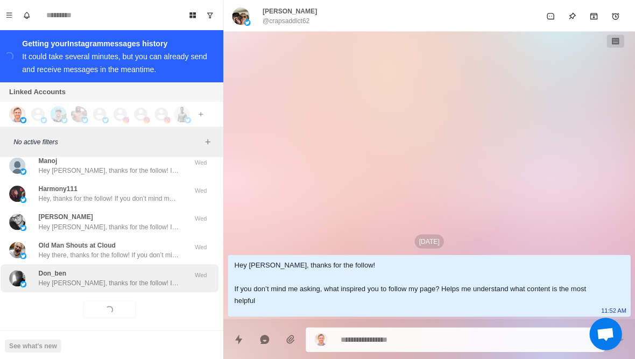
click at [65, 276] on p "Hey [PERSON_NAME], thanks for the follow! If you don’t mind me asking, what ins…" at bounding box center [112, 281] width 140 height 10
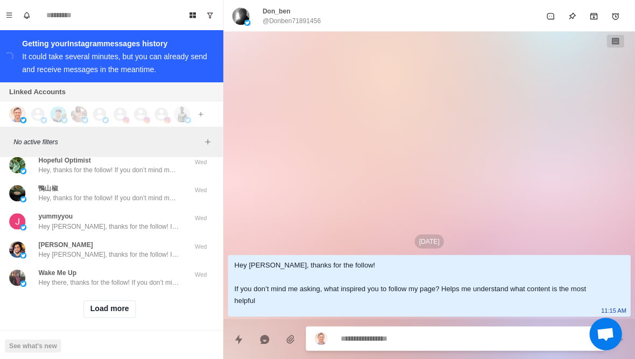
scroll to position [30668, 0]
click at [97, 303] on button "Load more" at bounding box center [113, 307] width 53 height 17
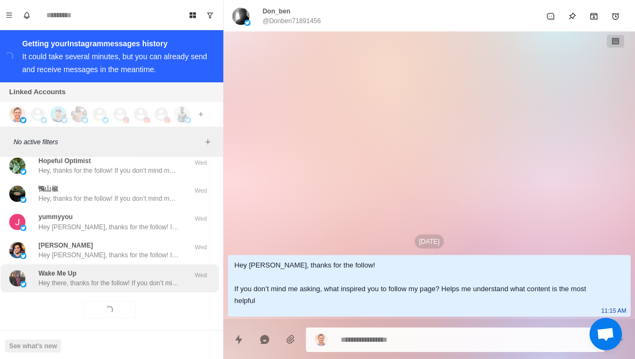
click at [75, 276] on p "Hey there, thanks for the follow! If you don’t mind me asking, what inspired yo…" at bounding box center [112, 281] width 140 height 10
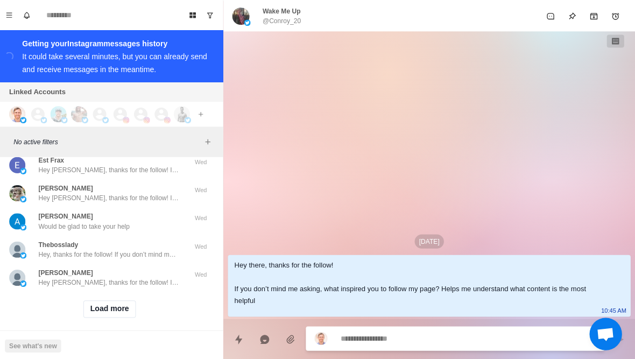
scroll to position [31227, 0]
click at [97, 302] on button "Load more" at bounding box center [113, 307] width 53 height 17
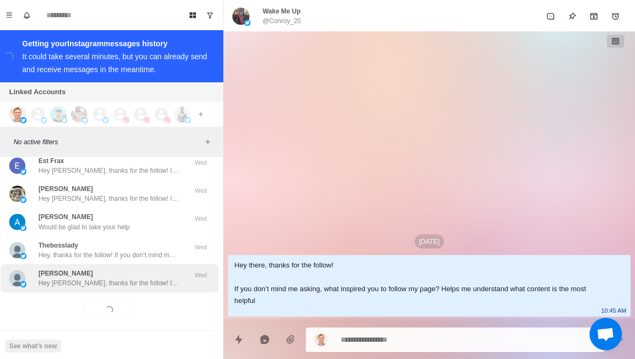
click at [83, 279] on div "[PERSON_NAME] Hey [PERSON_NAME], thanks for the follow! If you don’t mind me as…" at bounding box center [112, 277] width 217 height 28
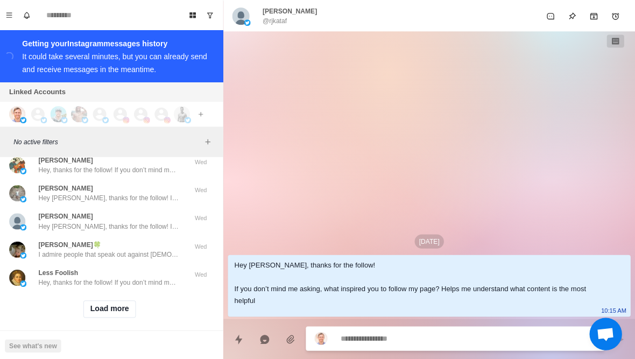
scroll to position [31787, 0]
click at [93, 302] on button "Load more" at bounding box center [113, 307] width 53 height 17
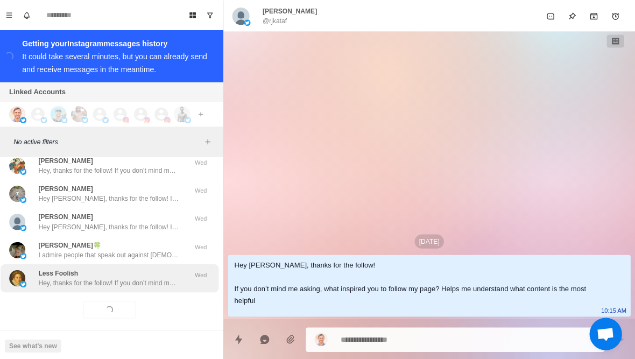
click at [67, 278] on div "Less Foolish Hey, thanks for the follow! If you don’t mind me asking, what insp…" at bounding box center [112, 277] width 217 height 28
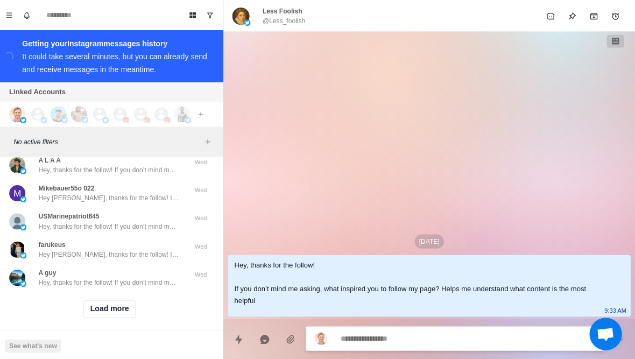
scroll to position [32346, 0]
click at [90, 301] on button "Load more" at bounding box center [113, 307] width 53 height 17
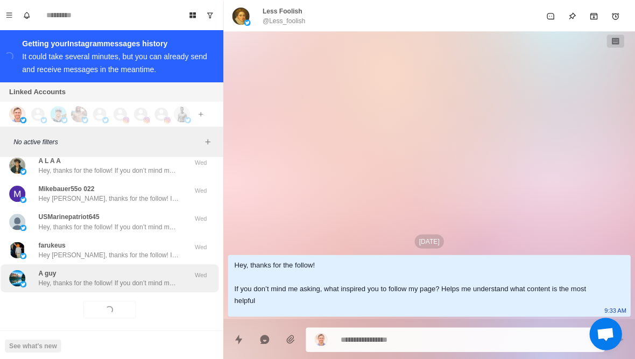
click at [63, 276] on p "Hey, thanks for the follow! If you don’t mind me asking, what inspired you to f…" at bounding box center [112, 281] width 140 height 10
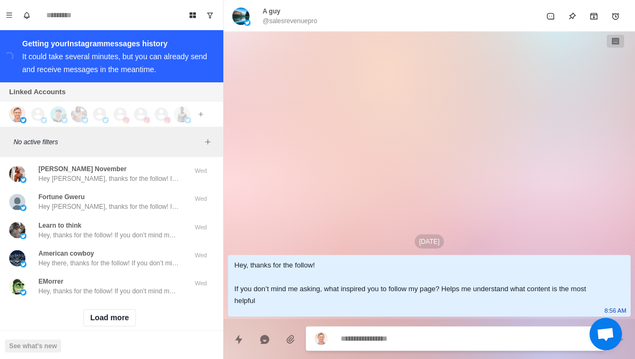
scroll to position [32906, 0]
click at [90, 309] on button "Load more" at bounding box center [113, 317] width 53 height 17
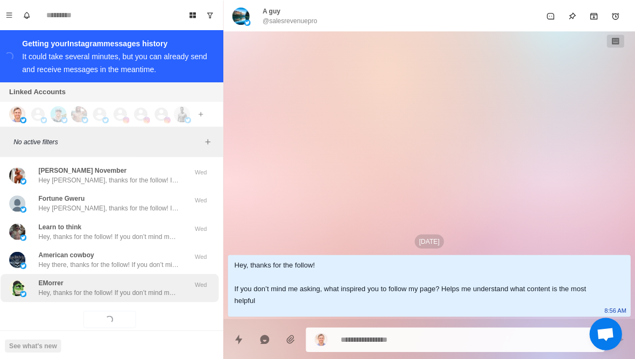
click at [68, 279] on div "EMorrer Hey, thanks for the follow! If you don’t mind me asking, what inspired …" at bounding box center [112, 286] width 217 height 28
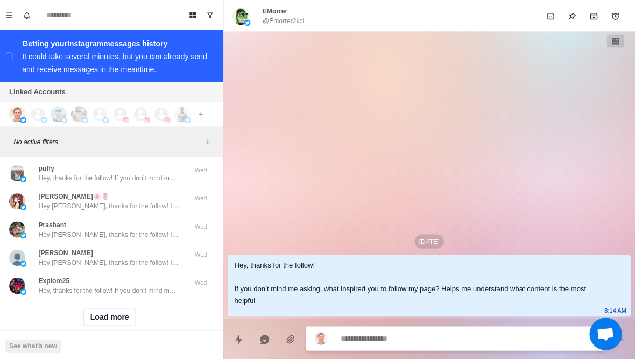
scroll to position [33465, 0]
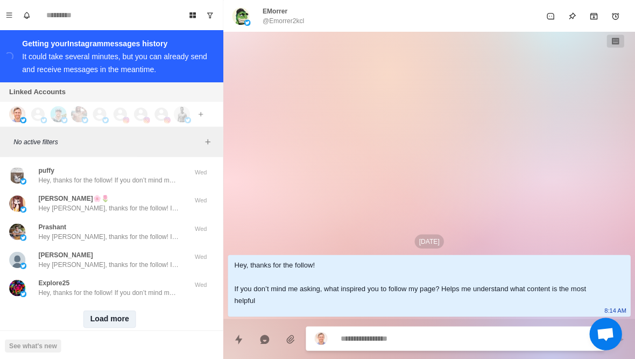
click at [91, 309] on button "Load more" at bounding box center [113, 317] width 53 height 17
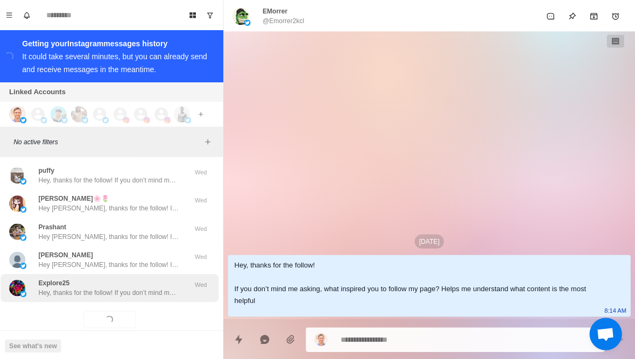
click at [72, 278] on div "Explore25 Hey, thanks for the follow! If you don’t mind me asking, what inspire…" at bounding box center [112, 286] width 217 height 28
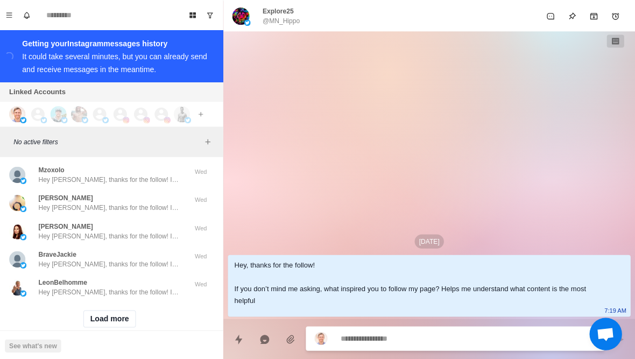
scroll to position [34025, 0]
click at [96, 309] on button "Load more" at bounding box center [113, 317] width 53 height 17
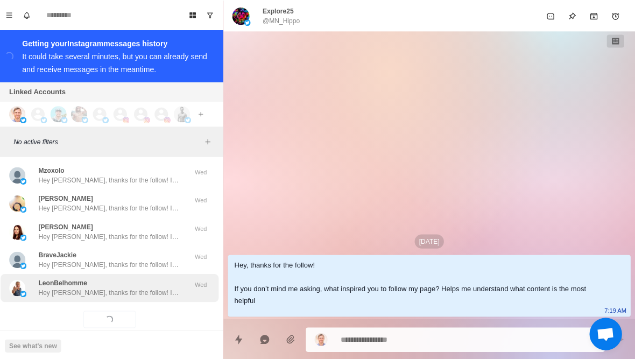
click at [71, 278] on div "LeonBelhomme Hey [PERSON_NAME], thanks for the follow! If you don’t mind me ask…" at bounding box center [112, 286] width 217 height 28
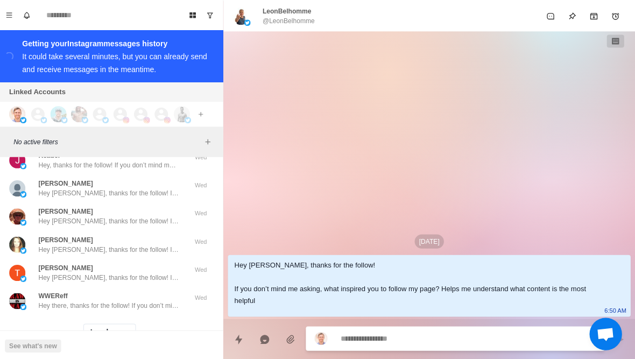
scroll to position [34573, 0]
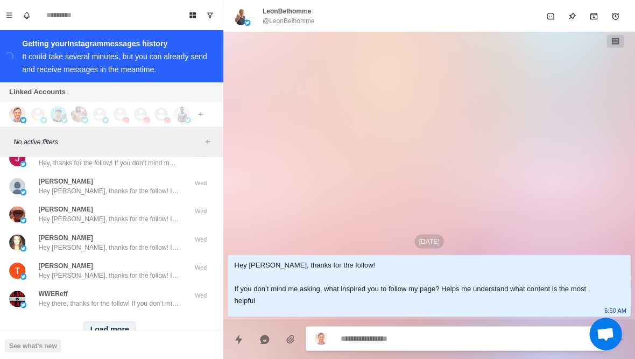
click at [97, 320] on button "Load more" at bounding box center [113, 328] width 53 height 17
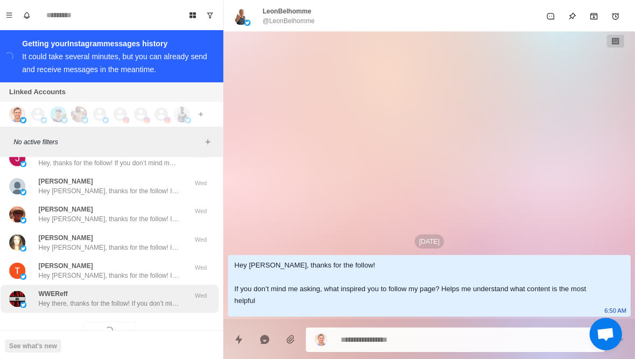
click at [73, 297] on p "Hey there, thanks for the follow! If you don’t mind me asking, what inspired yo…" at bounding box center [112, 302] width 140 height 10
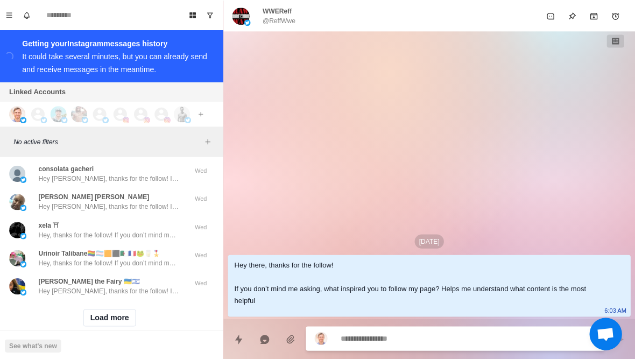
scroll to position [35144, 0]
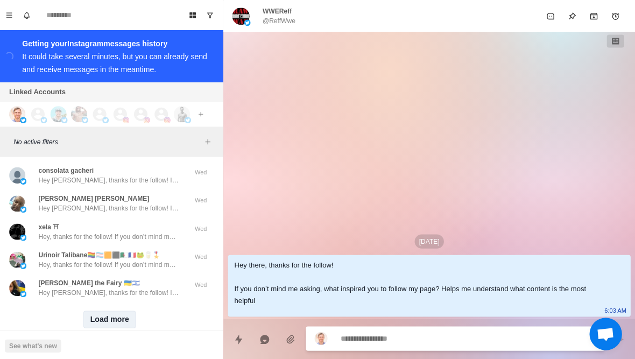
click at [93, 309] on button "Load more" at bounding box center [113, 317] width 53 height 17
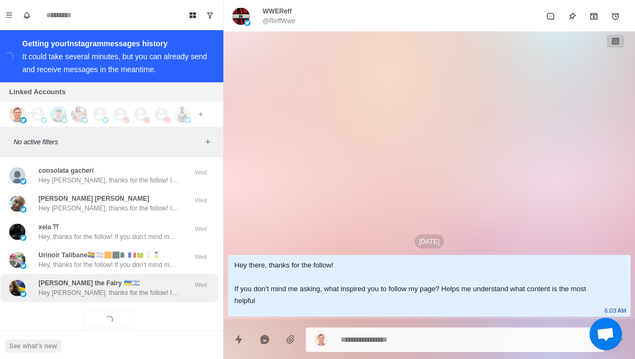
click at [62, 286] on p "Hey [PERSON_NAME], thanks for the follow! If you don’t mind me asking, what ins…" at bounding box center [112, 291] width 140 height 10
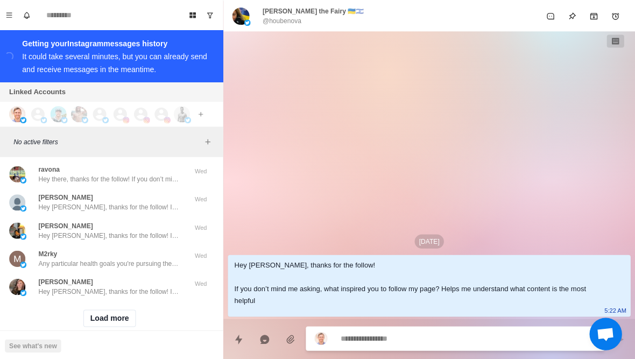
scroll to position [35703, 0]
click at [93, 309] on button "Load more" at bounding box center [113, 317] width 53 height 17
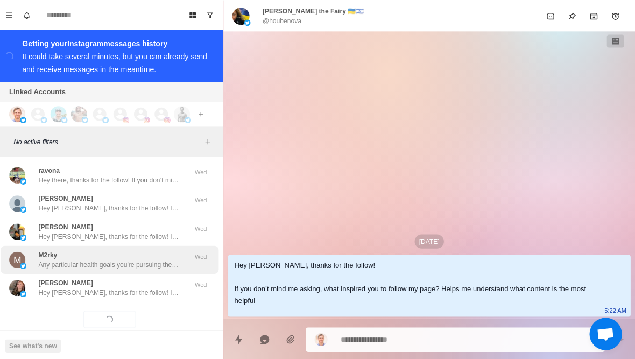
click at [47, 258] on p "Any particular health goals you're pursuing these days? Like losing fat or buil…" at bounding box center [112, 263] width 140 height 10
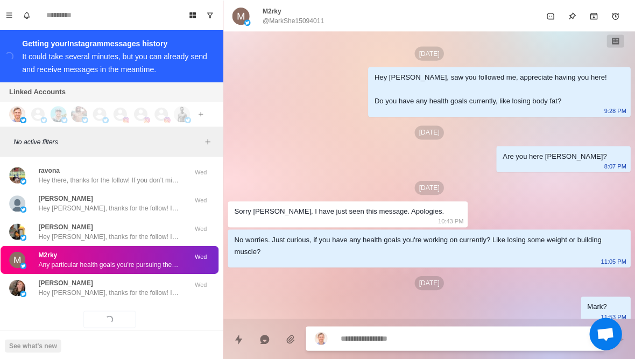
scroll to position [239, 0]
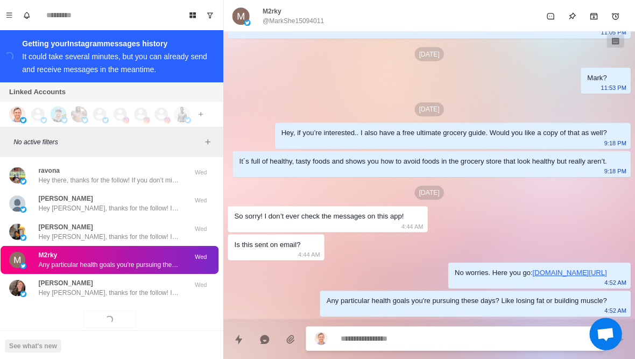
type textarea "*"
type textarea "**"
type textarea "*"
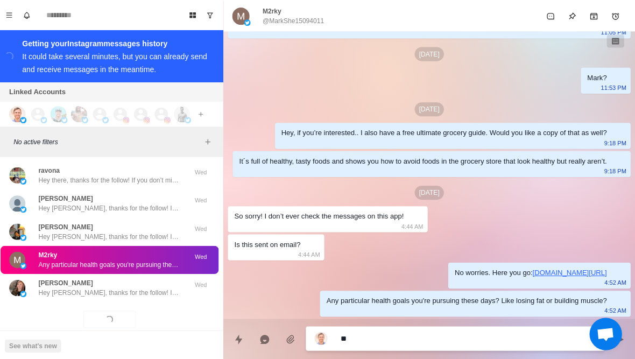
type textarea "***"
type textarea "*"
type textarea "****"
type textarea "*"
type textarea "*****"
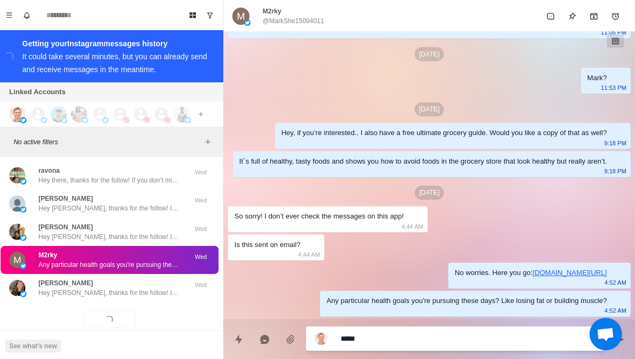
type textarea "*"
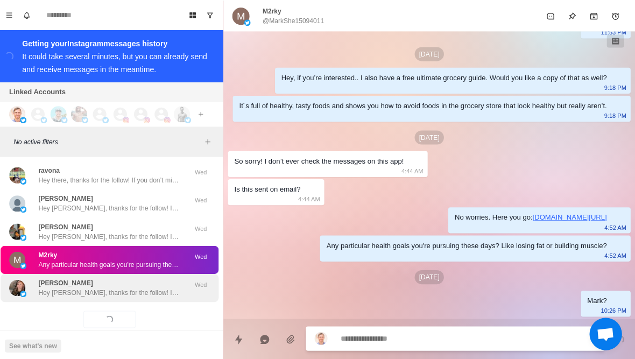
click at [51, 286] on p "Hey [PERSON_NAME], thanks for the follow! If you don’t mind me asking, what ins…" at bounding box center [112, 291] width 140 height 10
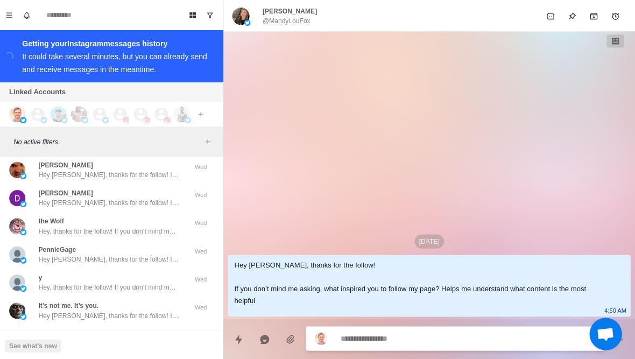
scroll to position [36257, 0]
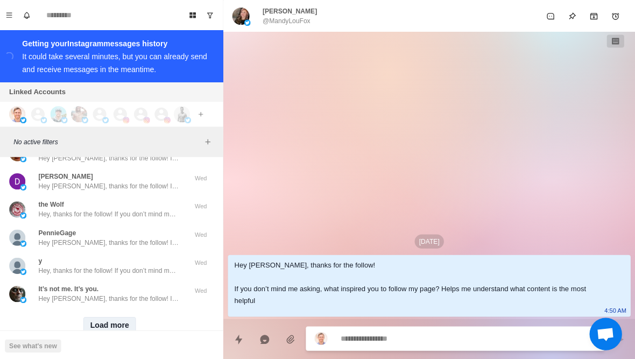
click at [88, 315] on button "Load more" at bounding box center [113, 323] width 53 height 17
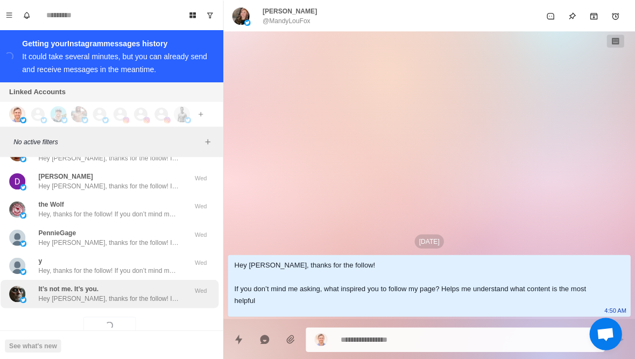
click at [55, 292] on p "Hey [PERSON_NAME], thanks for the follow! If you don’t mind me asking, what ins…" at bounding box center [112, 297] width 140 height 10
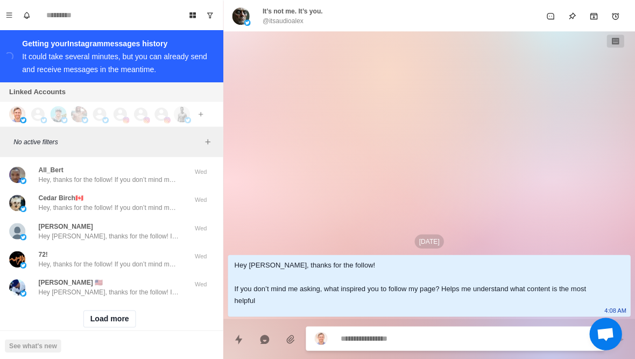
scroll to position [36822, 0]
click at [96, 309] on button "Load more" at bounding box center [113, 317] width 53 height 17
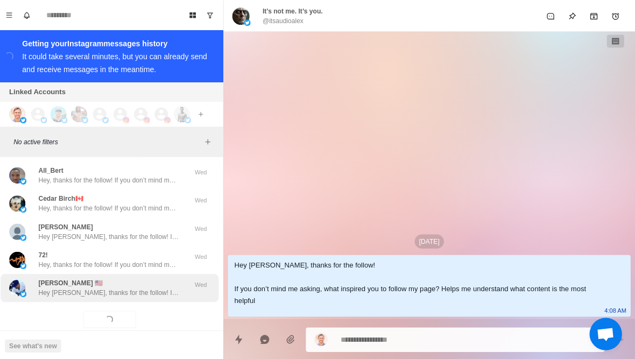
click at [55, 286] on p "Hey [PERSON_NAME], thanks for the follow! If you don’t mind me asking, what ins…" at bounding box center [112, 291] width 140 height 10
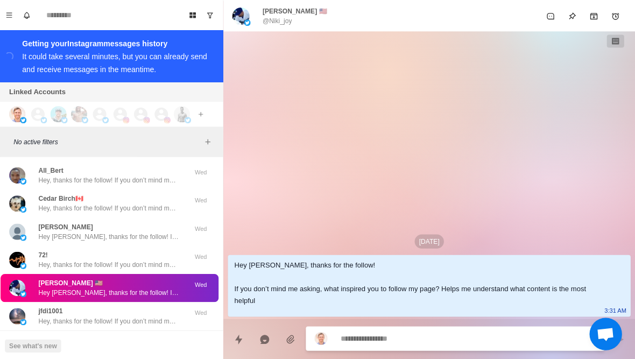
click at [569, 217] on div "[DATE] Hey [PERSON_NAME], thanks for the follow! If you don’t mind me asking, w…" at bounding box center [430, 174] width 409 height 286
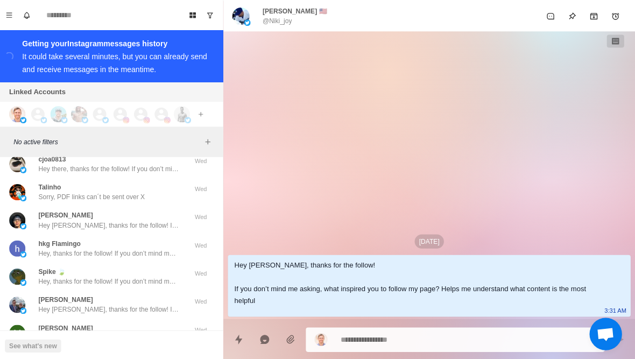
scroll to position [37254, 0]
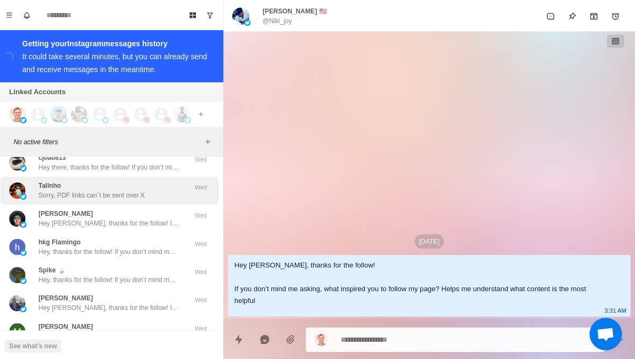
click at [36, 180] on div "[PERSON_NAME] Sorry, PDF links can´t be sent over X" at bounding box center [101, 189] width 177 height 19
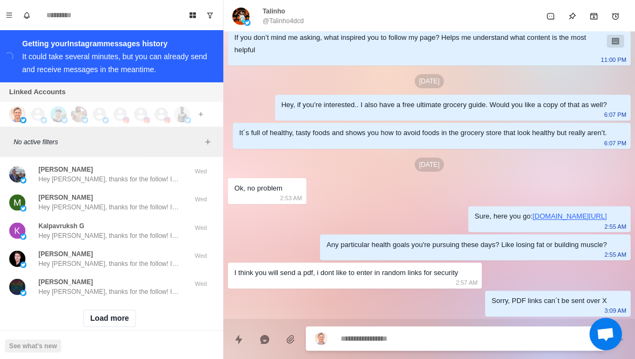
scroll to position [37381, 0]
click at [98, 309] on button "Load more" at bounding box center [113, 317] width 53 height 17
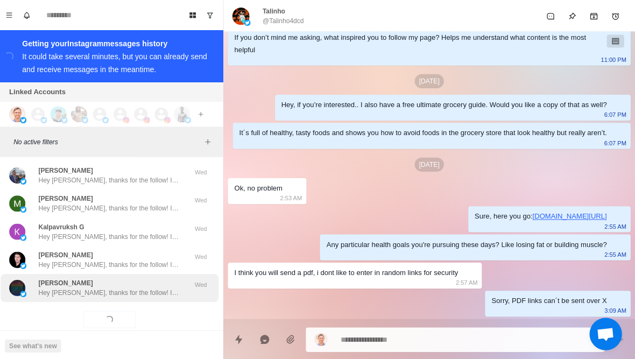
click at [63, 286] on p "Hey [PERSON_NAME], thanks for the follow! If you don’t mind me asking, what ins…" at bounding box center [112, 291] width 140 height 10
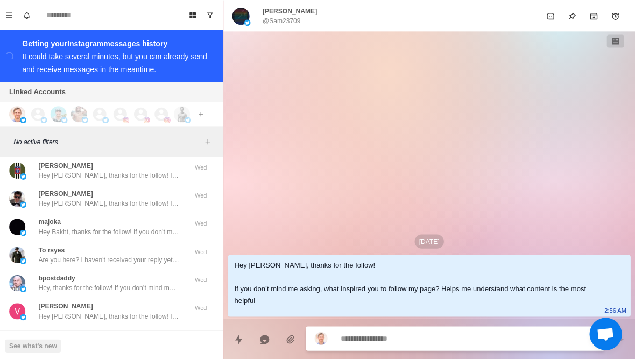
scroll to position [37746, 0]
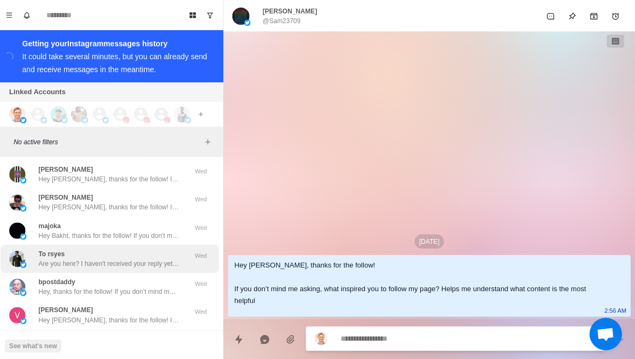
click at [24, 249] on img at bounding box center [21, 257] width 16 height 16
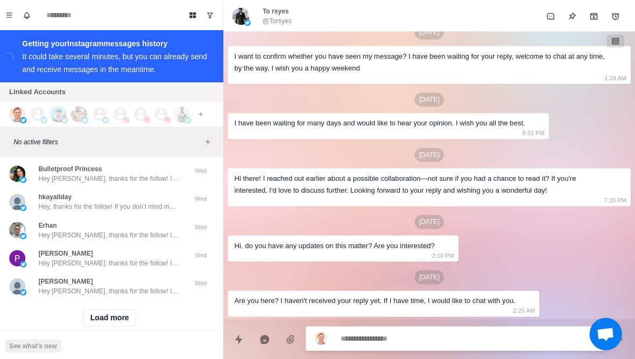
scroll to position [37941, 0]
click at [104, 309] on button "Load more" at bounding box center [113, 317] width 53 height 17
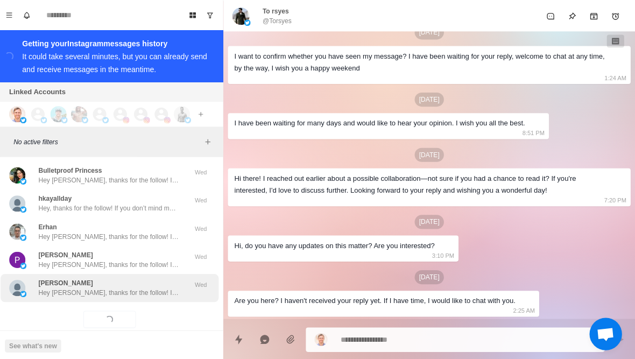
click at [80, 281] on div "[PERSON_NAME] [PERSON_NAME], thanks for the follow! If you don’t mind me asking…" at bounding box center [112, 286] width 217 height 28
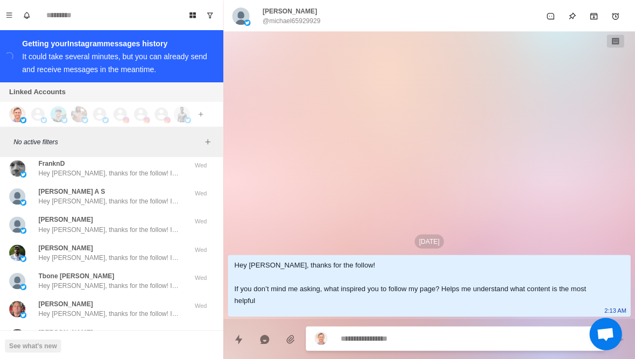
scroll to position [38262, 0]
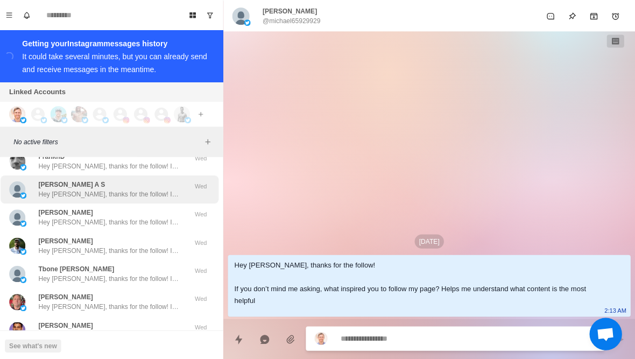
click at [16, 180] on img at bounding box center [21, 188] width 16 height 16
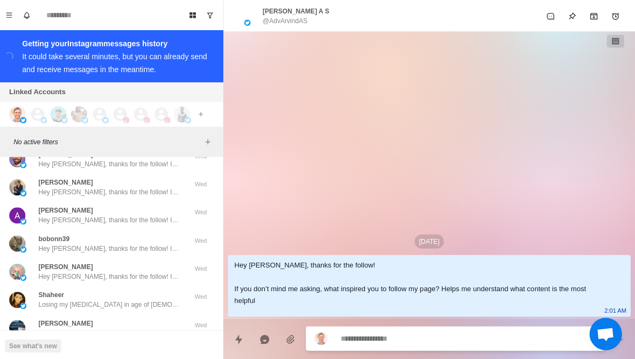
scroll to position [38443, 0]
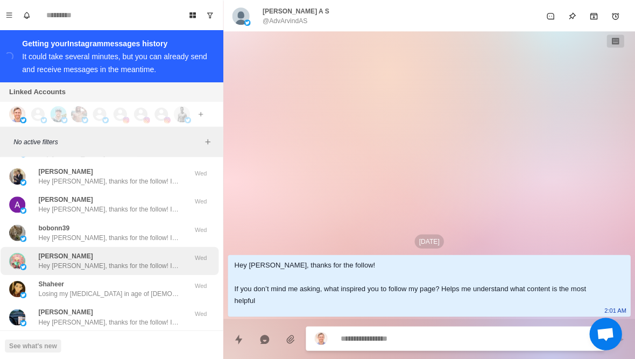
click at [42, 259] on p "Hey [PERSON_NAME], thanks for the follow! If you don’t mind me asking, what ins…" at bounding box center [112, 264] width 140 height 10
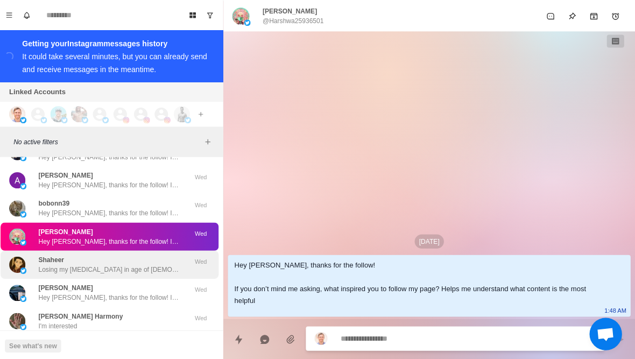
click at [37, 253] on div "[PERSON_NAME] Losing my [MEDICAL_DATA] in age of [DEMOGRAPHIC_DATA]." at bounding box center [101, 262] width 177 height 19
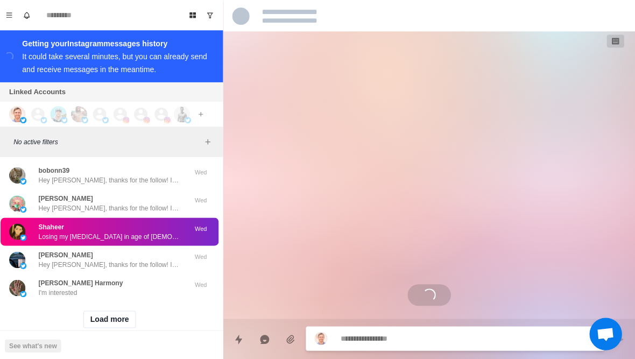
scroll to position [74, 0]
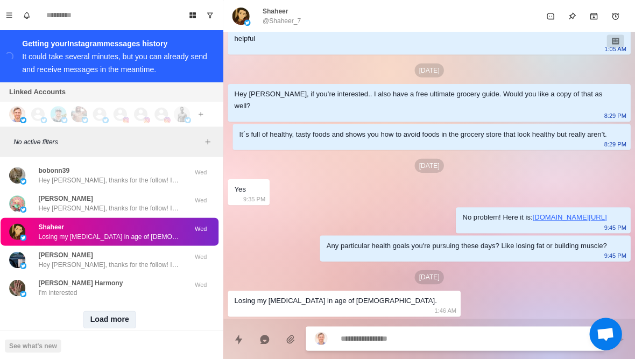
click at [103, 309] on button "Load more" at bounding box center [113, 317] width 53 height 17
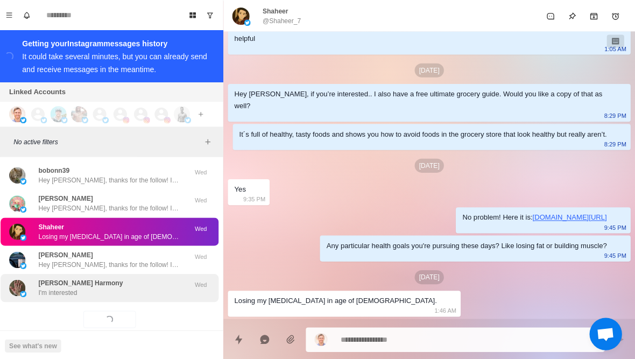
click at [65, 286] on p "I'm interested" at bounding box center [61, 291] width 39 height 10
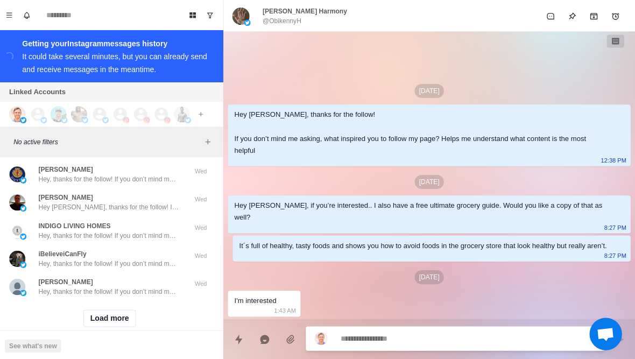
scroll to position [39060, 0]
click at [99, 309] on button "Load more" at bounding box center [113, 317] width 53 height 17
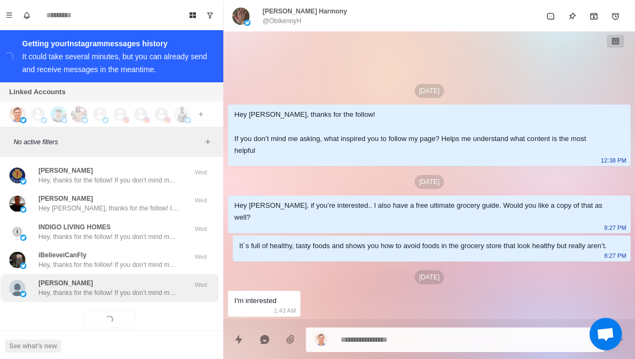
click at [79, 286] on p "Hey, thanks for the follow! If you don’t mind me asking, what inspired you to f…" at bounding box center [112, 291] width 140 height 10
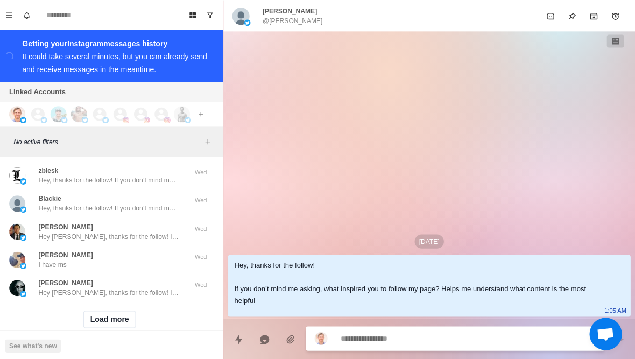
scroll to position [39619, 0]
click at [100, 309] on button "Load more" at bounding box center [113, 317] width 53 height 17
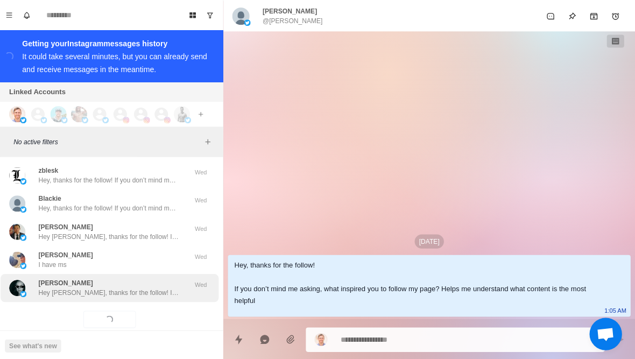
click at [75, 286] on p "Hey [PERSON_NAME], thanks for the follow! If you don’t mind me asking, what ins…" at bounding box center [112, 291] width 140 height 10
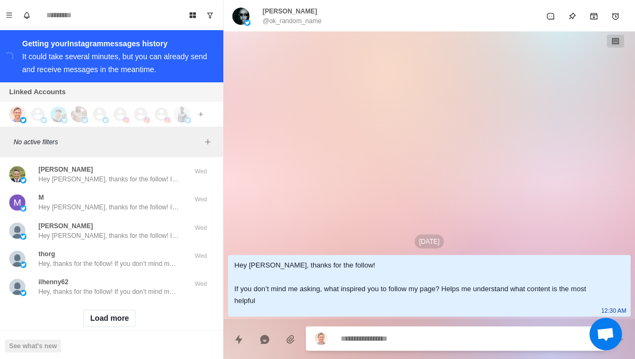
scroll to position [40179, 0]
click at [99, 309] on button "Load more" at bounding box center [113, 317] width 53 height 17
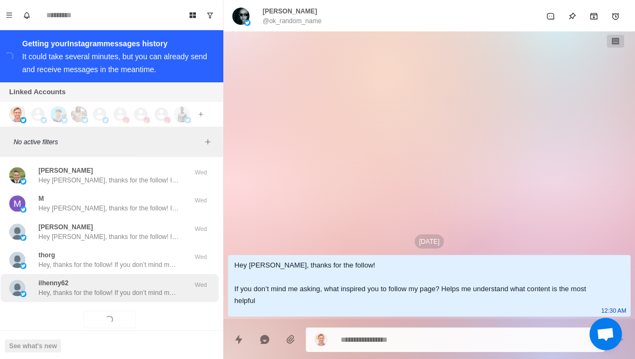
click at [74, 286] on p "Hey, thanks for the follow! If you don’t mind me asking, what inspired you to f…" at bounding box center [112, 291] width 140 height 10
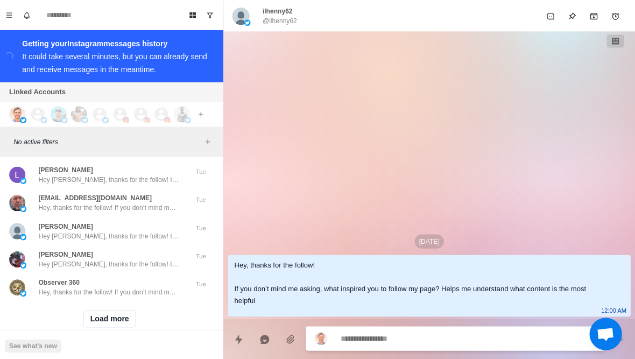
scroll to position [40748, 0]
click at [96, 309] on button "Load more" at bounding box center [113, 317] width 53 height 17
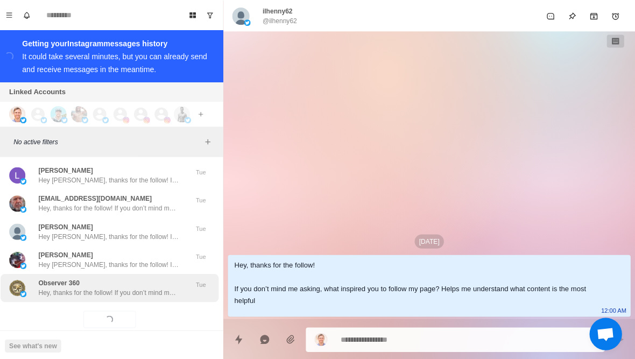
click at [85, 286] on p "Hey, thanks for the follow! If you don’t mind me asking, what inspired you to f…" at bounding box center [112, 291] width 140 height 10
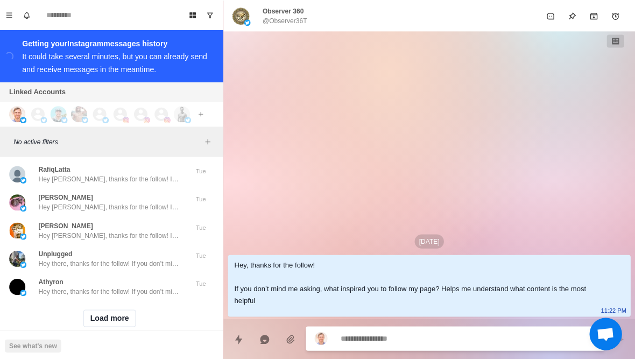
scroll to position [41307, 0]
click at [95, 309] on button "Load more" at bounding box center [113, 317] width 53 height 17
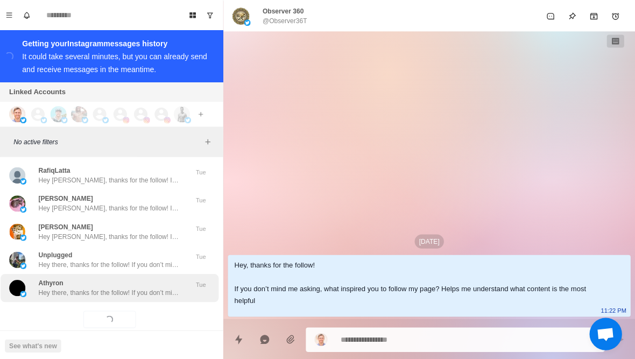
click at [79, 286] on p "Hey there, thanks for the follow! If you don’t mind me asking, what inspired yo…" at bounding box center [112, 291] width 140 height 10
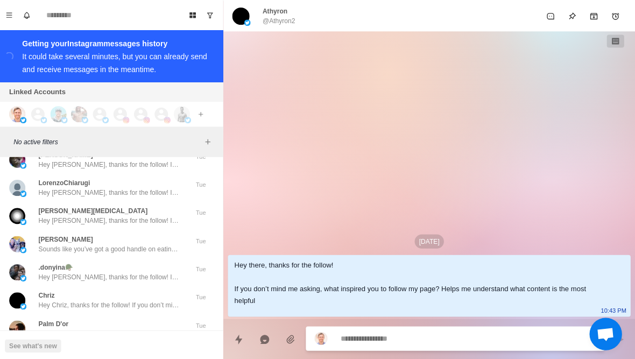
scroll to position [41620, 0]
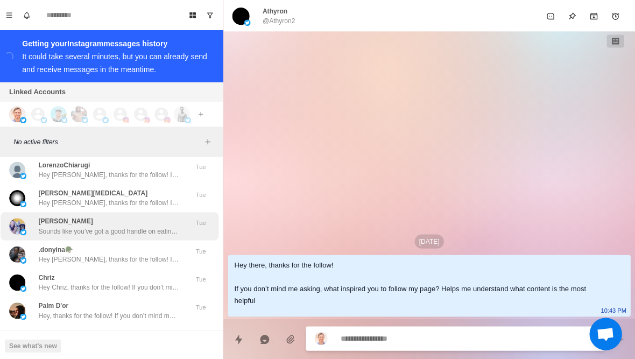
click at [24, 228] on img at bounding box center [27, 231] width 6 height 6
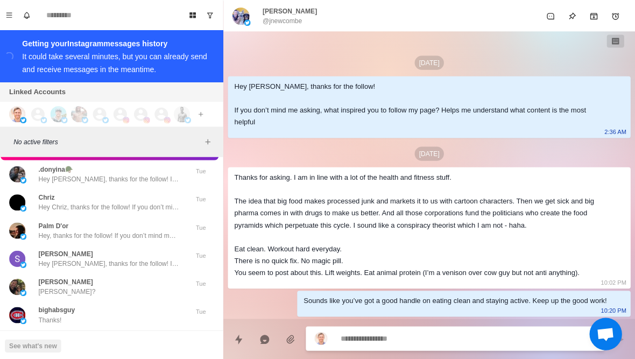
scroll to position [41705, 0]
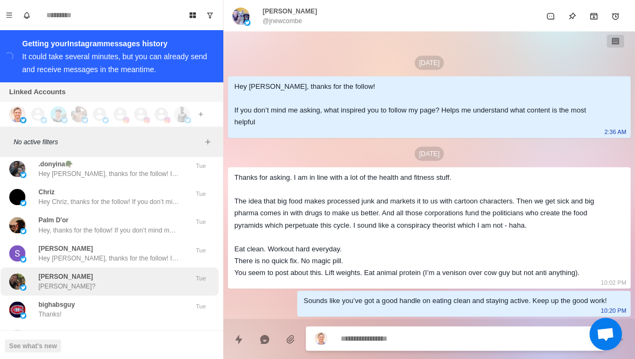
click at [46, 280] on p "[PERSON_NAME]?" at bounding box center [70, 285] width 56 height 10
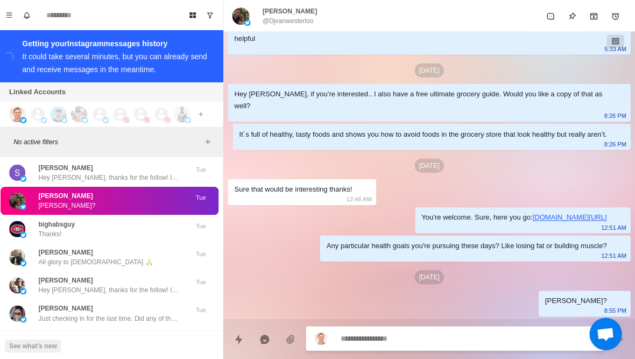
scroll to position [41794, 0]
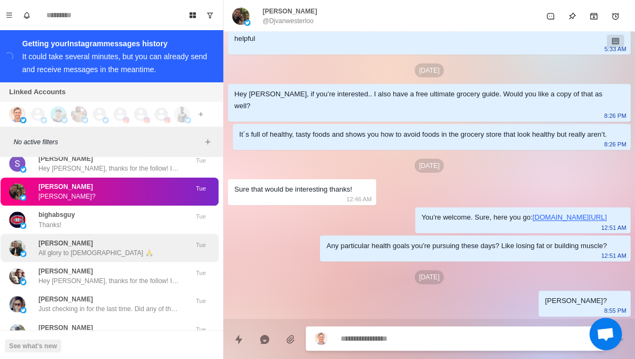
click at [23, 238] on img at bounding box center [21, 246] width 16 height 16
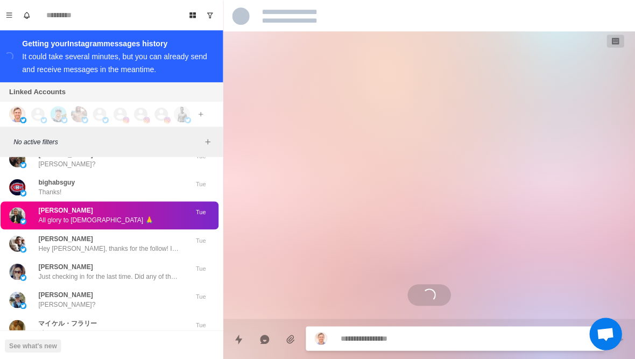
scroll to position [41829, 0]
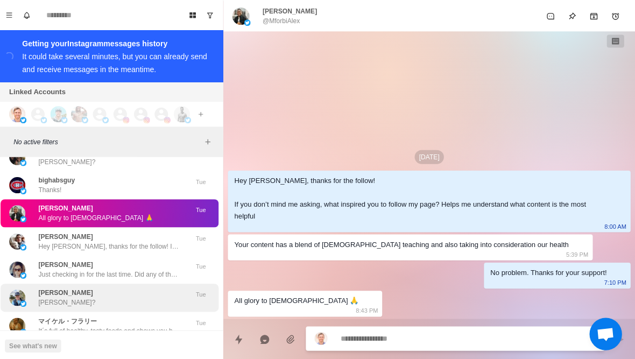
click at [53, 296] on p "[PERSON_NAME]?" at bounding box center [70, 301] width 56 height 10
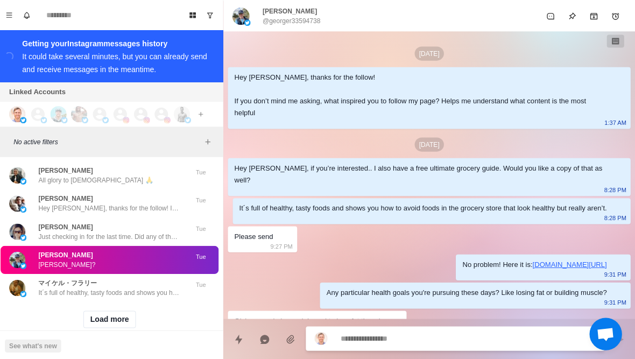
scroll to position [103, 0]
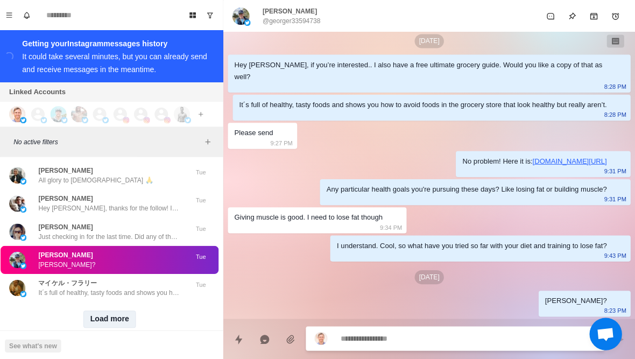
click at [96, 309] on button "Load more" at bounding box center [113, 317] width 53 height 17
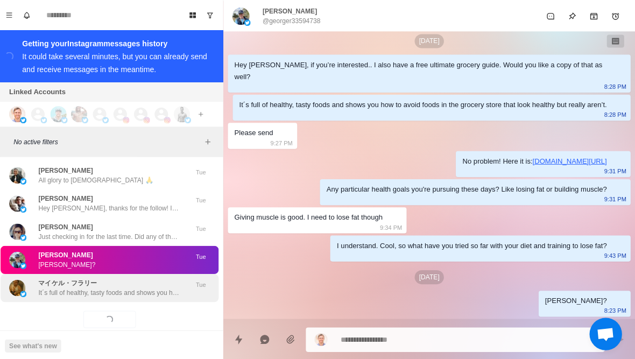
click at [45, 286] on p "It´s full of healthy, tasty foods and shows you how to avoid foods in the groce…" at bounding box center [112, 291] width 140 height 10
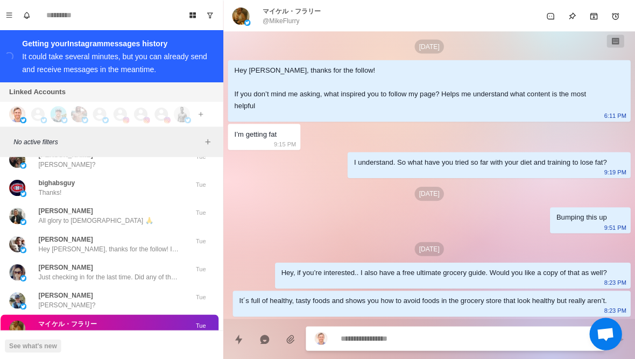
scroll to position [41824, 0]
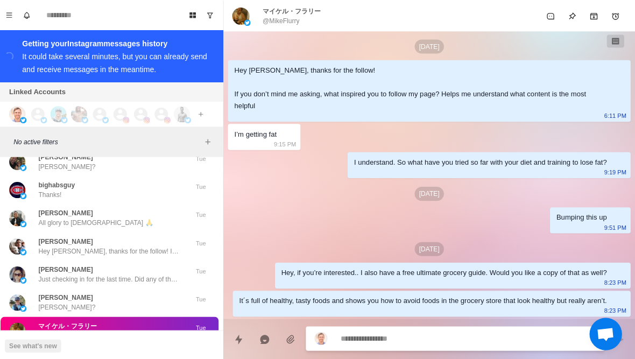
type textarea "*"
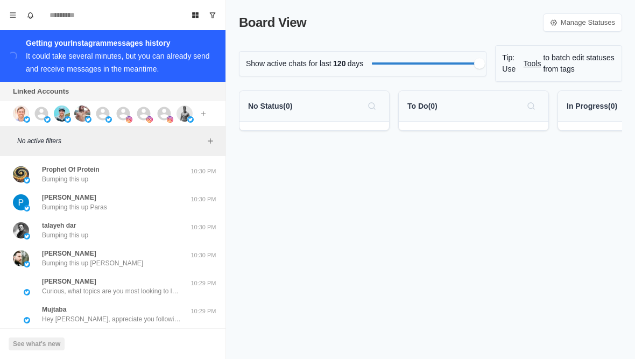
scroll to position [0, 4]
